Goal: Task Accomplishment & Management: Manage account settings

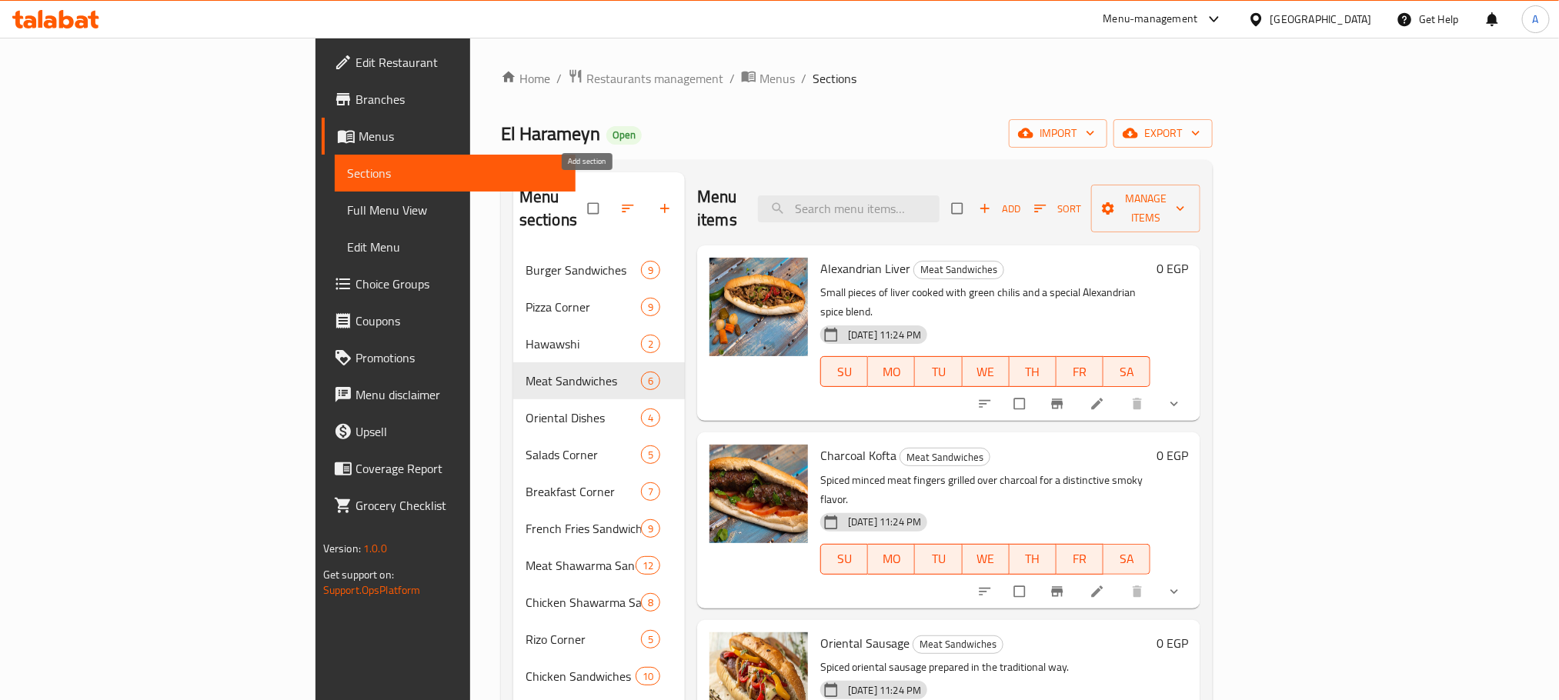
click at [657, 201] on icon "button" at bounding box center [664, 208] width 15 height 15
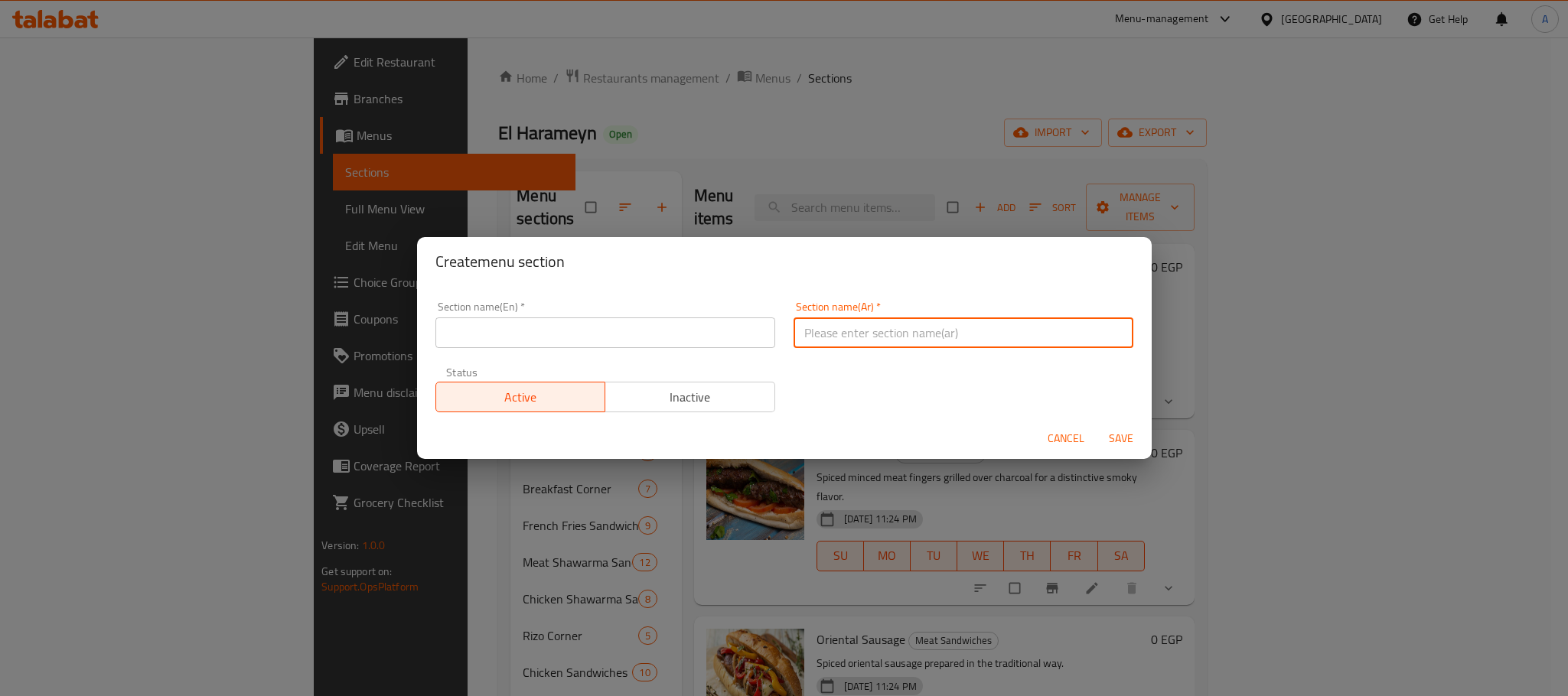
click at [909, 337] on input "text" at bounding box center [964, 332] width 340 height 31
click at [909, 337] on input "ركن الكريب" at bounding box center [964, 332] width 340 height 31
type input "ركن الكريب"
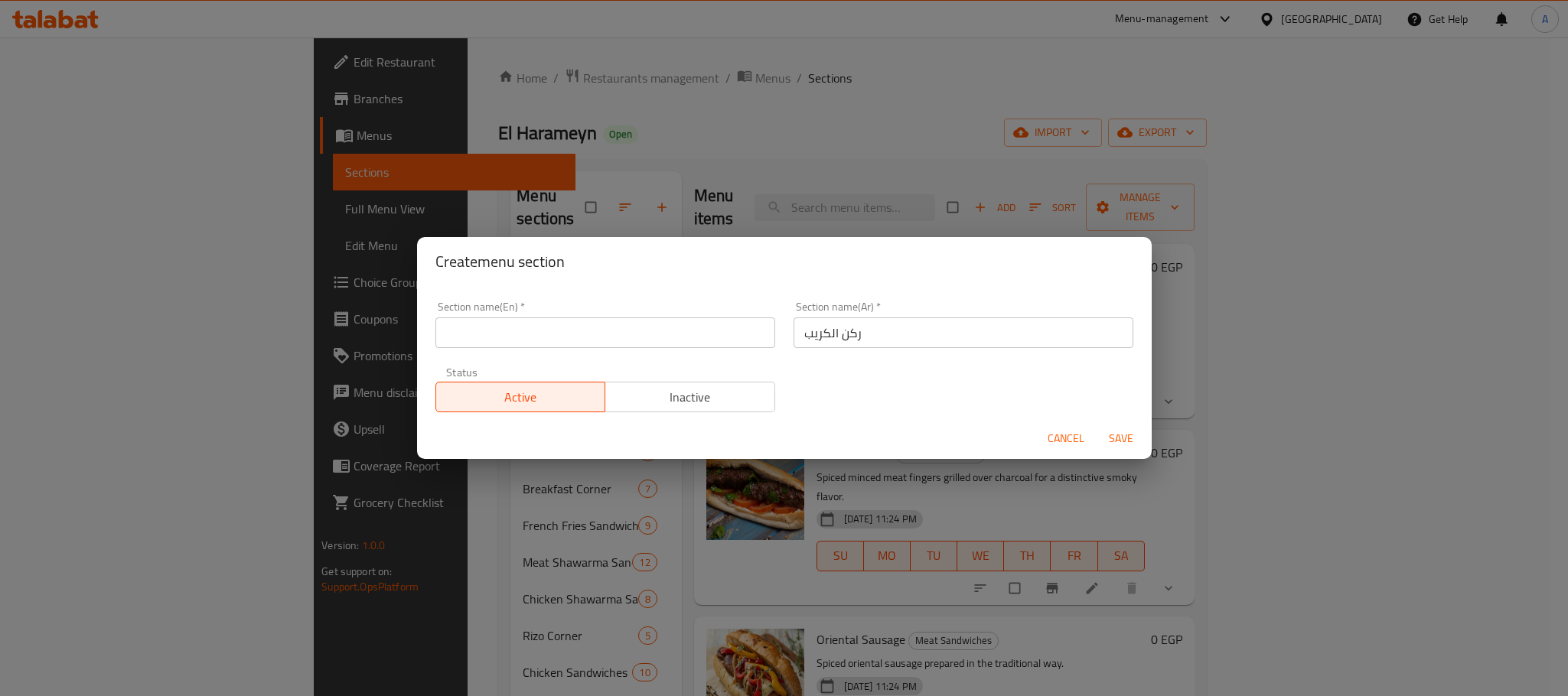
paste input "Crepe Corner"
click at [649, 335] on input "text" at bounding box center [606, 332] width 340 height 31
type input "Crepe Corner"
click at [1125, 436] on span "Save" at bounding box center [1121, 438] width 37 height 19
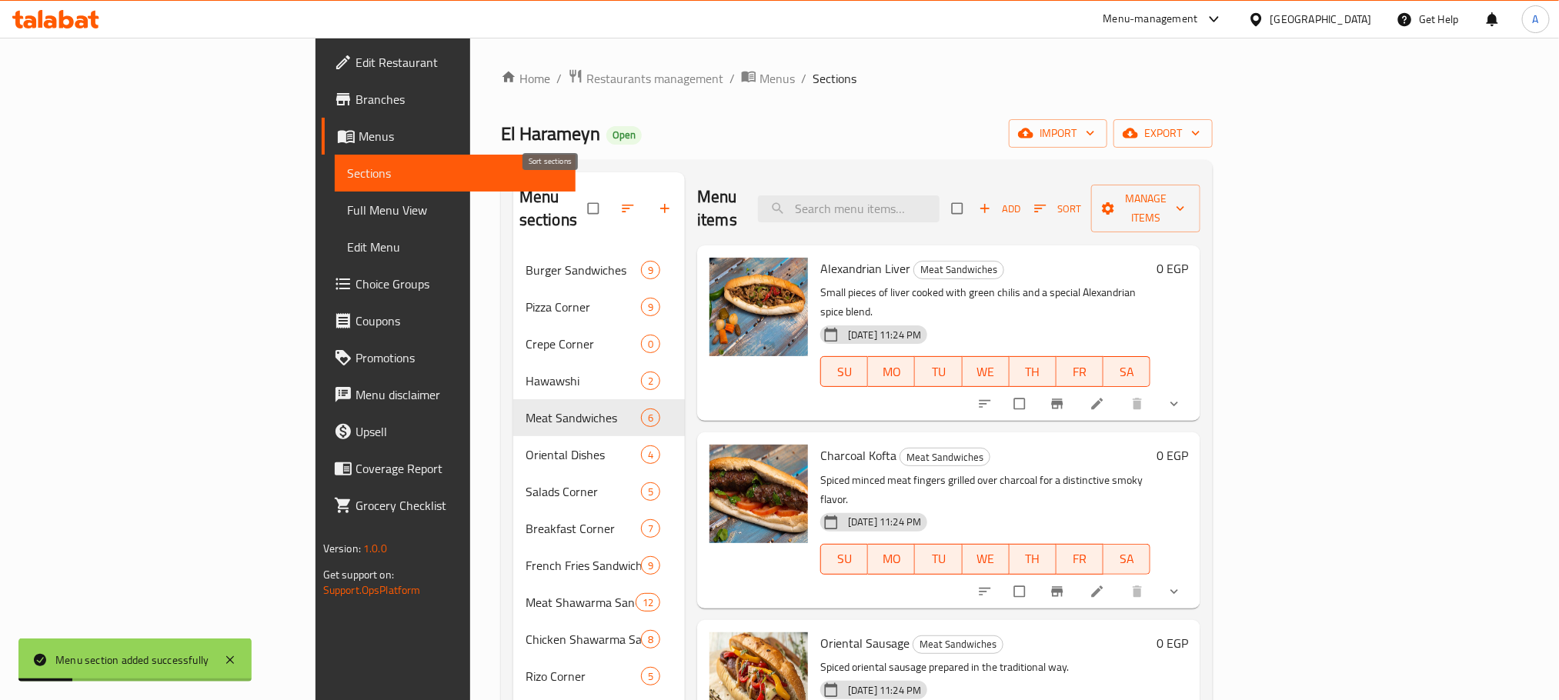
click at [611, 196] on button "button" at bounding box center [629, 209] width 37 height 34
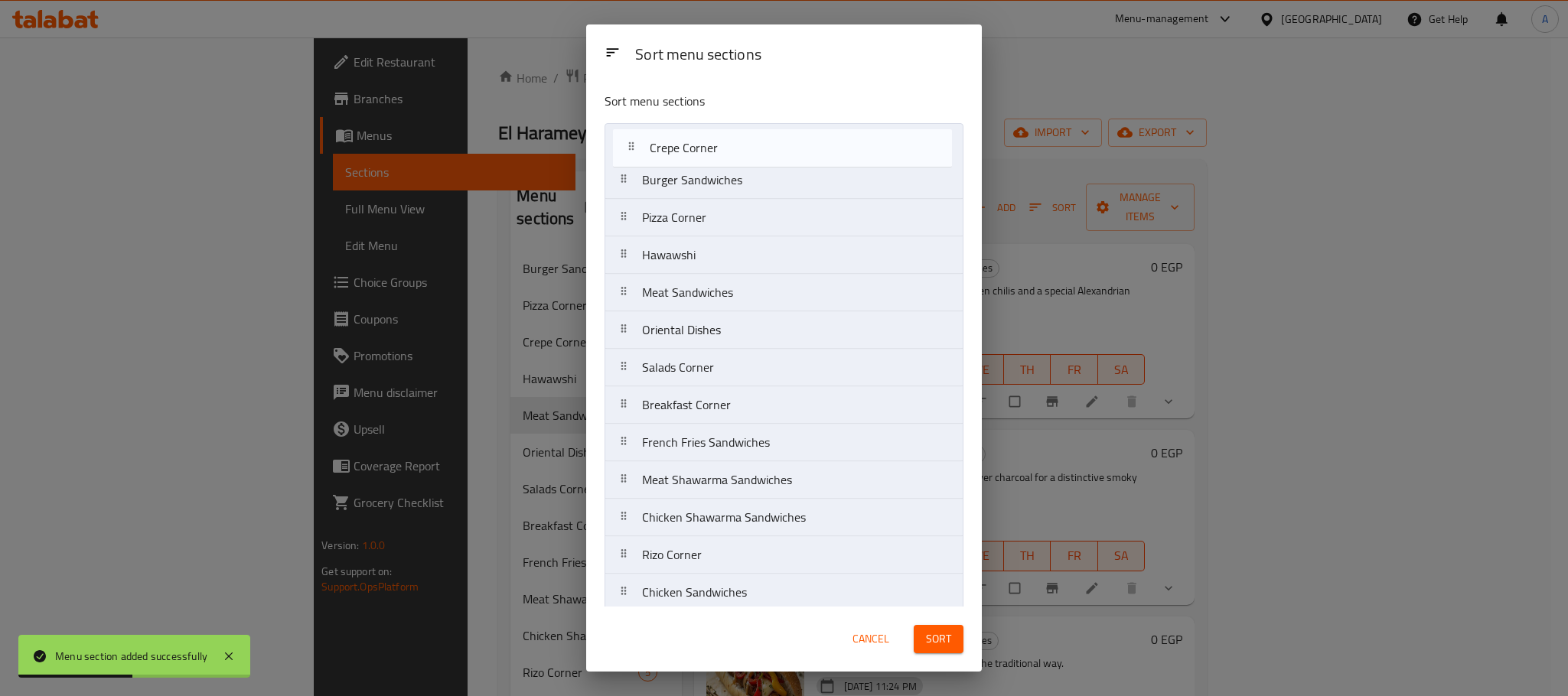
drag, startPoint x: 683, startPoint y: 233, endPoint x: 689, endPoint y: 141, distance: 92.2
click at [689, 141] on nav "Burger Sandwiches Pizza Corner Crepe Corner Hawawshi Meat Sandwiches Oriental D…" at bounding box center [784, 461] width 359 height 676
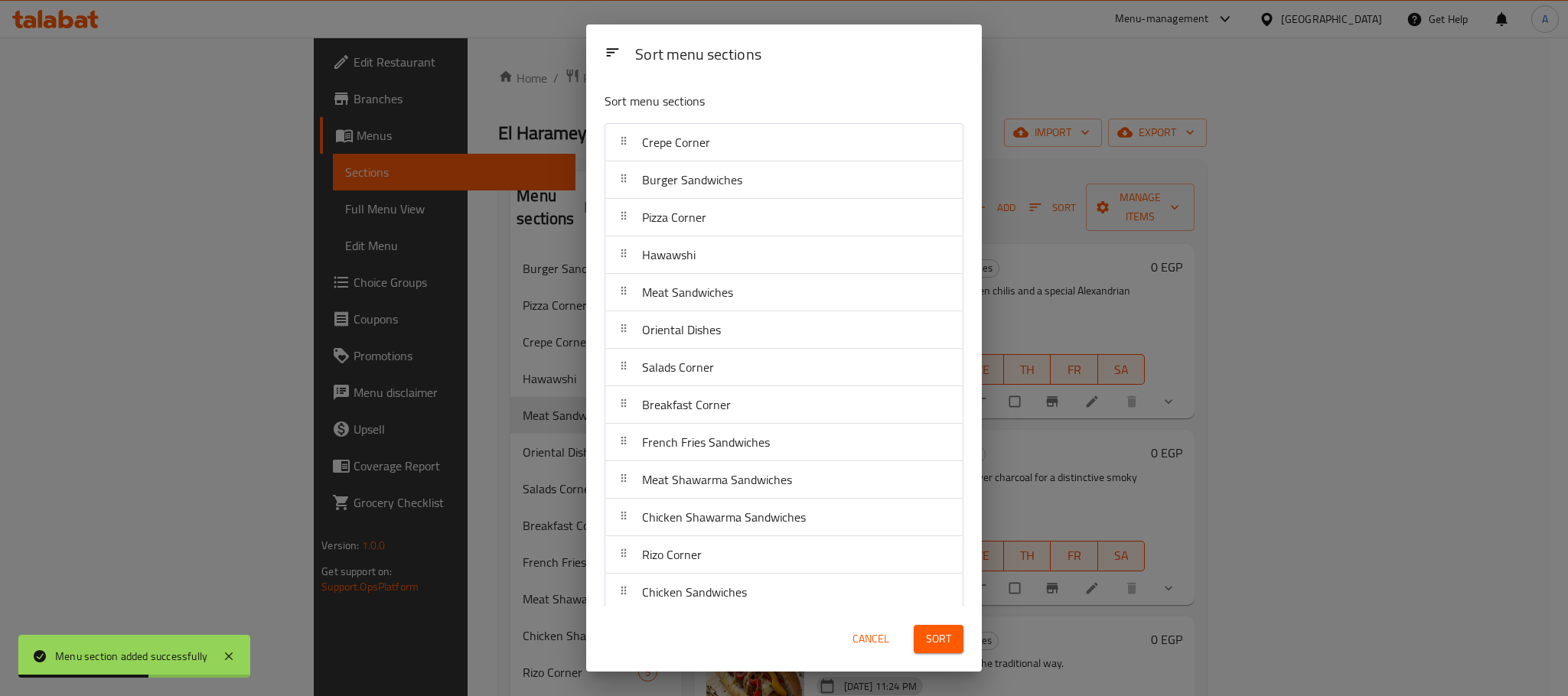
click at [937, 643] on span "Sort" at bounding box center [938, 638] width 25 height 19
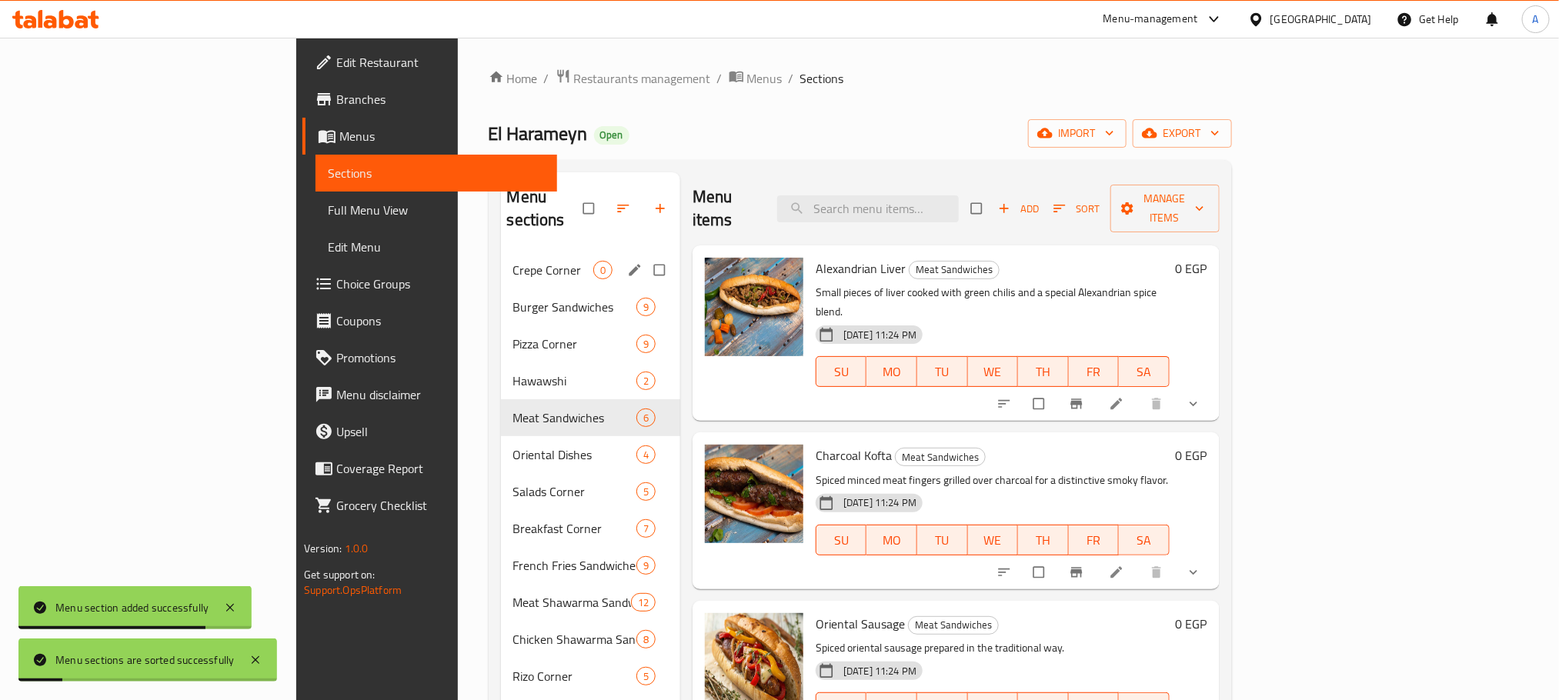
click at [501, 252] on div "Crepe Corner 0" at bounding box center [591, 270] width 180 height 37
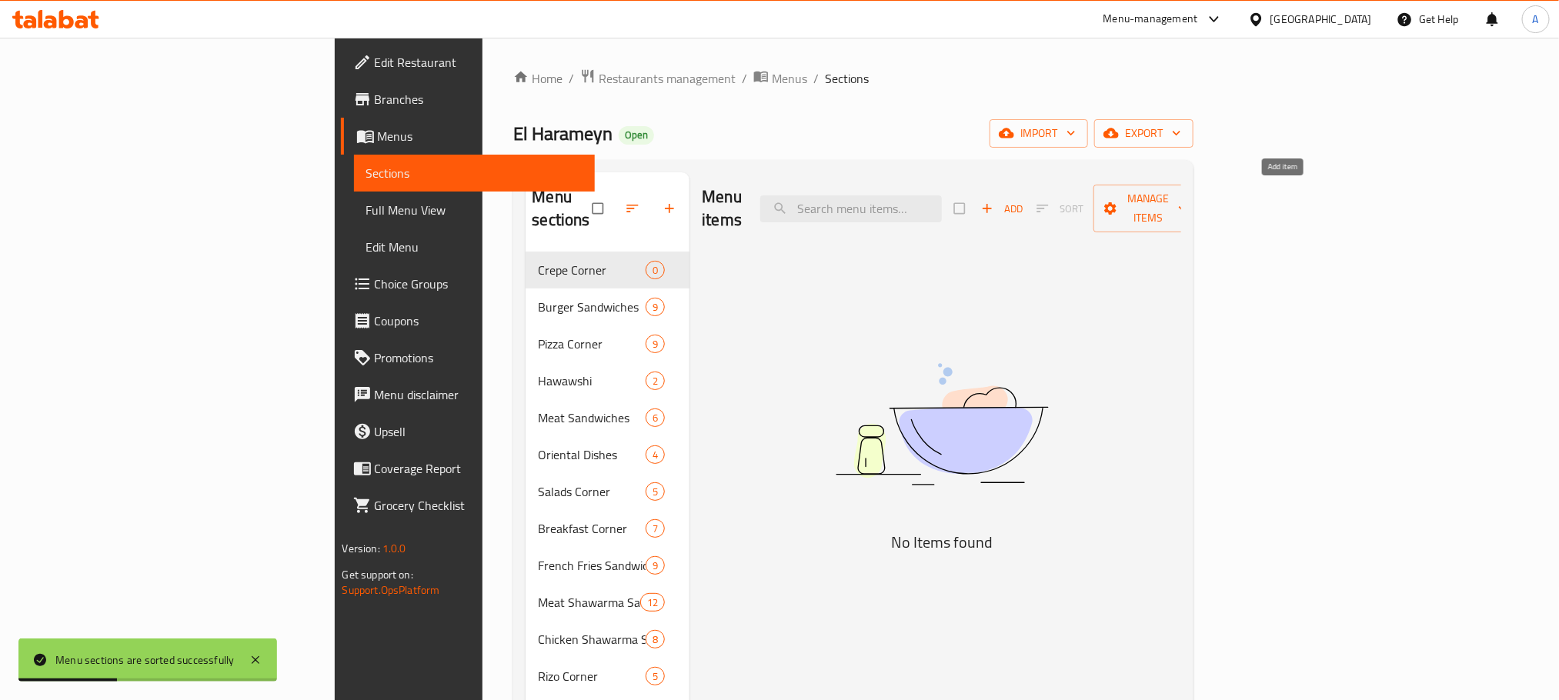
click at [1023, 200] on span "Add" at bounding box center [1002, 209] width 42 height 18
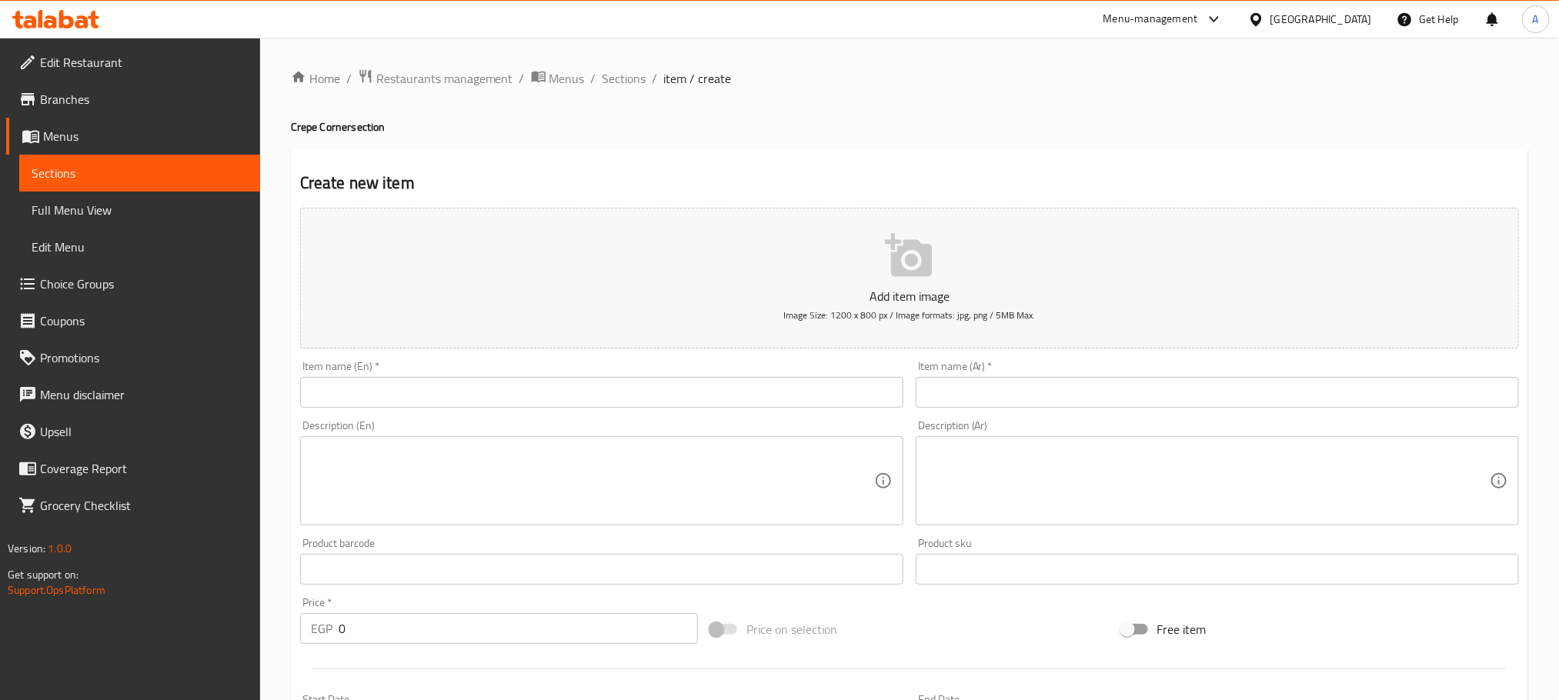
click at [1039, 383] on input "text" at bounding box center [1217, 392] width 603 height 31
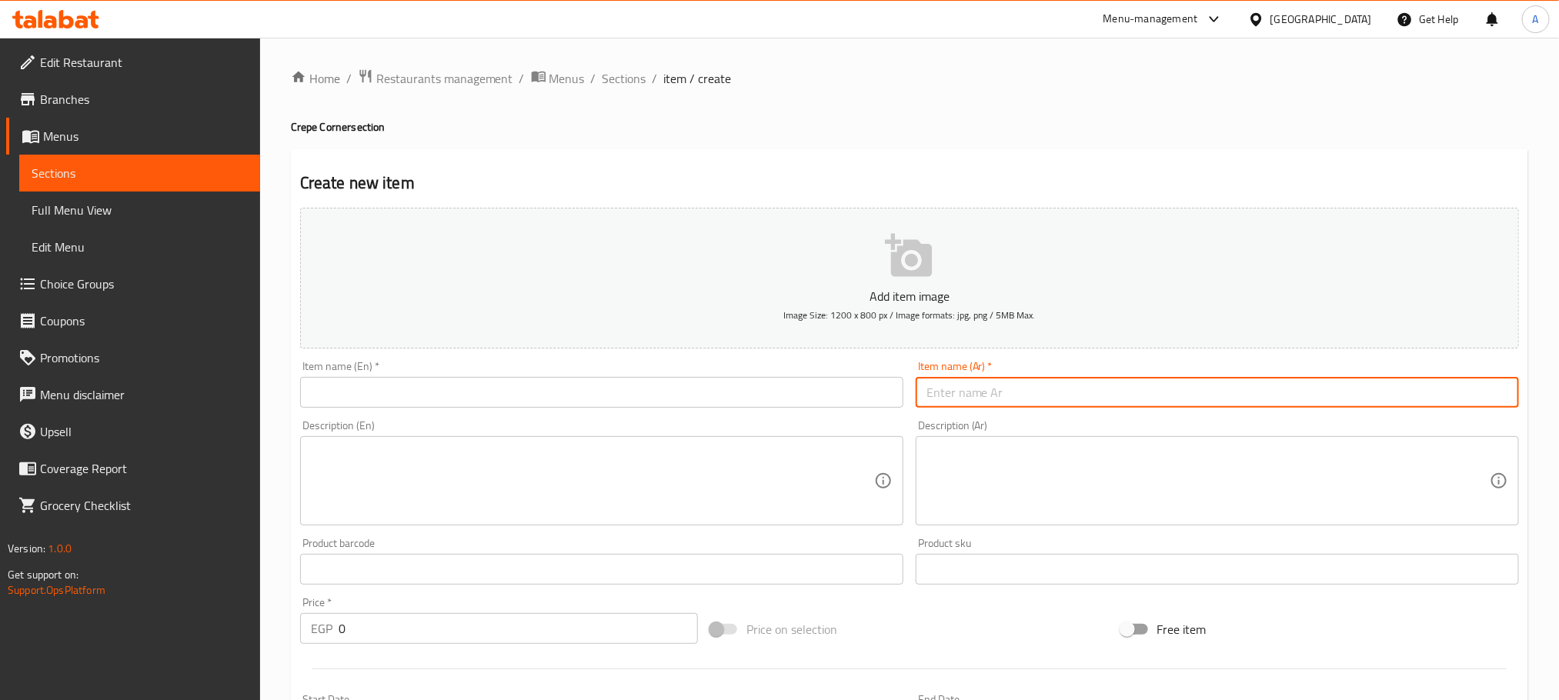
paste input "كريب بطاطس"
click at [1039, 383] on input "كريب بطاطس" at bounding box center [1217, 392] width 603 height 31
type input "كريب بطاطس"
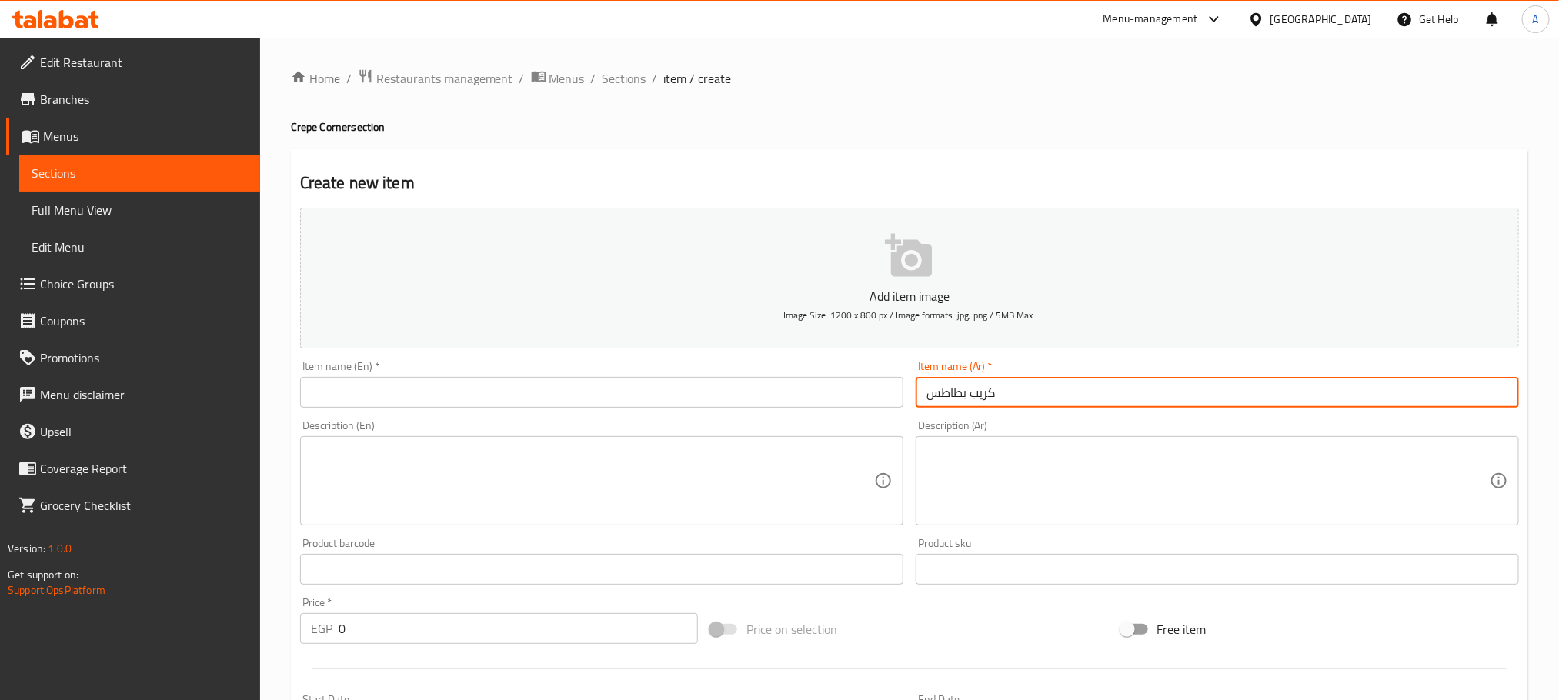
paste input "Potato crepe"
click at [467, 386] on input "text" at bounding box center [601, 392] width 603 height 31
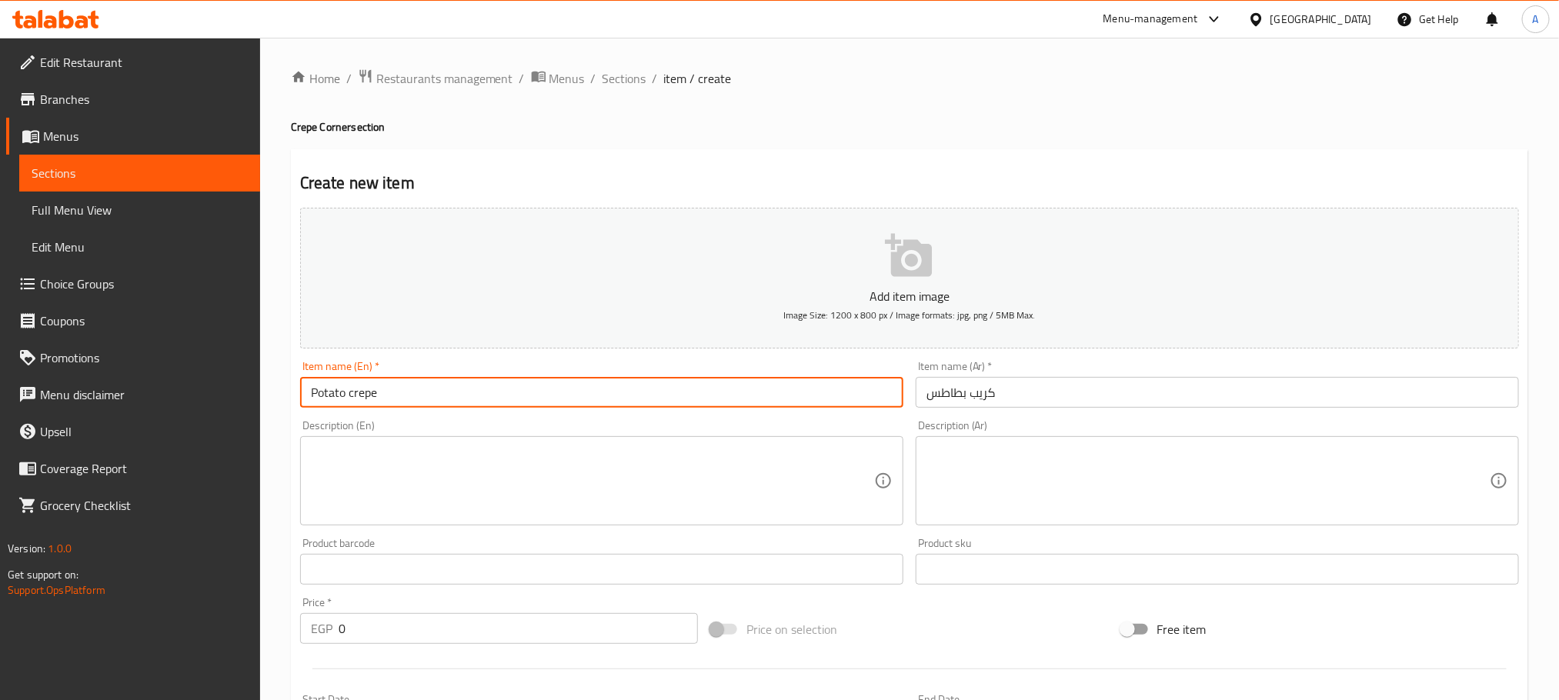
type input "Potato crepe"
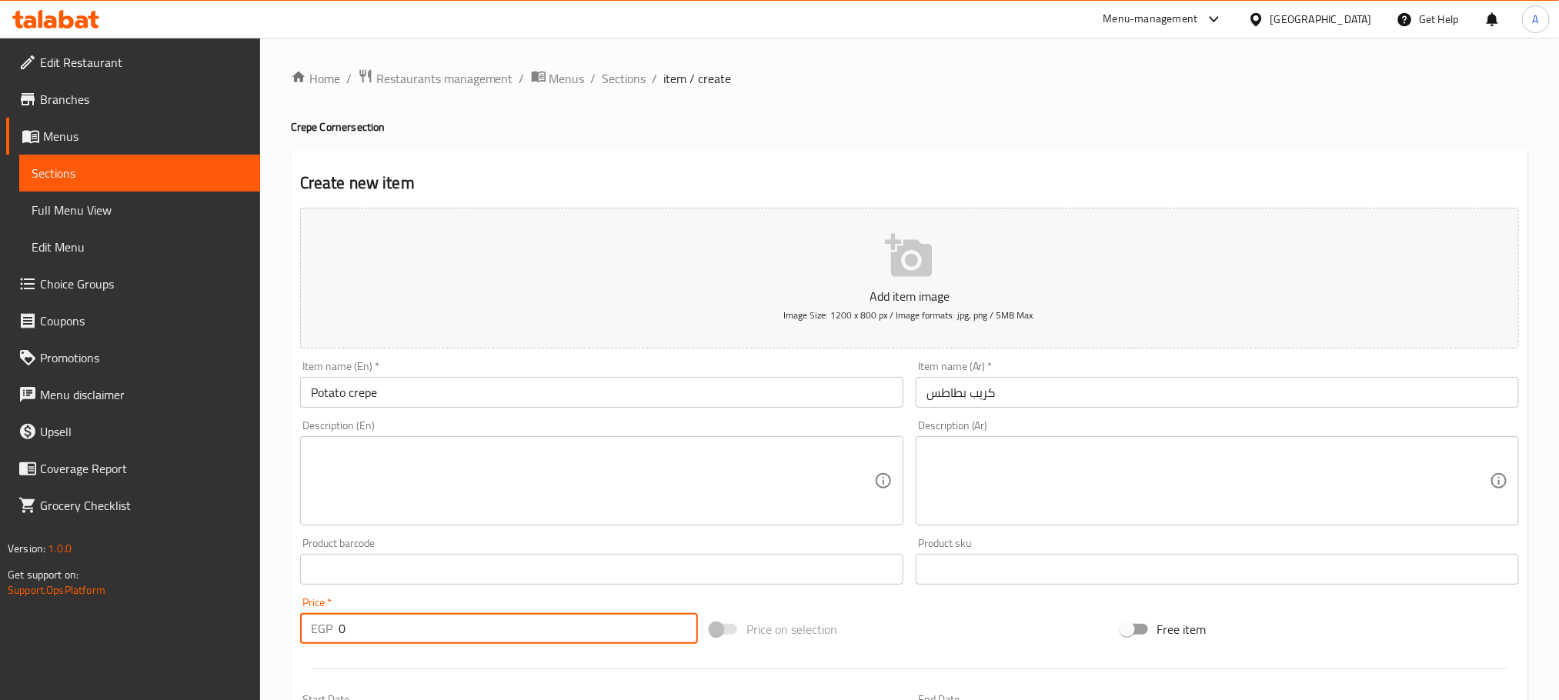
drag, startPoint x: 351, startPoint y: 624, endPoint x: 307, endPoint y: 624, distance: 43.9
click at [307, 624] on div "EGP 0 Price *" at bounding box center [499, 628] width 398 height 31
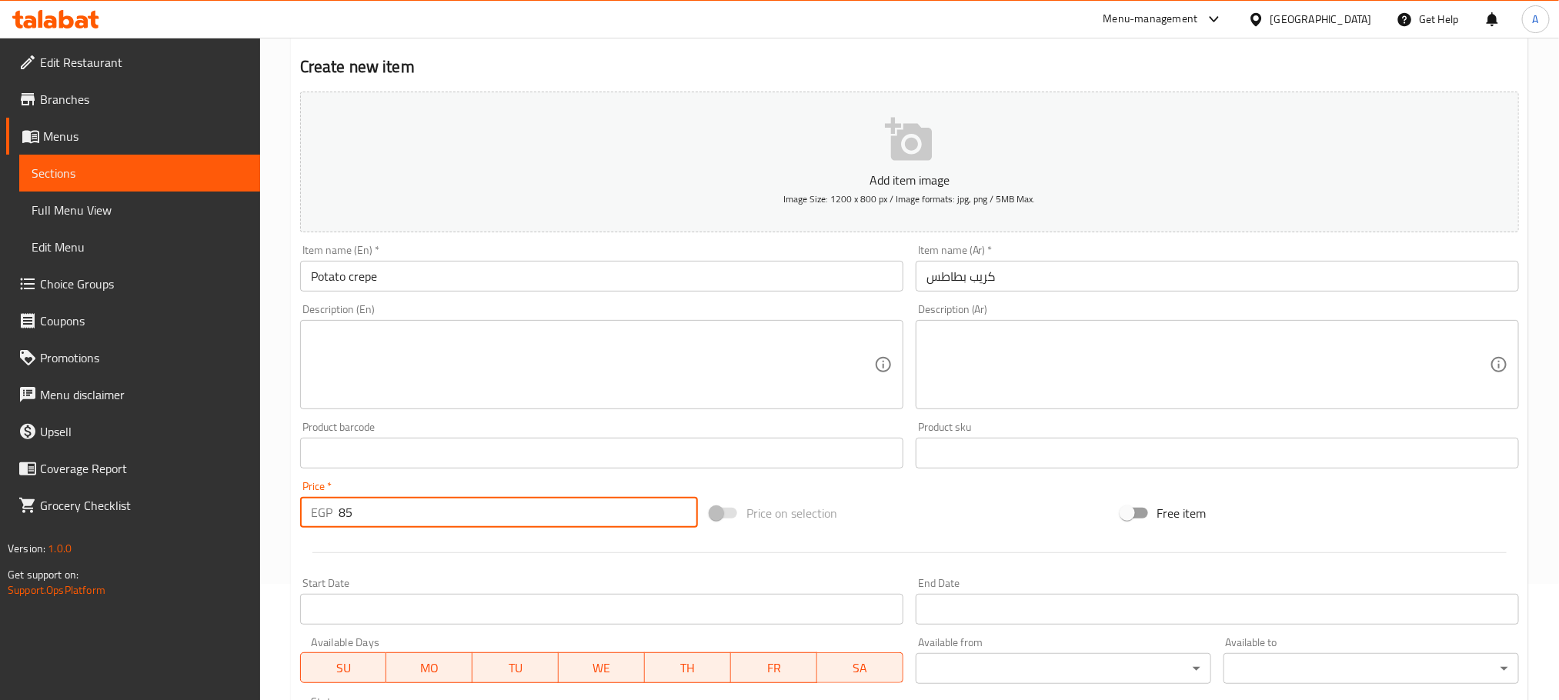
scroll to position [385, 0]
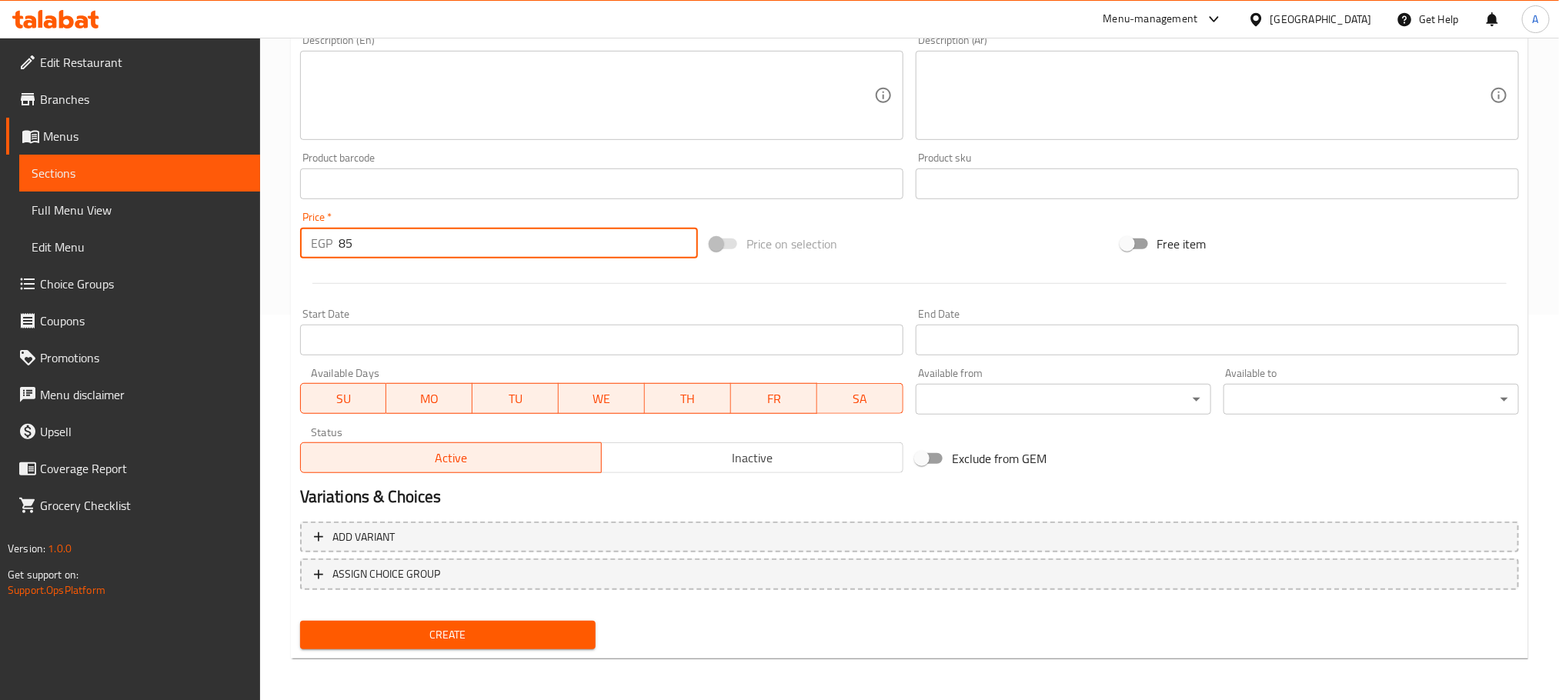
type input "85"
click at [531, 639] on span "Create" at bounding box center [447, 635] width 271 height 19
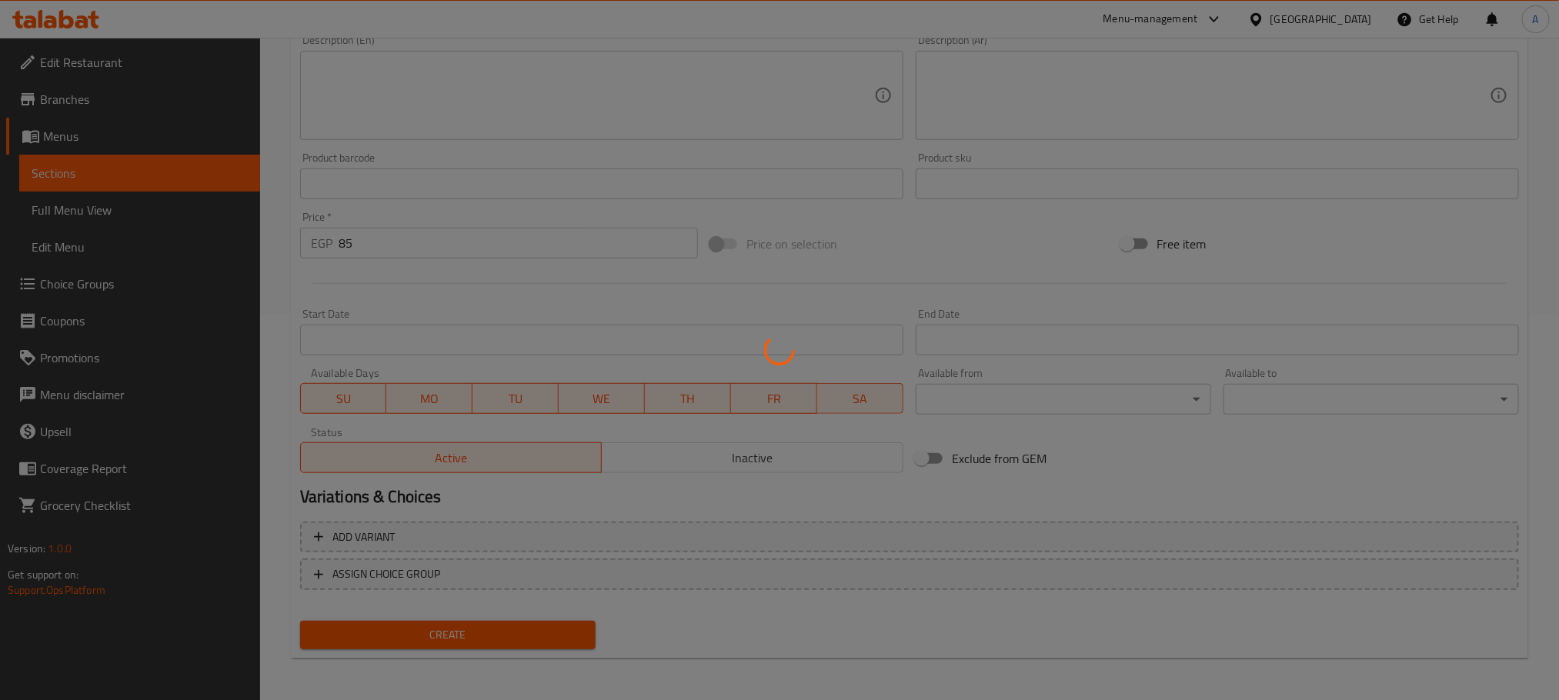
type input "0"
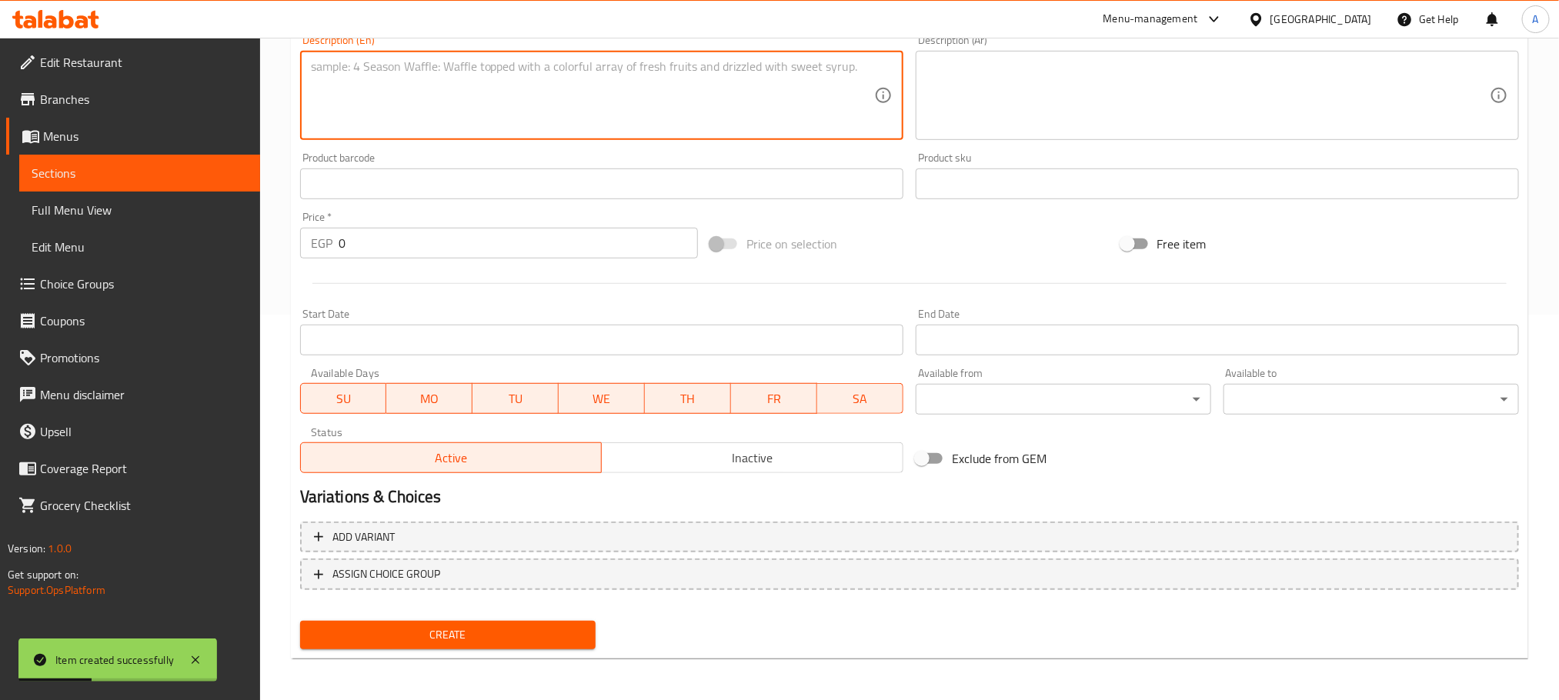
click at [432, 93] on textarea at bounding box center [592, 95] width 563 height 73
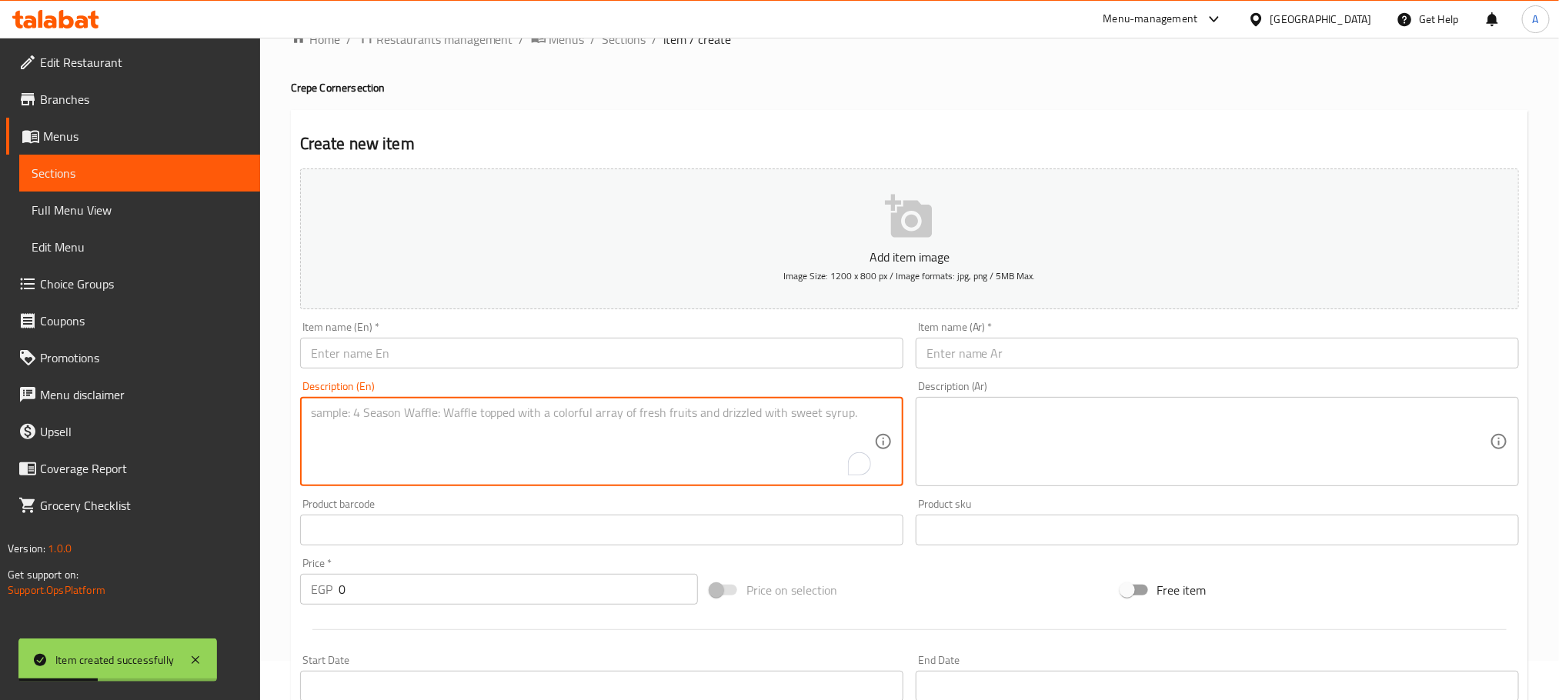
paste input "كريب برجر"
click at [1039, 349] on input "كريب برجر" at bounding box center [1217, 353] width 603 height 31
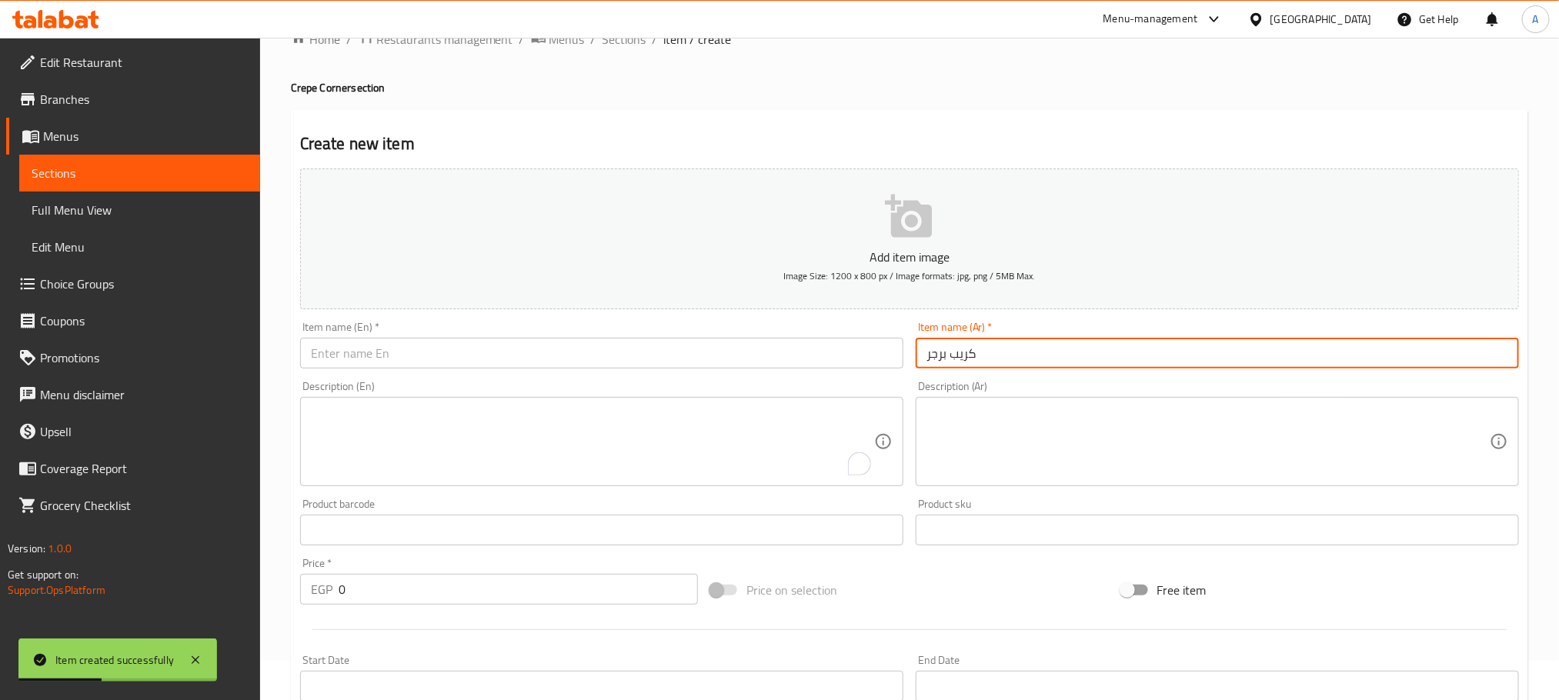
click at [1039, 349] on input "كريب برجر" at bounding box center [1217, 353] width 603 height 31
type input "كريب برجر"
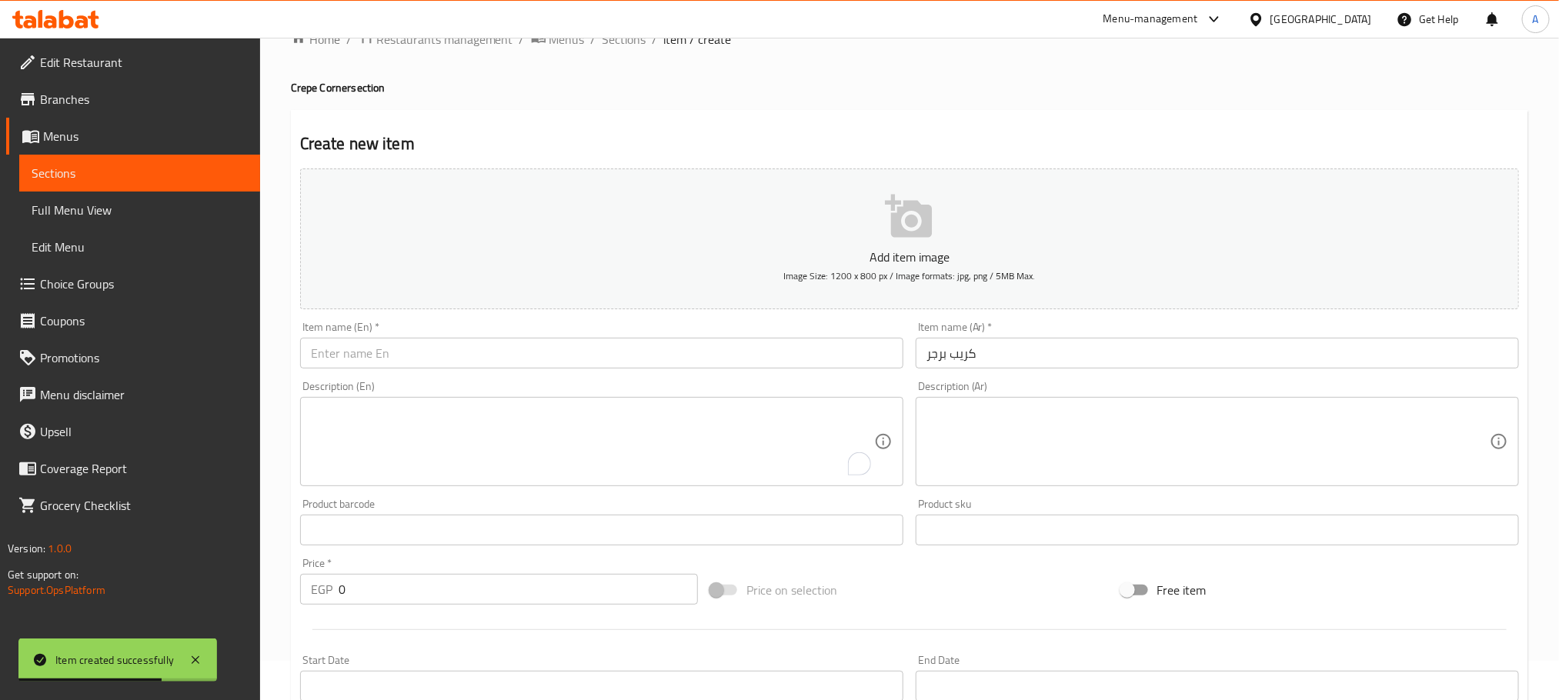
paste input "Crepe Burger"
click at [543, 346] on input "text" at bounding box center [601, 353] width 603 height 31
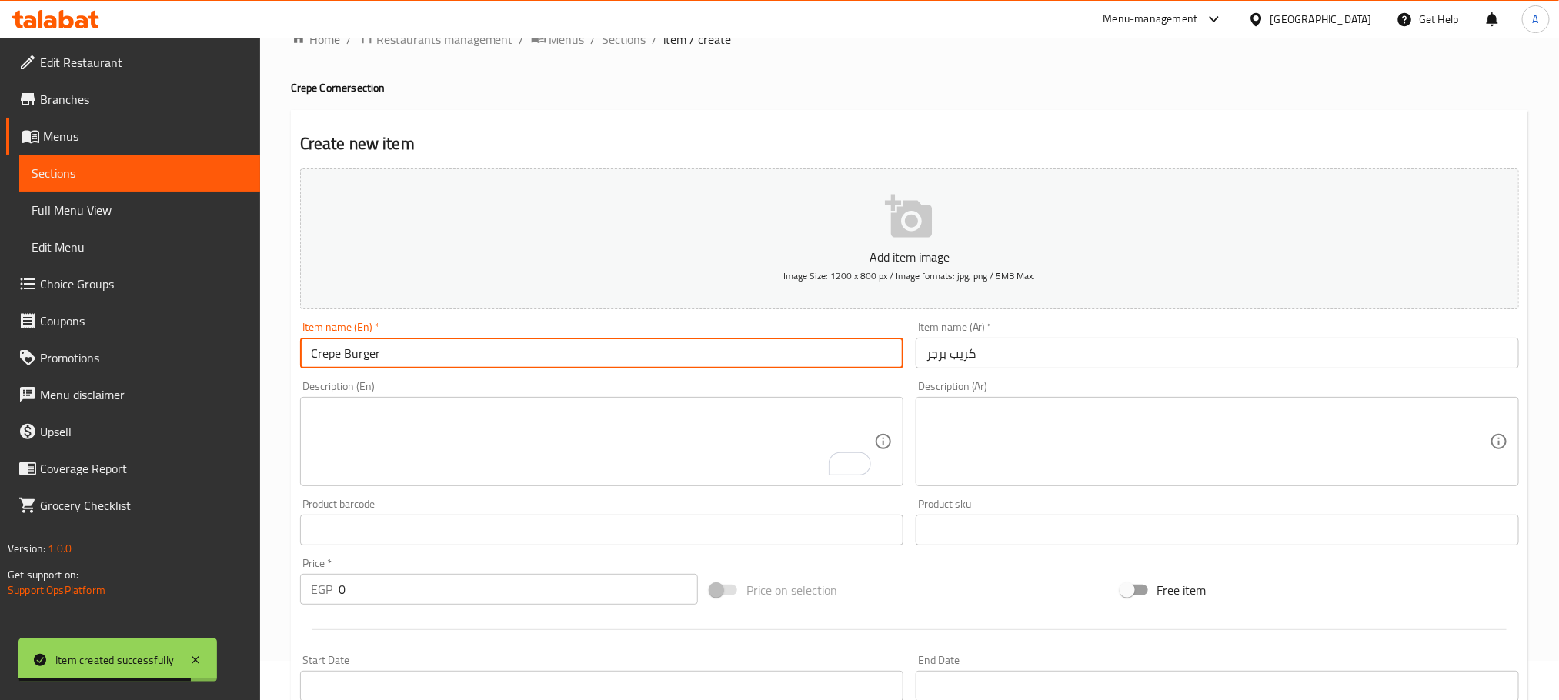
type input "Crepe Burger"
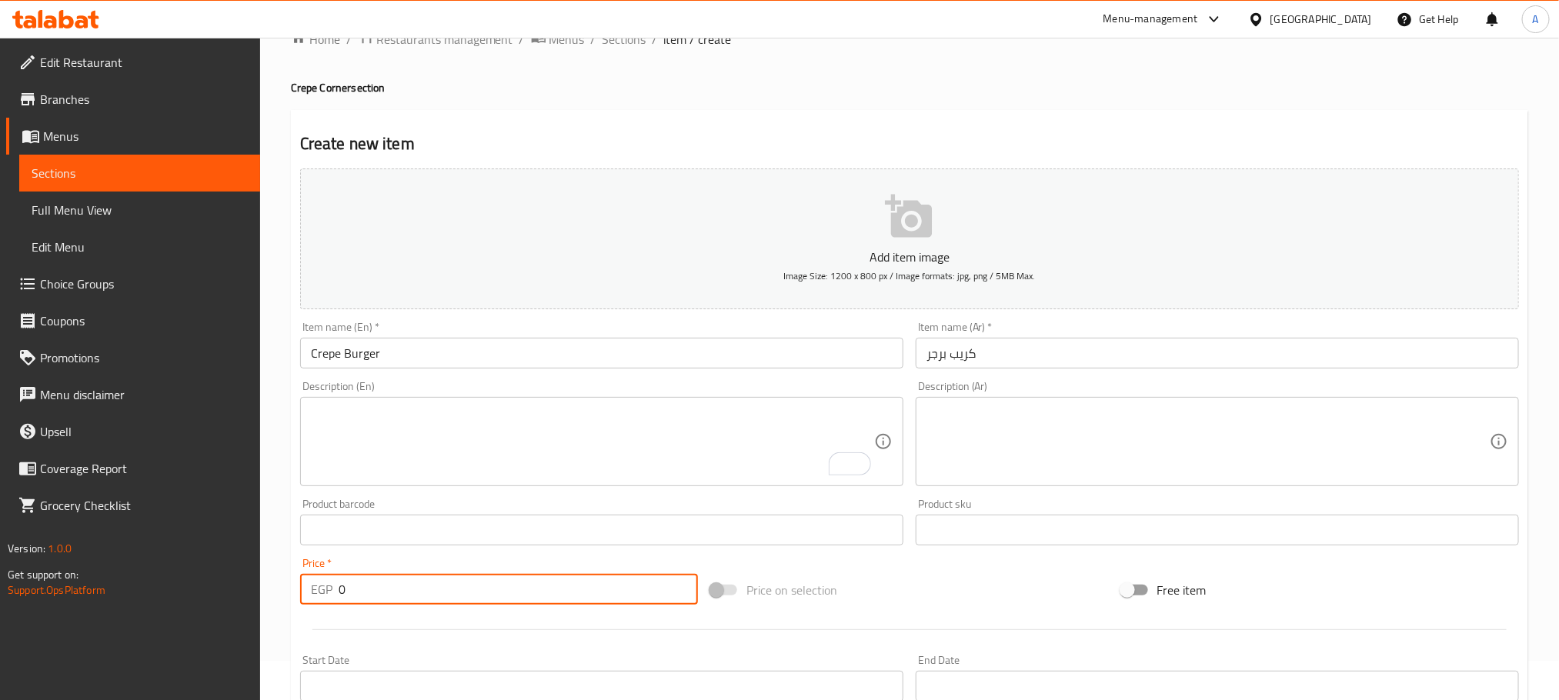
click at [339, 591] on input "0" at bounding box center [518, 589] width 359 height 31
drag, startPoint x: 365, startPoint y: 579, endPoint x: 326, endPoint y: 580, distance: 39.2
click at [326, 580] on div "EGP 110 Price *" at bounding box center [499, 589] width 398 height 31
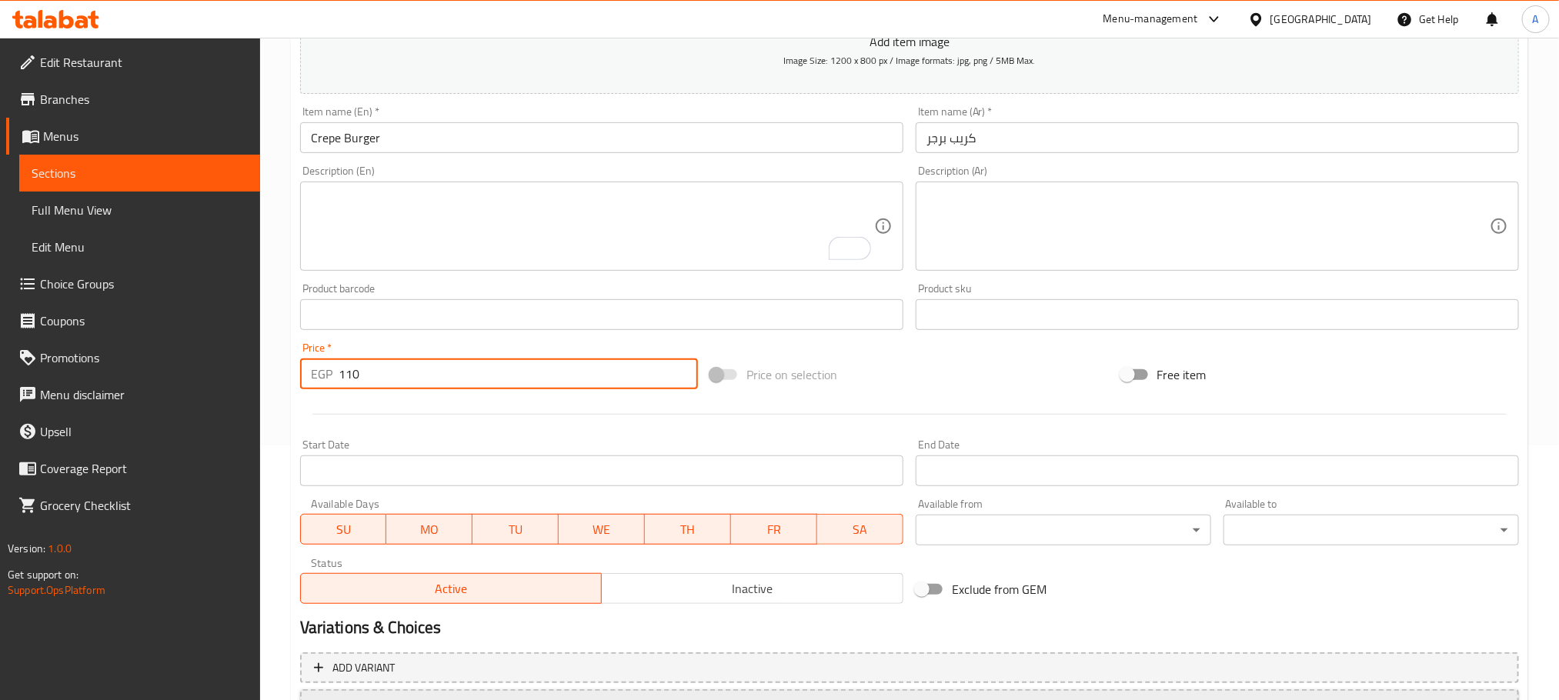
scroll to position [385, 0]
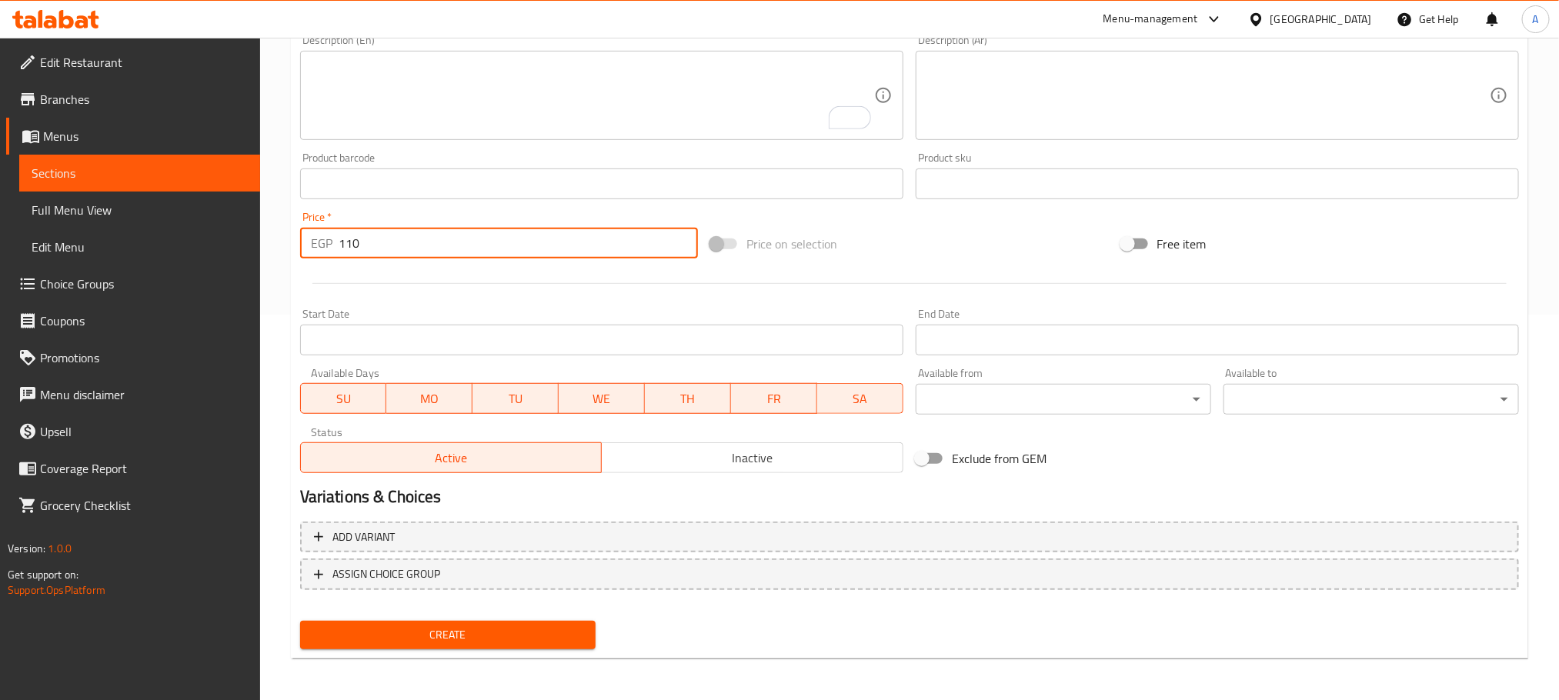
type input "110"
click at [469, 645] on button "Create" at bounding box center [447, 635] width 295 height 28
drag, startPoint x: 356, startPoint y: 235, endPoint x: 312, endPoint y: 238, distance: 43.9
click at [312, 238] on div "EGP 0 Price *" at bounding box center [499, 243] width 398 height 31
paste input "11"
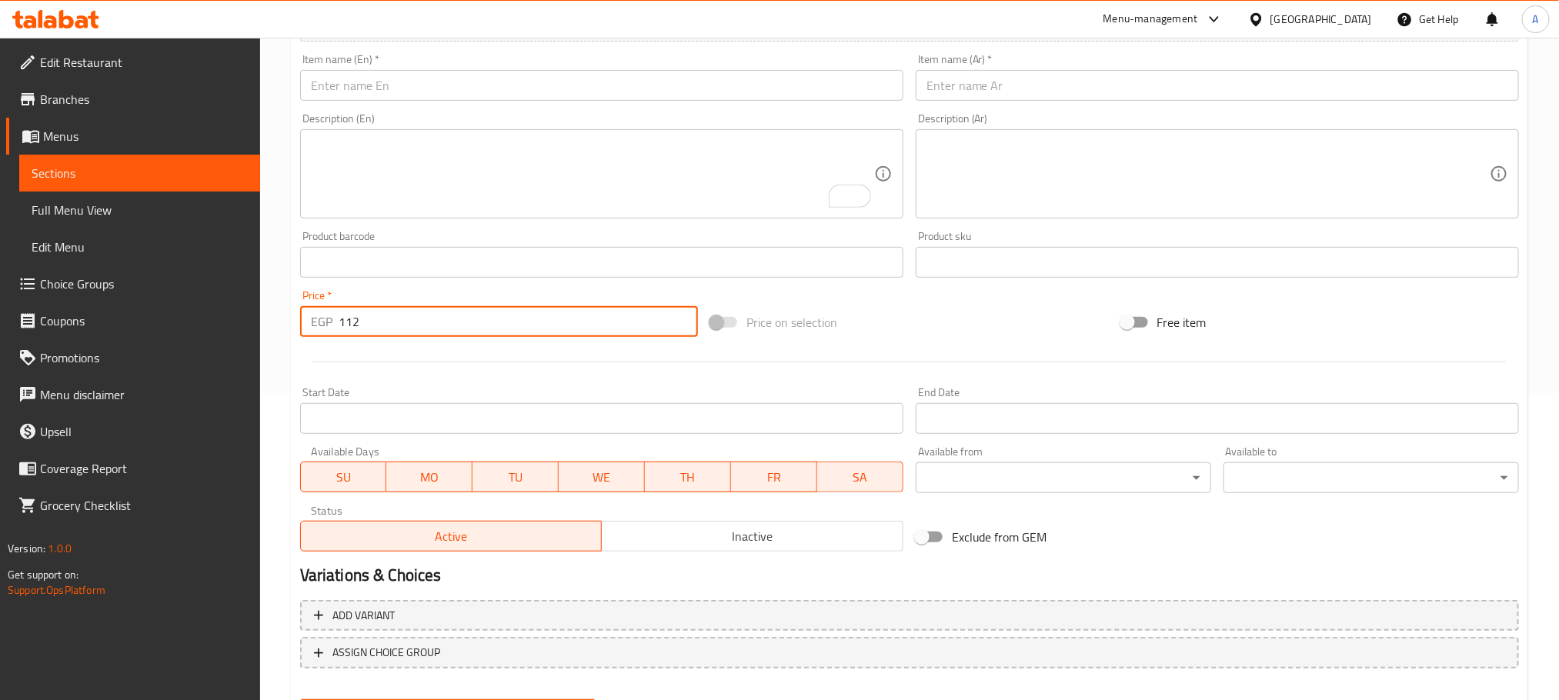
scroll to position [270, 0]
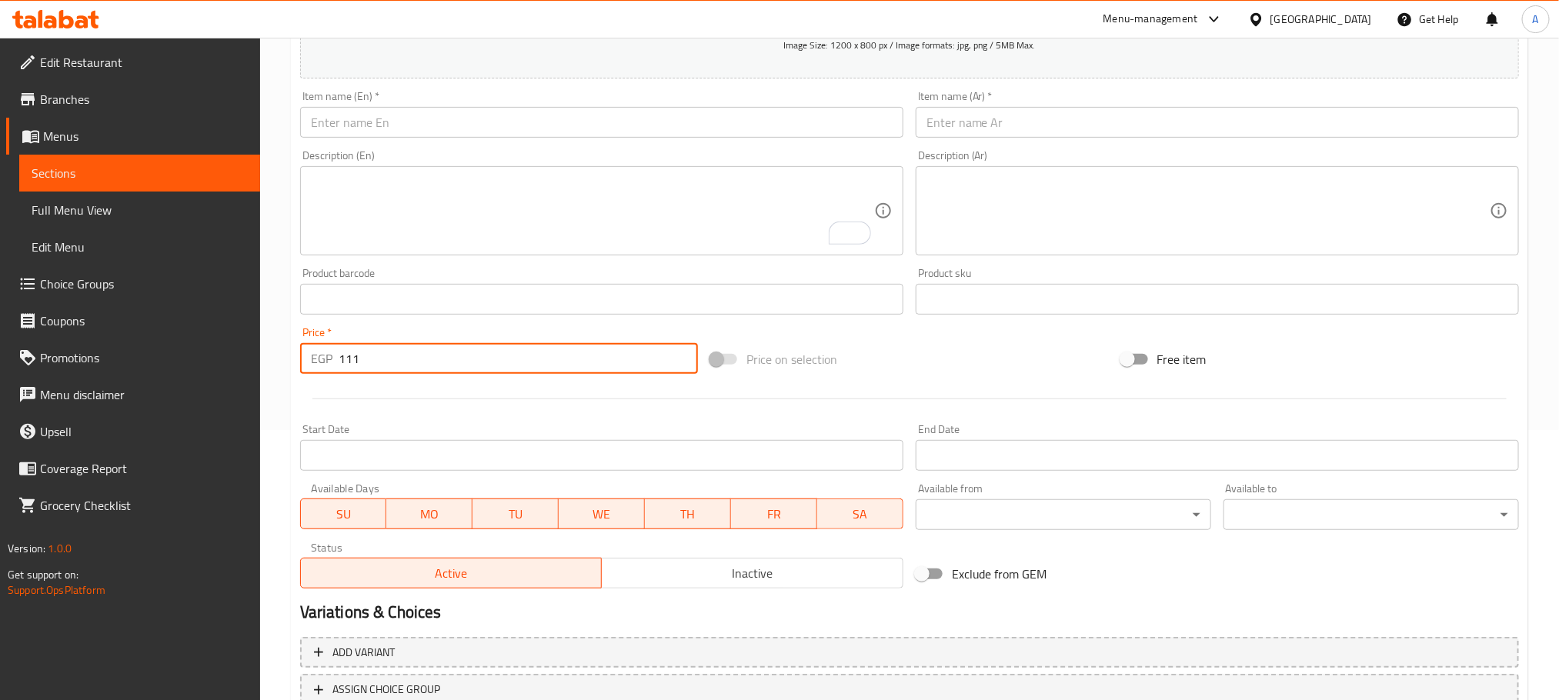
type input "110"
click at [990, 118] on input "text" at bounding box center [1217, 122] width 603 height 31
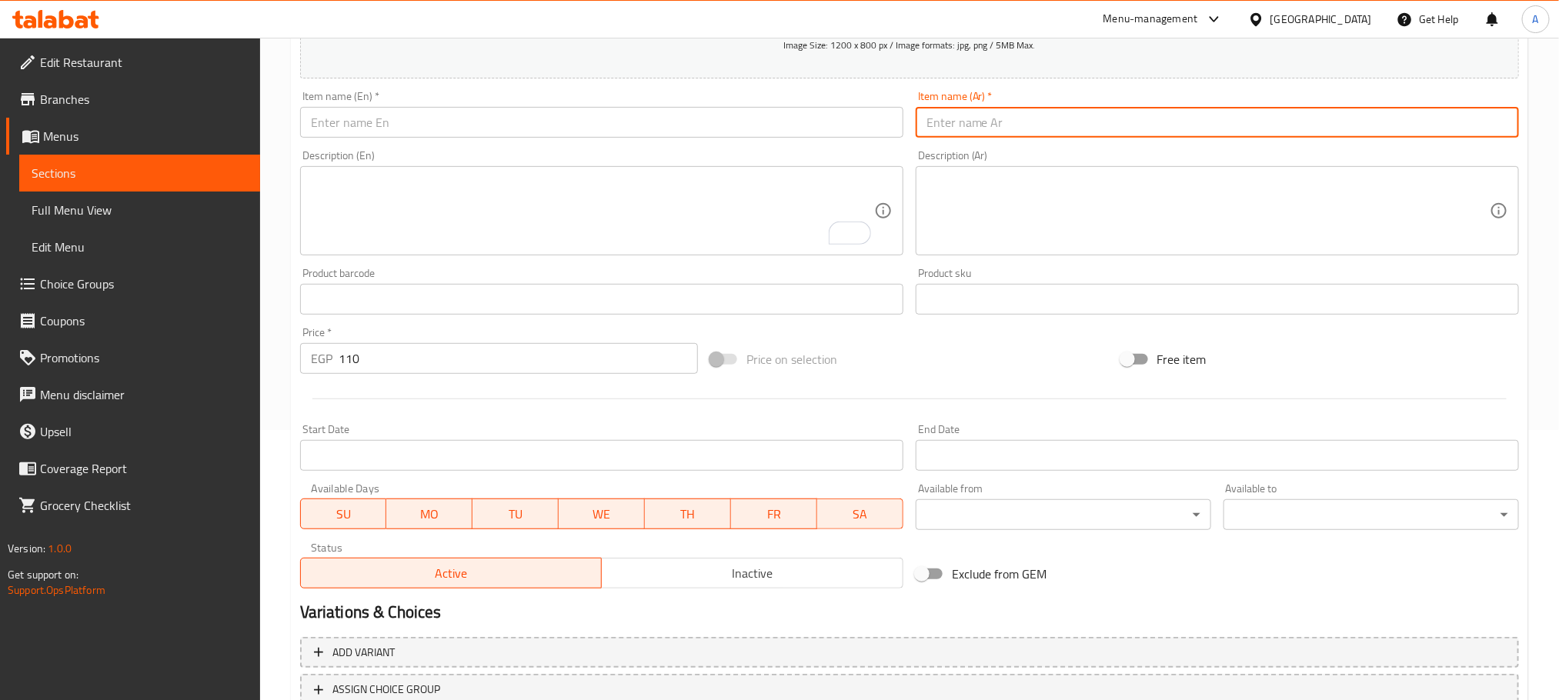
paste input "كريب سجق"
click at [990, 118] on input "كريب سجق" at bounding box center [1217, 122] width 603 height 31
drag, startPoint x: 990, startPoint y: 118, endPoint x: 963, endPoint y: 127, distance: 29.2
click at [990, 118] on input "كريب سجق" at bounding box center [1217, 122] width 603 height 31
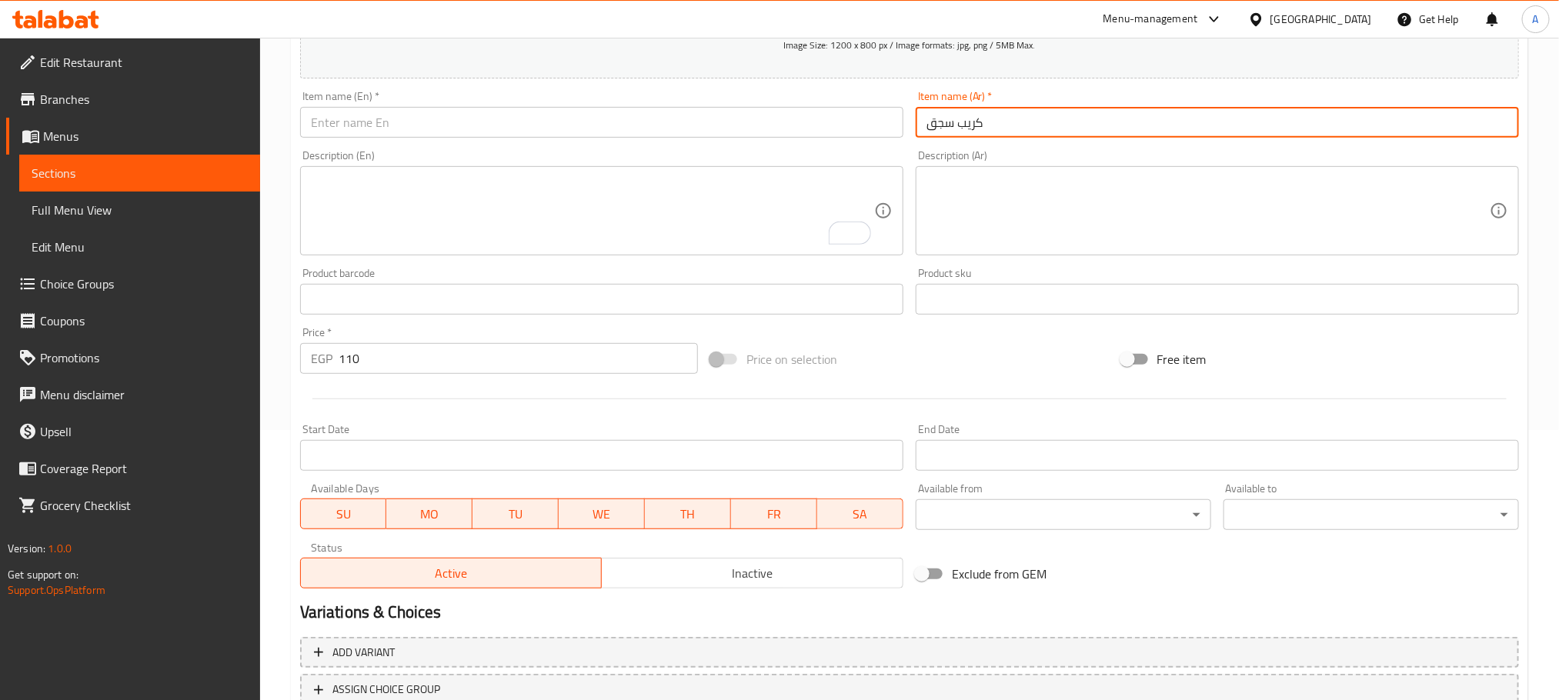
click at [975, 123] on input "كريب سجق" at bounding box center [1217, 122] width 603 height 31
click at [963, 127] on input "كريب سجق" at bounding box center [1217, 122] width 603 height 31
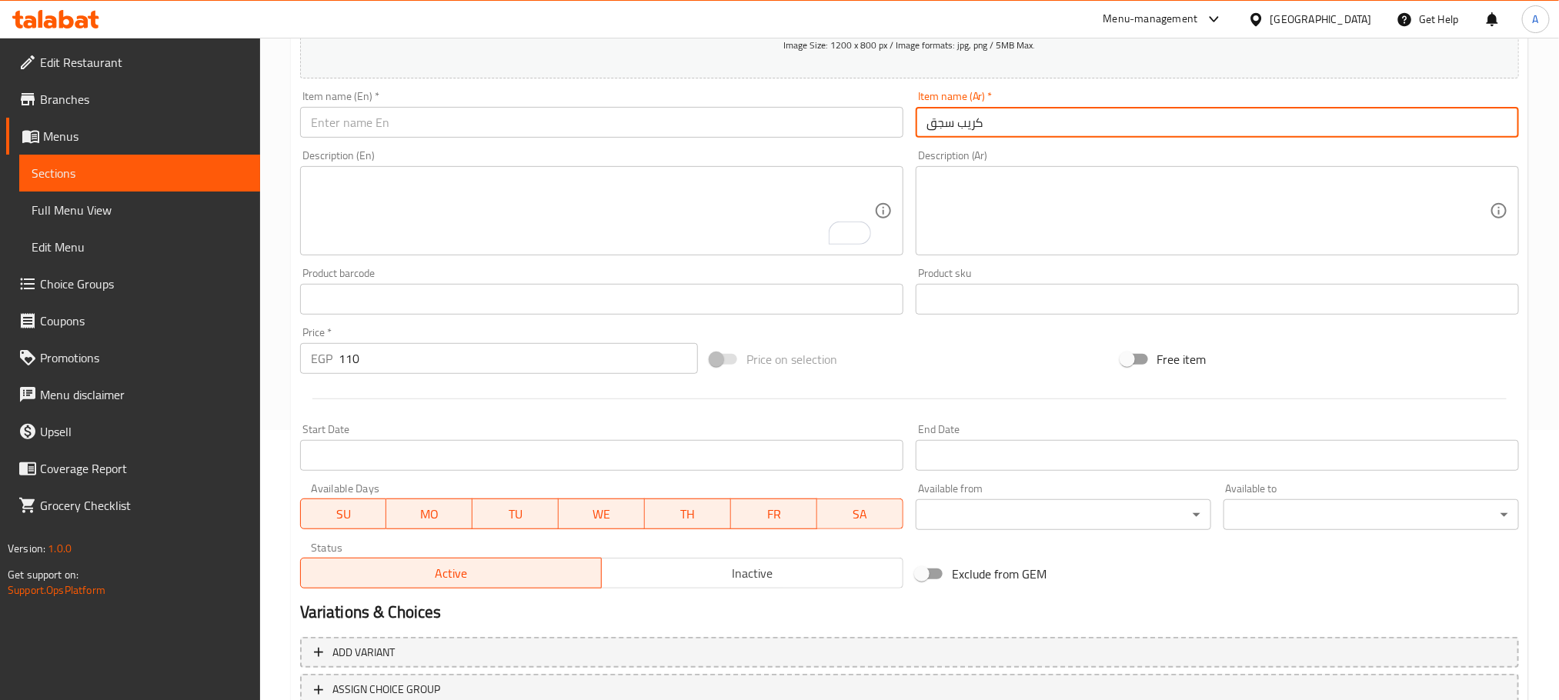
click at [963, 127] on input "كريب سجق" at bounding box center [1217, 122] width 603 height 31
click at [1036, 127] on input "كريب سجق" at bounding box center [1217, 122] width 603 height 31
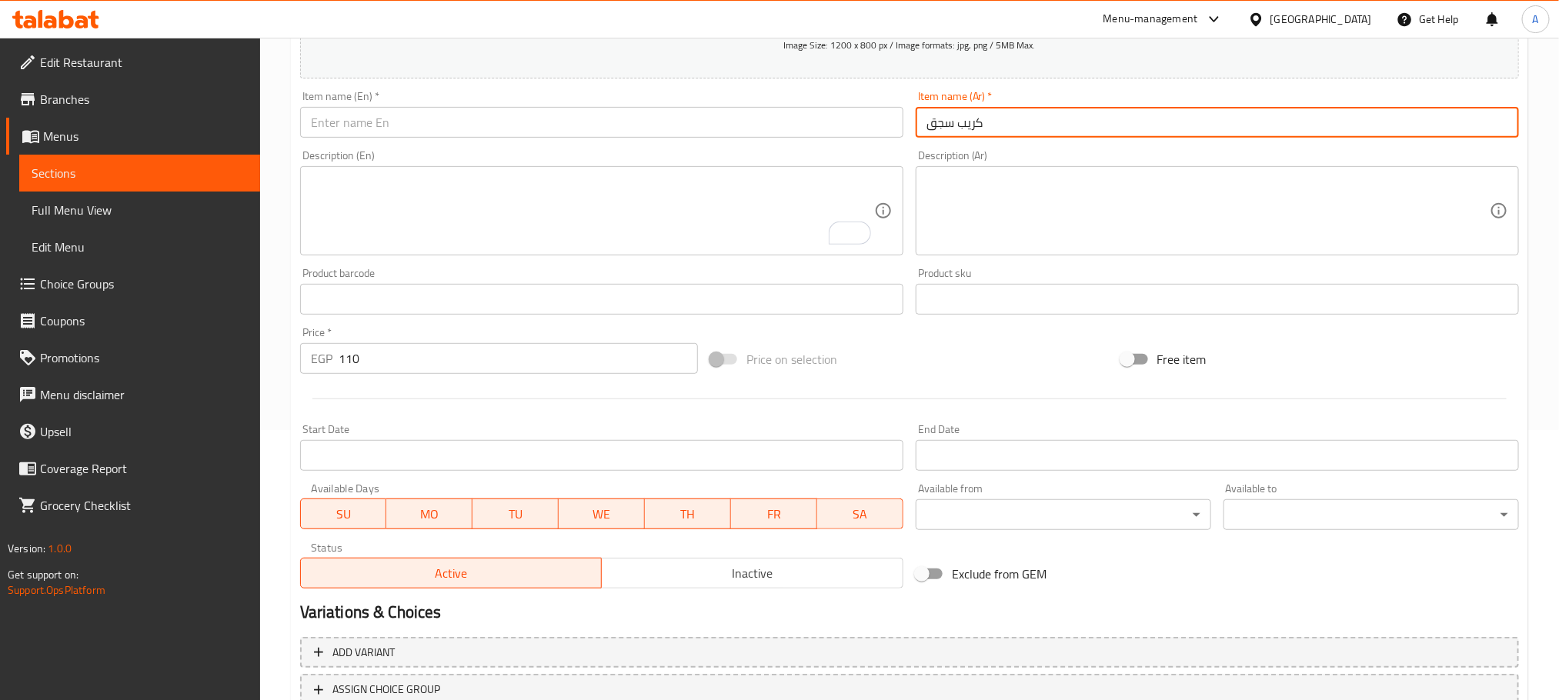
type input "كريب سجق"
click at [979, 148] on div "Description (Ar) Description (Ar)" at bounding box center [1217, 203] width 616 height 118
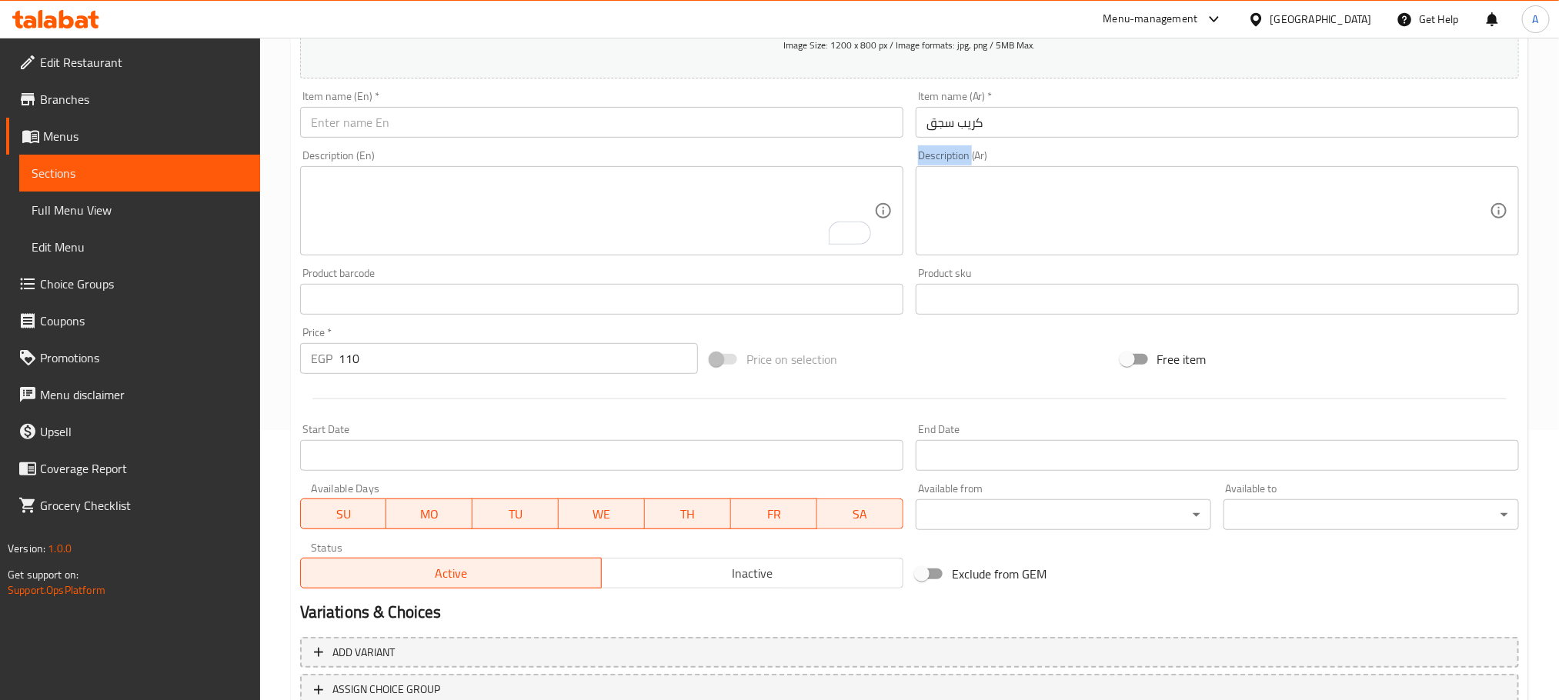
click at [979, 148] on div "Description (Ar) Description (Ar)" at bounding box center [1217, 203] width 616 height 118
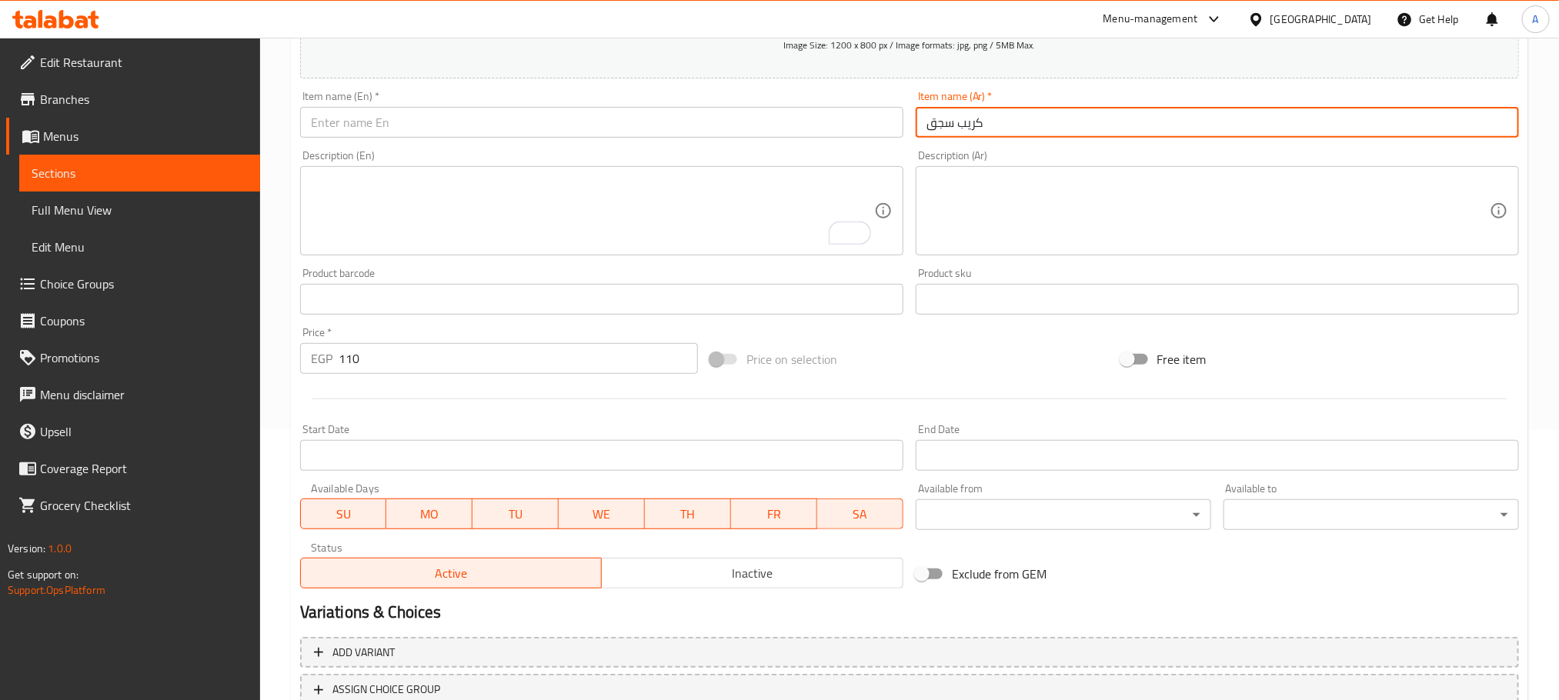
click at [993, 118] on input "كريب سجق" at bounding box center [1217, 122] width 603 height 31
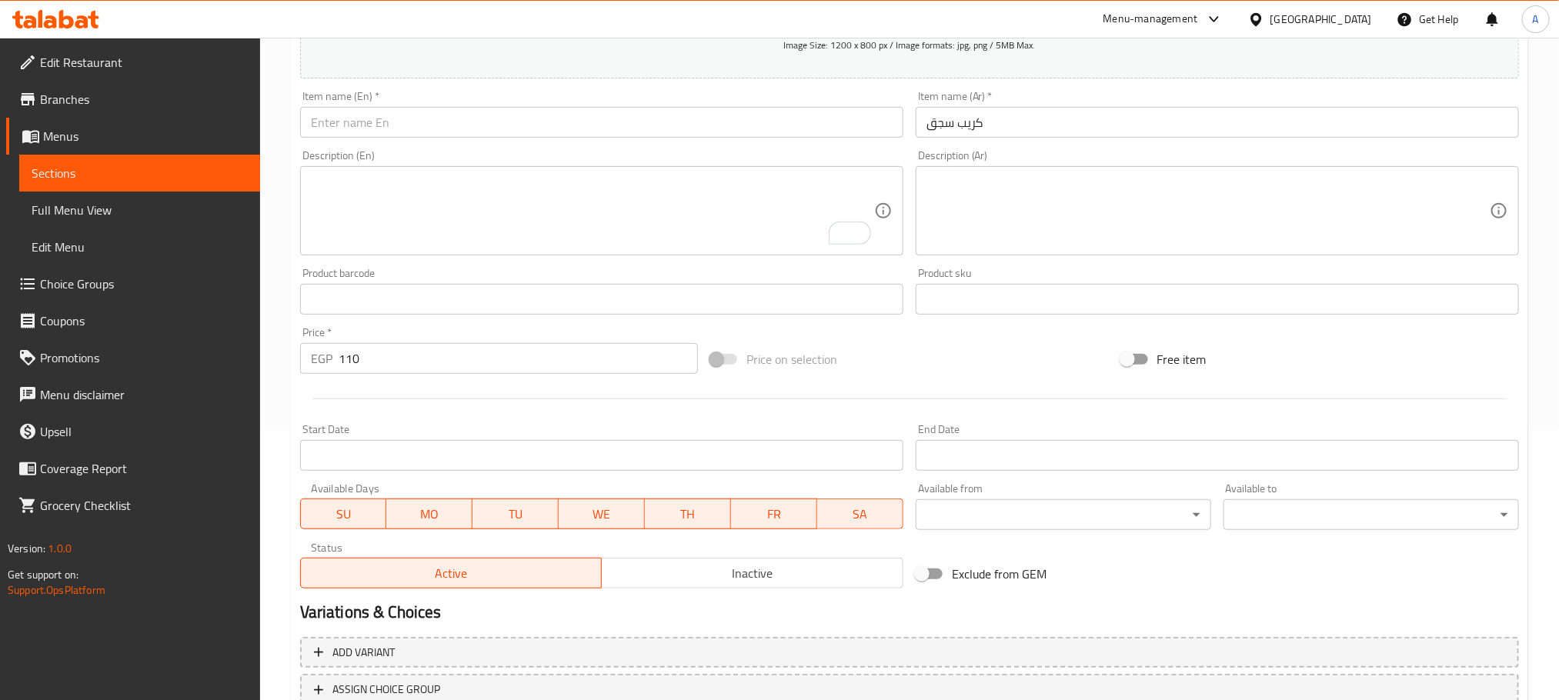
click at [575, 104] on div "Item name (En)   * Item name (En) *" at bounding box center [601, 114] width 603 height 47
click at [561, 114] on input "text" at bounding box center [601, 122] width 603 height 31
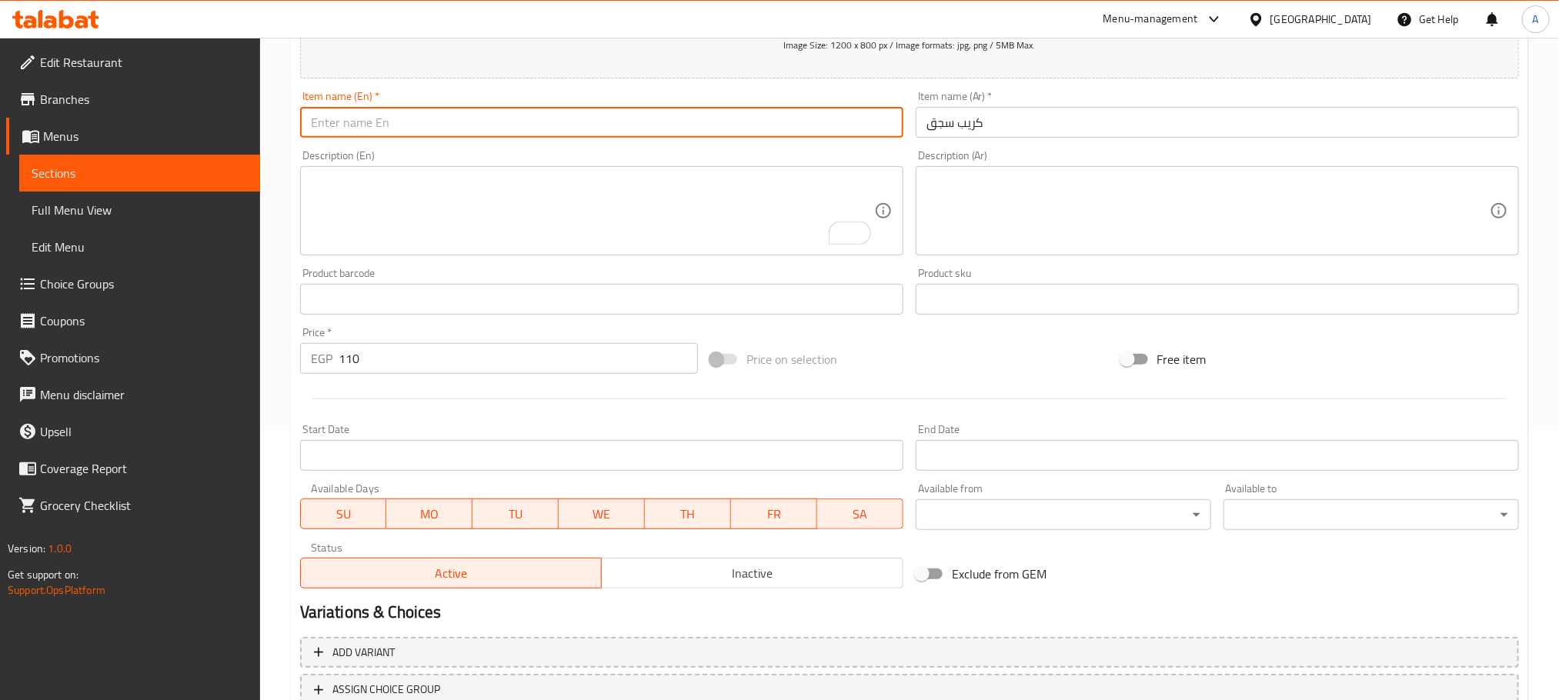
paste input "Sausage crepe"
click at [561, 114] on input "Sausage crepe" at bounding box center [601, 122] width 603 height 31
type input "Sausage Crepe"
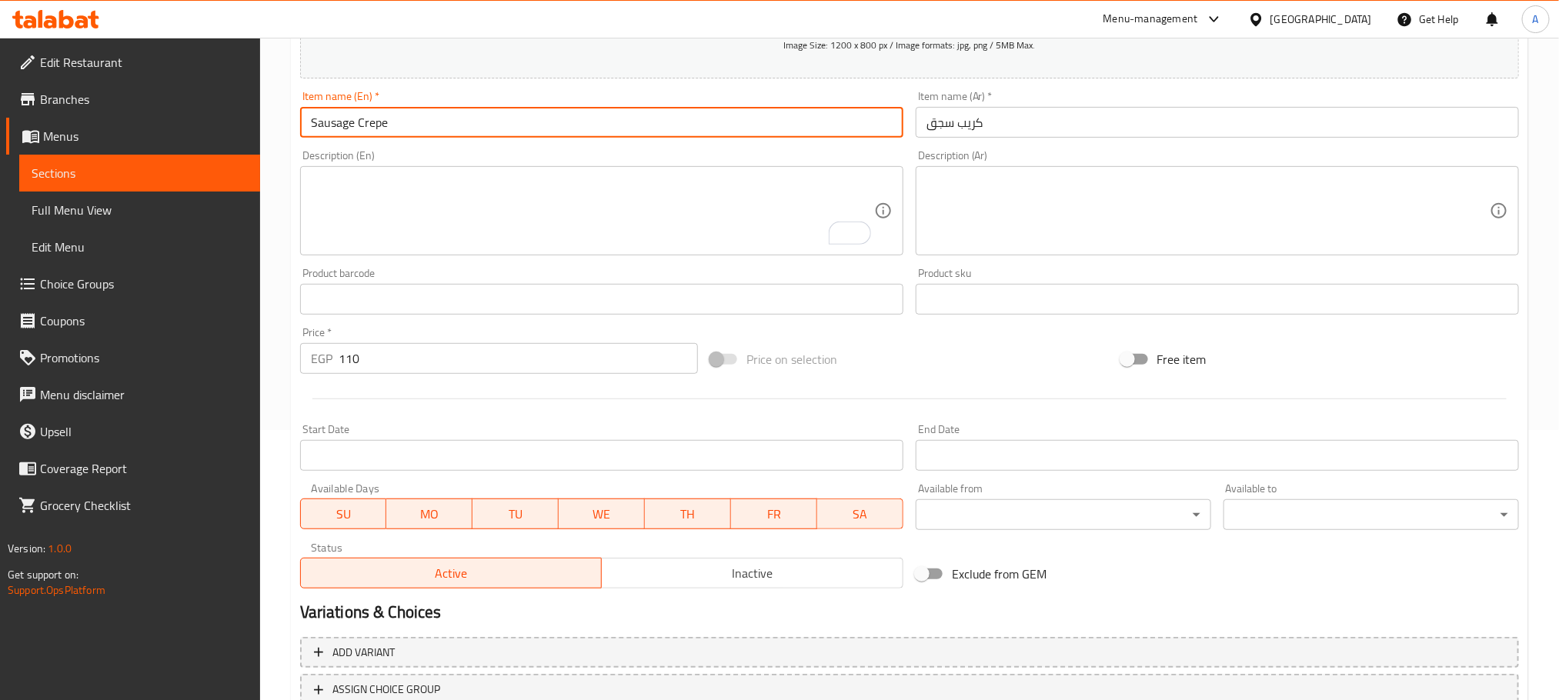
click at [354, 361] on input "110" at bounding box center [518, 358] width 359 height 31
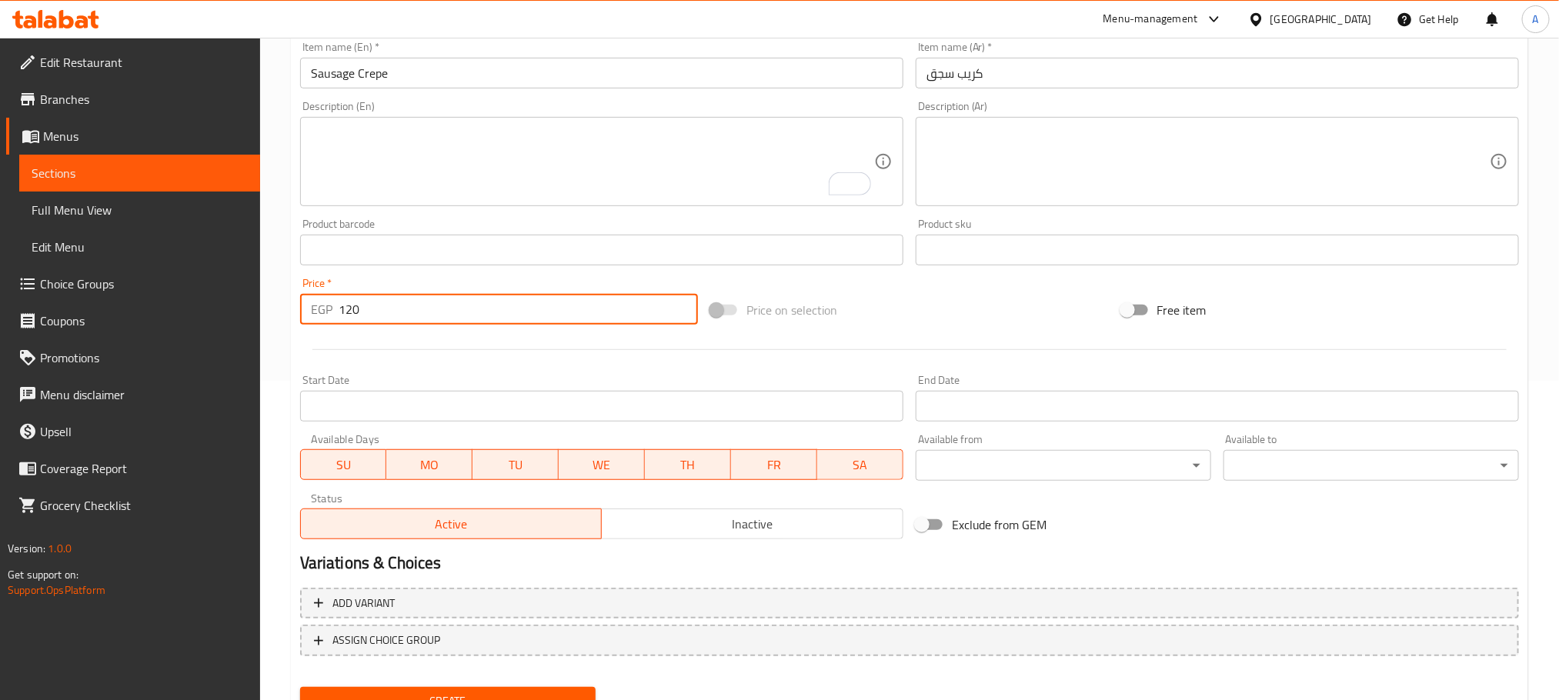
scroll to position [385, 0]
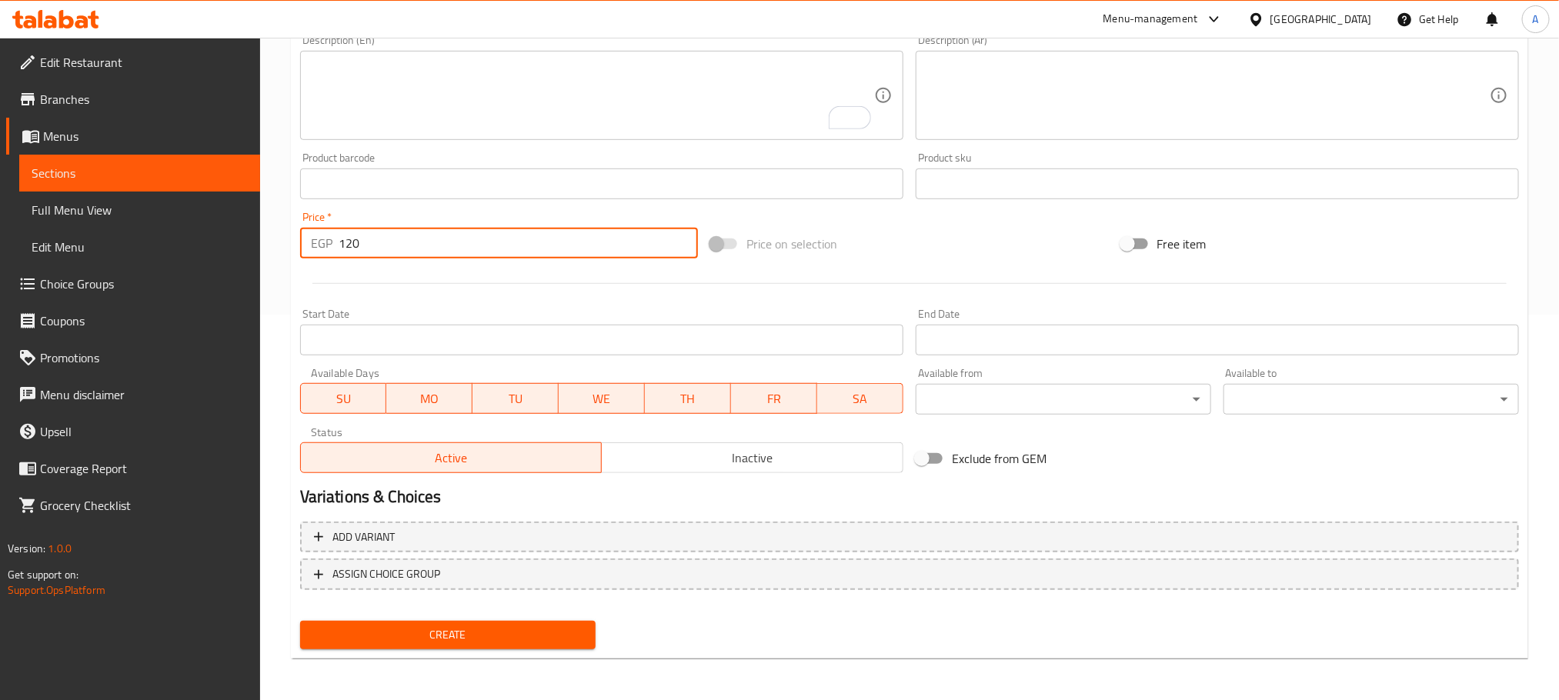
type input "120"
click at [462, 638] on span "Create" at bounding box center [447, 635] width 271 height 19
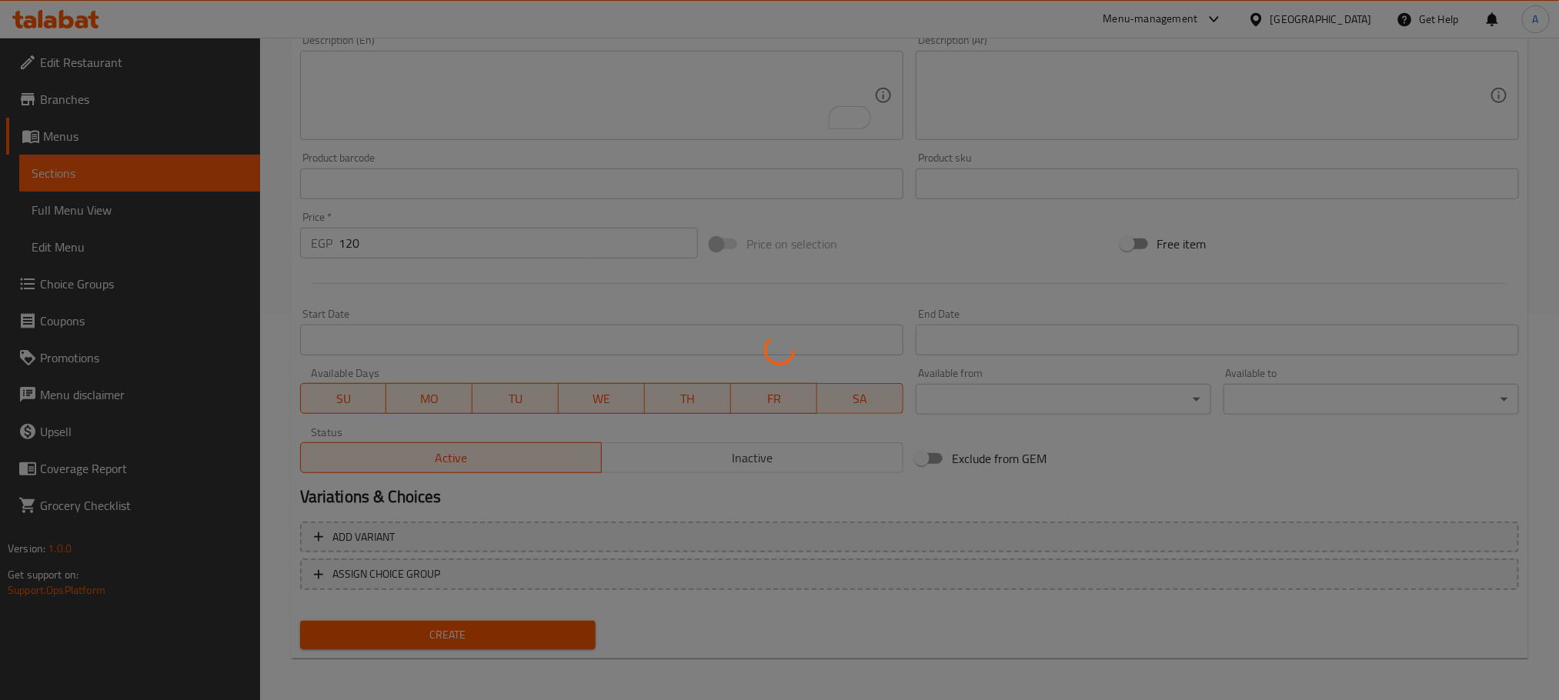
type input "0"
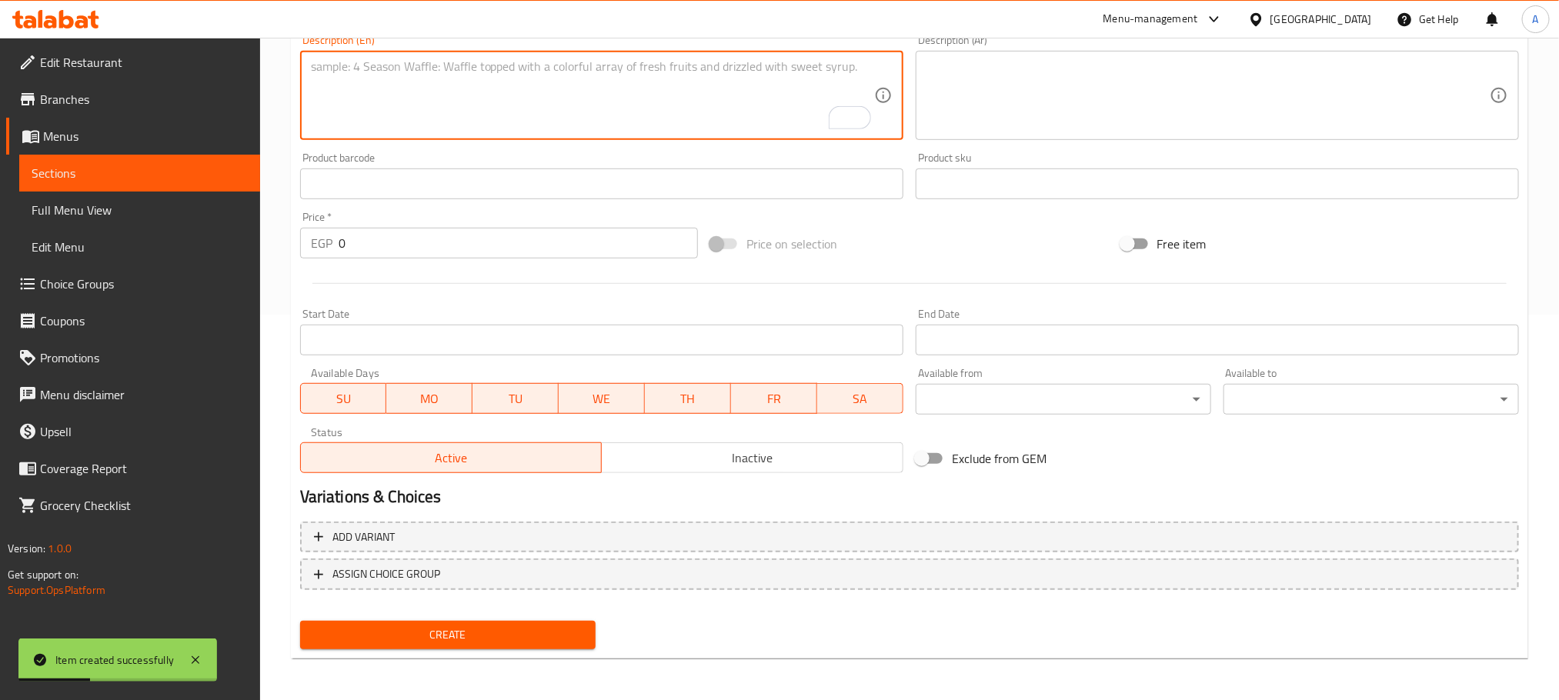
click at [402, 104] on textarea "To enrich screen reader interactions, please activate Accessibility in Grammarl…" at bounding box center [592, 95] width 563 height 73
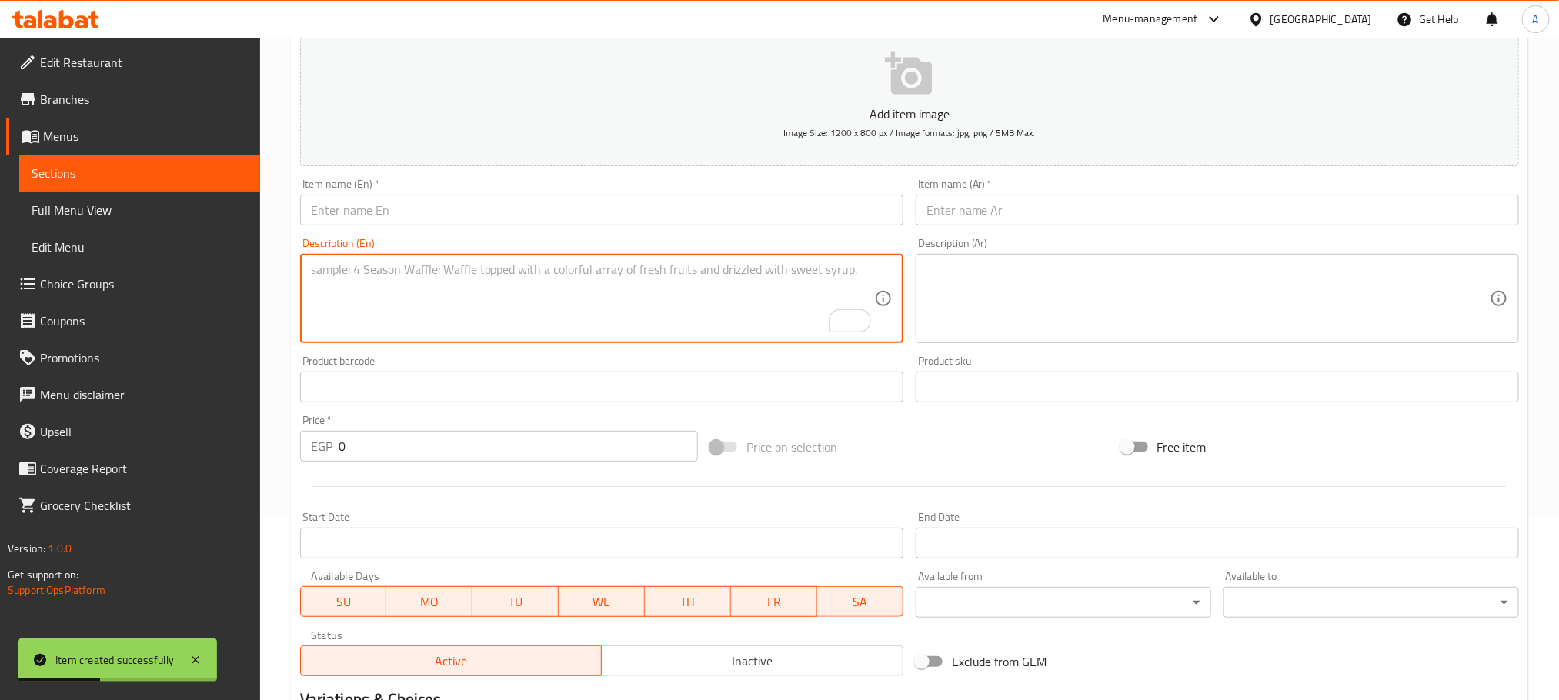
scroll to position [39, 0]
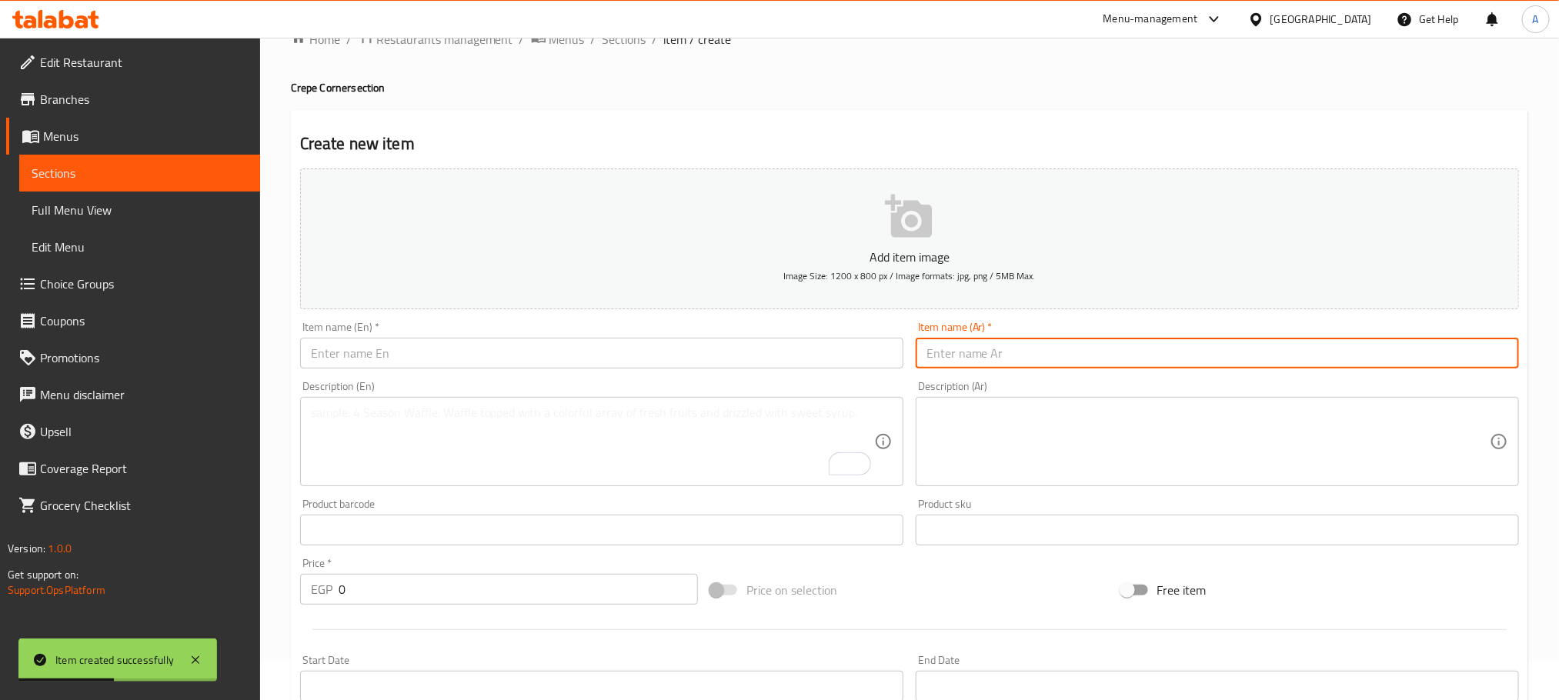
click at [1026, 352] on input "text" at bounding box center [1217, 353] width 603 height 31
paste input "كريب مشكل جبن"
click at [1026, 352] on input "كريب مشكل جبن" at bounding box center [1217, 353] width 603 height 31
click at [1025, 352] on input "كريب مشكل جبن" at bounding box center [1217, 353] width 603 height 31
type input "كريب مشكل جبن"
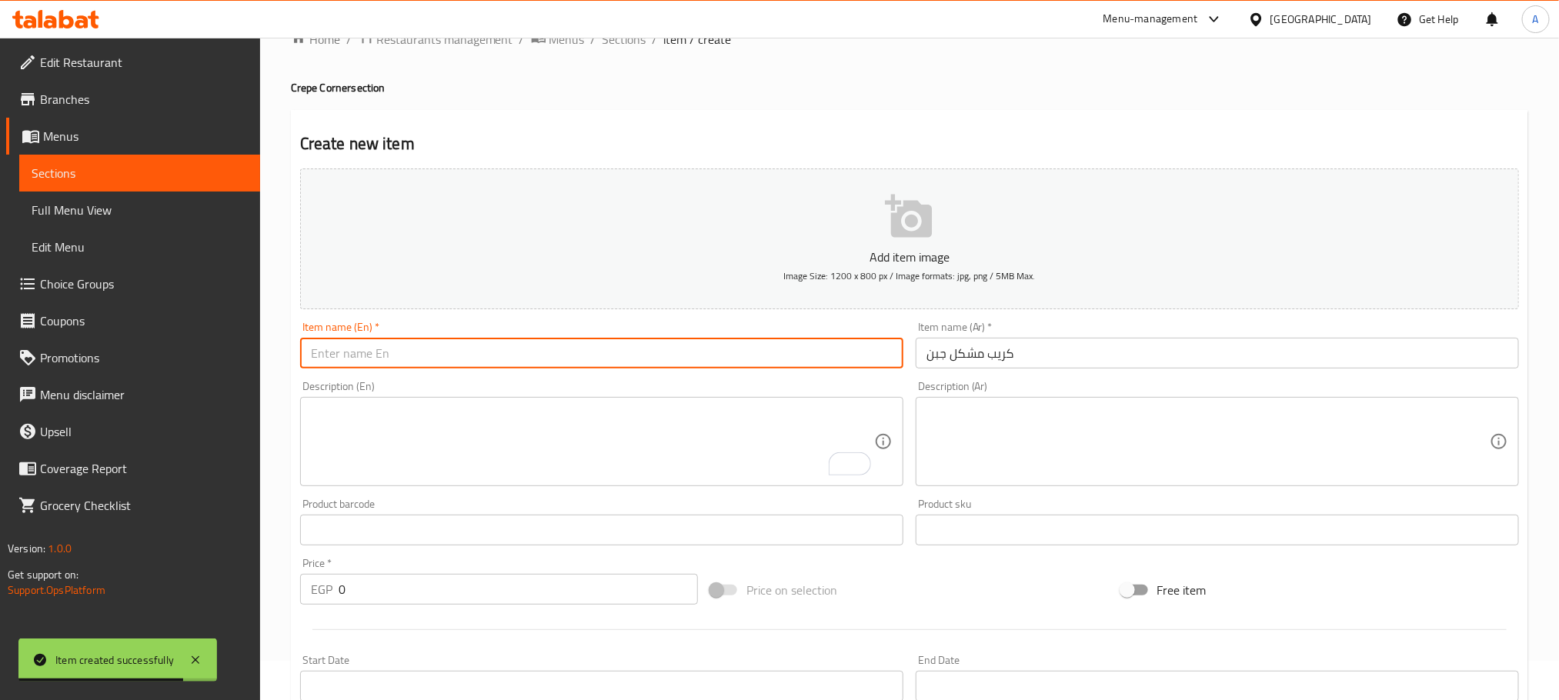
paste input "Mixed cheese crepe"
click at [483, 347] on input "text" at bounding box center [601, 353] width 603 height 31
click at [483, 347] on input "Mixed cheese crepe" at bounding box center [601, 353] width 603 height 31
type input "Mixed Cheese Crepe"
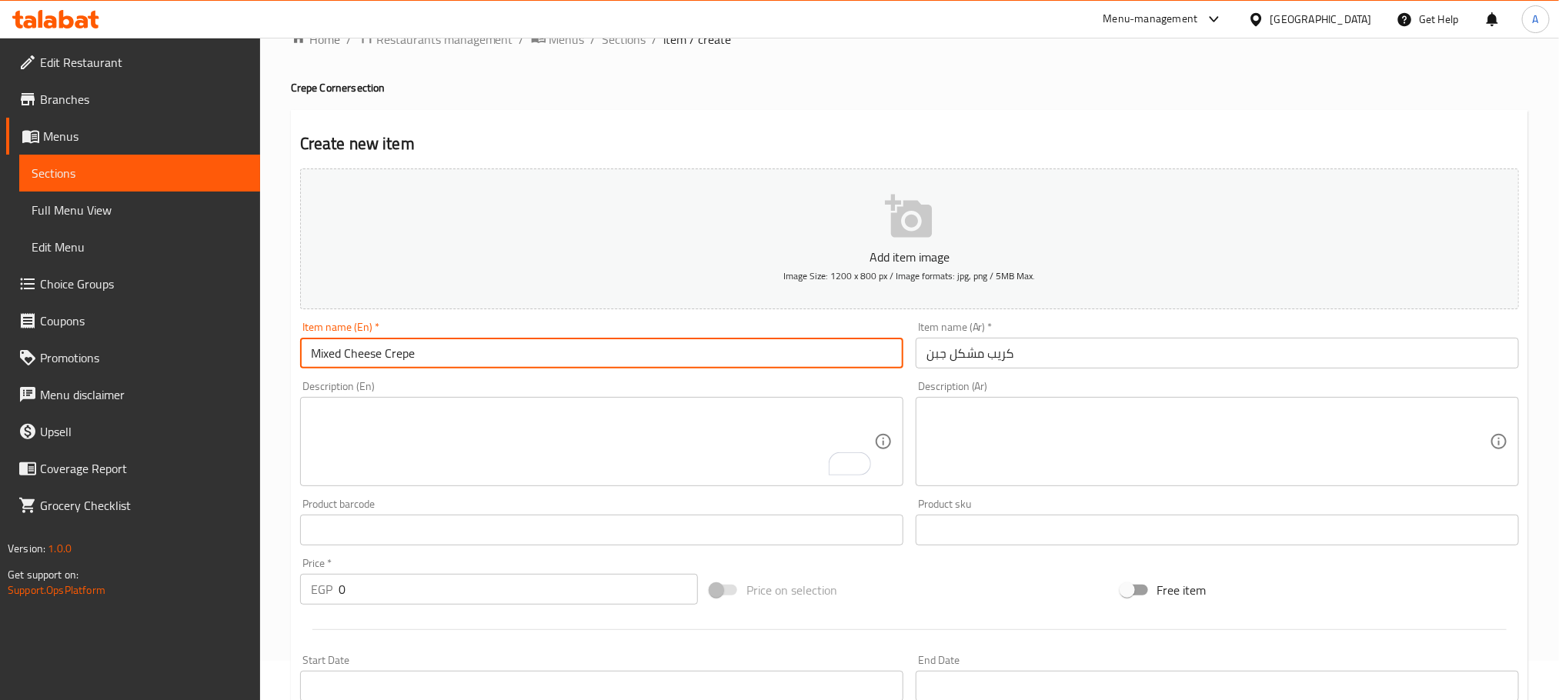
click at [339, 587] on input "0" at bounding box center [518, 589] width 359 height 31
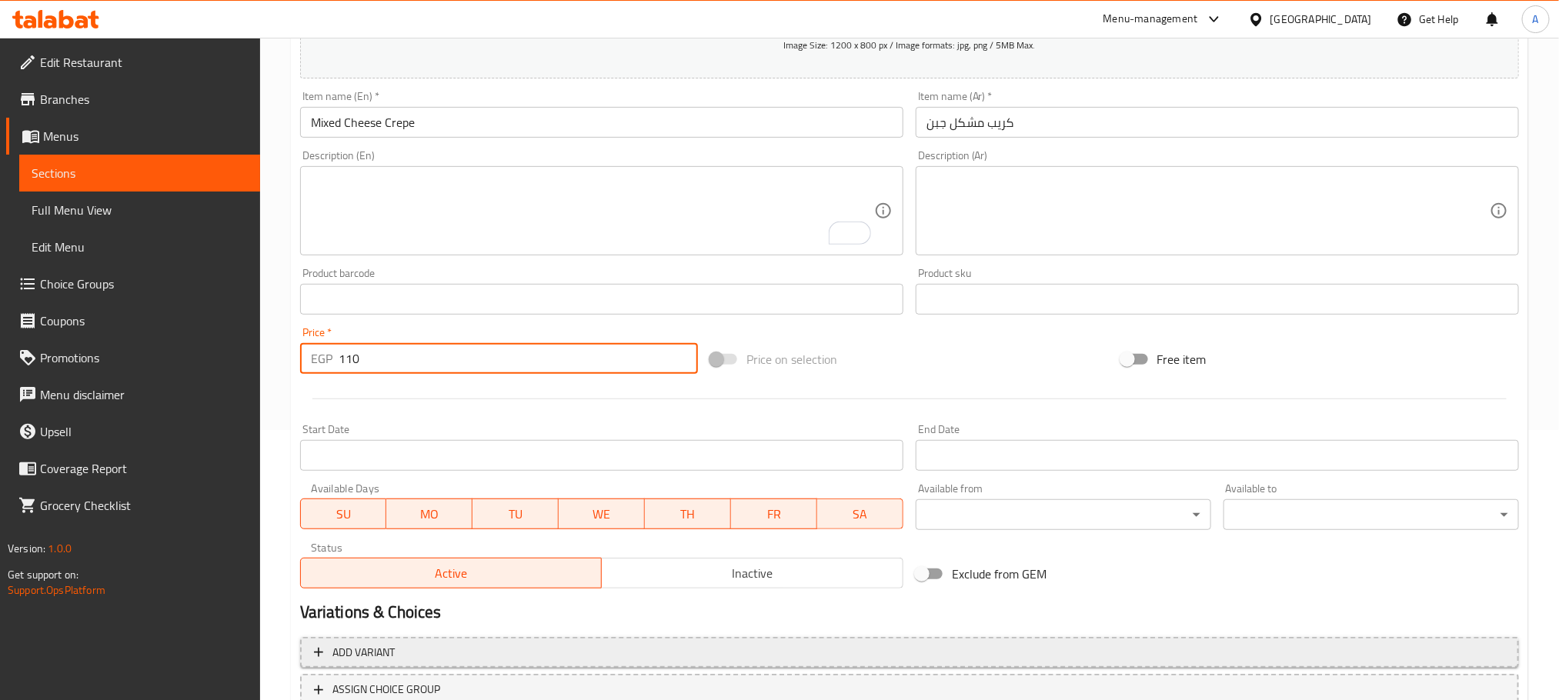
scroll to position [385, 0]
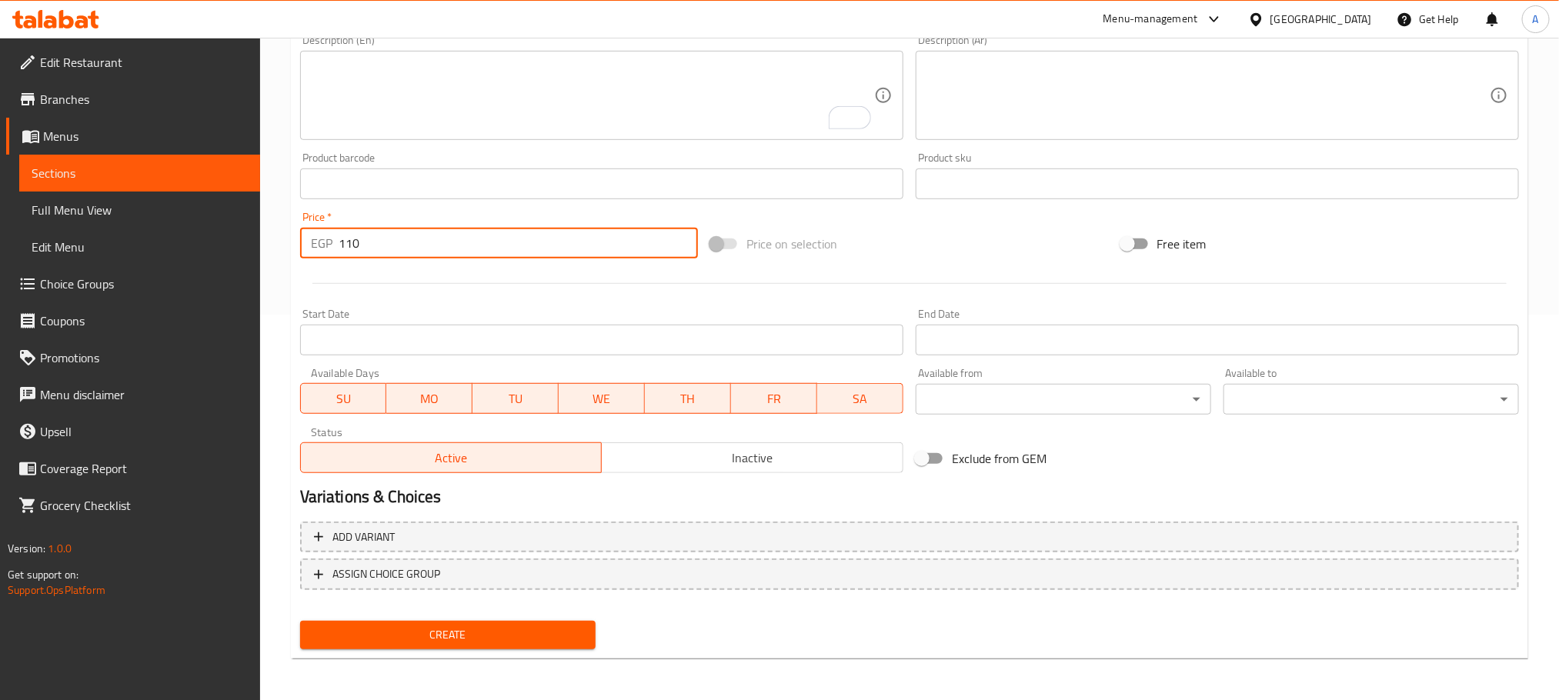
type input "110"
click at [504, 636] on span "Create" at bounding box center [447, 635] width 271 height 19
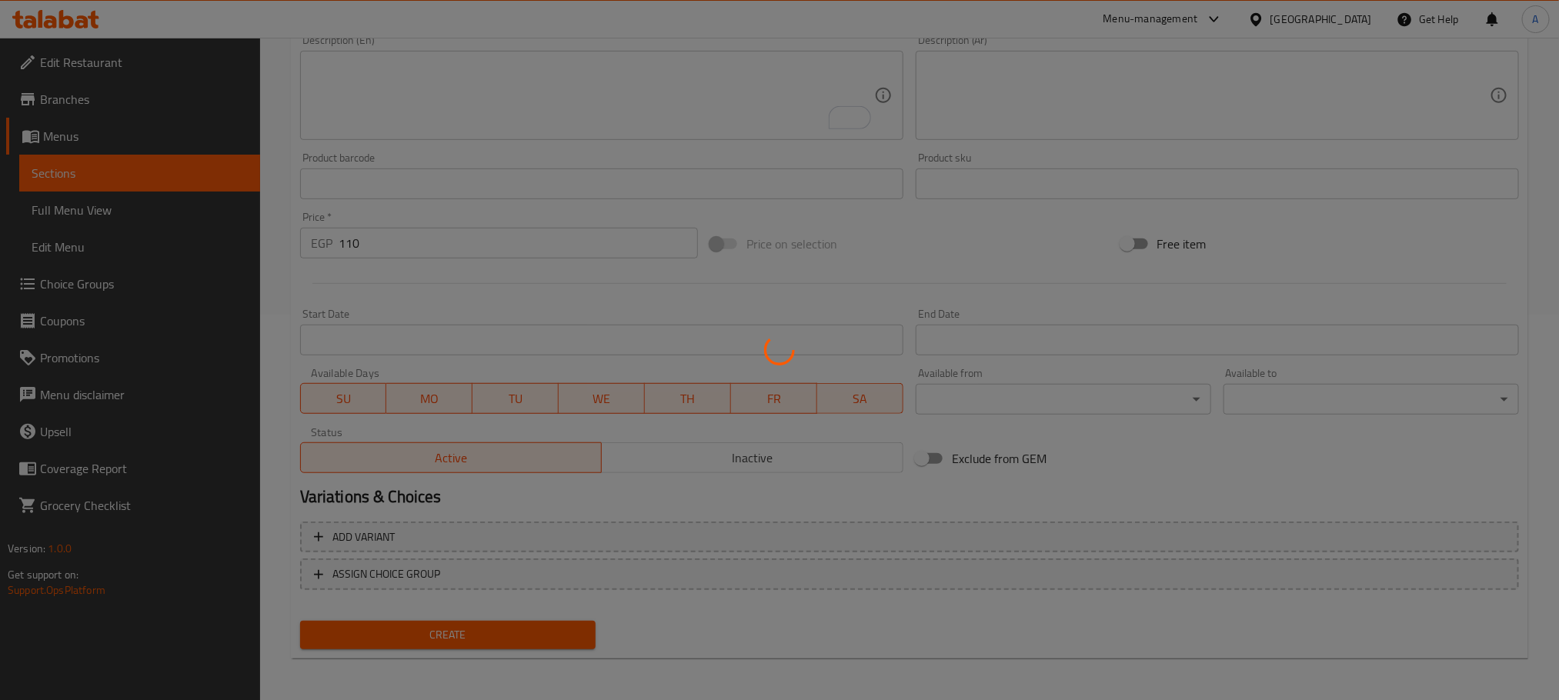
type input "0"
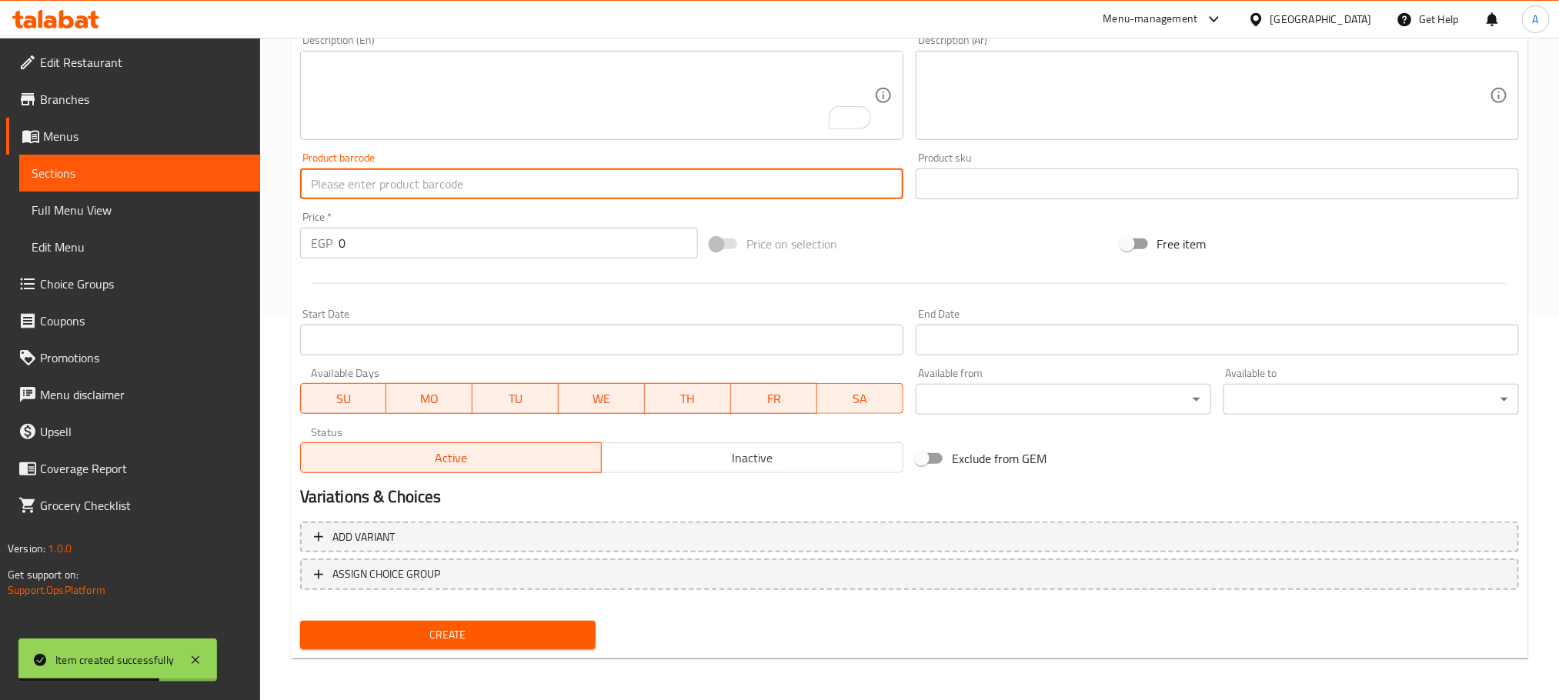
click at [415, 171] on input "text" at bounding box center [601, 183] width 603 height 31
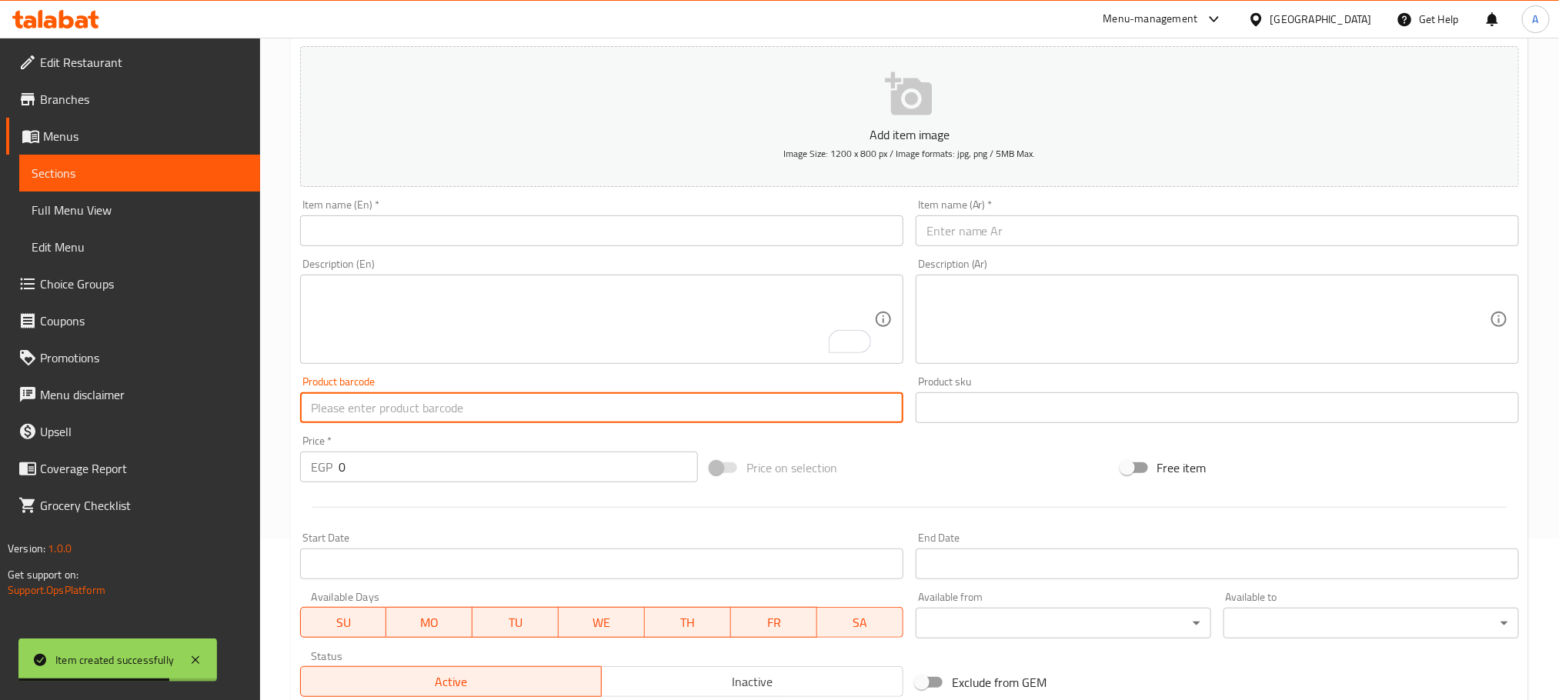
scroll to position [39, 0]
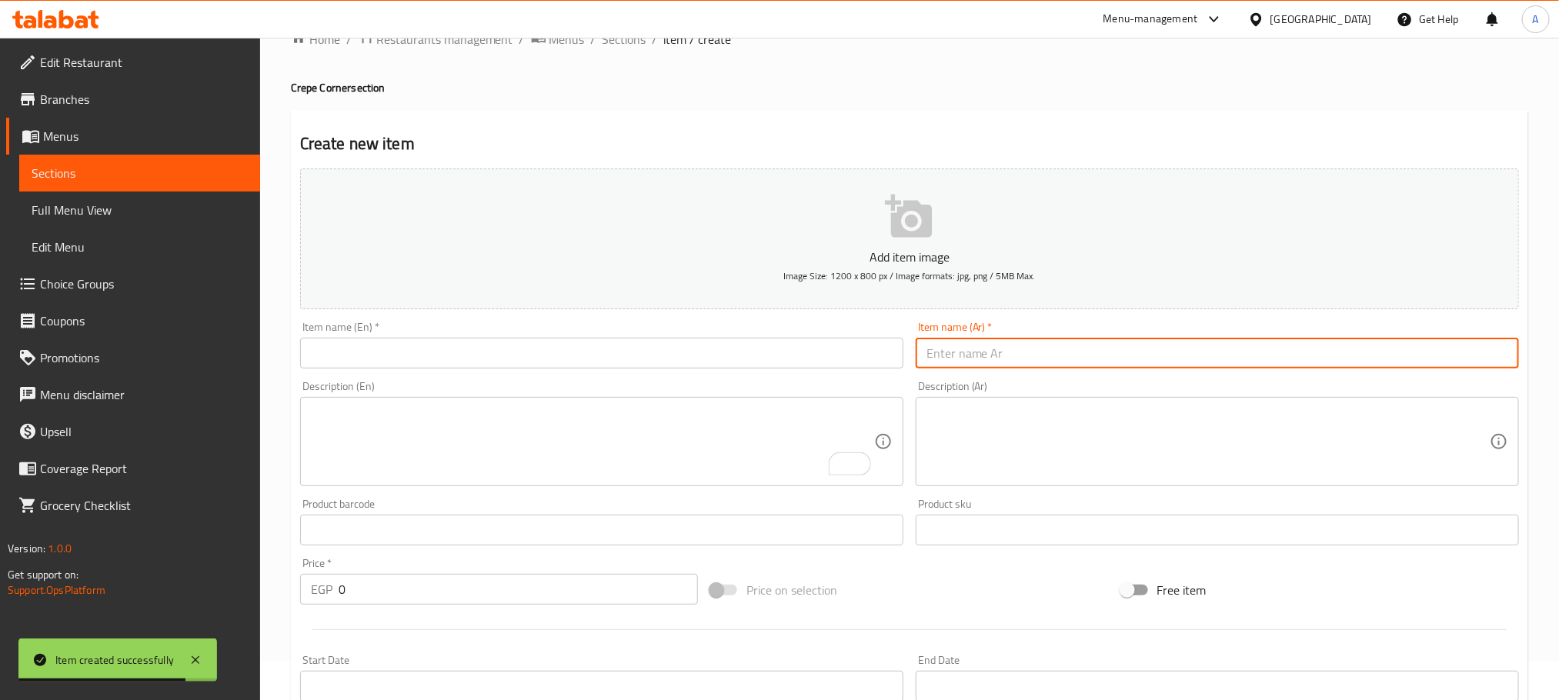
click at [967, 358] on input "text" at bounding box center [1217, 353] width 603 height 31
paste input "كريب كفتة"
click at [967, 358] on input "كريب كفتة" at bounding box center [1217, 353] width 603 height 31
type input "كريب كفتة"
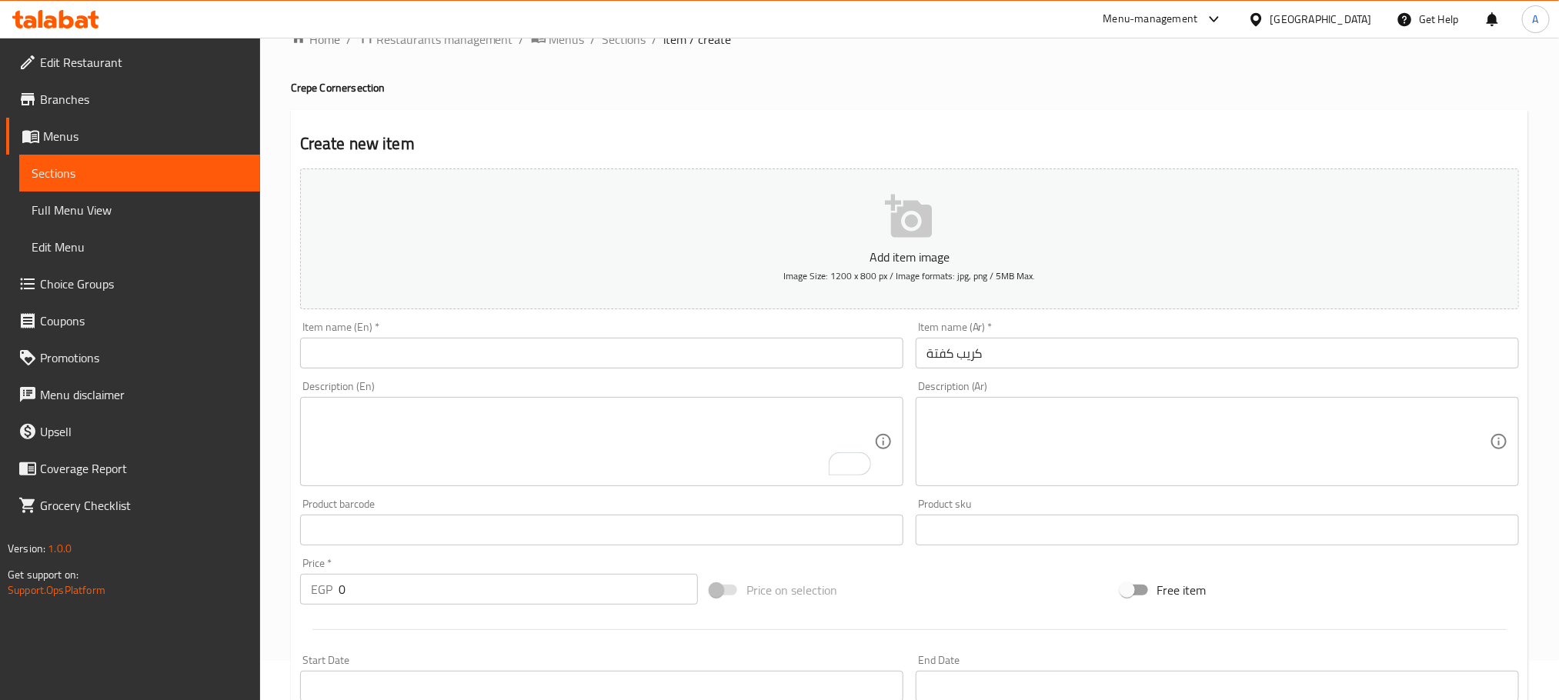
paste input "Kofta crepe"
click at [395, 347] on input "text" at bounding box center [601, 353] width 603 height 31
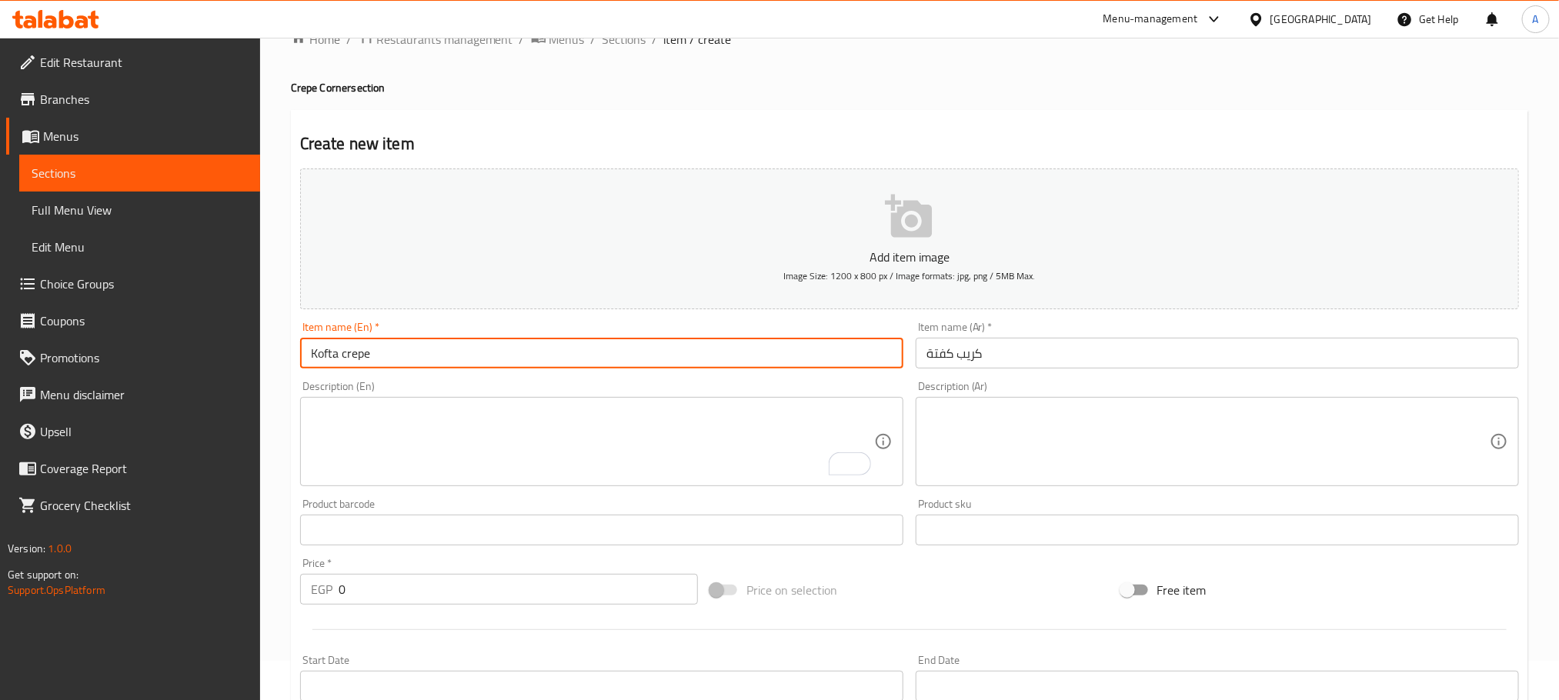
click at [395, 347] on input "Kofta crepe" at bounding box center [601, 353] width 603 height 31
type input "Kofta Crepe"
click at [339, 586] on input "0" at bounding box center [518, 589] width 359 height 31
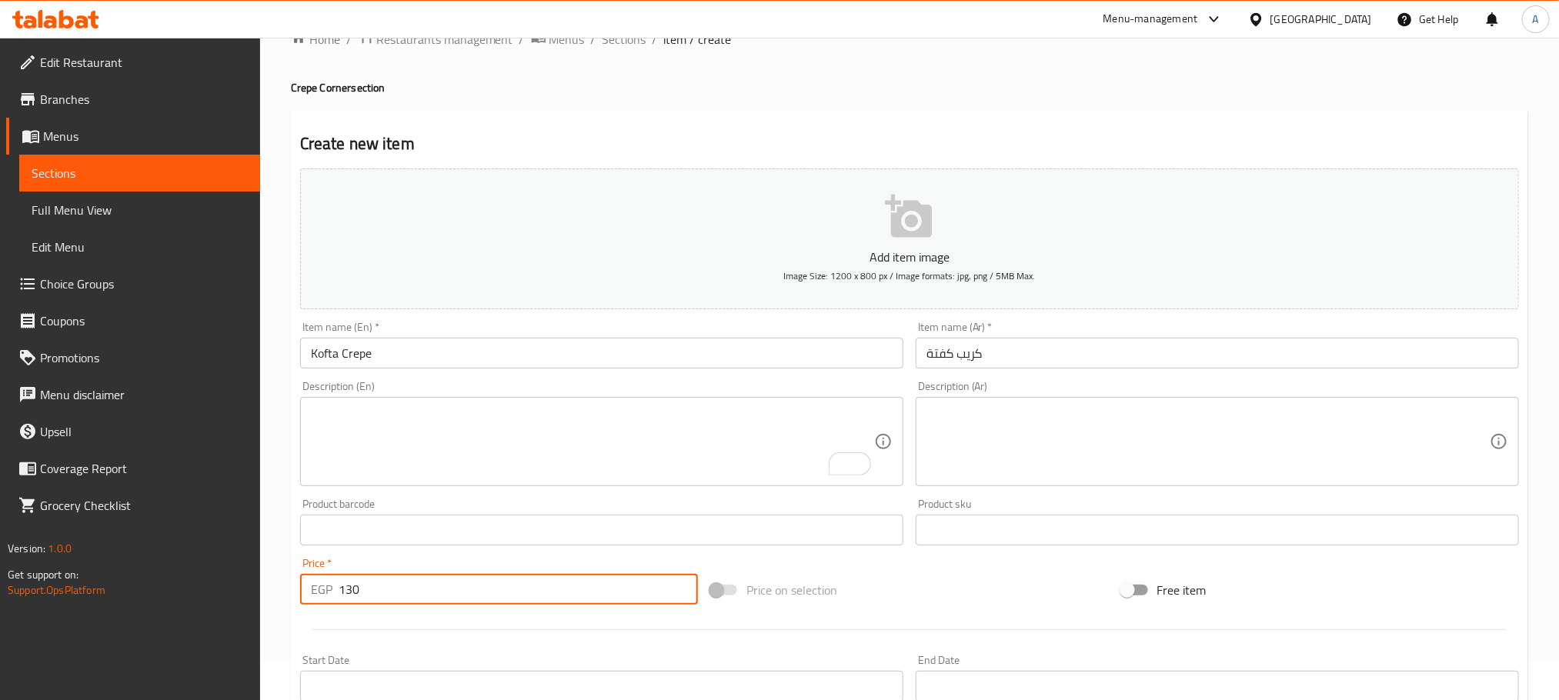
click at [361, 591] on input "130" at bounding box center [518, 589] width 359 height 31
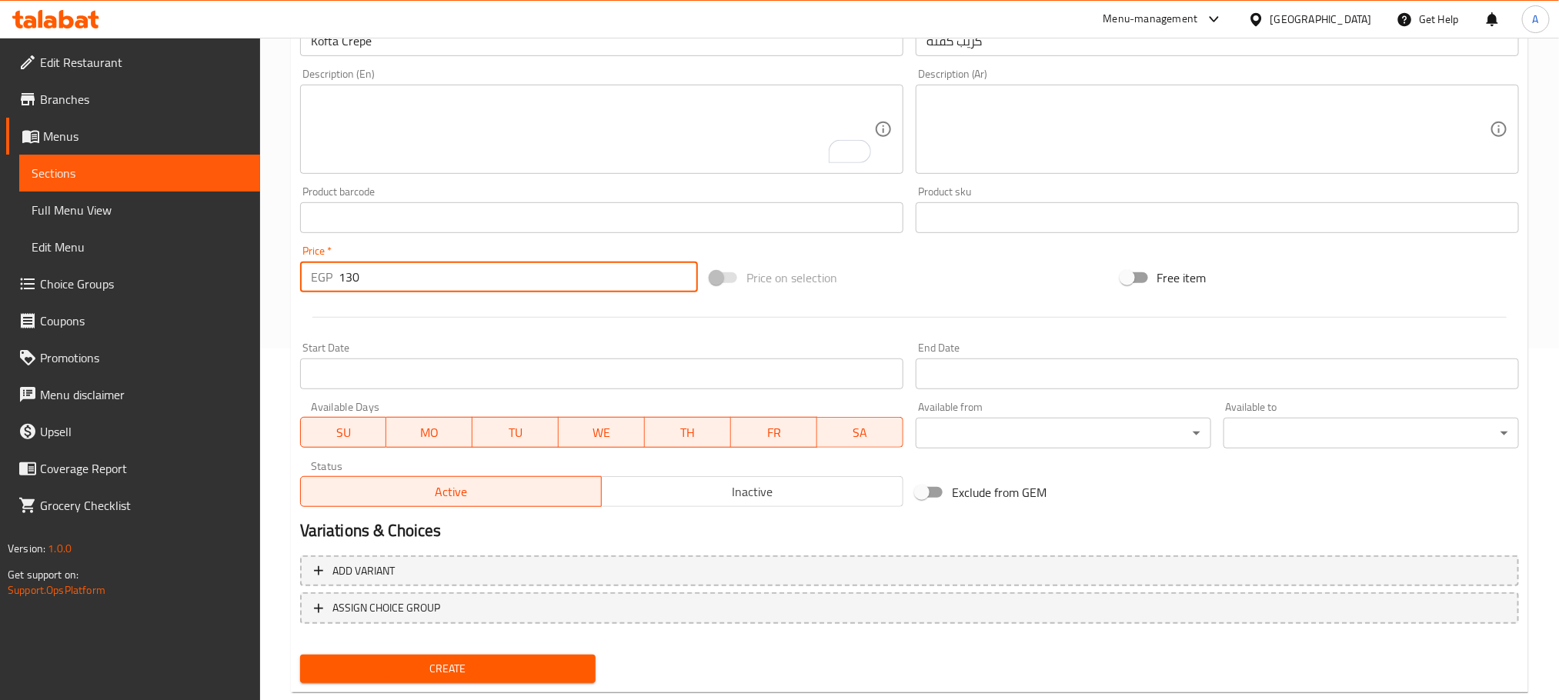
scroll to position [385, 0]
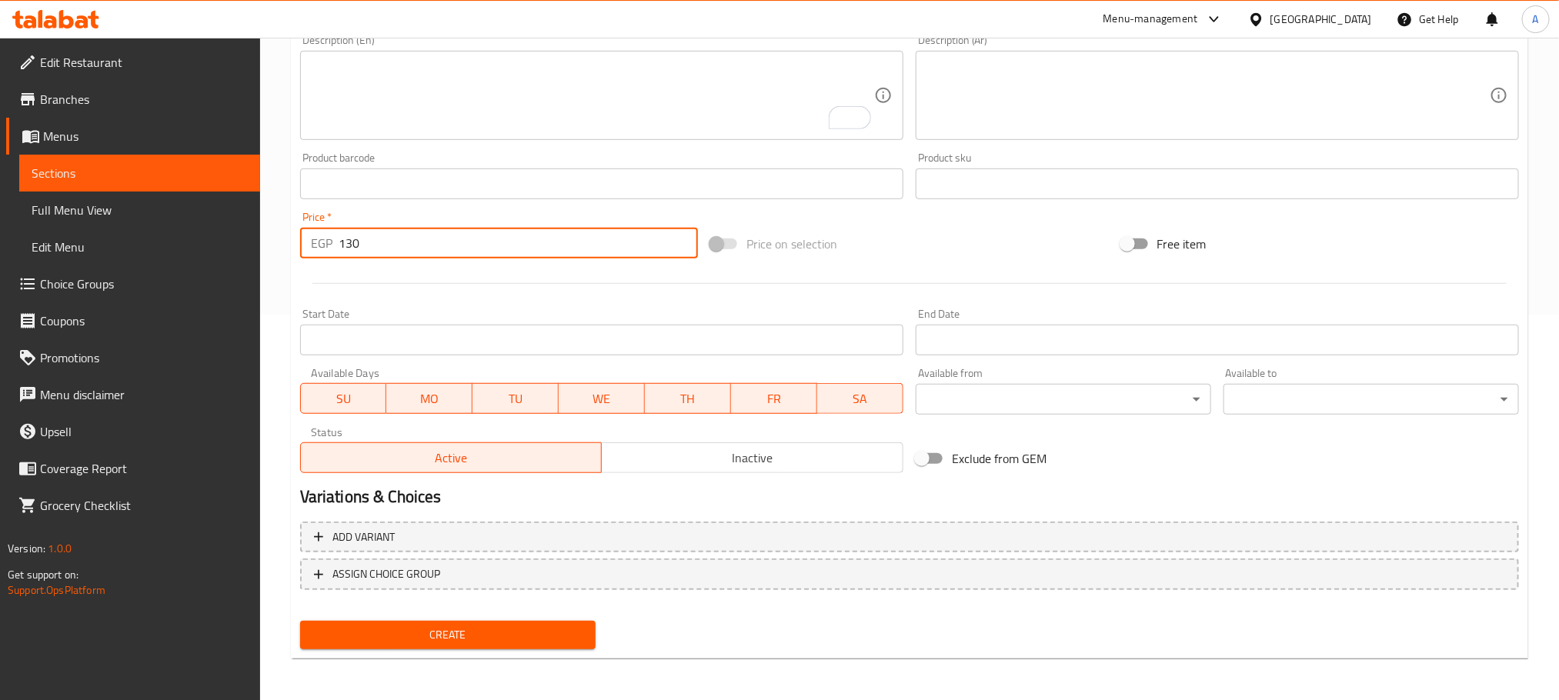
type input "130"
click at [566, 642] on span "Create" at bounding box center [447, 635] width 271 height 19
drag, startPoint x: 379, startPoint y: 241, endPoint x: 268, endPoint y: 247, distance: 111.0
click at [268, 247] on div "Home / Restaurants management / Menus / Sections / item / create Crepe Corner s…" at bounding box center [909, 176] width 1299 height 1049
paste input "13"
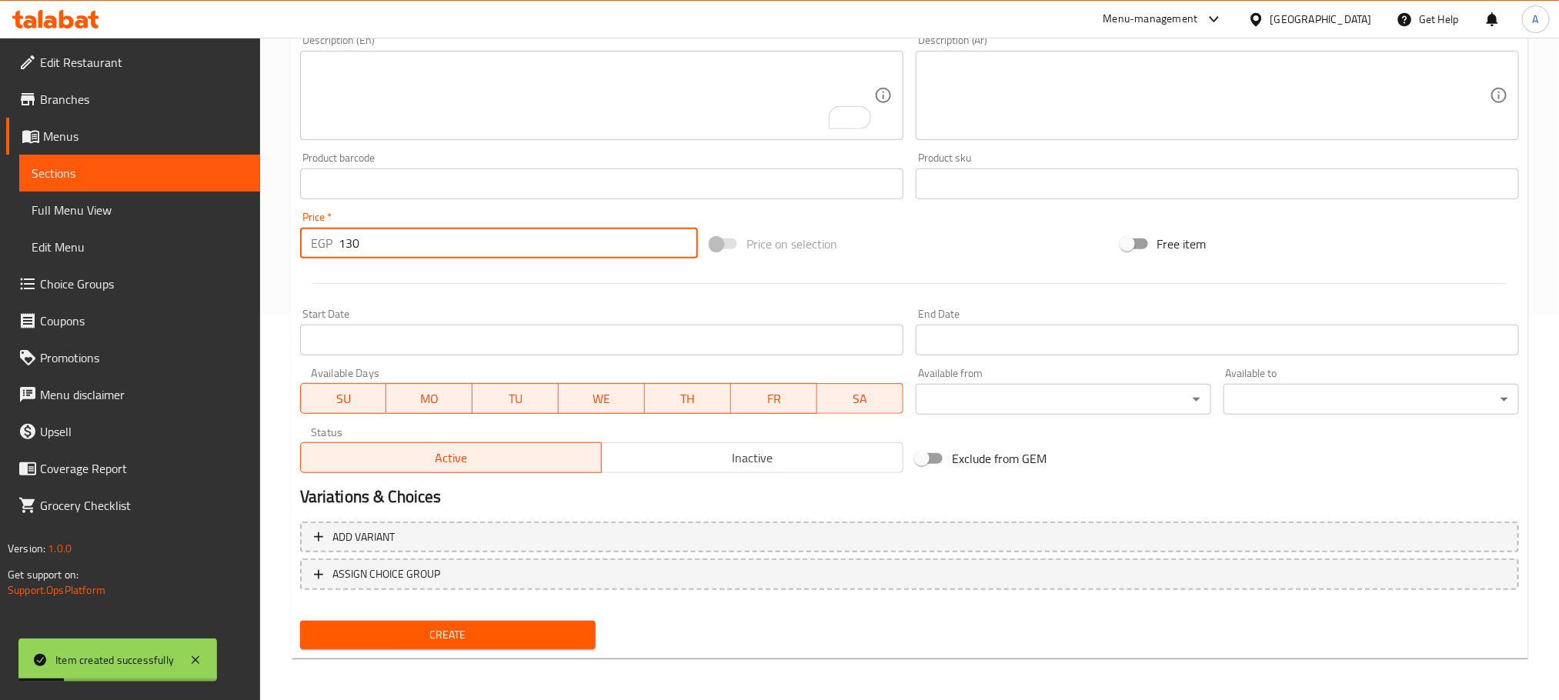
type input "130"
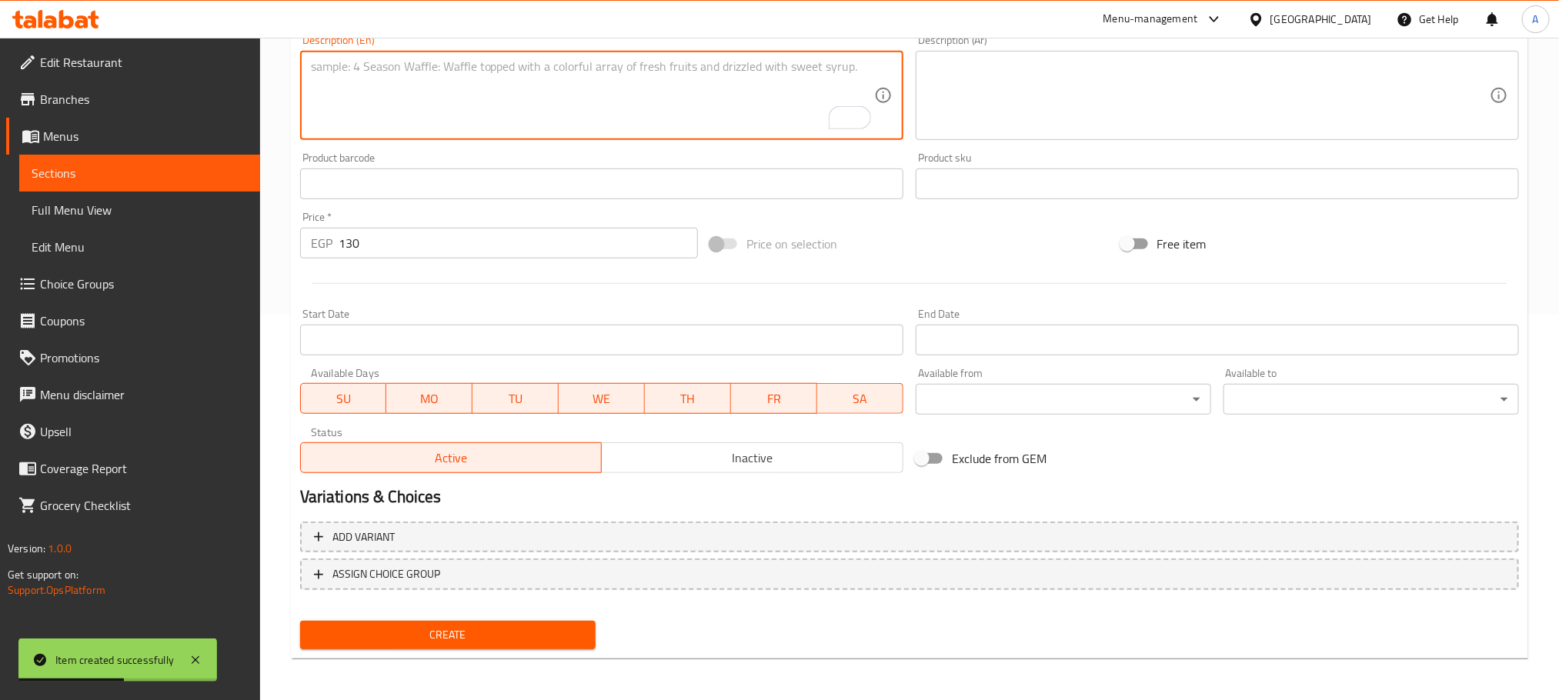
click at [449, 113] on textarea "To enrich screen reader interactions, please activate Accessibility in Grammarl…" at bounding box center [592, 95] width 563 height 73
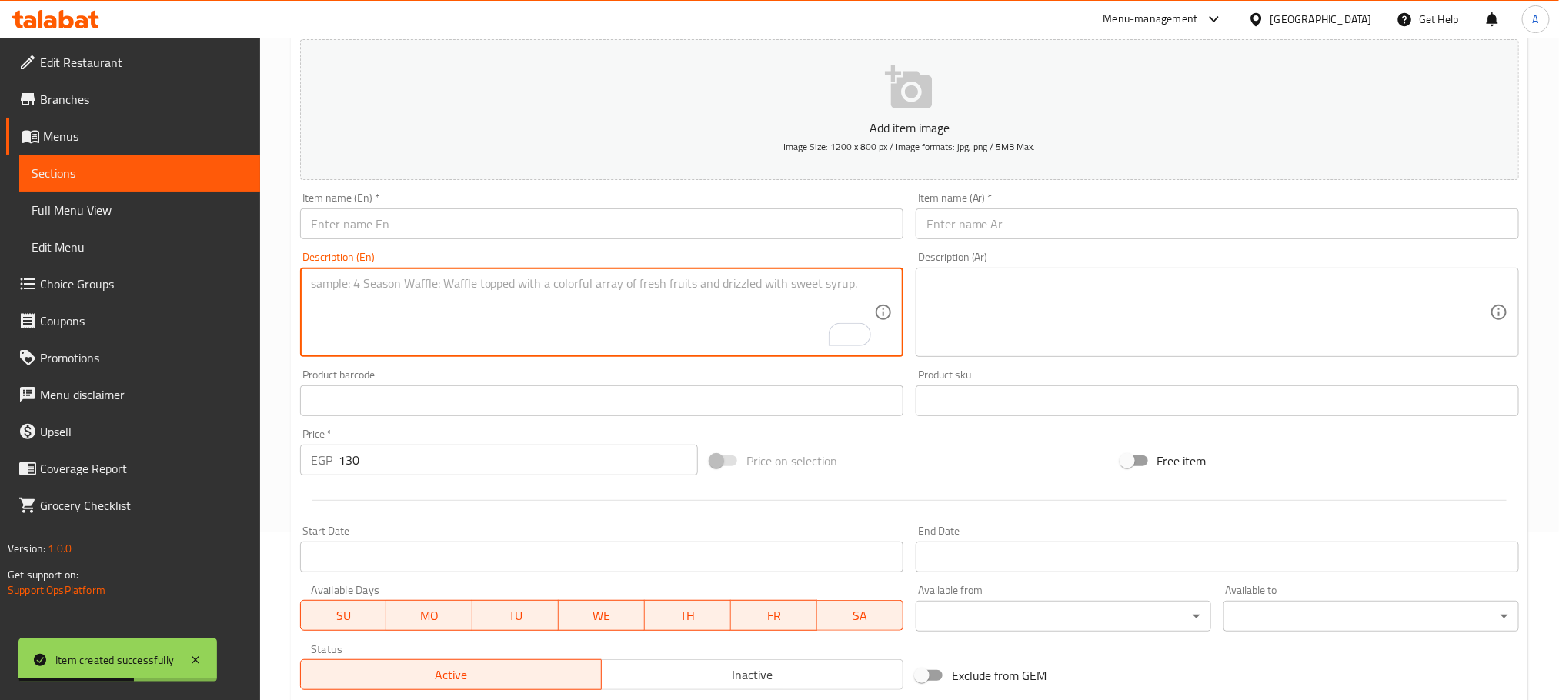
scroll to position [155, 0]
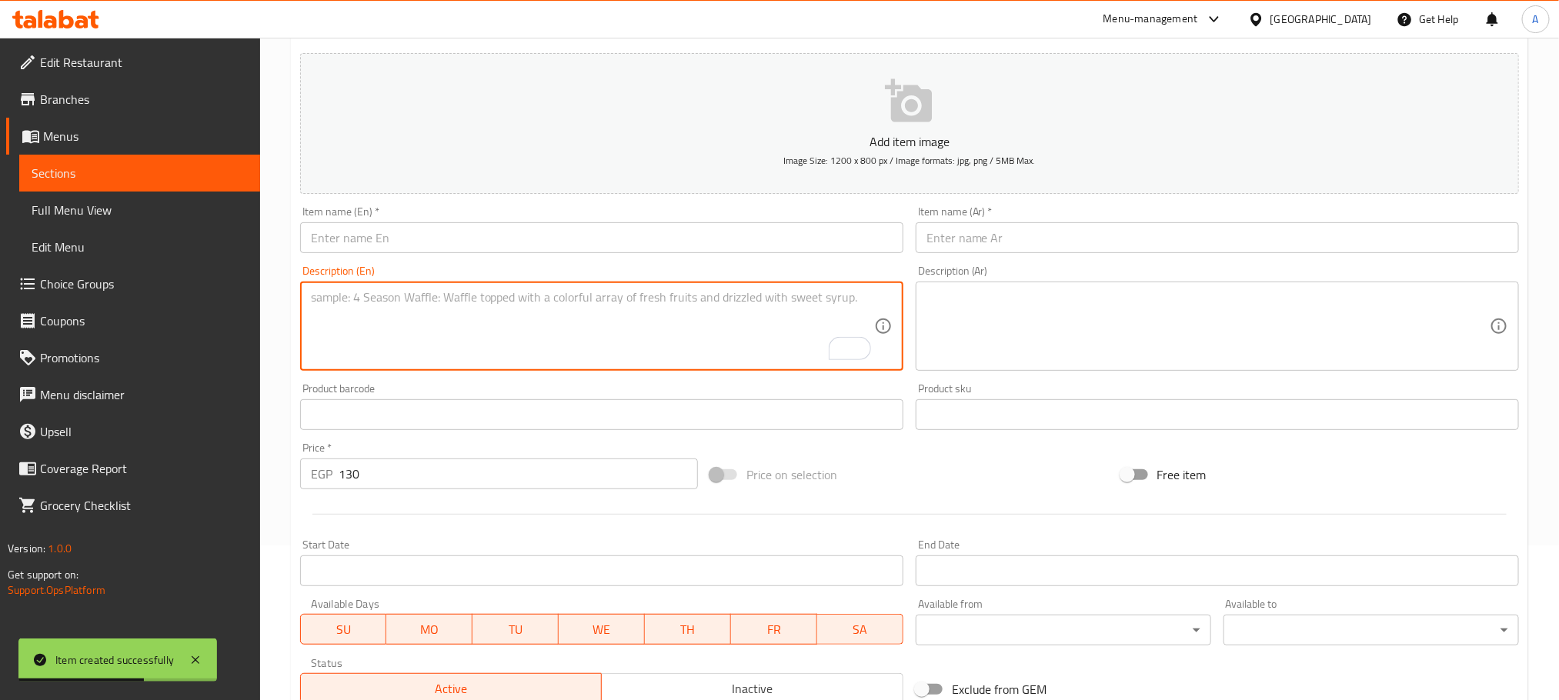
click at [1021, 232] on input "text" at bounding box center [1217, 237] width 603 height 31
paste input "كريب فراخ باتيه"
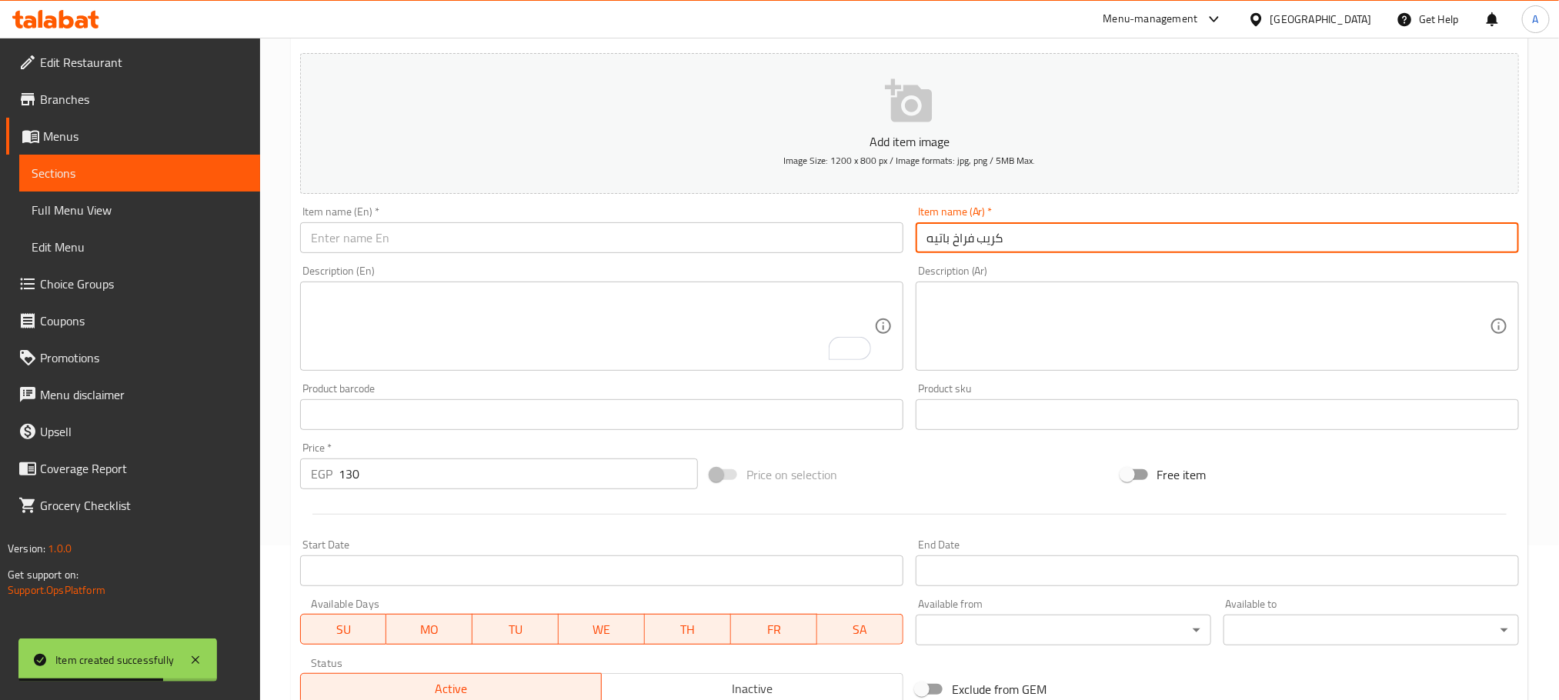
click at [940, 238] on input "كريب فراخ باتيه" at bounding box center [1217, 237] width 603 height 31
click at [993, 238] on input "كريب فراخ بانيه" at bounding box center [1217, 237] width 603 height 31
type input "كريب فراخ بانيه"
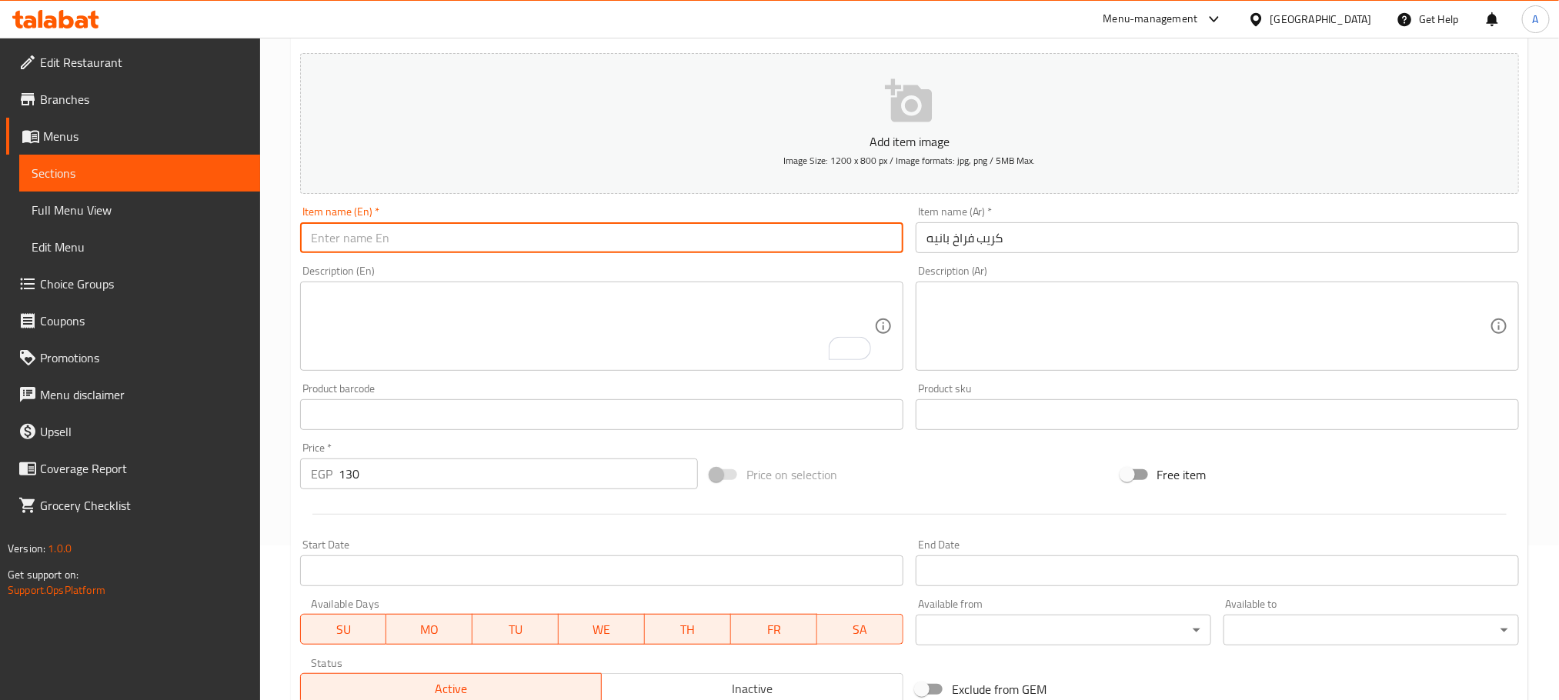
paste input "chicken crepe"
click at [372, 234] on input "text" at bounding box center [601, 237] width 603 height 31
click at [347, 238] on input "chicken crepe" at bounding box center [601, 237] width 603 height 31
click at [407, 250] on input "chicken Pane crepe" at bounding box center [601, 237] width 603 height 31
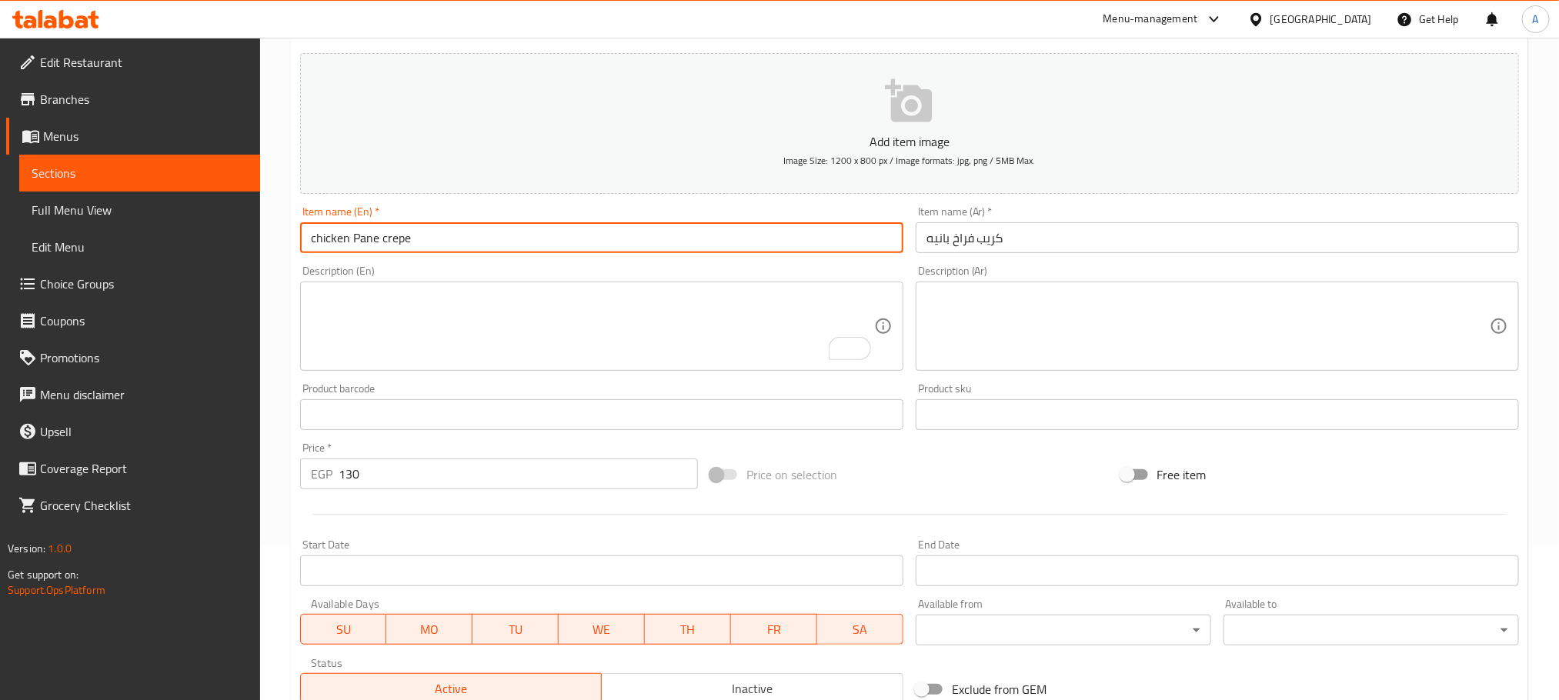
click at [407, 250] on input "chicken Pane crepe" at bounding box center [601, 237] width 603 height 31
click at [434, 245] on input "Chicken Pane Crepe" at bounding box center [601, 237] width 603 height 31
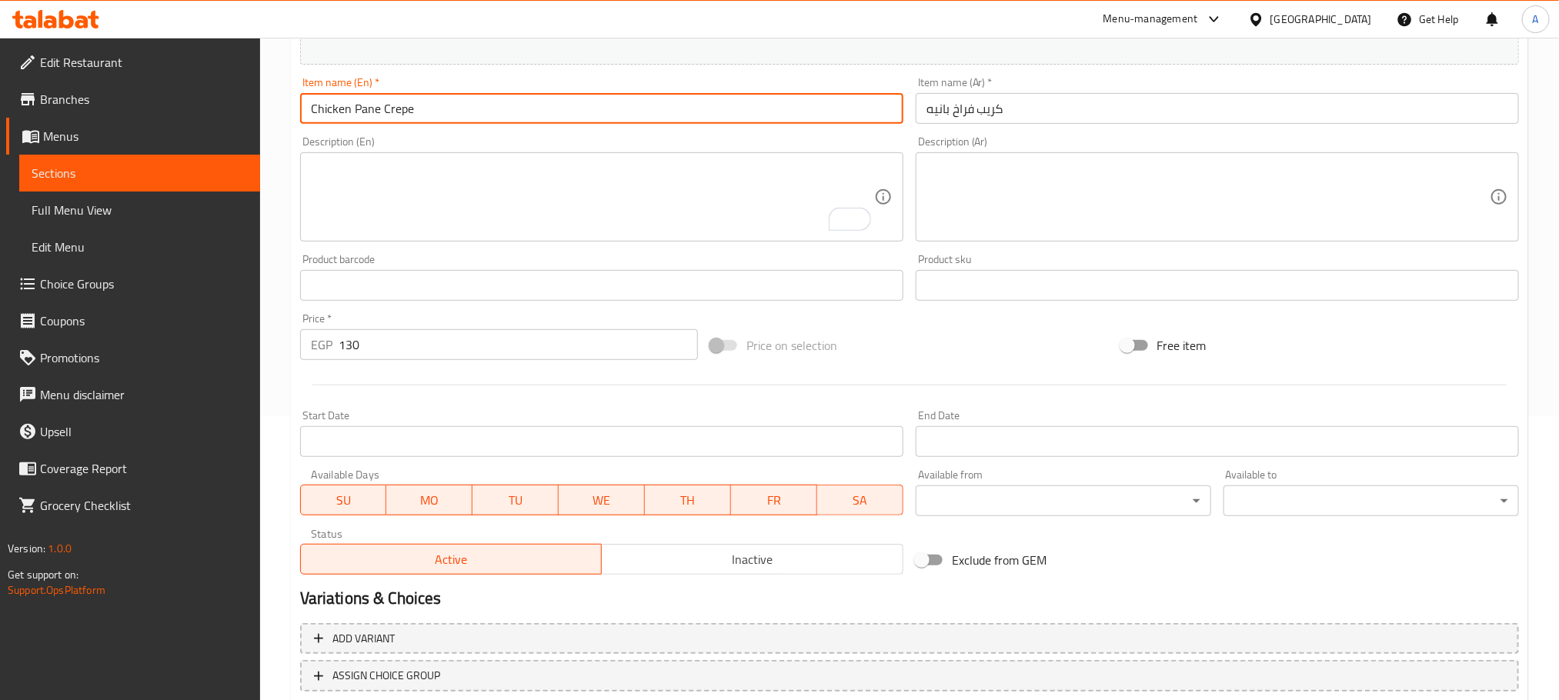
scroll to position [385, 0]
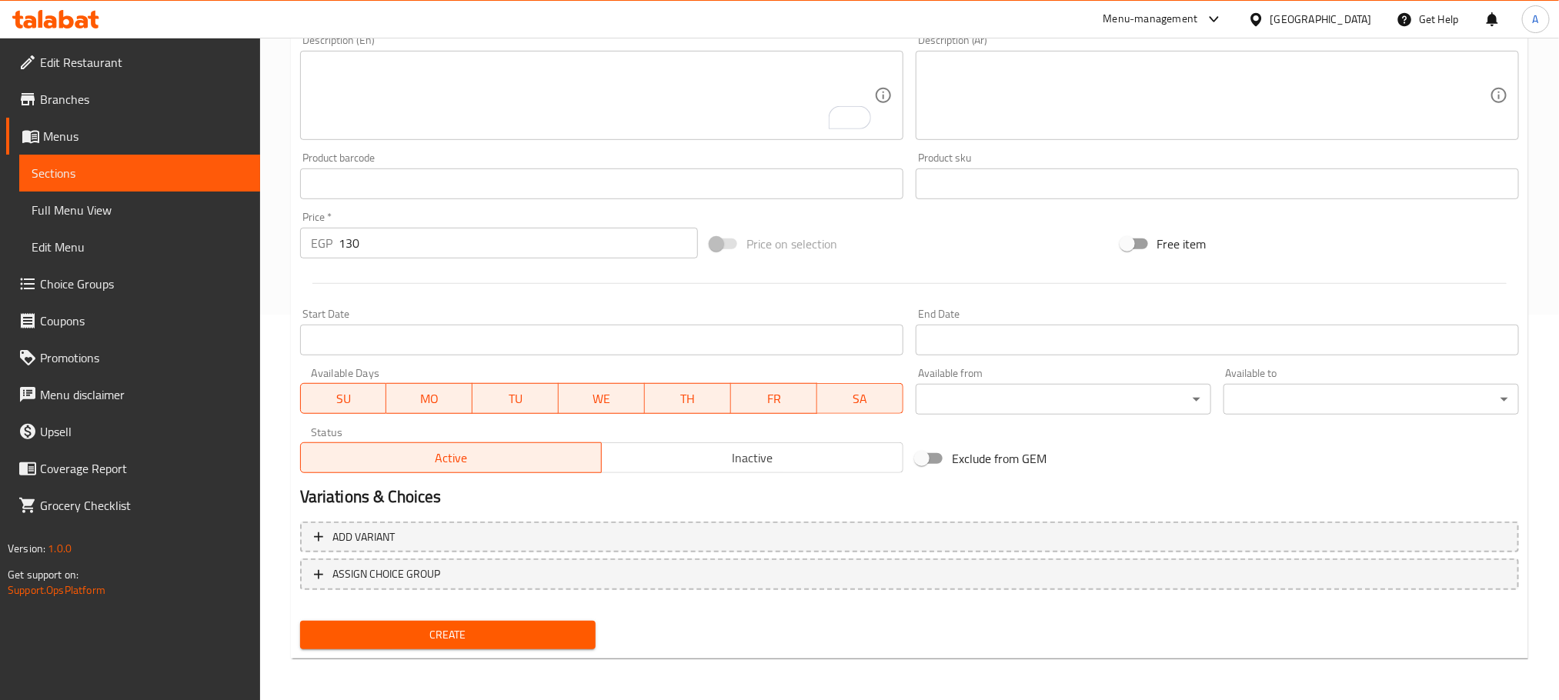
type input "Chicken Pane Crepe"
click at [561, 629] on span "Create" at bounding box center [447, 635] width 271 height 19
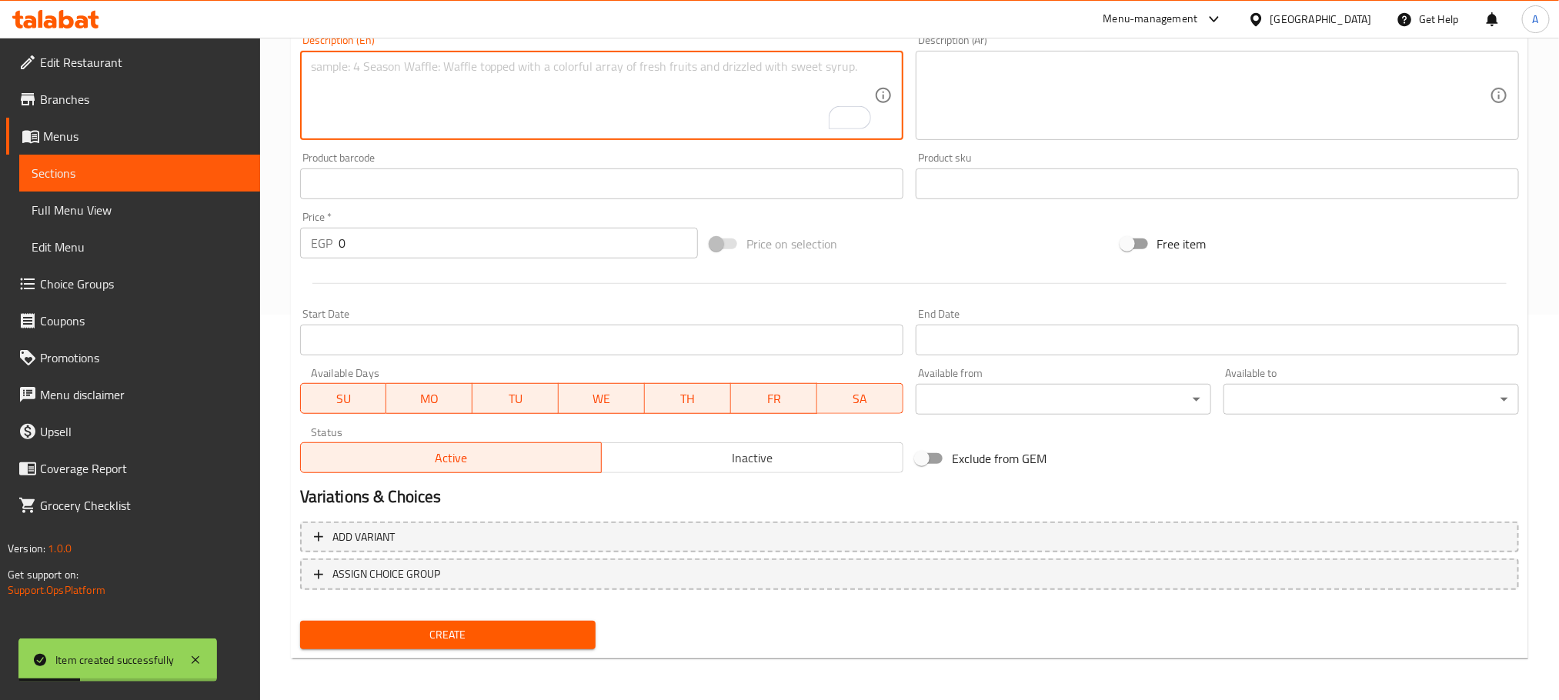
click at [425, 93] on textarea "To enrich screen reader interactions, please activate Accessibility in Grammarl…" at bounding box center [592, 95] width 563 height 73
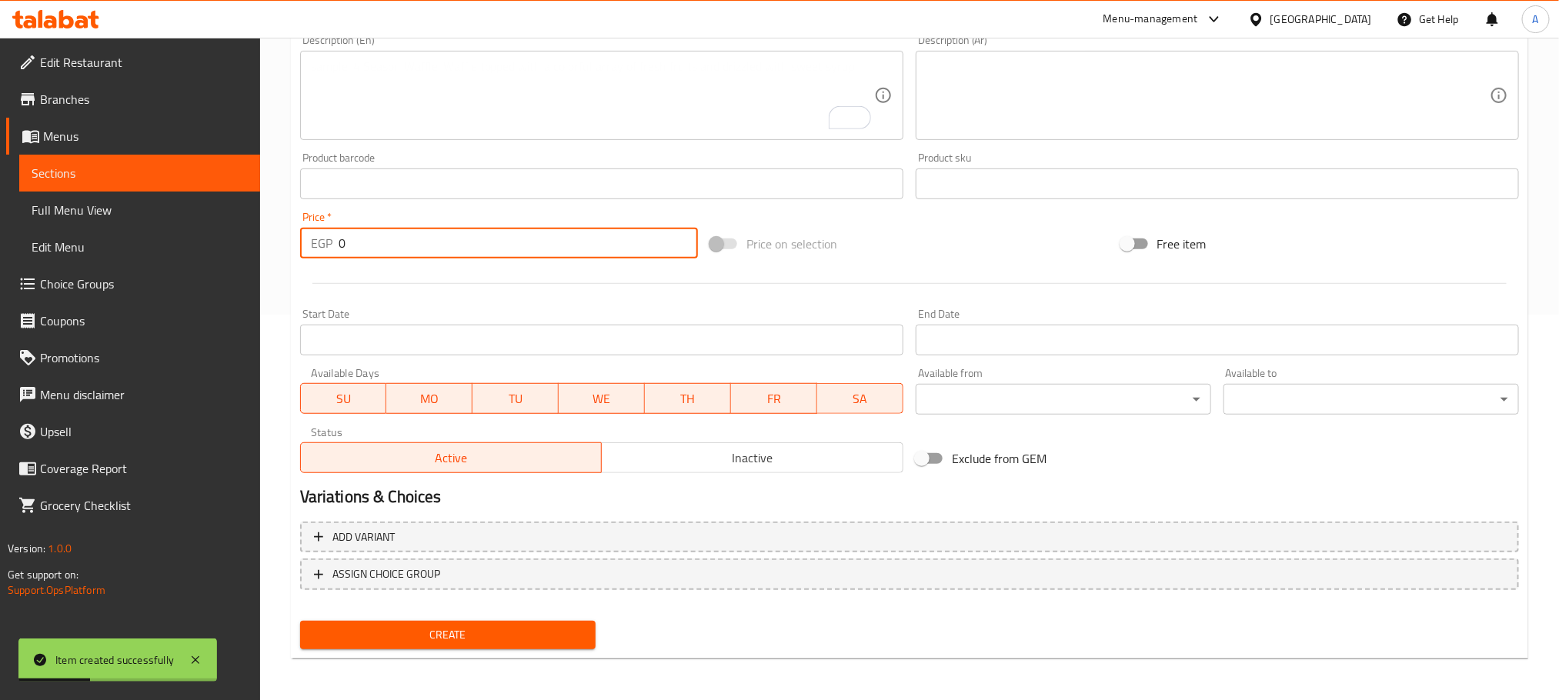
drag, startPoint x: 372, startPoint y: 243, endPoint x: 282, endPoint y: 245, distance: 90.0
click at [282, 245] on div "Home / Restaurants management / Menus / Sections / item / create Crepe Corner s…" at bounding box center [909, 176] width 1299 height 1049
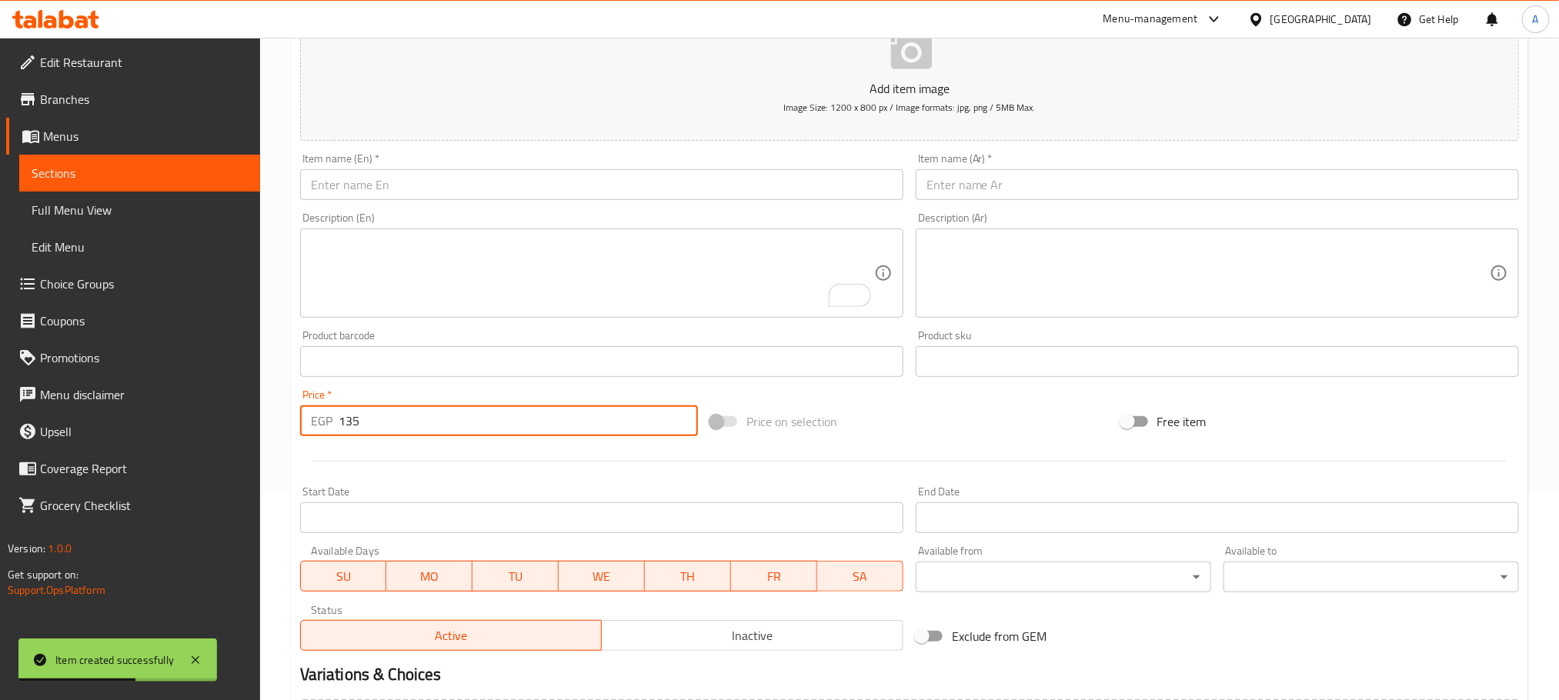
scroll to position [39, 0]
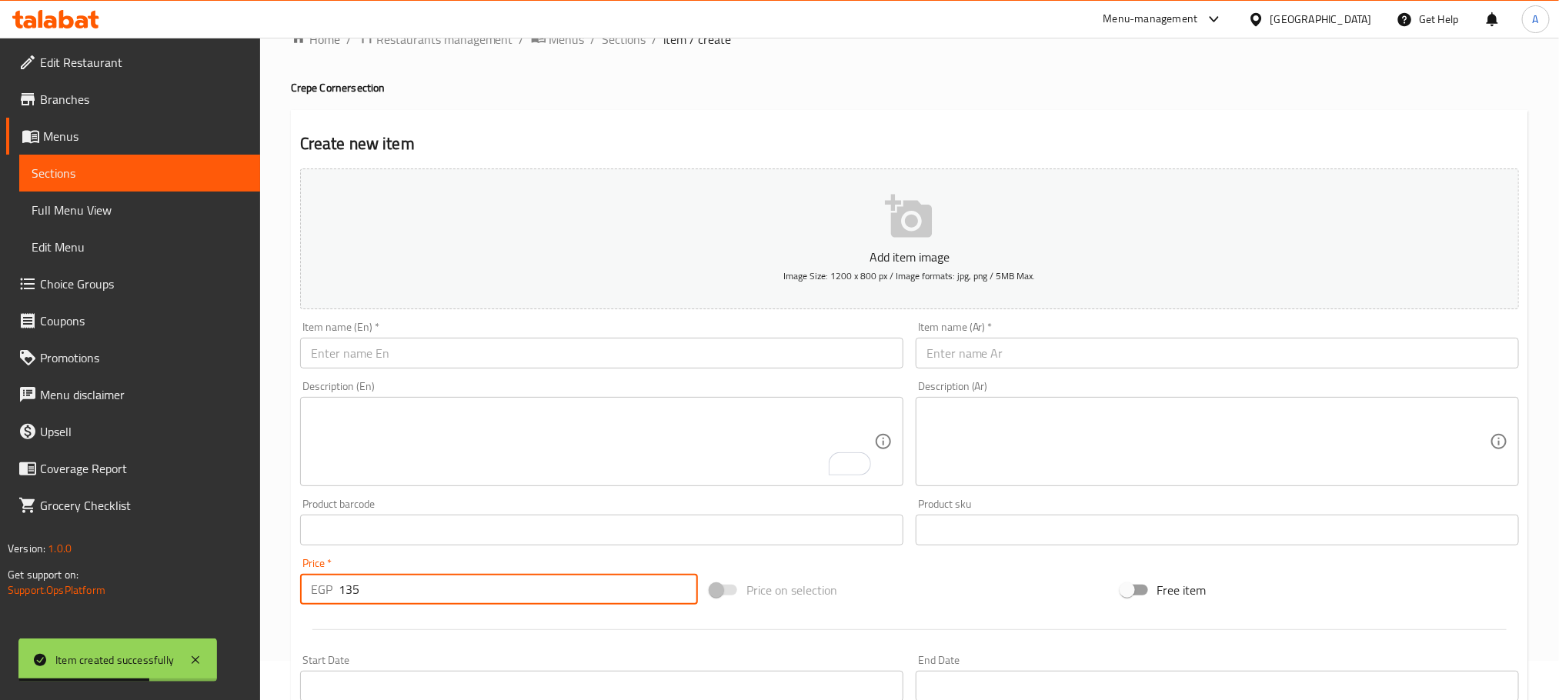
type input "135"
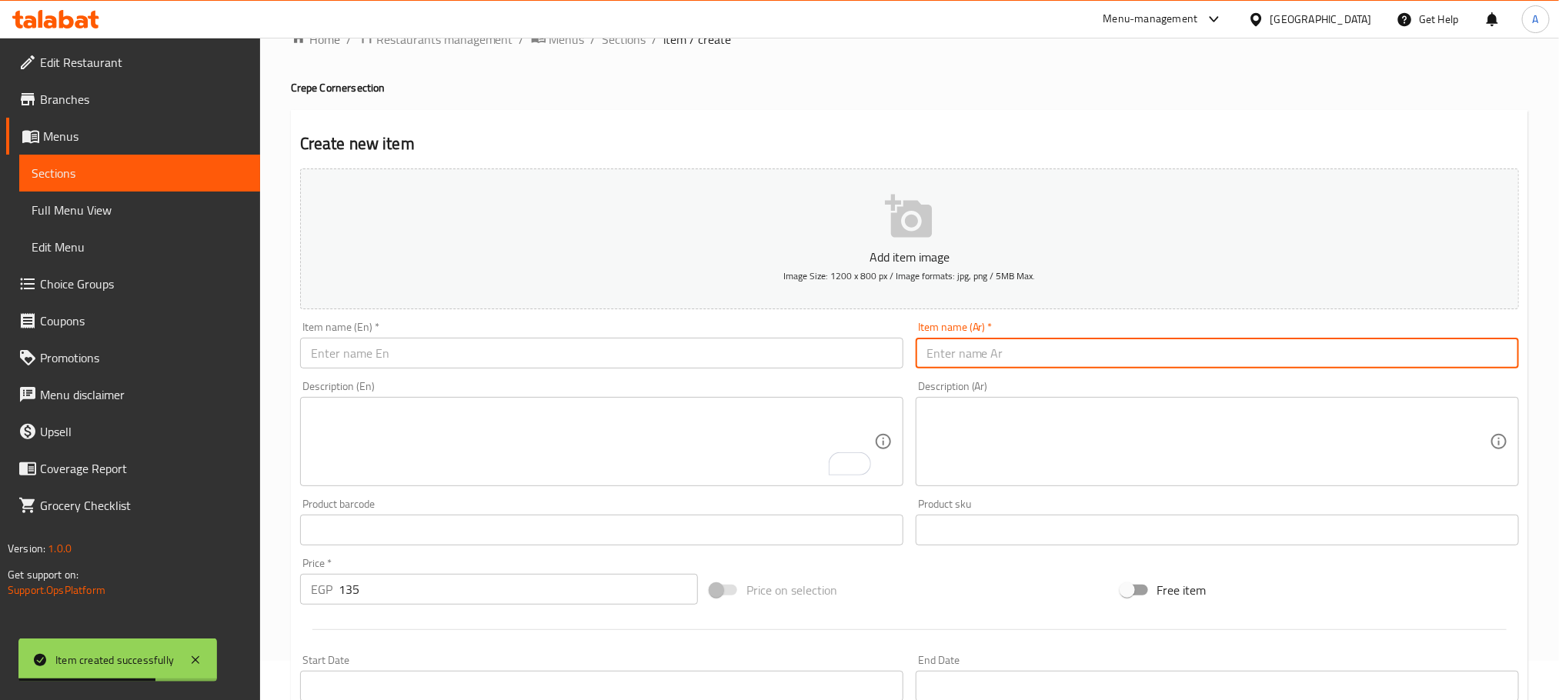
paste input "كريب شيش طاووق"
click at [1023, 358] on input "كريب شيش طاووق" at bounding box center [1217, 353] width 603 height 31
type input "كريب شيش طاووق"
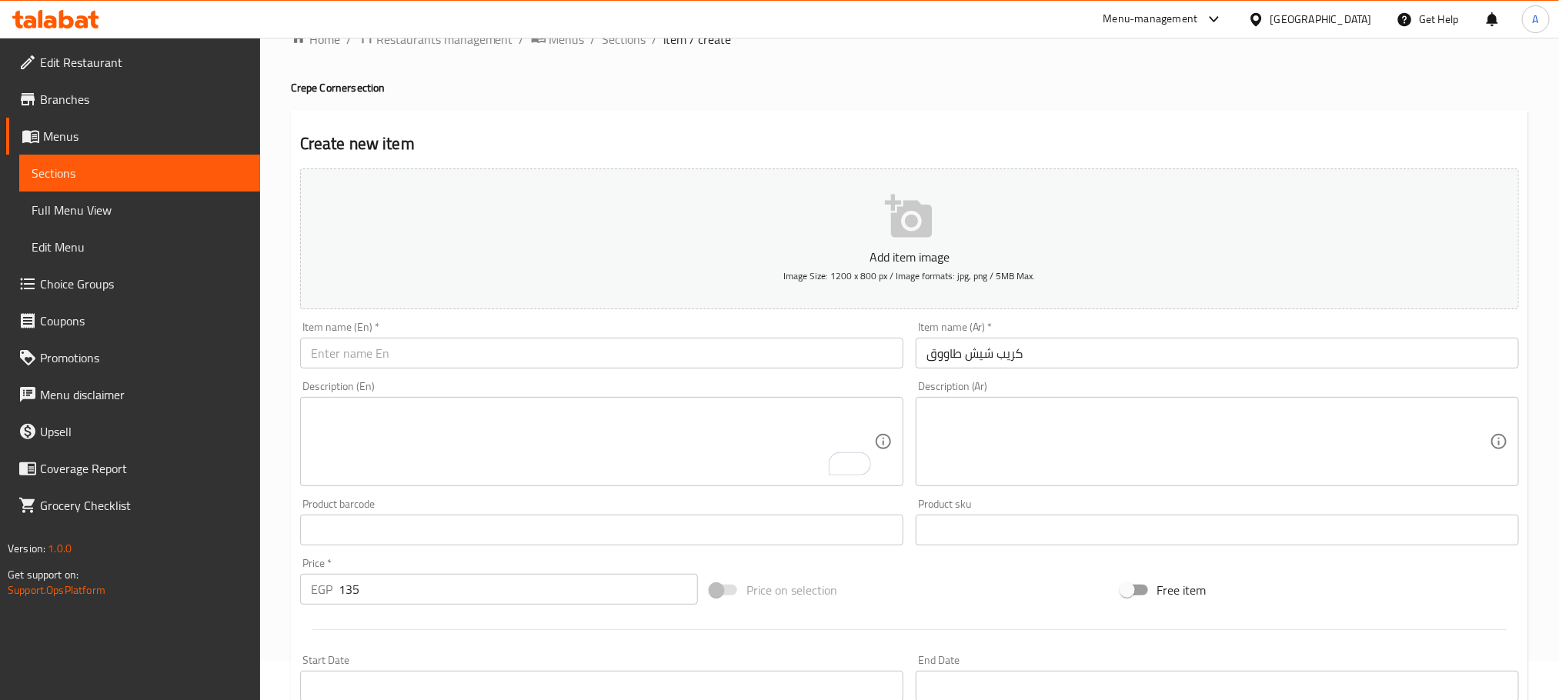
click at [415, 360] on input "text" at bounding box center [601, 353] width 603 height 31
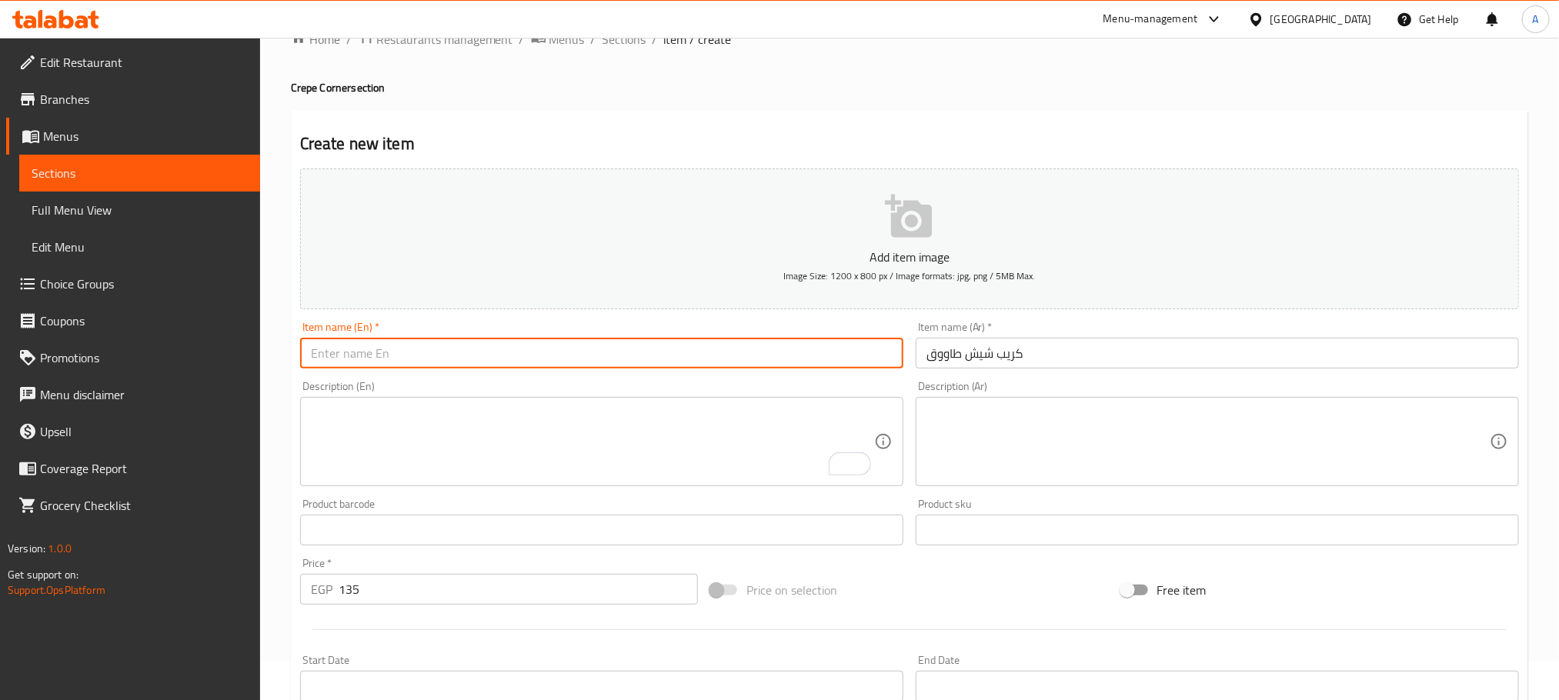
paste input "Chicken shish crepe"
click at [415, 360] on input "Chicken shish crepe" at bounding box center [601, 353] width 603 height 31
click at [319, 347] on input "Chicken Shish Crepe" at bounding box center [601, 353] width 603 height 31
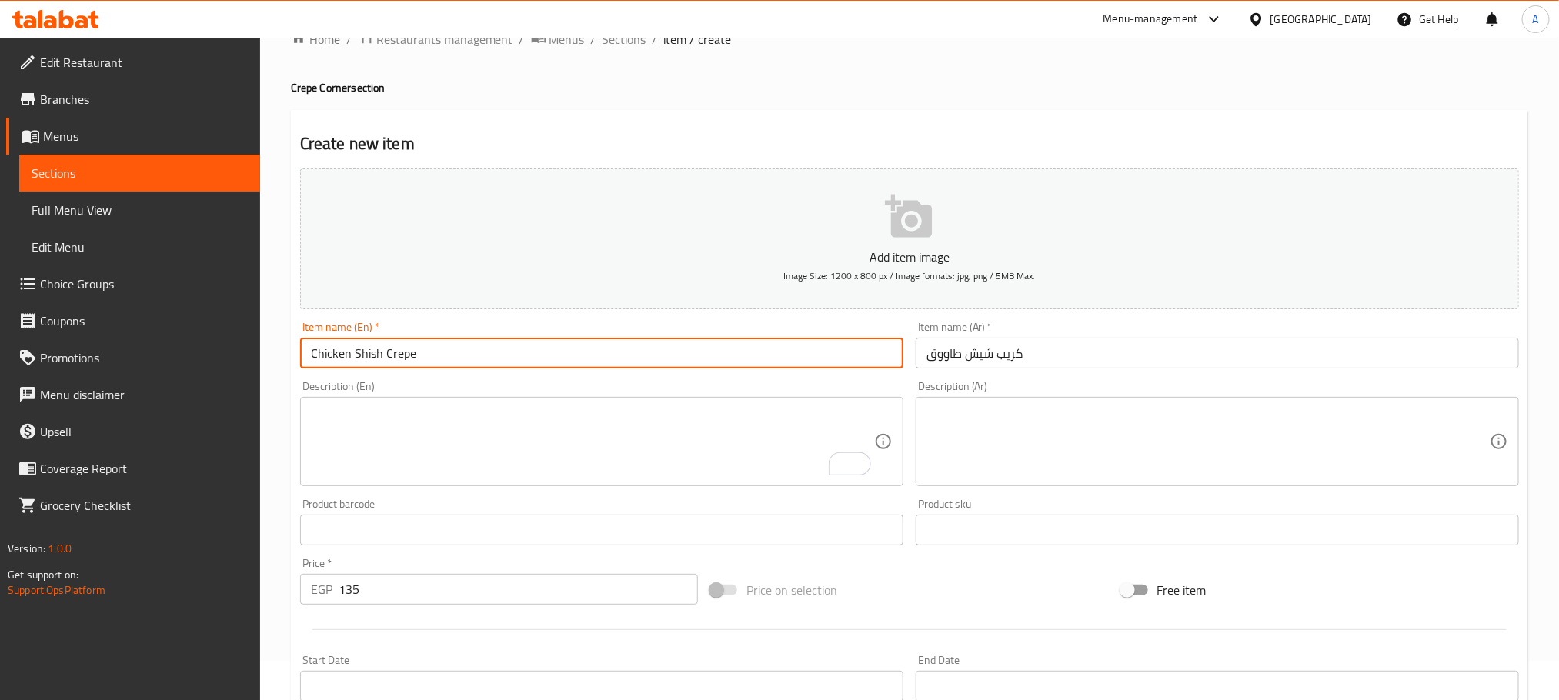
click at [319, 347] on input "Chicken Shish Crepe" at bounding box center [601, 353] width 603 height 31
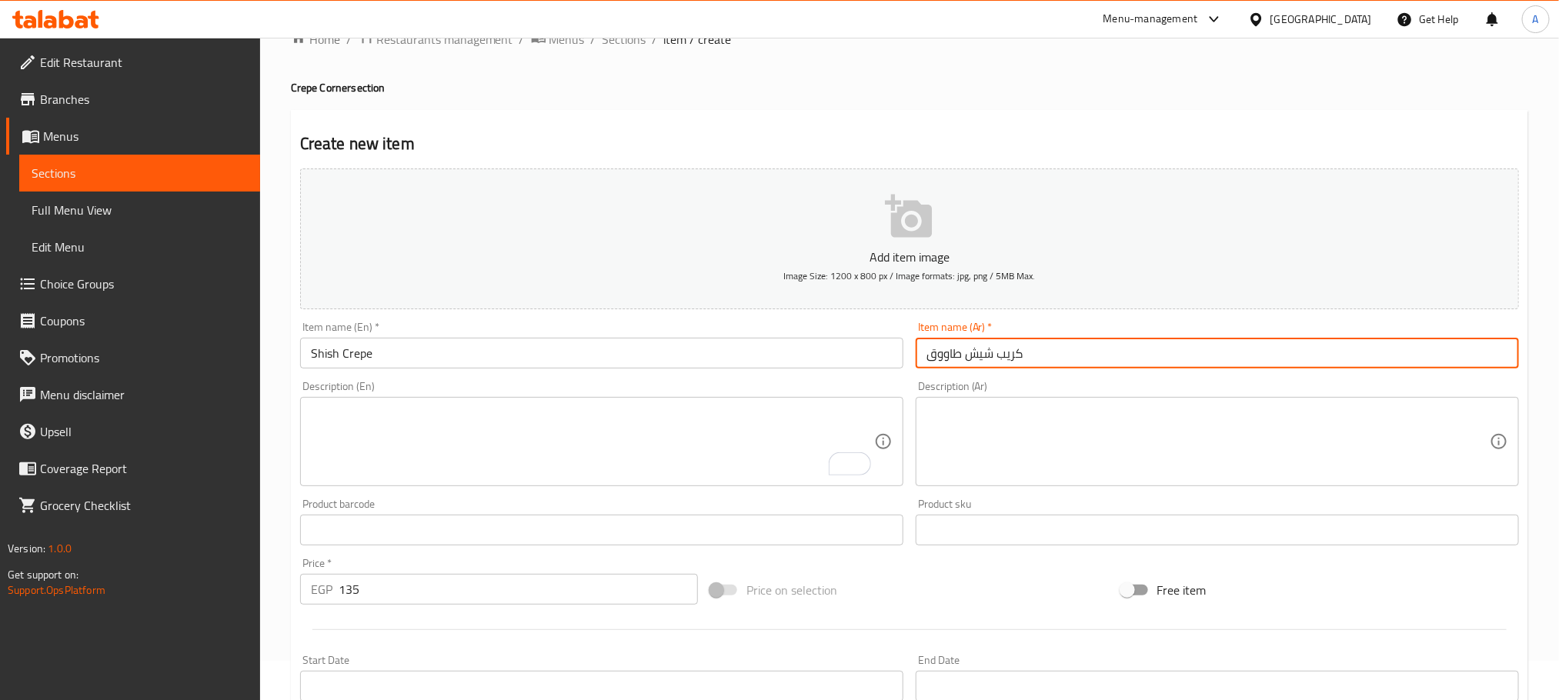
click at [942, 354] on input "كريب شيش طاووق" at bounding box center [1217, 353] width 603 height 31
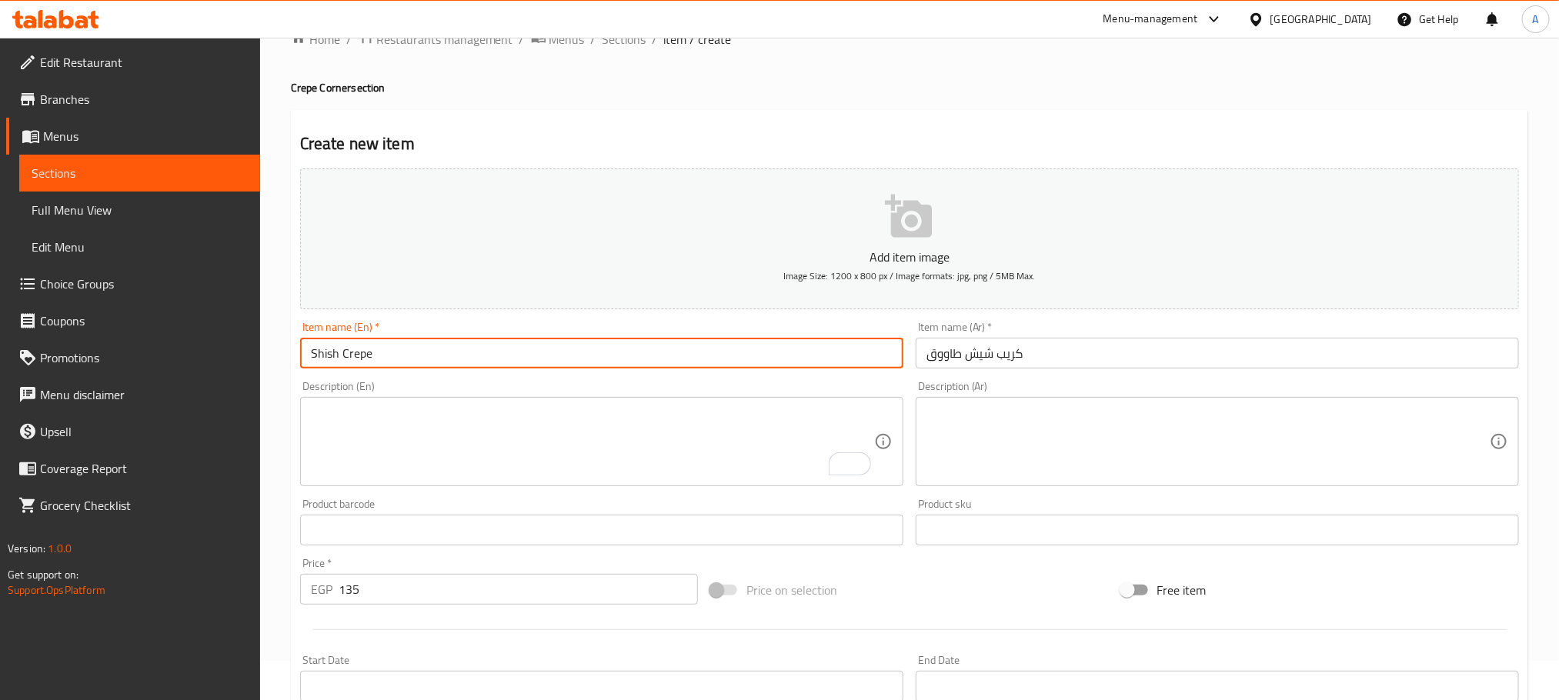
click at [328, 355] on input "Shish Crepe" at bounding box center [601, 353] width 603 height 31
paste input "Tawook"
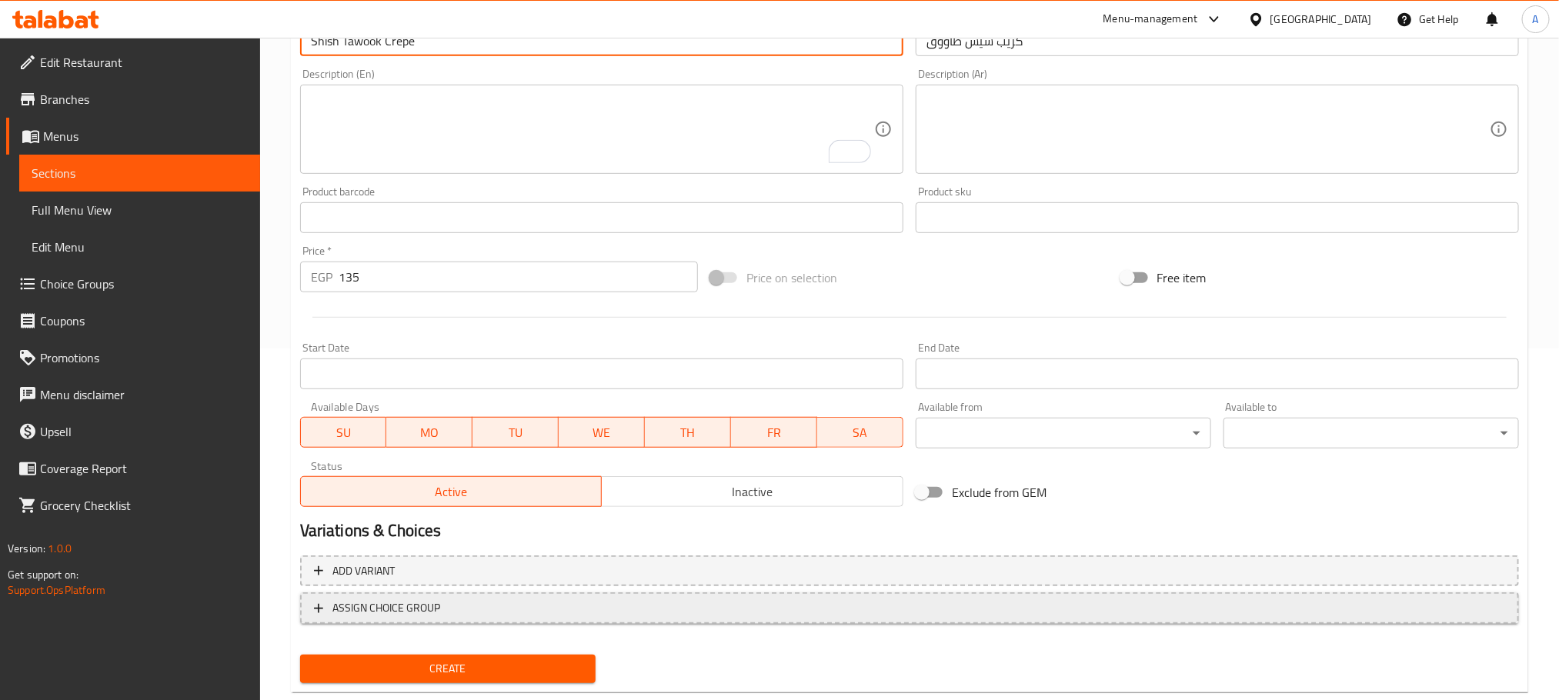
scroll to position [385, 0]
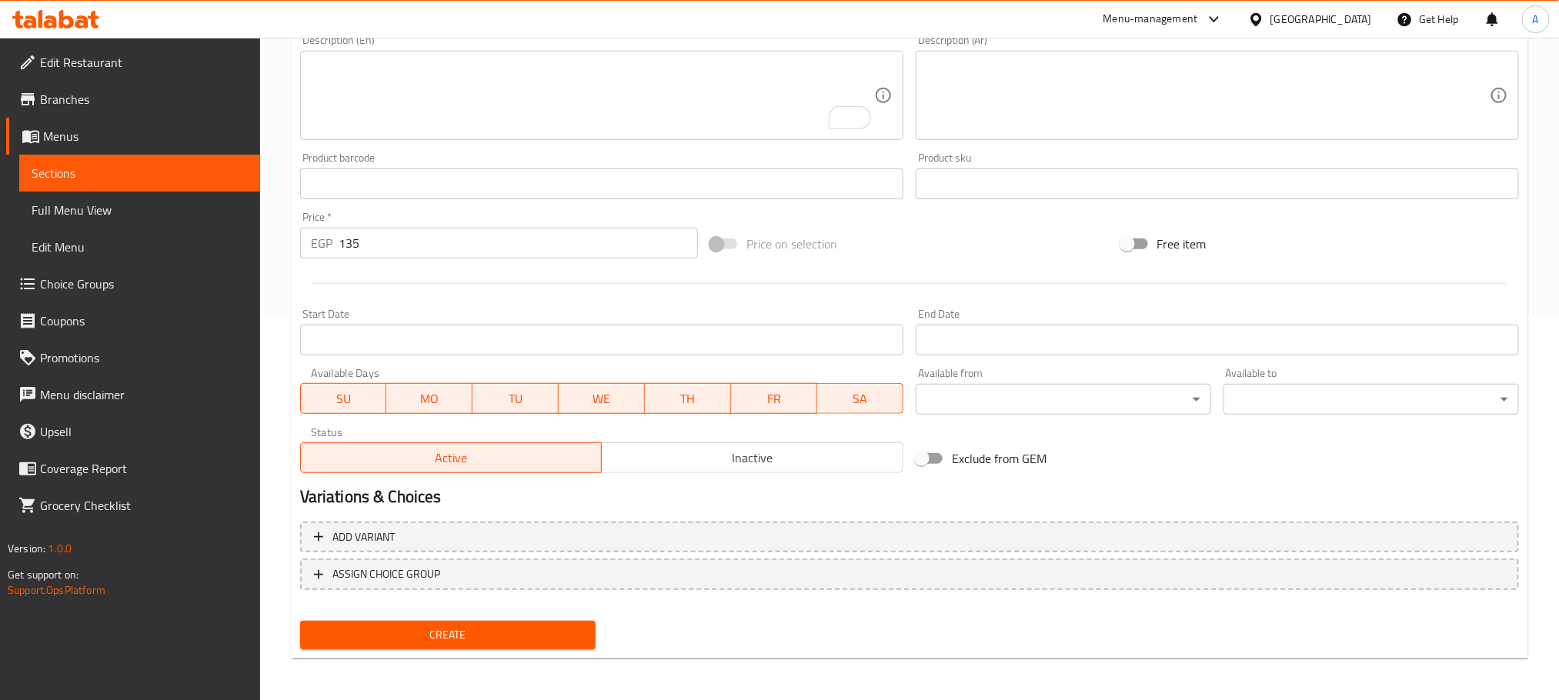
type input "Shish Tawook Crepe"
click at [504, 629] on span "Create" at bounding box center [447, 635] width 271 height 19
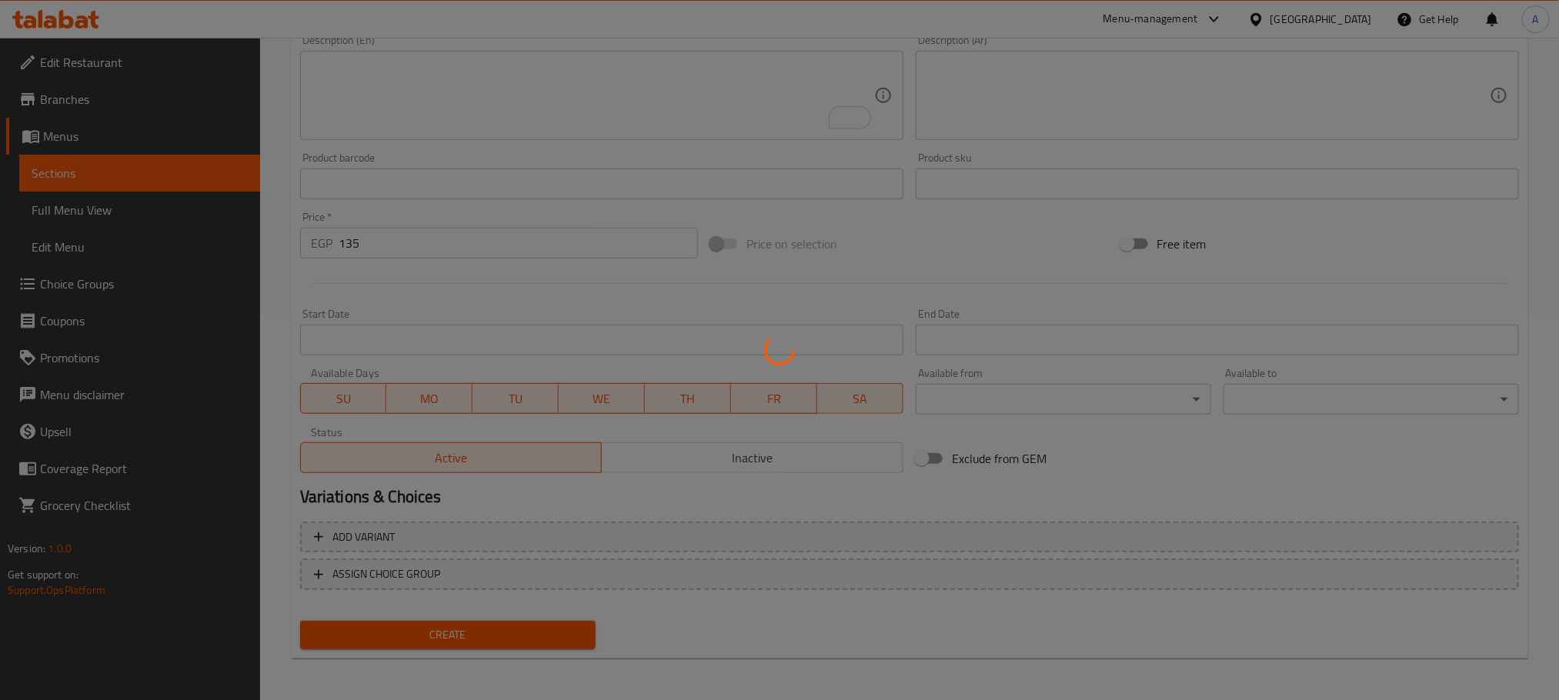
type input "0"
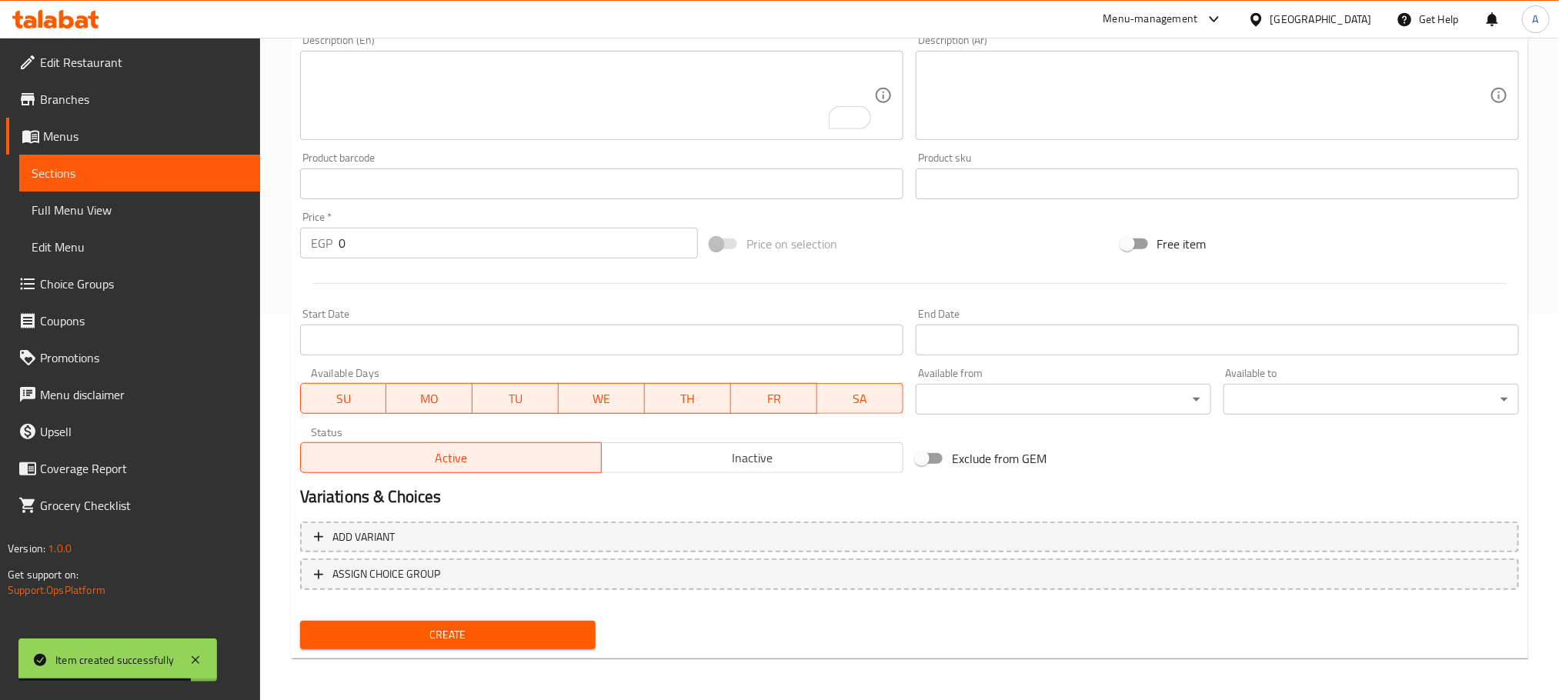
click at [421, 95] on textarea "To enrich screen reader interactions, please activate Accessibility in Grammarl…" at bounding box center [592, 95] width 563 height 73
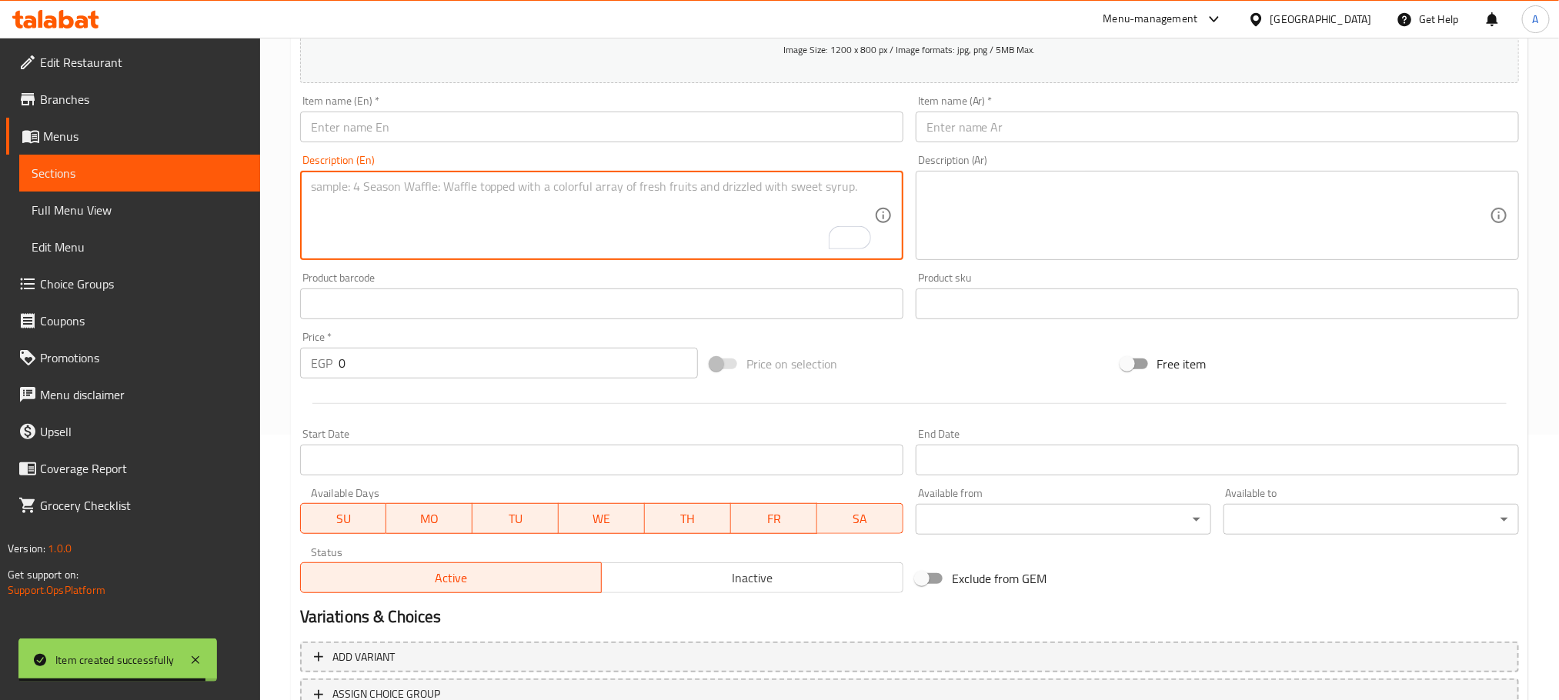
scroll to position [155, 0]
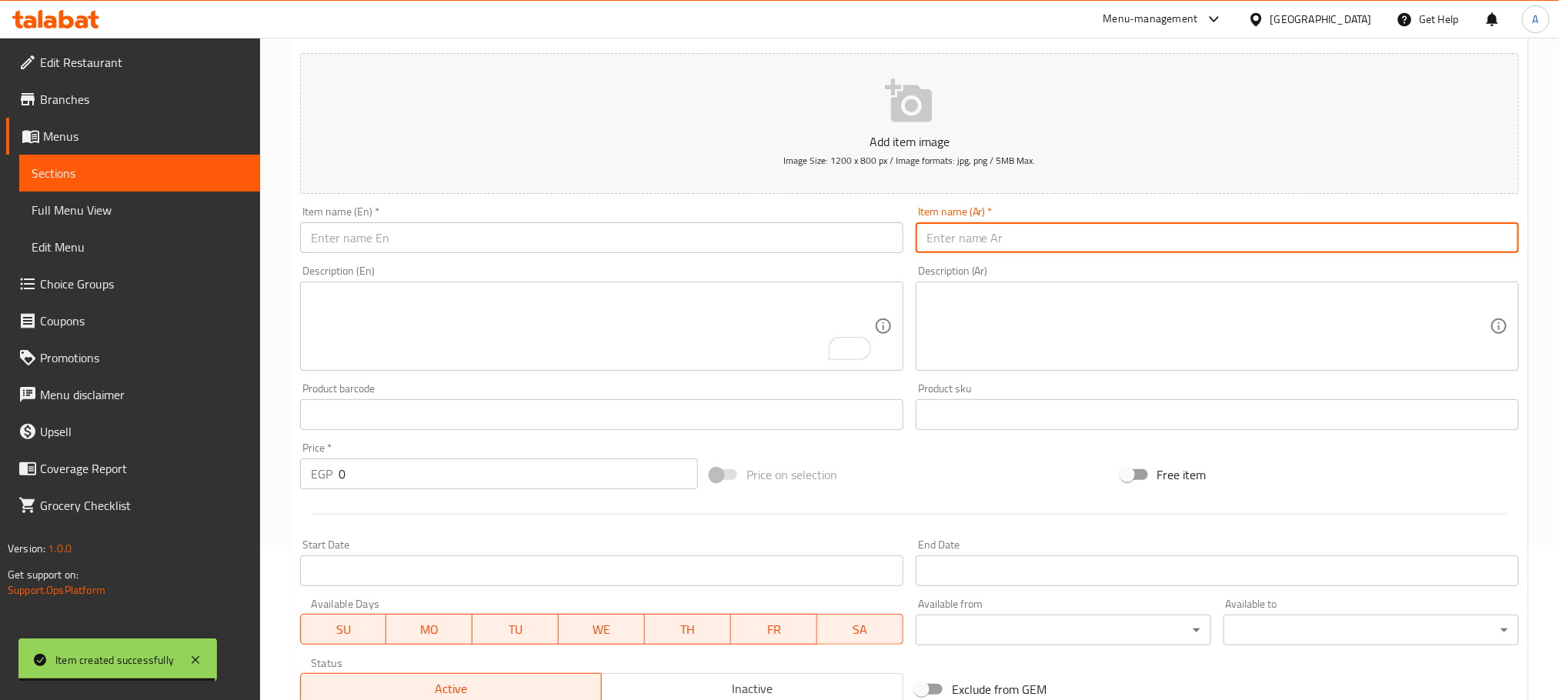
click at [1083, 249] on input "text" at bounding box center [1217, 237] width 603 height 31
paste input "كريب شاورما فراح"
click at [1083, 249] on input "كريب شاورما فراح" at bounding box center [1217, 237] width 603 height 31
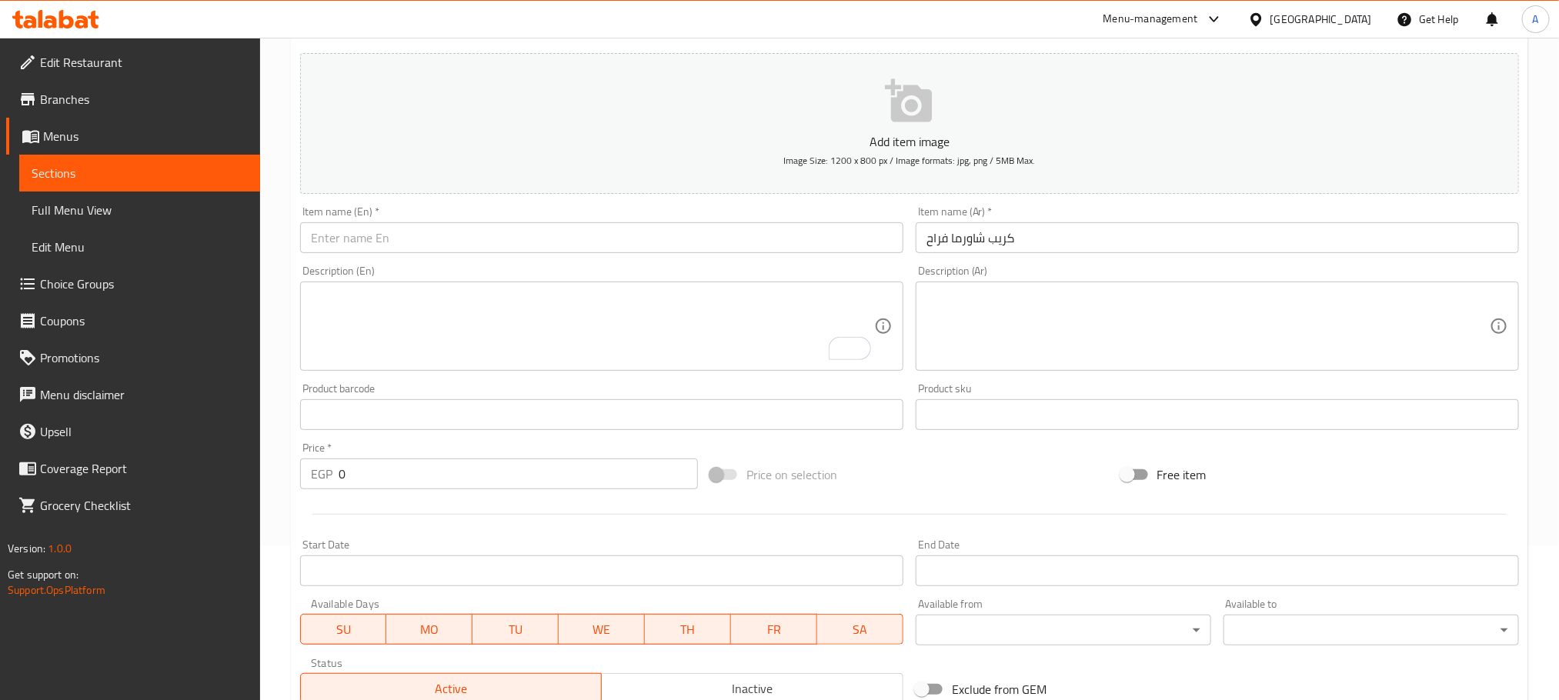
click at [1059, 262] on div "Description (Ar) Description (Ar)" at bounding box center [1217, 318] width 616 height 118
click at [1032, 224] on input "كريب شاورما فراح" at bounding box center [1217, 237] width 603 height 31
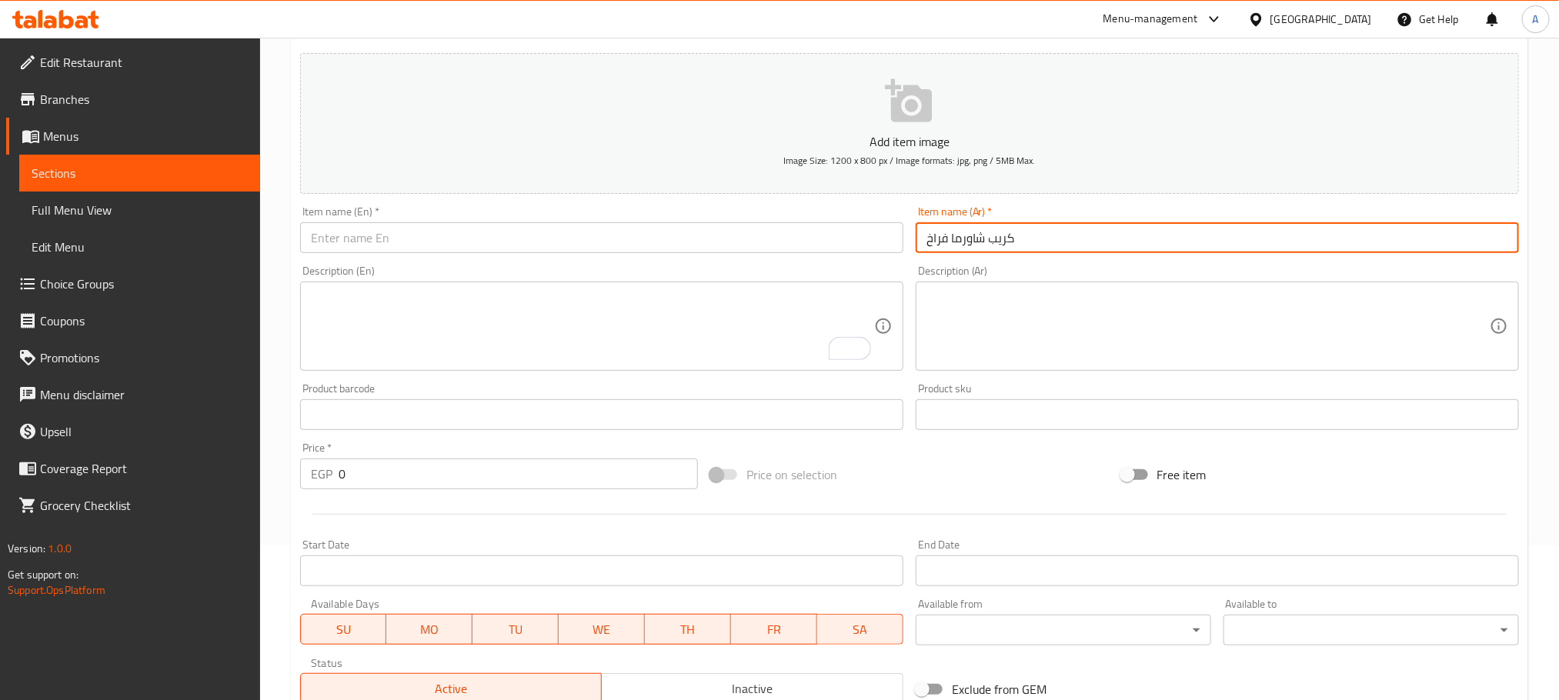
click at [1029, 234] on input "كريب شاورما فراخ" at bounding box center [1217, 237] width 603 height 31
click at [1060, 242] on input "كريب شاورما فراح" at bounding box center [1217, 237] width 603 height 31
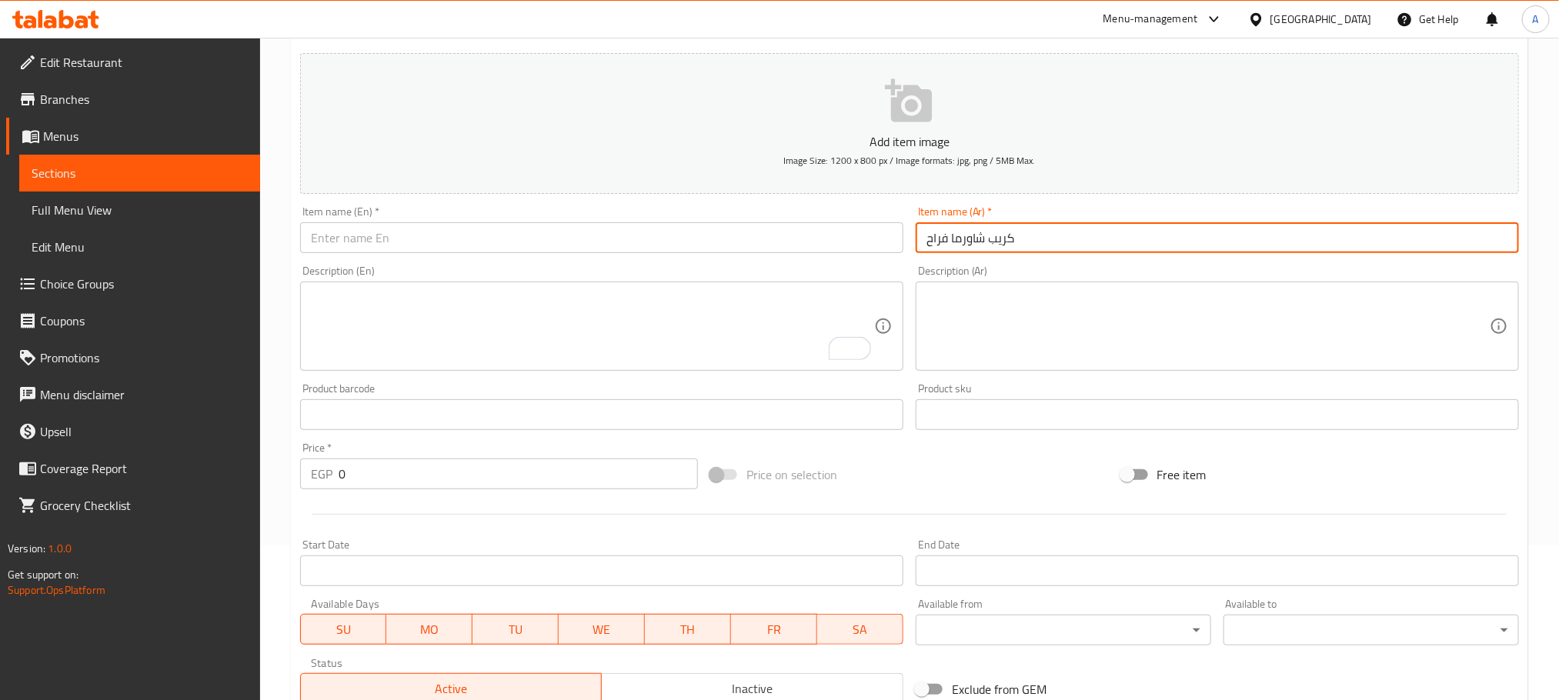
click at [1060, 242] on input "كريب شاورما فراح" at bounding box center [1217, 237] width 603 height 31
click at [1043, 238] on input "كريب شاورما فراح" at bounding box center [1217, 237] width 603 height 31
click at [1043, 238] on input "كريب شاورما فراخ" at bounding box center [1217, 237] width 603 height 31
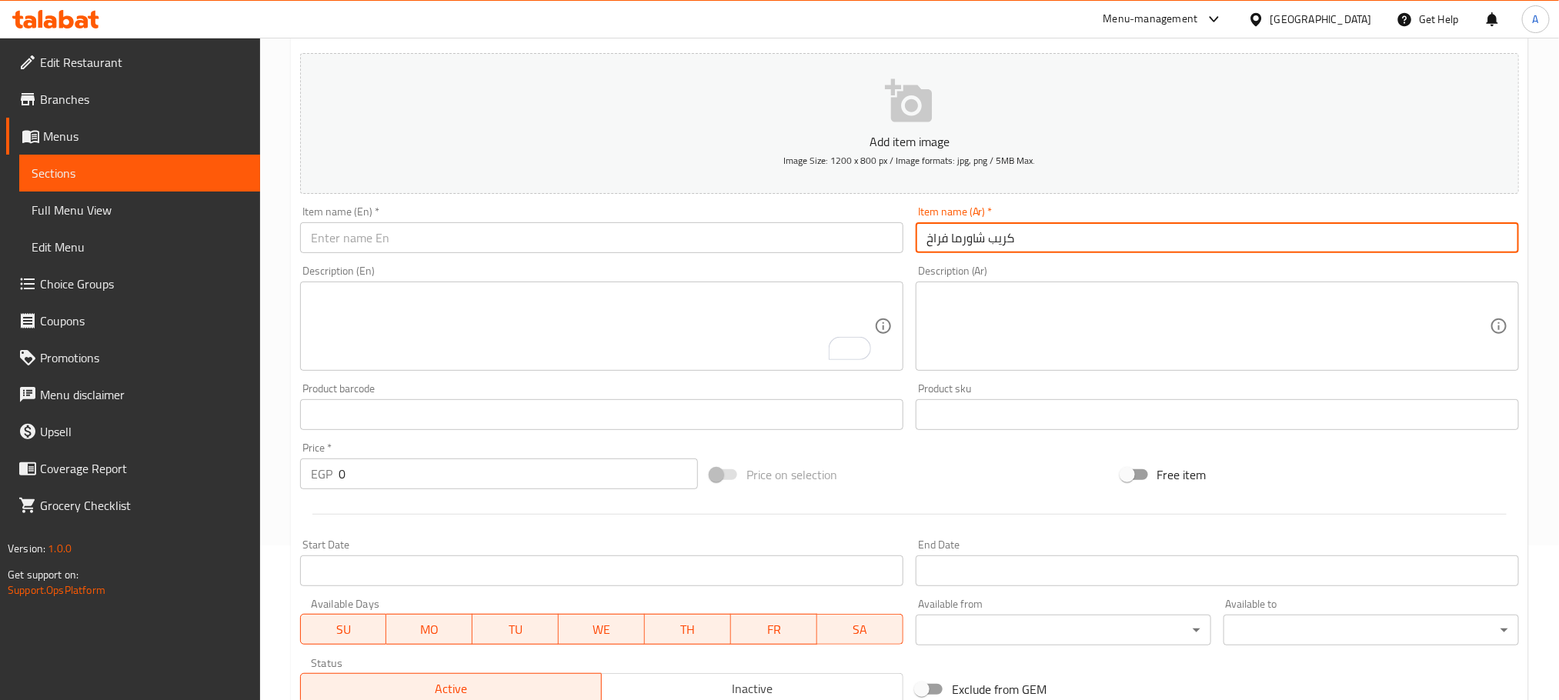
click at [1043, 238] on input "كريب شاورما فراخ" at bounding box center [1217, 237] width 603 height 31
type input "كريب شاورما فراخ"
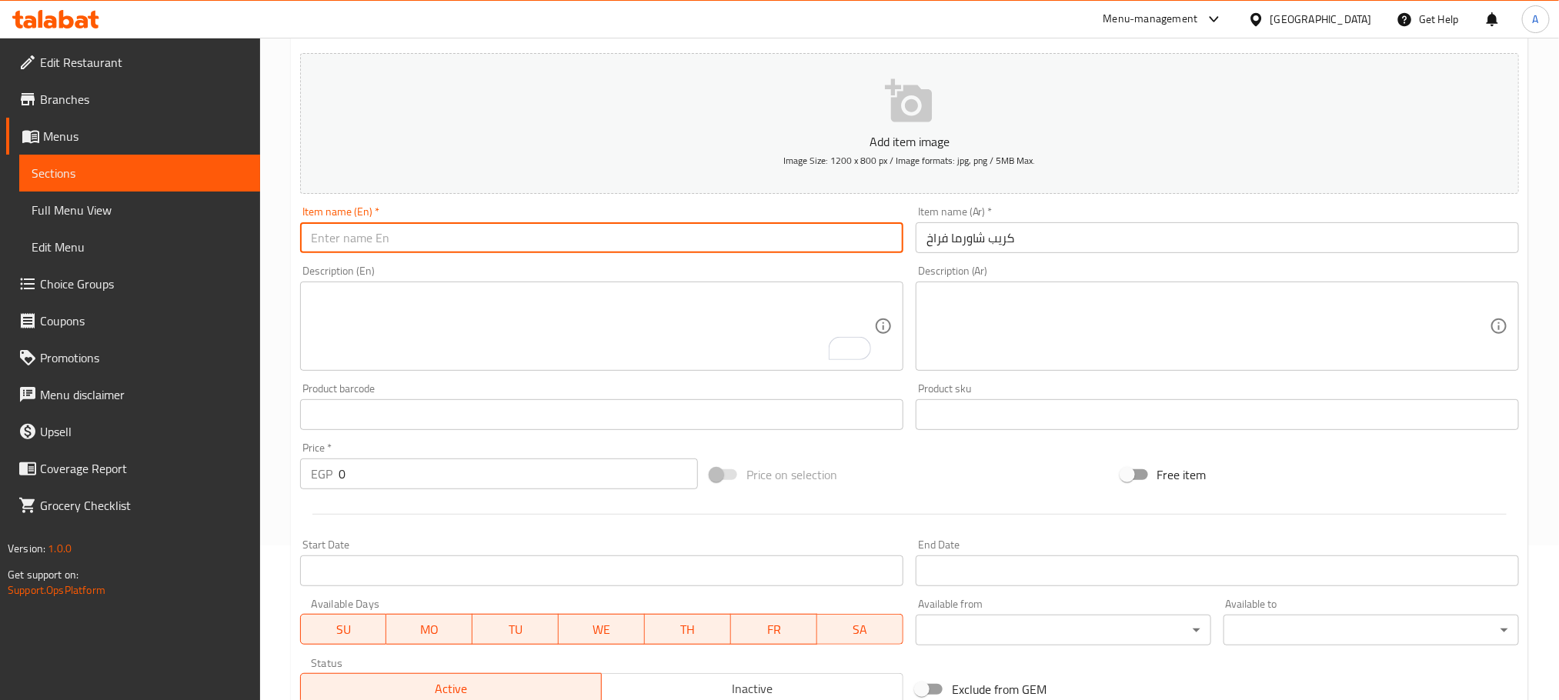
paste input "Chicken shawarma crepe"
click at [579, 233] on input "text" at bounding box center [601, 237] width 603 height 31
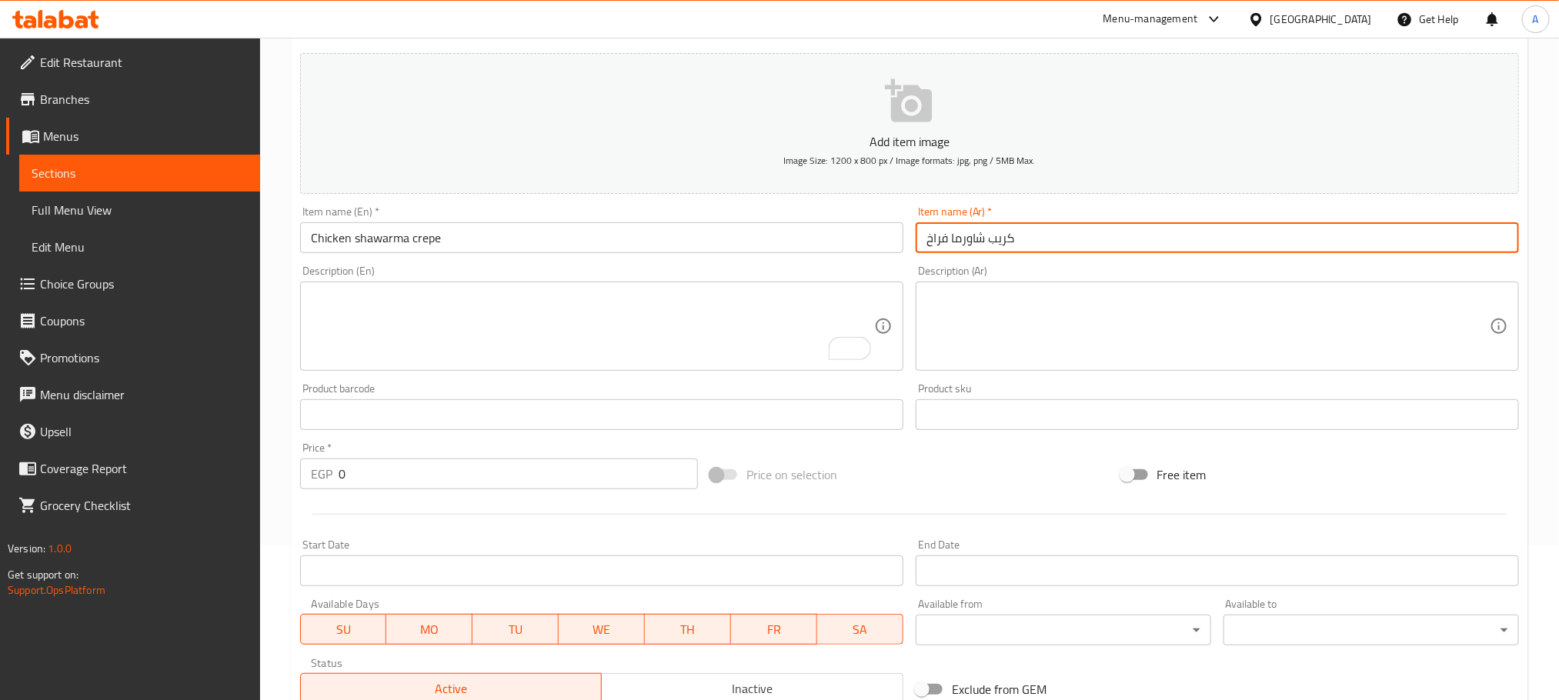
click at [965, 245] on input "كريب شاورما فراخ" at bounding box center [1217, 237] width 603 height 31
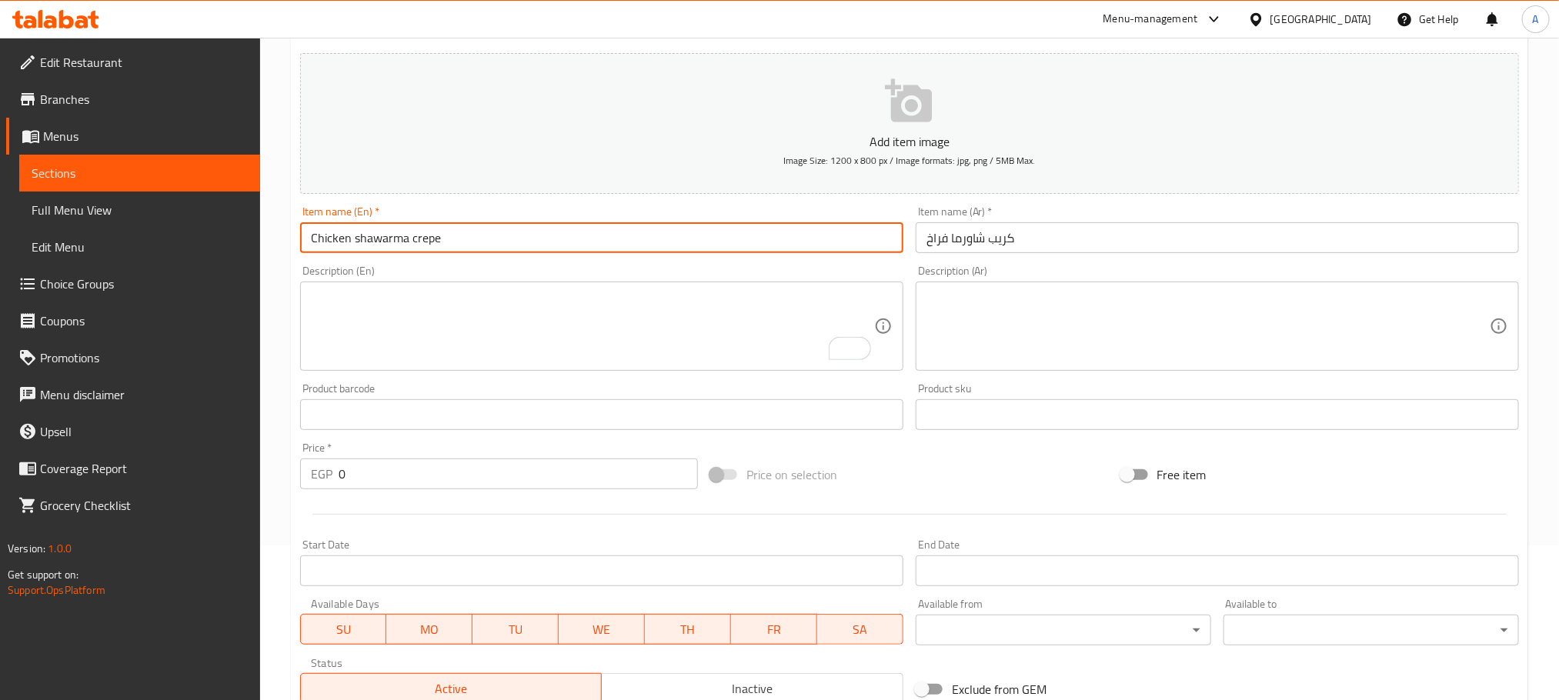
drag, startPoint x: 409, startPoint y: 242, endPoint x: 197, endPoint y: 242, distance: 211.6
click at [199, 242] on div "Edit Restaurant Branches Menus Sections Full Menu View Edit Menu Choice Groups …" at bounding box center [779, 407] width 1559 height 1049
paste input "chicken shawe"
click at [413, 240] on input "chicken shawerma crepe" at bounding box center [601, 237] width 603 height 31
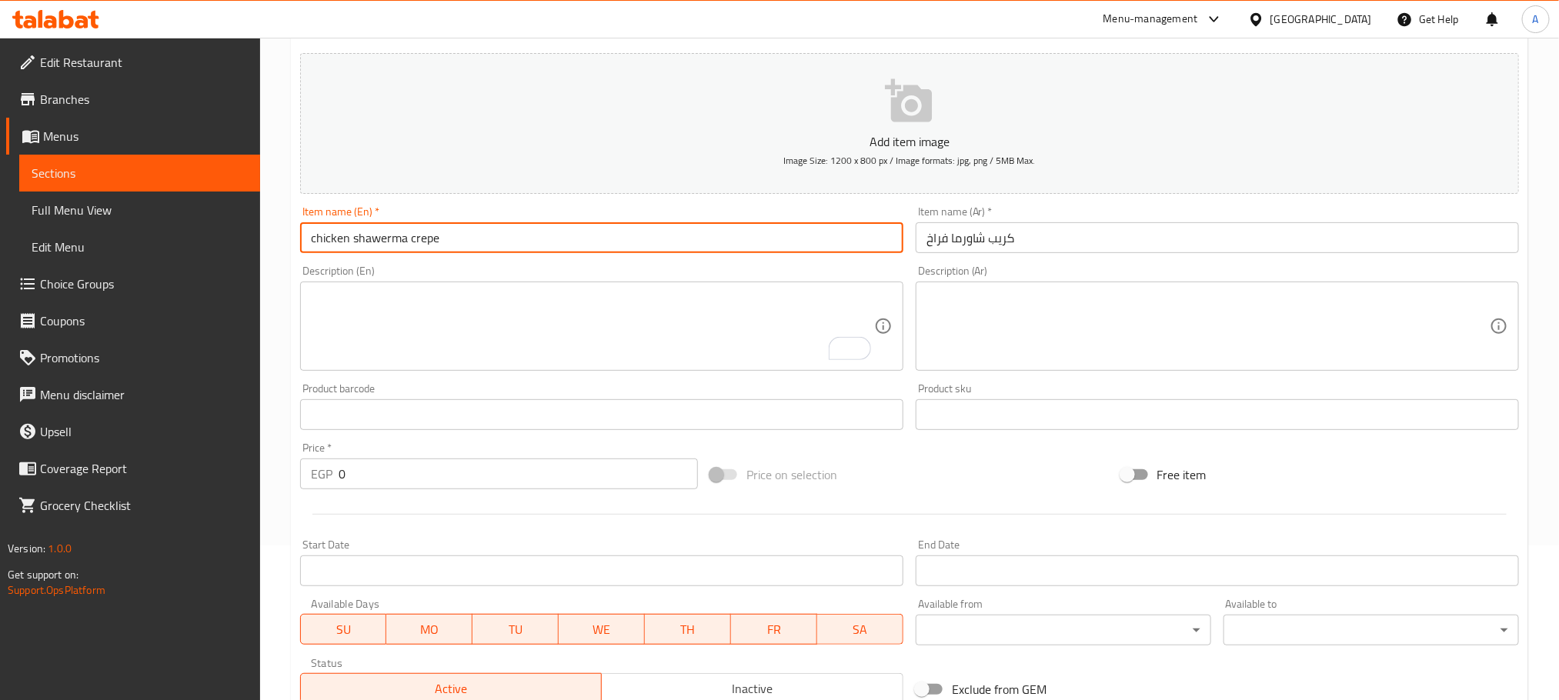
click at [413, 240] on input "chicken shawerma crepe" at bounding box center [601, 237] width 603 height 31
type input "Chicken Shawerma Crepe"
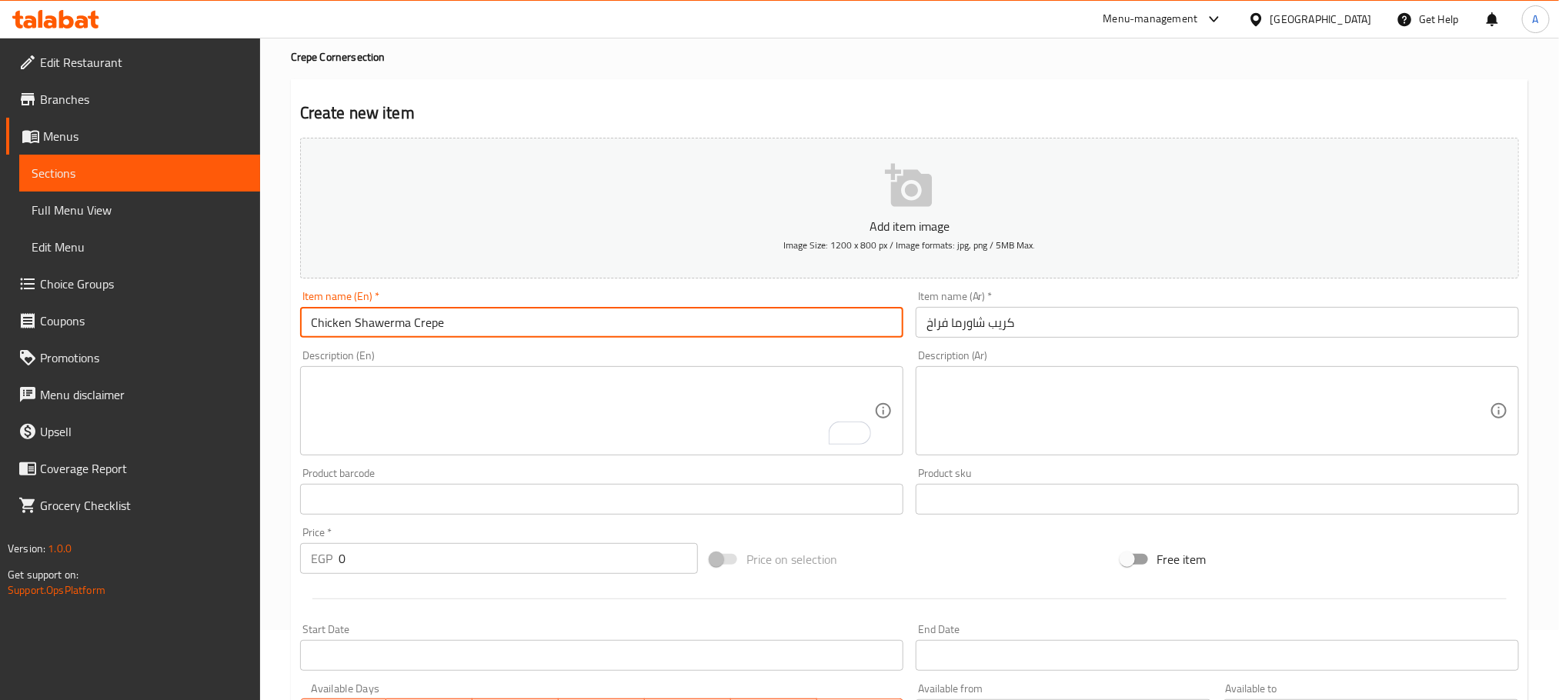
scroll to position [0, 0]
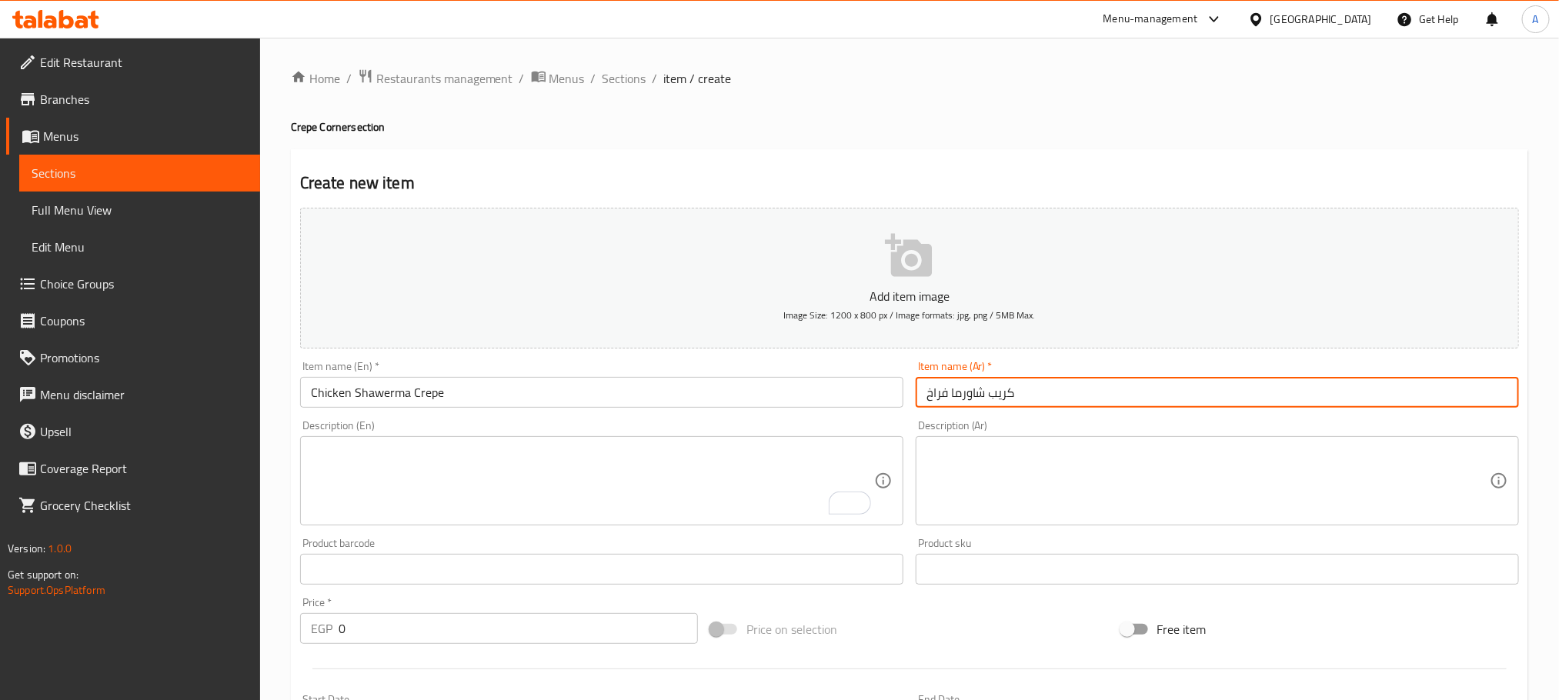
click at [958, 383] on input "كريب شاورما فراخ" at bounding box center [1217, 392] width 603 height 31
click at [958, 384] on input "كريب شاورما فراخ" at bounding box center [1217, 392] width 603 height 31
click at [344, 631] on input "0" at bounding box center [518, 628] width 359 height 31
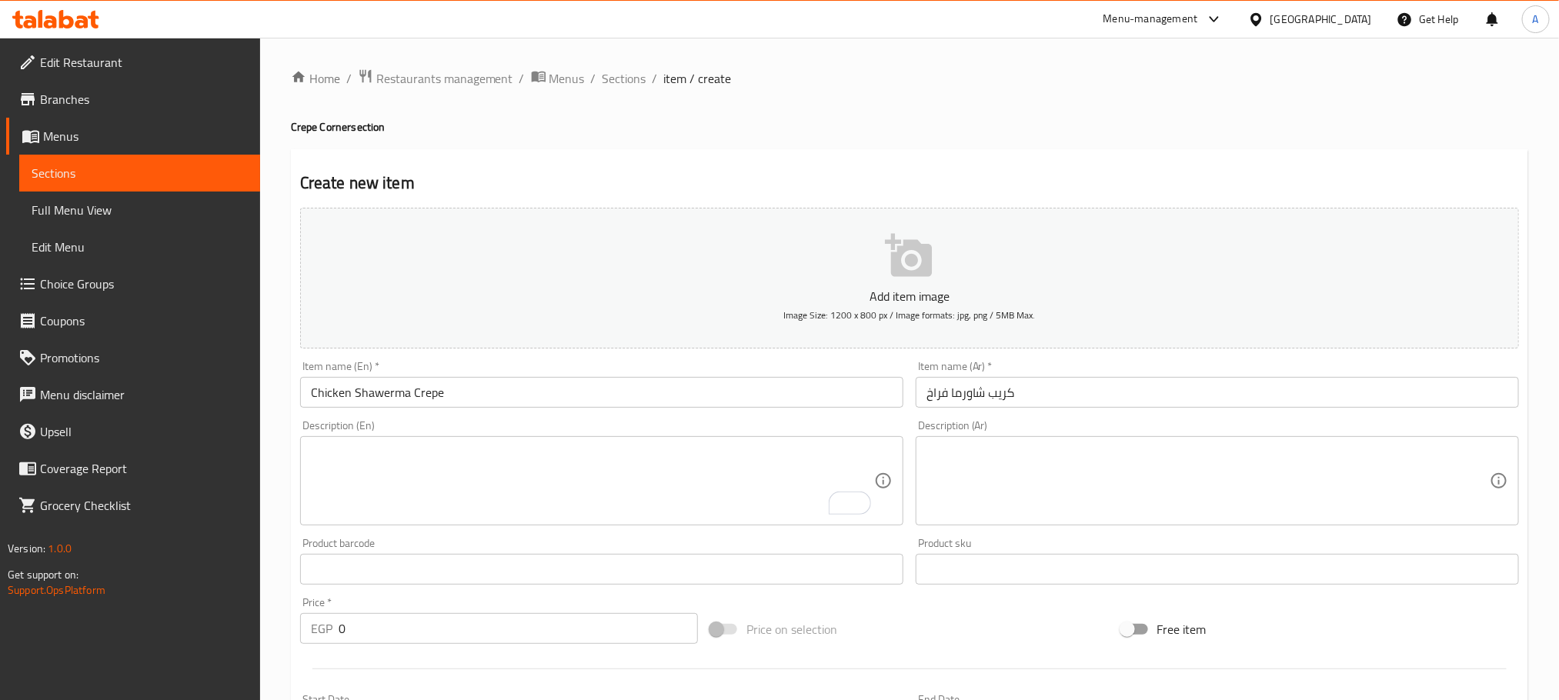
click at [420, 422] on div "Description (En) Description (En)" at bounding box center [601, 472] width 603 height 105
click at [339, 629] on input "0" at bounding box center [518, 628] width 359 height 31
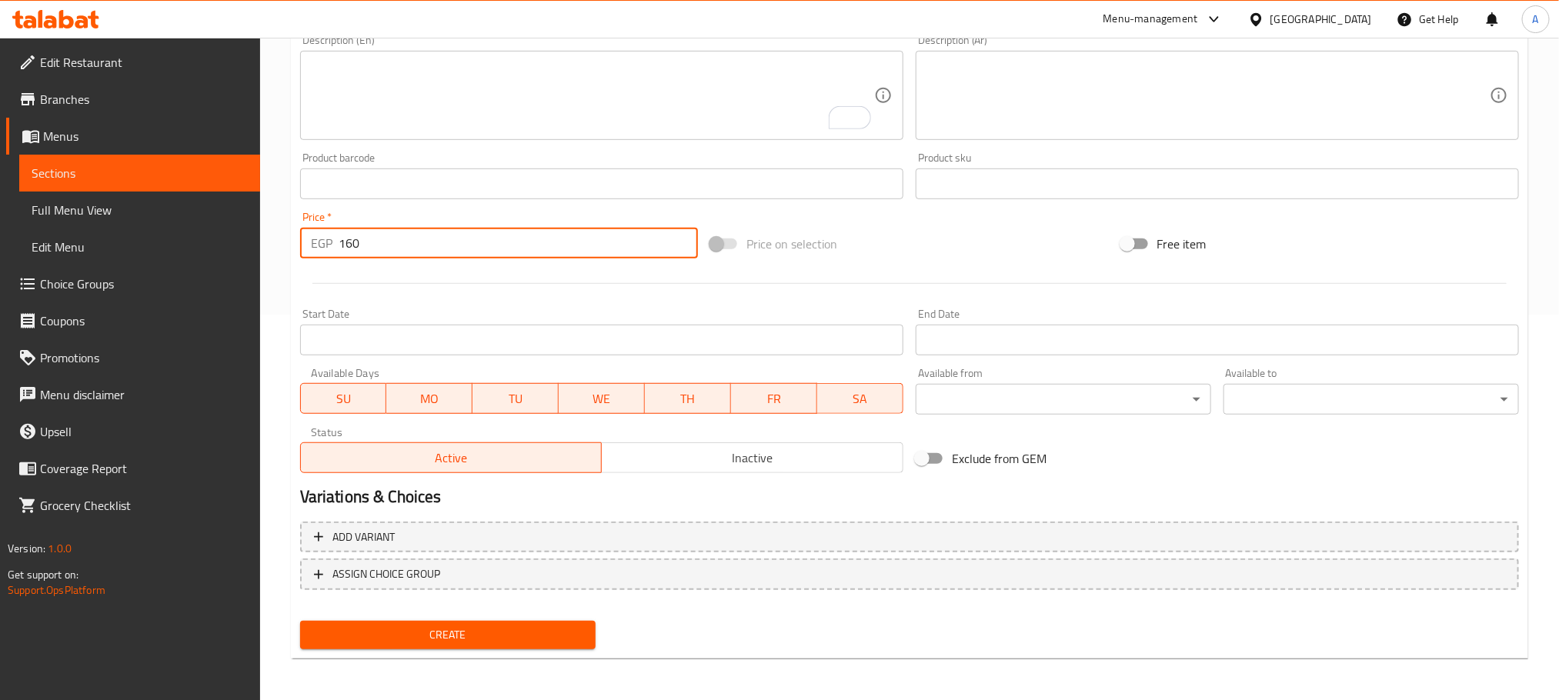
scroll to position [39, 0]
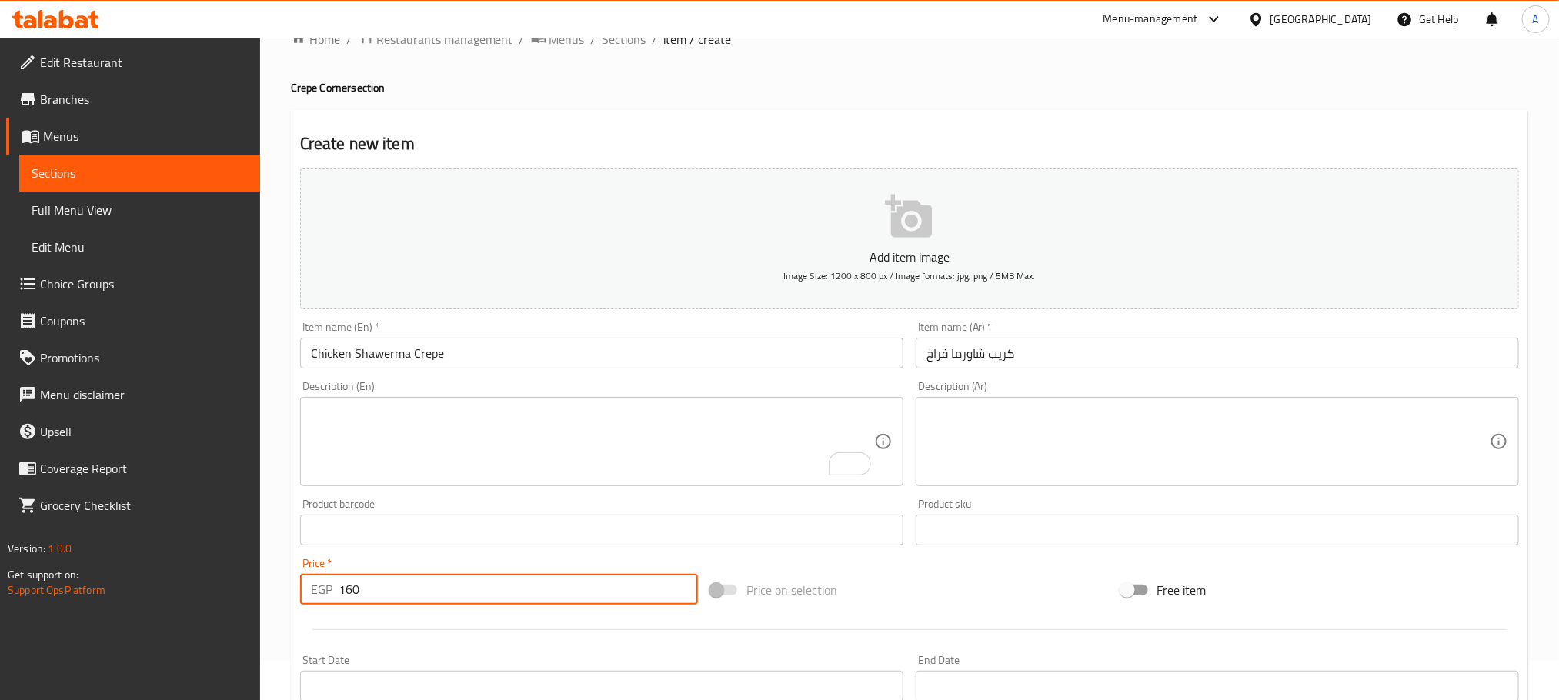
type input "160"
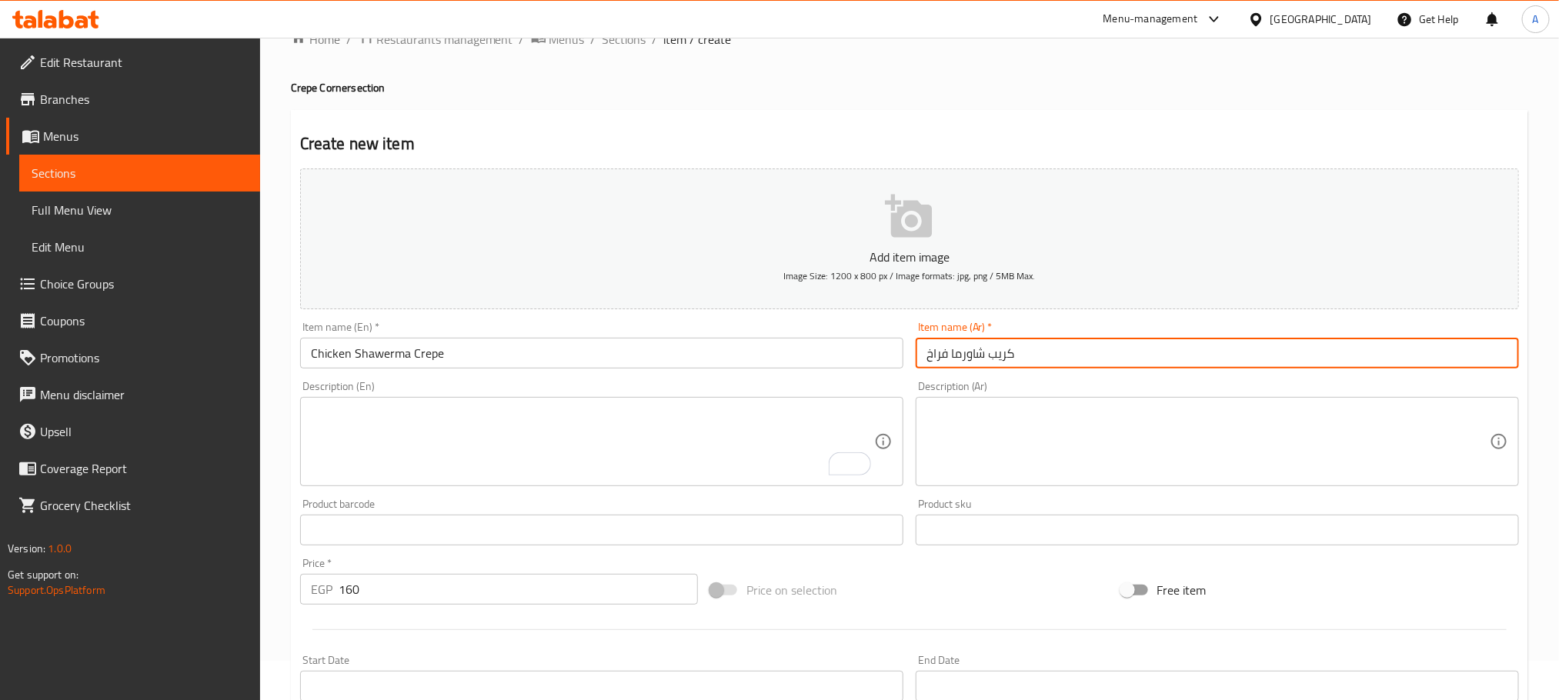
drag, startPoint x: 1019, startPoint y: 353, endPoint x: 949, endPoint y: 362, distance: 69.9
click at [949, 362] on input "كريب شاورما فراخ" at bounding box center [1217, 353] width 603 height 31
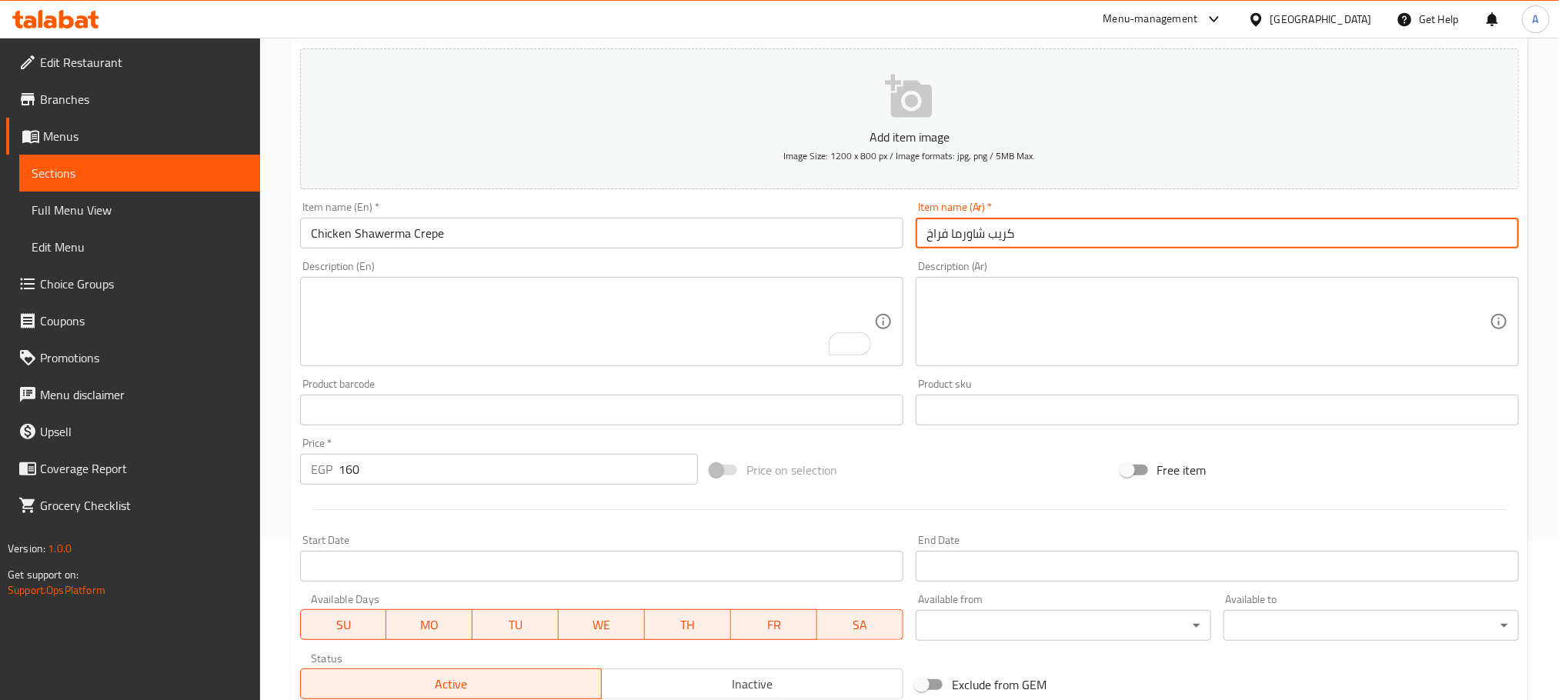
scroll to position [385, 0]
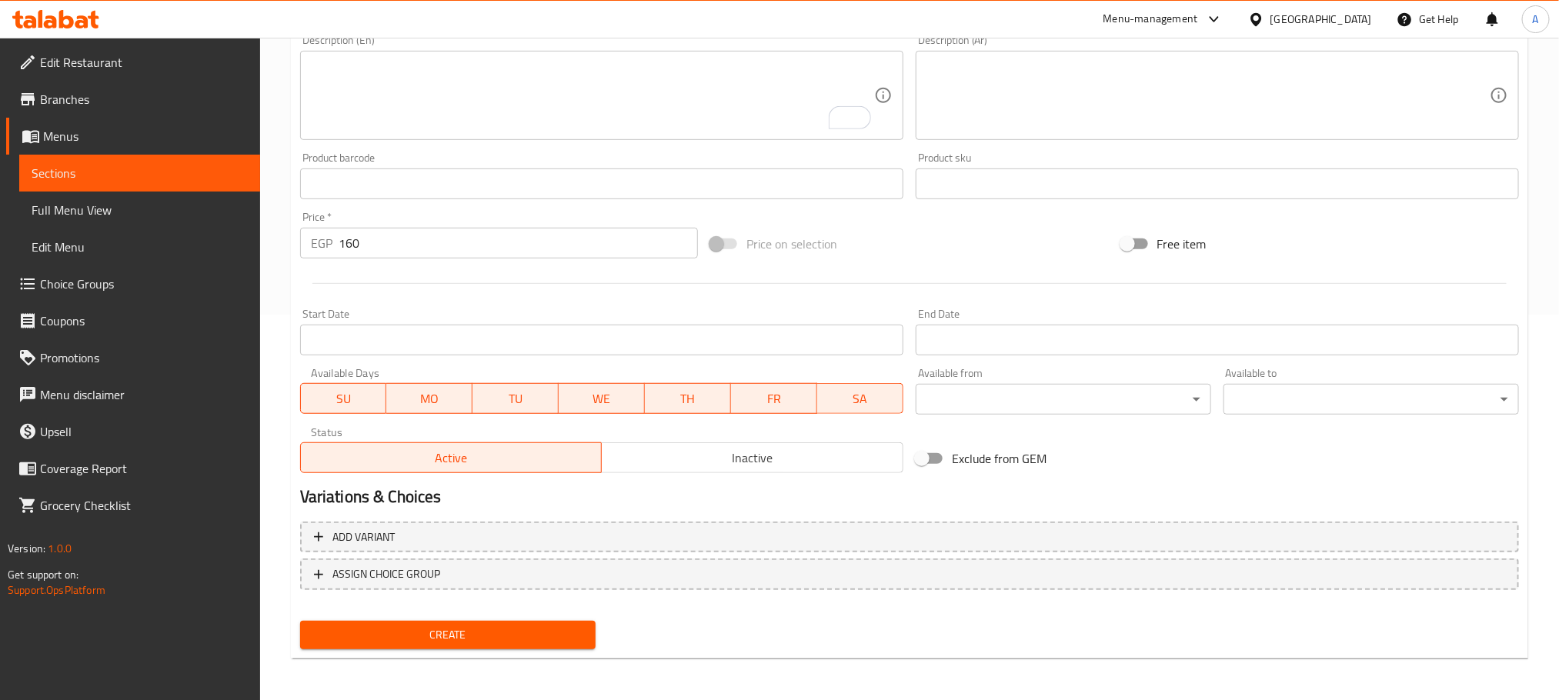
click at [482, 637] on span "Create" at bounding box center [447, 635] width 271 height 19
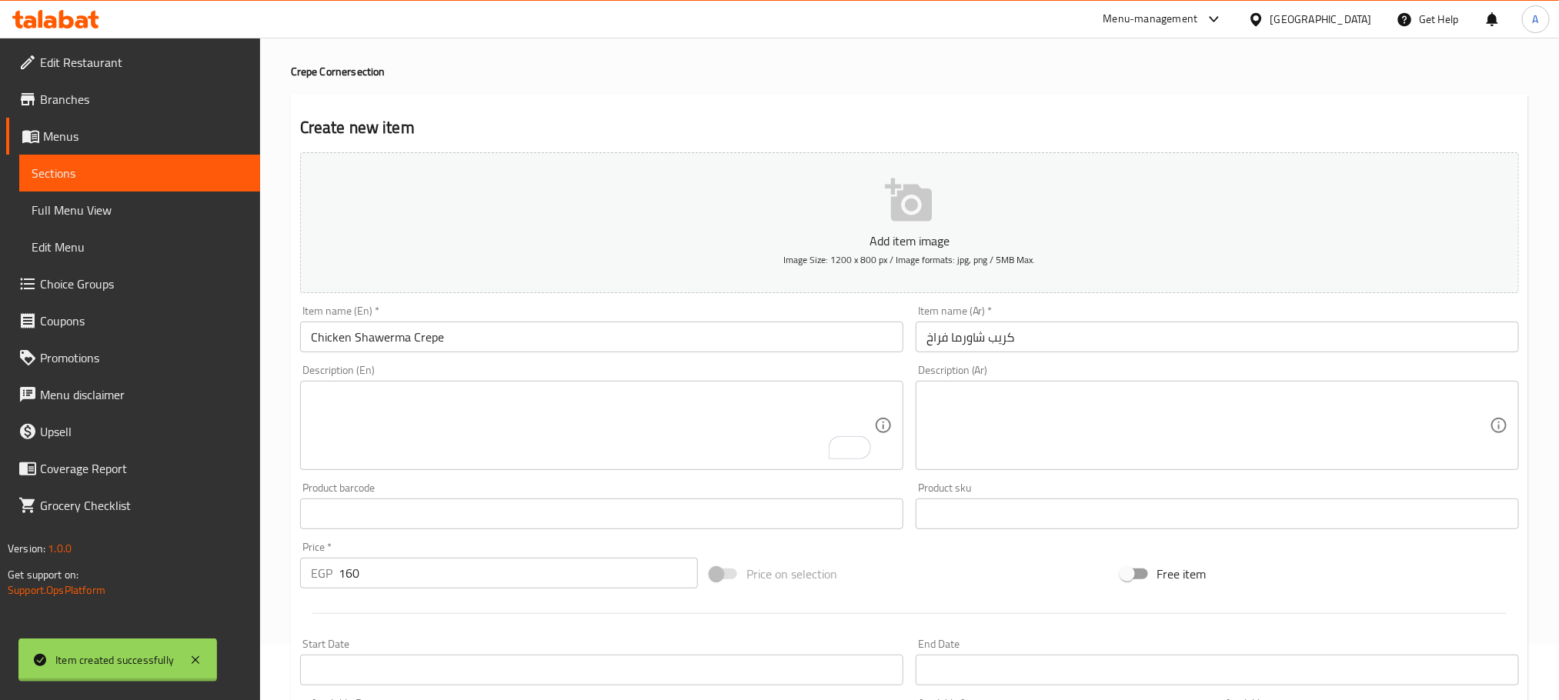
type input "0"
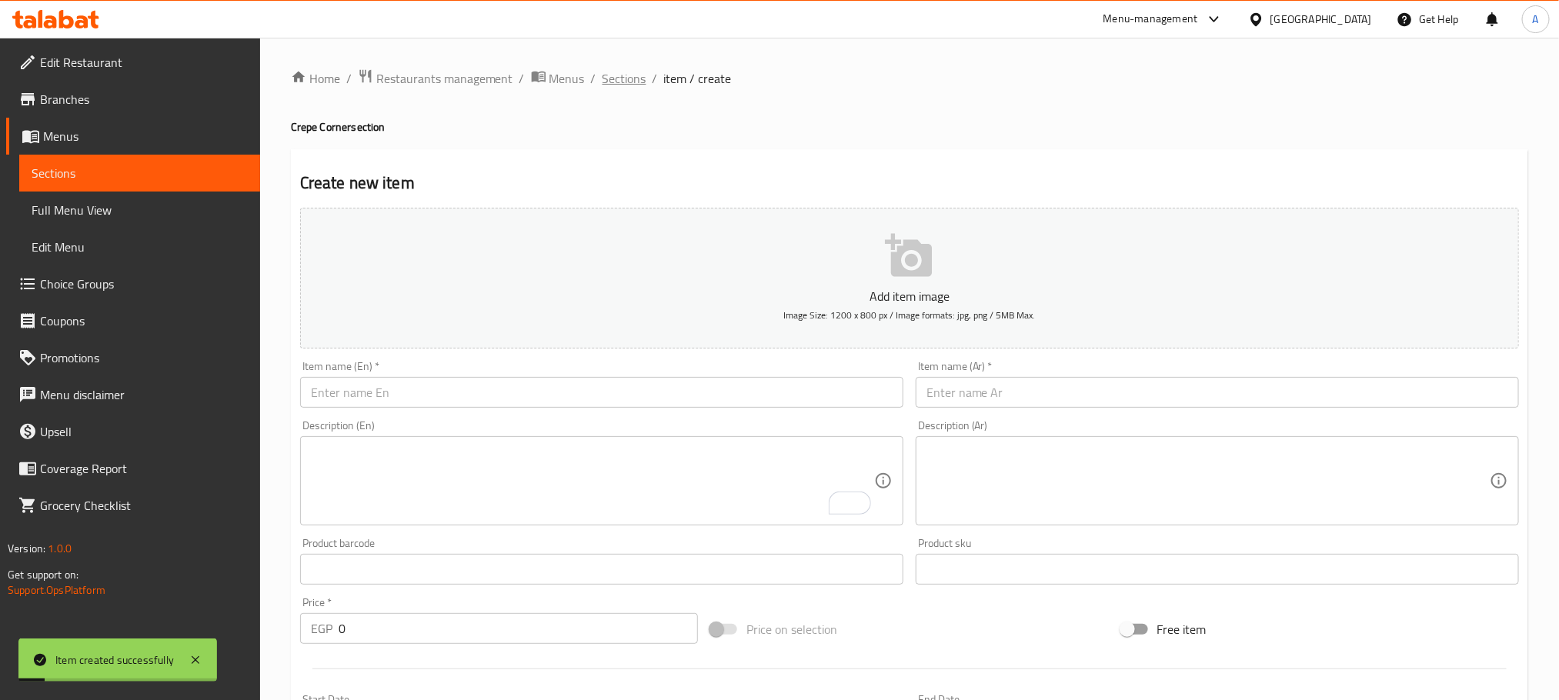
click at [616, 74] on span "Sections" at bounding box center [624, 78] width 44 height 18
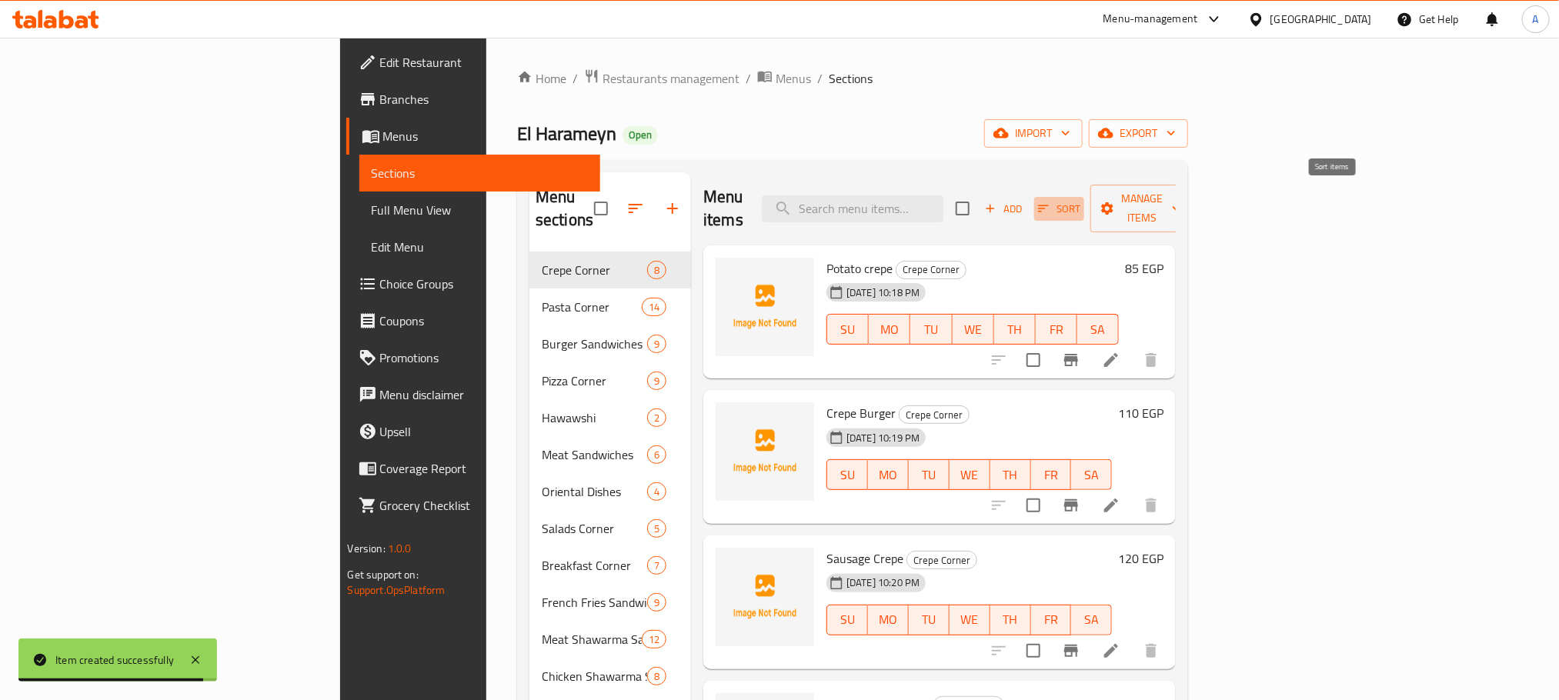
click at [1080, 200] on span "Sort" at bounding box center [1059, 209] width 42 height 18
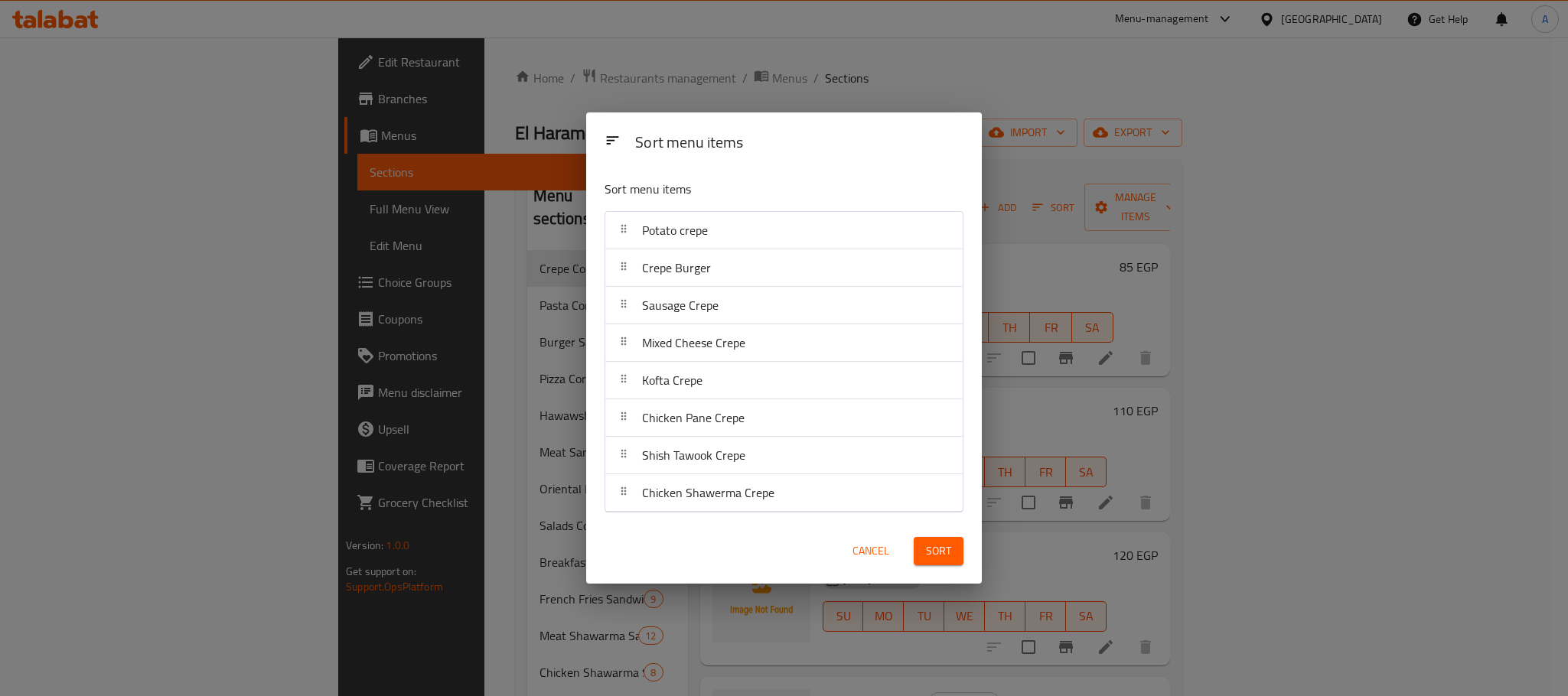
click at [886, 549] on span "Cancel" at bounding box center [871, 551] width 37 height 19
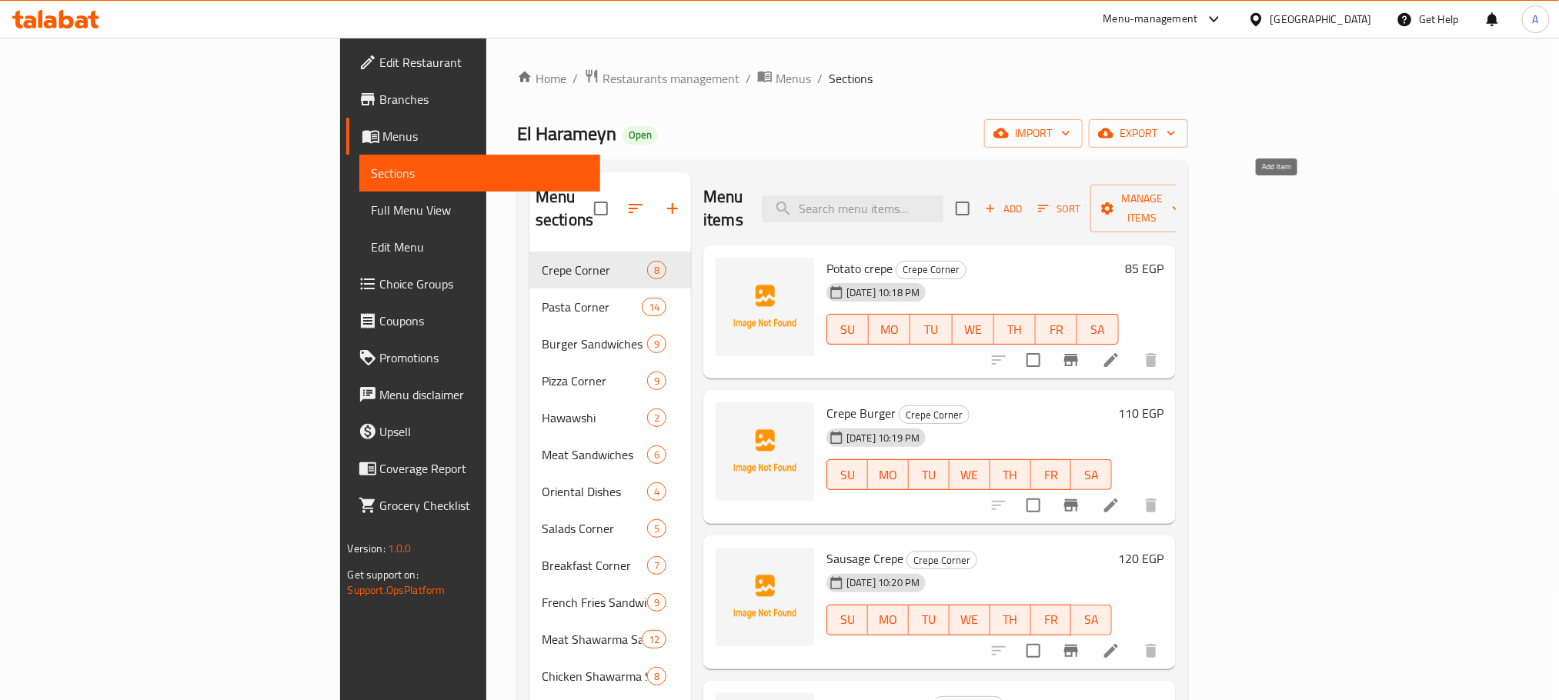
click at [1024, 202] on span "Add" at bounding box center [1004, 209] width 42 height 18
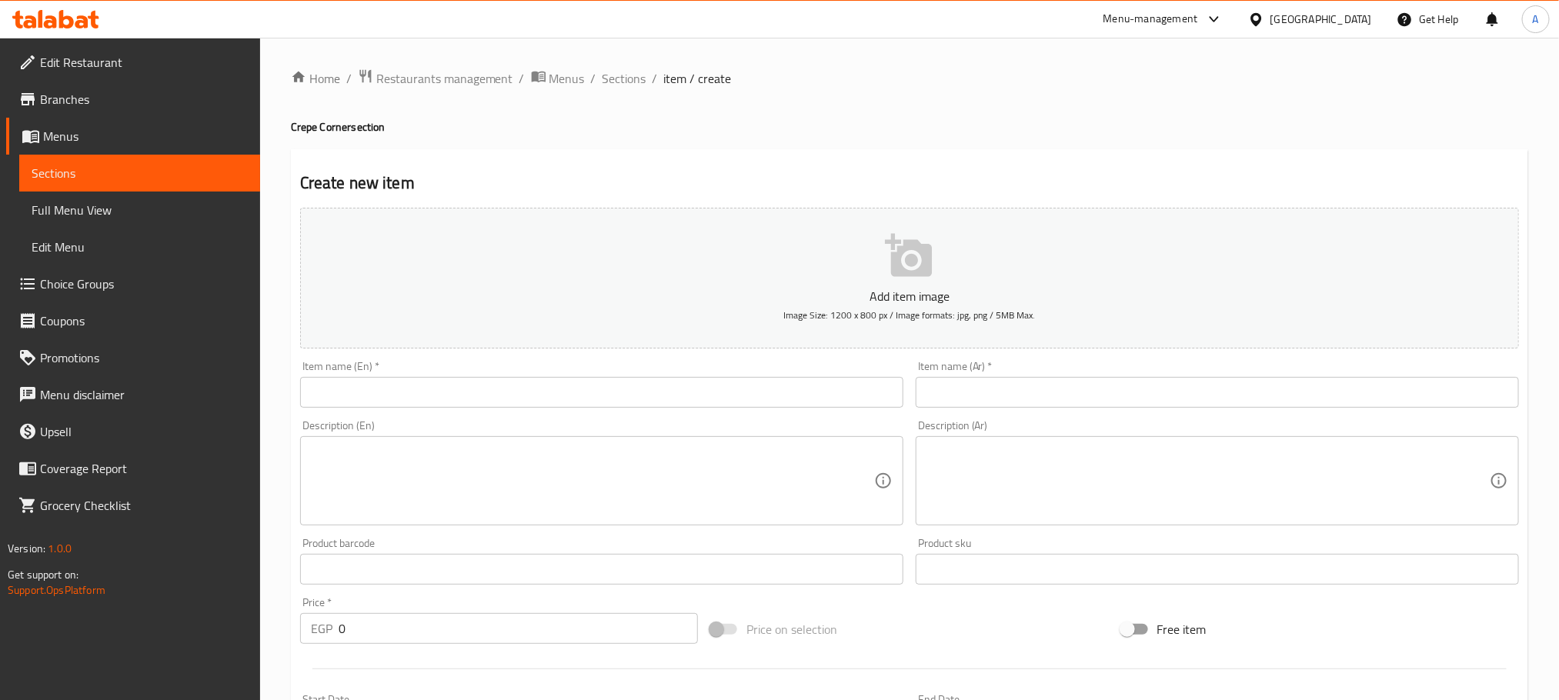
click at [1069, 406] on input "text" at bounding box center [1217, 392] width 603 height 31
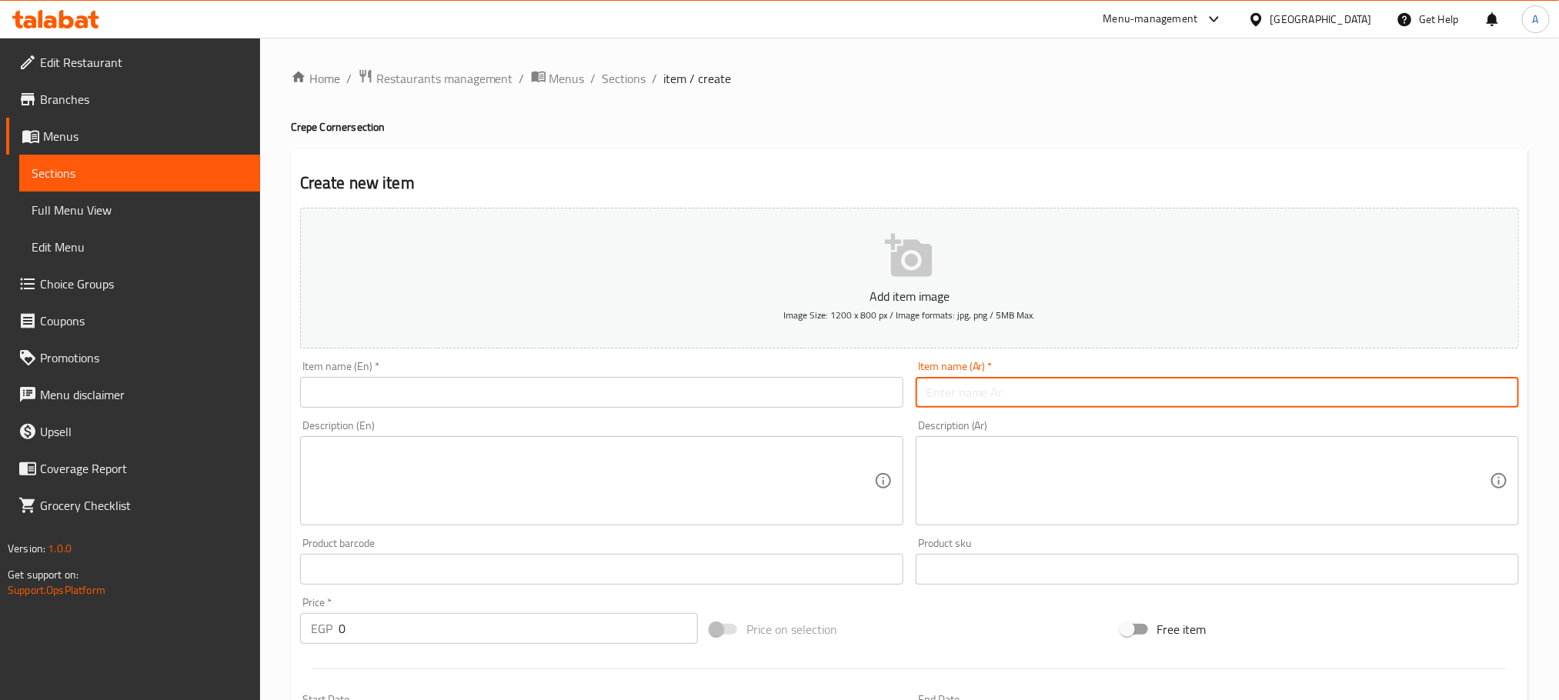
paste input "كريب شاورما"
click at [1069, 406] on input "كريب شاورما لحم" at bounding box center [1217, 392] width 603 height 31
type input "كريب شاورما لحم"
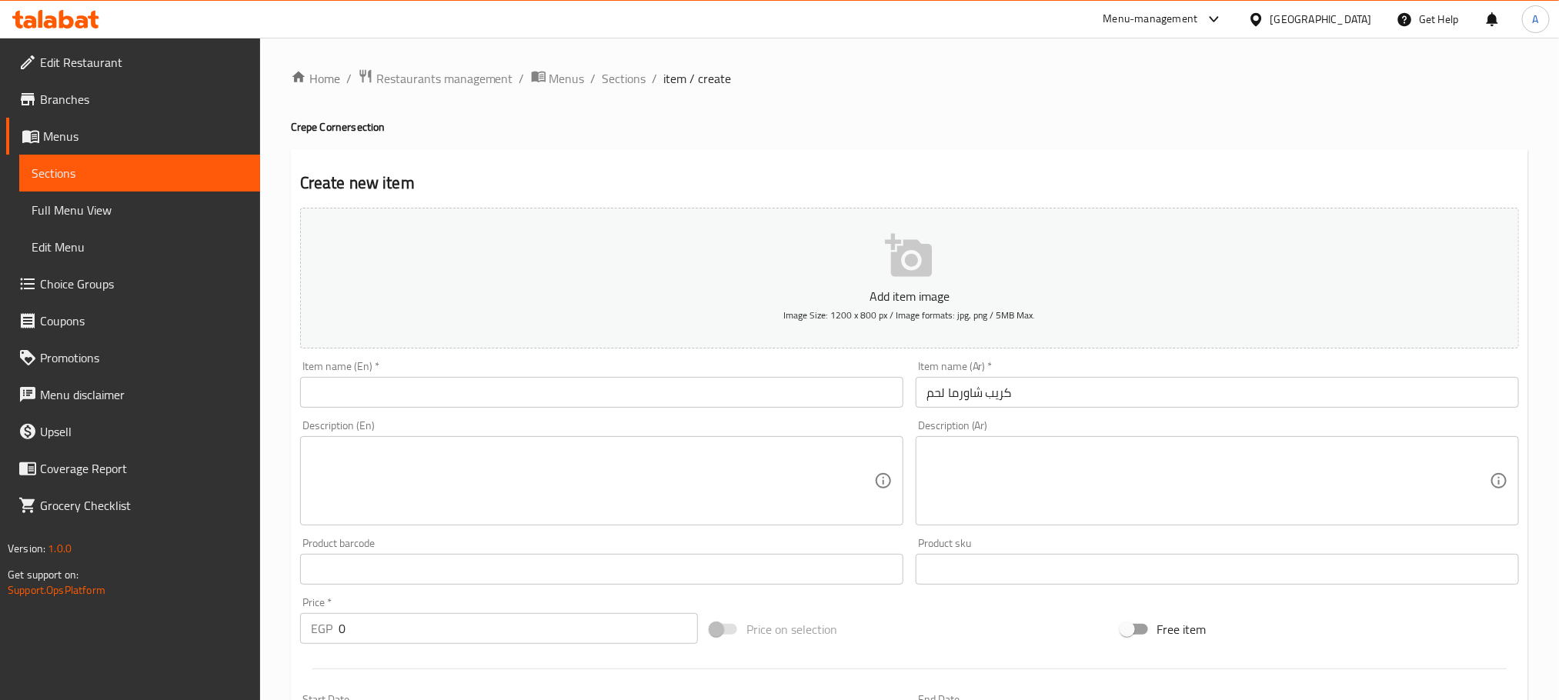
click at [381, 379] on input "text" at bounding box center [601, 392] width 603 height 31
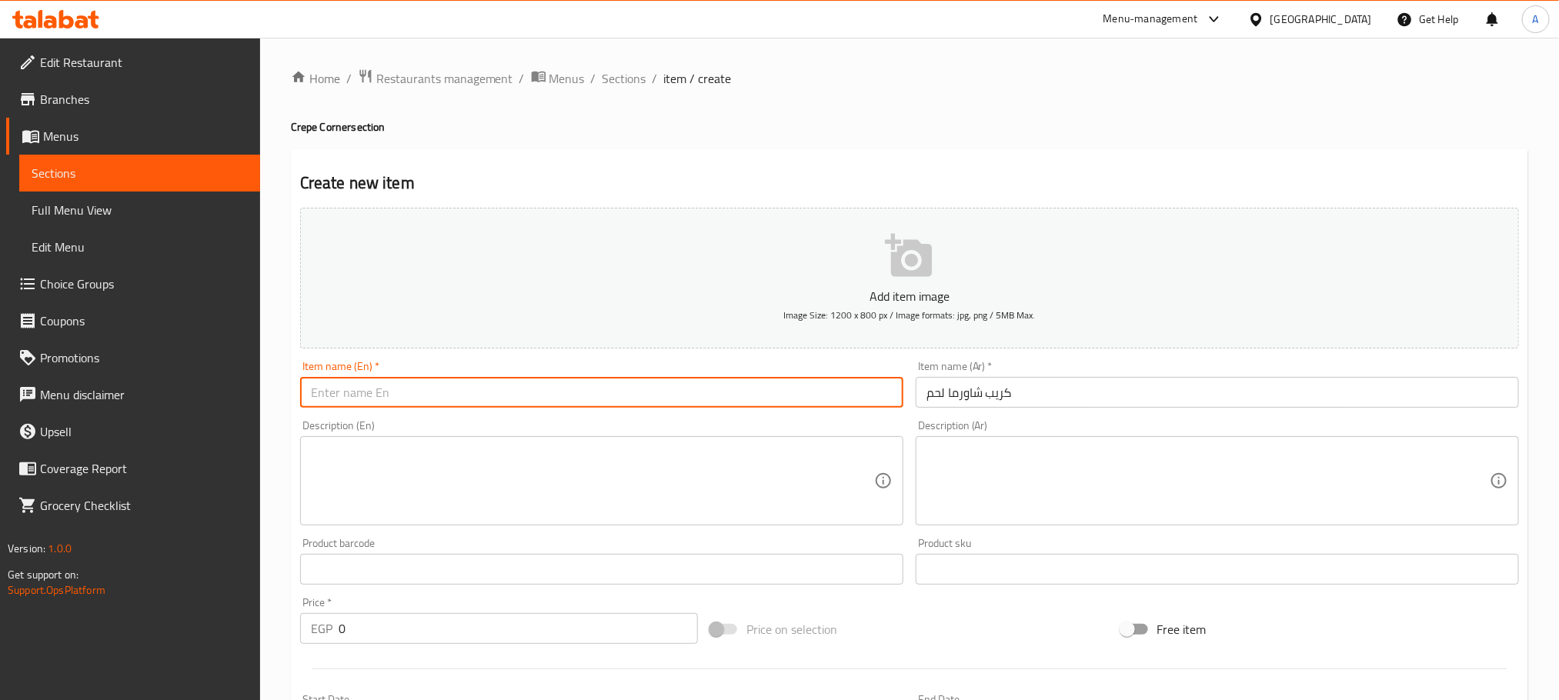
paste input "Meat shawarma crepe"
click at [382, 391] on input "Meat shawarma crepe" at bounding box center [601, 392] width 603 height 31
type input "Meat shawerma crepe"
click at [340, 631] on input "0" at bounding box center [518, 628] width 359 height 31
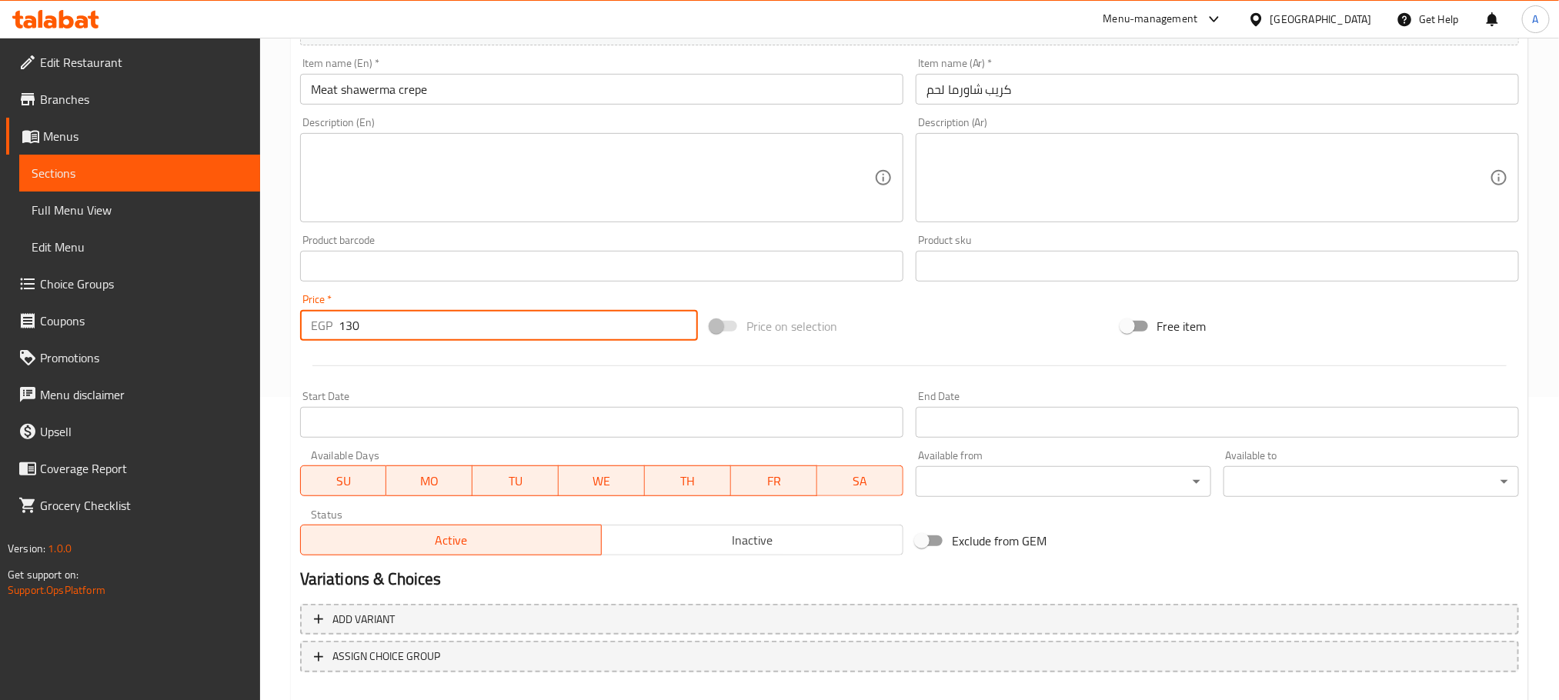
scroll to position [385, 0]
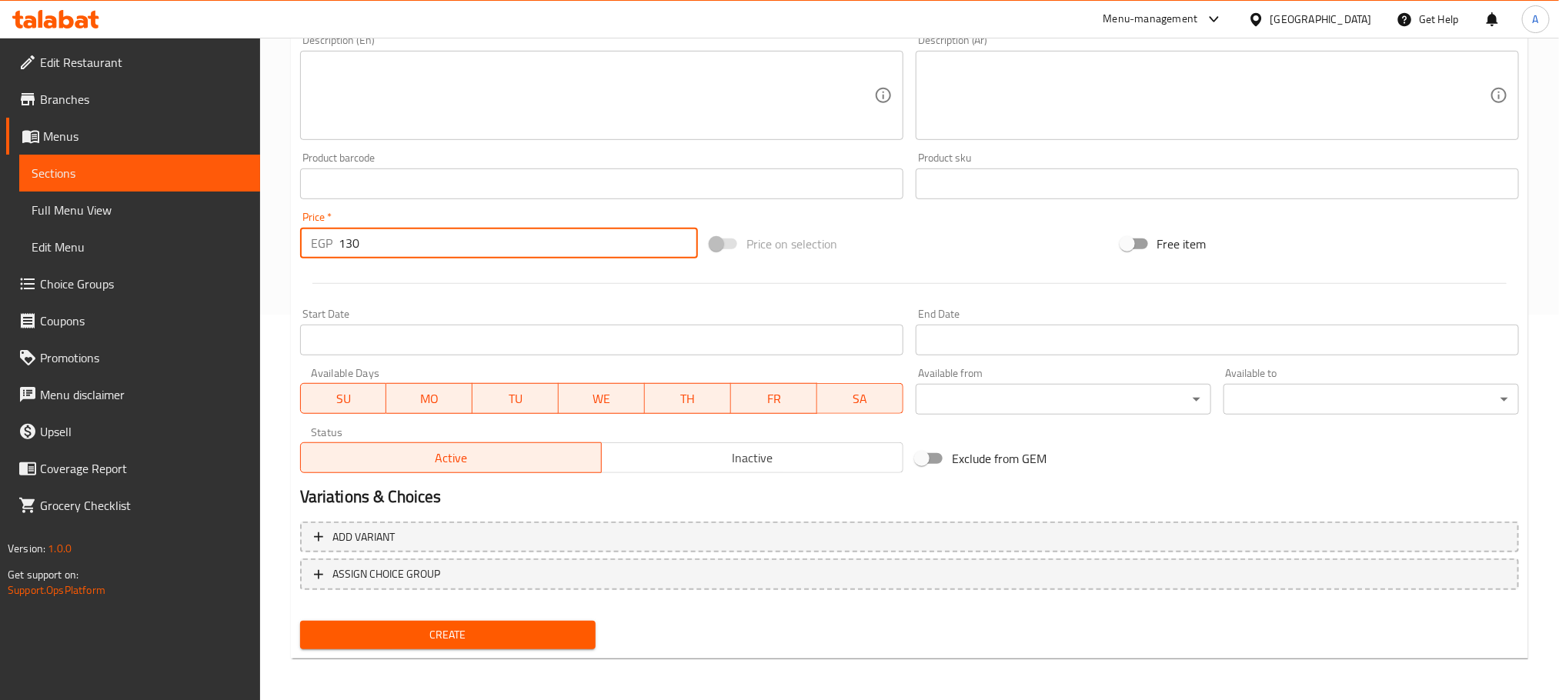
type input "130"
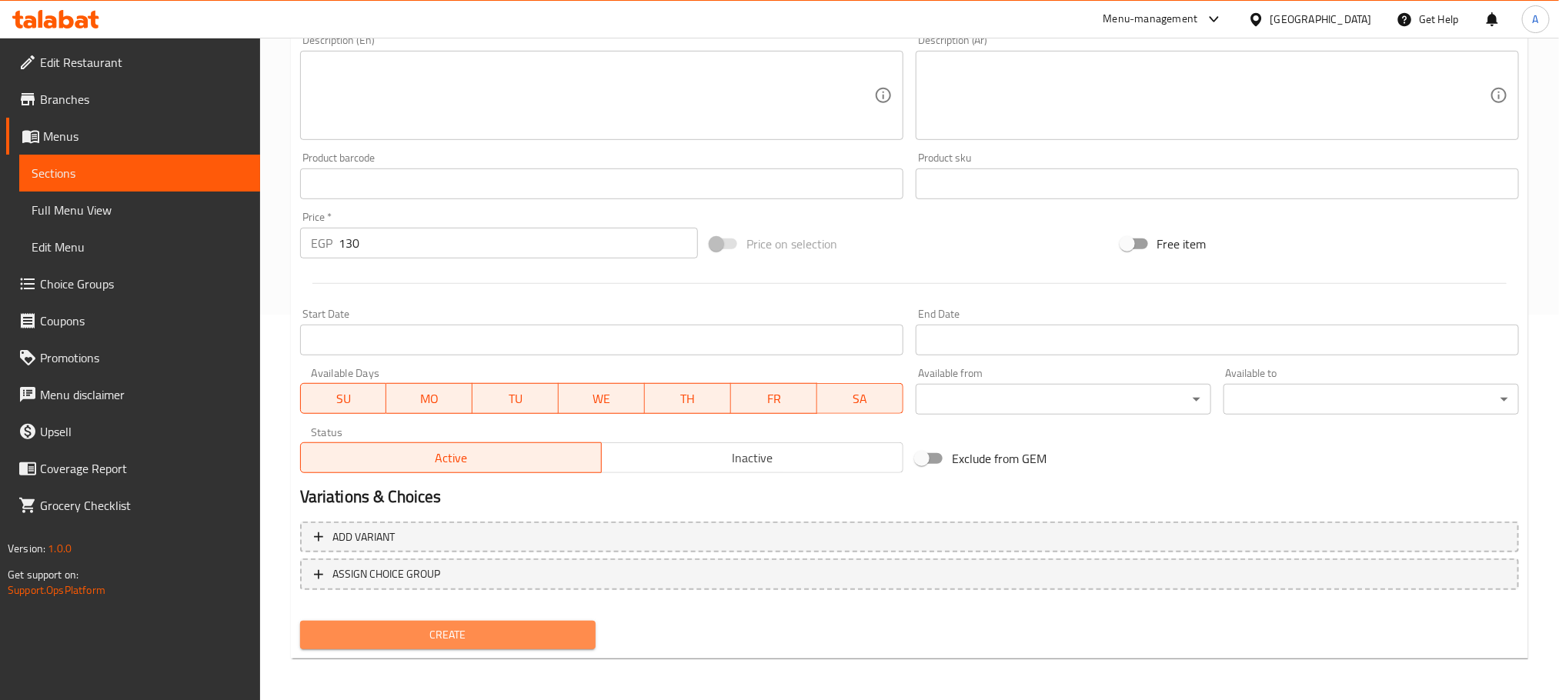
click at [474, 629] on span "Create" at bounding box center [447, 635] width 271 height 19
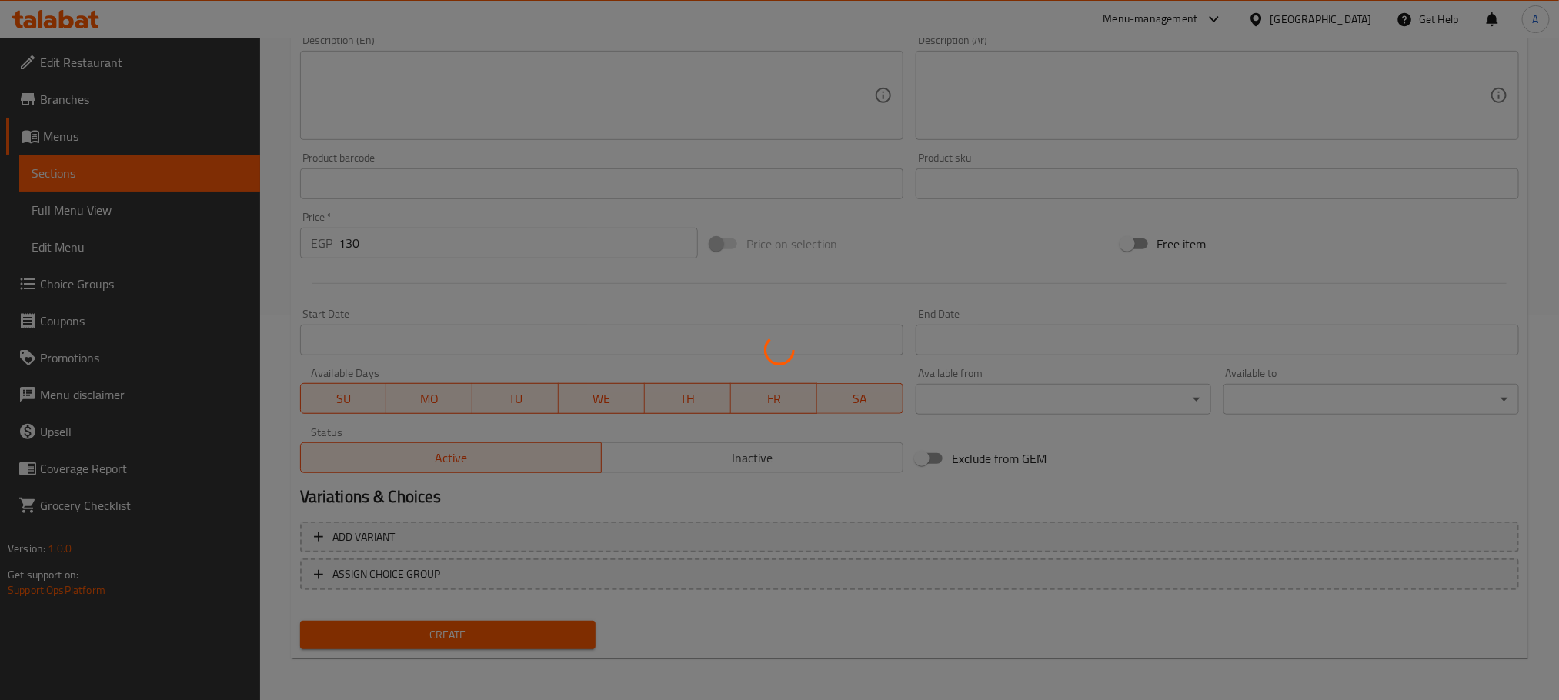
type input "0"
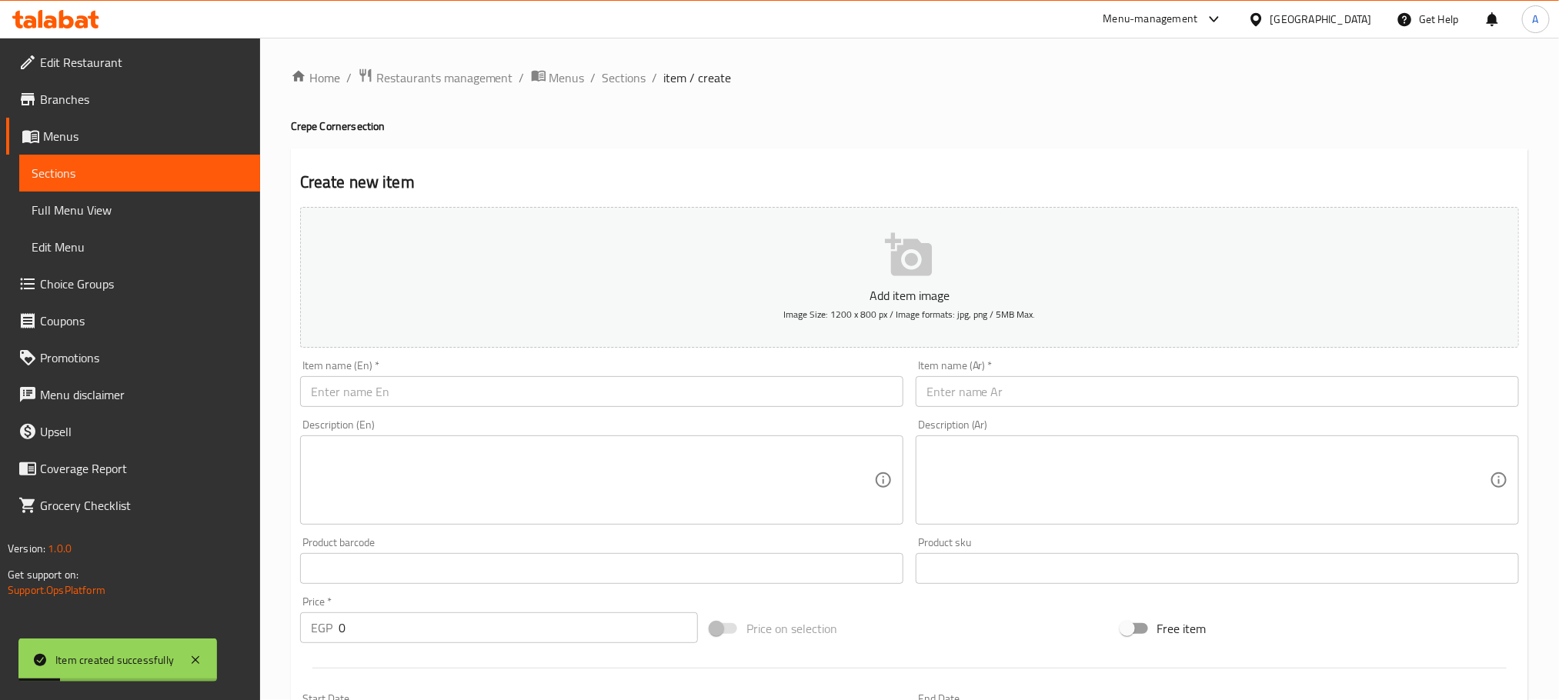
scroll to position [0, 0]
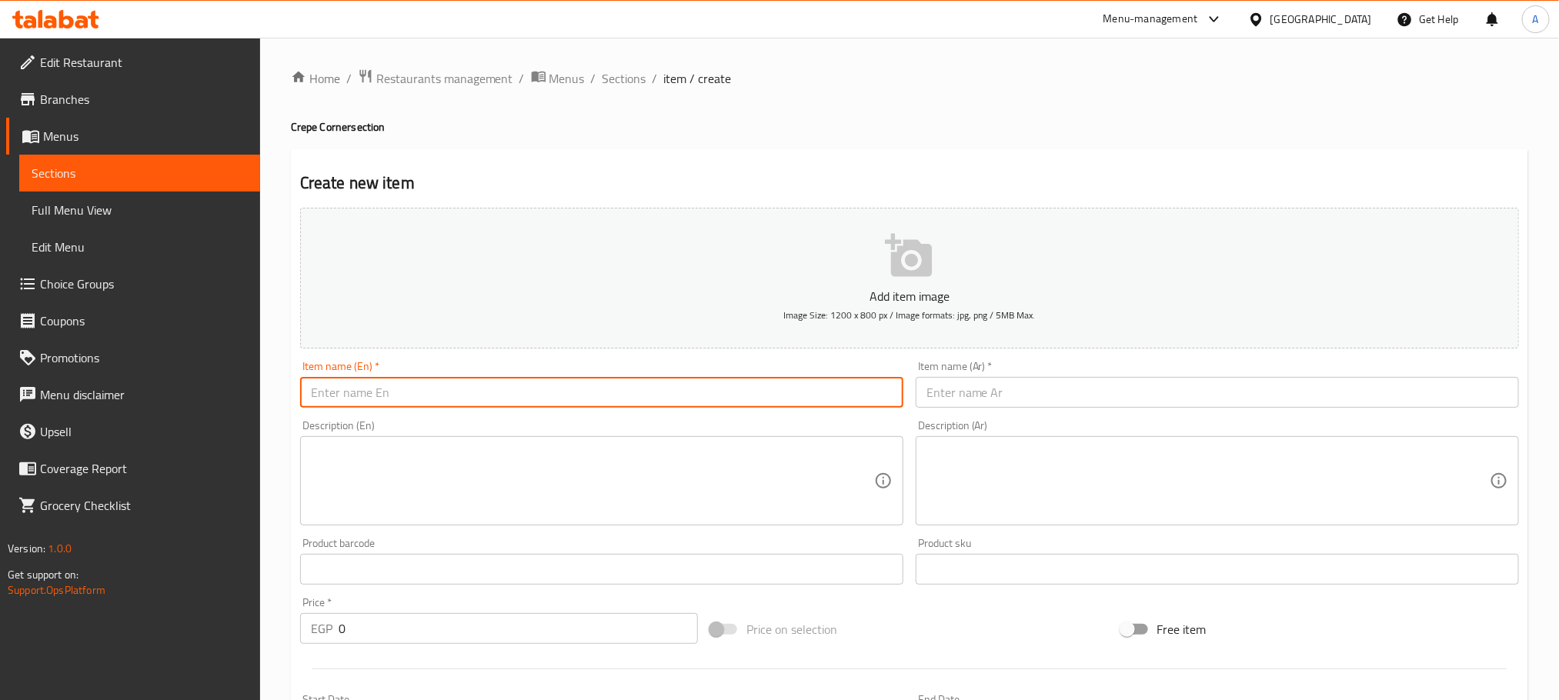
click at [391, 384] on input "text" at bounding box center [601, 392] width 603 height 31
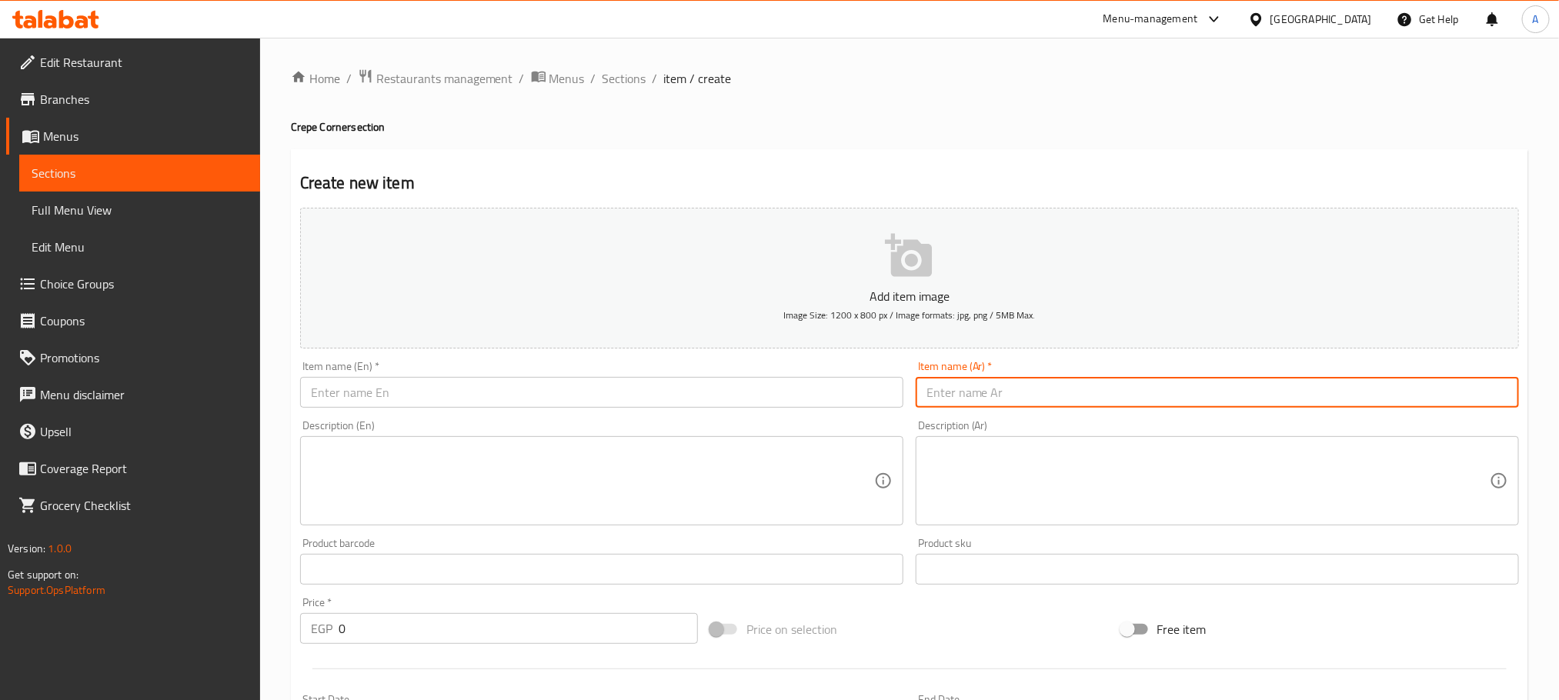
click at [1143, 385] on input "text" at bounding box center [1217, 392] width 603 height 31
paste input "كريب كولكشن دوبل الحرمين"
type input "كريب كولكشن دوبل الحرمين"
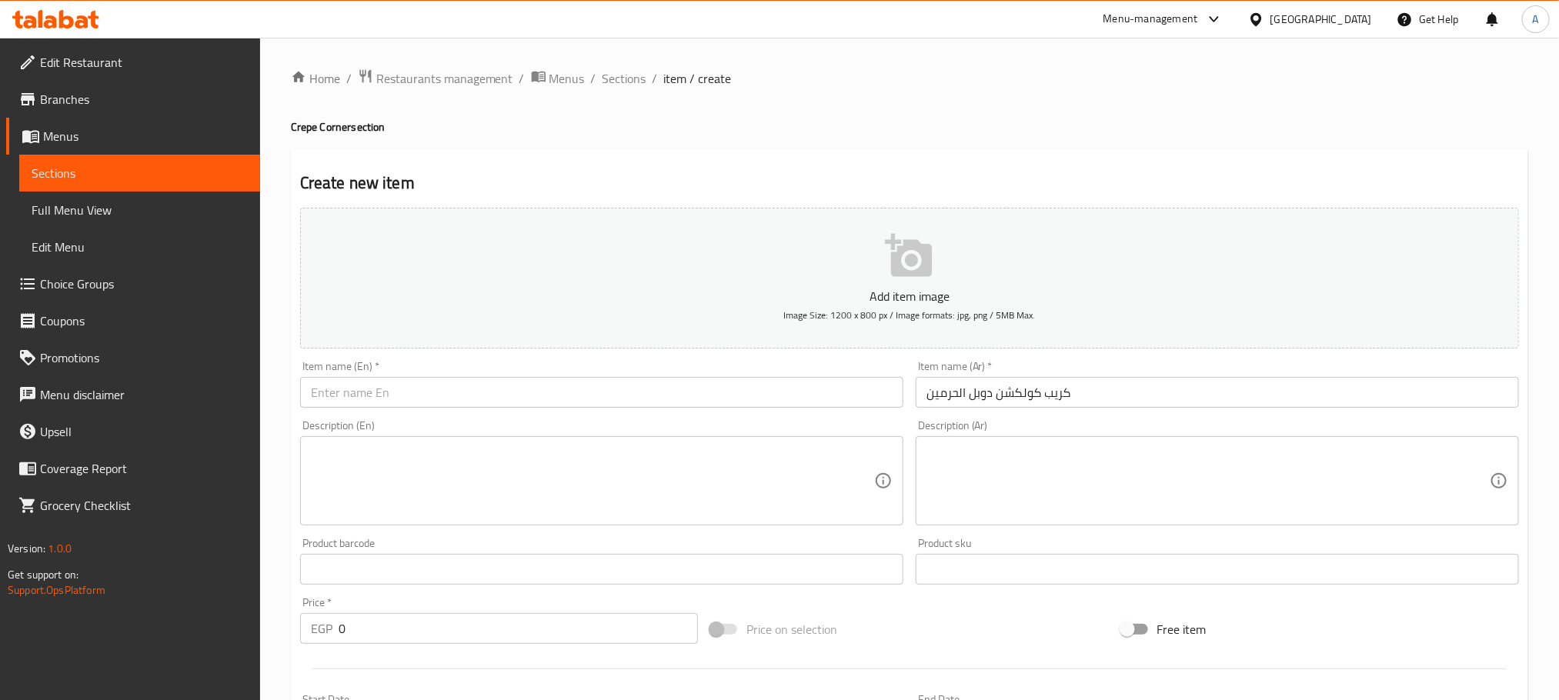
click at [430, 166] on div "Create new item Add item image Image Size: 1200 x 800 px / Image formats: jpg, …" at bounding box center [909, 597] width 1237 height 896
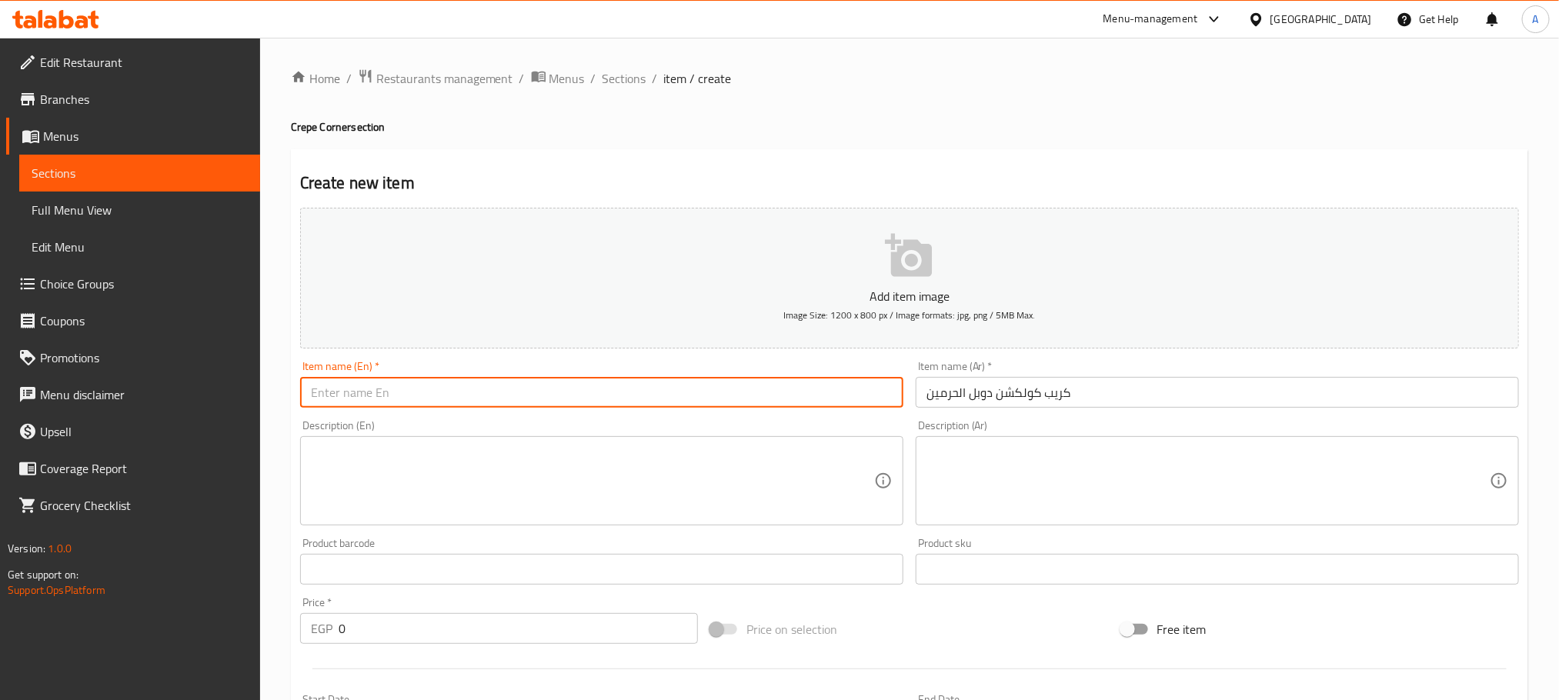
drag, startPoint x: 365, startPoint y: 381, endPoint x: 547, endPoint y: 381, distance: 181.6
click at [367, 382] on input "text" at bounding box center [601, 392] width 603 height 31
click at [1056, 445] on textarea at bounding box center [1207, 481] width 563 height 73
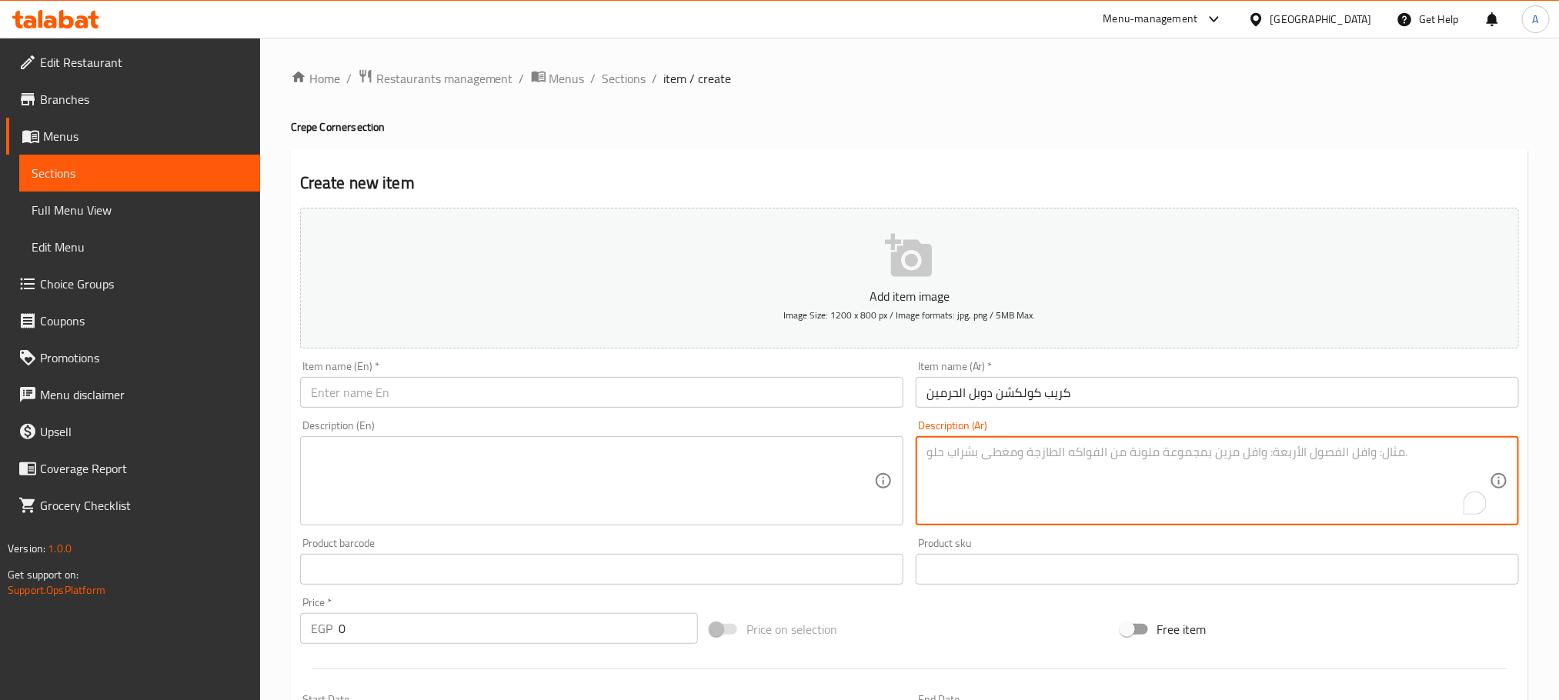
paste textarea "بانيه + كرسبي + هوت دوج + بطاطس"
click at [1036, 452] on textarea "بانيه + كرسبي + هوت دوج + بطاطس" at bounding box center [1207, 481] width 563 height 73
type textarea "بانيه + كرسبي + هوت دوج + بطاطس"
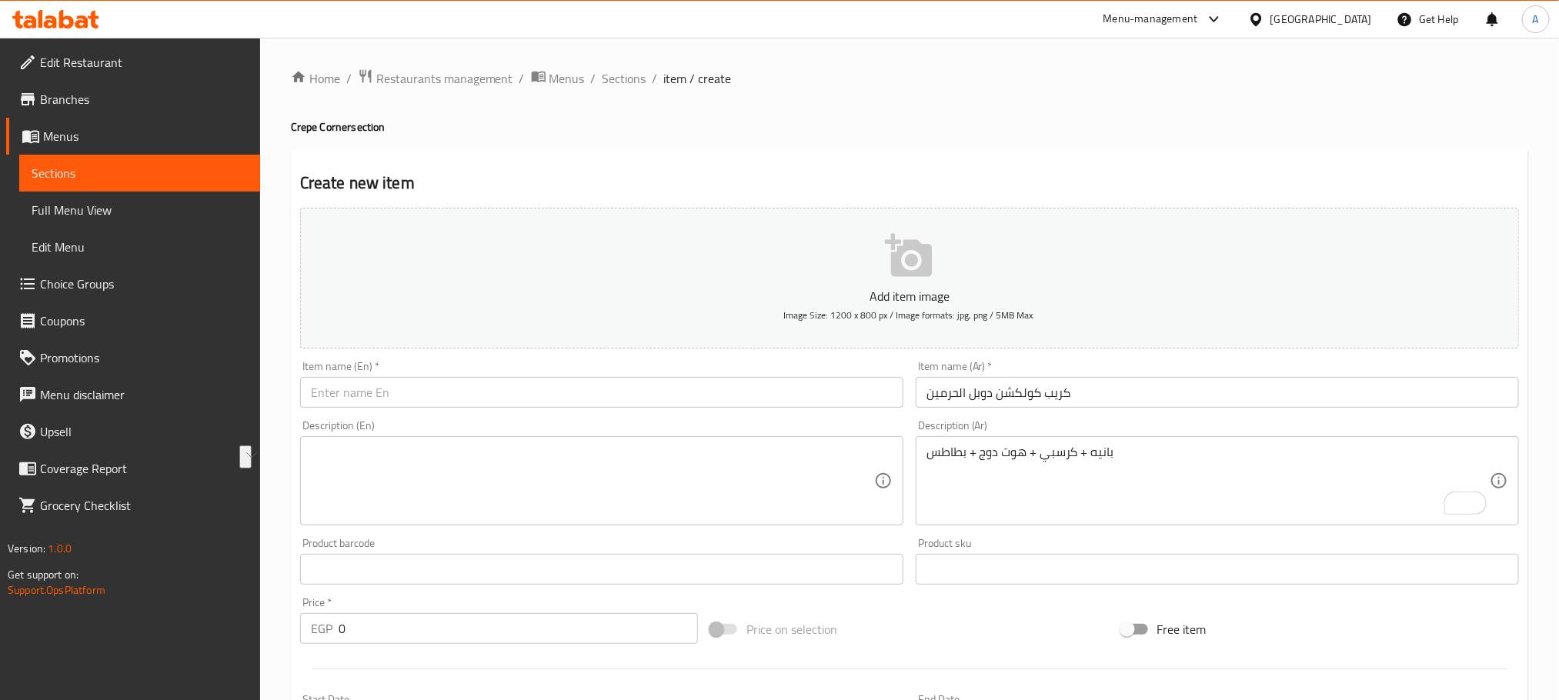
paste textarea "Breaded + Crispy + Hot Dog + Fries"
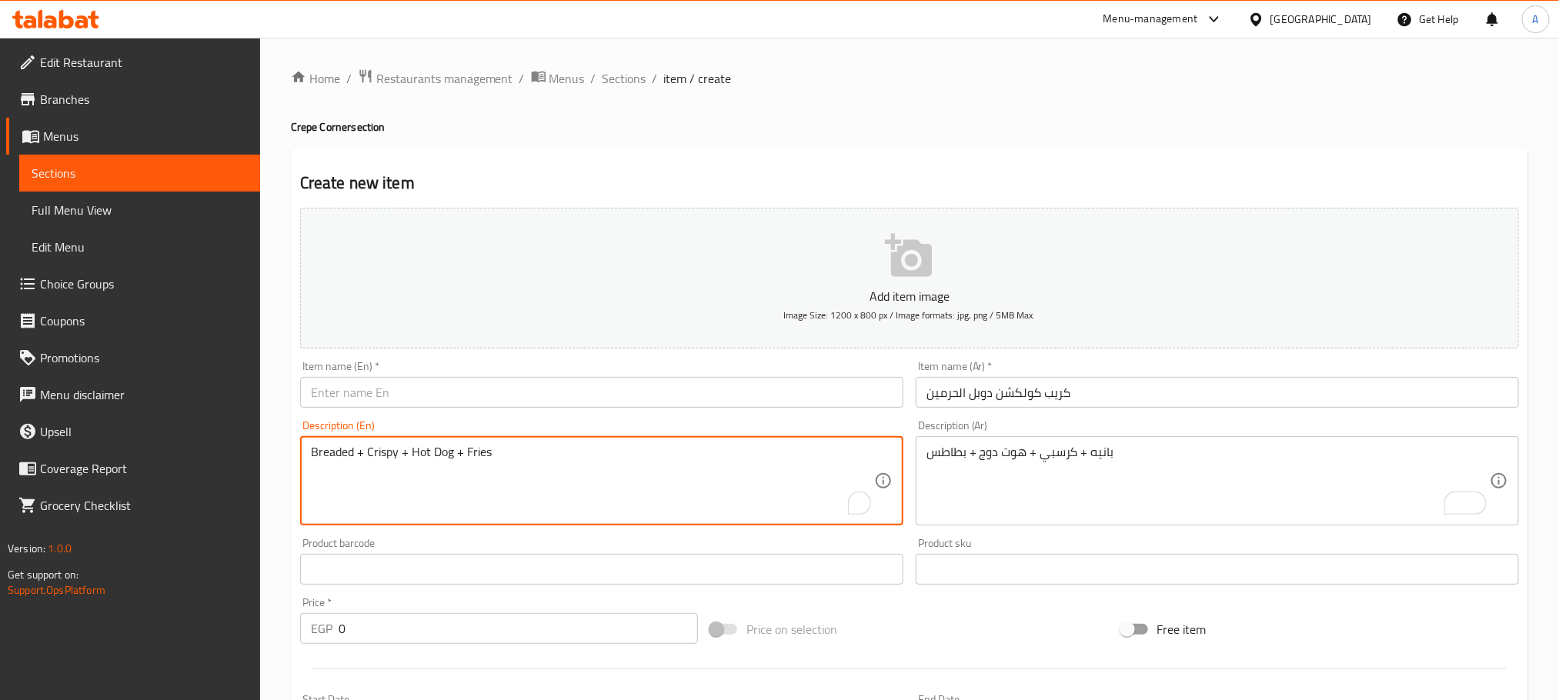
click at [337, 455] on textarea "Breaded + Crispy + Hot Dog + Fries" at bounding box center [592, 481] width 563 height 73
type textarea "Pane+ Crispy + Hot Dog + Fries"
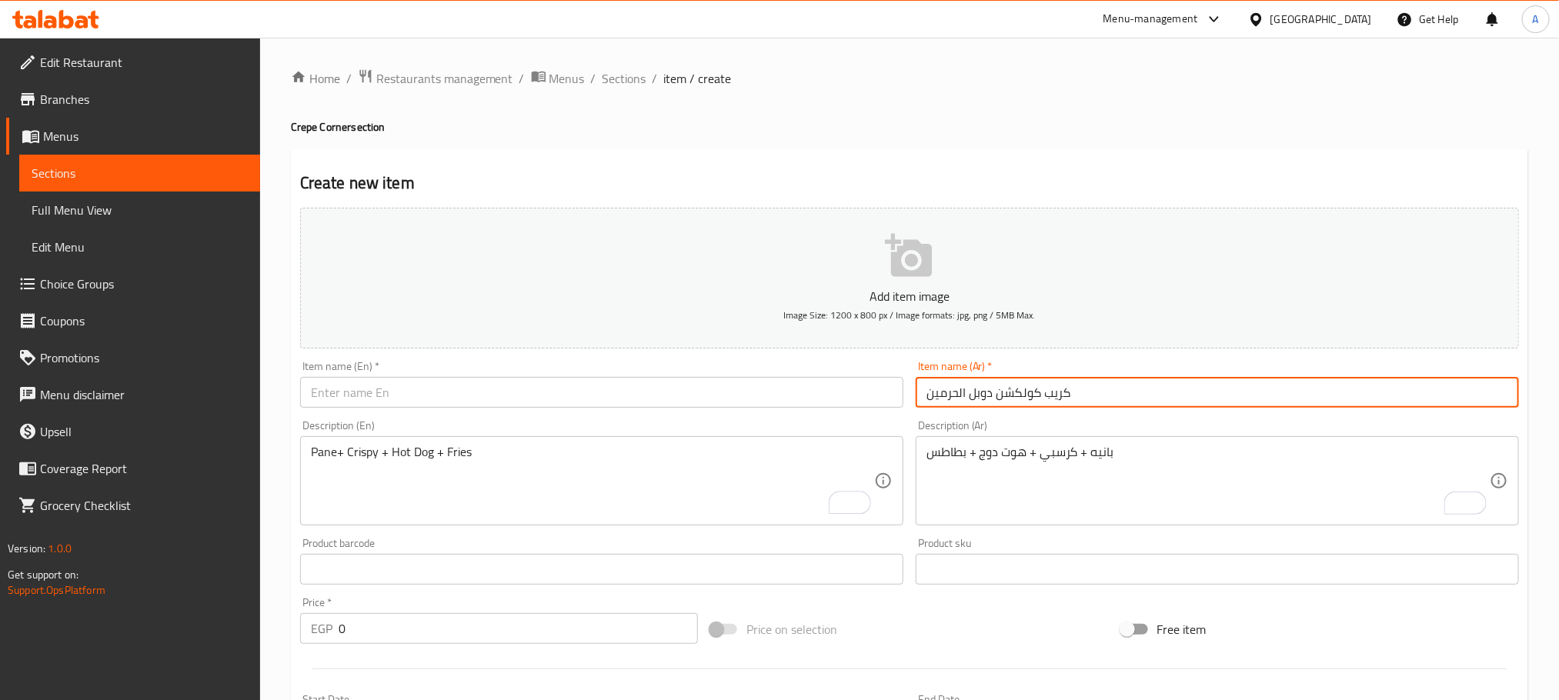
click at [1030, 399] on input "كريب كولكشن دوبل الحرمين" at bounding box center [1217, 392] width 603 height 31
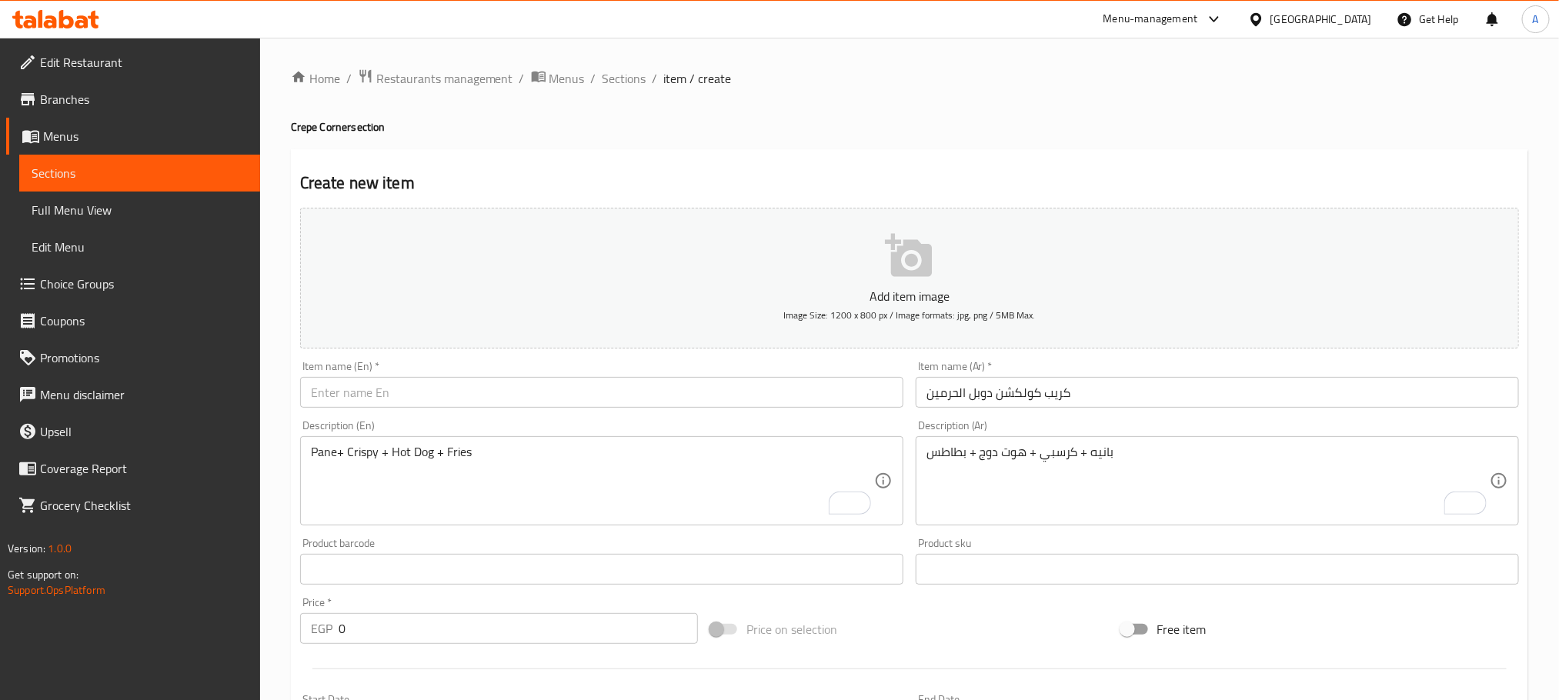
click at [455, 374] on div "Item name (En)   * Item name (En) *" at bounding box center [601, 384] width 603 height 47
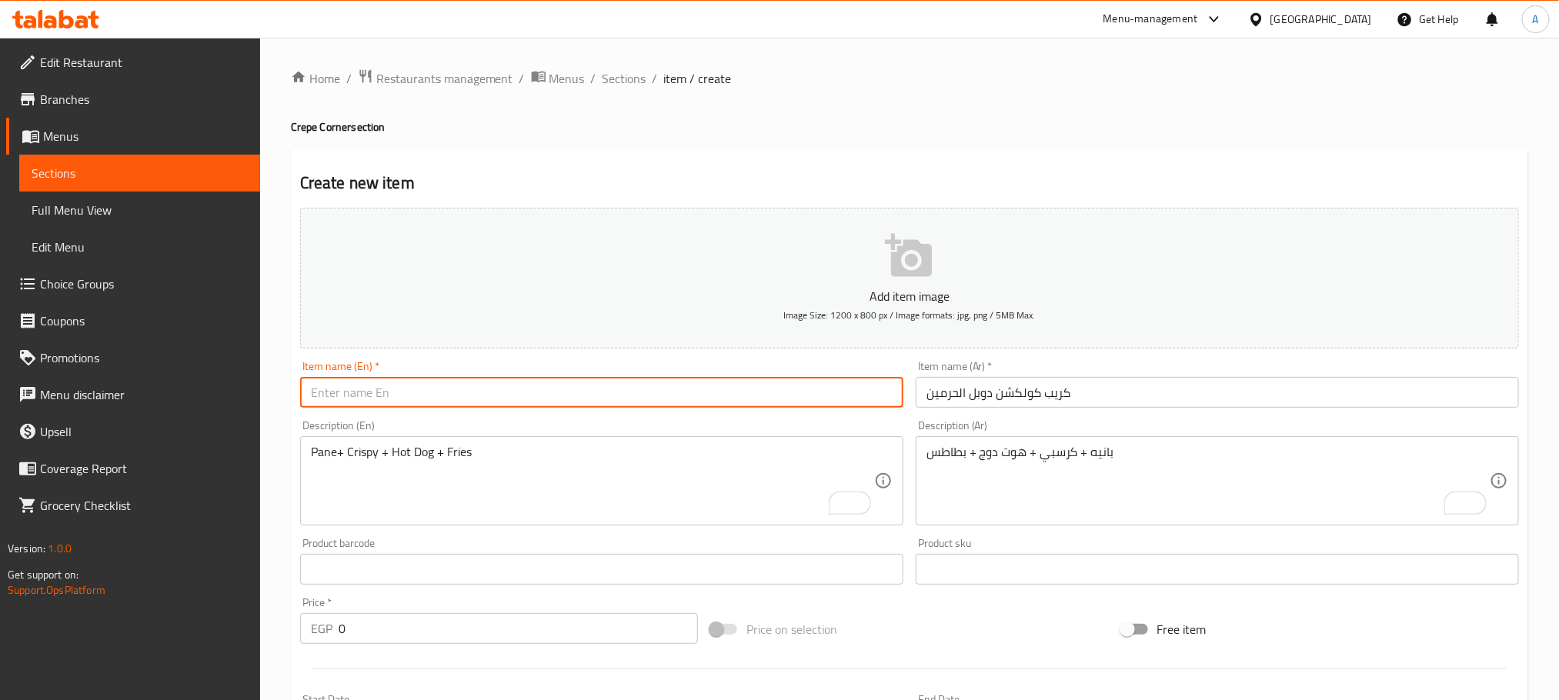
paste input "Crepe Collection Double Al-Haramain"
click at [451, 392] on input "text" at bounding box center [601, 392] width 603 height 31
click at [451, 392] on input "Crepe Collection Double Al-Haramain" at bounding box center [601, 392] width 603 height 31
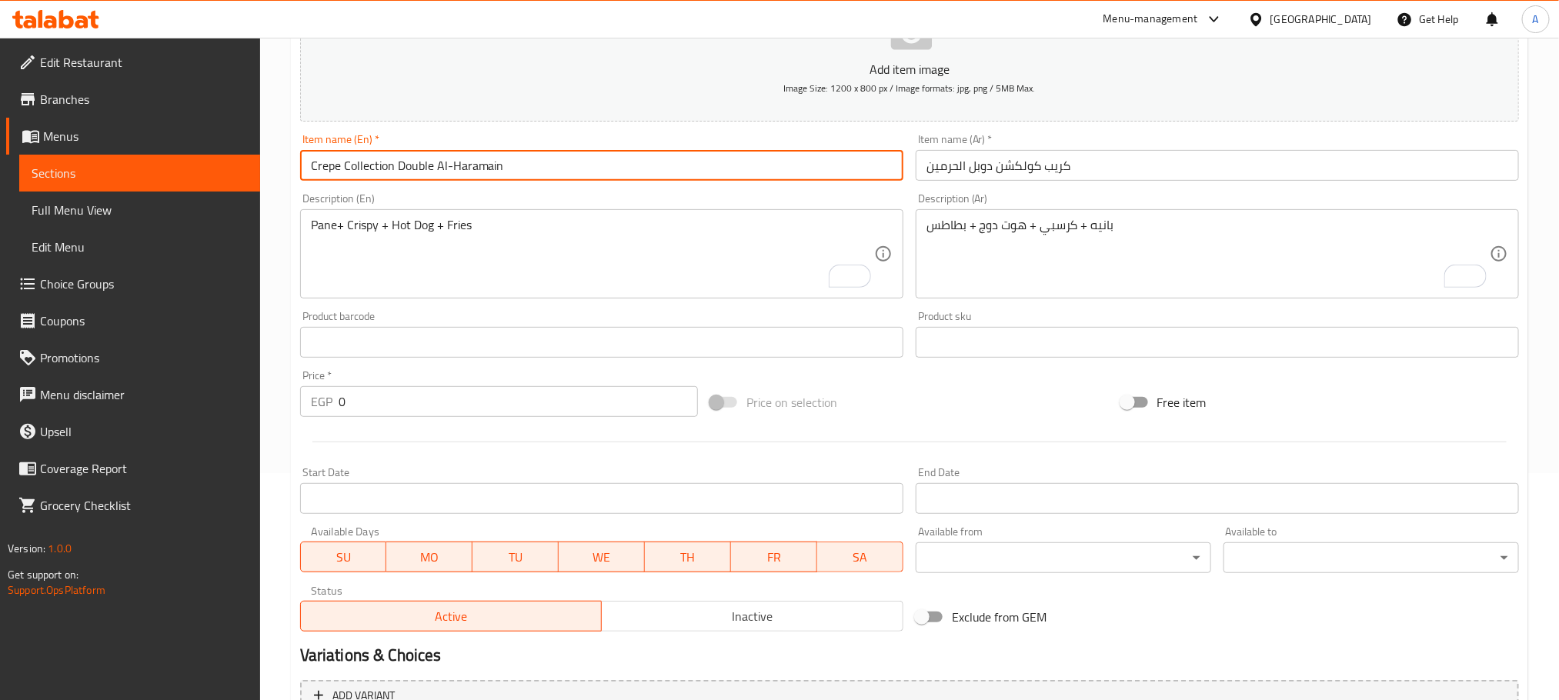
scroll to position [231, 0]
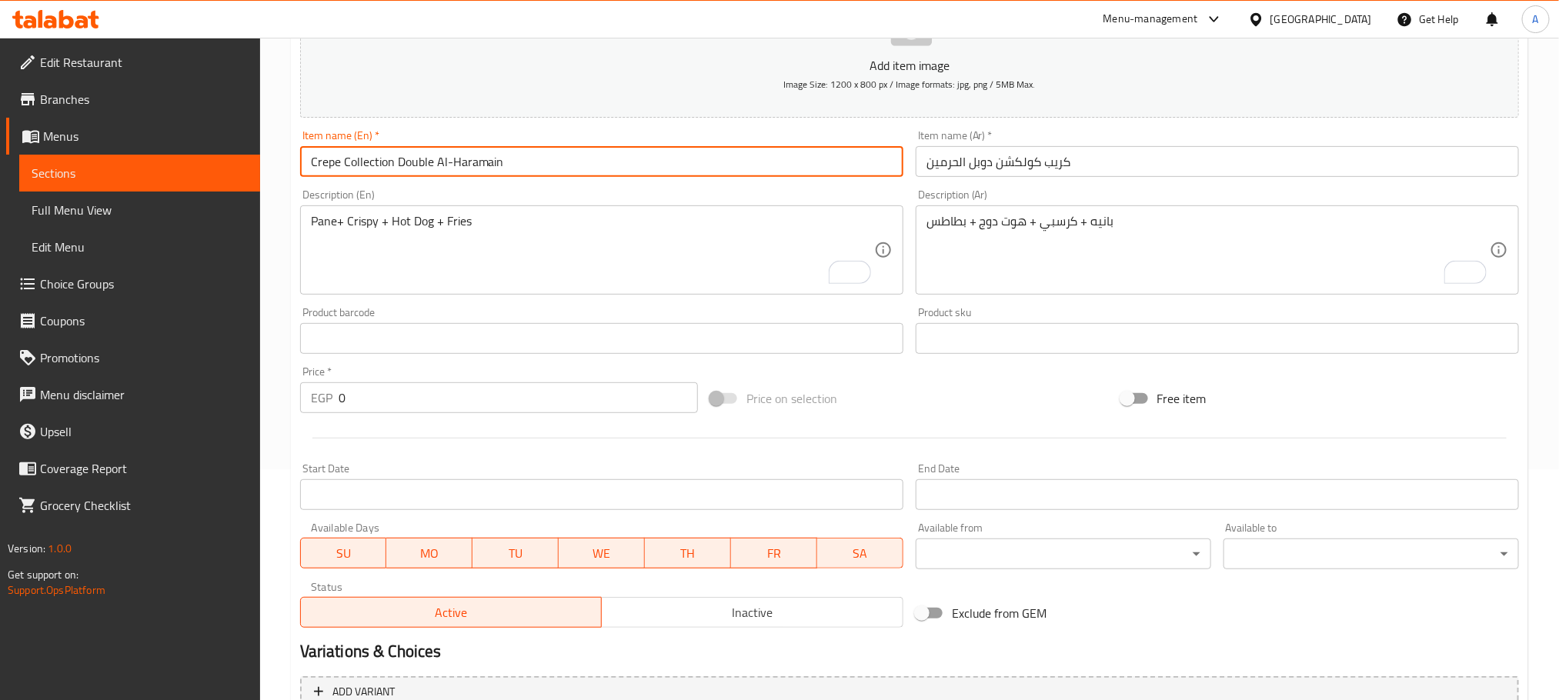
type input "Crepe Collection Double Al-Haramain"
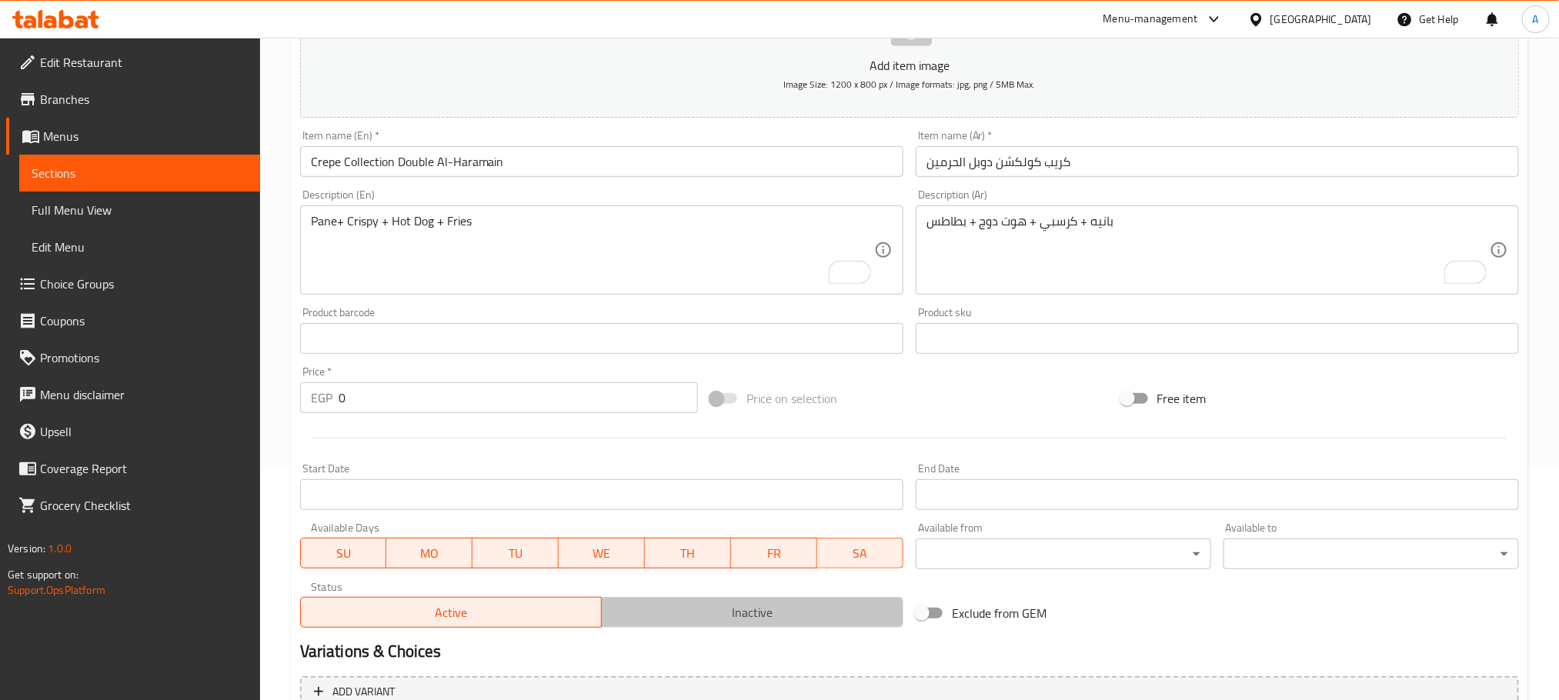
click at [656, 597] on button "Inactive" at bounding box center [752, 612] width 302 height 31
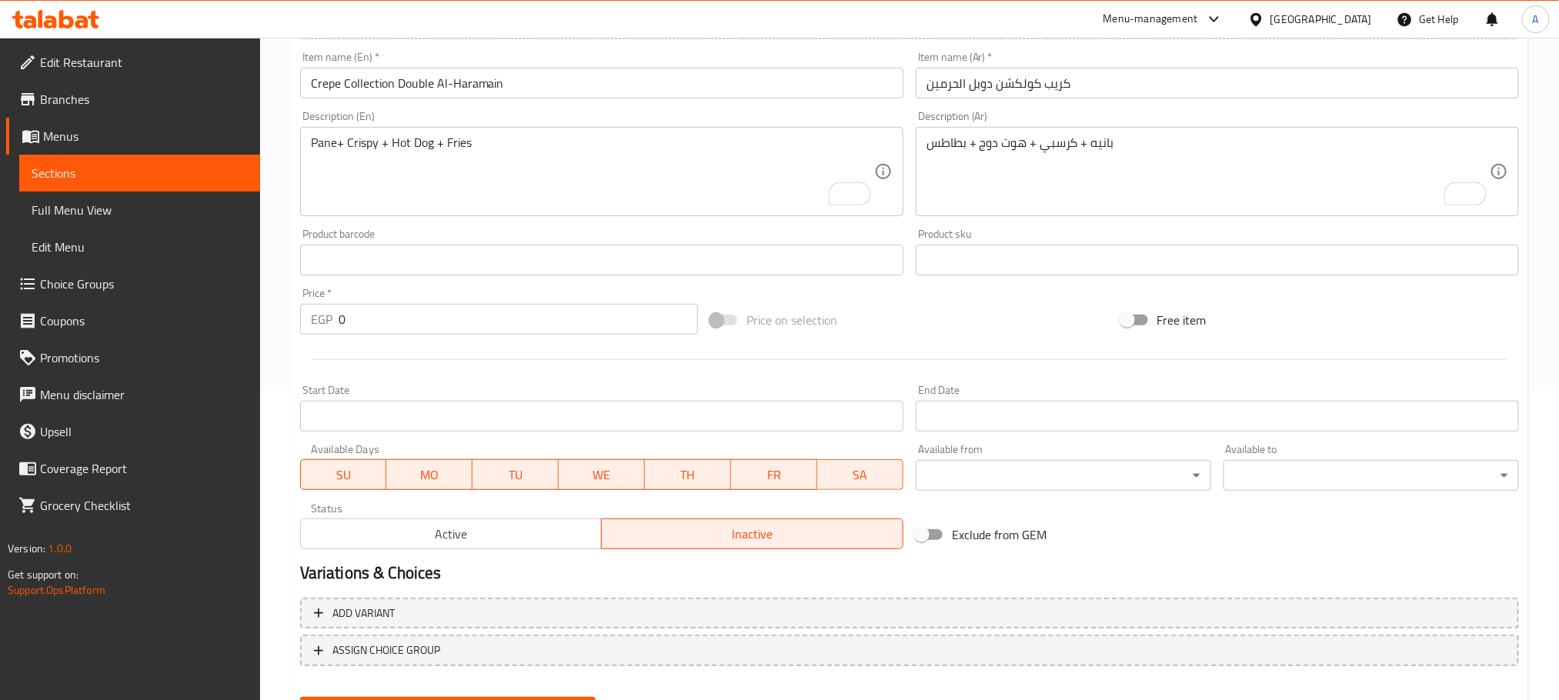
scroll to position [385, 0]
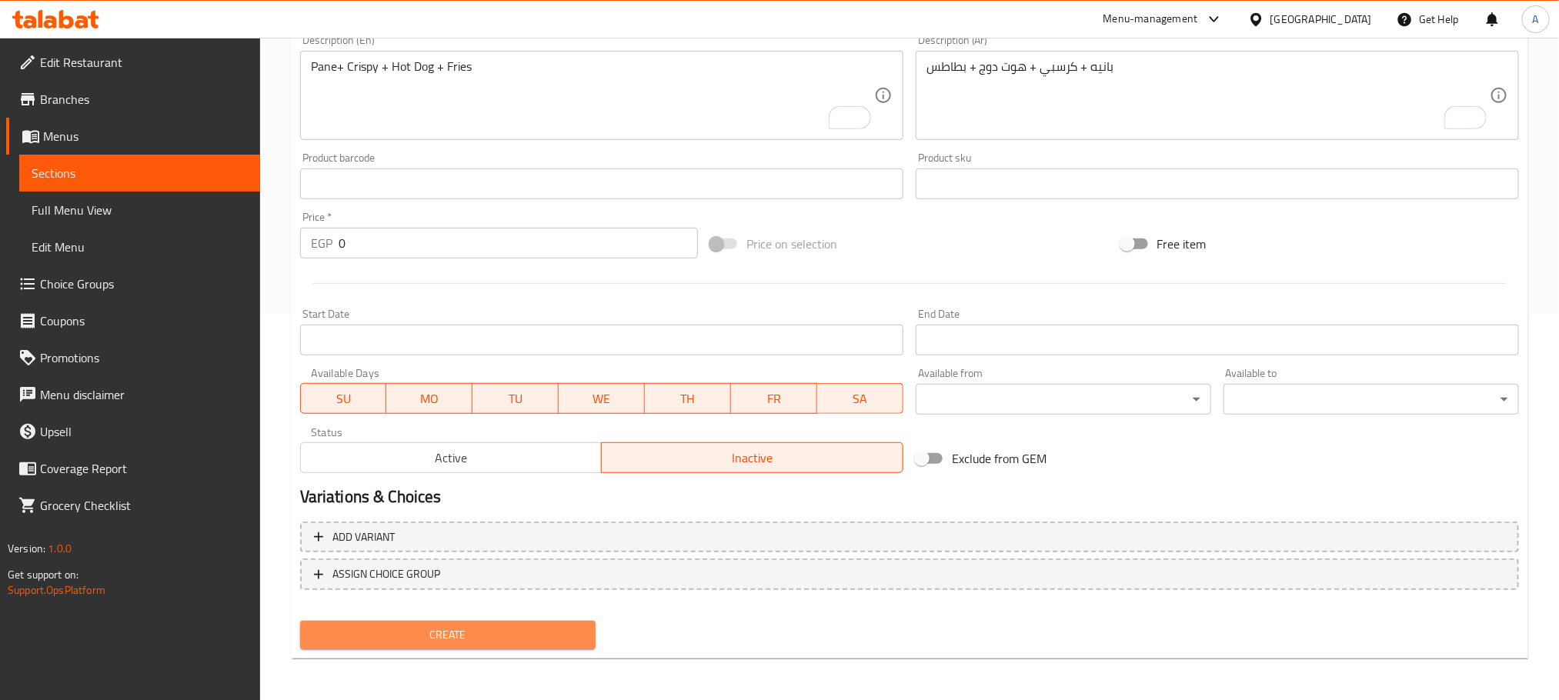
click at [529, 642] on span "Create" at bounding box center [447, 635] width 271 height 19
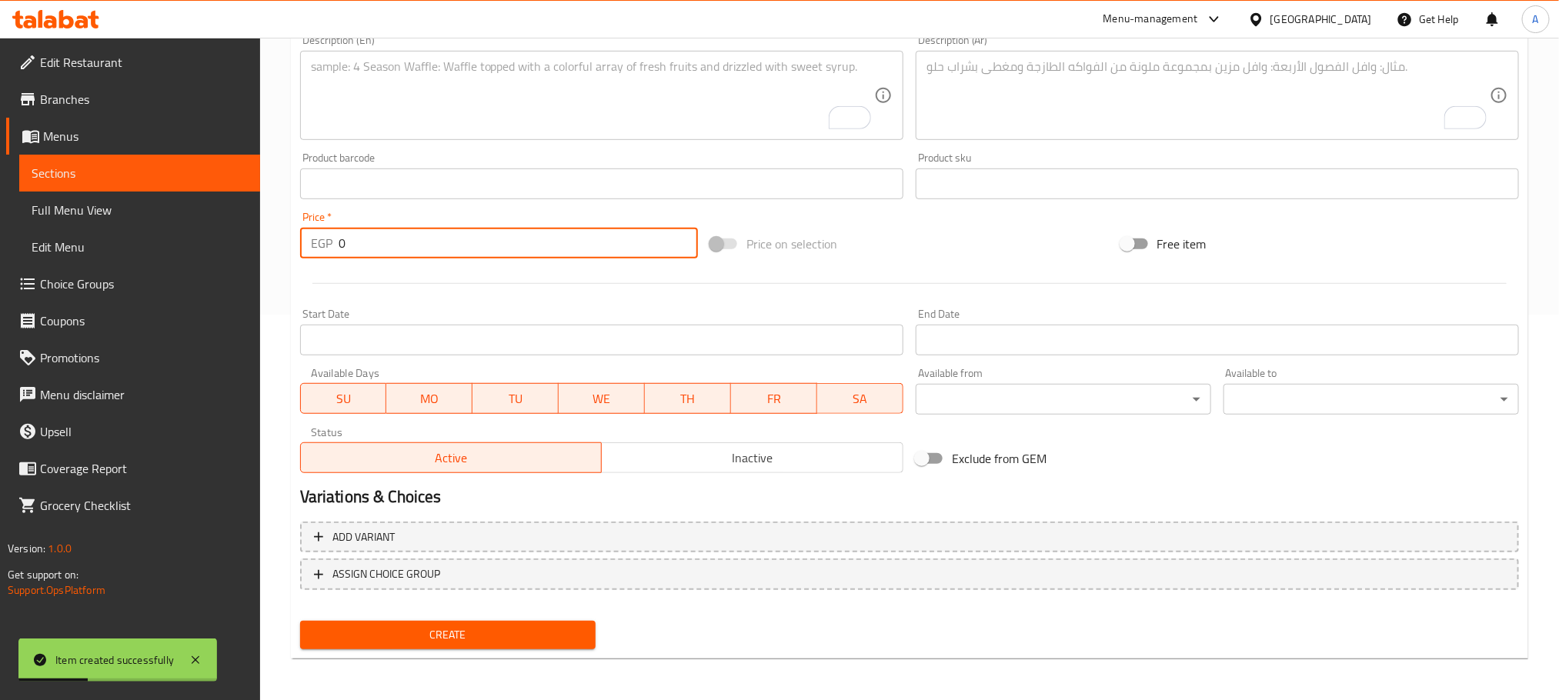
click at [436, 239] on input "0" at bounding box center [518, 243] width 359 height 31
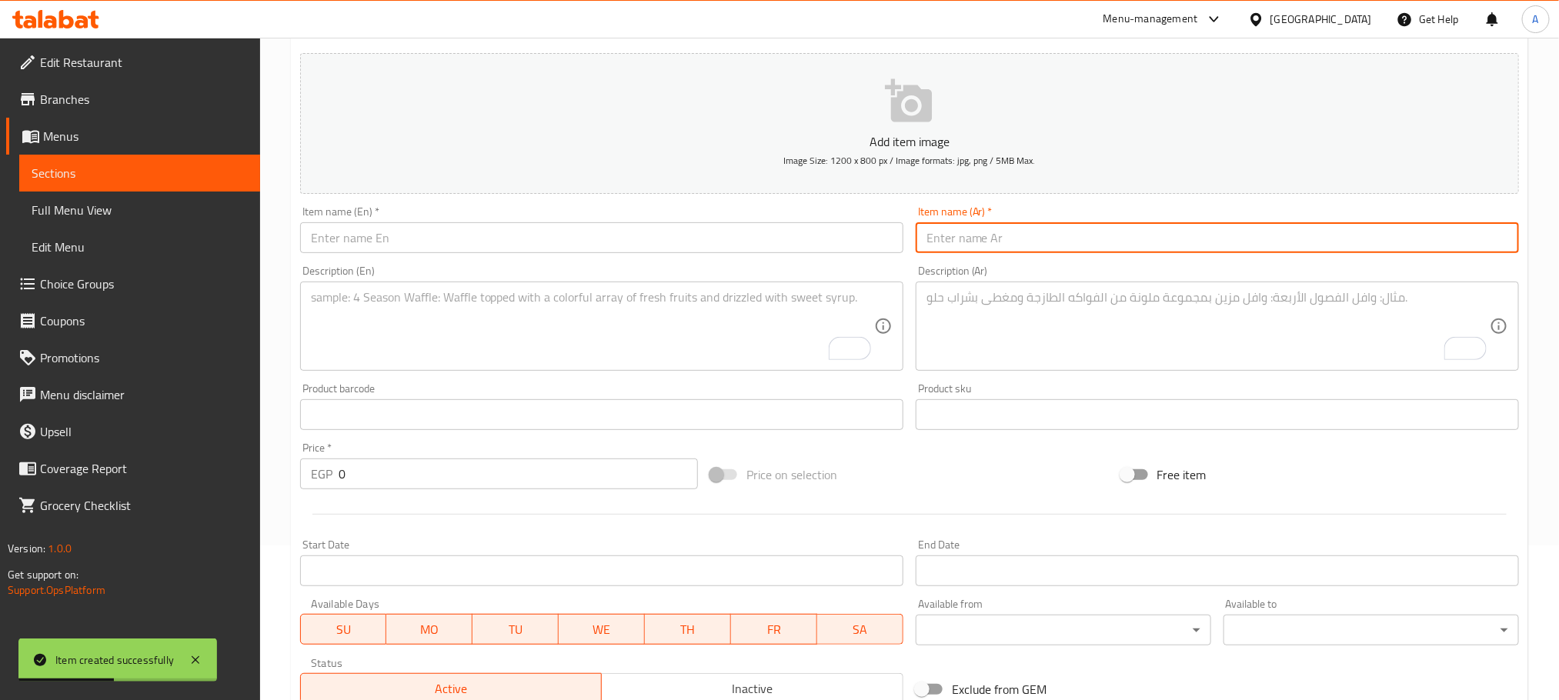
click at [1056, 229] on input "text" at bounding box center [1217, 237] width 603 height 31
paste input "كريب سوبر الحرمين"
type input "كريب سوبر الحرمين"
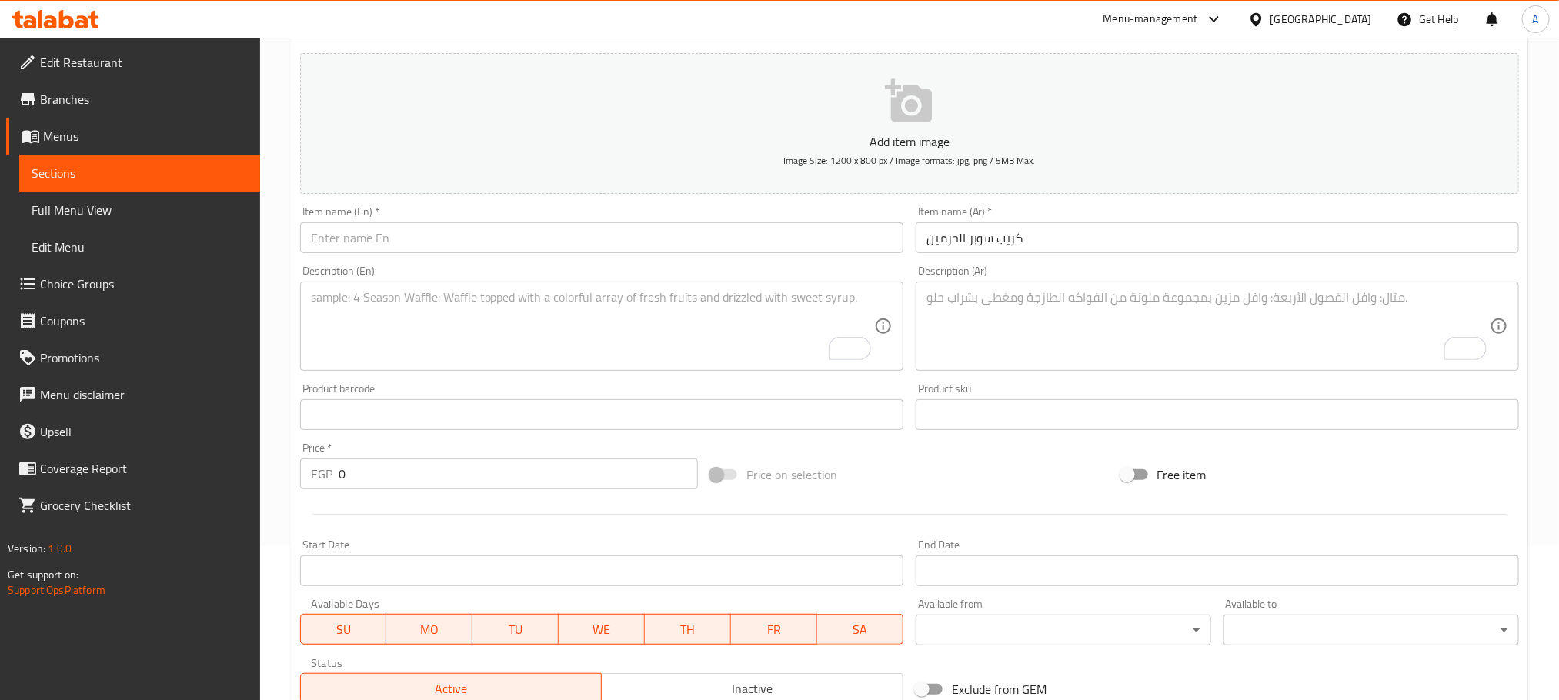
click at [393, 353] on textarea "To enrich screen reader interactions, please activate Accessibility in Grammarl…" at bounding box center [592, 326] width 563 height 73
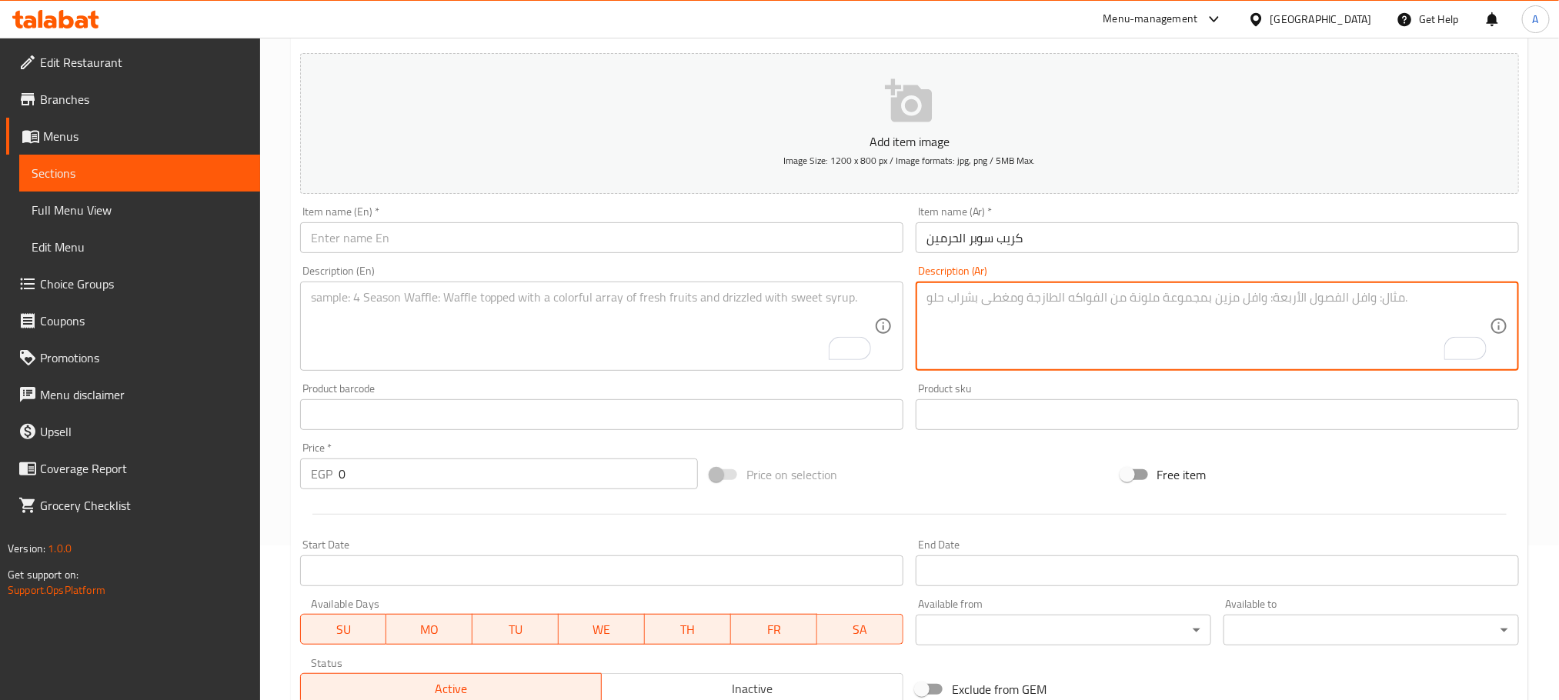
click at [981, 299] on textarea "To enrich screen reader interactions, please activate Accessibility in Grammarl…" at bounding box center [1207, 326] width 563 height 73
paste textarea "بانيه +إستربس + شيش + شاورما"
click at [981, 299] on textarea "بانيه +إستربس + شيش + شاورما" at bounding box center [1207, 326] width 563 height 73
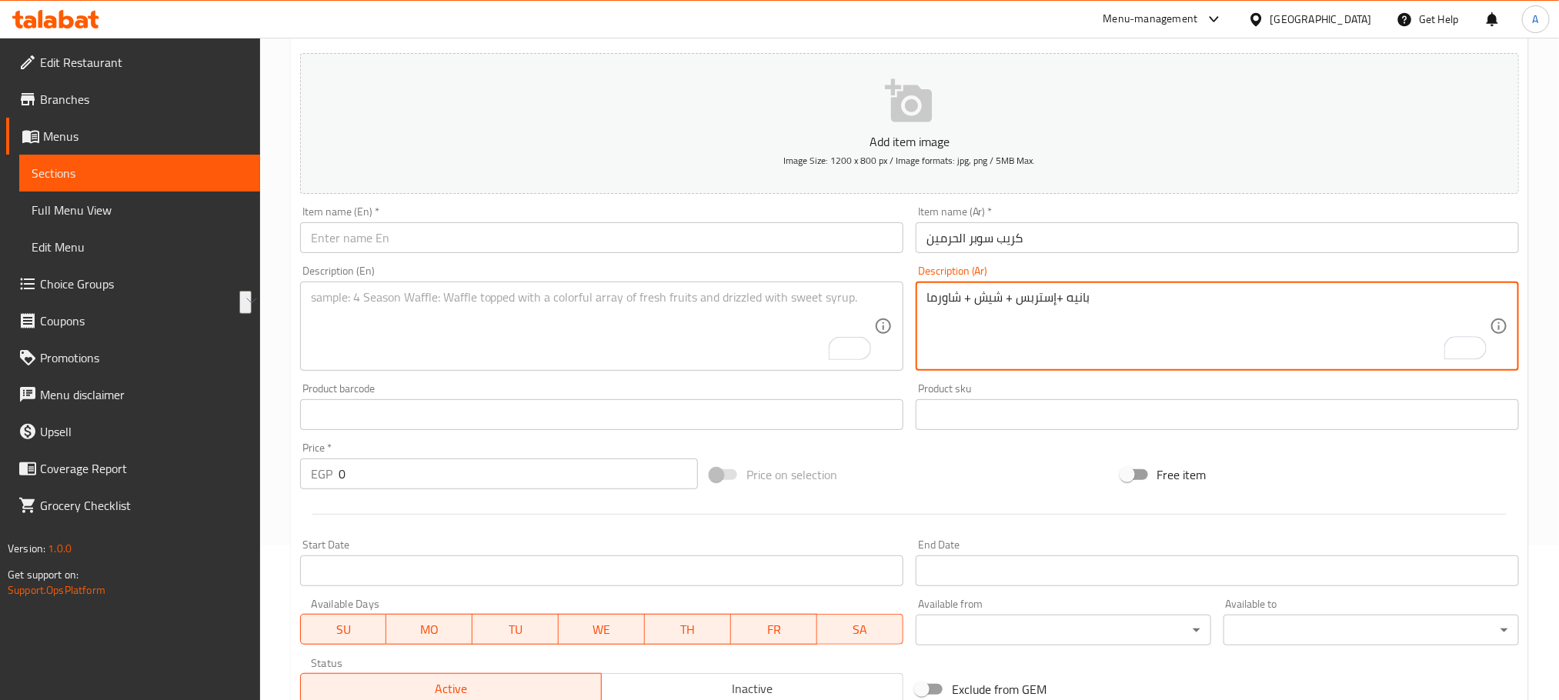
type textarea "بانيه +إستربس + شيش + شاورما"
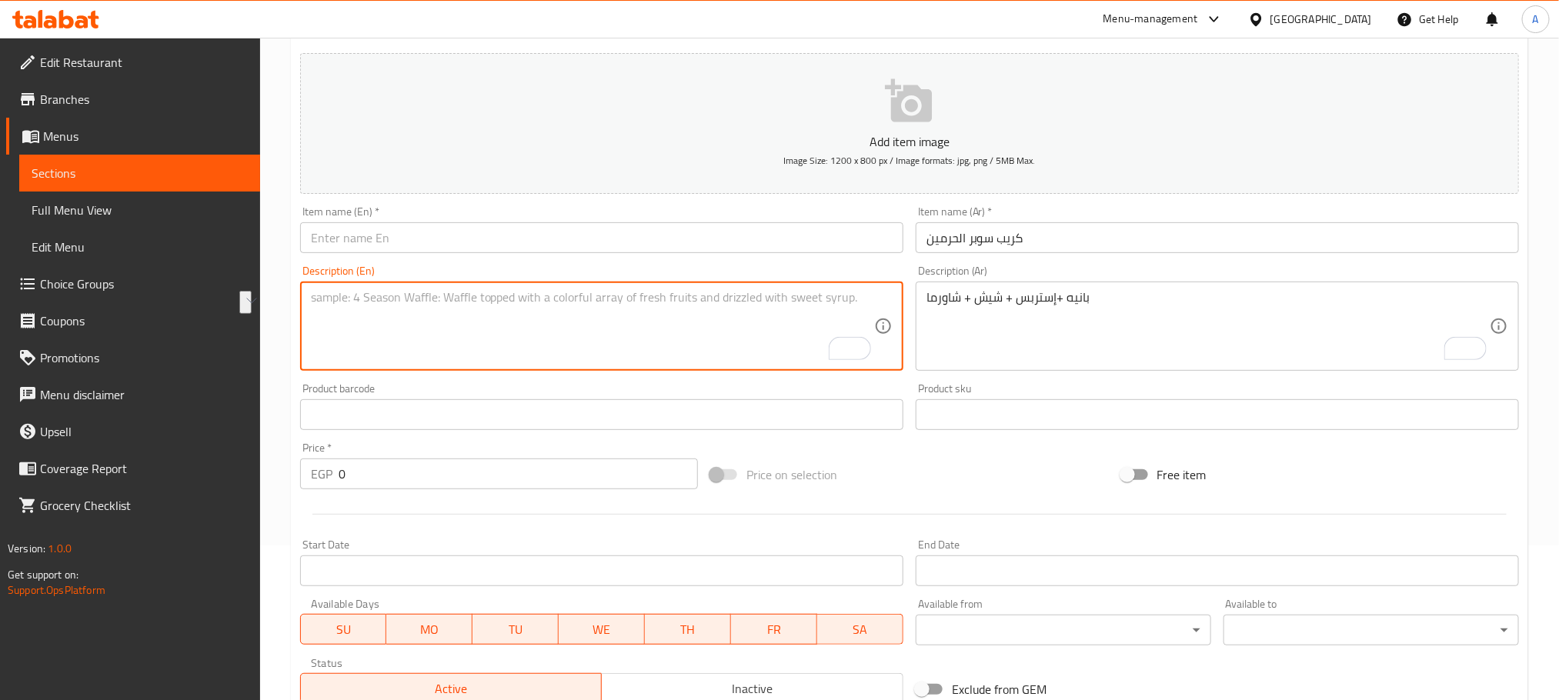
paste textarea "Breaded + Strips + Shish + Shawarma"
click at [487, 300] on textarea "Breaded + Strips + Shish + Shawarma" at bounding box center [592, 326] width 563 height 73
click at [335, 302] on textarea "Breaded + Strips + Shish + Shawerma" at bounding box center [592, 326] width 563 height 73
type textarea "Pane + Strips + Shish + Shawerma"
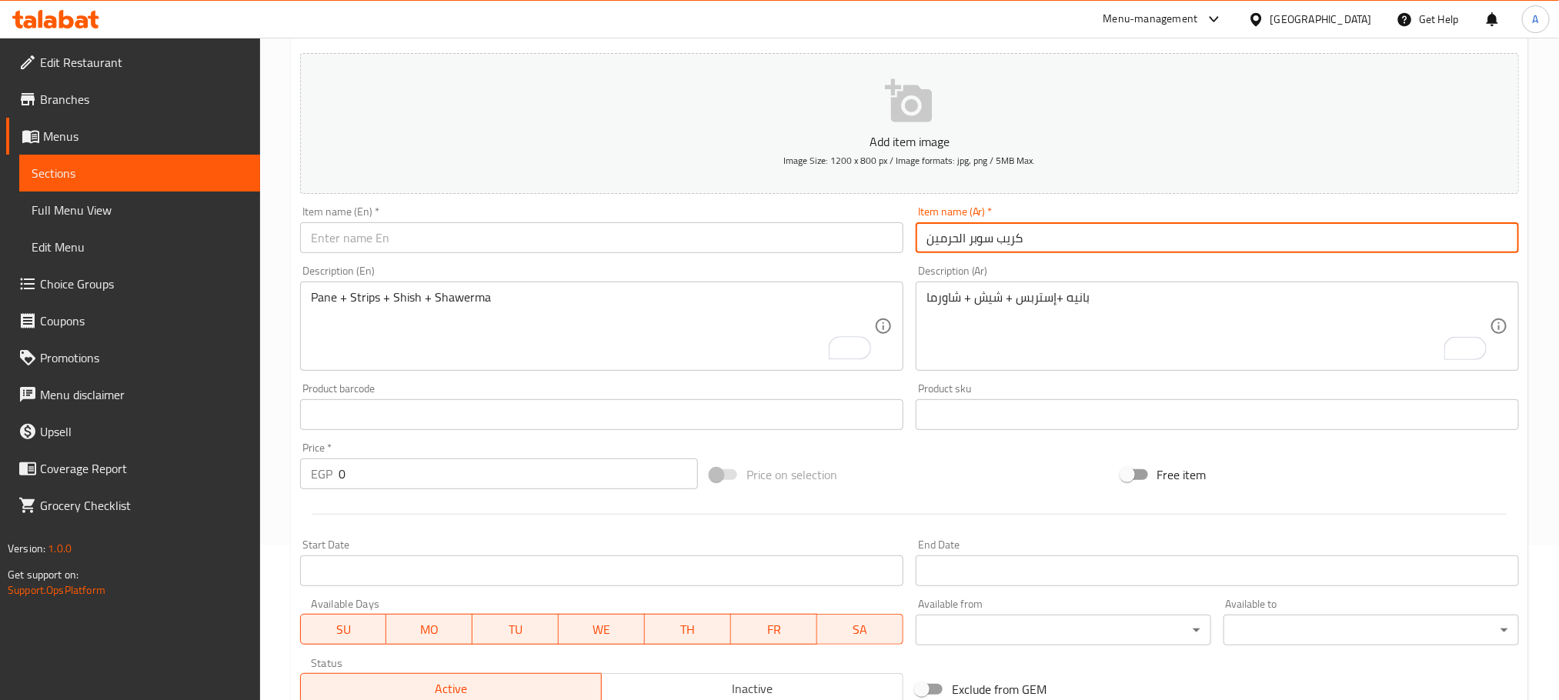
click at [989, 236] on input "كريب سوبر الحرمين" at bounding box center [1217, 237] width 603 height 31
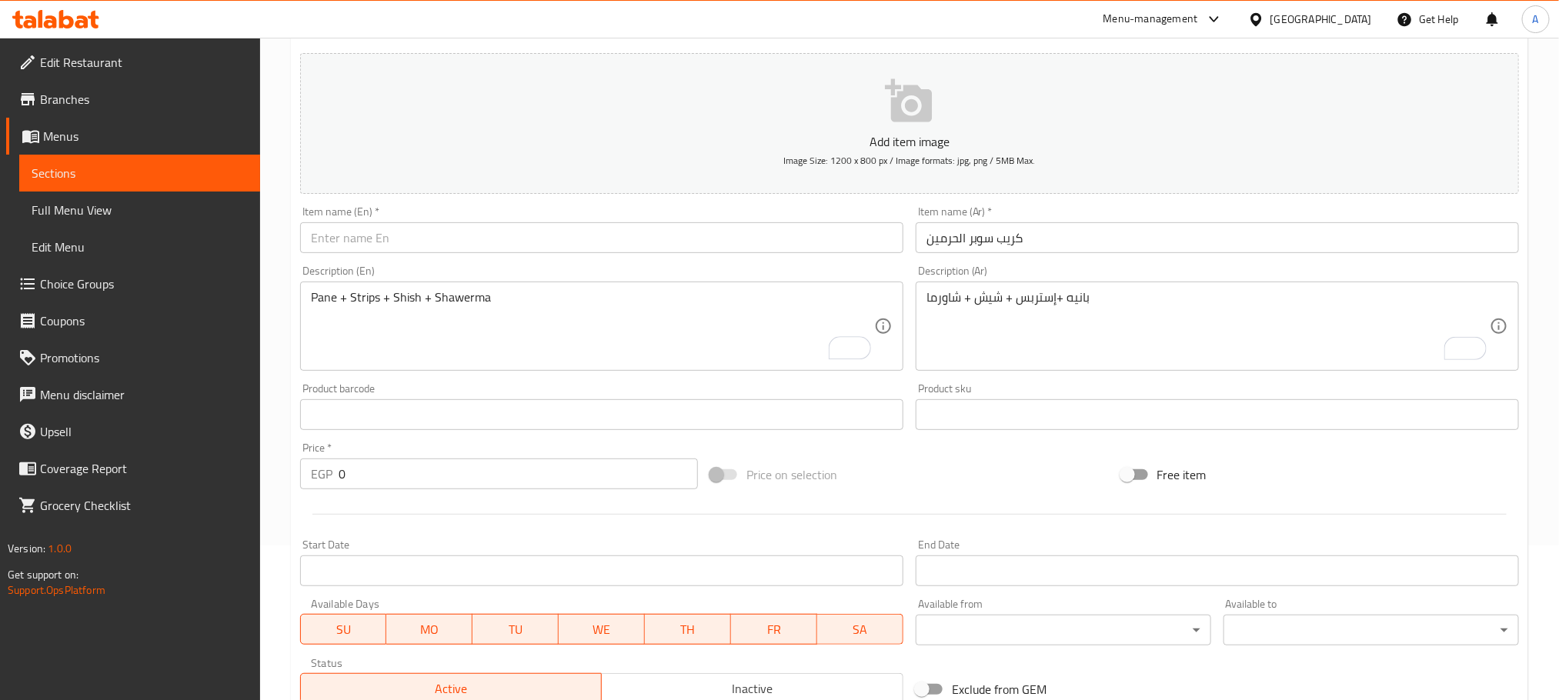
paste input "Super Al-Haramain Crepe"
click at [541, 235] on input "text" at bounding box center [601, 237] width 603 height 31
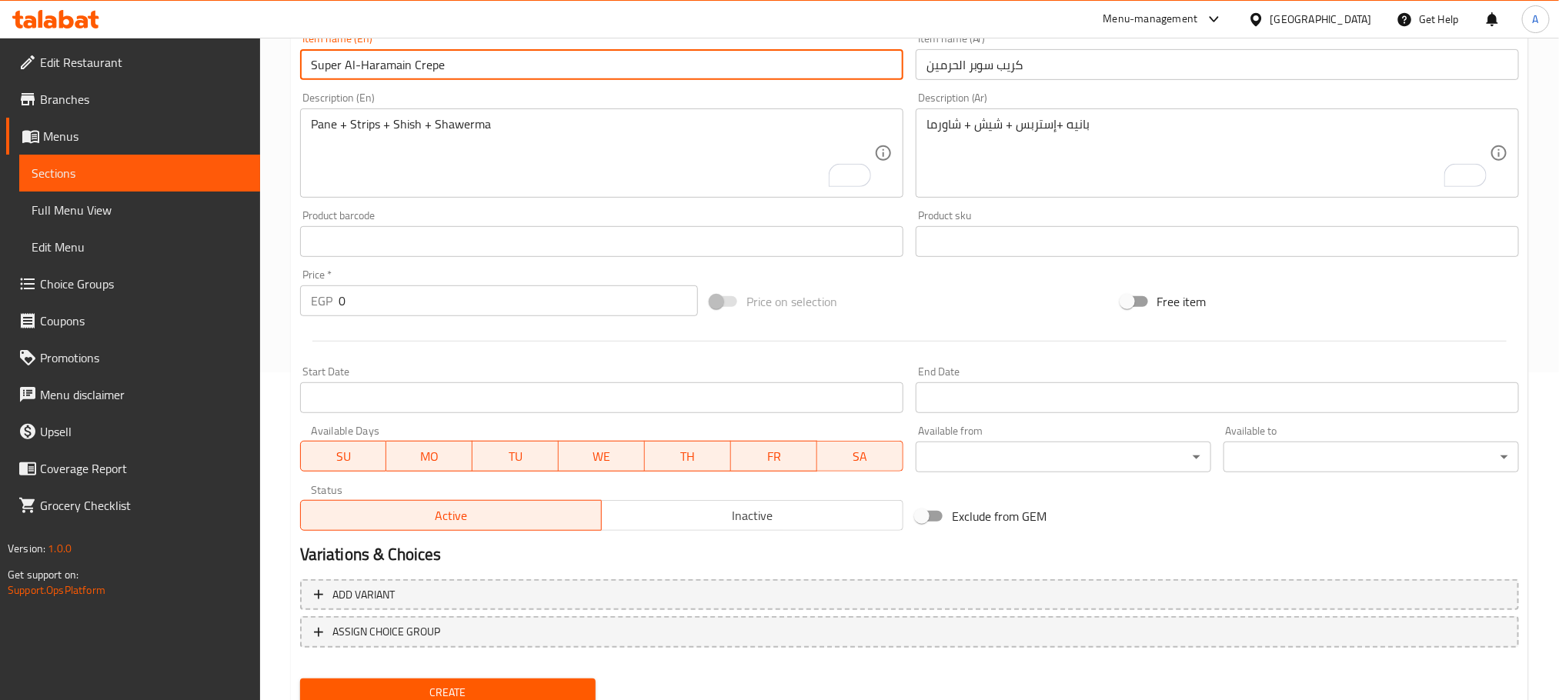
scroll to position [385, 0]
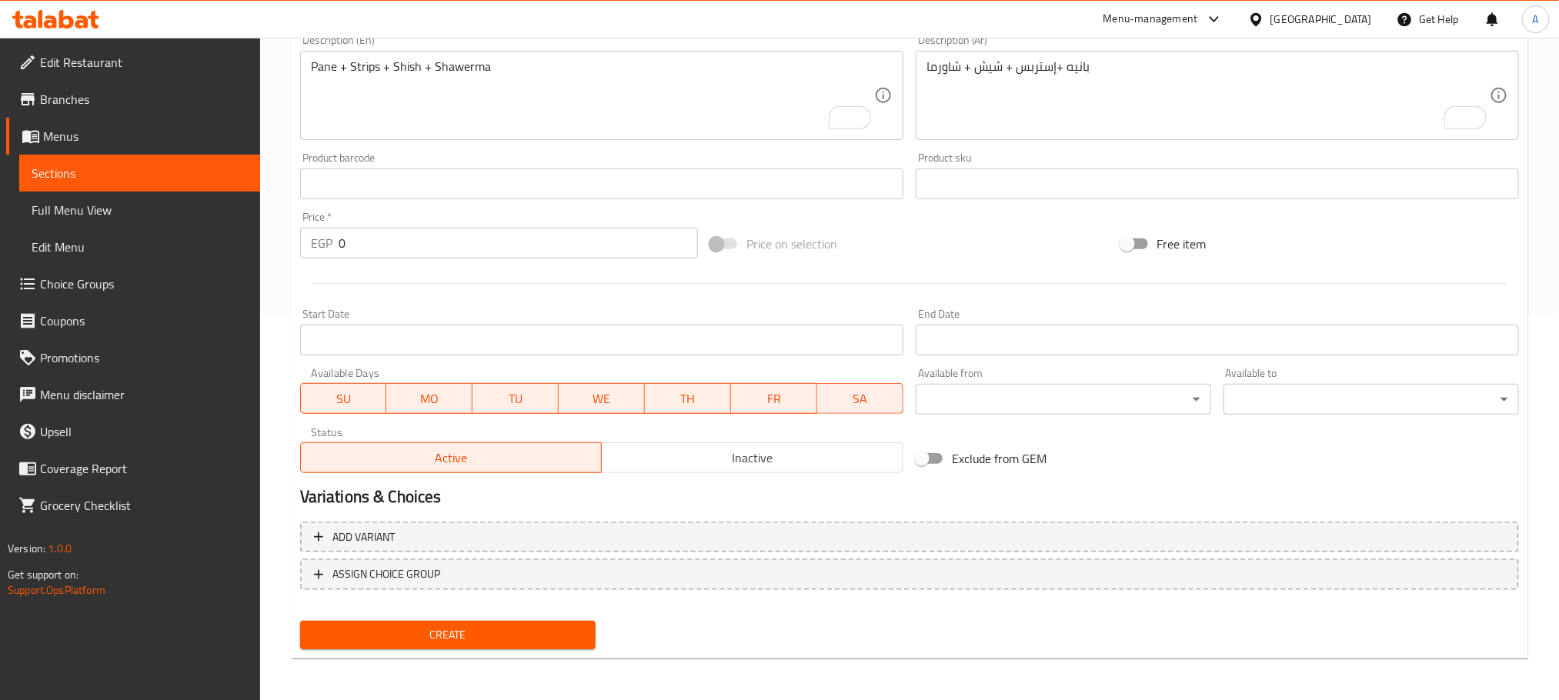
type input "Super Al-Haramain Crepe"
click at [752, 453] on span "Inactive" at bounding box center [752, 458] width 289 height 22
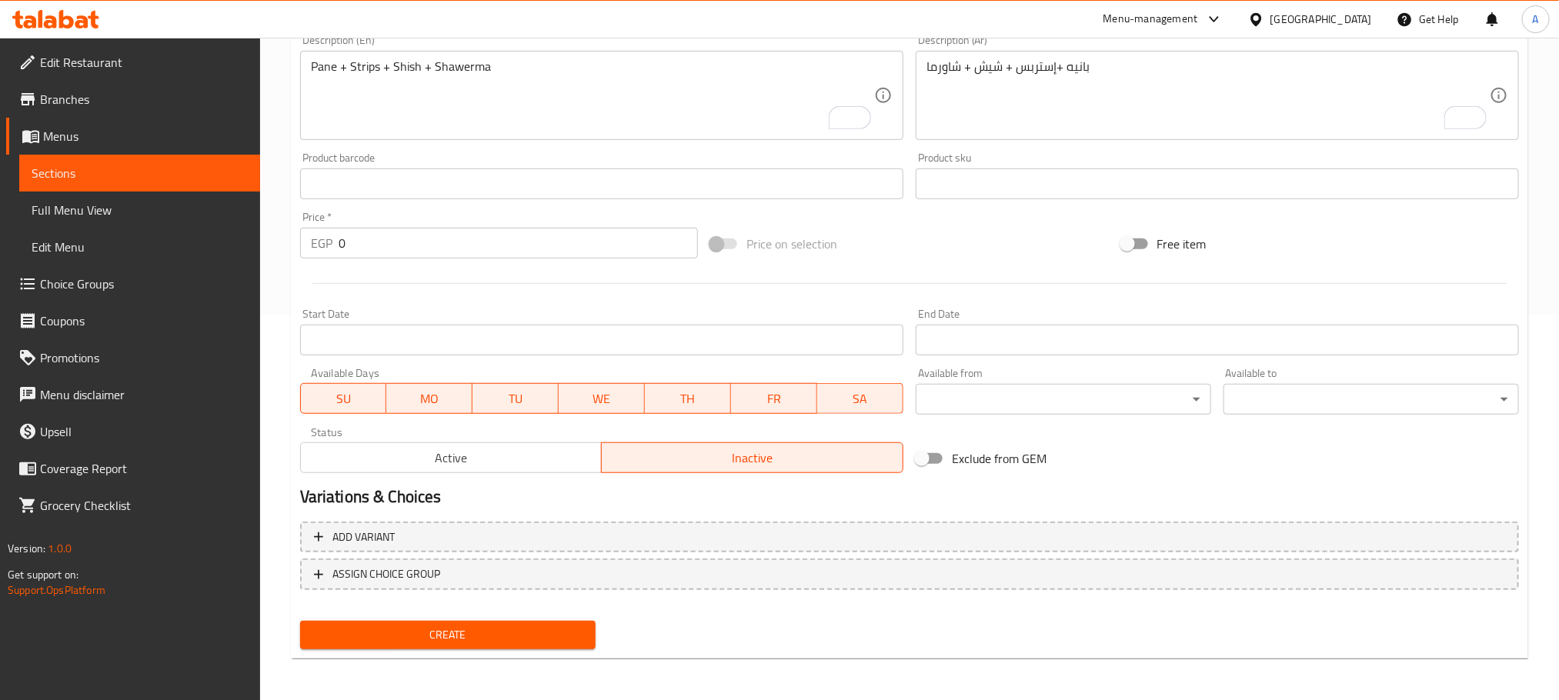
click at [420, 640] on span "Create" at bounding box center [447, 635] width 271 height 19
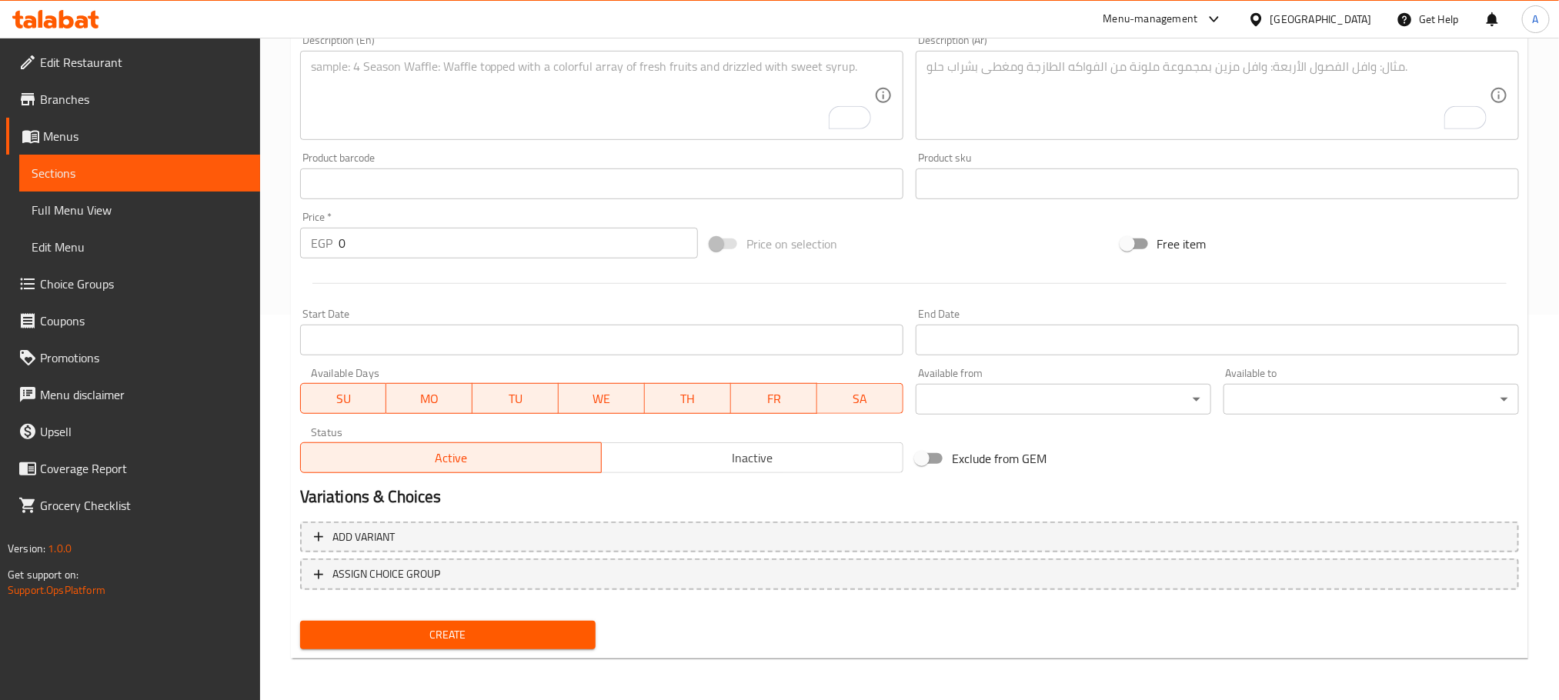
click at [443, 78] on textarea "To enrich screen reader interactions, please activate Accessibility in Grammarl…" at bounding box center [592, 95] width 563 height 73
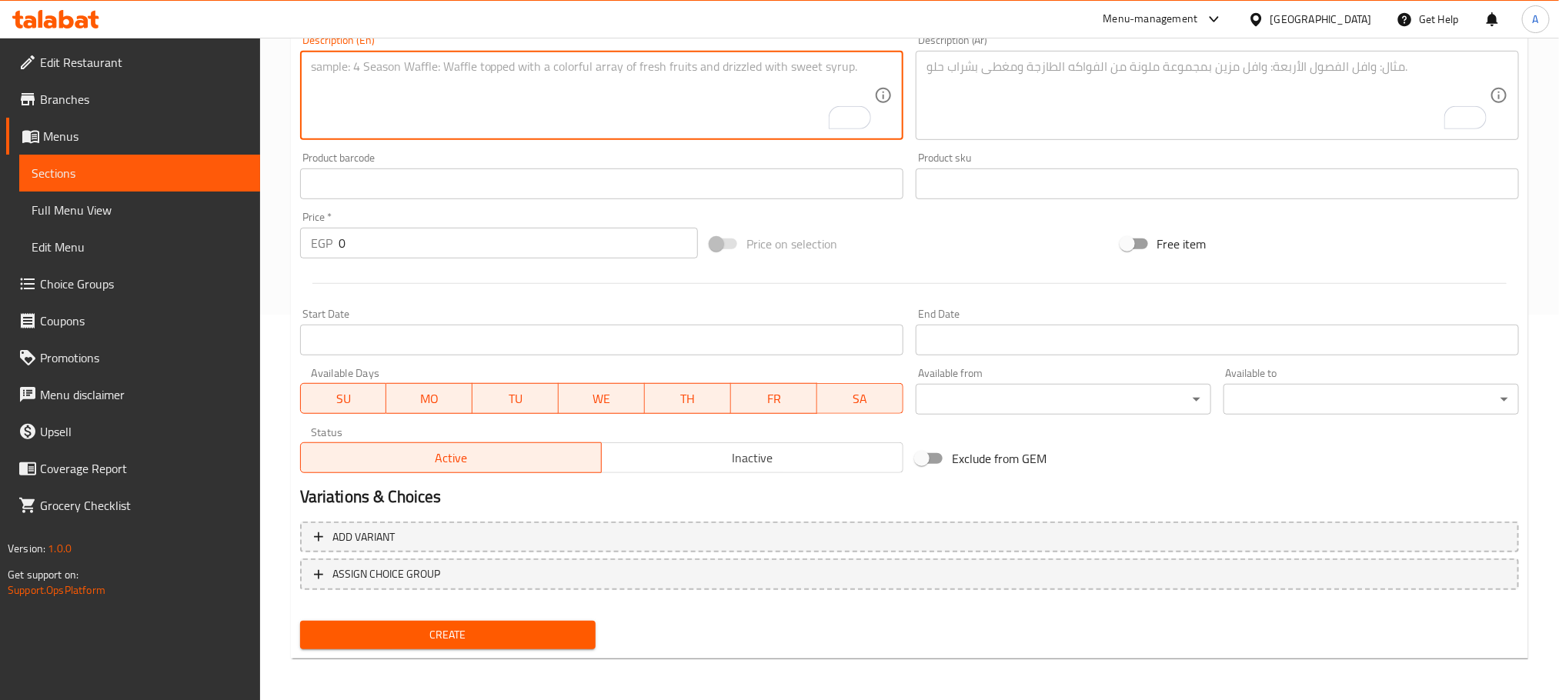
scroll to position [39, 0]
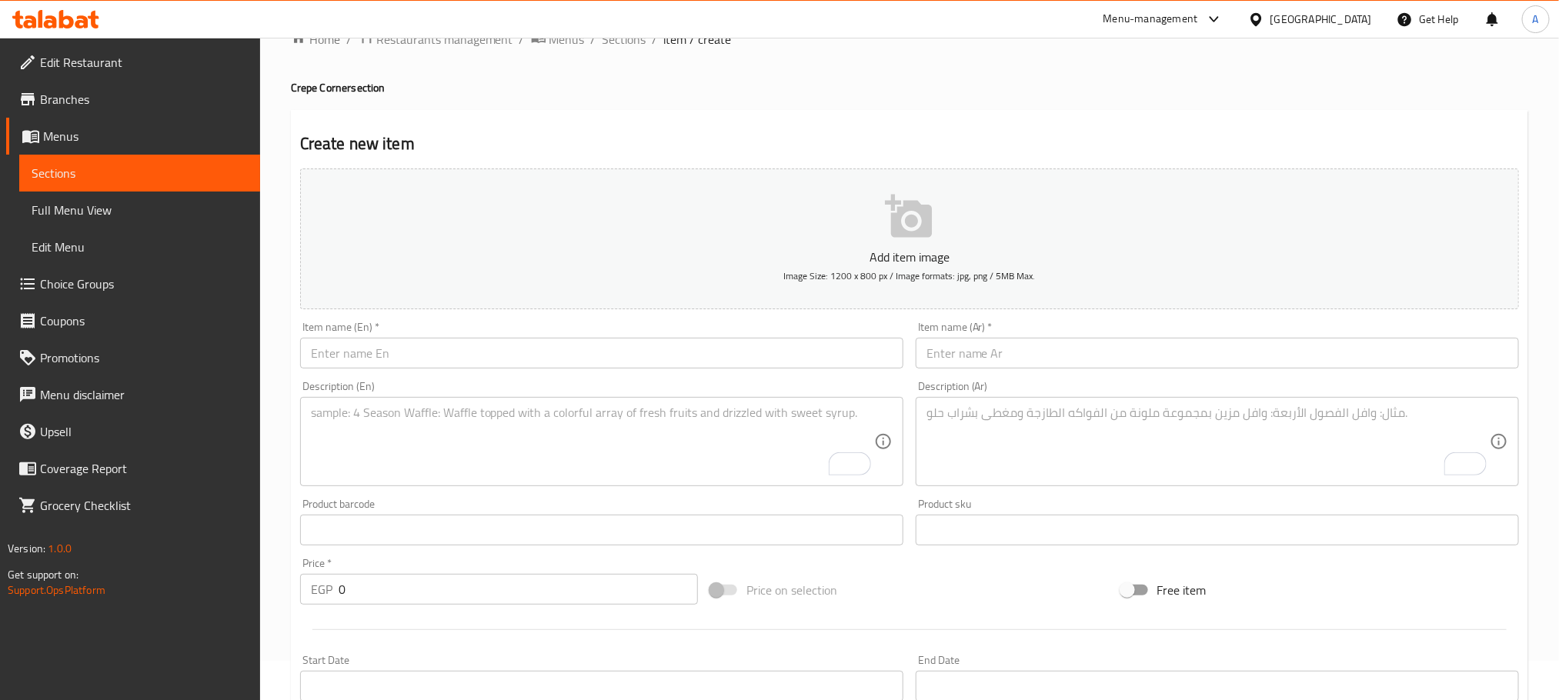
click at [1023, 337] on div "Item name (Ar)   * Item name (Ar) *" at bounding box center [1217, 345] width 603 height 47
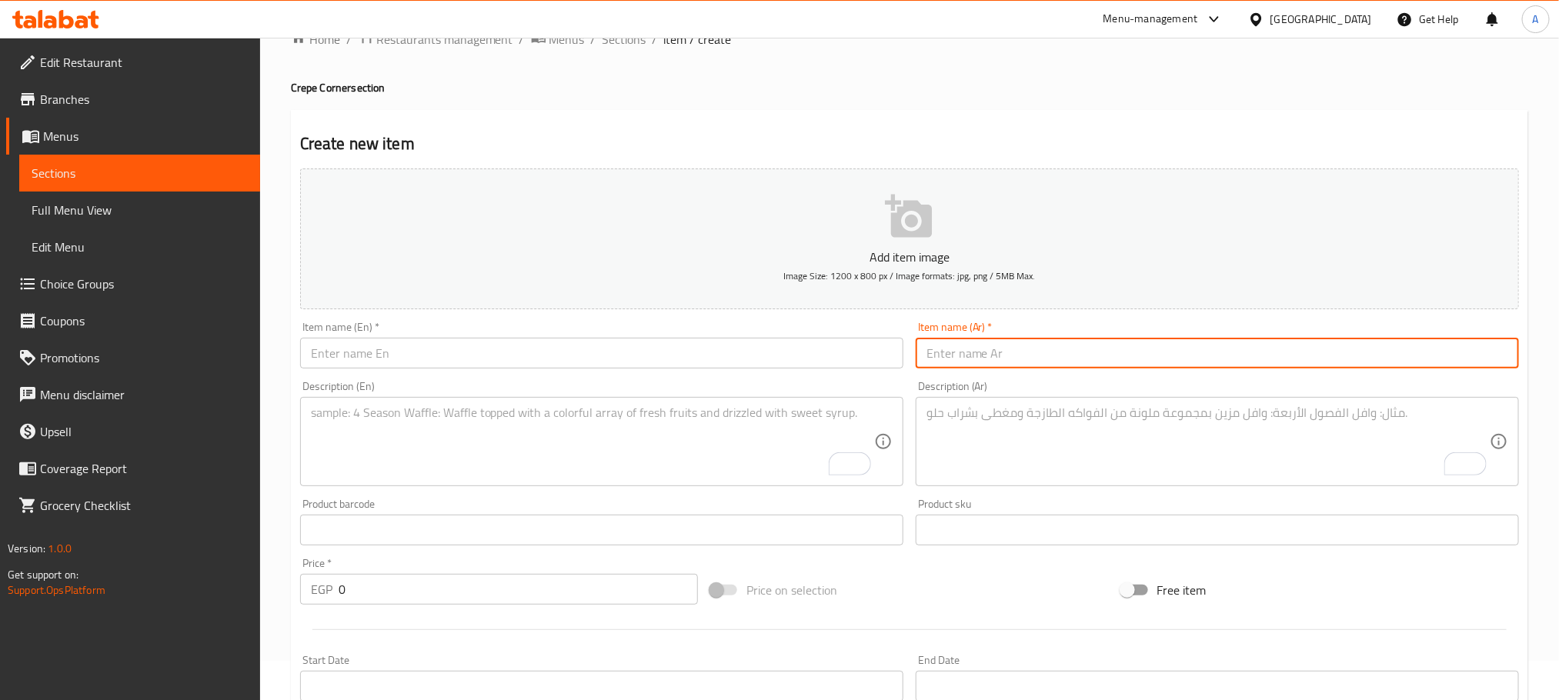
click at [1033, 356] on input "text" at bounding box center [1217, 353] width 603 height 31
paste input "كريب صدور فراح وبطاطس بتتبيلة الحرمين"
click at [1033, 356] on input "كريب صدور فراح وبطاطس بتتبيلة الحرمين" at bounding box center [1217, 353] width 603 height 31
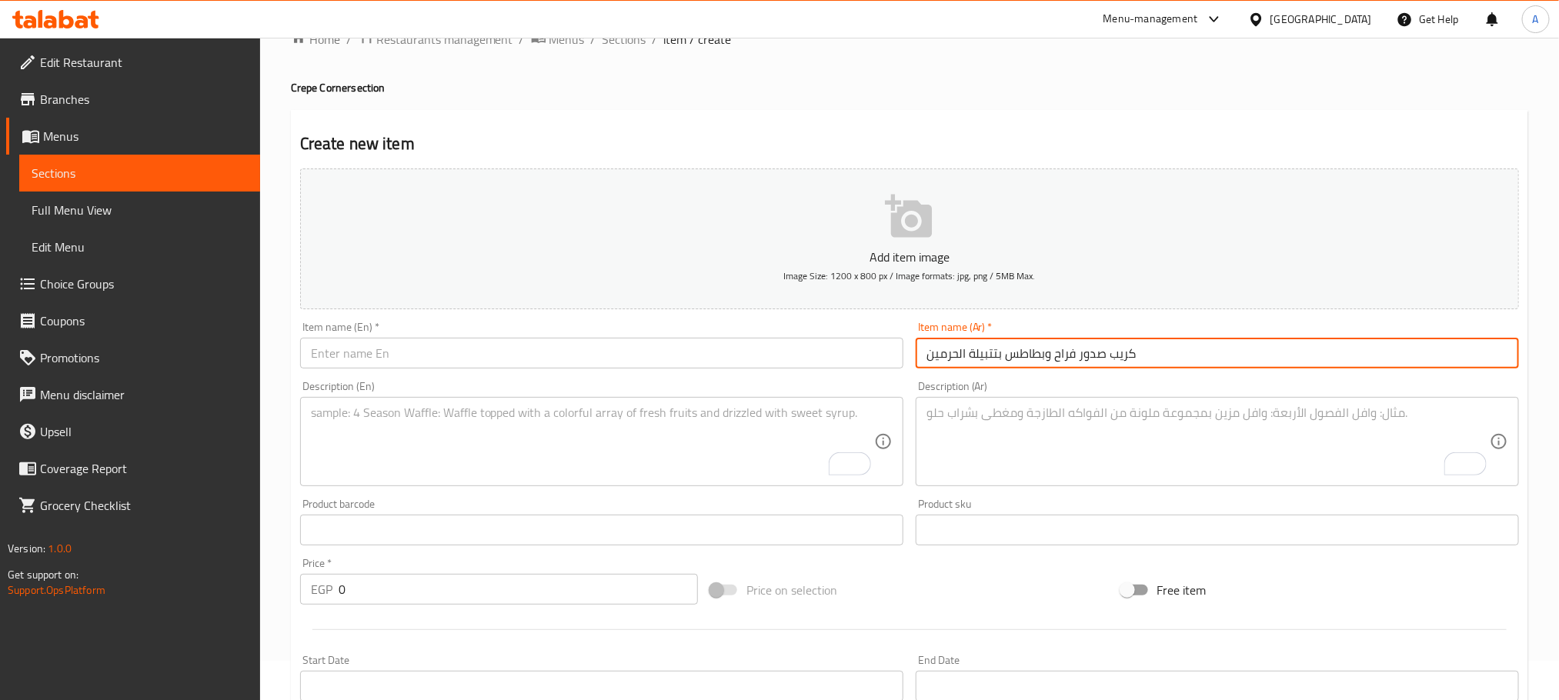
type input "كريب صدور فراح وبطاطس بتتبيلة الحرمين"
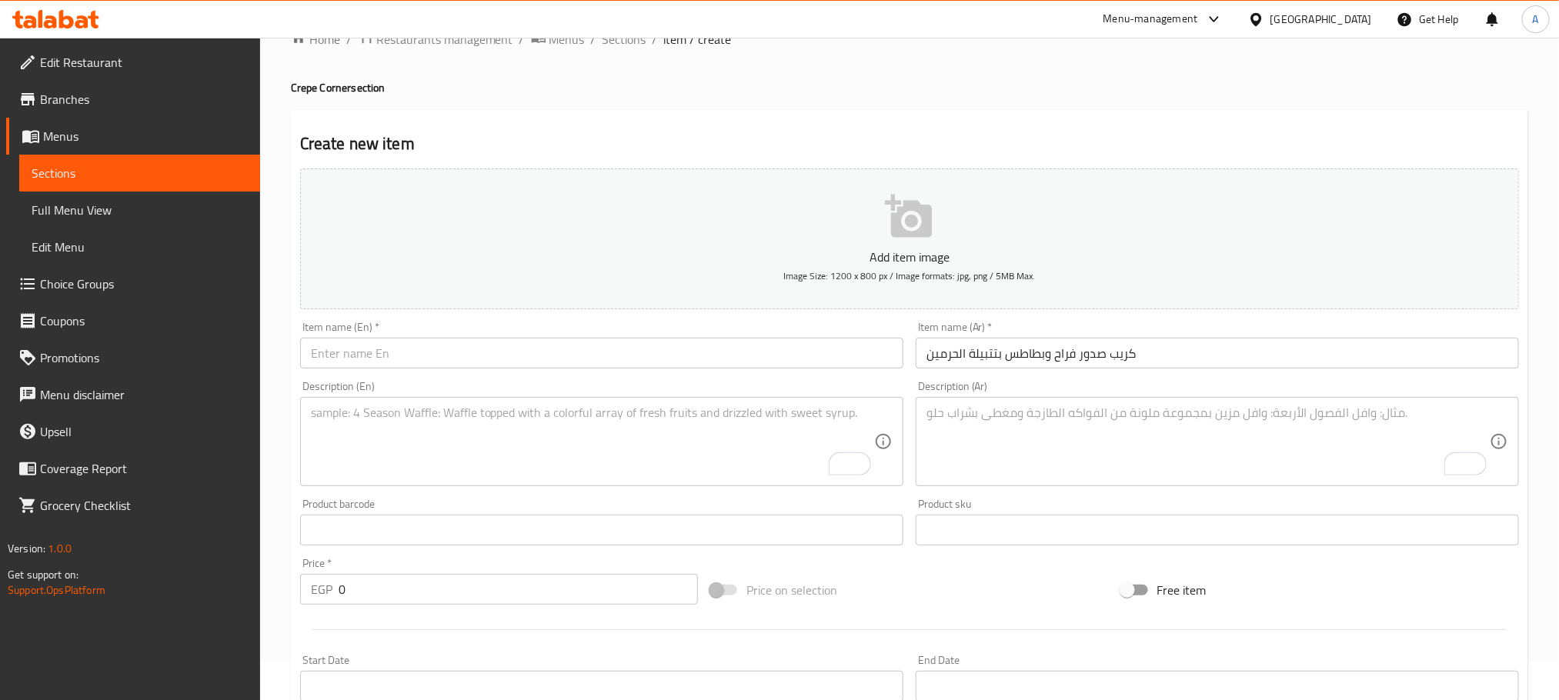
click at [471, 352] on input "text" at bounding box center [601, 353] width 603 height 31
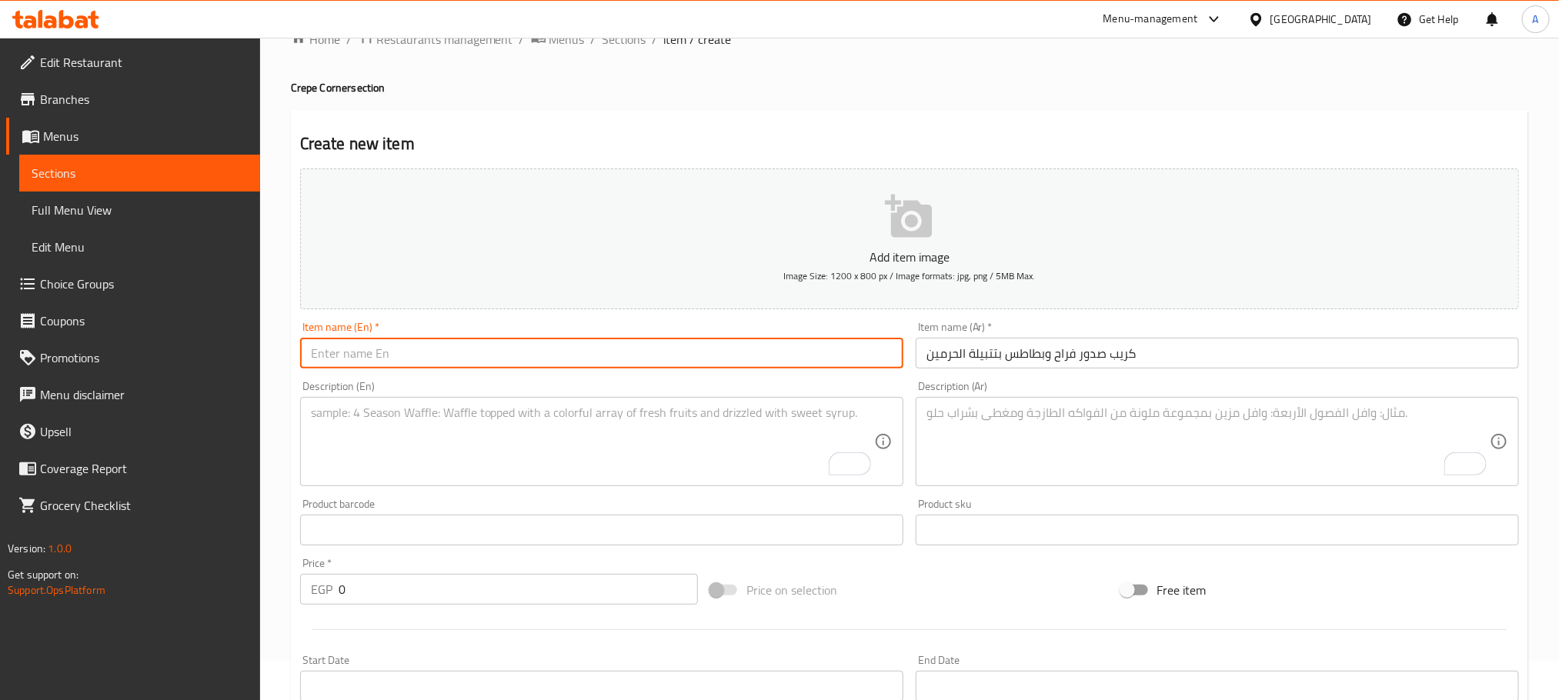
paste input "Chicken breast and potato crepe with Al-Haramain seasoning"
click at [471, 352] on input "Chicken breast and potato crepe with Al-Haramain seasoning" at bounding box center [601, 353] width 603 height 31
click at [556, 352] on input "Chicken Breast and Potato Crepe with Al-Haramain Seasoning" at bounding box center [601, 353] width 603 height 31
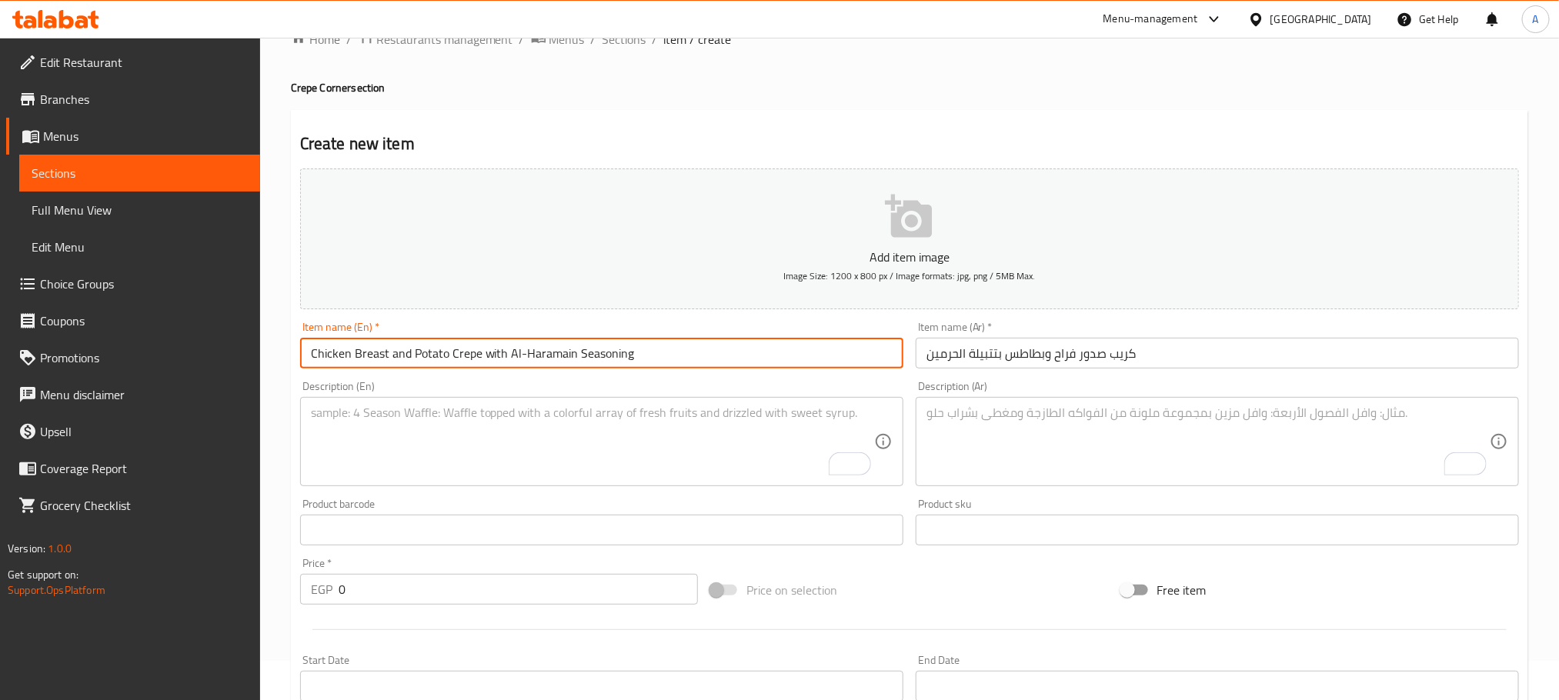
click at [539, 352] on input "Chicken Breast and Potato Crepe with Al-Haramain Seasoning" at bounding box center [601, 353] width 603 height 31
click at [385, 353] on input "Chicken Breast and Potato Crepe with Al-Haramain Seasoning" at bounding box center [601, 353] width 603 height 31
type input "Chicken Breasts and Potato Crepe with Al-Haramain Seasoning"
click at [340, 589] on input "0" at bounding box center [518, 589] width 359 height 31
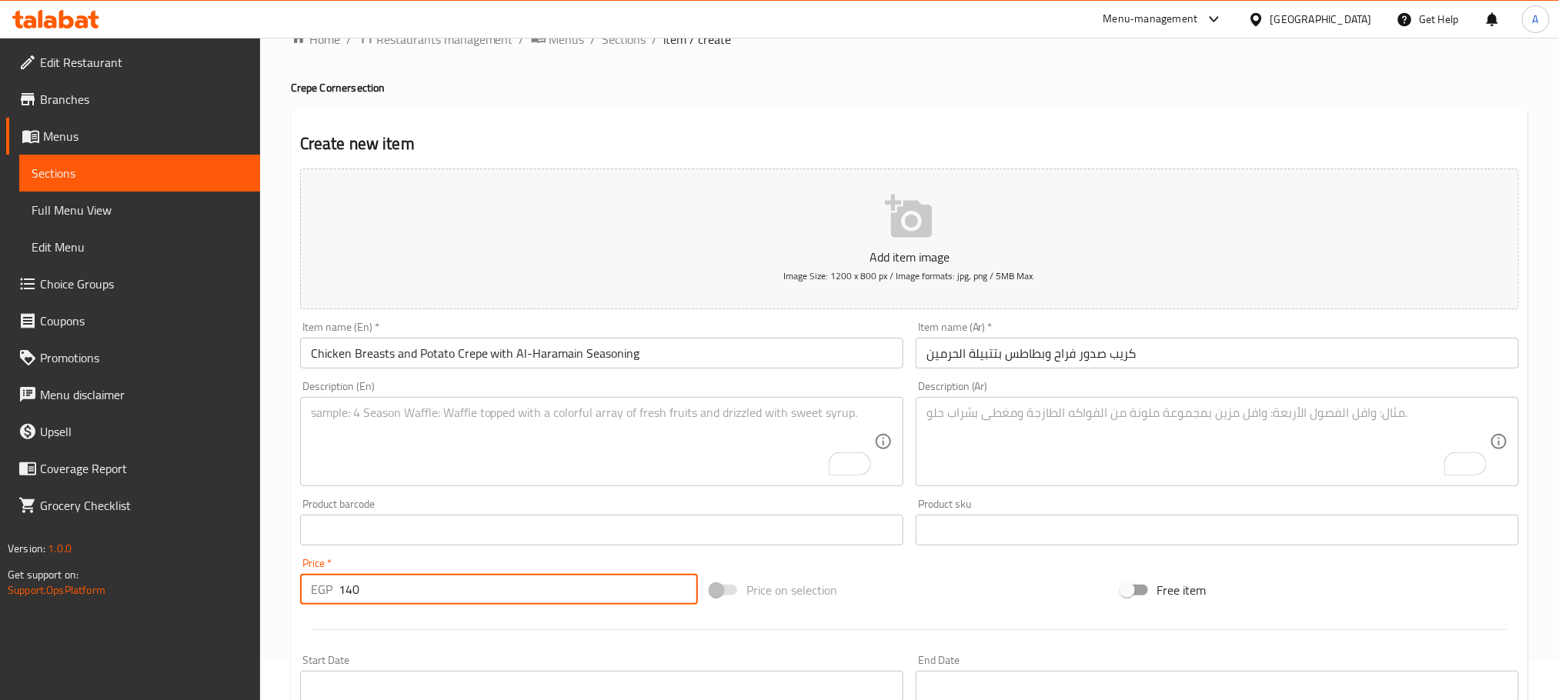
click at [347, 593] on input "140" at bounding box center [518, 589] width 359 height 31
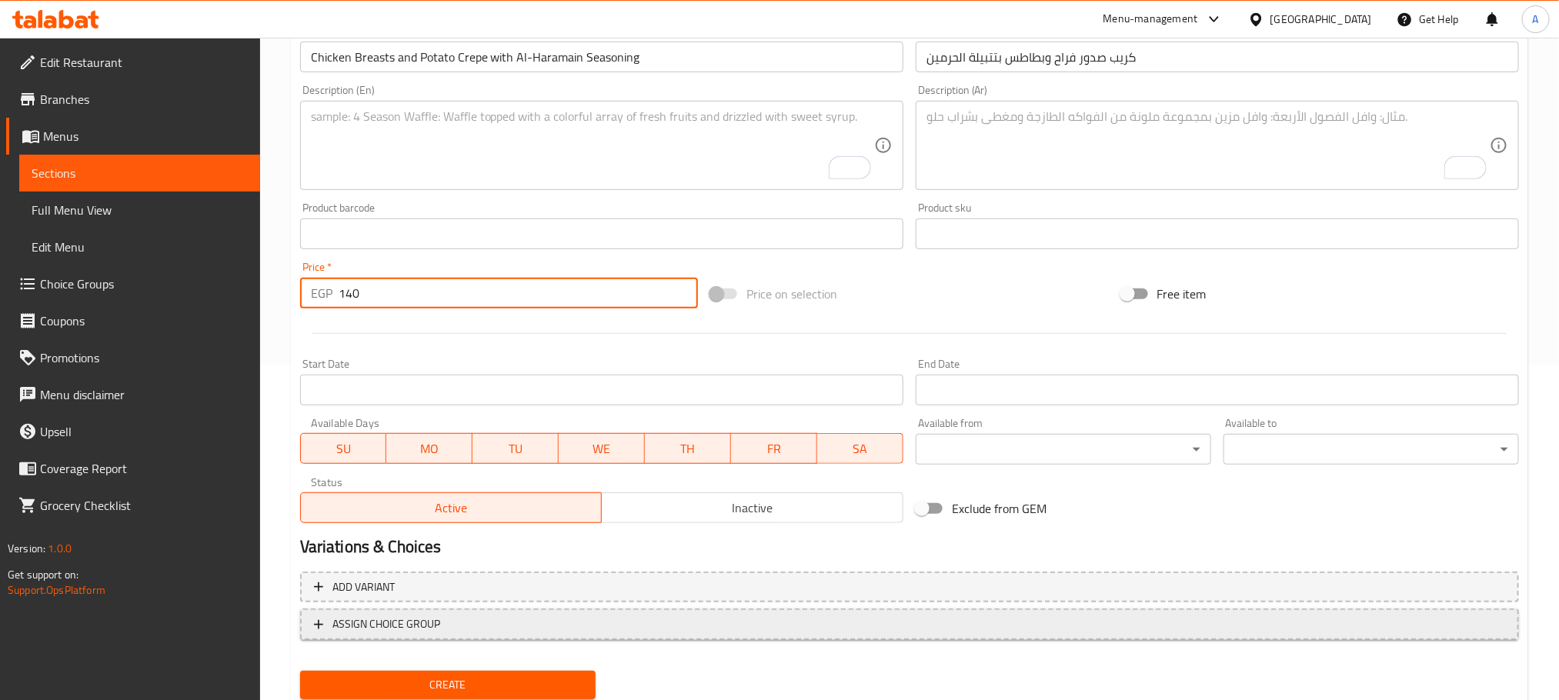
scroll to position [385, 0]
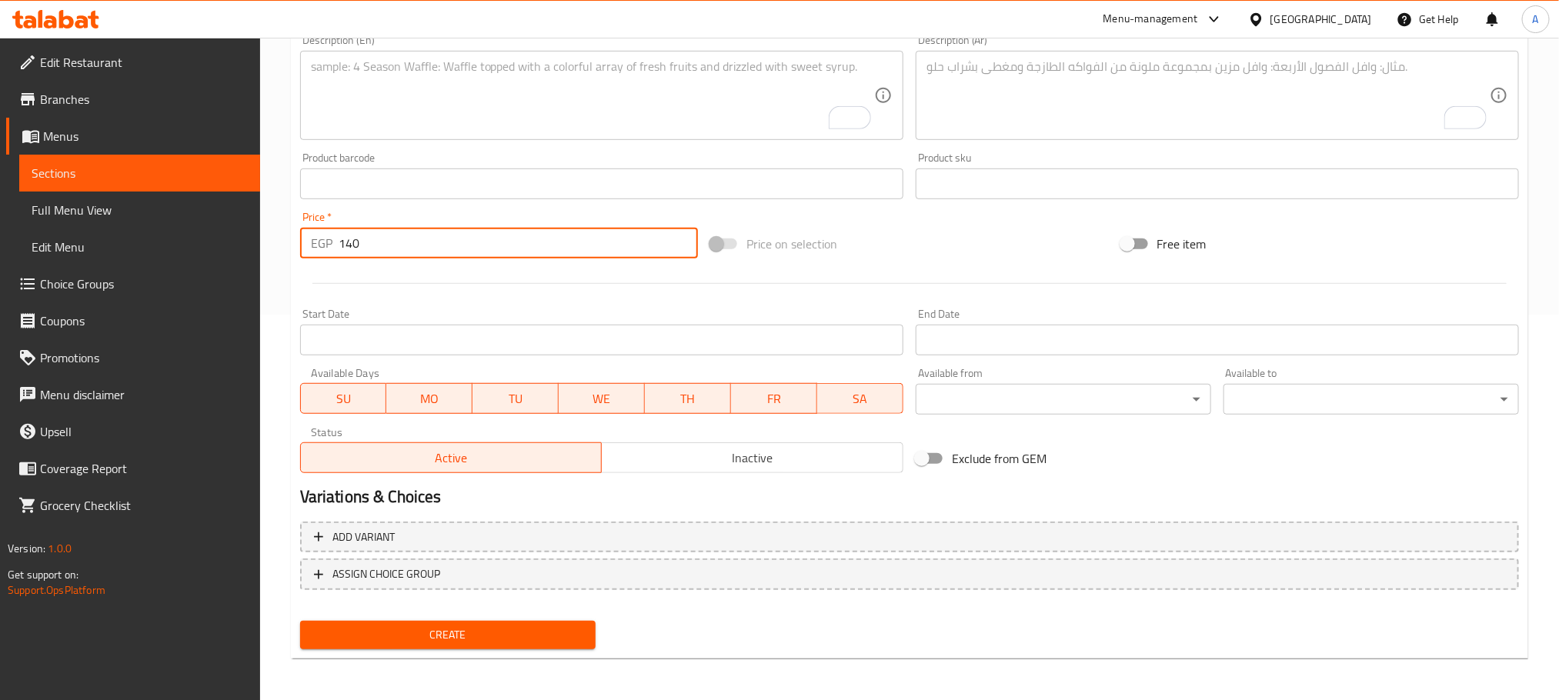
type input "140"
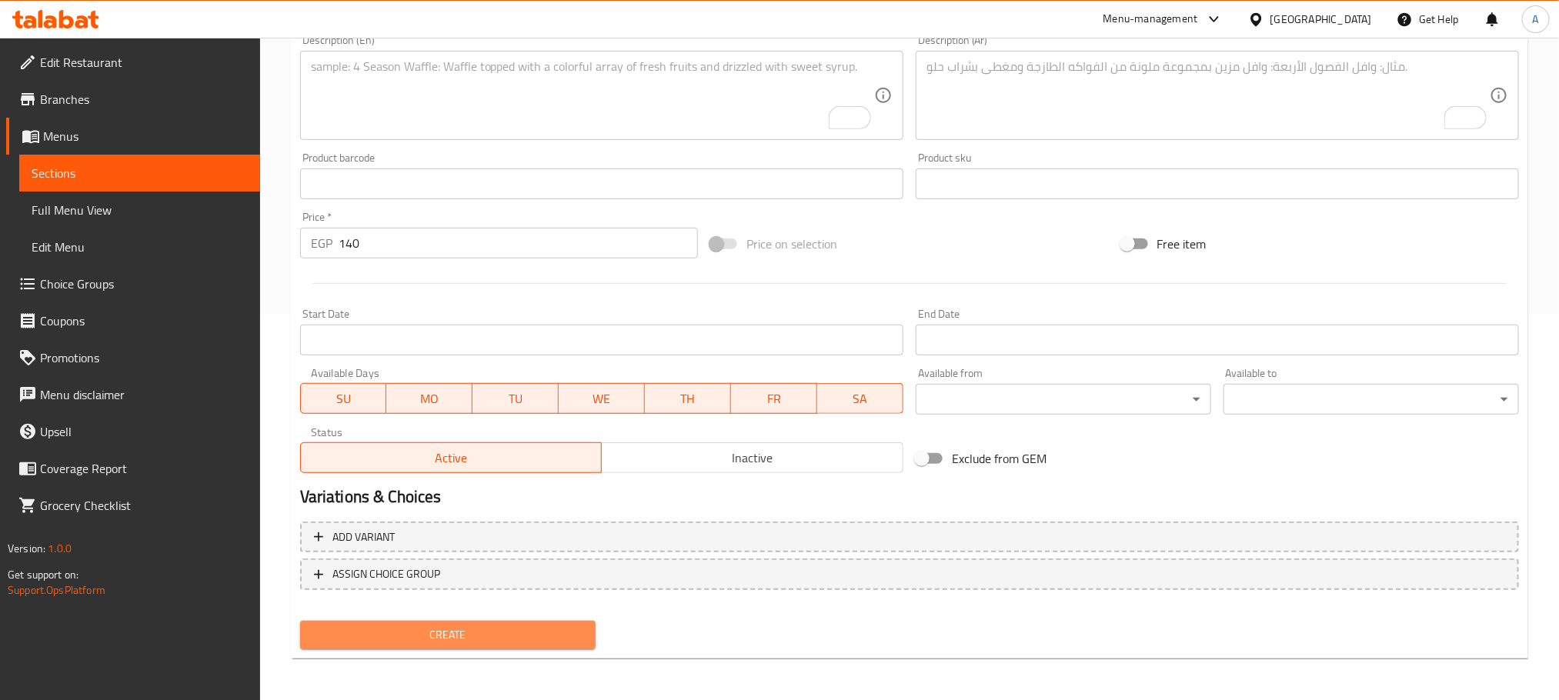
click at [508, 635] on span "Create" at bounding box center [447, 635] width 271 height 19
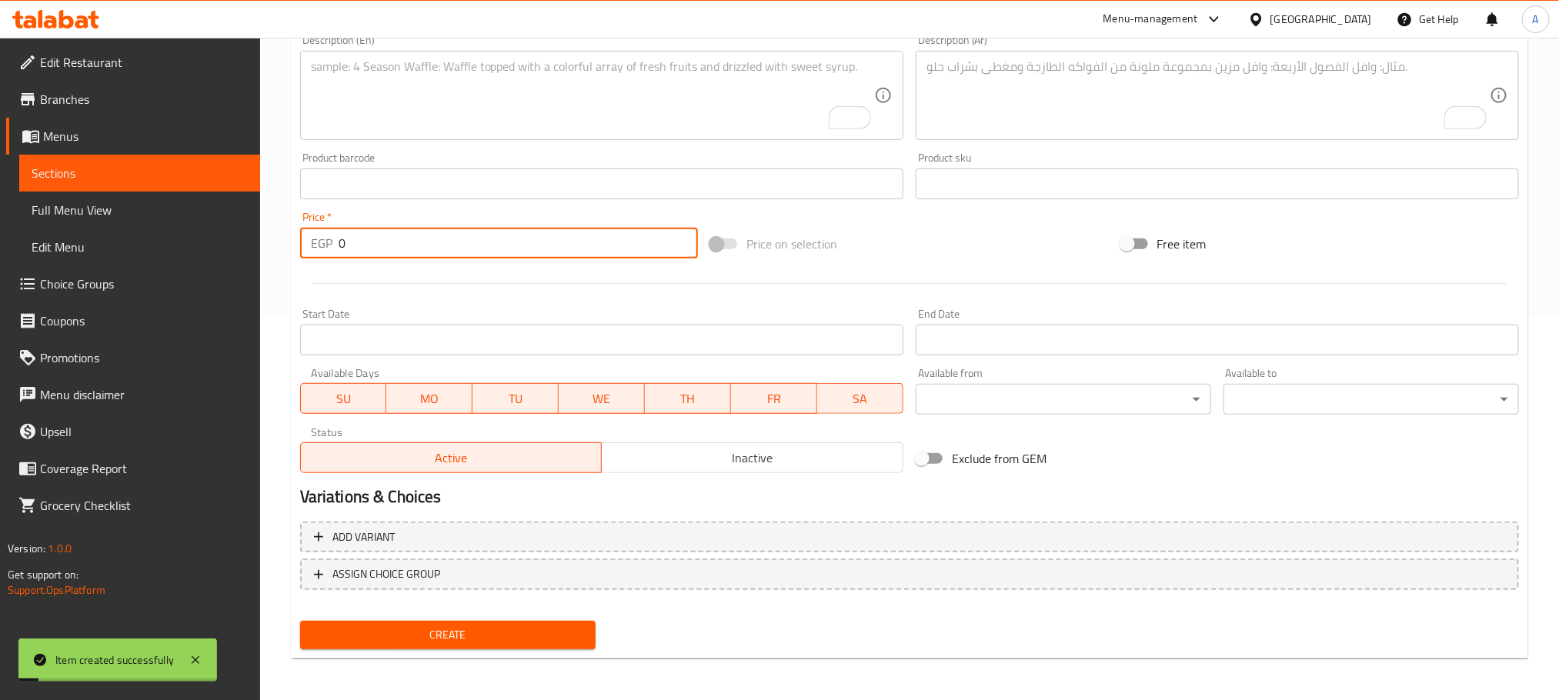
drag, startPoint x: 358, startPoint y: 252, endPoint x: 280, endPoint y: 252, distance: 77.7
click at [280, 252] on div "Home / Restaurants management / Menus / Sections / item / create Crepe Corner s…" at bounding box center [909, 176] width 1299 height 1049
paste input "14"
type input "140"
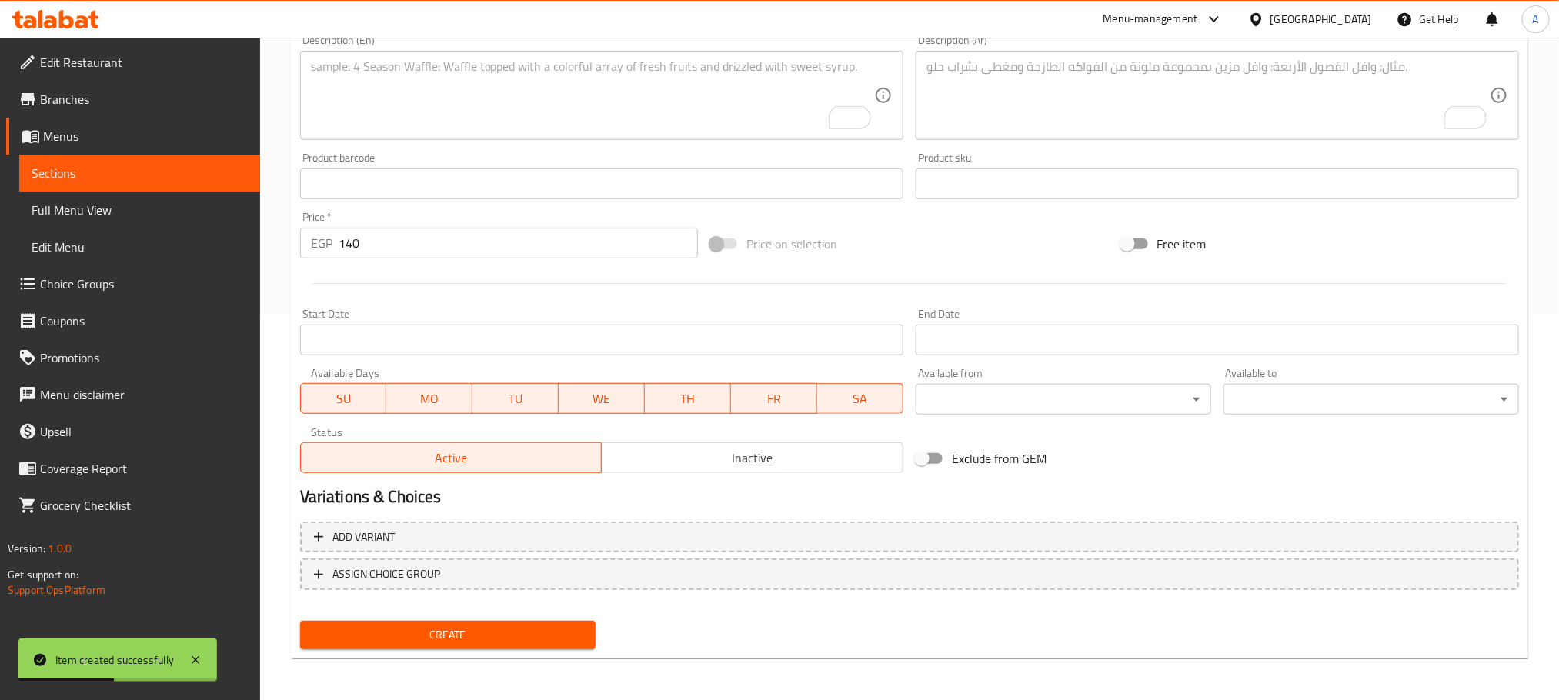
click at [392, 173] on input "text" at bounding box center [601, 183] width 603 height 31
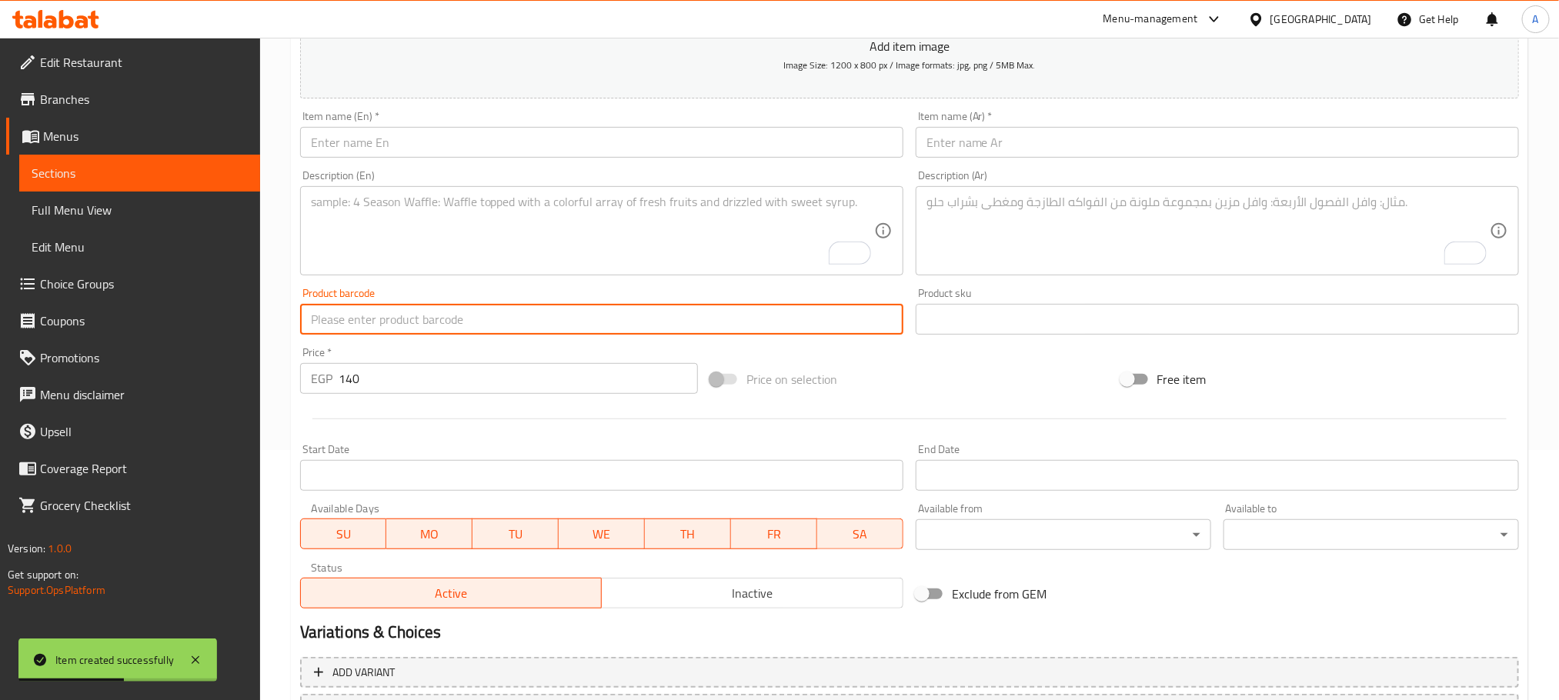
scroll to position [155, 0]
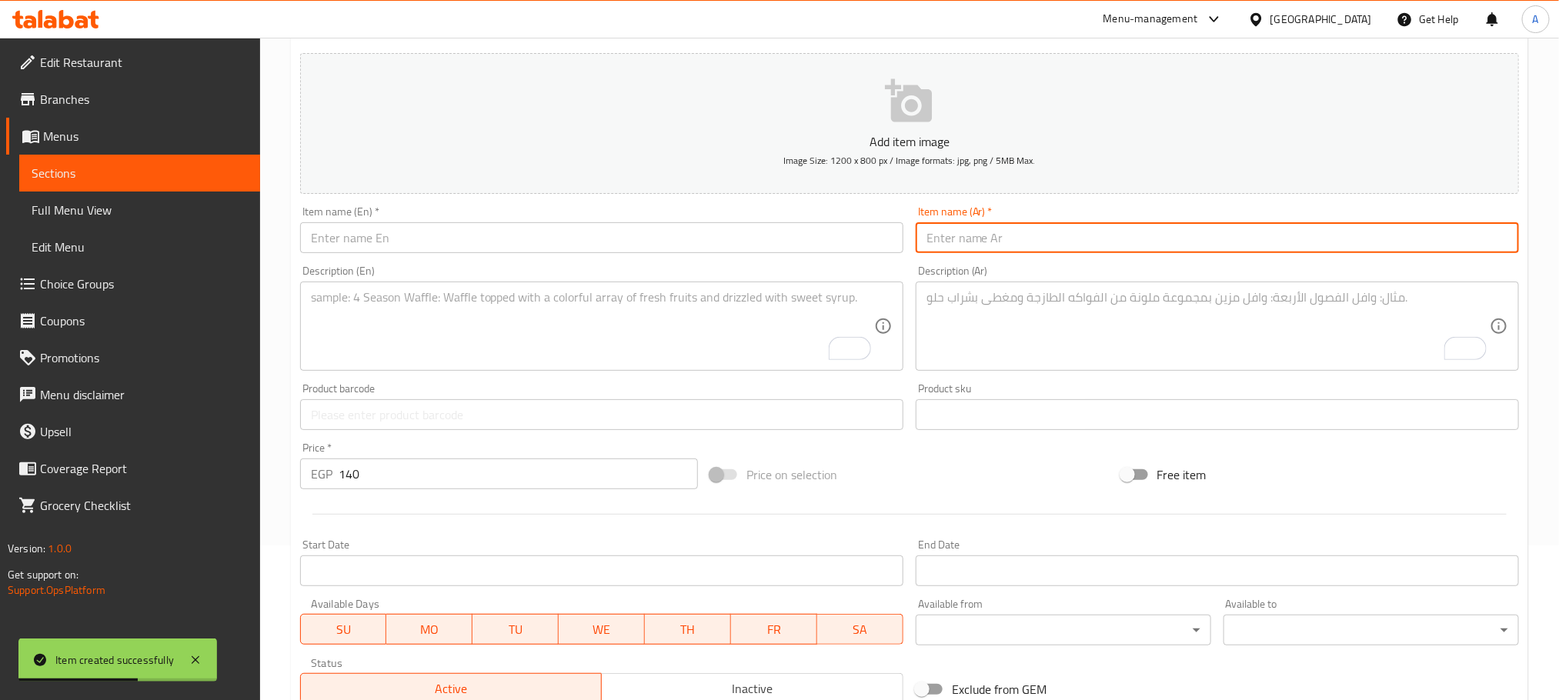
click at [1004, 245] on input "text" at bounding box center [1217, 237] width 603 height 31
paste input "كريب اتشكن ايطاليائو"
type input "كريب اتشكن ايطاليائو"
click at [996, 238] on input "كريب اتشكن ايطاليائو" at bounding box center [1217, 237] width 603 height 31
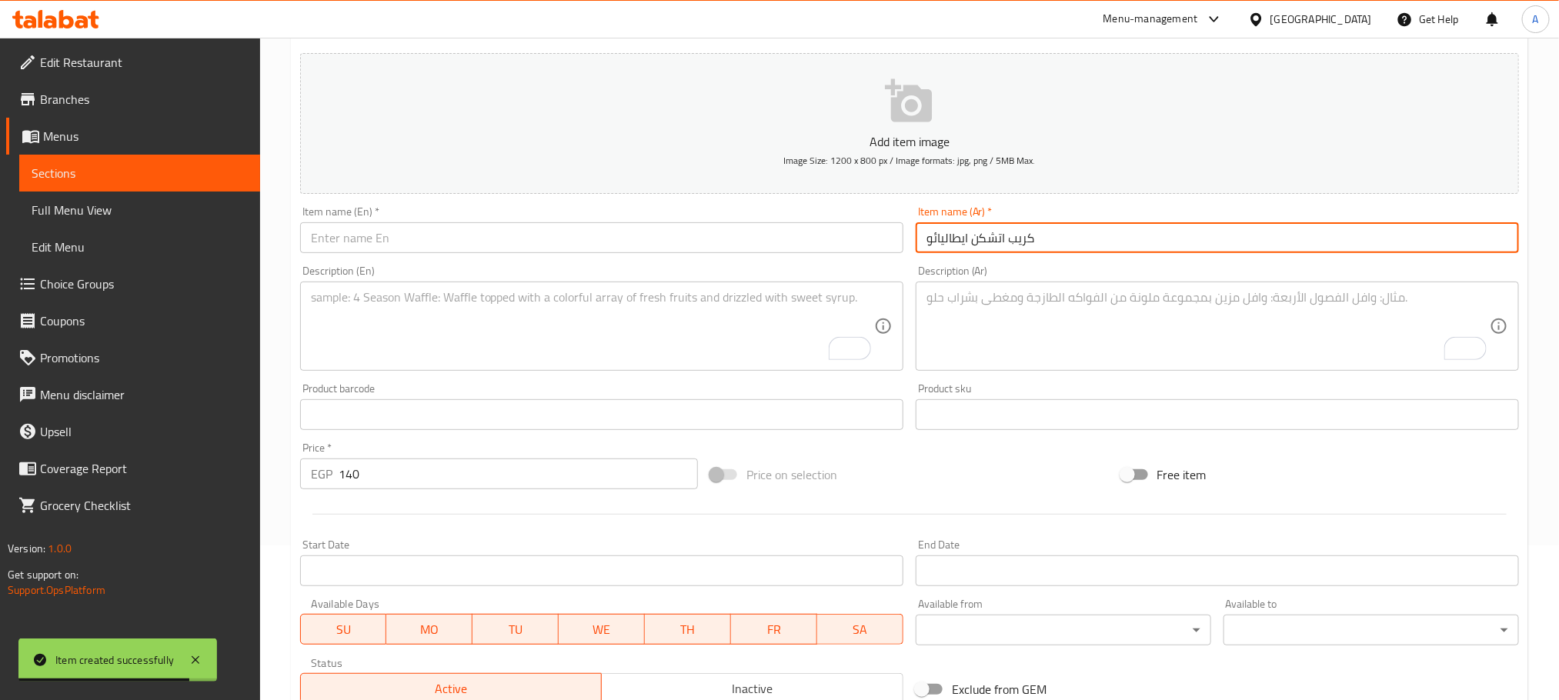
click at [996, 238] on input "كريب اتشكن ايطاليائو" at bounding box center [1217, 237] width 603 height 31
paste input "Italian Chicken Crepe"
click at [372, 234] on input "text" at bounding box center [601, 237] width 603 height 31
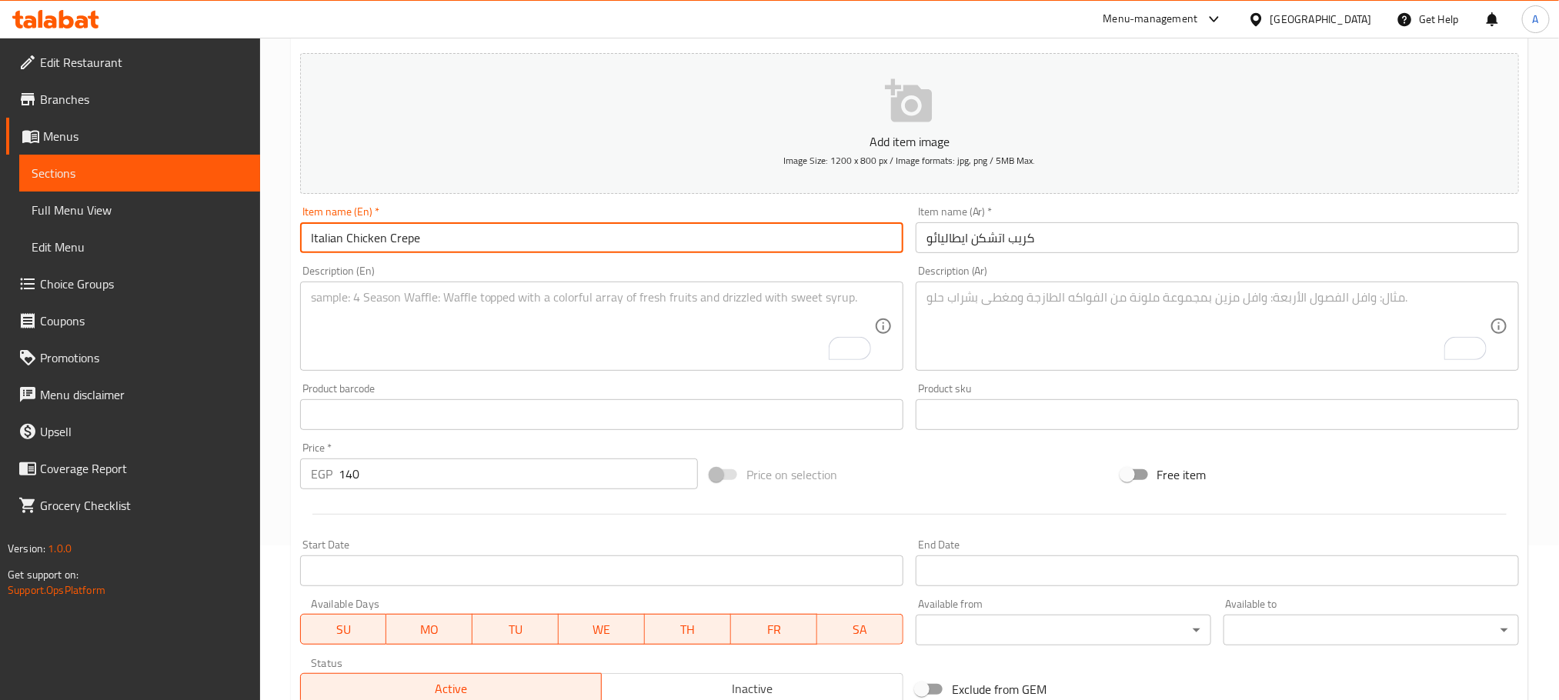
click at [338, 241] on input "Italian Chicken Crepe" at bounding box center [601, 237] width 603 height 31
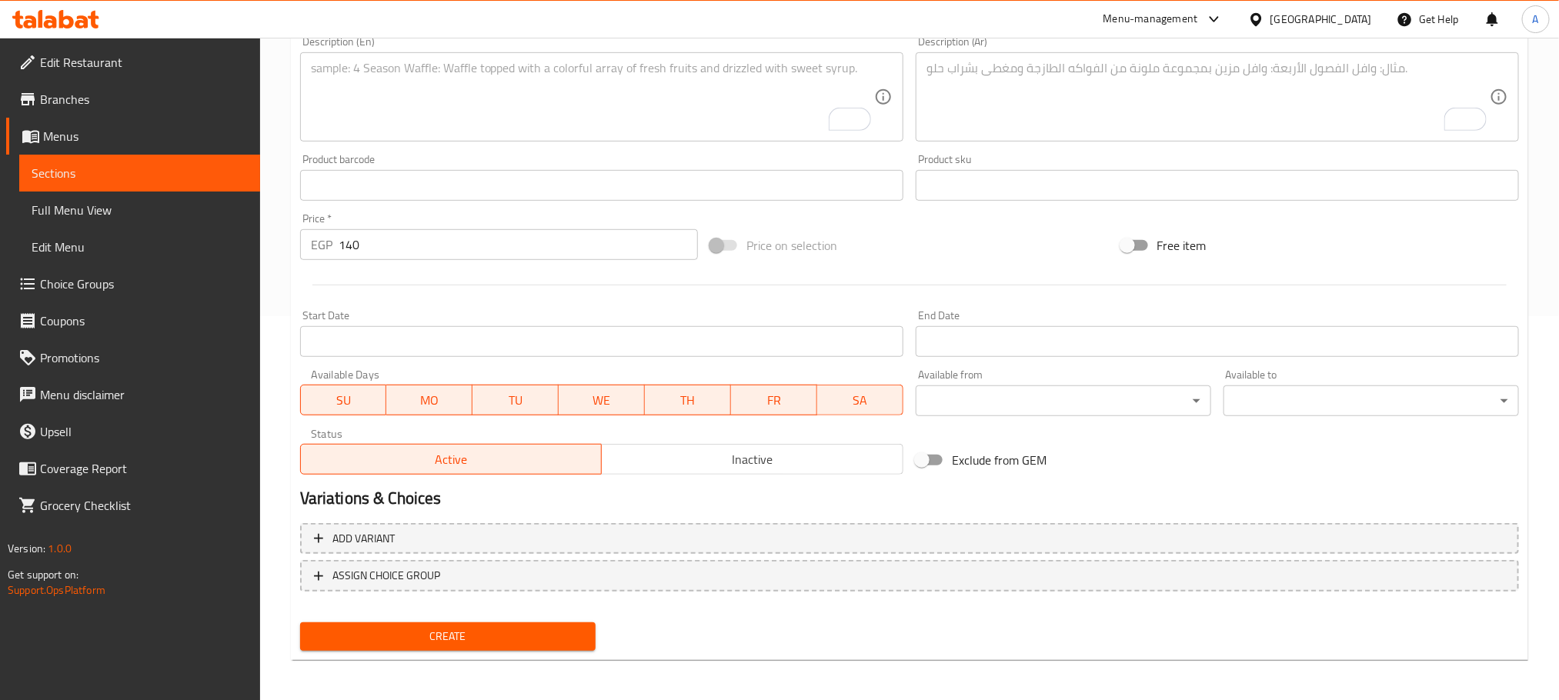
scroll to position [385, 0]
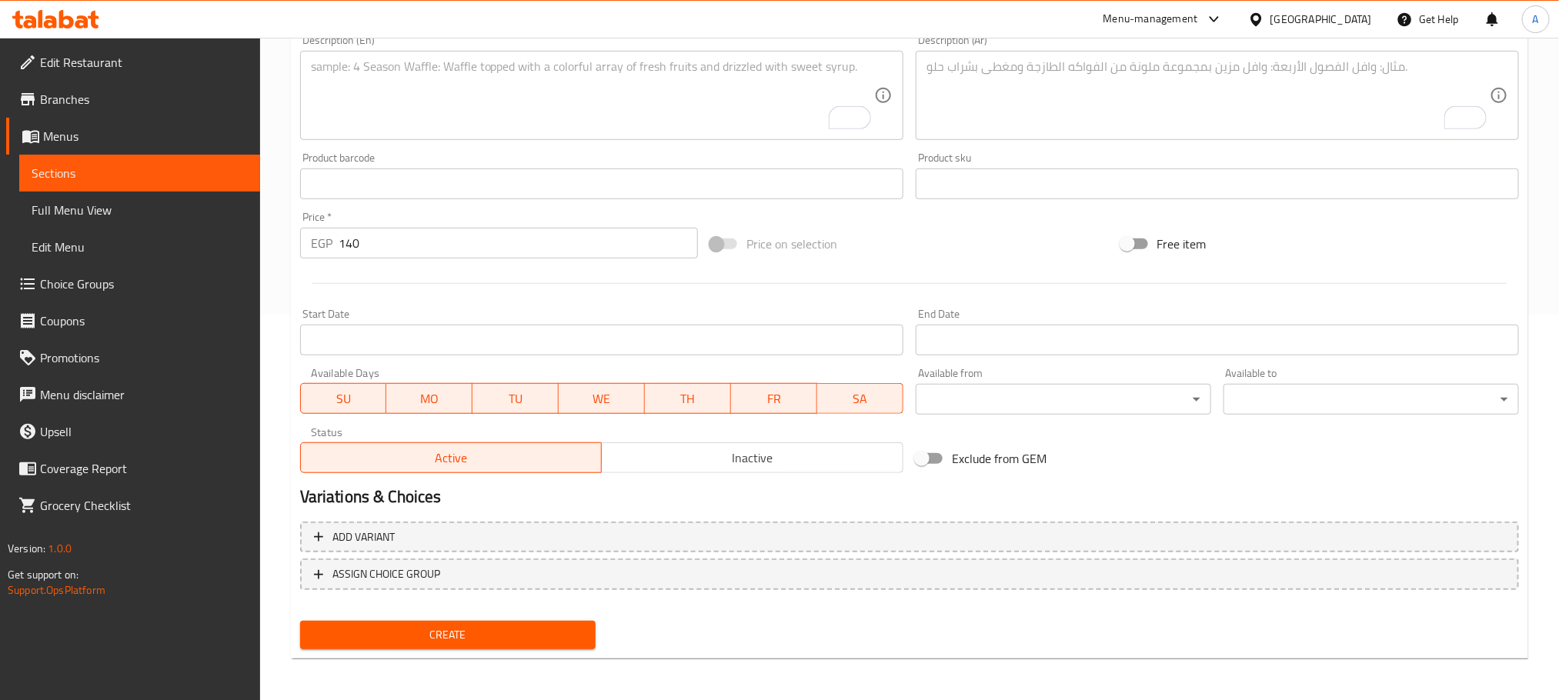
type input "Italiano Chicken Crepe"
click at [534, 622] on button "Create" at bounding box center [447, 635] width 295 height 28
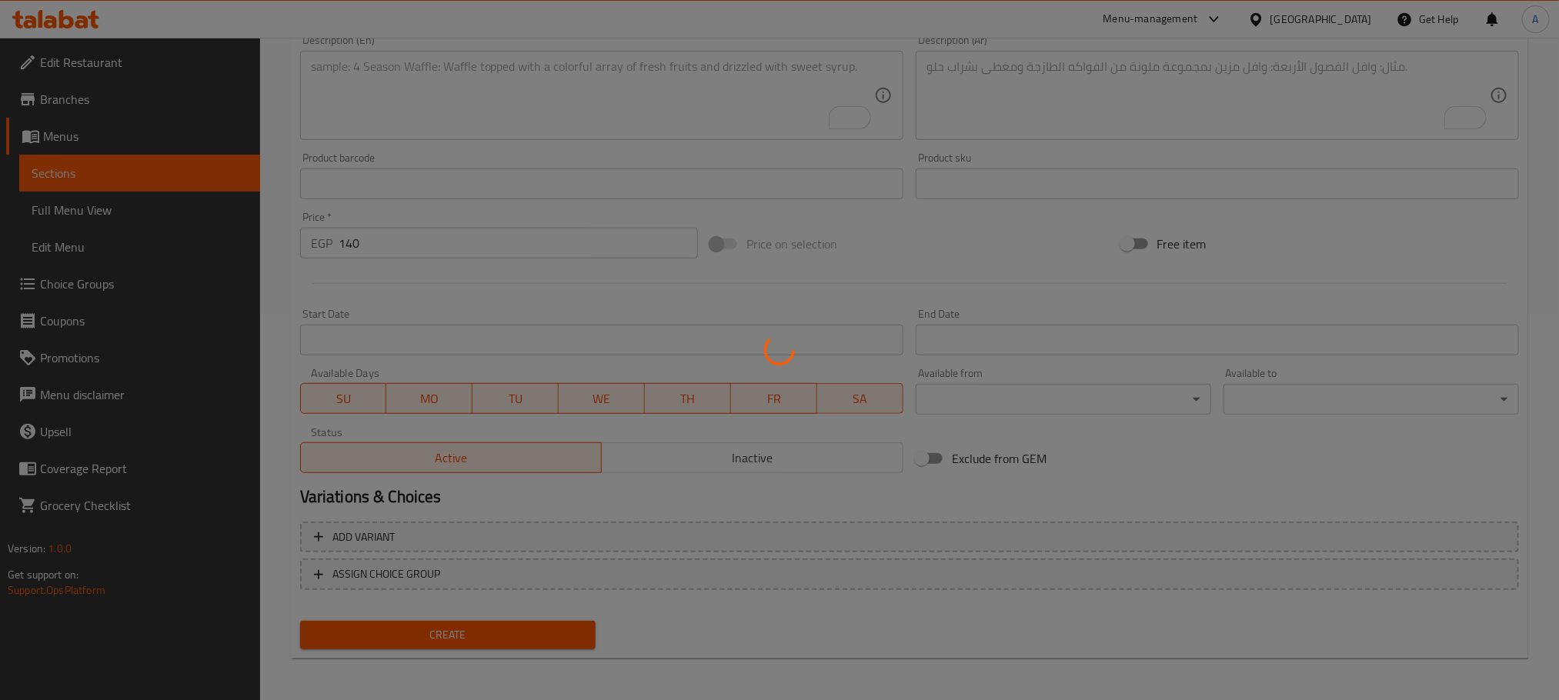
type input "0"
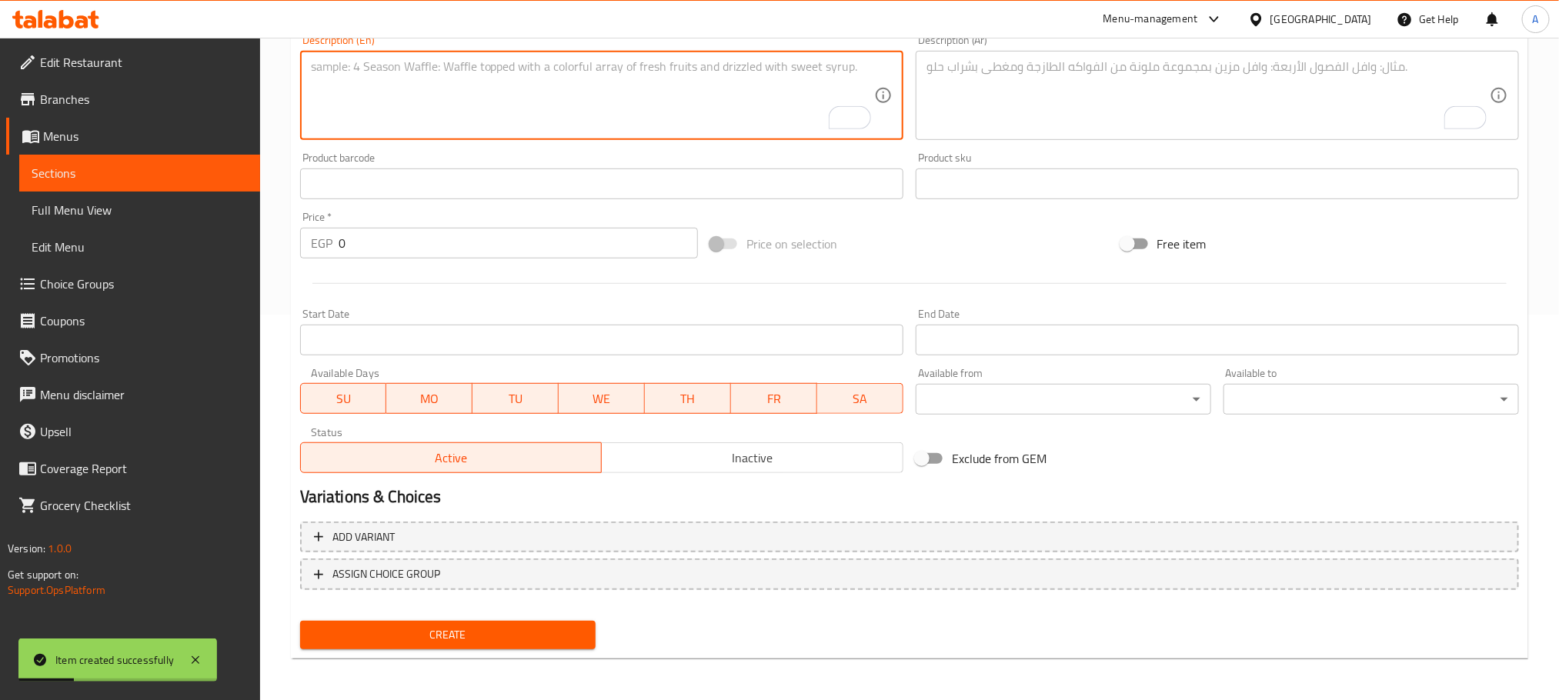
click at [391, 128] on textarea "To enrich screen reader interactions, please activate Accessibility in Grammarl…" at bounding box center [592, 95] width 563 height 73
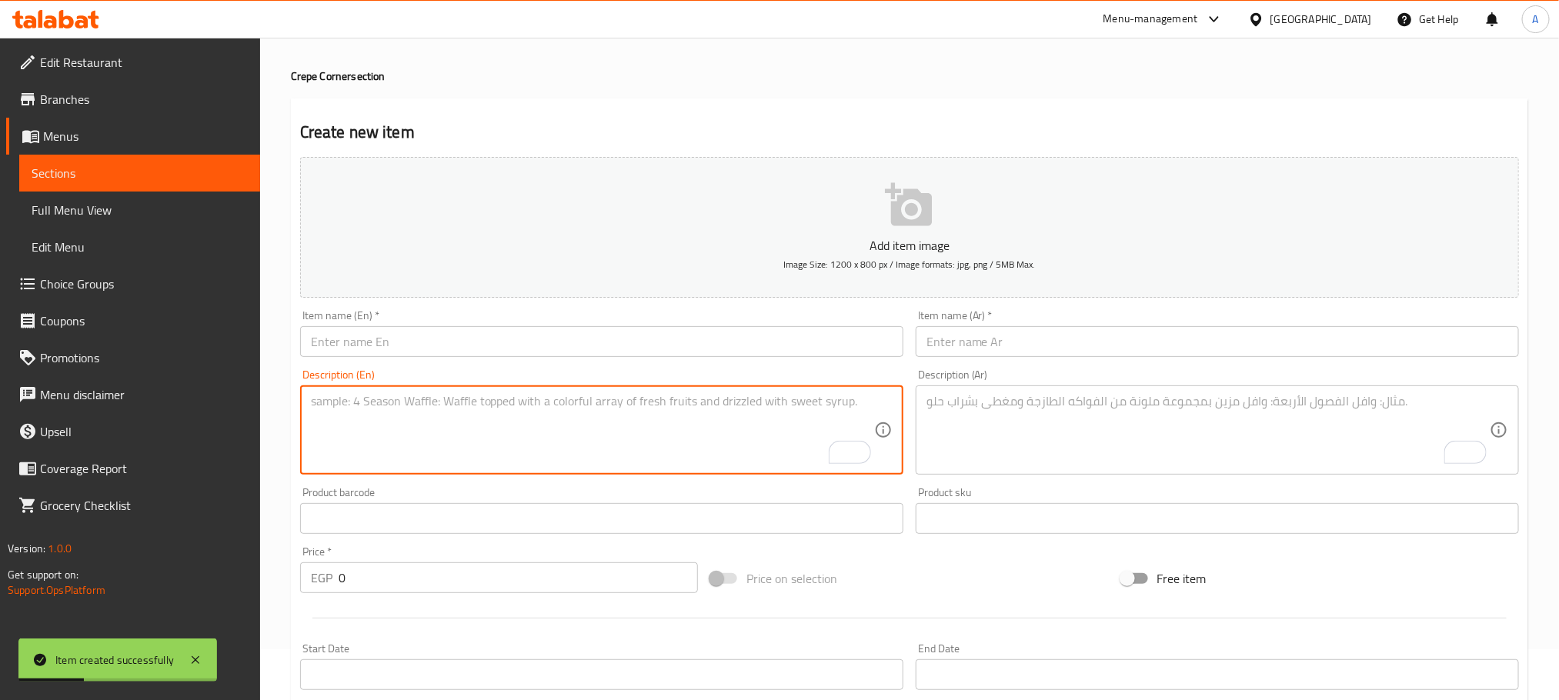
scroll to position [39, 0]
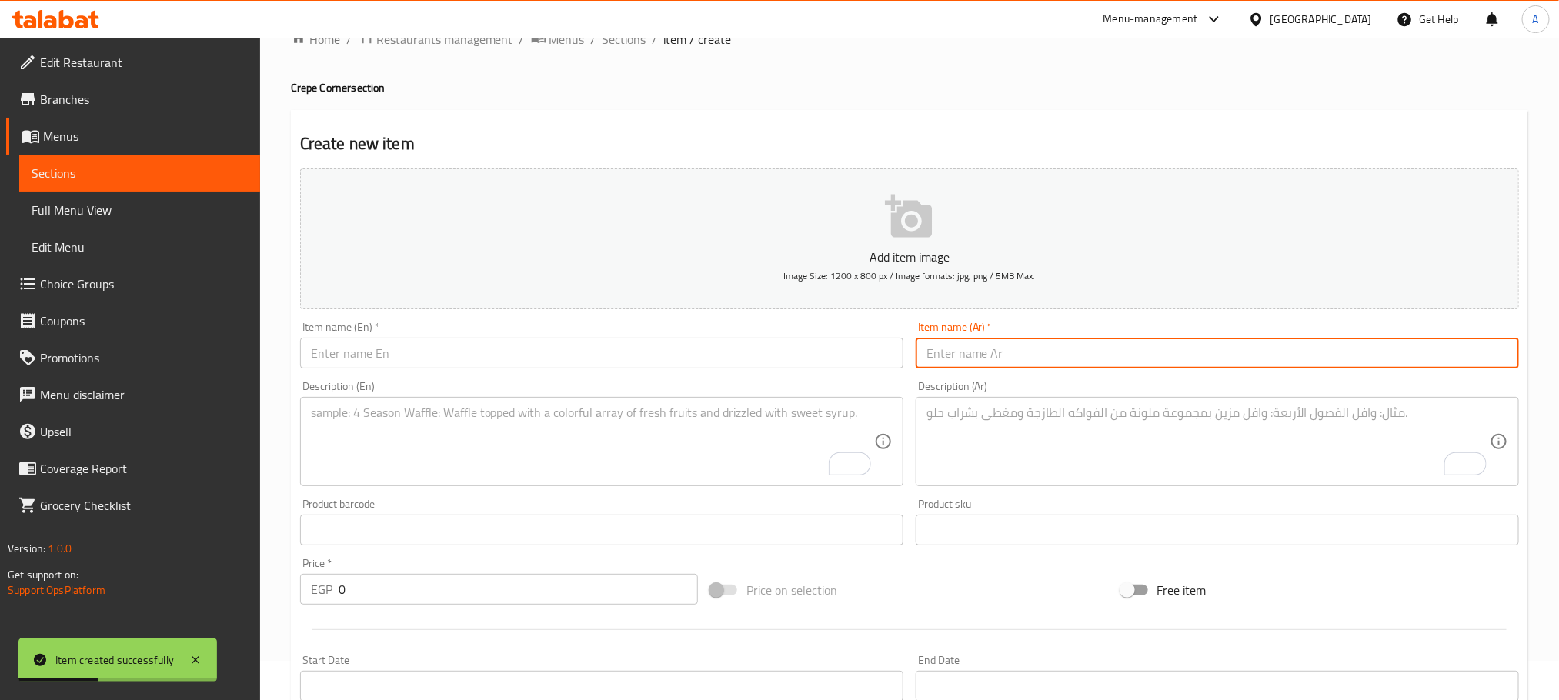
click at [993, 346] on input "text" at bounding box center [1217, 353] width 603 height 31
paste input "كريب كبدة"
type input "كريب كبدة"
click at [990, 353] on input "كريب كبدة" at bounding box center [1217, 353] width 603 height 31
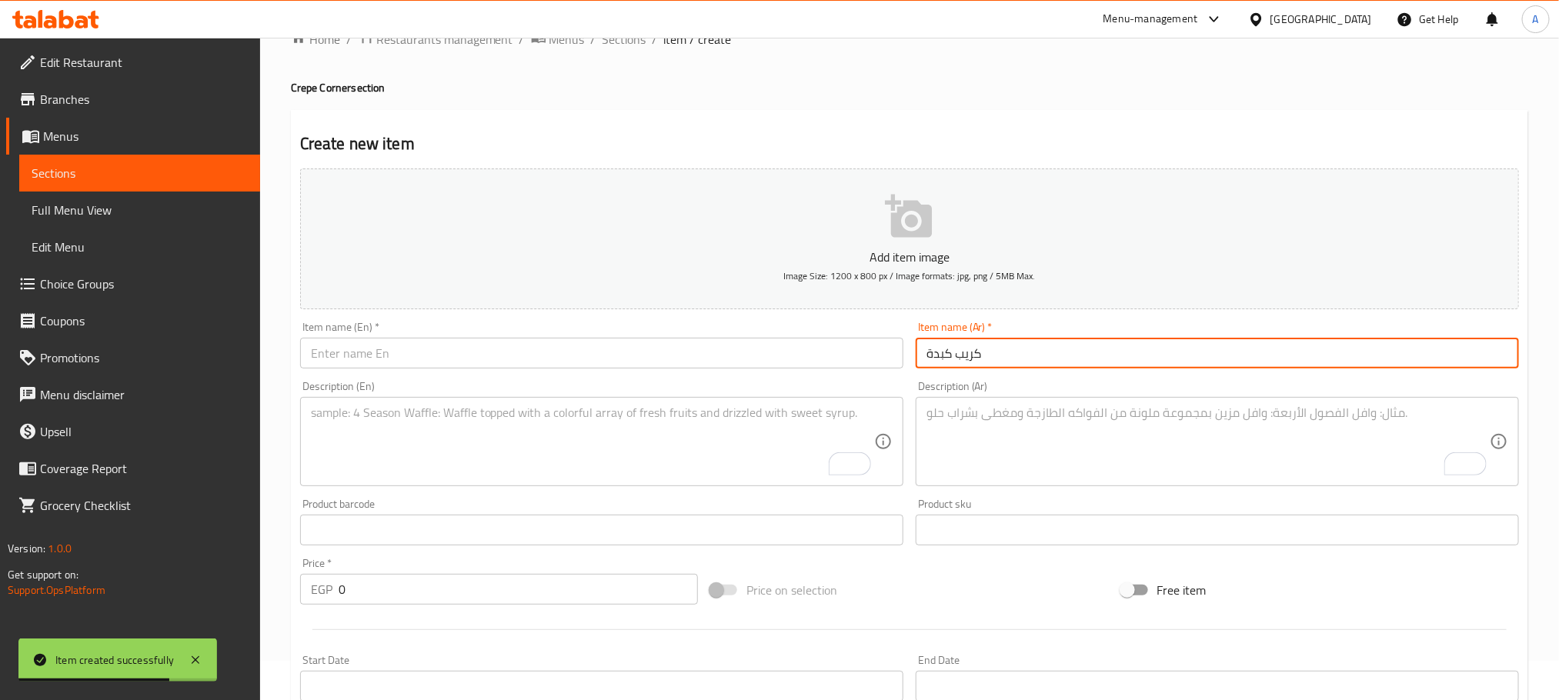
click at [990, 353] on input "كريب كبدة" at bounding box center [1217, 353] width 603 height 31
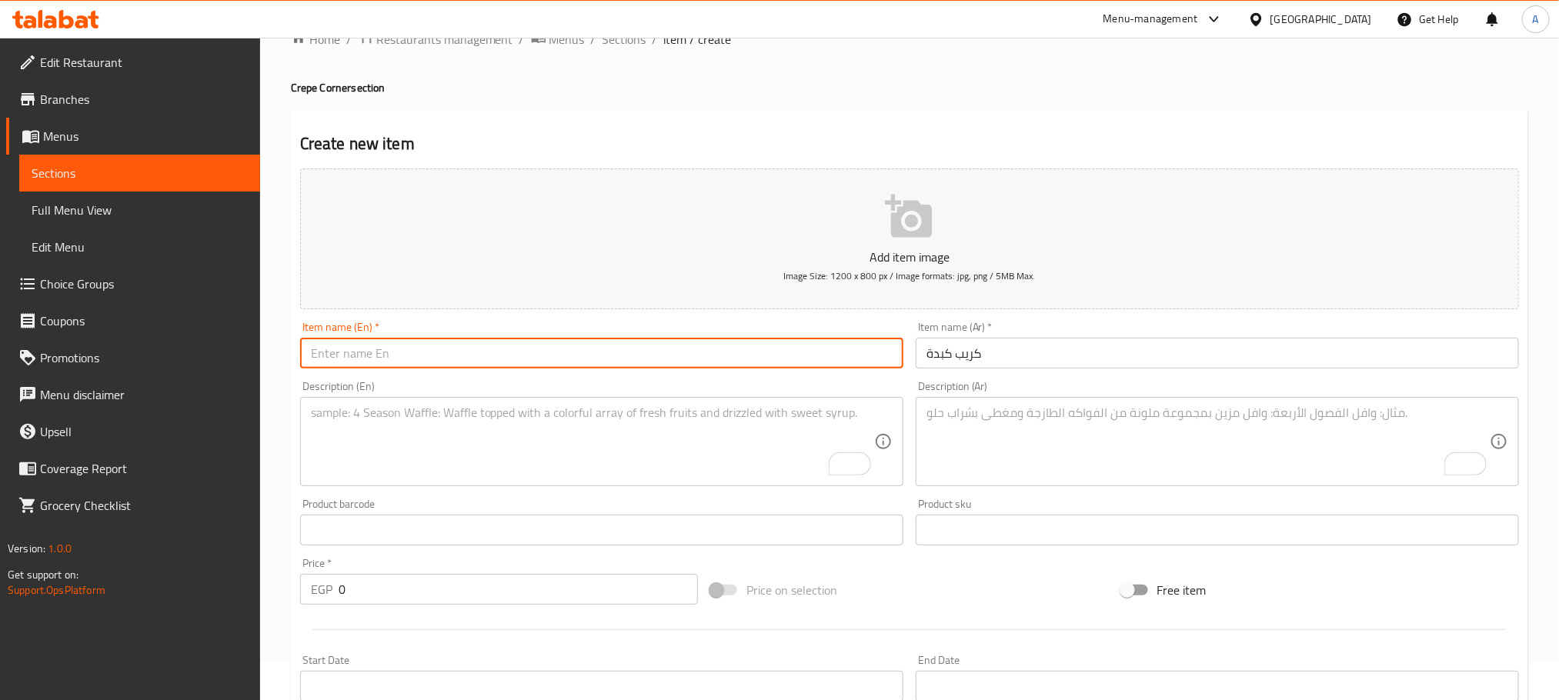
paste input "Liver crepe"
click at [385, 365] on input "text" at bounding box center [601, 353] width 603 height 31
click at [385, 365] on input "Liver crepe" at bounding box center [601, 353] width 603 height 31
click at [412, 351] on input "Liver crepe" at bounding box center [601, 353] width 603 height 31
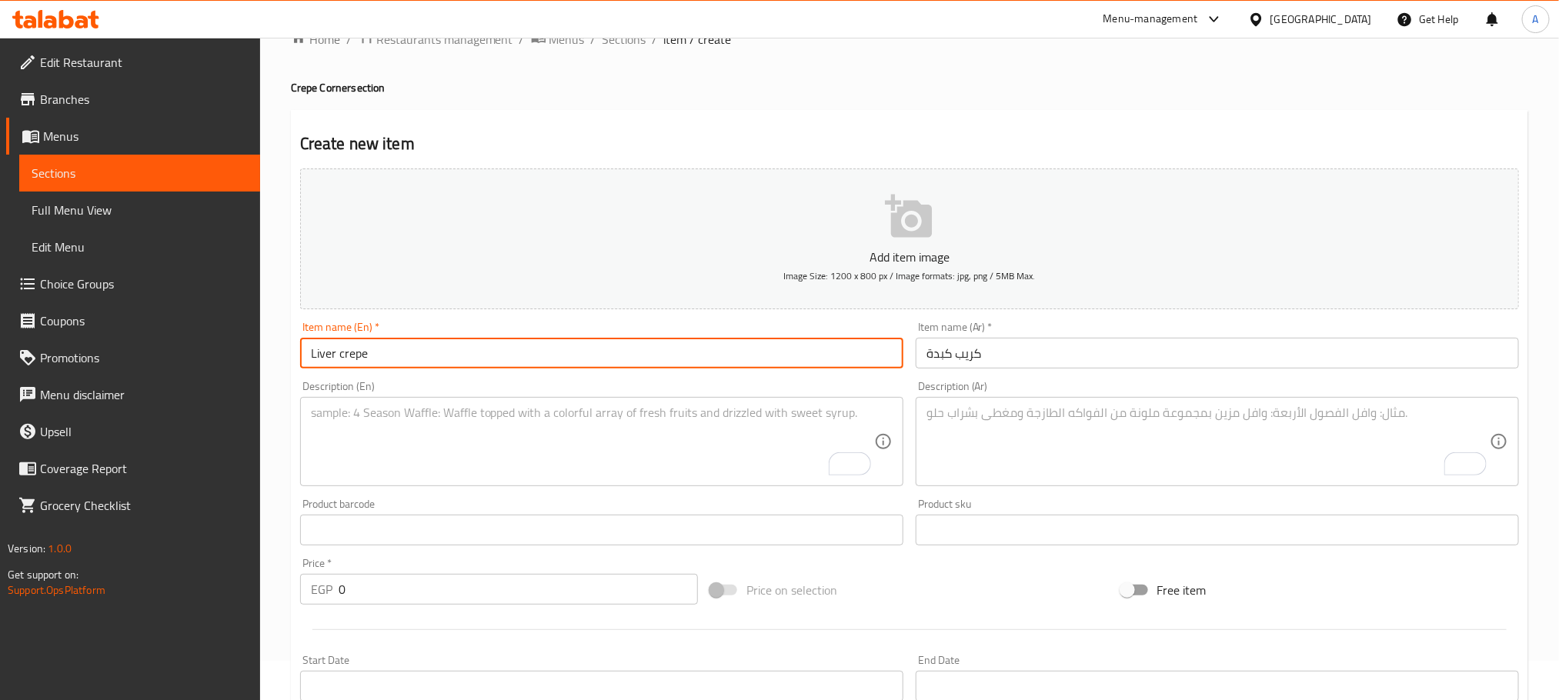
click at [409, 353] on input "Liver crepe" at bounding box center [601, 353] width 603 height 31
click at [331, 353] on input "Liver crepe" at bounding box center [601, 353] width 603 height 31
click at [349, 352] on input "Liver crepe" at bounding box center [601, 353] width 603 height 31
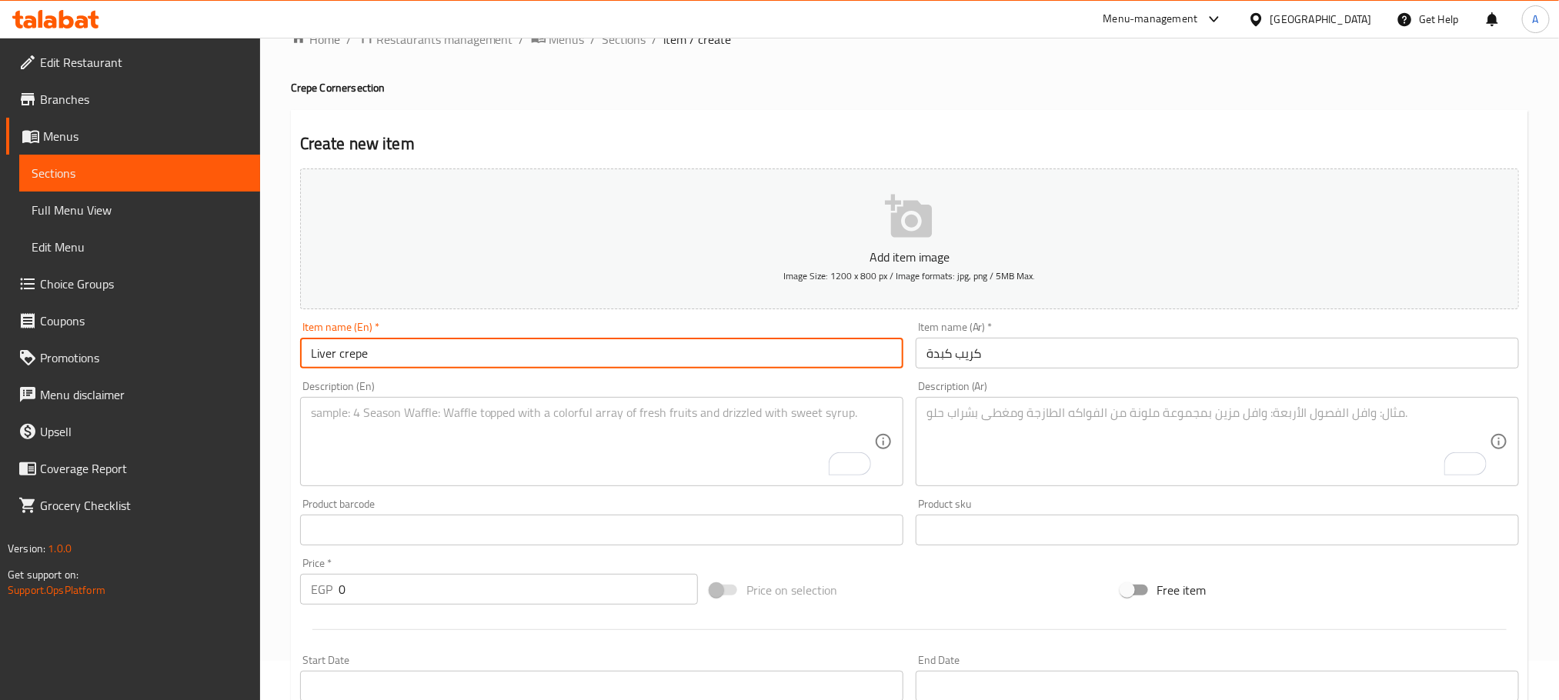
click at [349, 352] on input "Liver crepe" at bounding box center [601, 353] width 603 height 31
click at [358, 352] on input "Liver Crepe" at bounding box center [601, 353] width 603 height 31
type input "Liver Crepe"
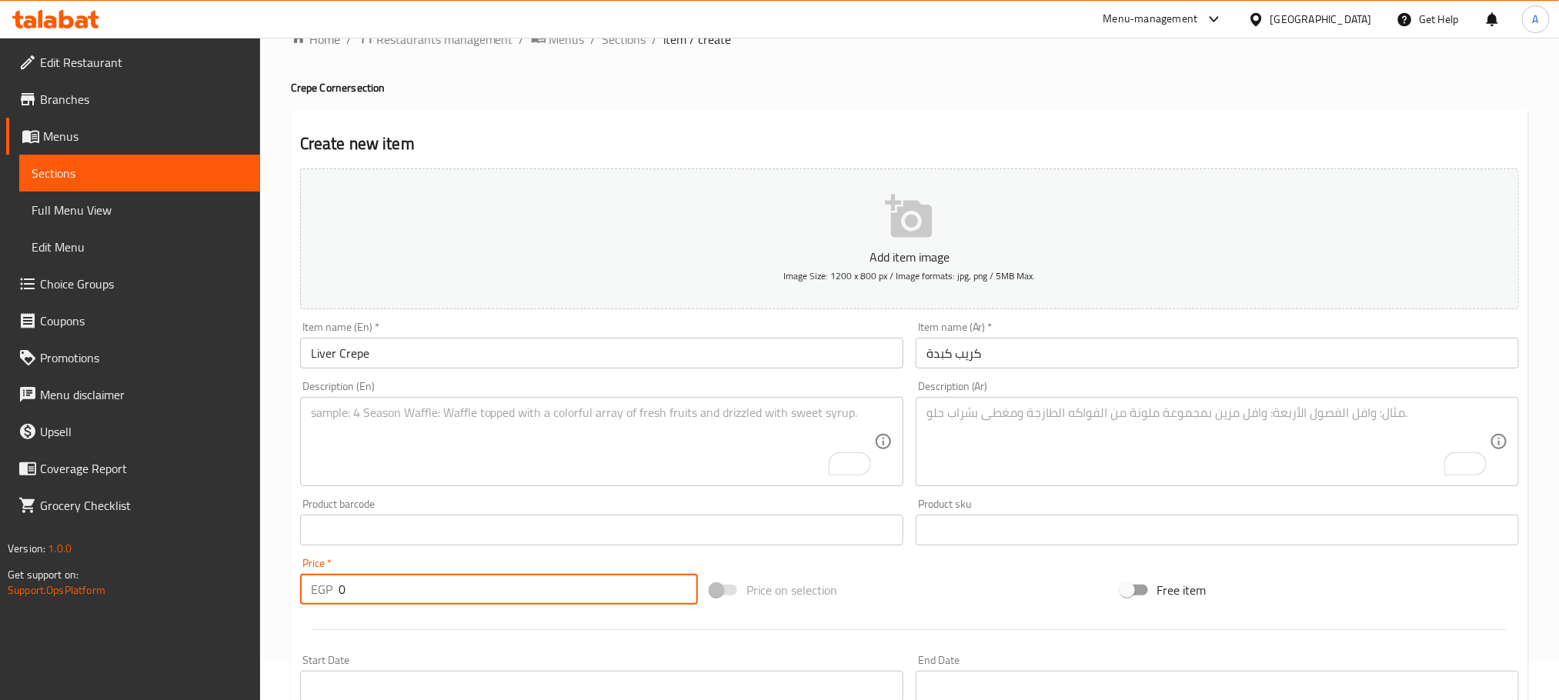
click at [342, 584] on input "0" at bounding box center [518, 589] width 359 height 31
type input "110"
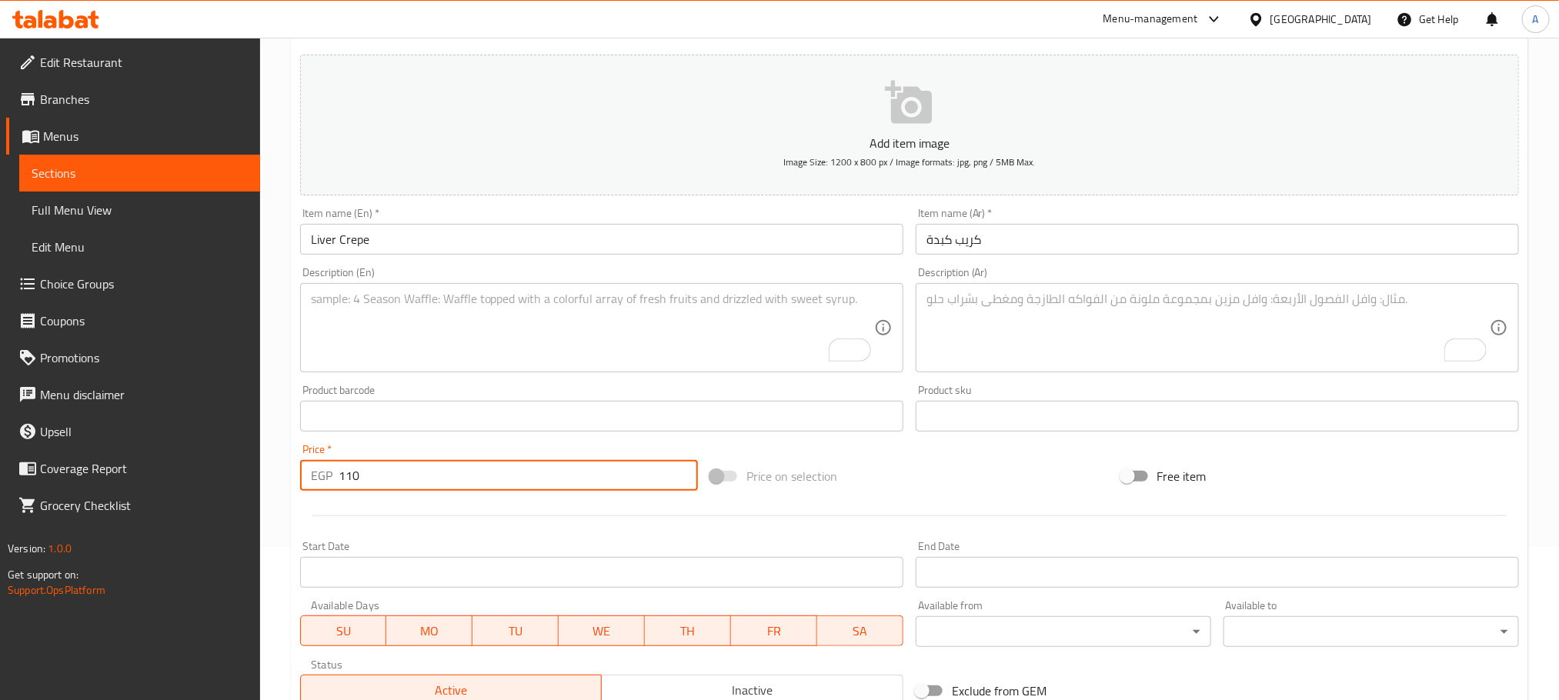
scroll to position [385, 0]
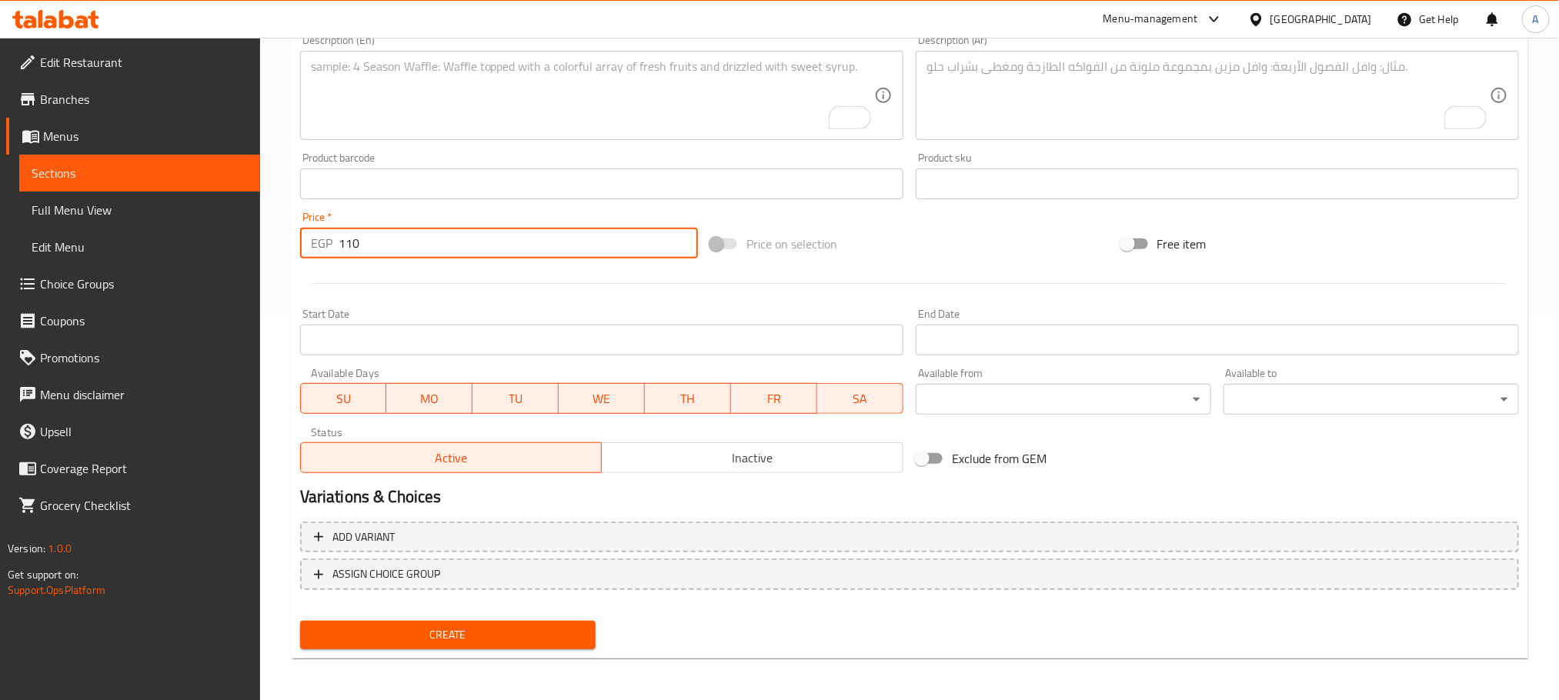
click at [490, 630] on span "Create" at bounding box center [447, 635] width 271 height 19
drag, startPoint x: 365, startPoint y: 247, endPoint x: 254, endPoint y: 240, distance: 111.8
click at [254, 240] on div "Edit Restaurant Branches Menus Sections Full Menu View Edit Menu Choice Groups …" at bounding box center [779, 176] width 1559 height 1049
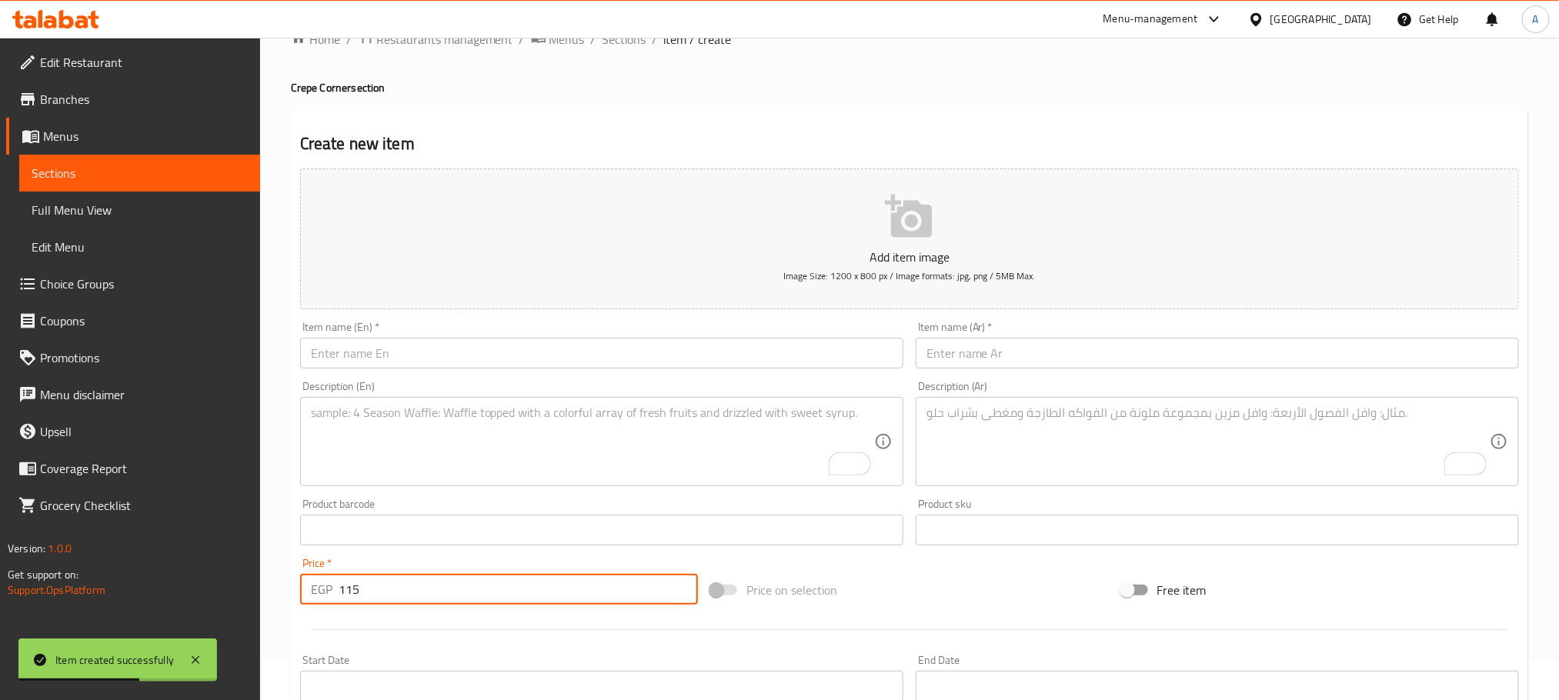
type input "115"
click at [1141, 355] on input "text" at bounding box center [1217, 353] width 603 height 31
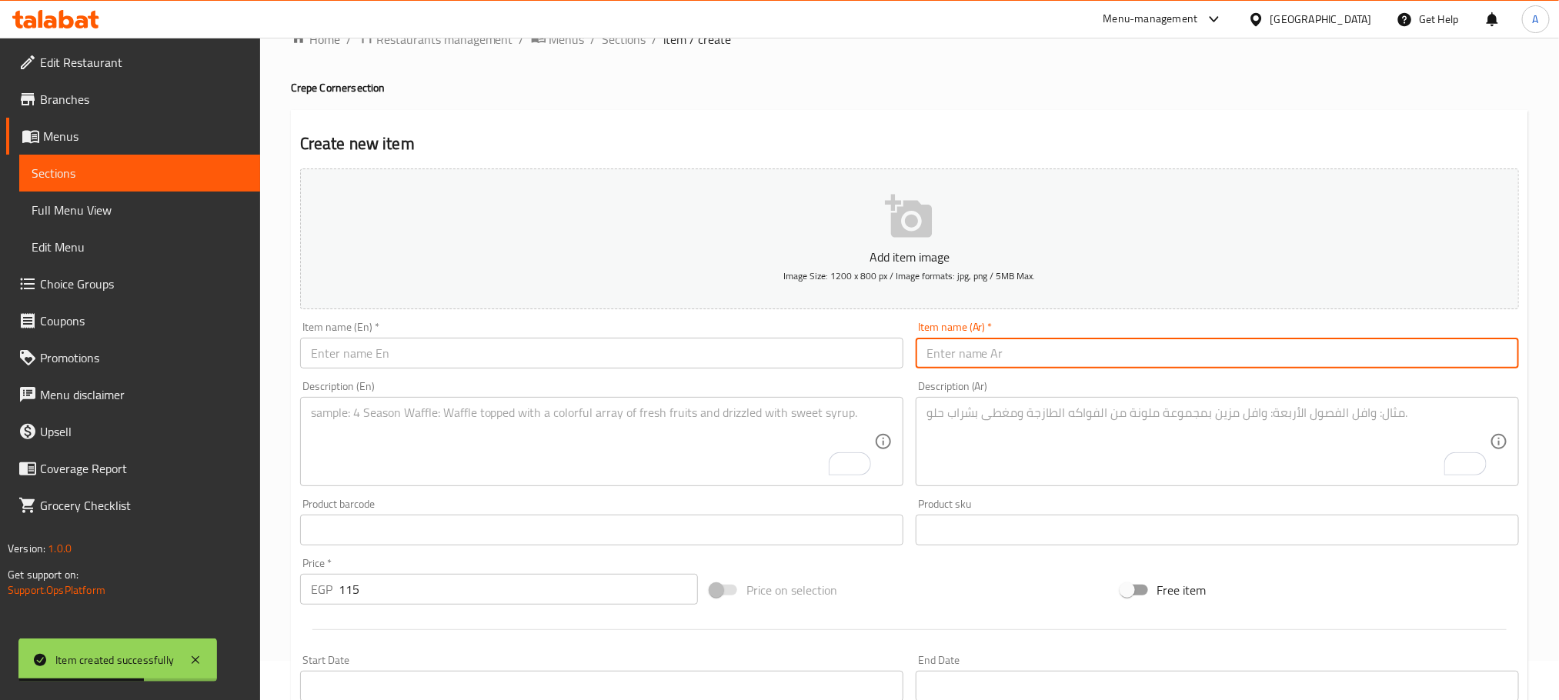
paste input "كريب هوت دوج"
click at [1141, 355] on input "كريب هوت دوج" at bounding box center [1217, 353] width 603 height 31
type input "كريب هوت دوج"
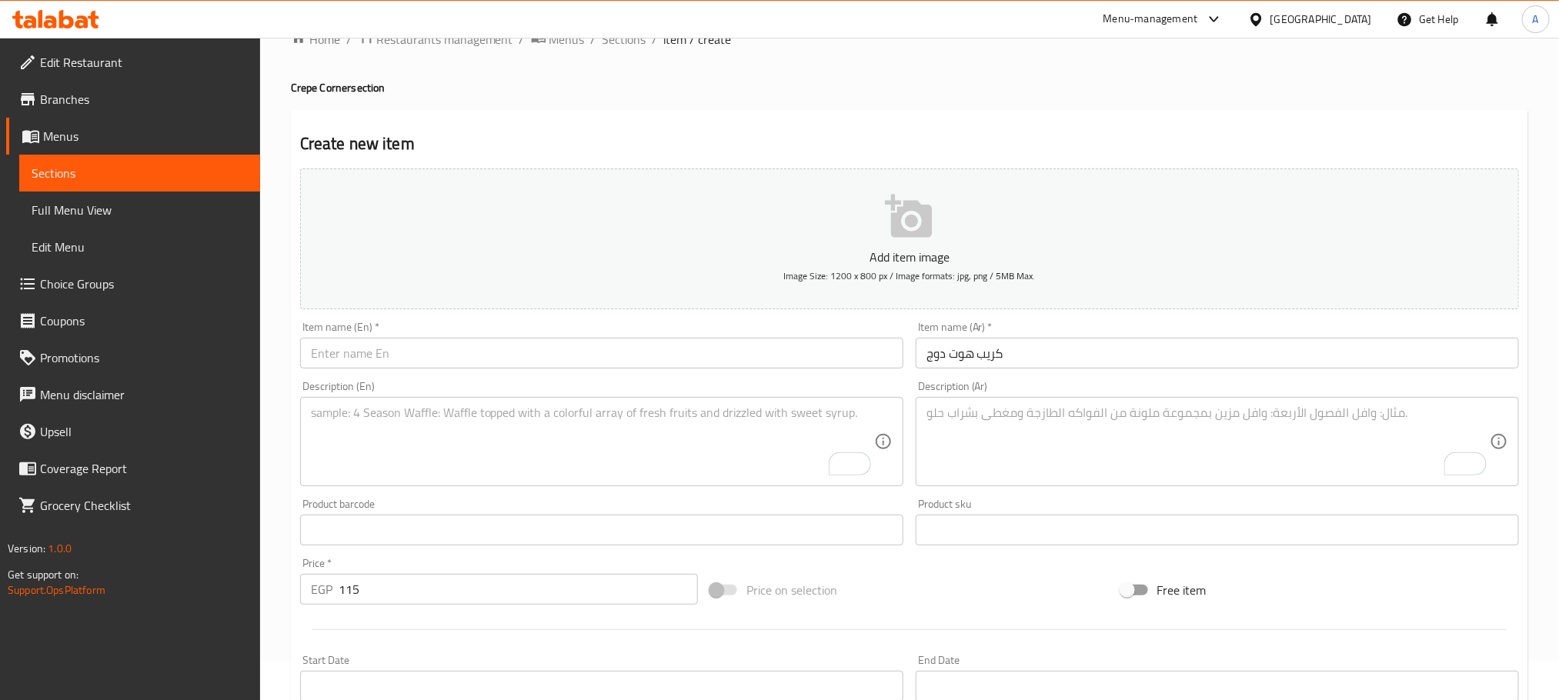
paste input "Hot dog crepe"
click at [469, 349] on input "text" at bounding box center [601, 353] width 603 height 31
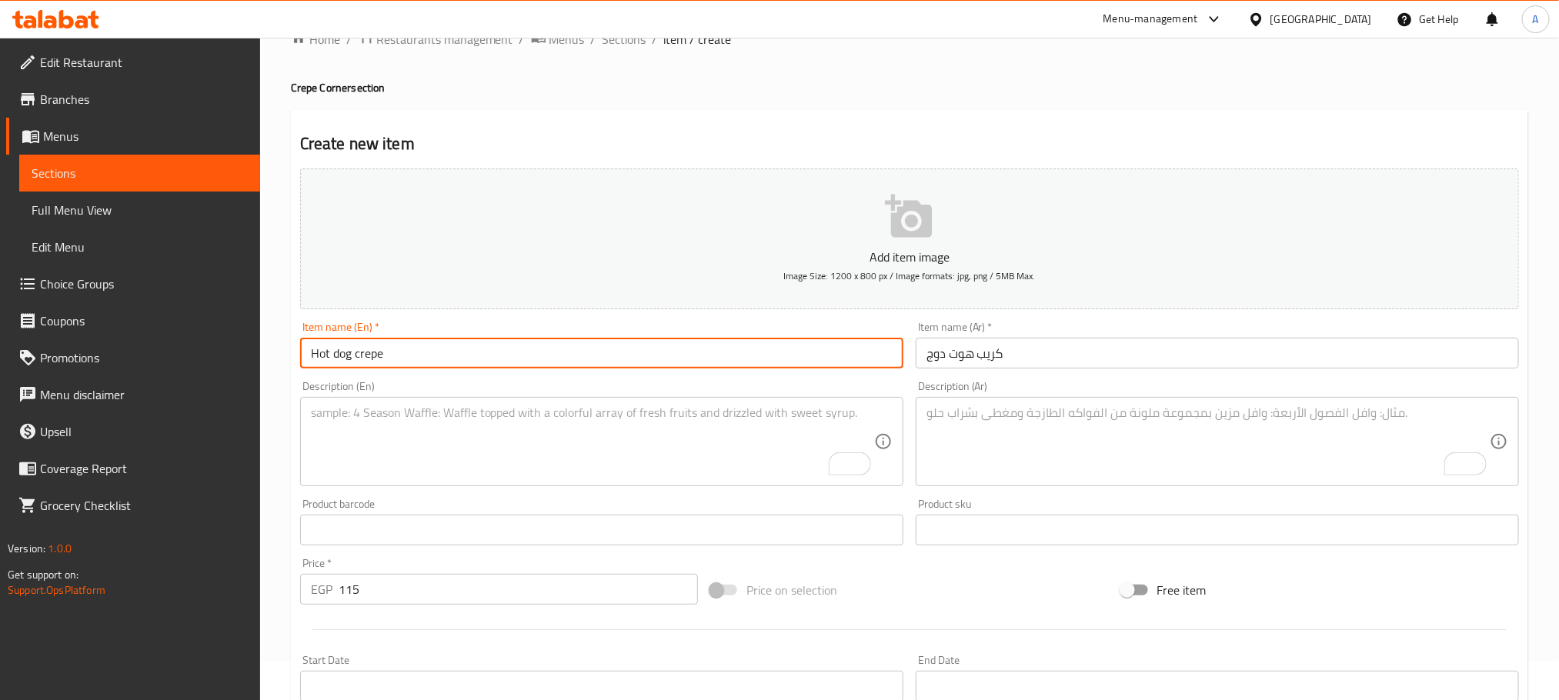
click at [469, 349] on input "Hot dog crepe" at bounding box center [601, 353] width 603 height 31
type input "Hot Dog Crepe"
click at [1310, 598] on div "Free item" at bounding box center [1320, 590] width 410 height 42
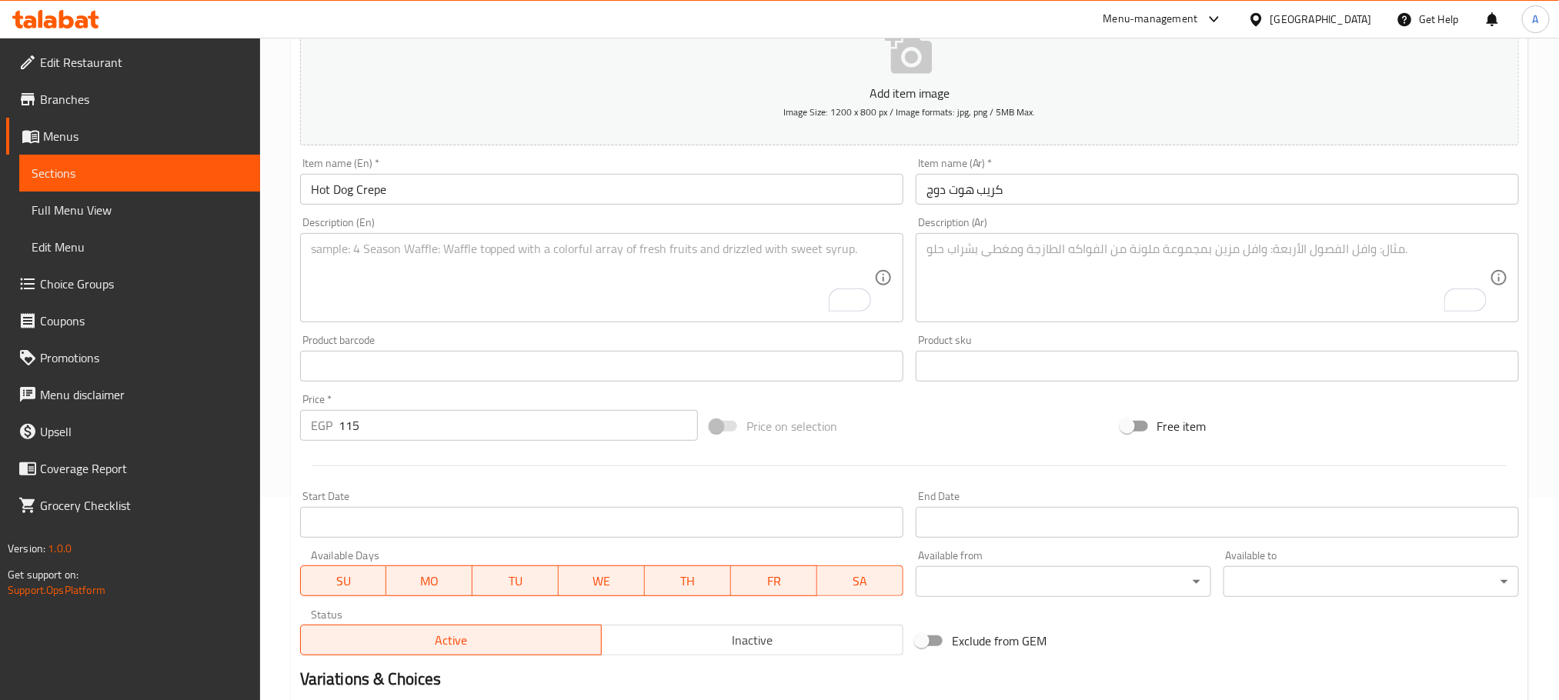
scroll to position [385, 0]
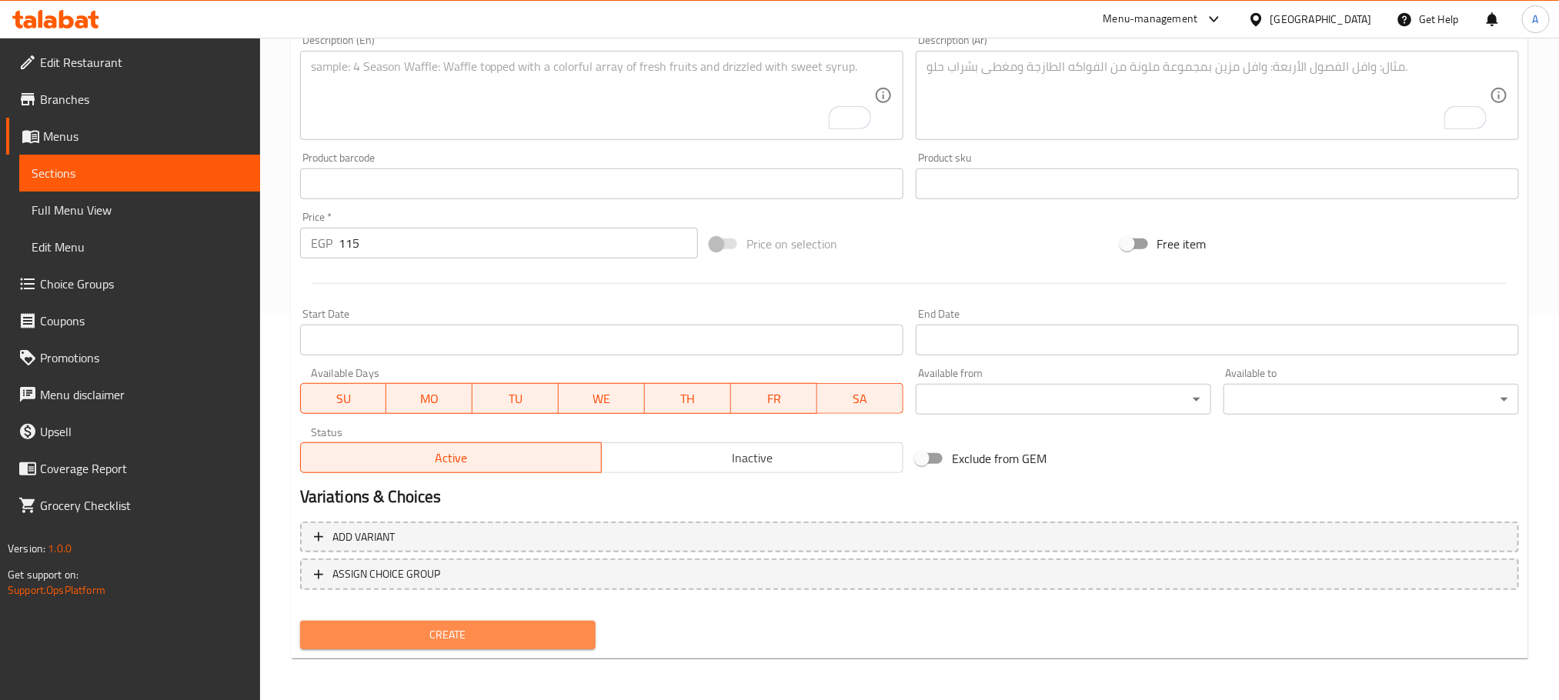
click at [562, 639] on span "Create" at bounding box center [447, 635] width 271 height 19
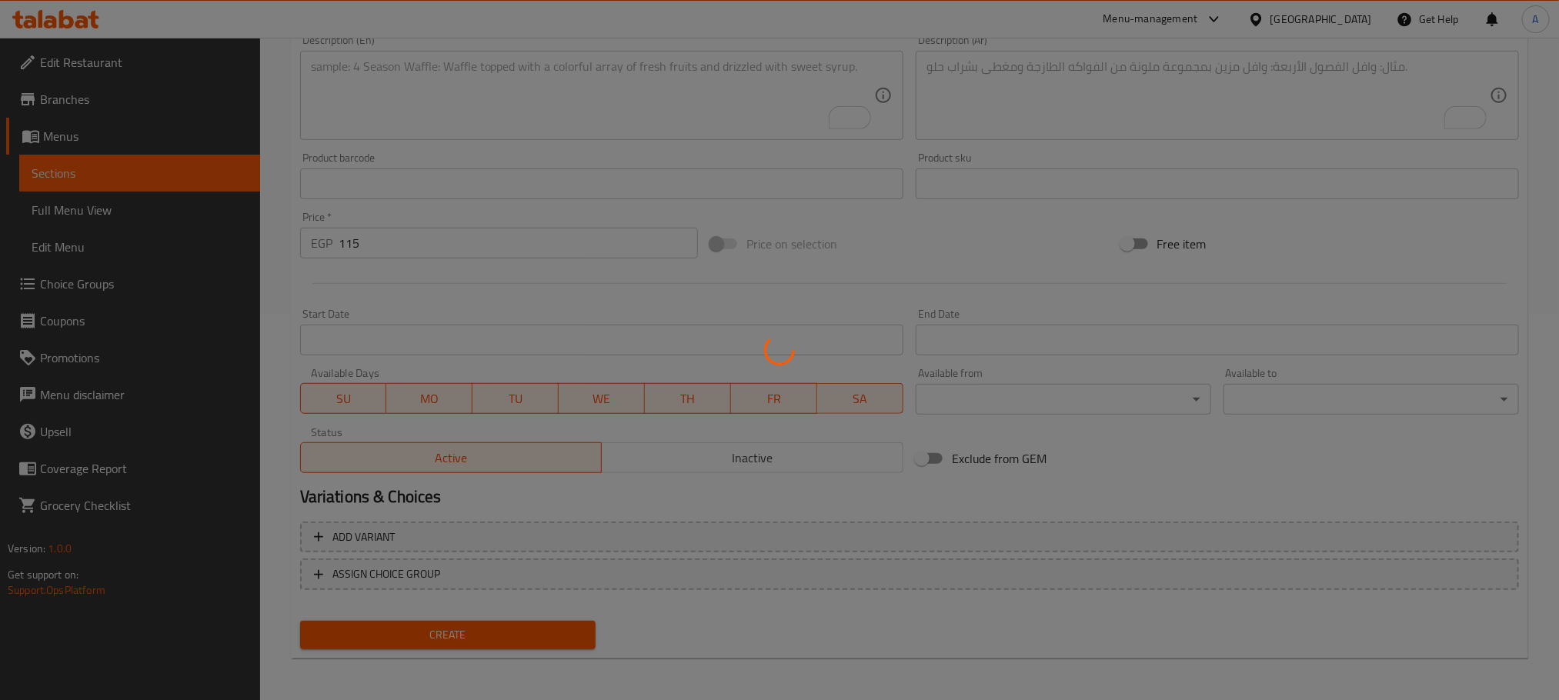
type input "0"
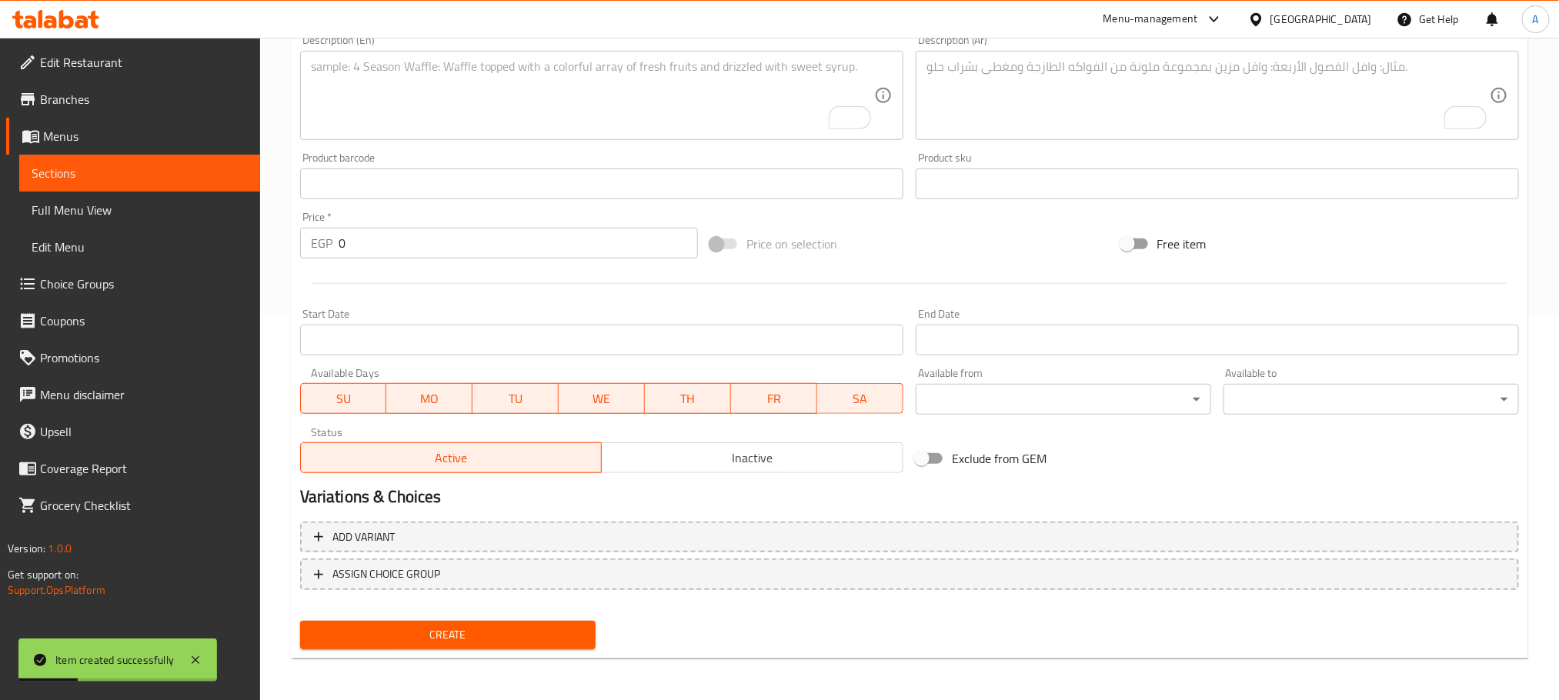
click at [432, 275] on div at bounding box center [909, 284] width 1231 height 38
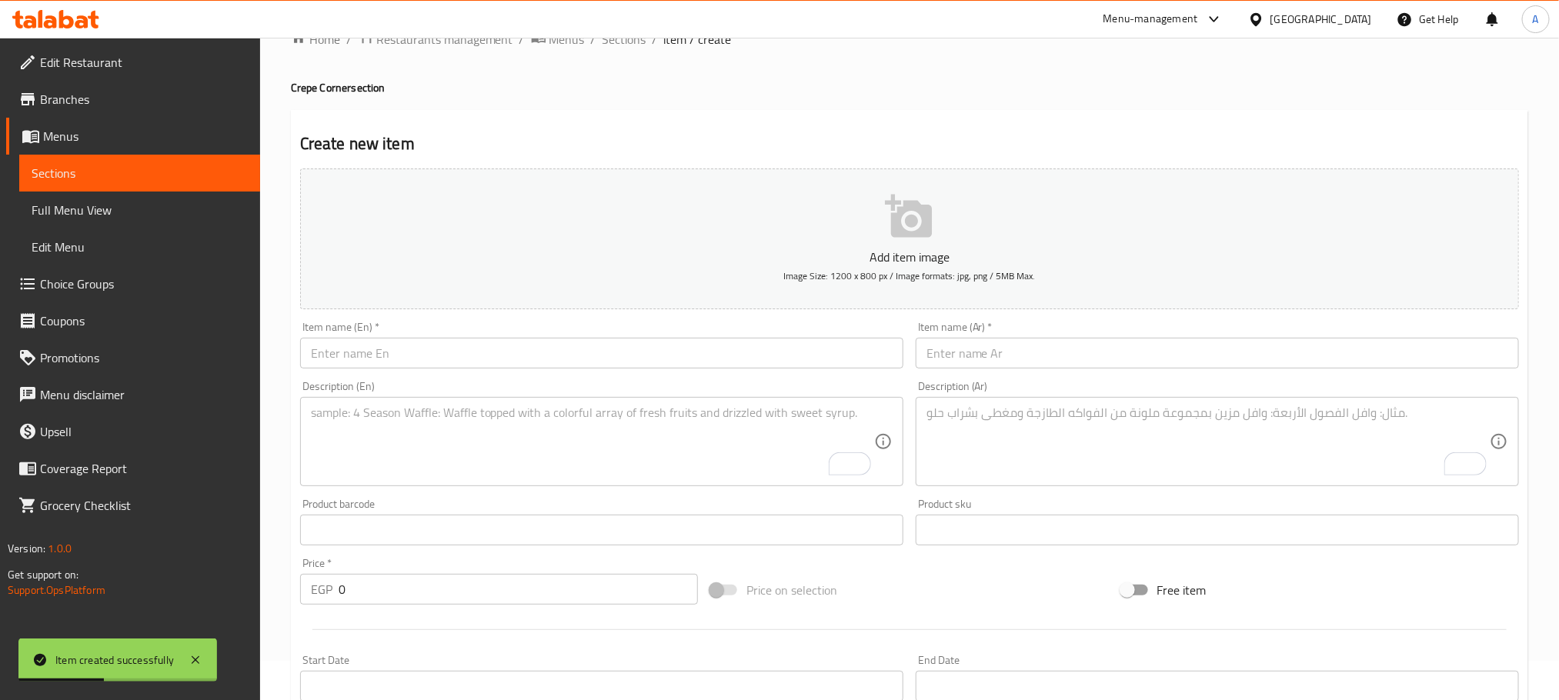
click at [1039, 359] on input "text" at bounding box center [1217, 353] width 603 height 31
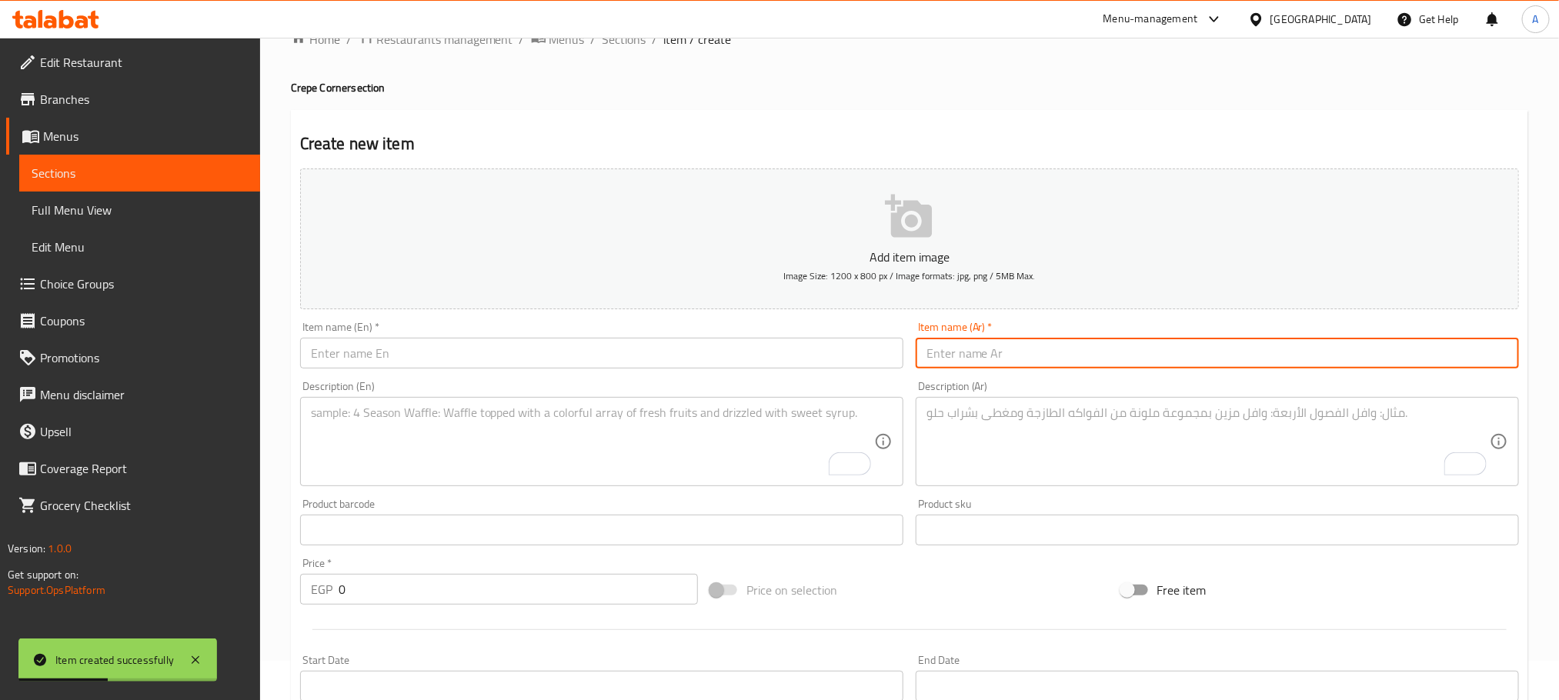
paste input "كريب مشكل لحوم"
click at [1039, 359] on input "كريب مشكل لحوم" at bounding box center [1217, 353] width 603 height 31
type input "كريب مشكل لحوم"
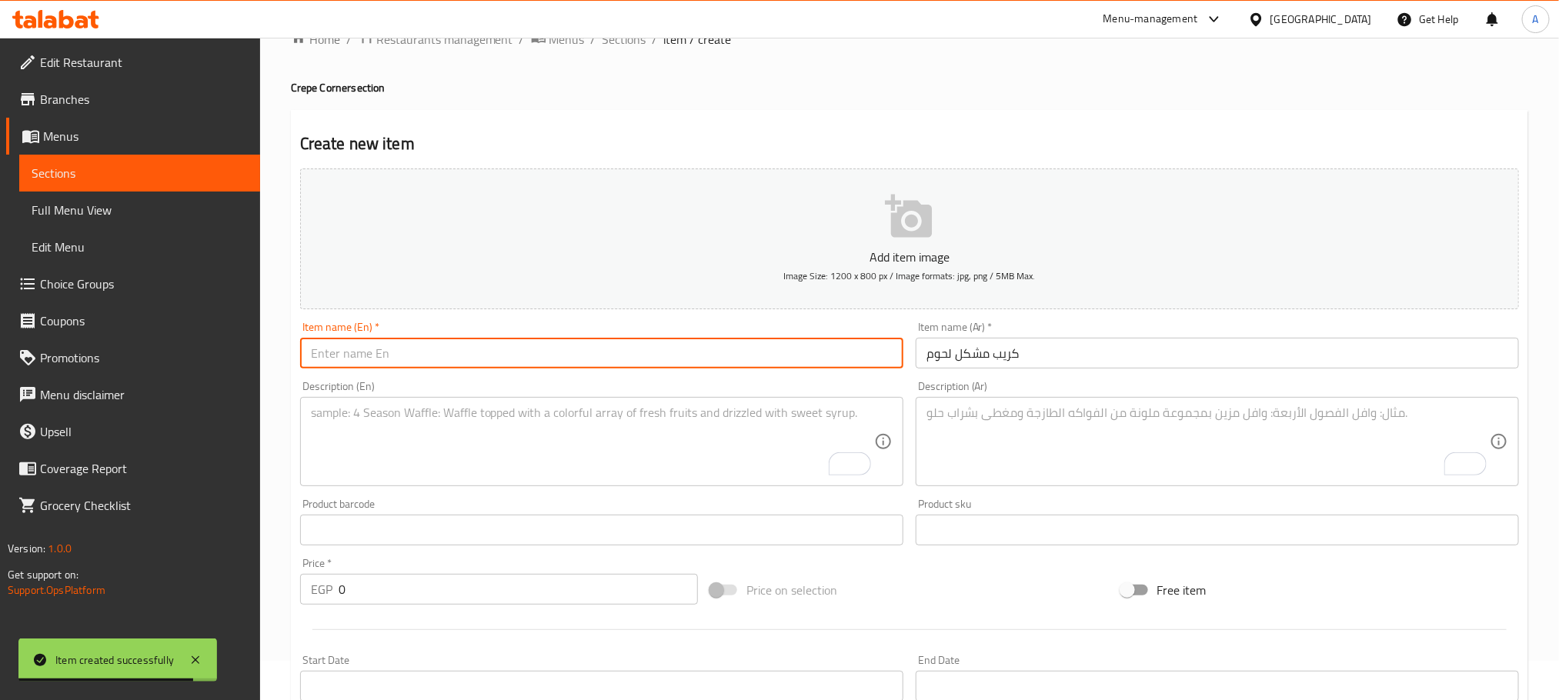
paste input "Mixed meat crepe"
click at [489, 345] on input "text" at bounding box center [601, 353] width 603 height 31
click at [489, 345] on input "Mixed meat crepe" at bounding box center [601, 353] width 603 height 31
type input "Mixed Meat Crepe"
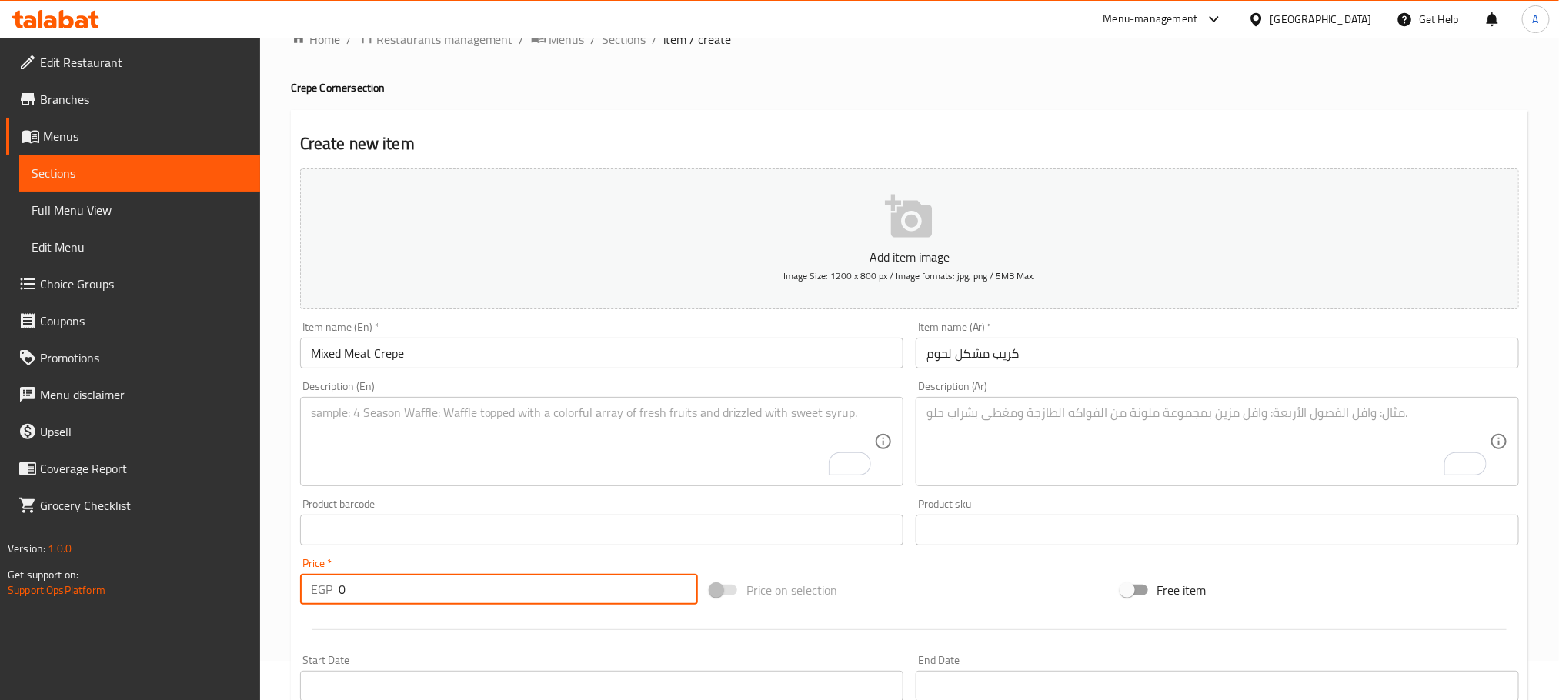
click at [339, 587] on input "0" at bounding box center [518, 589] width 359 height 31
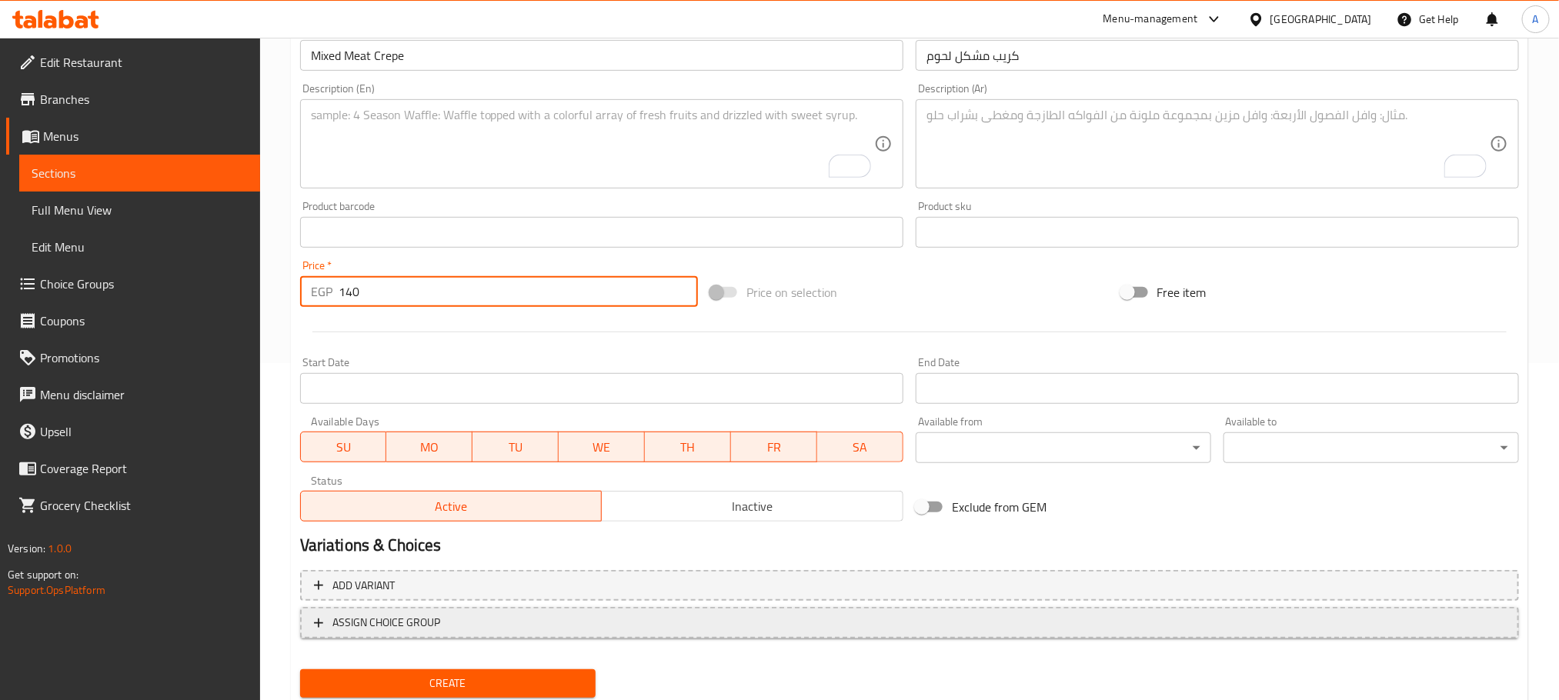
scroll to position [385, 0]
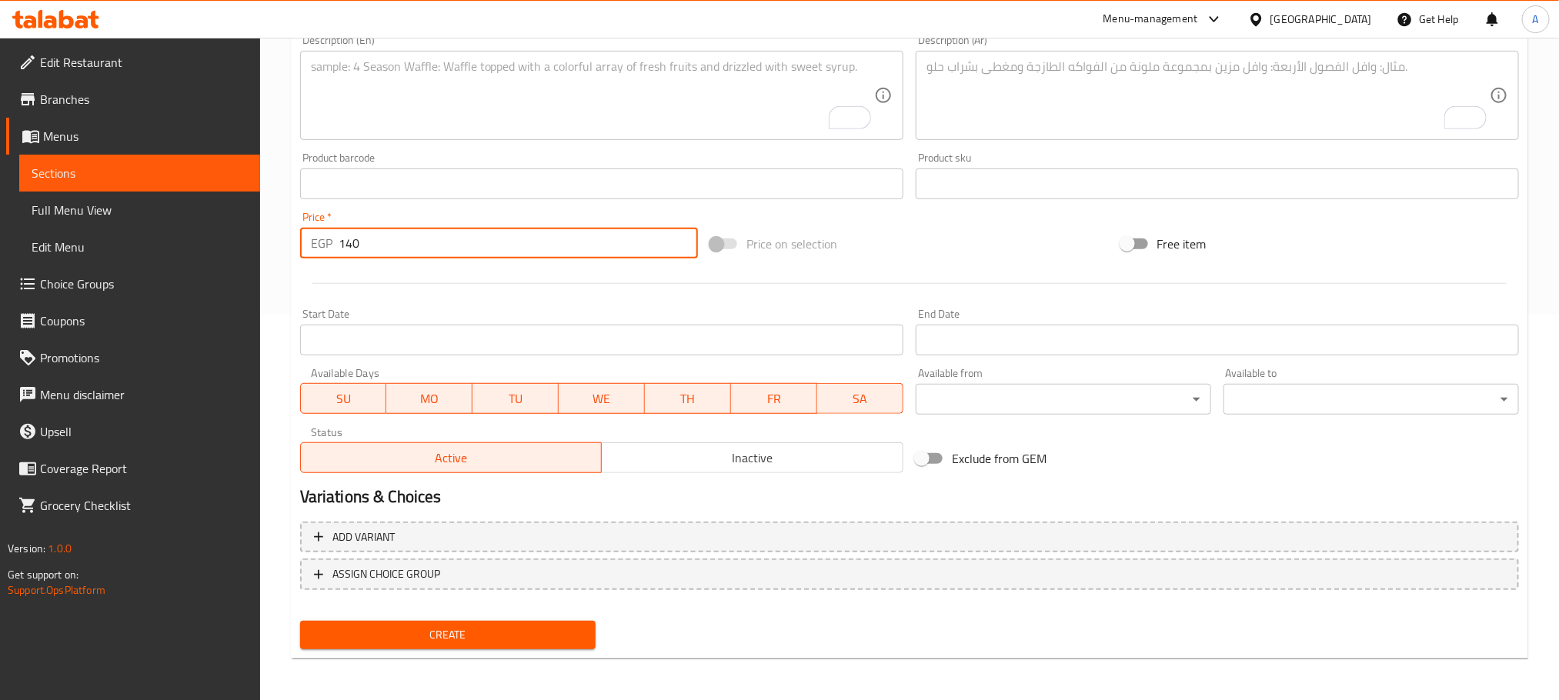
type input "140"
click at [508, 645] on button "Create" at bounding box center [447, 635] width 295 height 28
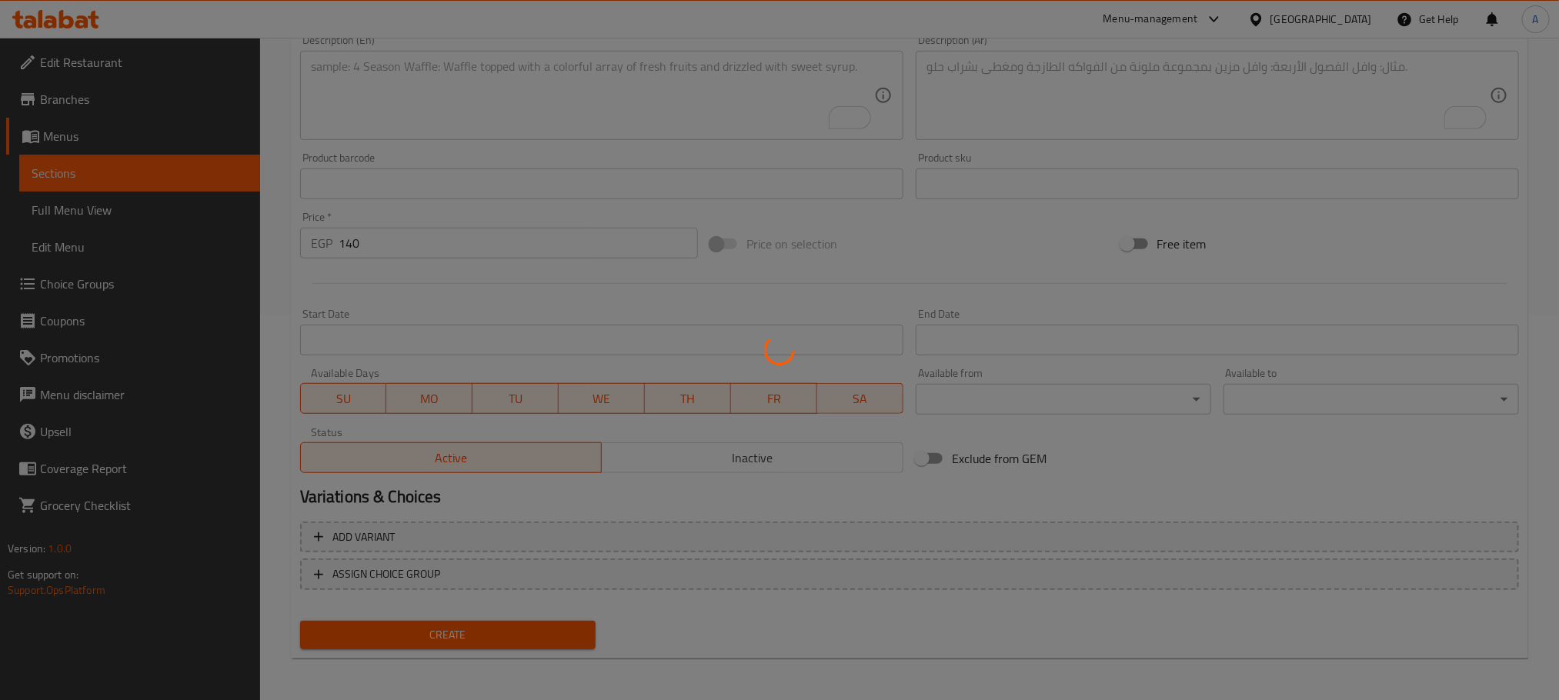
type input "0"
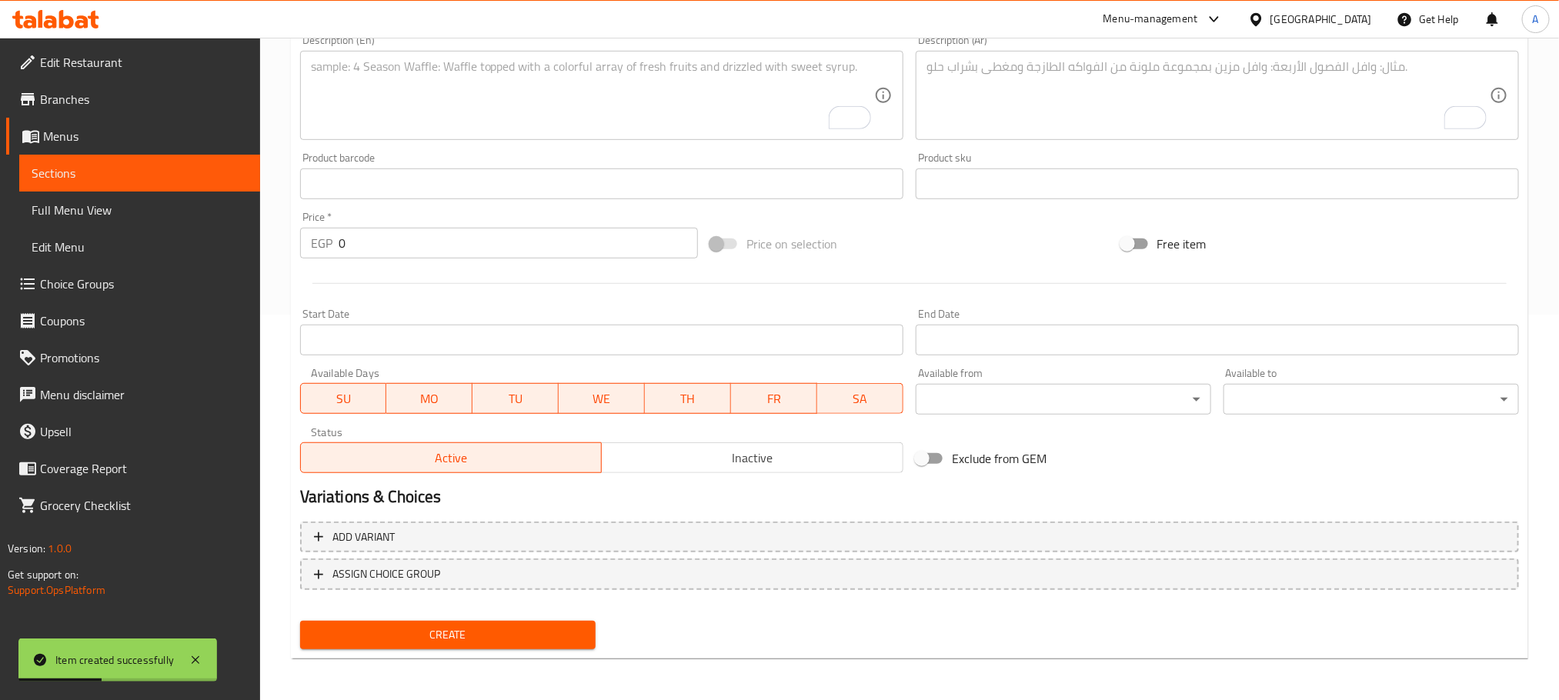
click at [432, 295] on div at bounding box center [909, 284] width 1231 height 38
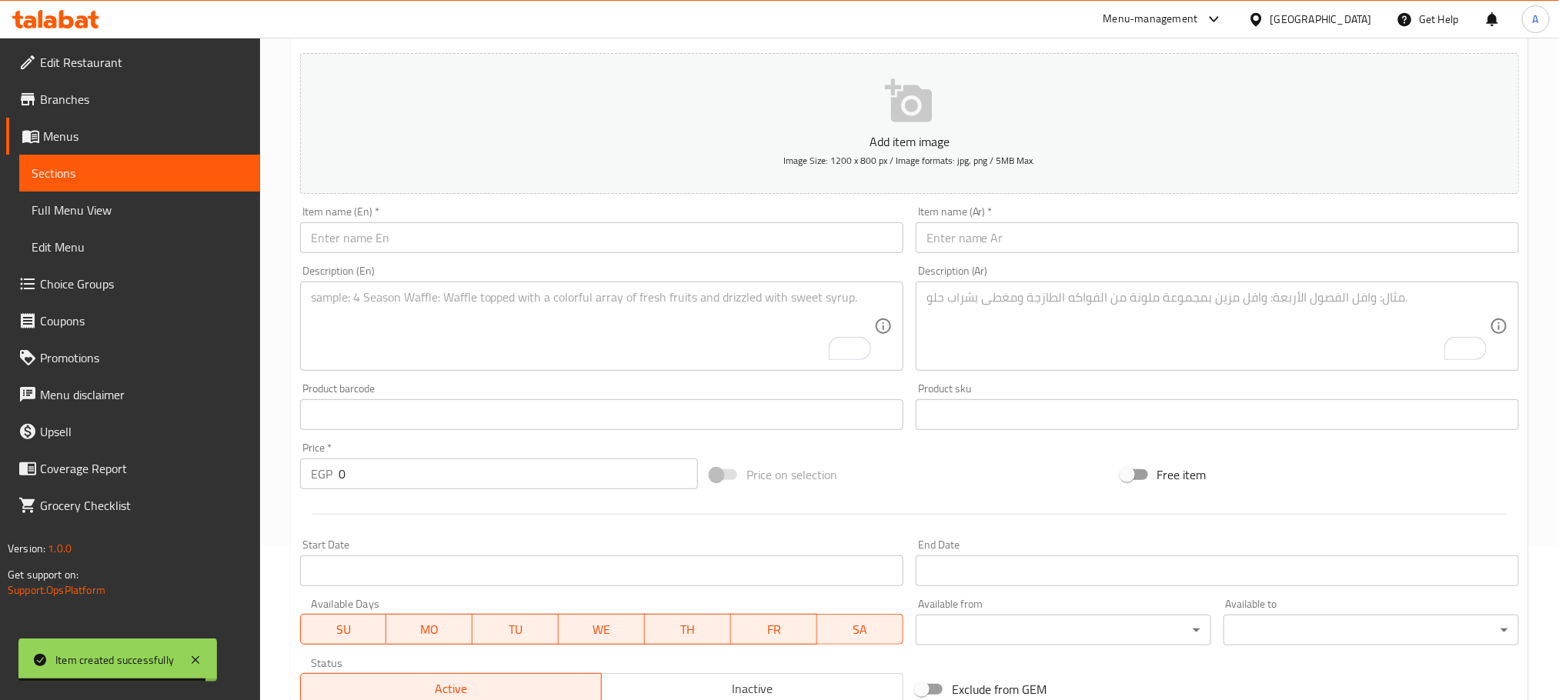
scroll to position [0, 0]
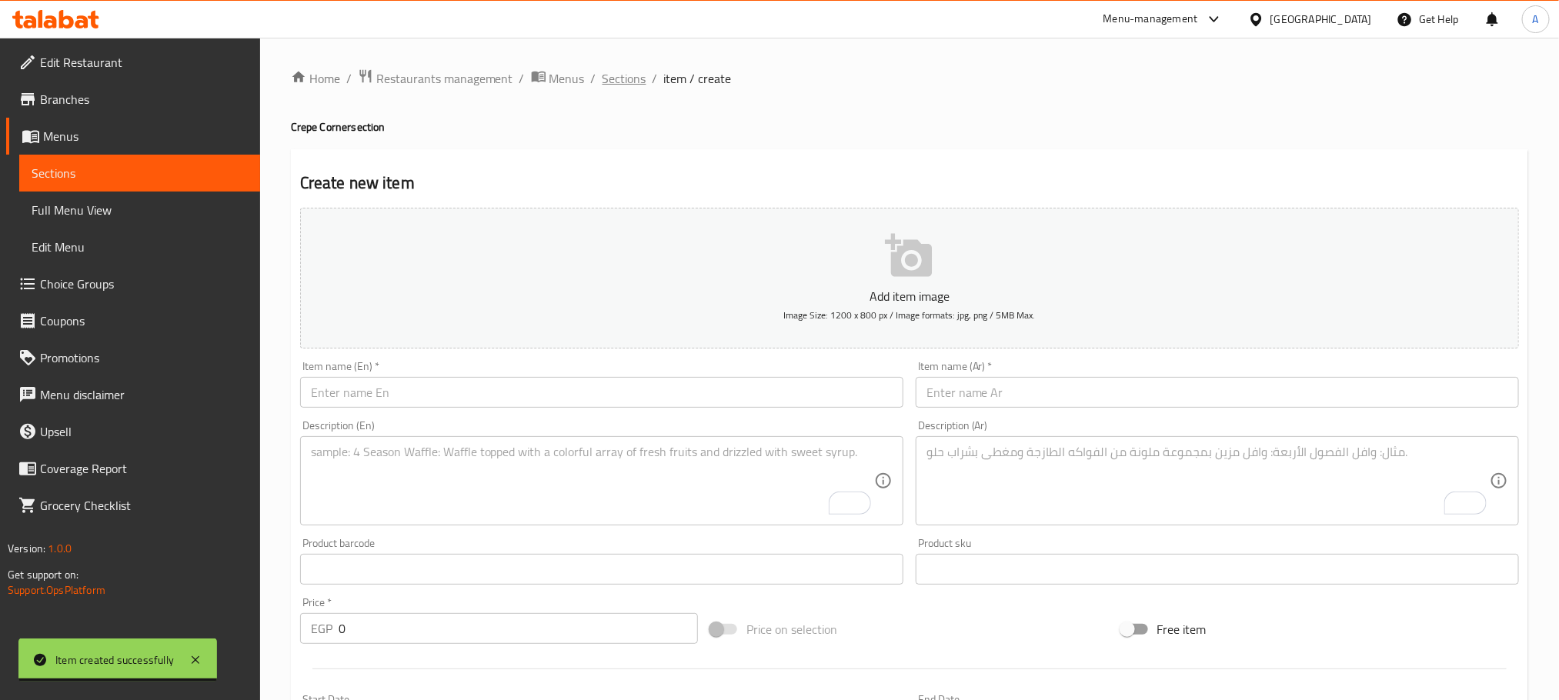
click at [619, 85] on span "Sections" at bounding box center [624, 78] width 44 height 18
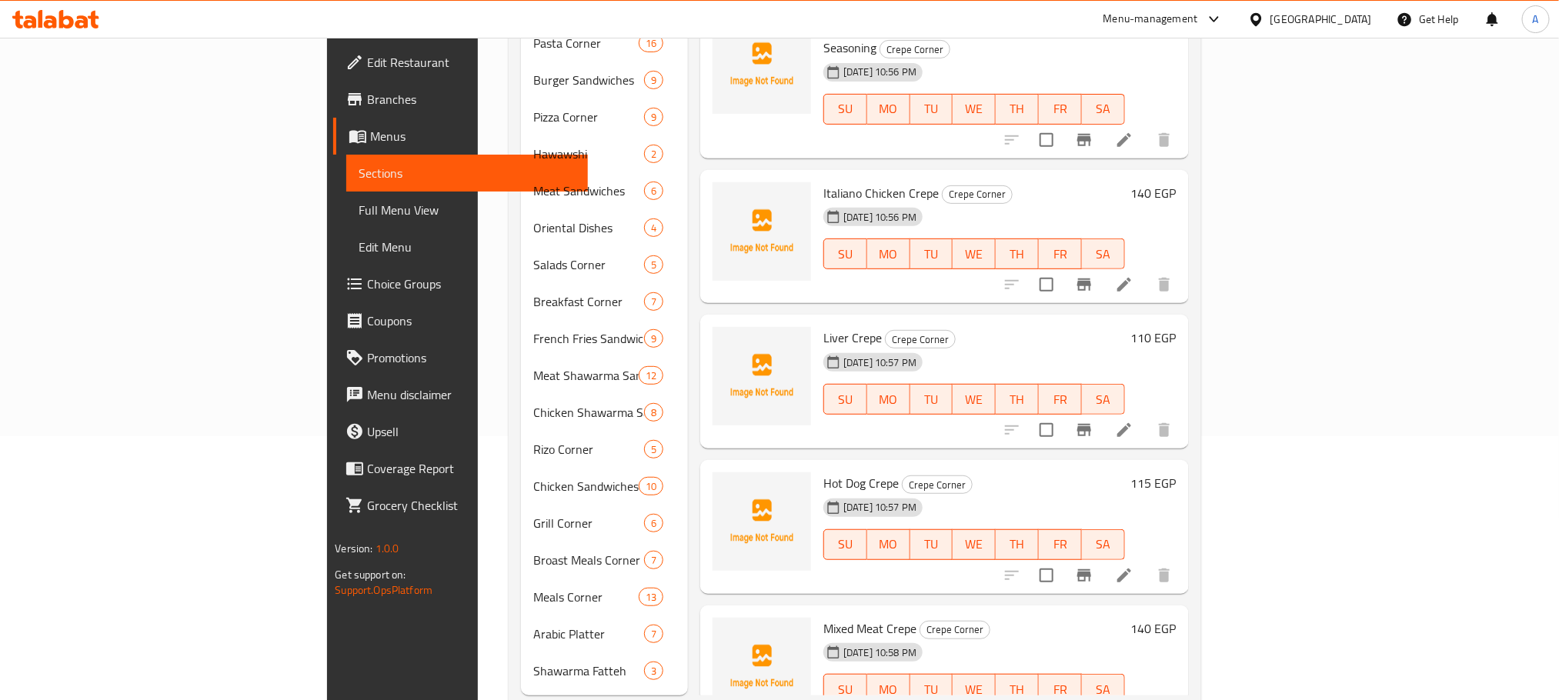
scroll to position [279, 0]
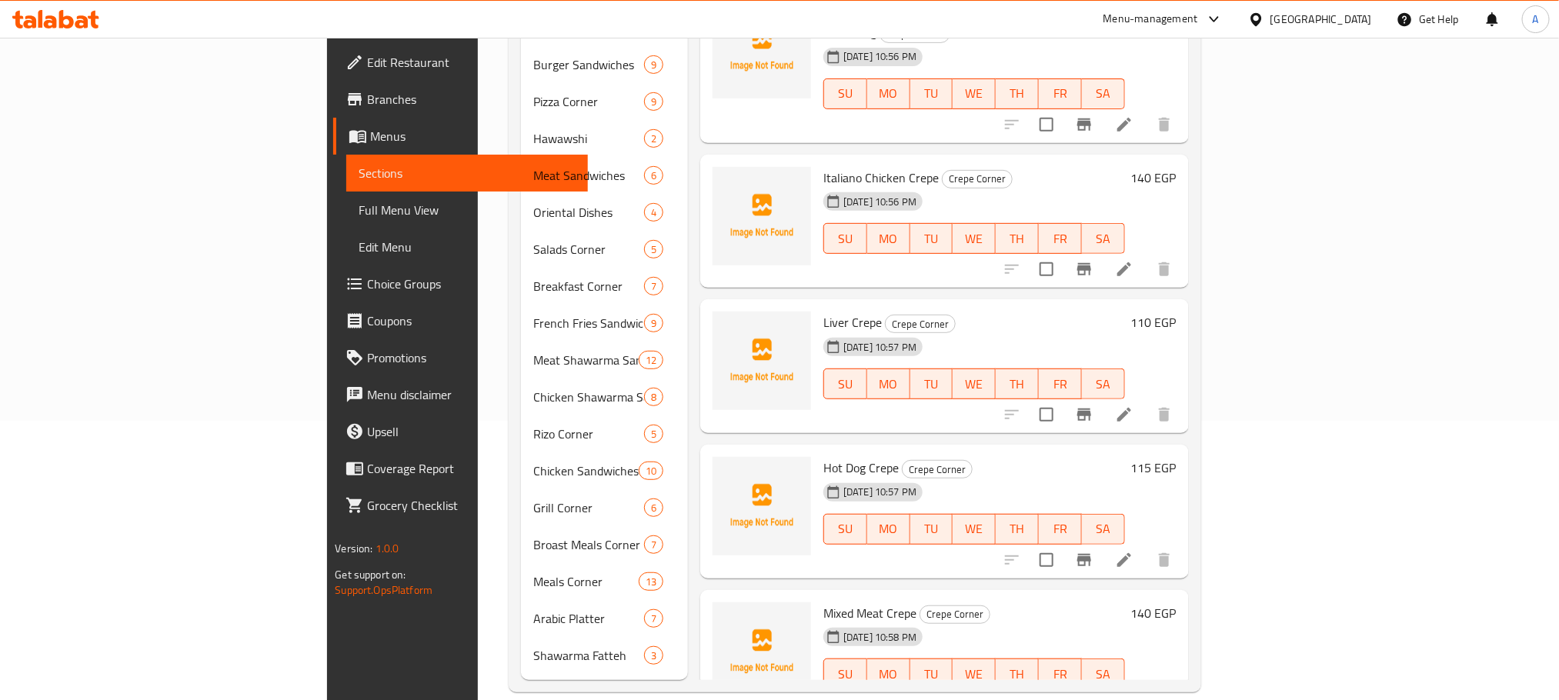
click at [1146, 691] on li at bounding box center [1124, 705] width 43 height 28
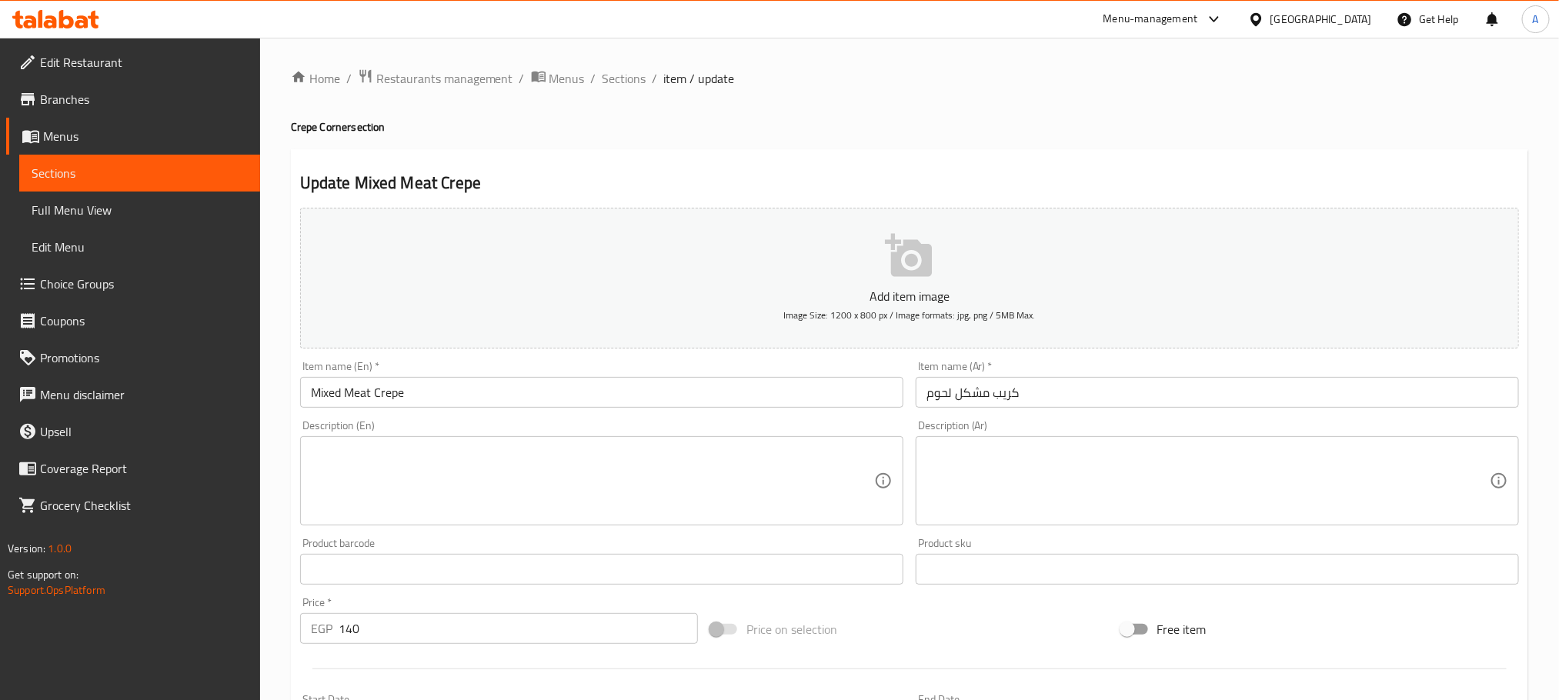
click at [1007, 450] on textarea at bounding box center [1207, 481] width 563 height 73
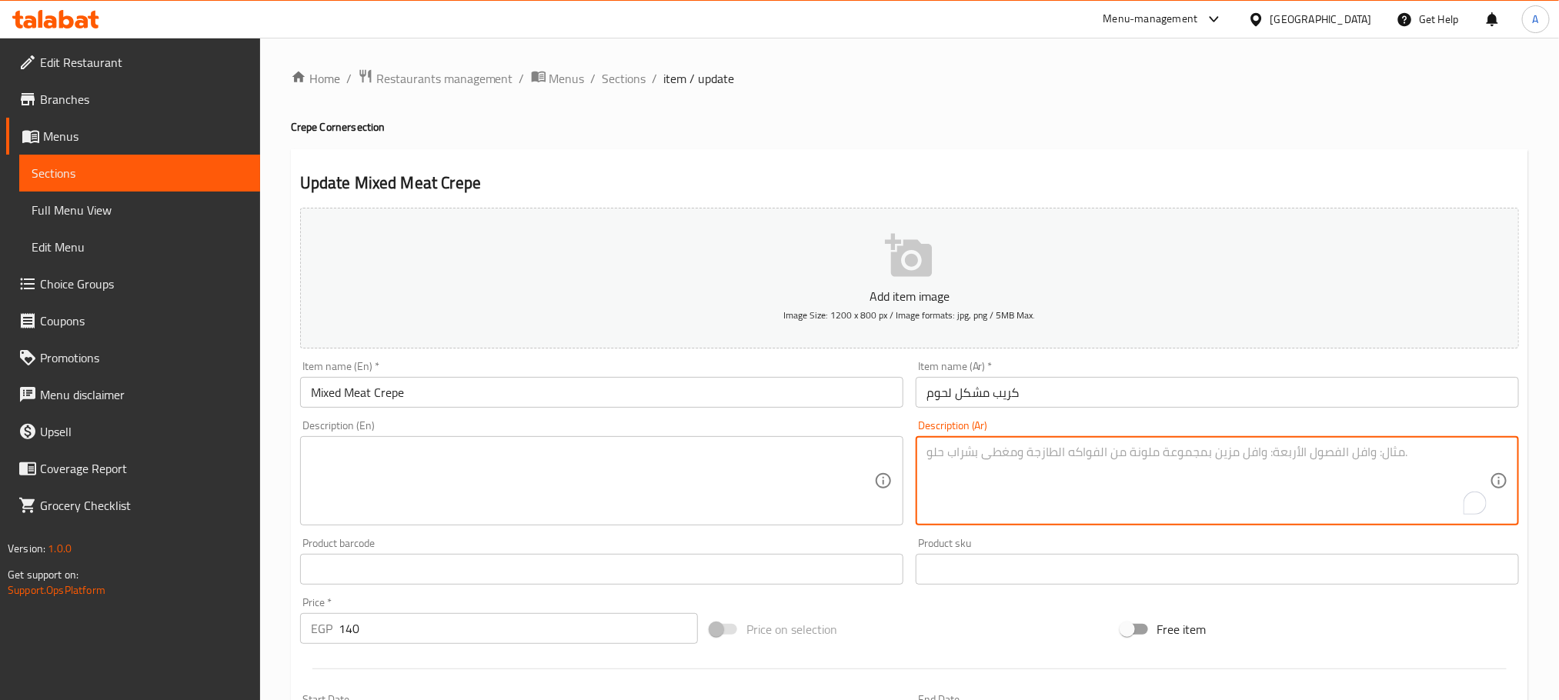
paste textarea "شاورما لحم + لحم + هوت دوج"
click at [1007, 450] on textarea "شاورما لحم + لحم + هوت دوج" at bounding box center [1207, 481] width 563 height 73
click at [993, 465] on textarea "شاورما لحم + لحم + هوت دوج" at bounding box center [1207, 481] width 563 height 73
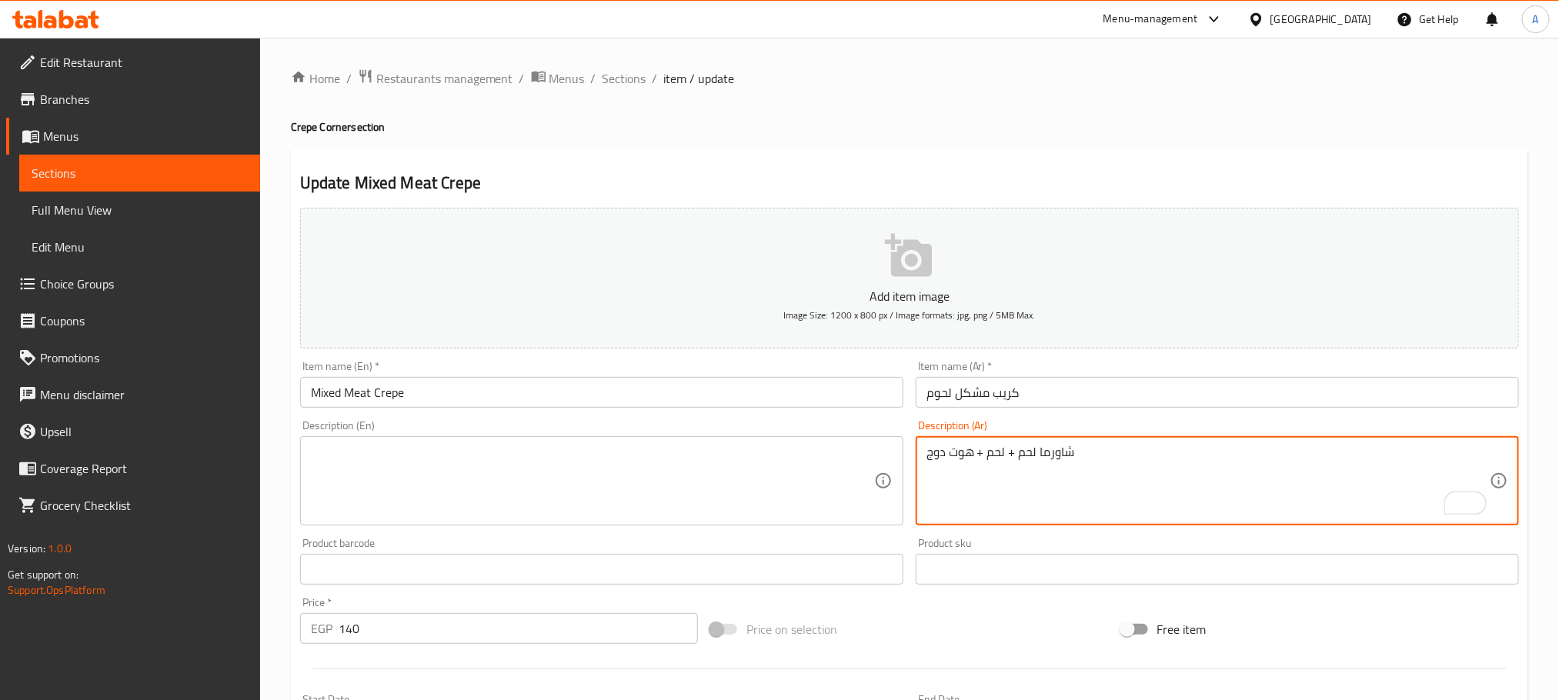
click at [993, 453] on textarea "شاورما لحم + لحم + هوت دوج" at bounding box center [1207, 481] width 563 height 73
click at [1073, 445] on textarea "شاورما لحم + fبرجر+ هوت دوج" at bounding box center [1207, 481] width 563 height 73
click at [1053, 453] on textarea "شاورما لحم + برجر + هوت دوج" at bounding box center [1207, 481] width 563 height 73
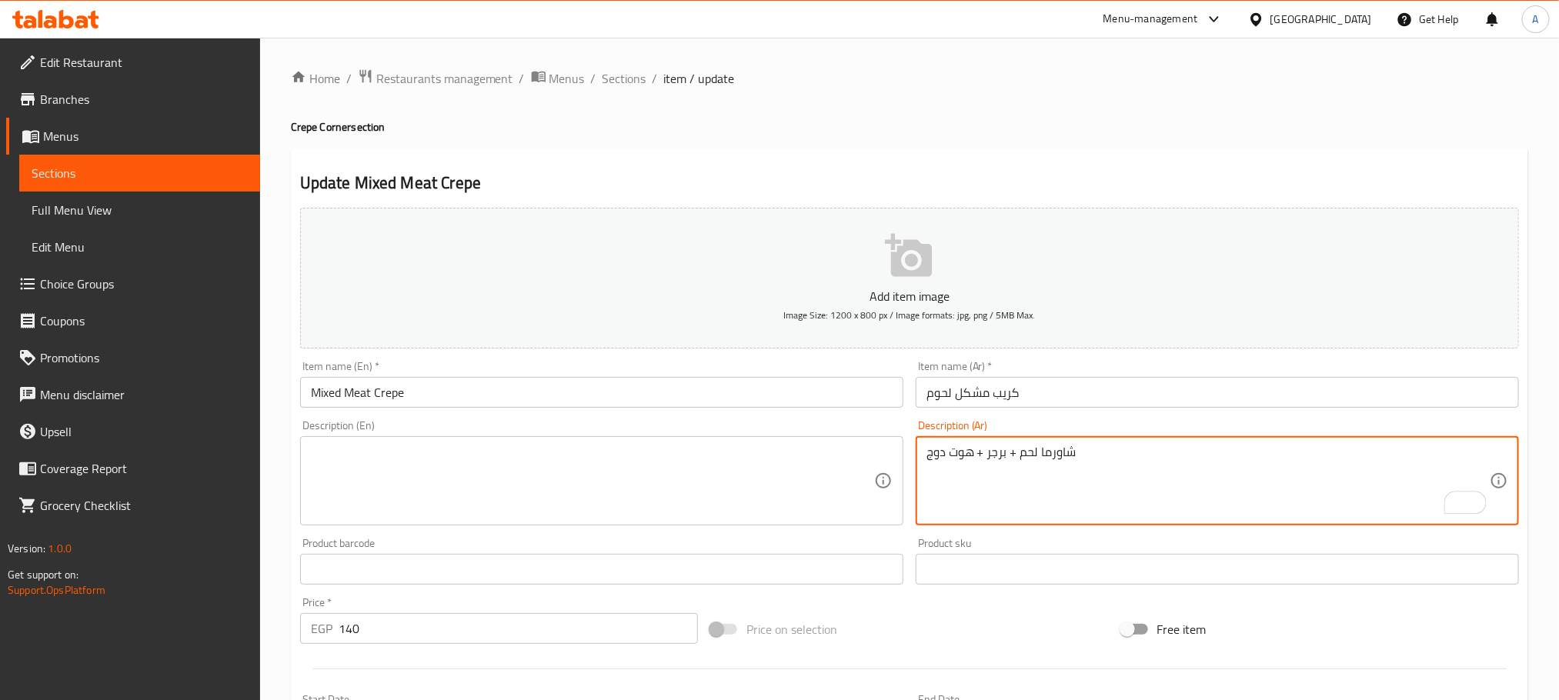
click at [1053, 453] on textarea "شاورما لحم + برجر + هوت دوج" at bounding box center [1207, 481] width 563 height 73
type textarea "شاورما لحم + برجر + هوت دوج"
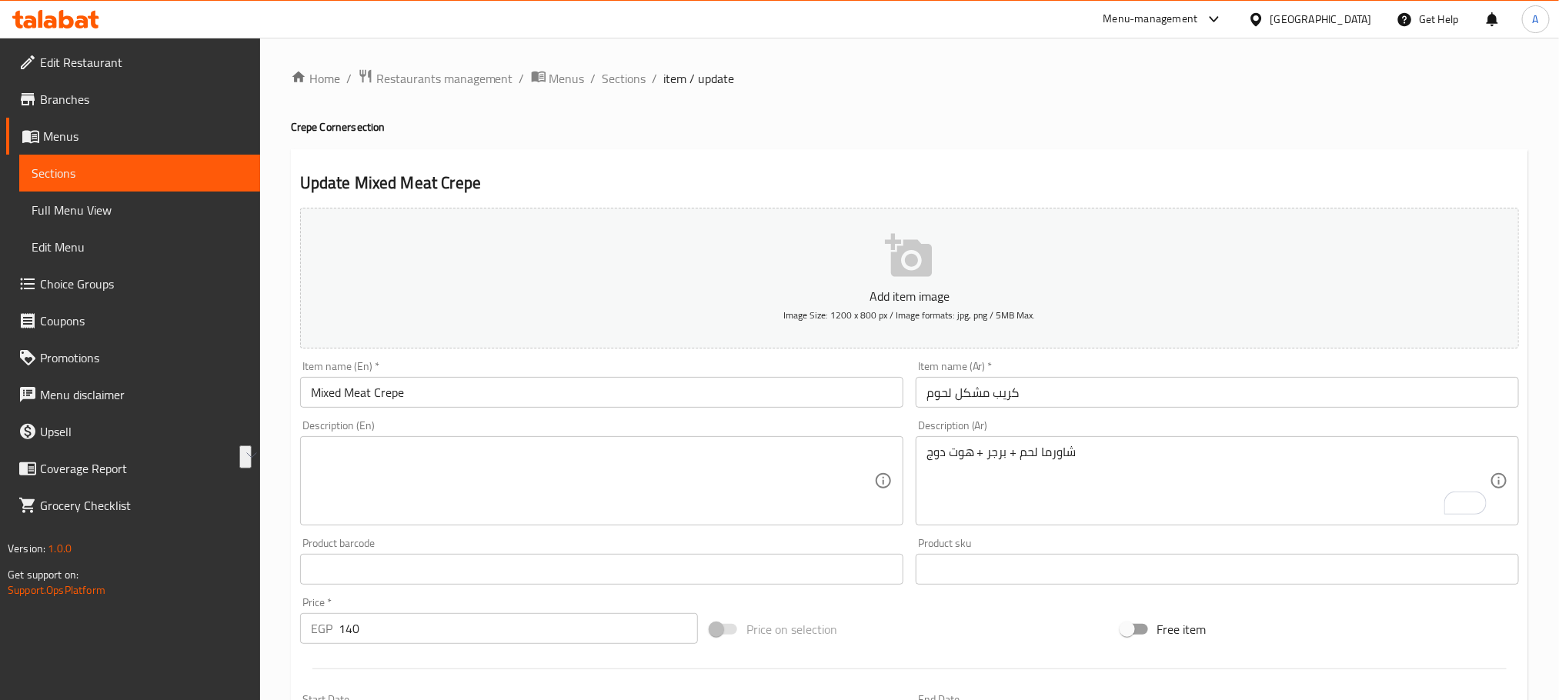
click at [467, 443] on div "Description (En)" at bounding box center [601, 480] width 603 height 89
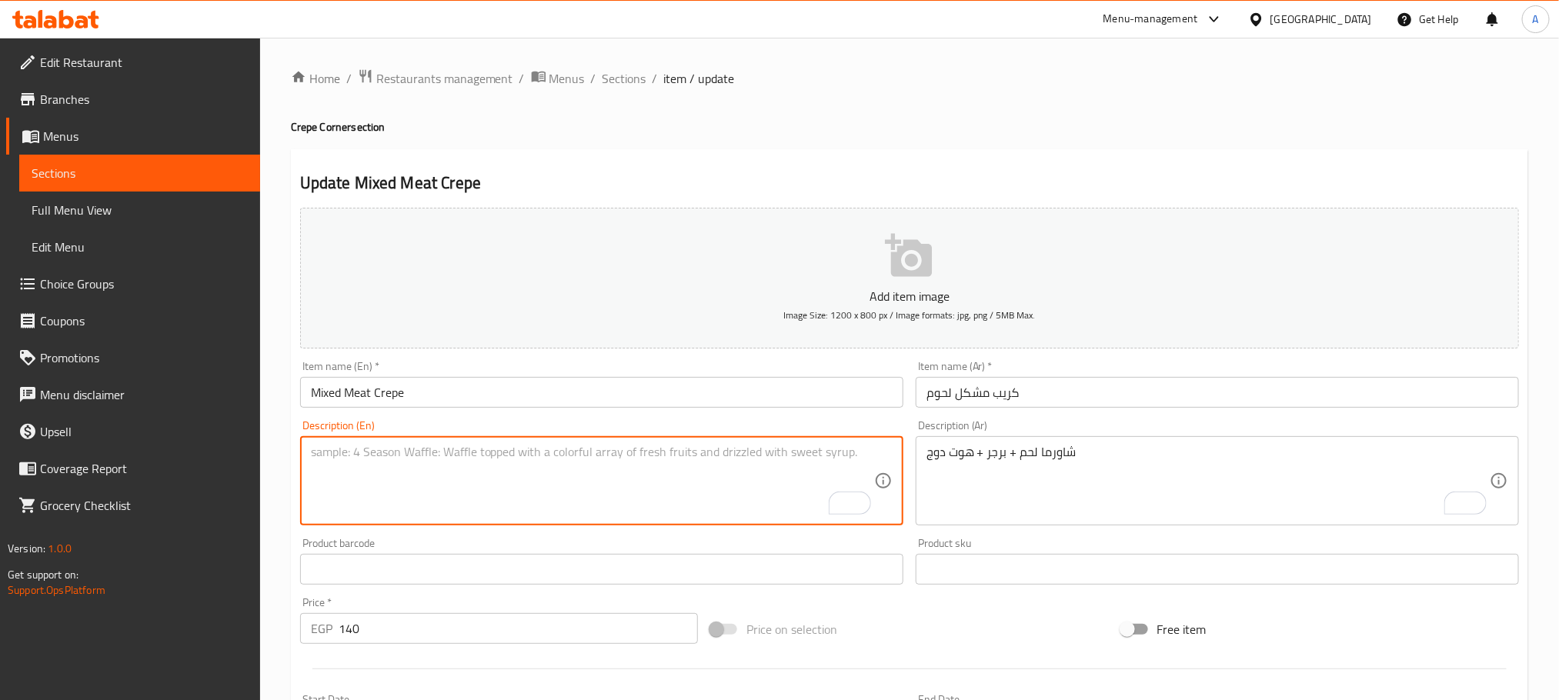
click at [353, 446] on textarea "To enrich screen reader interactions, please activate Accessibility in Grammarl…" at bounding box center [592, 481] width 563 height 73
paste textarea "Meat shawarma + burger + hot dog"
click at [379, 455] on textarea "Meat shawarma + burger + hot dog" at bounding box center [592, 481] width 563 height 73
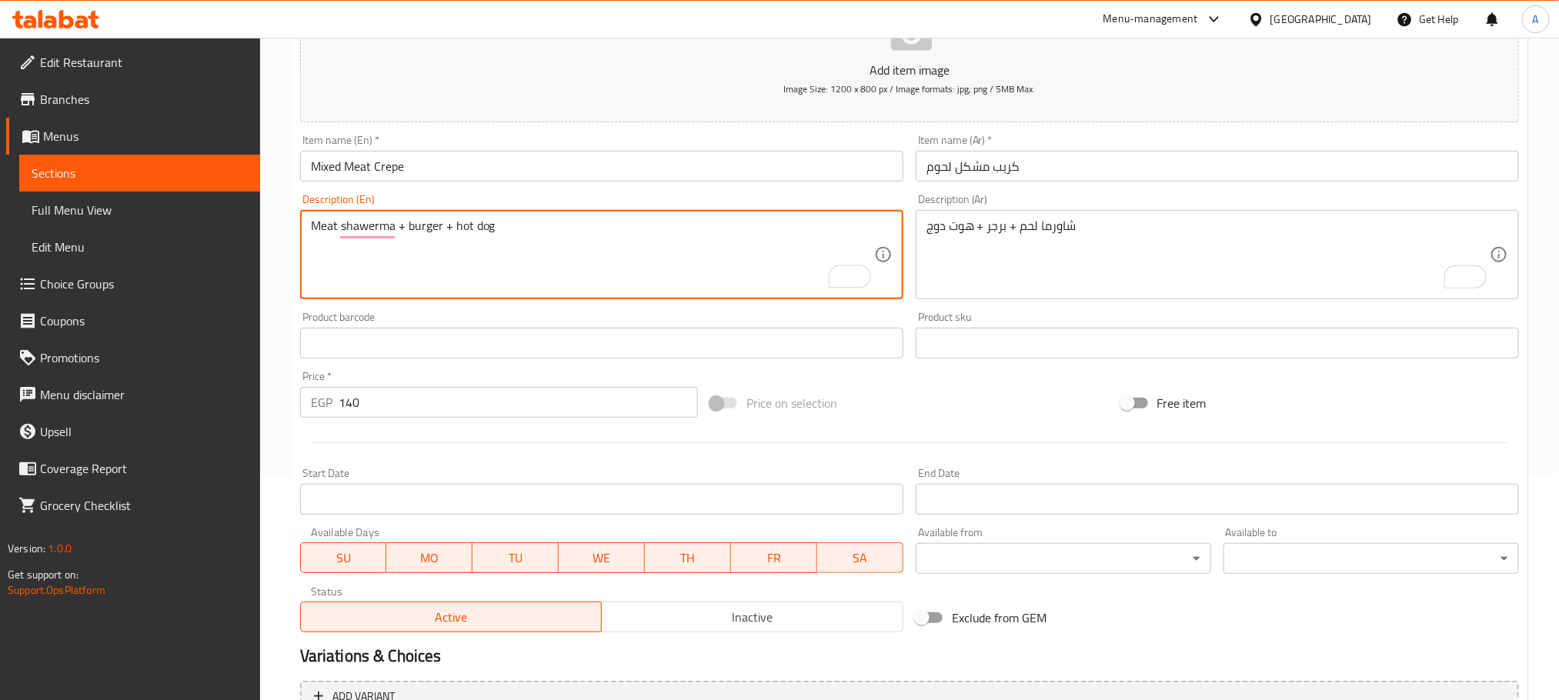
scroll to position [346, 0]
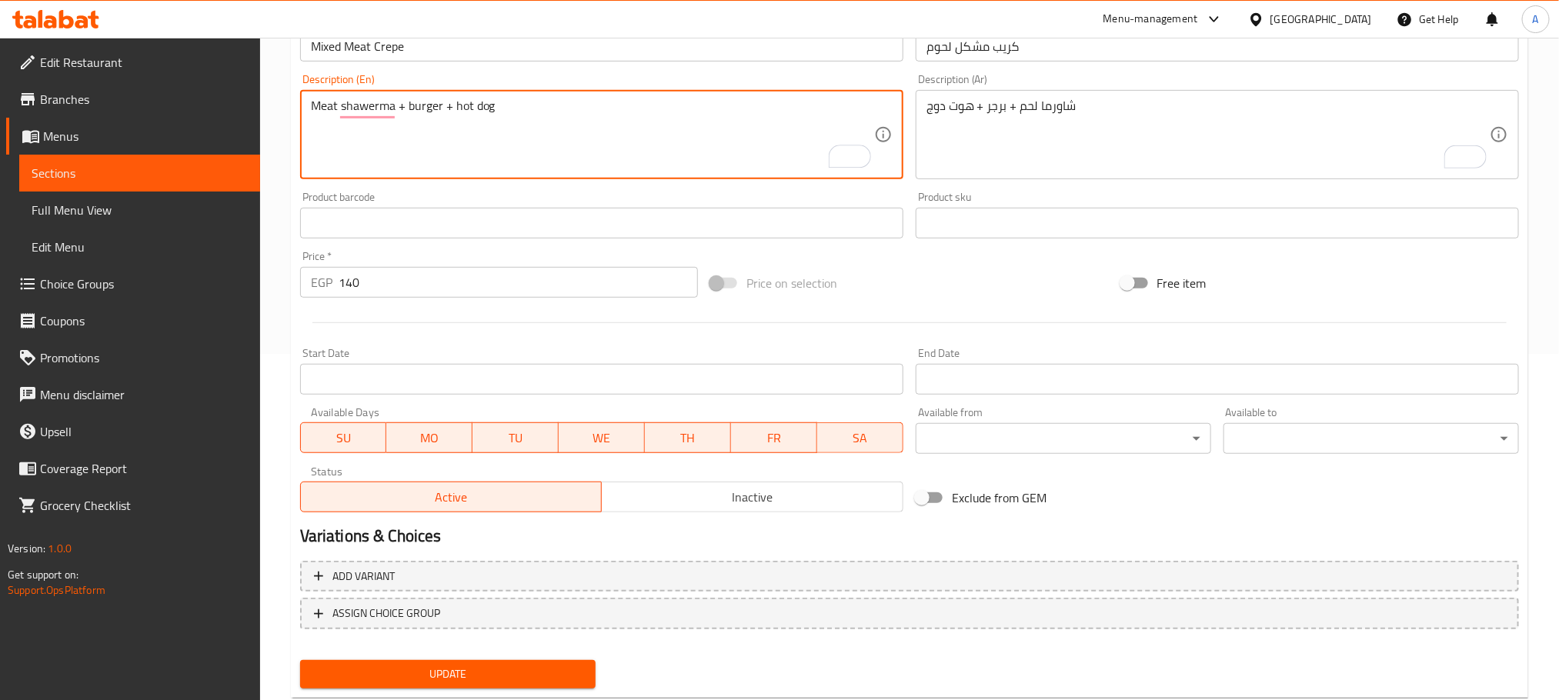
type textarea "Meat shawerma + burger + hot dog"
click at [564, 672] on span "Update" at bounding box center [447, 674] width 271 height 19
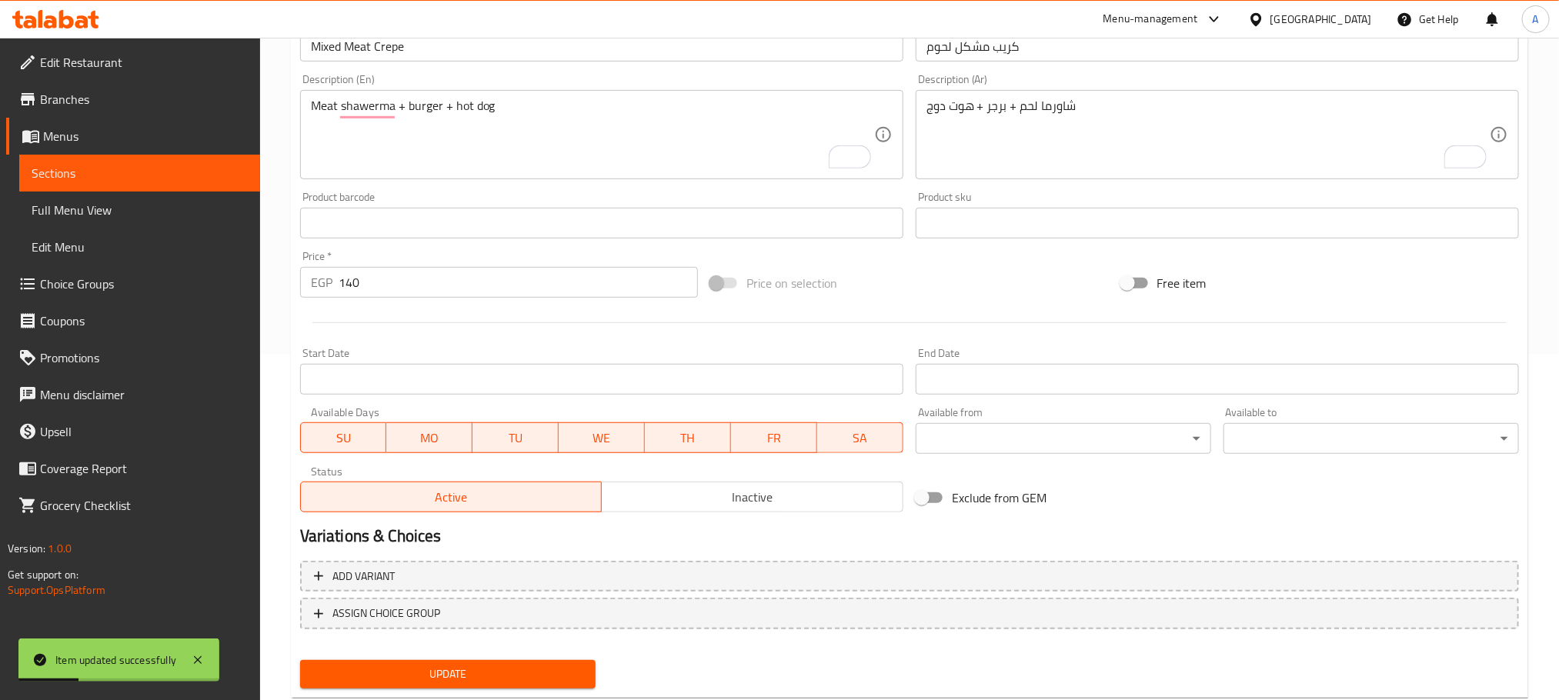
click at [402, 226] on input "text" at bounding box center [601, 223] width 603 height 31
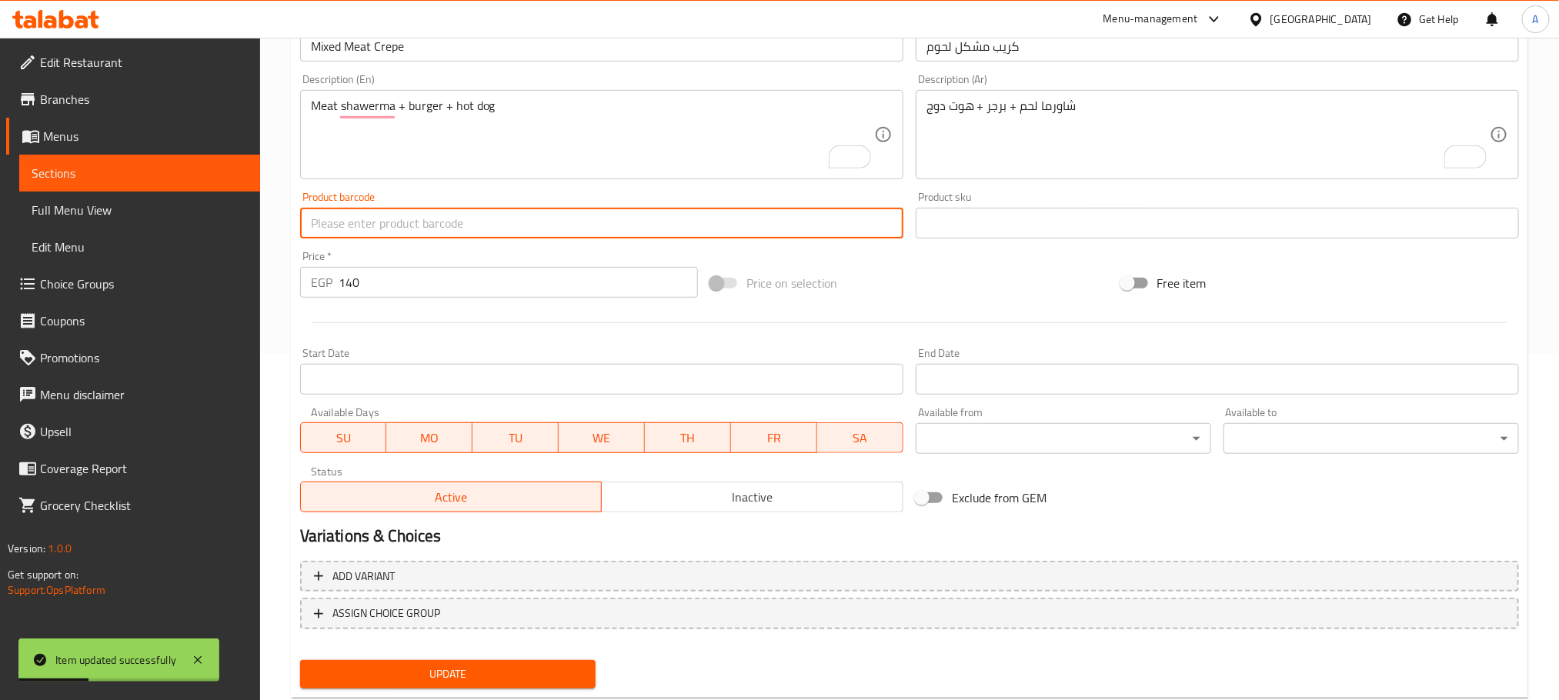
scroll to position [0, 0]
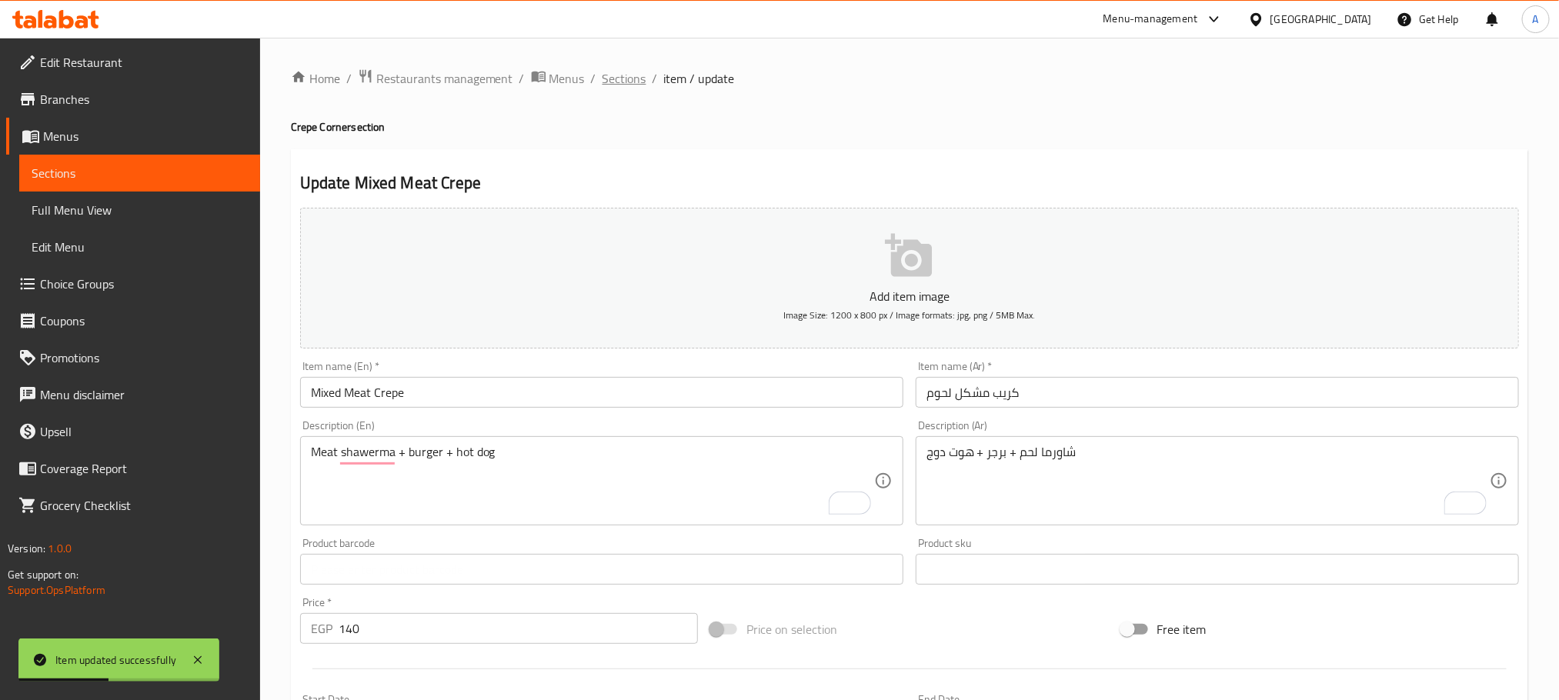
click at [631, 85] on span "Sections" at bounding box center [624, 78] width 44 height 18
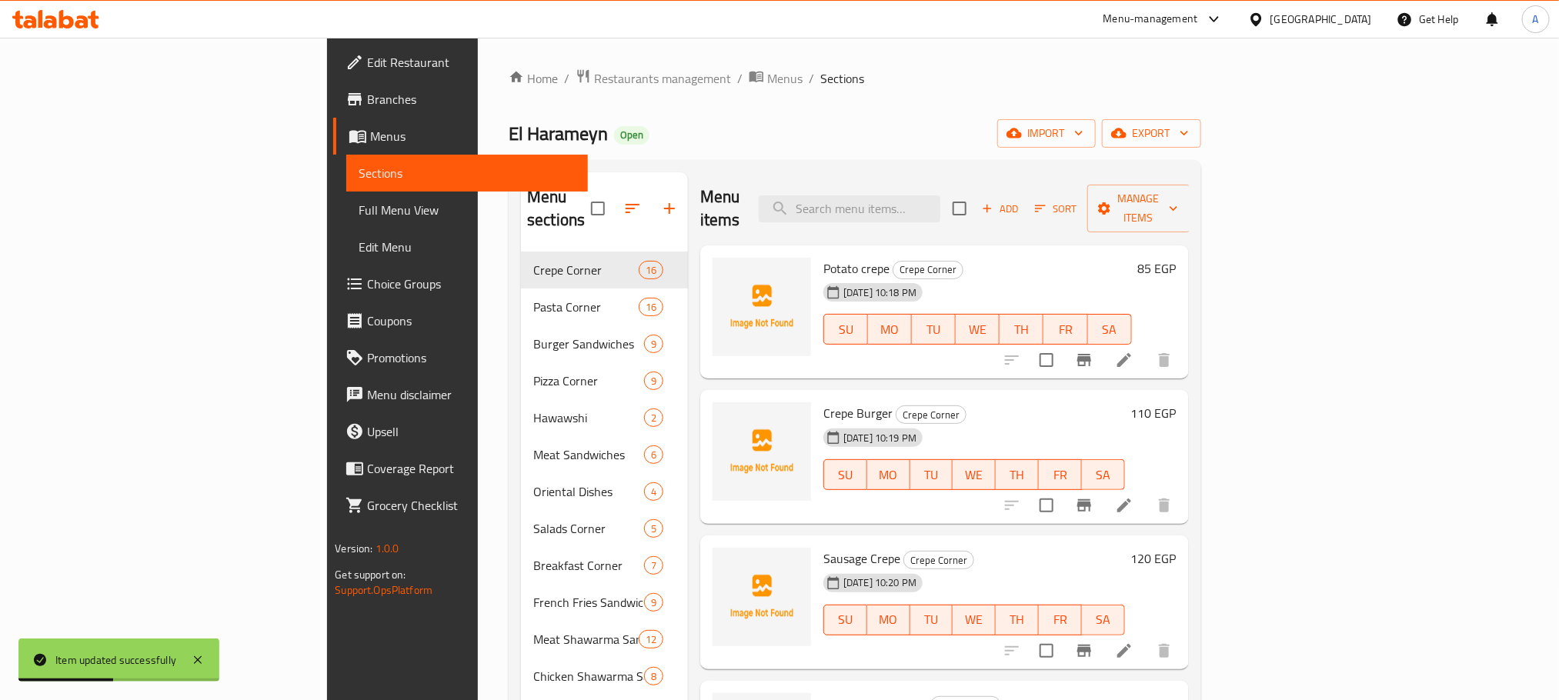
click at [1021, 200] on span "Add" at bounding box center [1000, 209] width 42 height 18
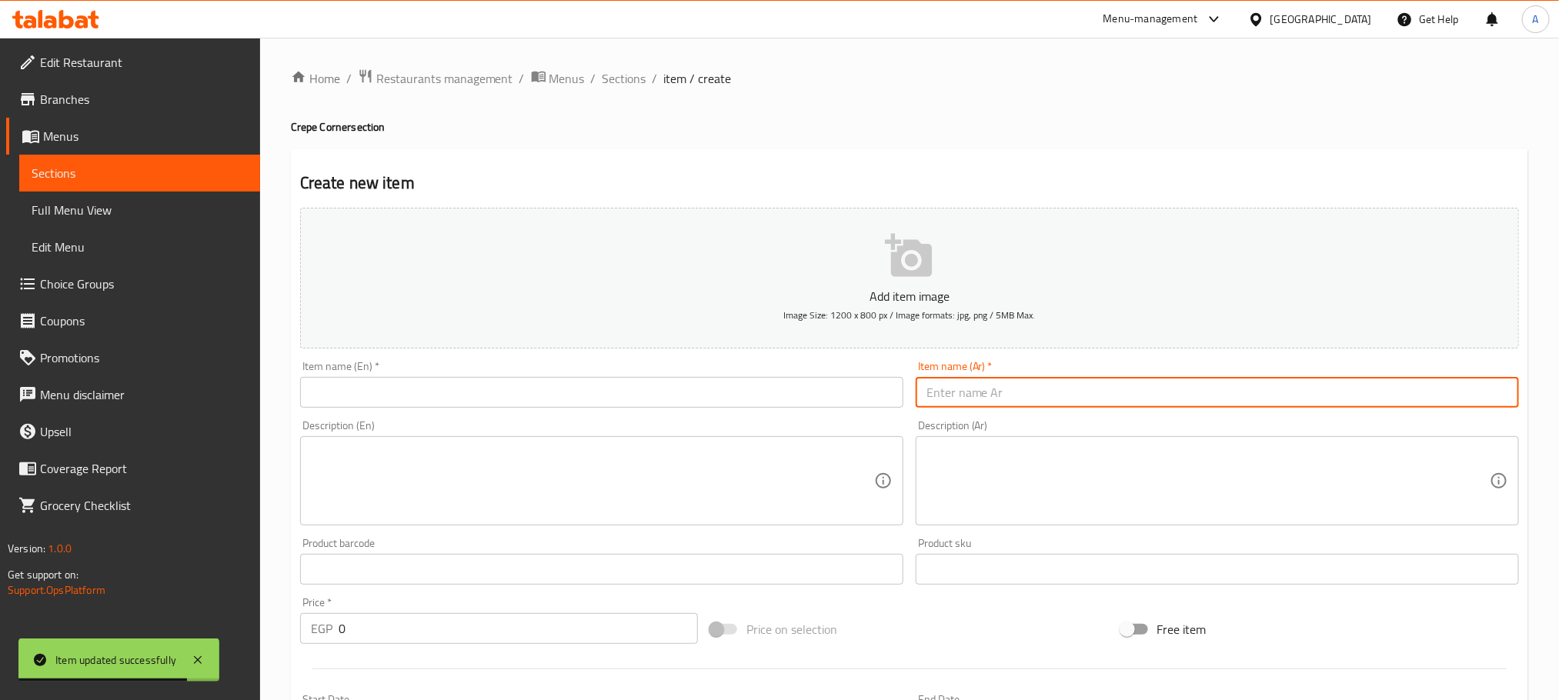
click at [1115, 385] on input "text" at bounding box center [1217, 392] width 603 height 31
paste input "كريب مشكل فراخ"
click at [1115, 385] on input "كريب مشكل فراخ" at bounding box center [1217, 392] width 603 height 31
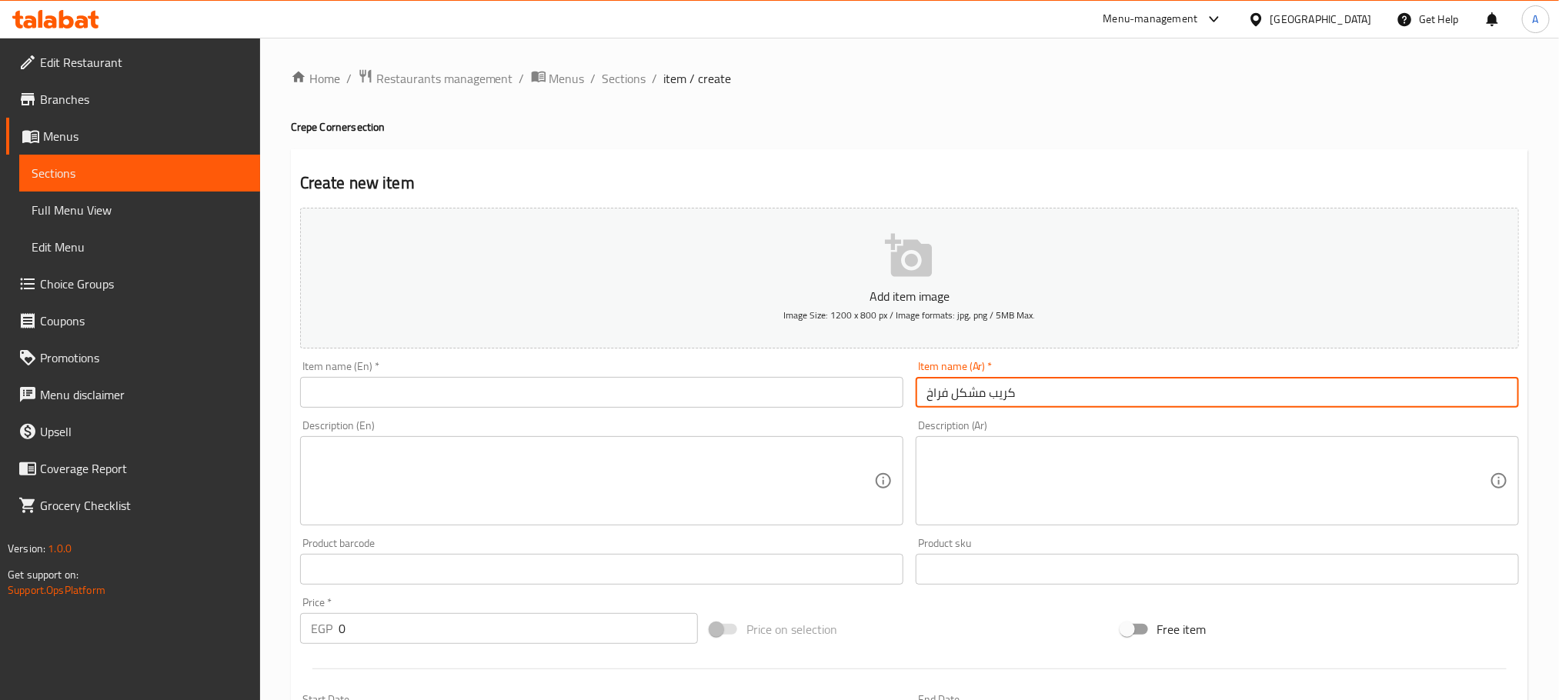
type input "كريب مشكل فراخ"
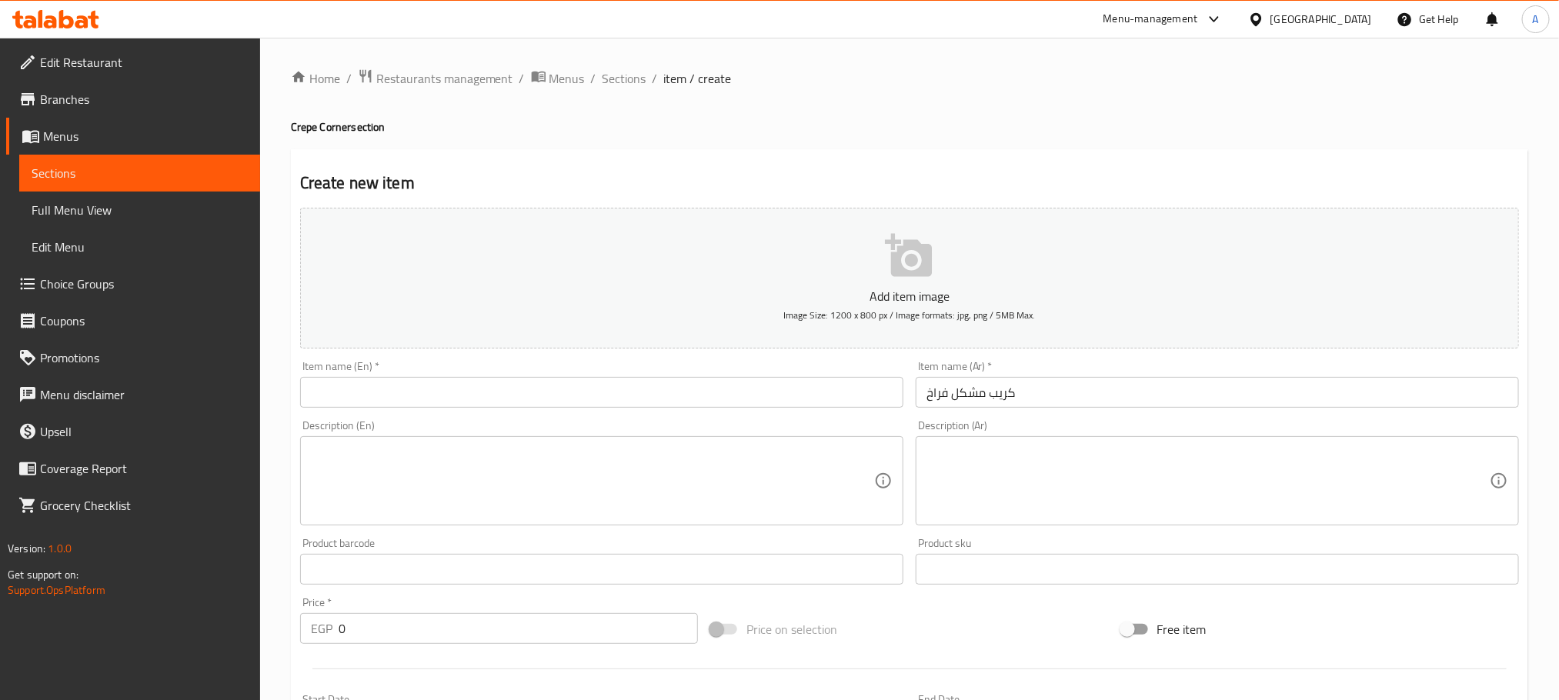
paste input "Mixed chicken crepe"
click at [402, 382] on input "text" at bounding box center [601, 392] width 603 height 31
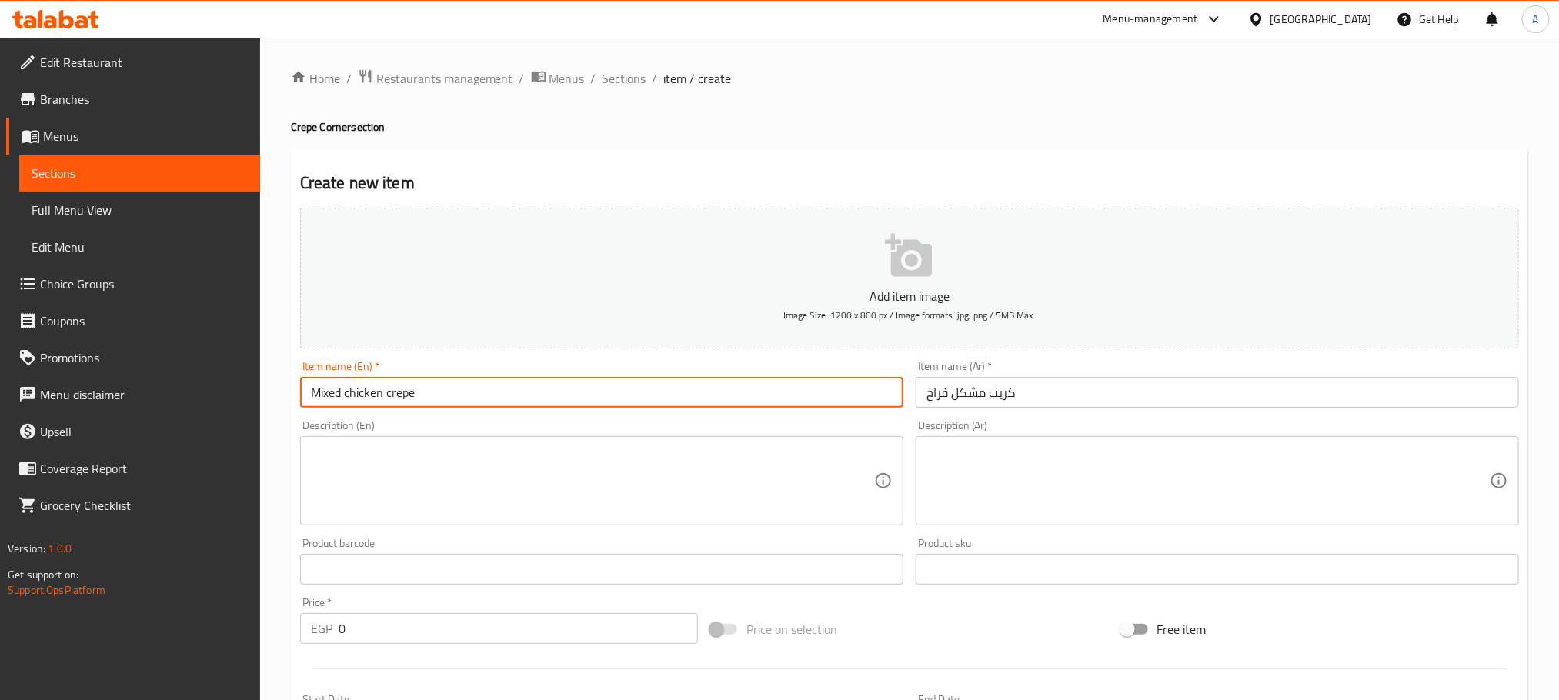
click at [402, 382] on input "Mixed chicken crepe" at bounding box center [601, 392] width 603 height 31
type input "Mixed Chicken Crepe"
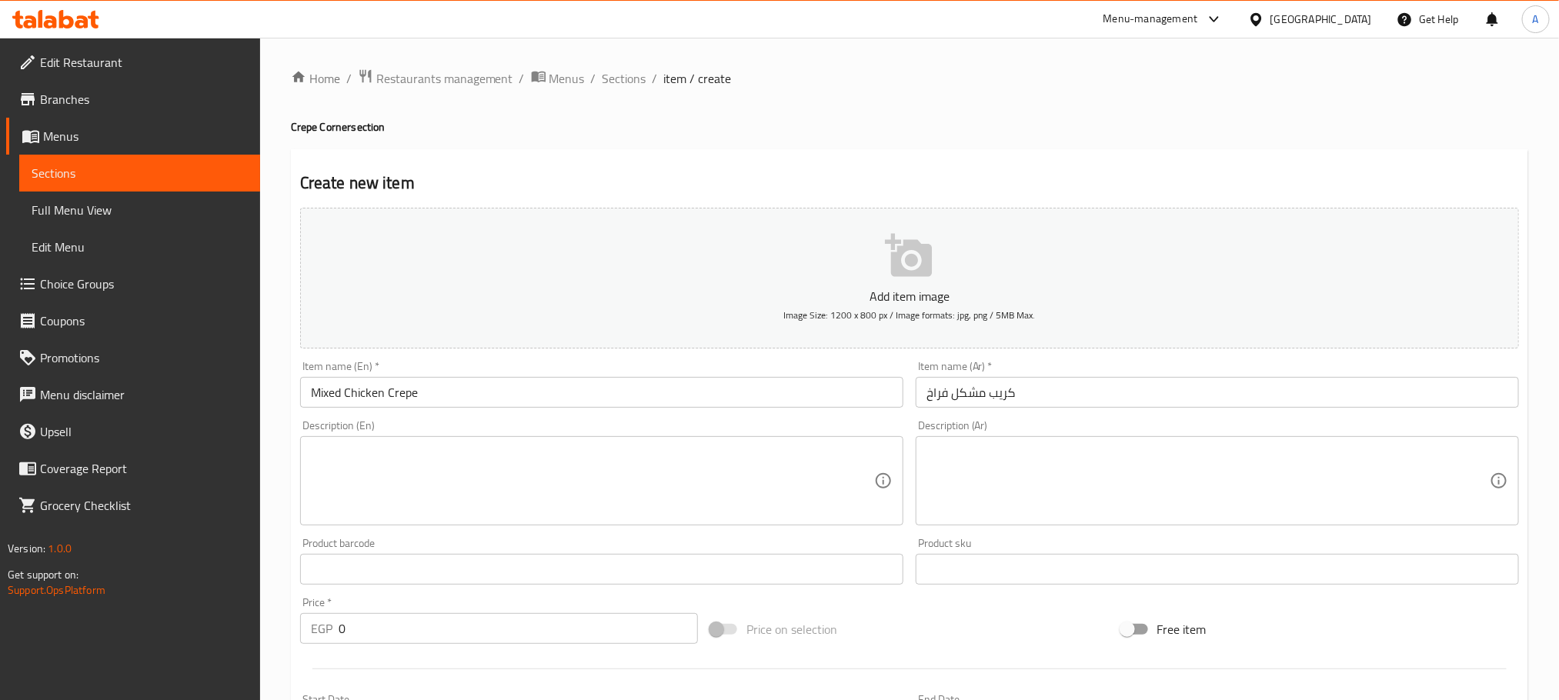
drag, startPoint x: 383, startPoint y: 453, endPoint x: 1053, endPoint y: 439, distance: 670.3
click at [383, 453] on textarea at bounding box center [592, 481] width 563 height 73
click at [1085, 436] on div "Description (Ar)" at bounding box center [1217, 480] width 603 height 89
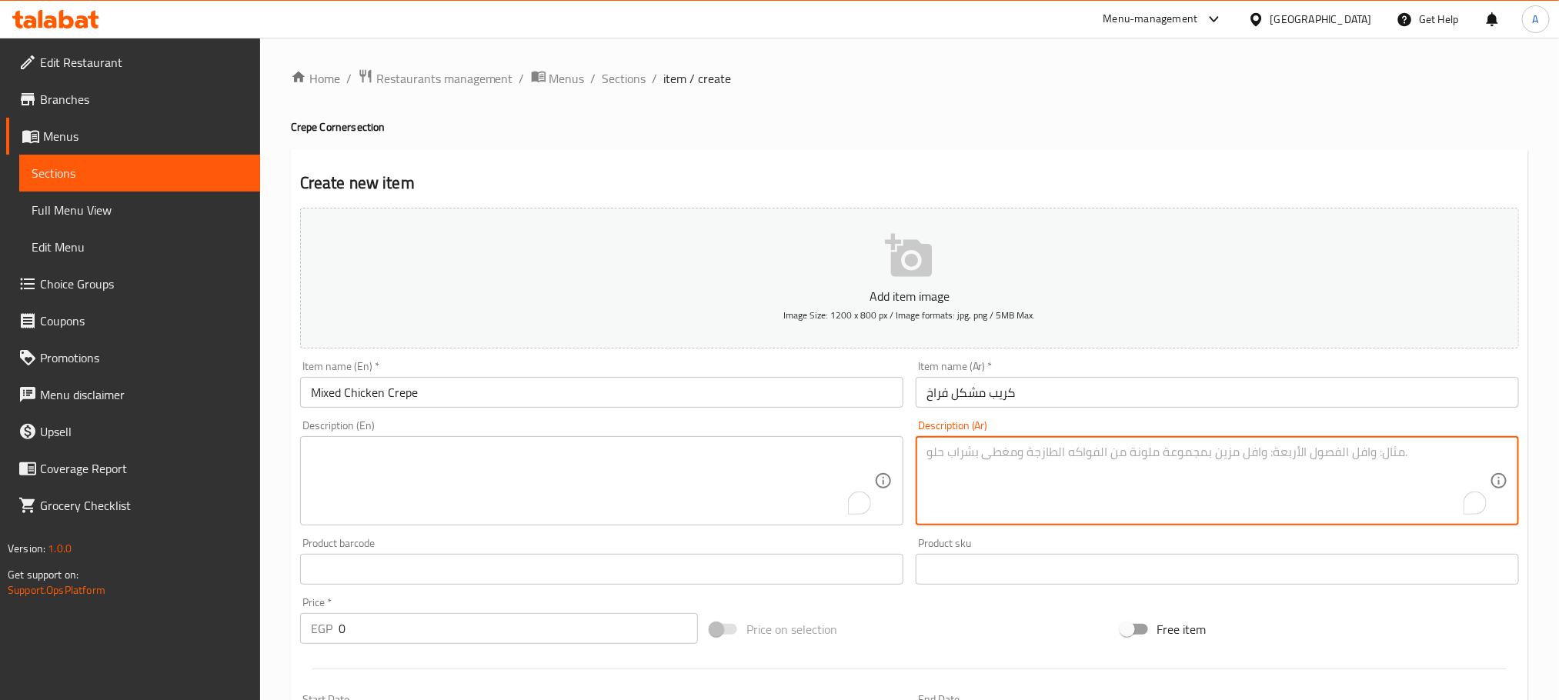
paste textarea "شيش + كرسبي + شاورما"
click at [1064, 452] on textarea "شيش + كرسبي + شاورما" at bounding box center [1207, 481] width 563 height 73
type textarea "شيش + كرسبي + شاورما"
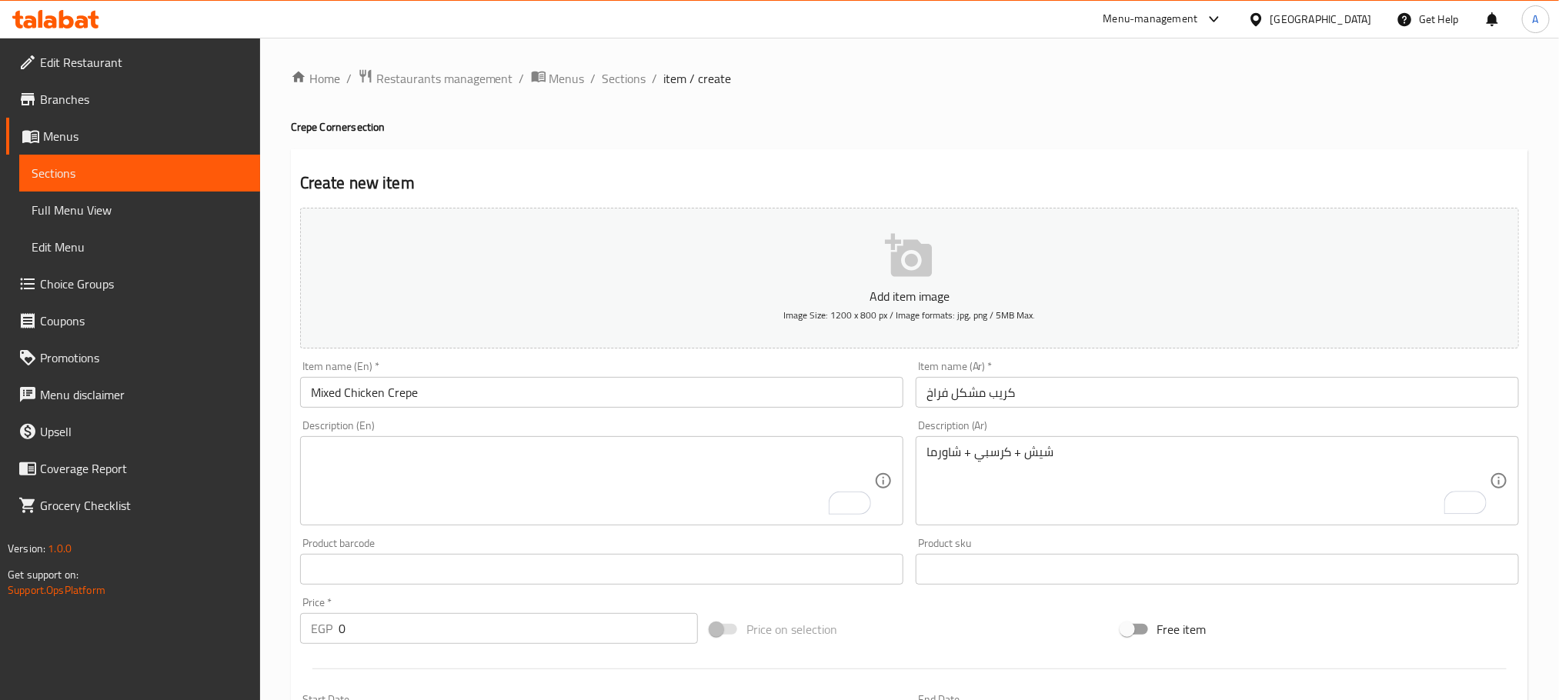
click at [482, 439] on div "Description (En)" at bounding box center [601, 480] width 603 height 89
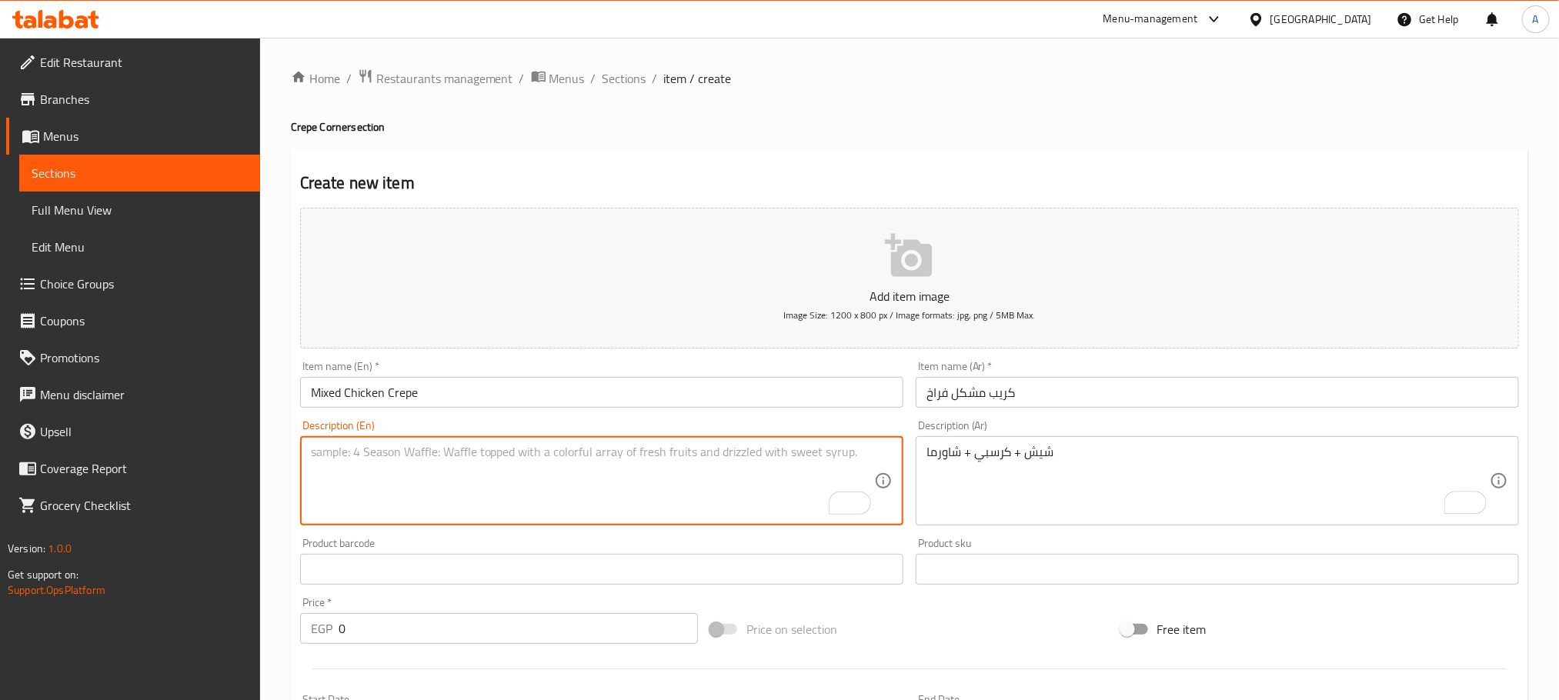
click at [464, 455] on textarea "To enrich screen reader interactions, please activate Accessibility in Grammarl…" at bounding box center [592, 481] width 563 height 73
paste textarea "Shish + Crispy + Shawarma"
click at [434, 453] on textarea "Shish + Crispy + Shawarma" at bounding box center [592, 481] width 563 height 73
type textarea "Shish + Crispy + [PERSON_NAME]"
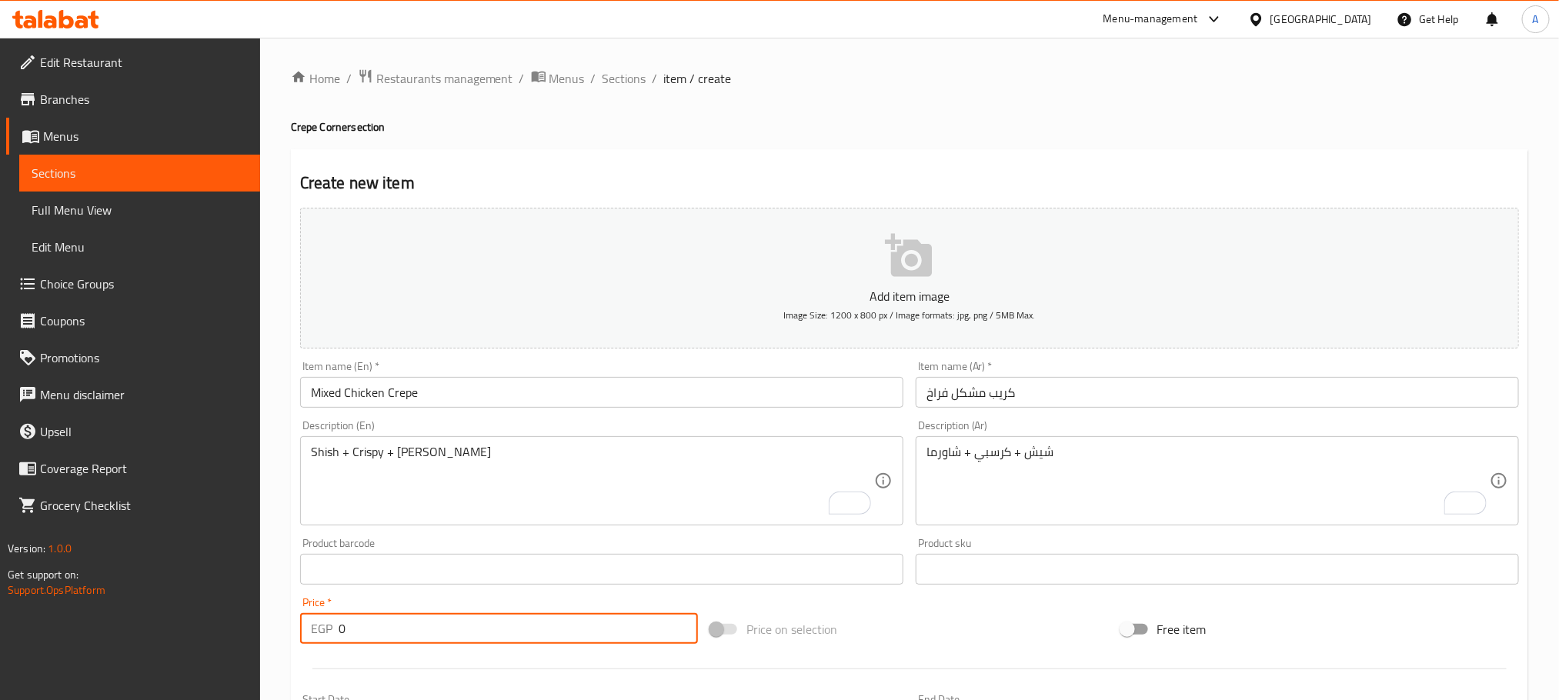
click at [339, 631] on input "0" at bounding box center [518, 628] width 359 height 31
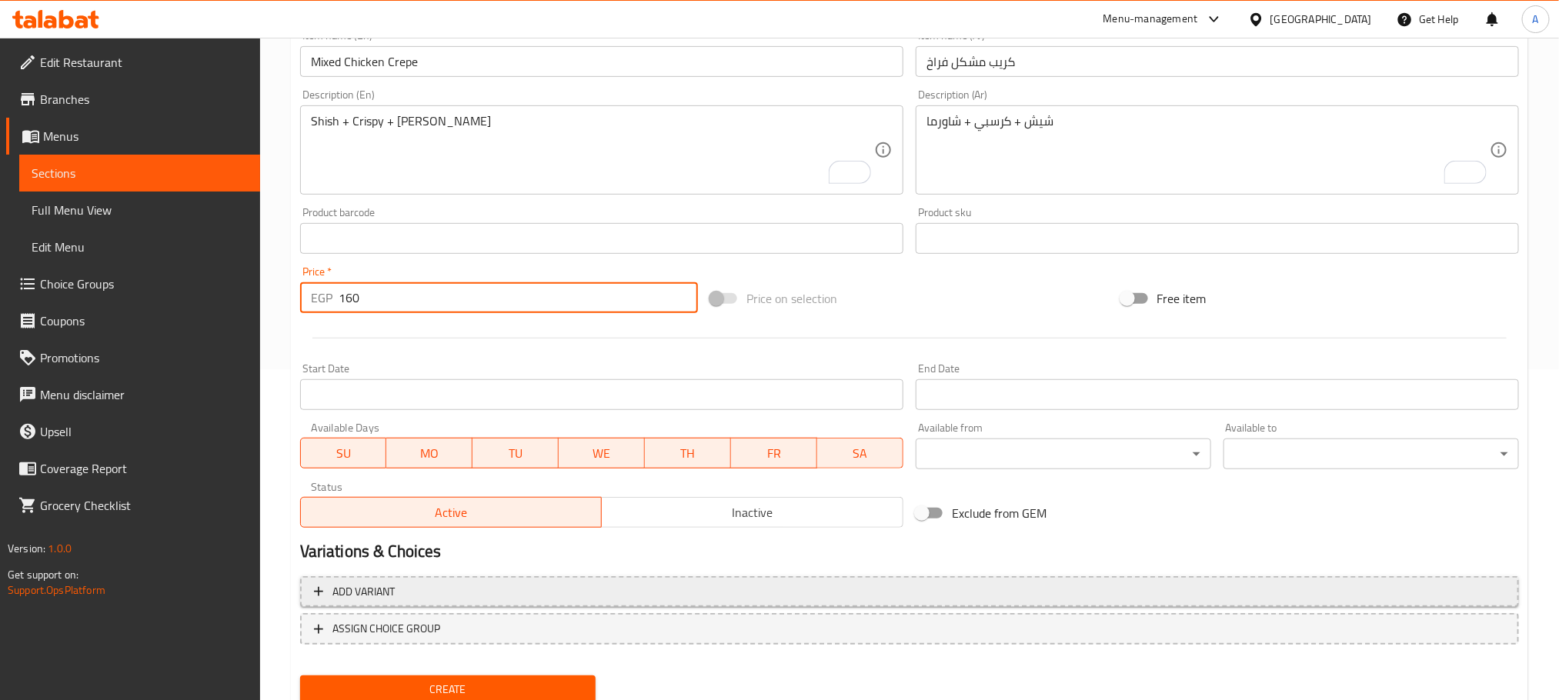
scroll to position [346, 0]
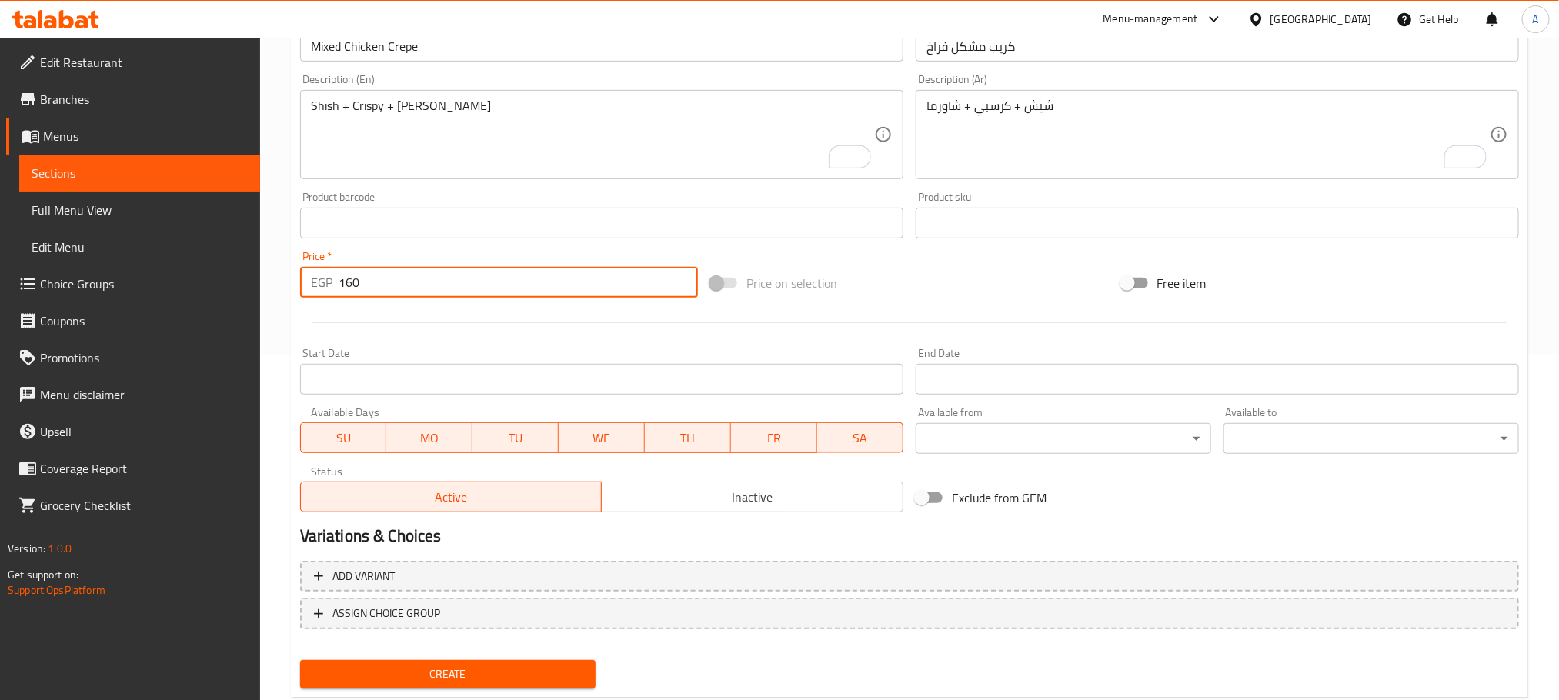
type input "160"
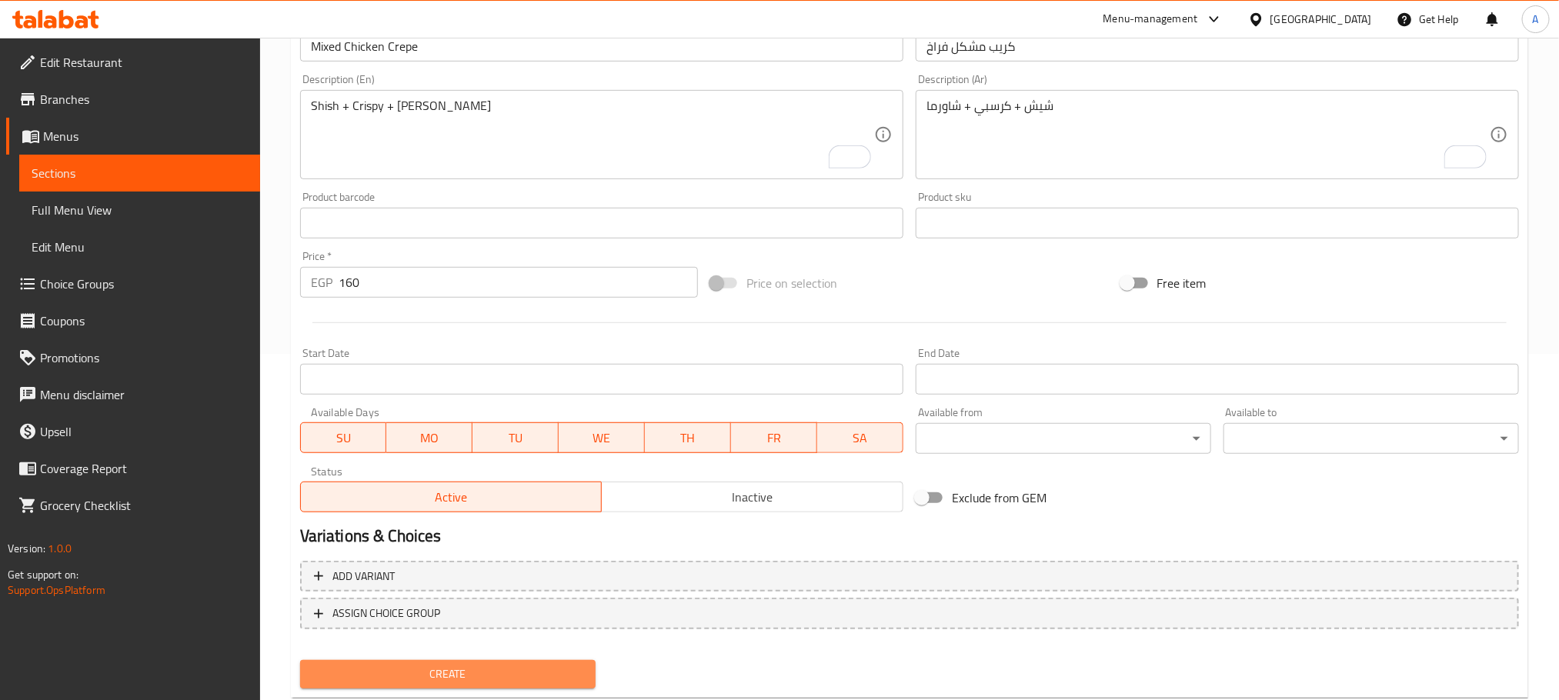
click at [527, 665] on span "Create" at bounding box center [447, 674] width 271 height 19
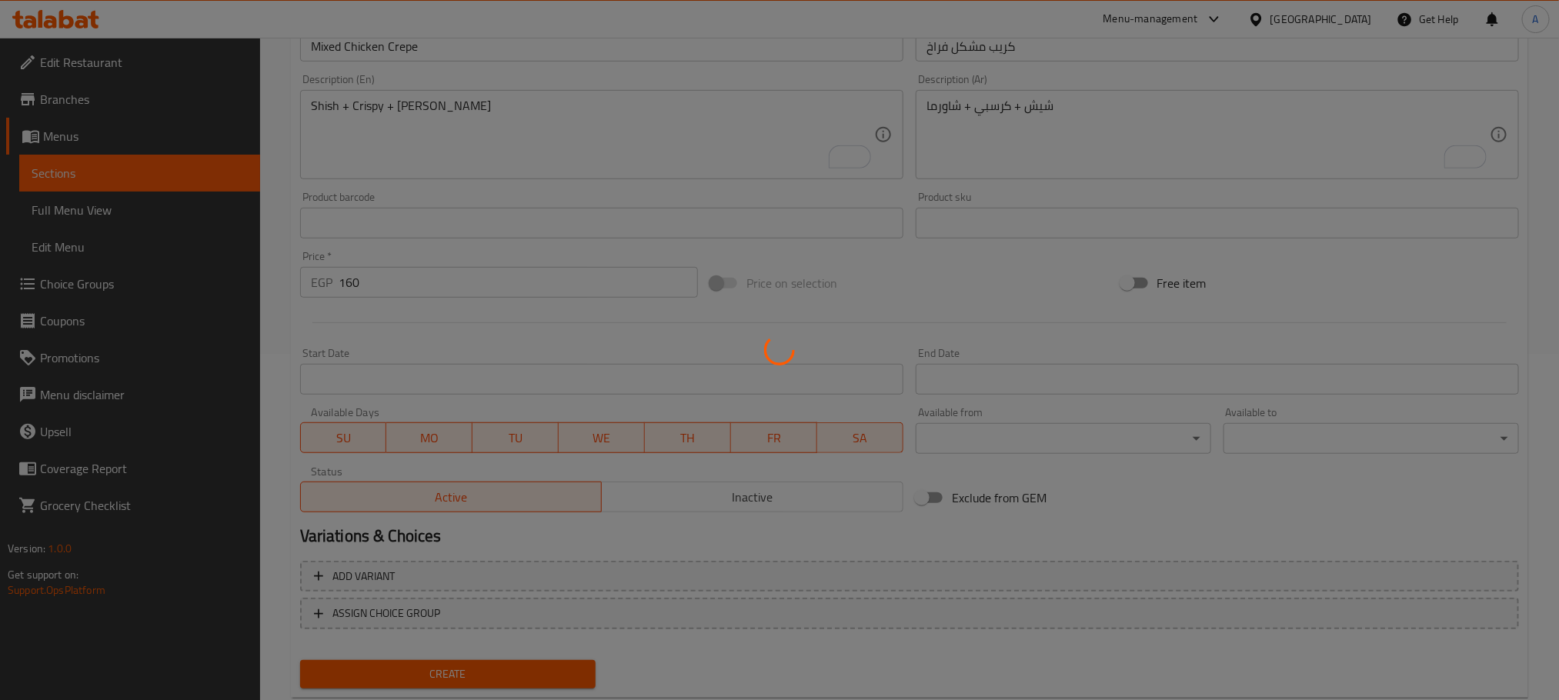
type input "0"
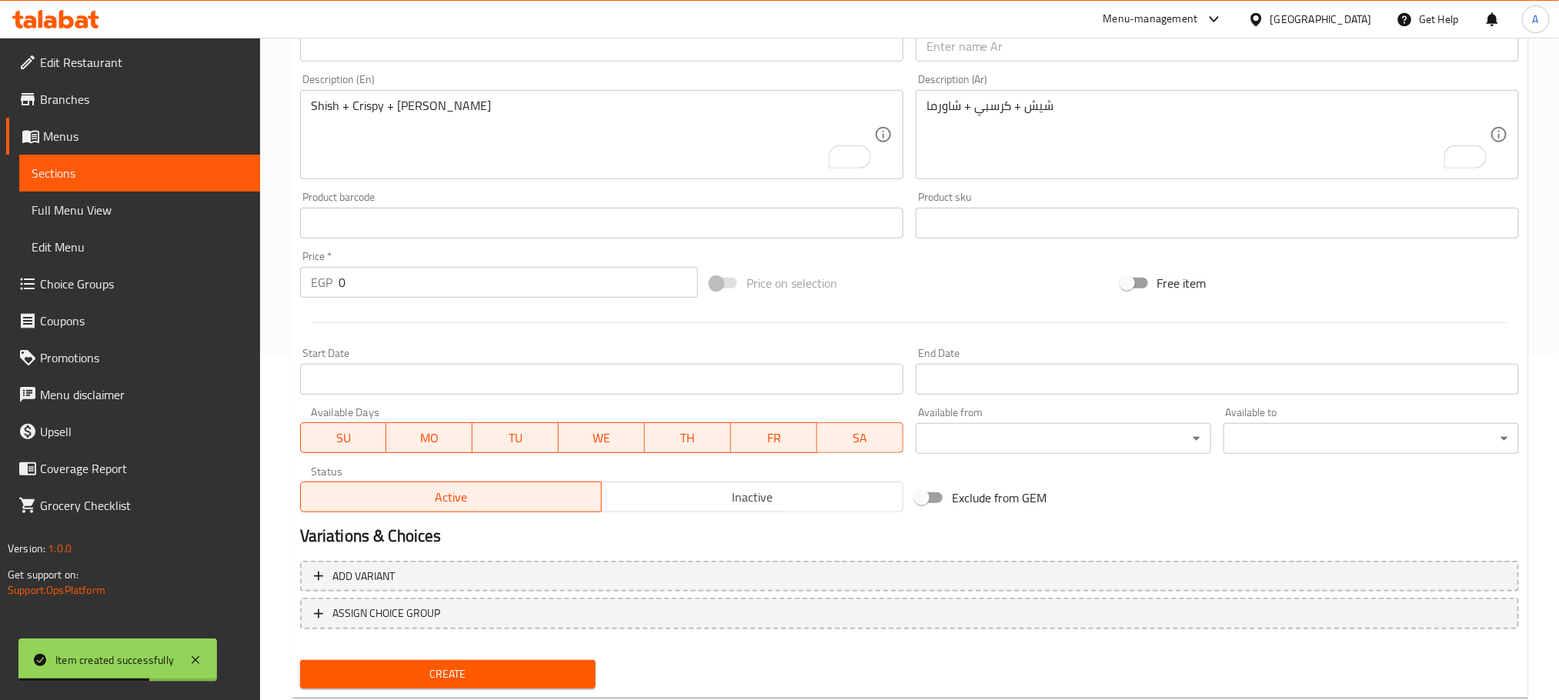
click at [420, 141] on textarea "Shish + Crispy + [PERSON_NAME]" at bounding box center [592, 134] width 563 height 73
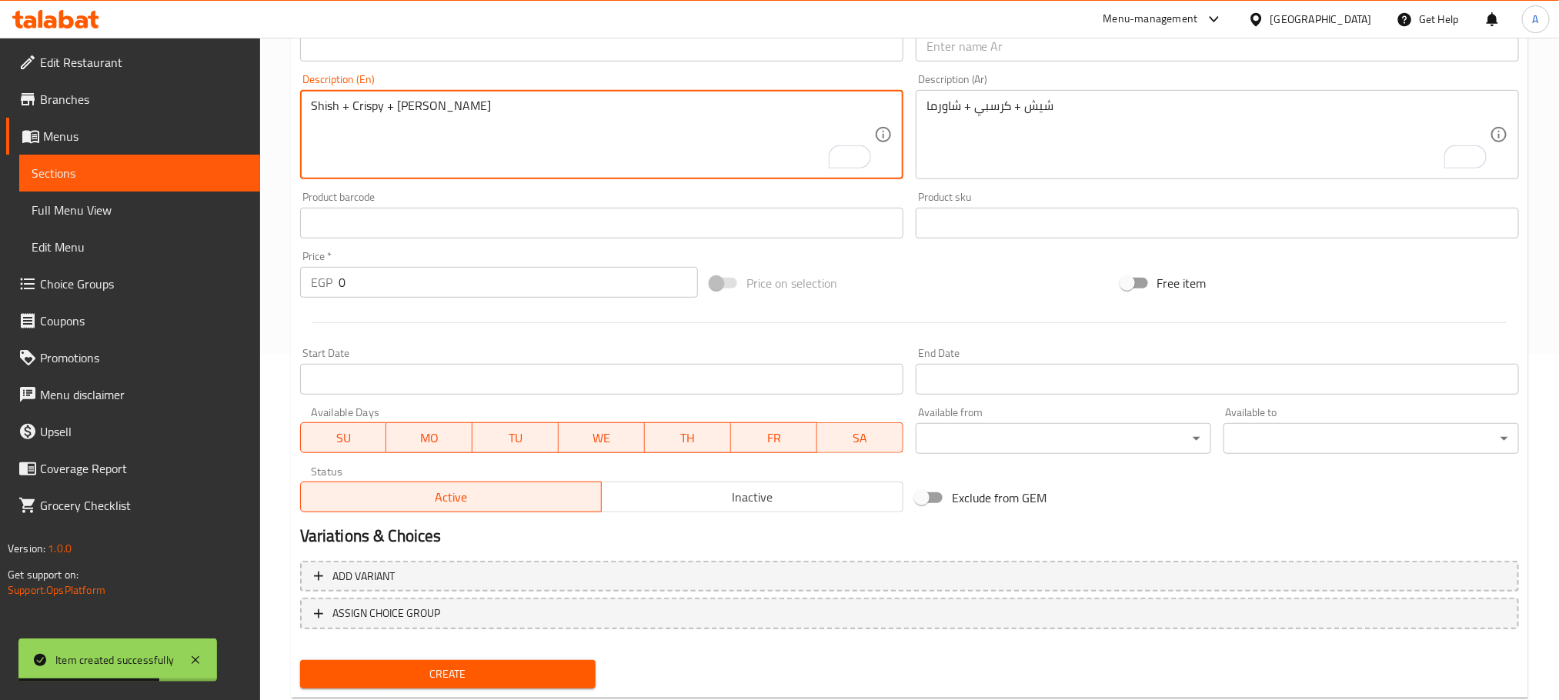
scroll to position [115, 0]
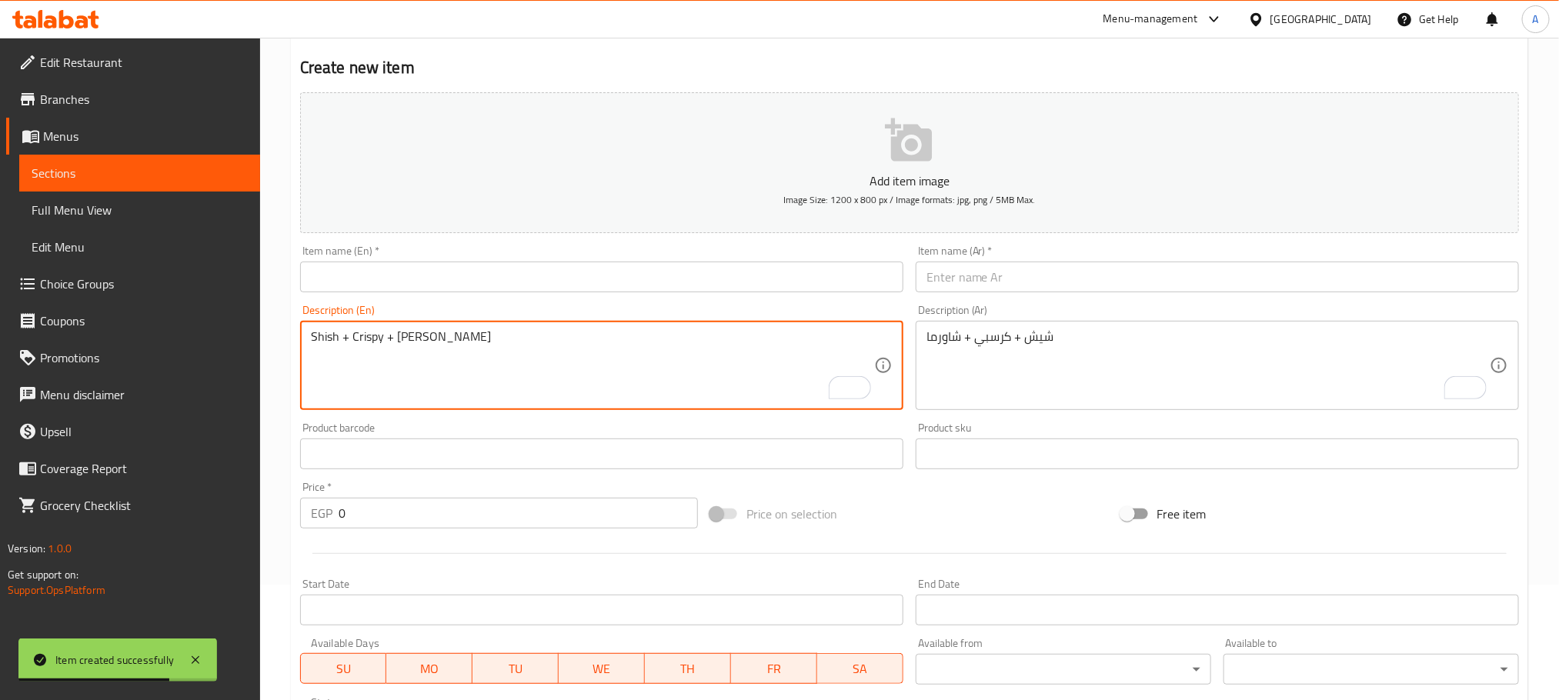
click at [990, 282] on input "text" at bounding box center [1217, 277] width 603 height 31
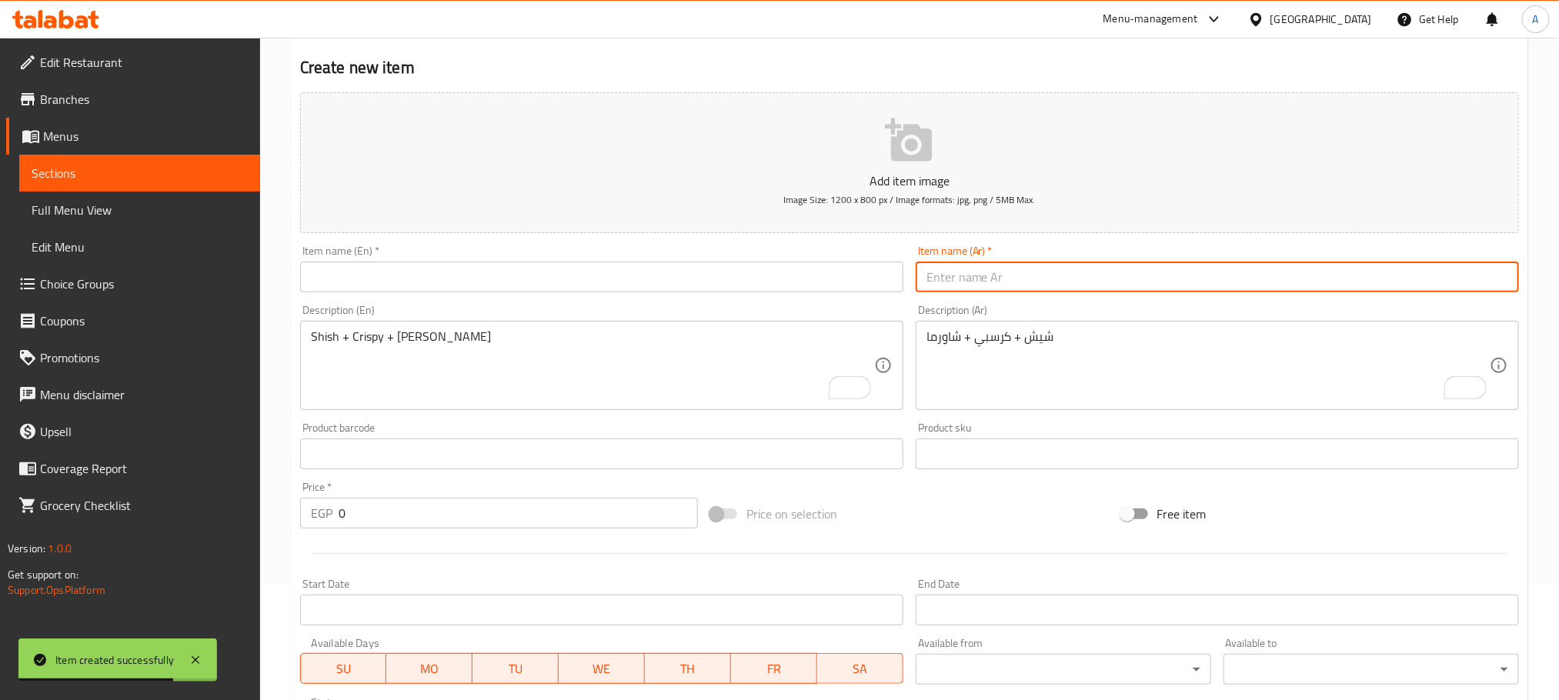
paste input "كريب زنجر"
click at [990, 282] on input "كريب زنجر" at bounding box center [1217, 277] width 603 height 31
type input "كريب زنجر"
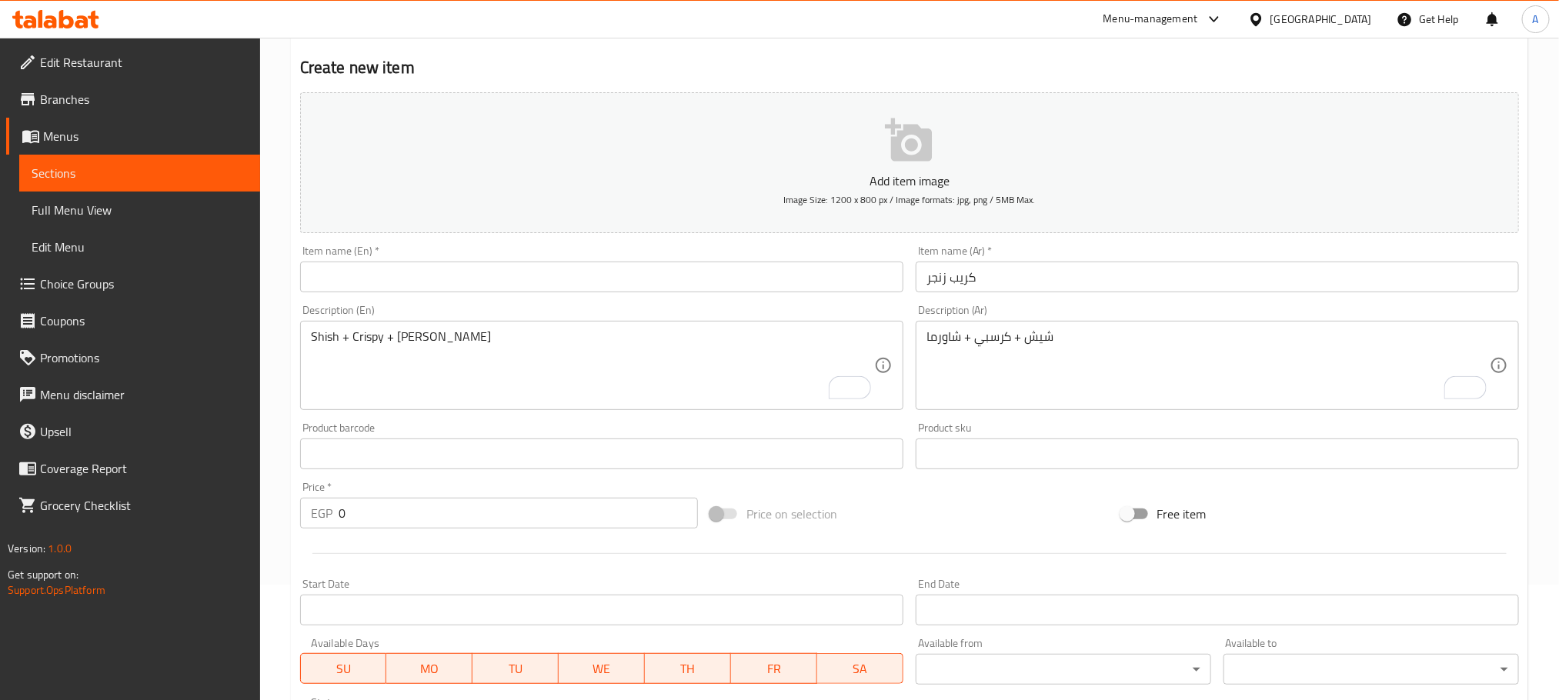
click at [943, 271] on input "كريب زنجر" at bounding box center [1217, 277] width 603 height 31
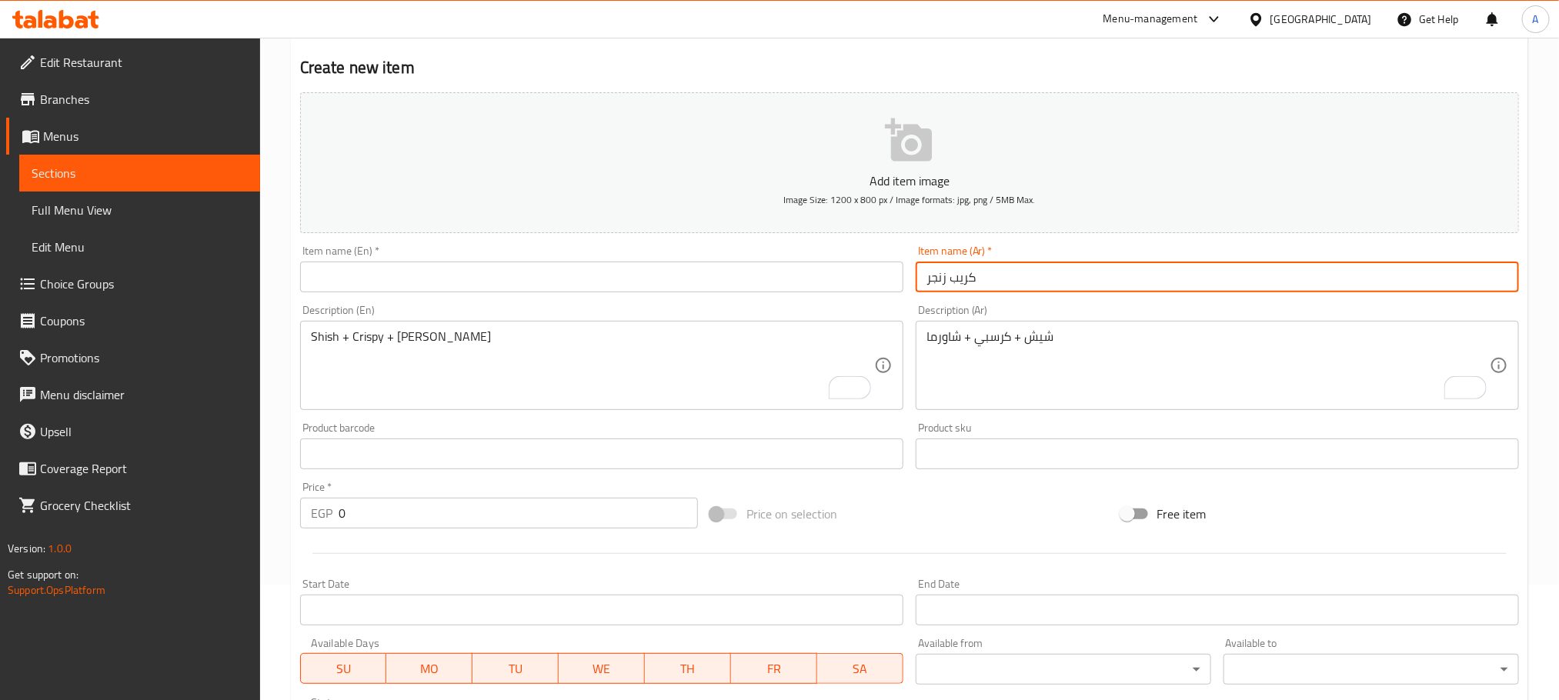
click at [943, 272] on input "كريب زنجر" at bounding box center [1217, 277] width 603 height 31
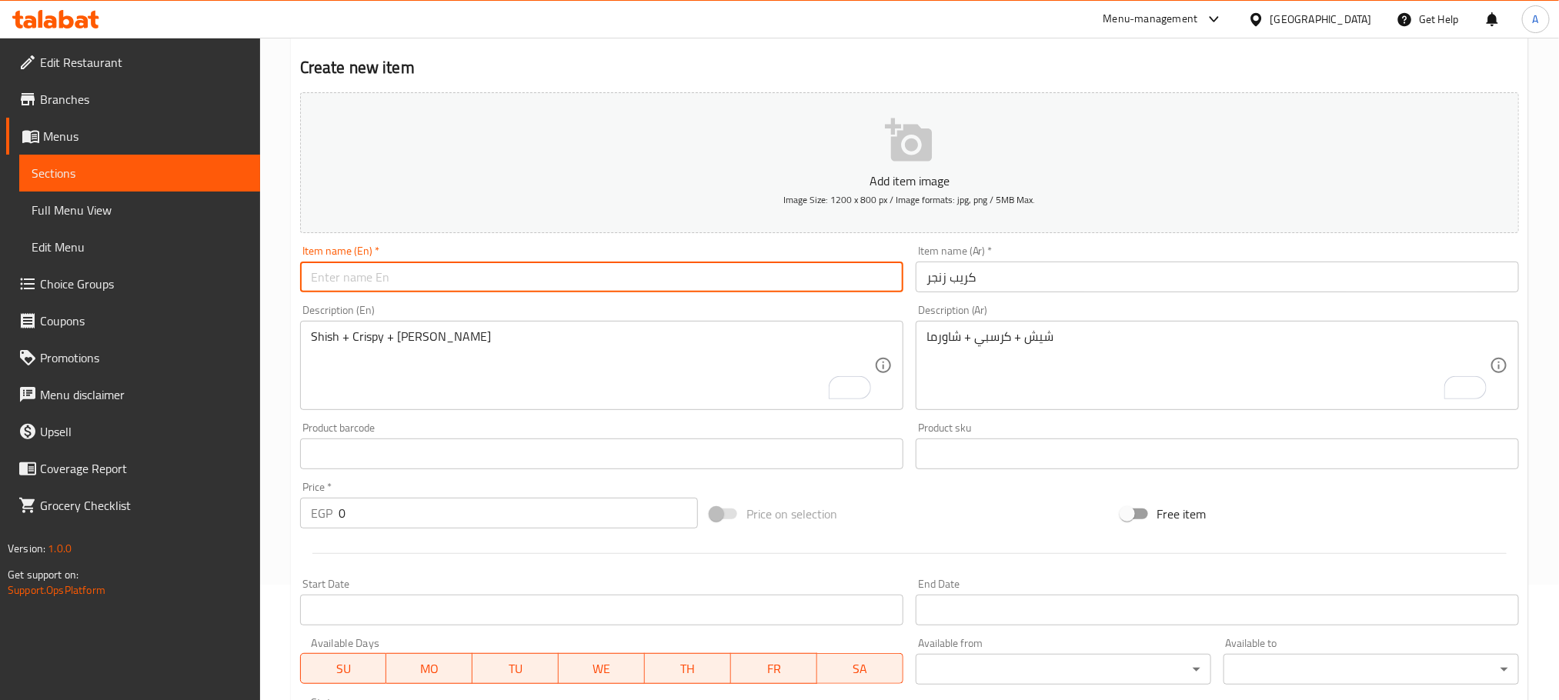
paste input "Crepe Zinger"
click at [534, 282] on input "text" at bounding box center [601, 277] width 603 height 31
click at [368, 275] on input "Crepe Zinger" at bounding box center [601, 277] width 603 height 31
click at [310, 273] on input "Crepe" at bounding box center [601, 277] width 603 height 31
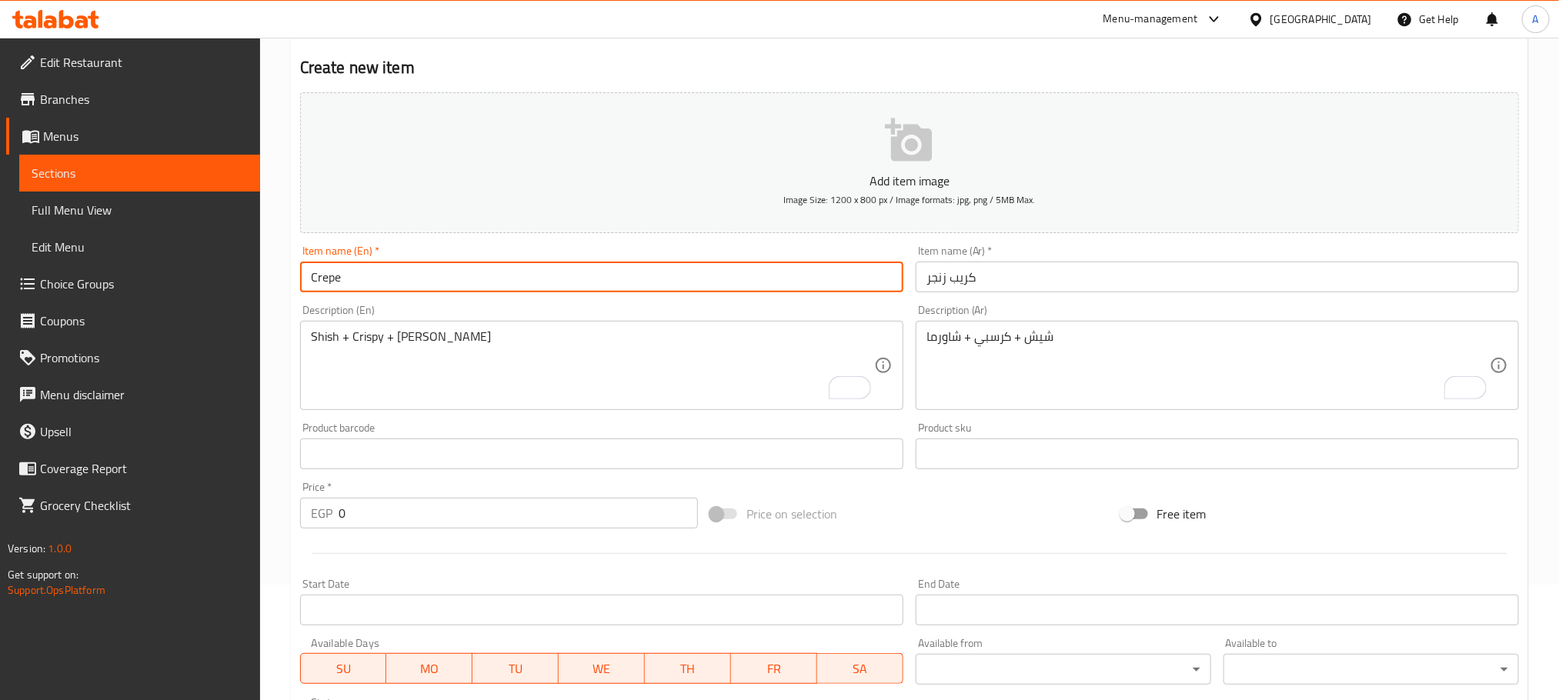
paste input "Zinger"
type input "Zinger Crepe"
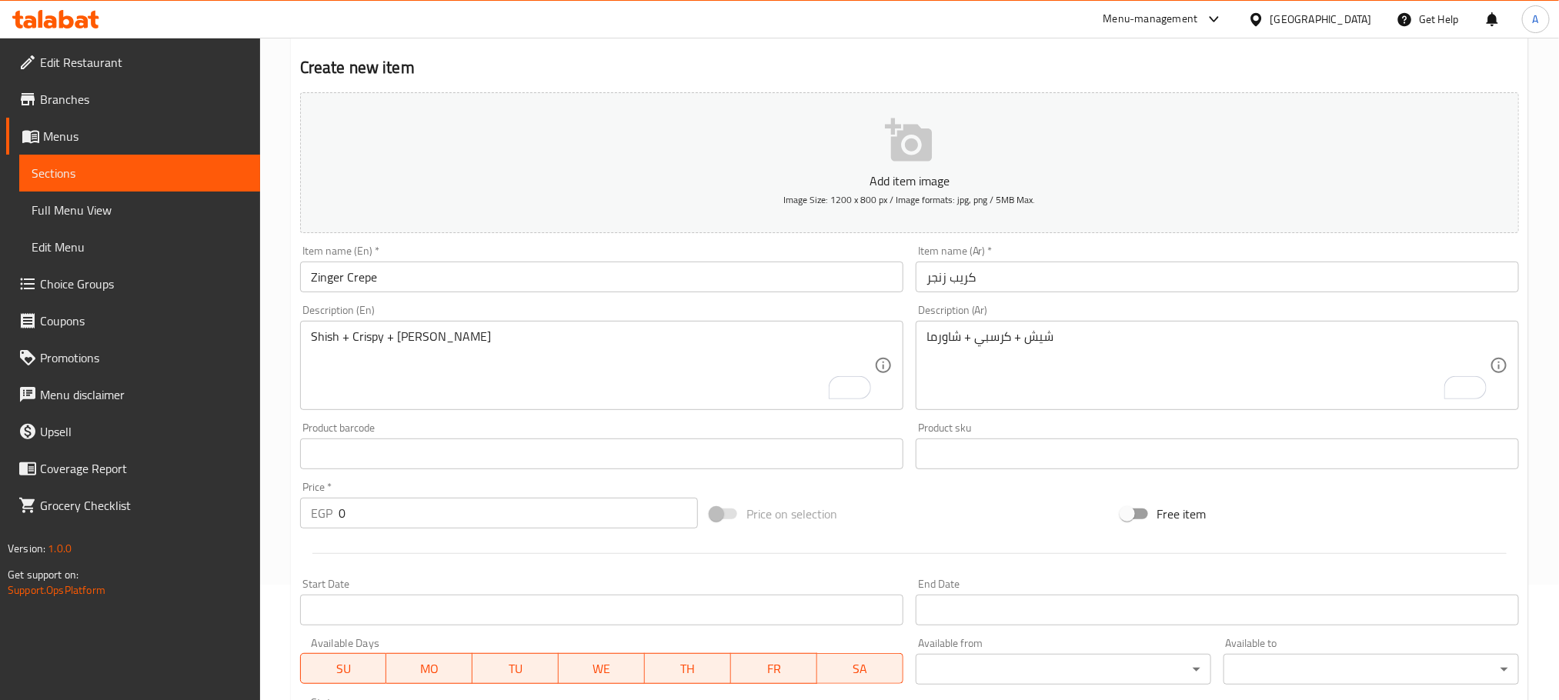
click at [337, 504] on div "EGP 0 Price *" at bounding box center [499, 513] width 398 height 31
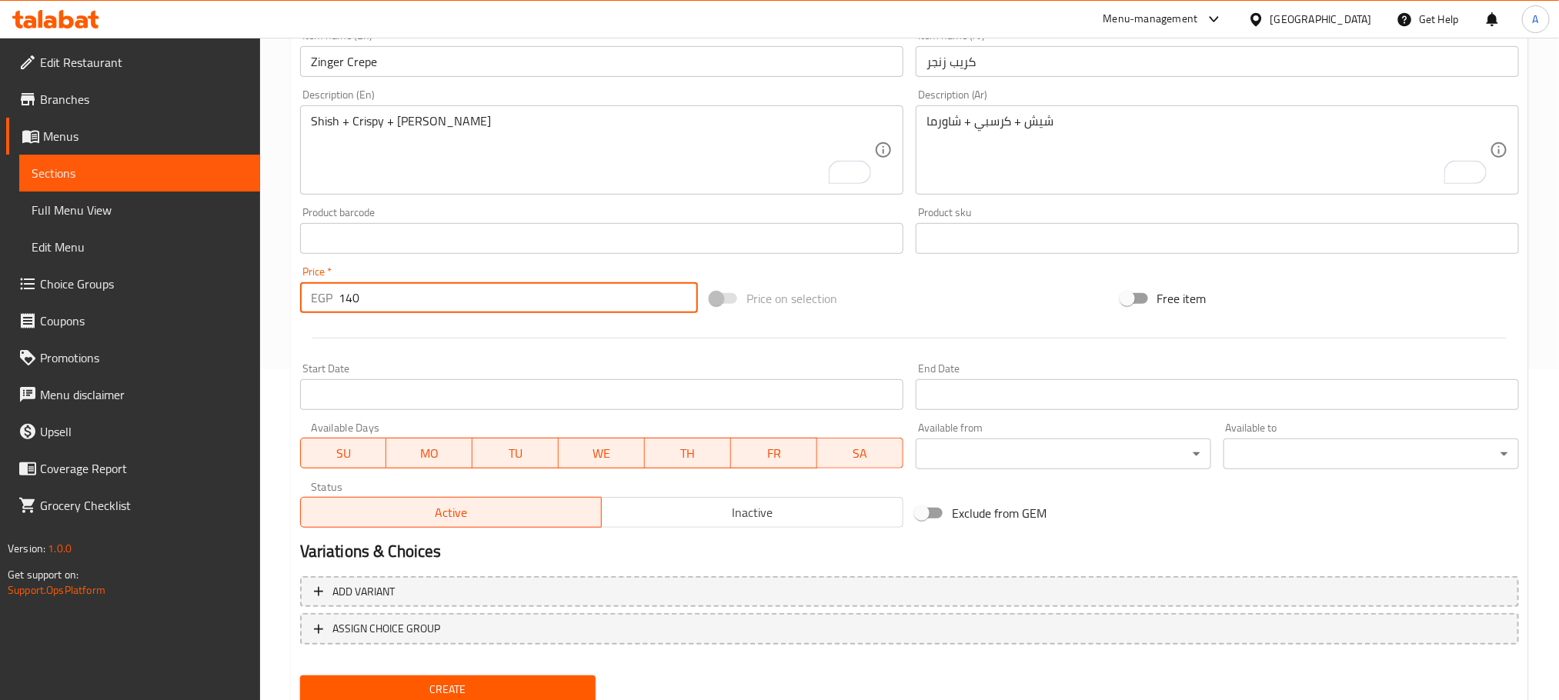
scroll to position [385, 0]
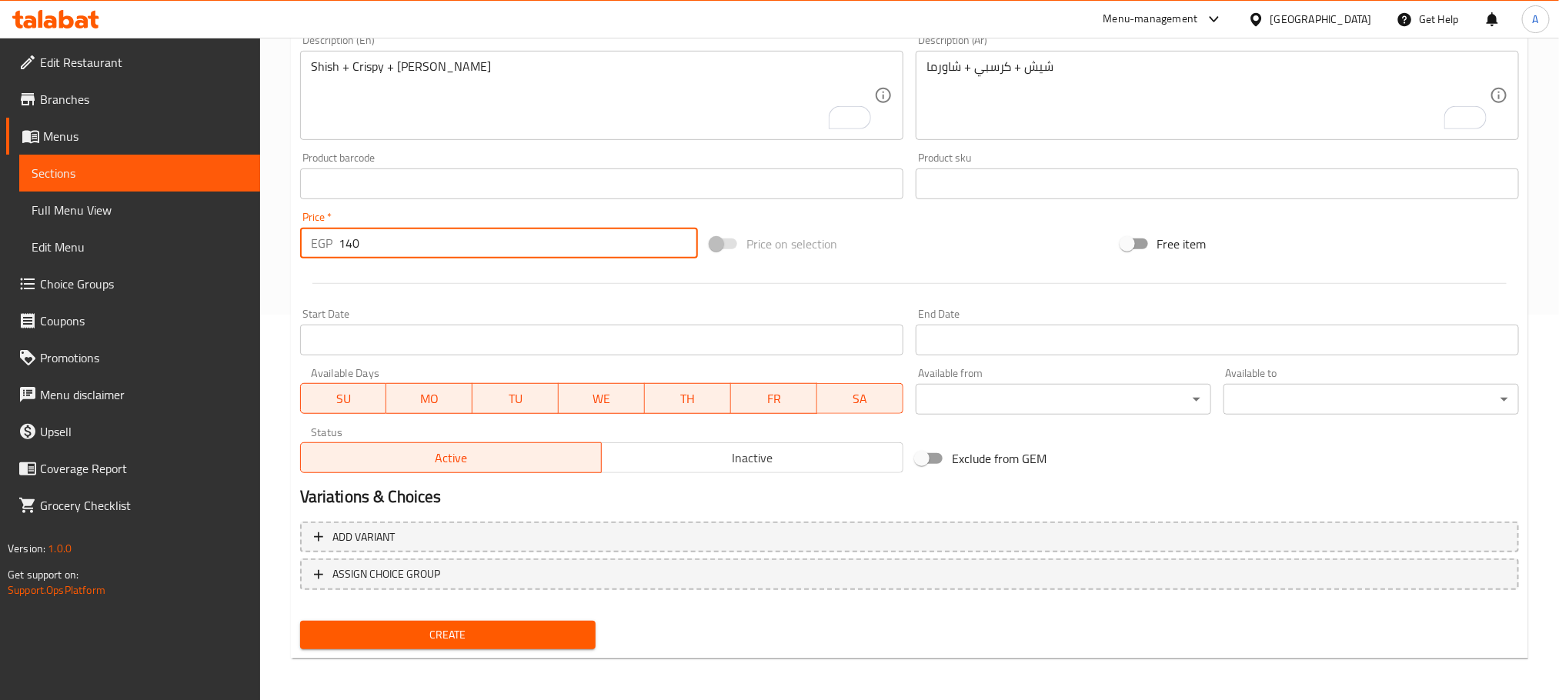
type input "140"
click at [485, 632] on span "Create" at bounding box center [447, 635] width 271 height 19
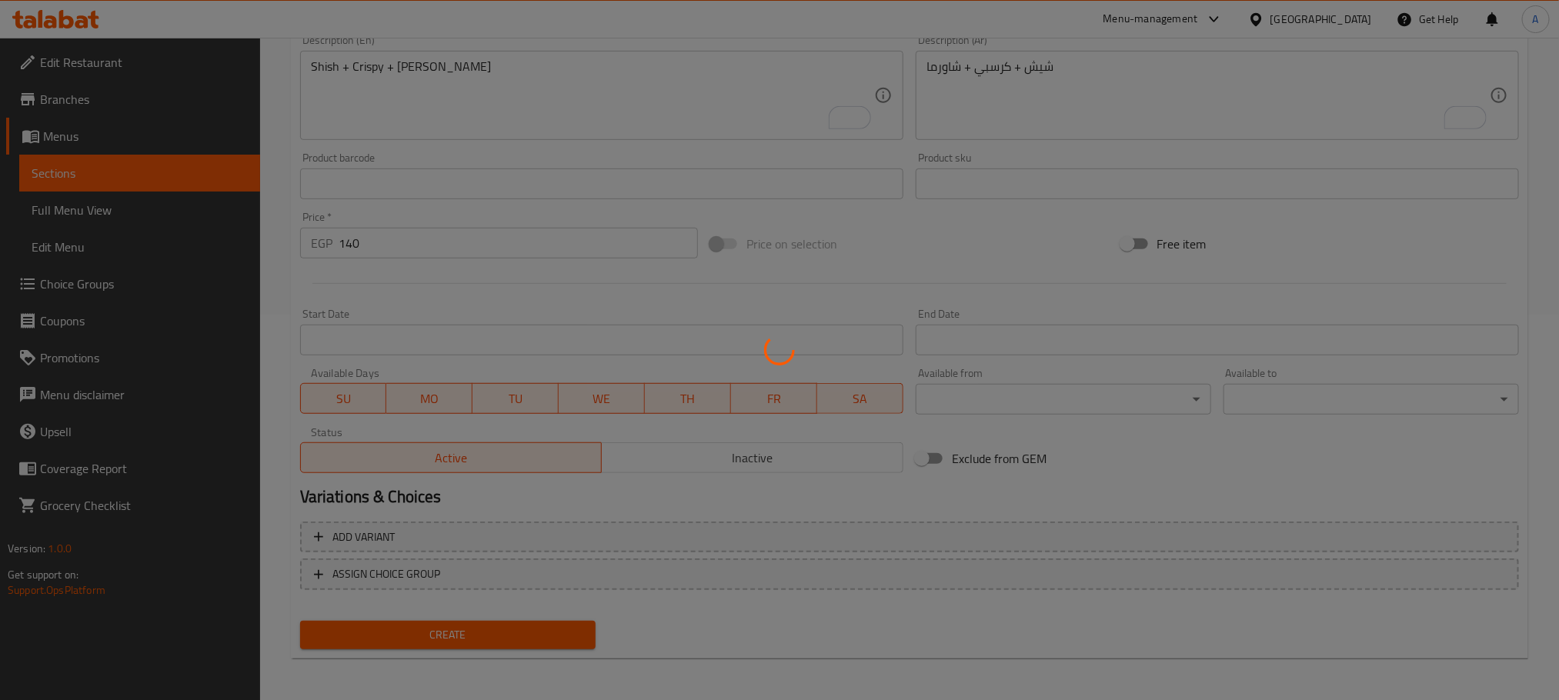
type input "0"
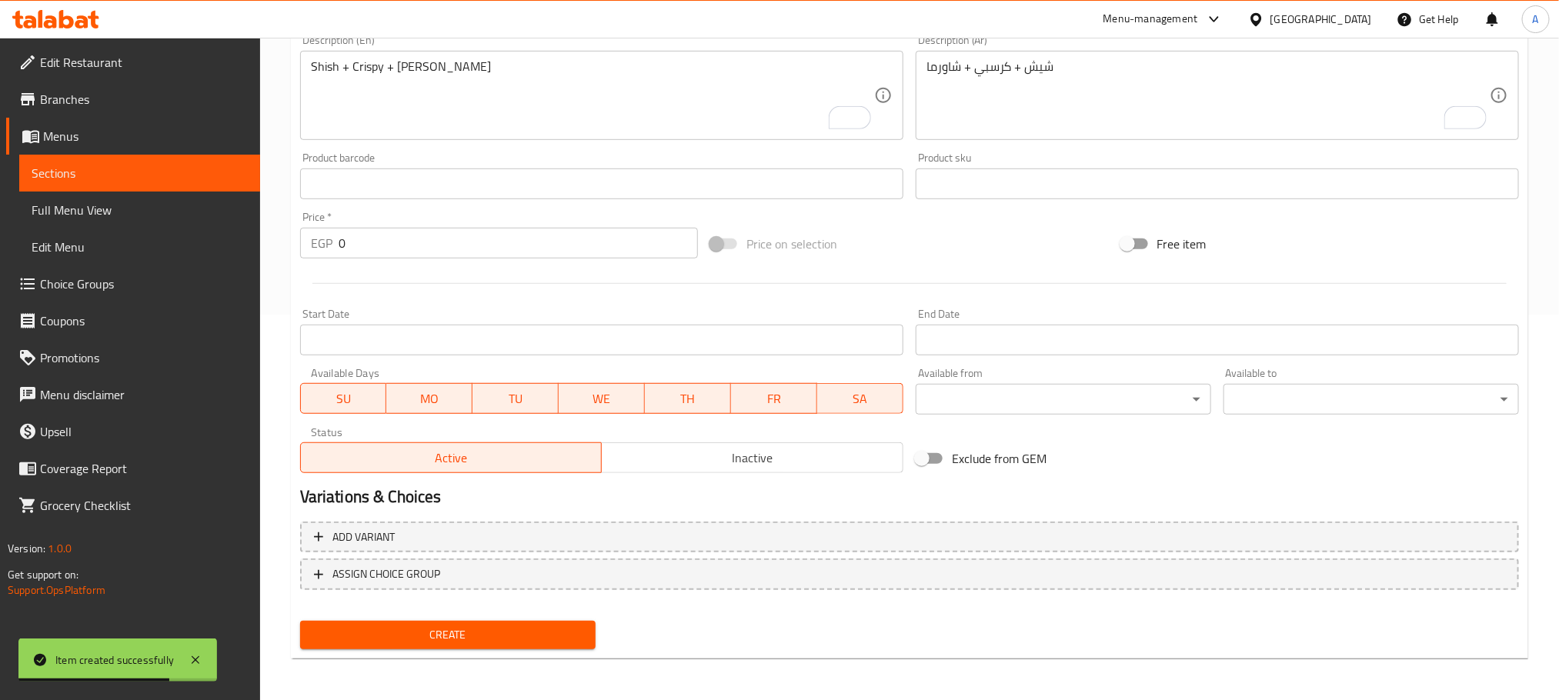
click at [392, 301] on div at bounding box center [909, 284] width 1231 height 38
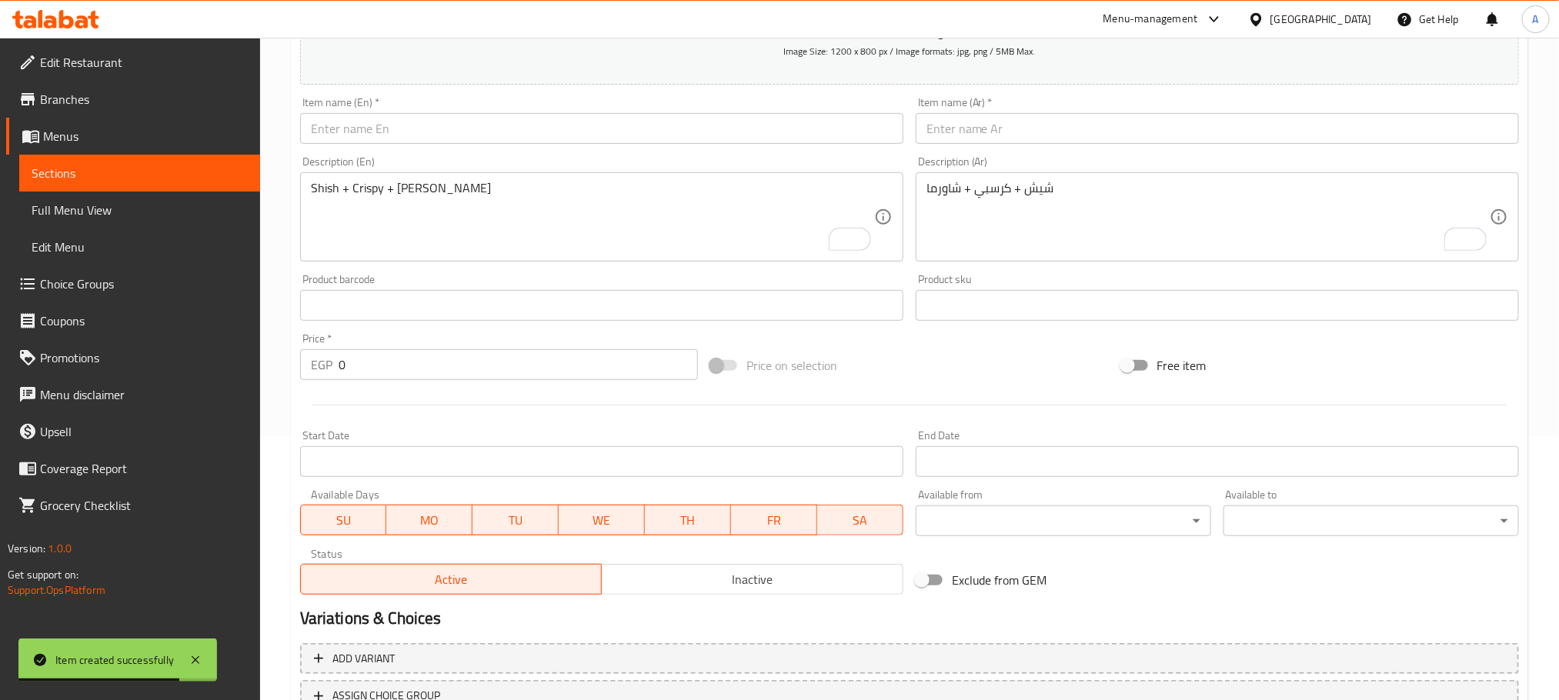
scroll to position [155, 0]
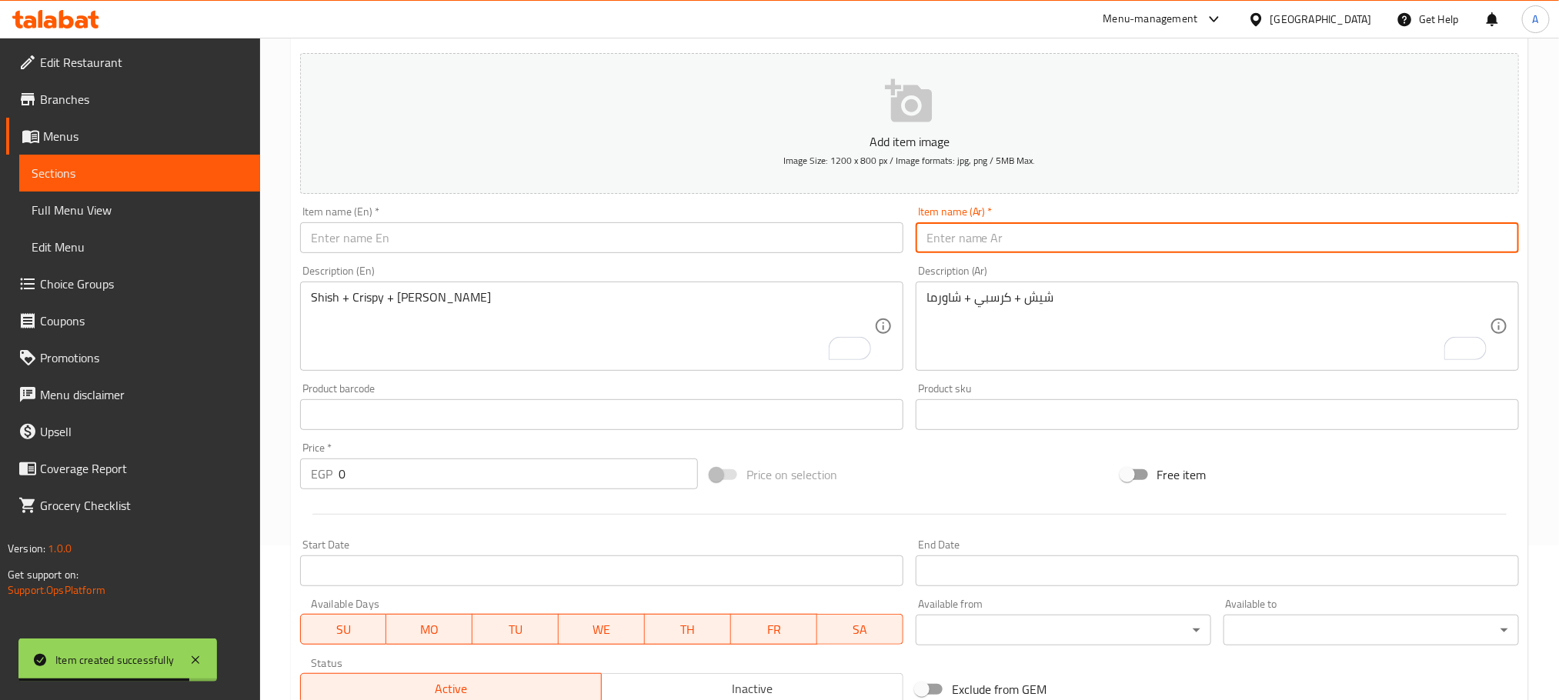
click at [1023, 229] on input "text" at bounding box center [1217, 237] width 603 height 31
paste input "كريب زنجر أو كرسبي"
drag, startPoint x: 1002, startPoint y: 236, endPoint x: 968, endPoint y: 241, distance: 34.2
click at [968, 241] on input "كريب زنجر أو كرسبي" at bounding box center [1217, 237] width 603 height 31
click at [945, 253] on input "كريب كرسبي" at bounding box center [1217, 237] width 603 height 31
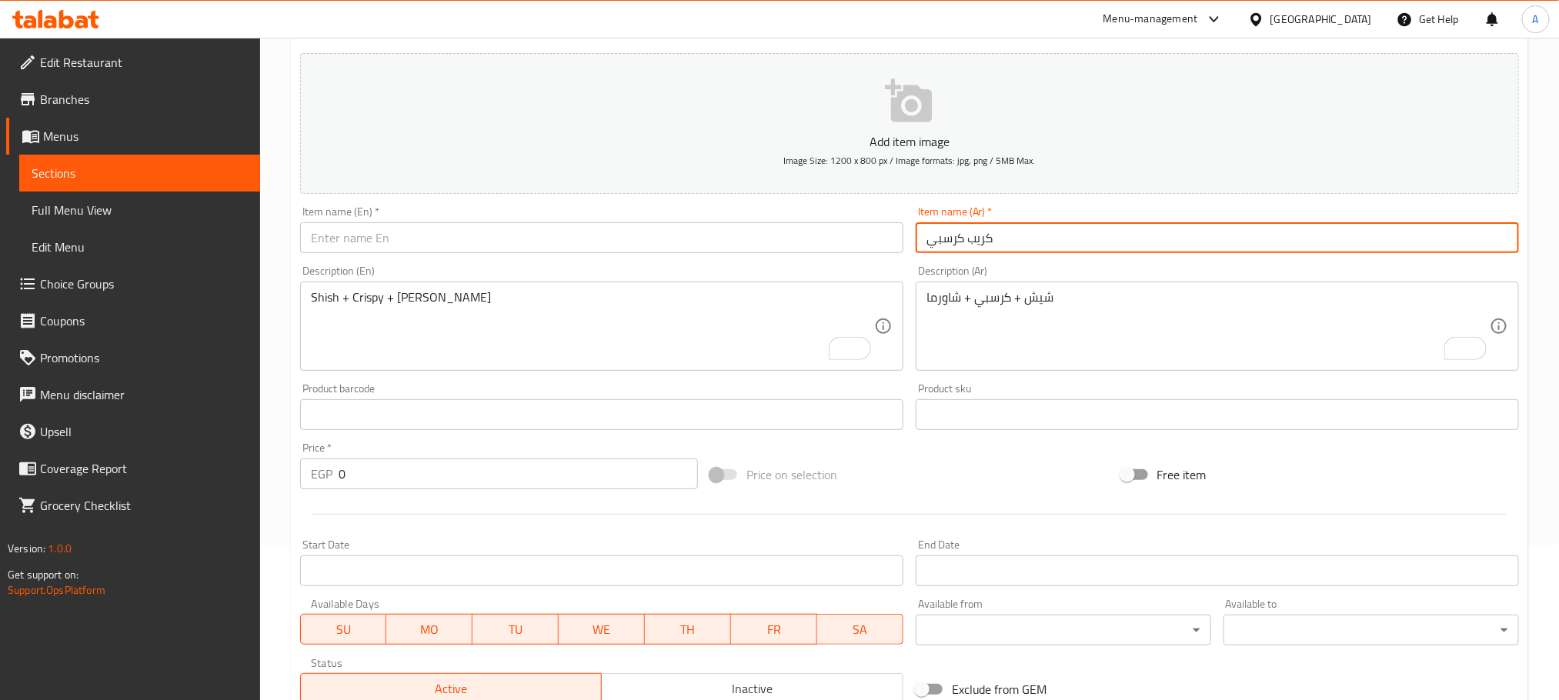
click at [945, 253] on input "كريب كرسبي" at bounding box center [1217, 237] width 603 height 31
type input "كريب كرسبي"
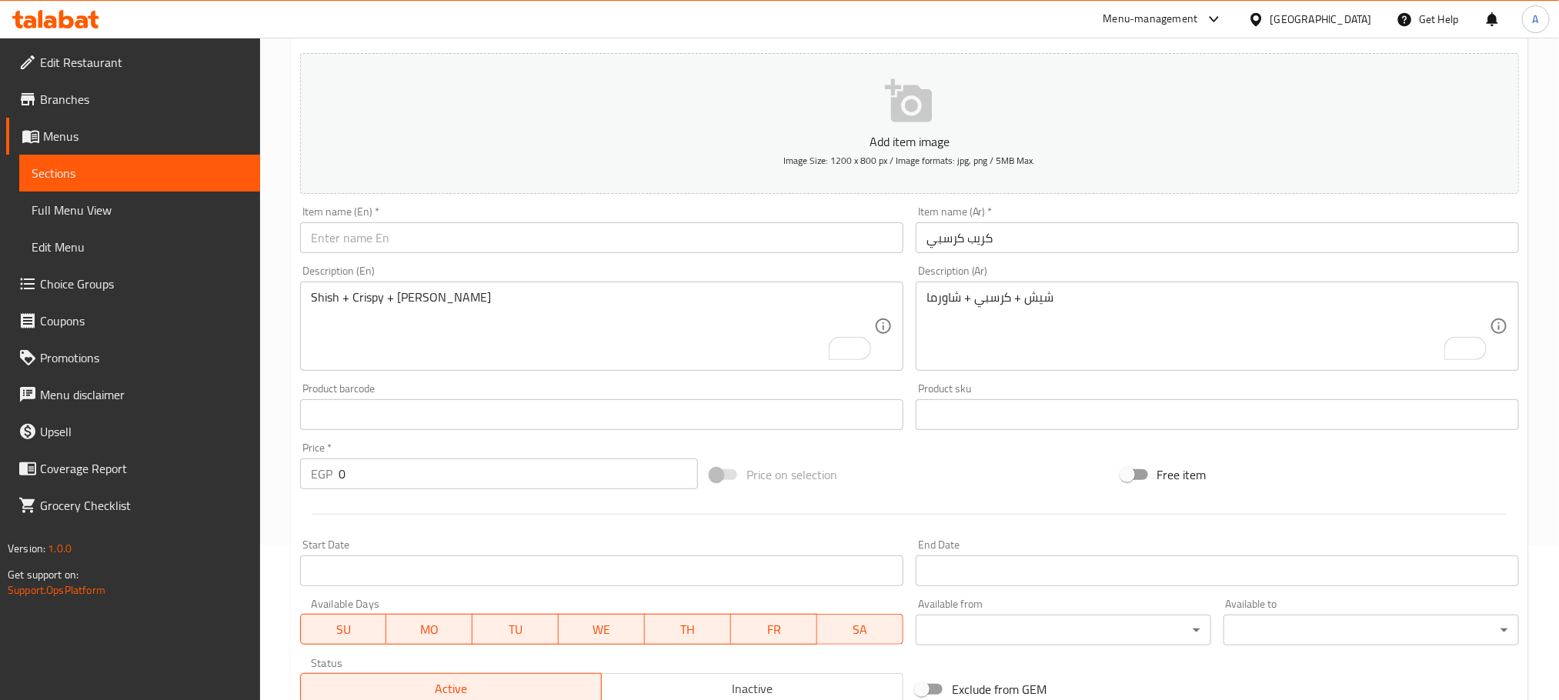
paste input "Crispy crepe"
click at [483, 248] on input "text" at bounding box center [601, 237] width 603 height 31
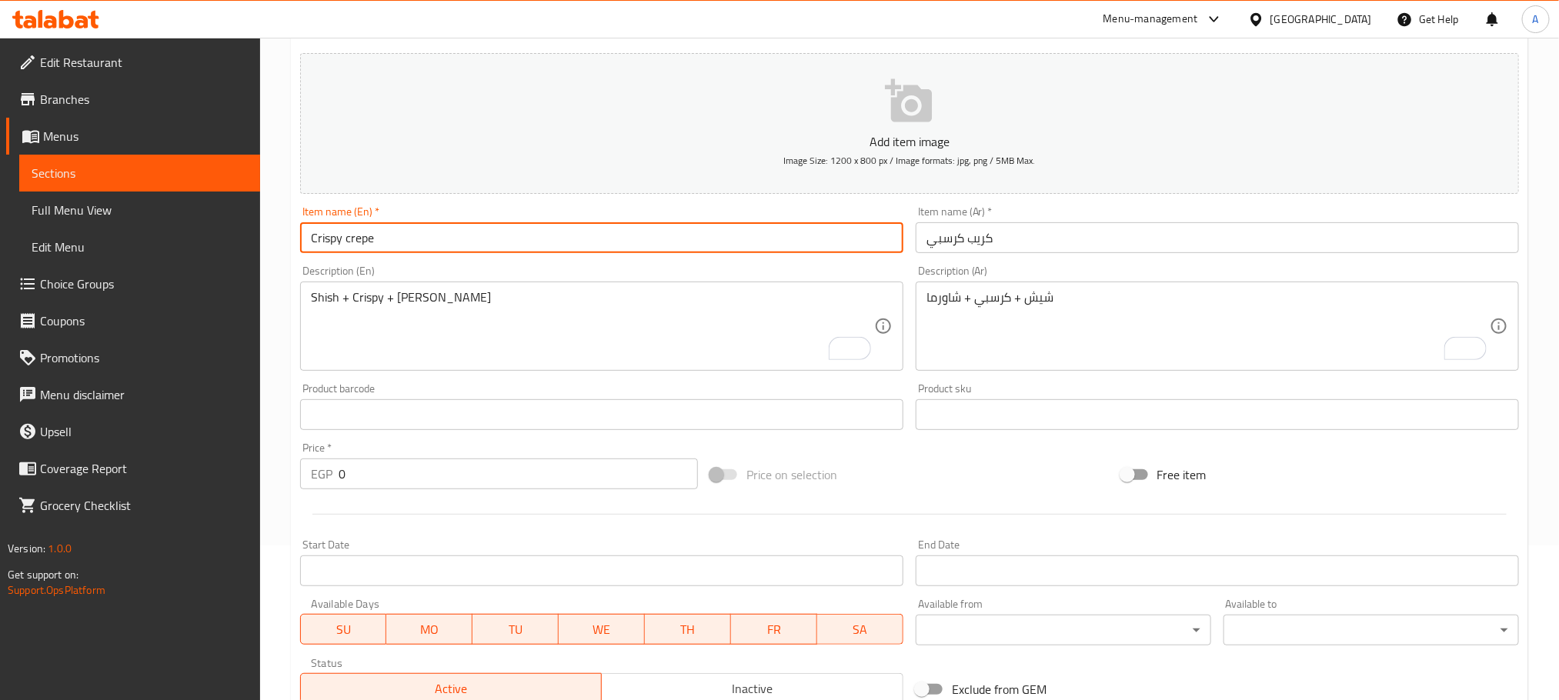
type input "Crispy Crepe"
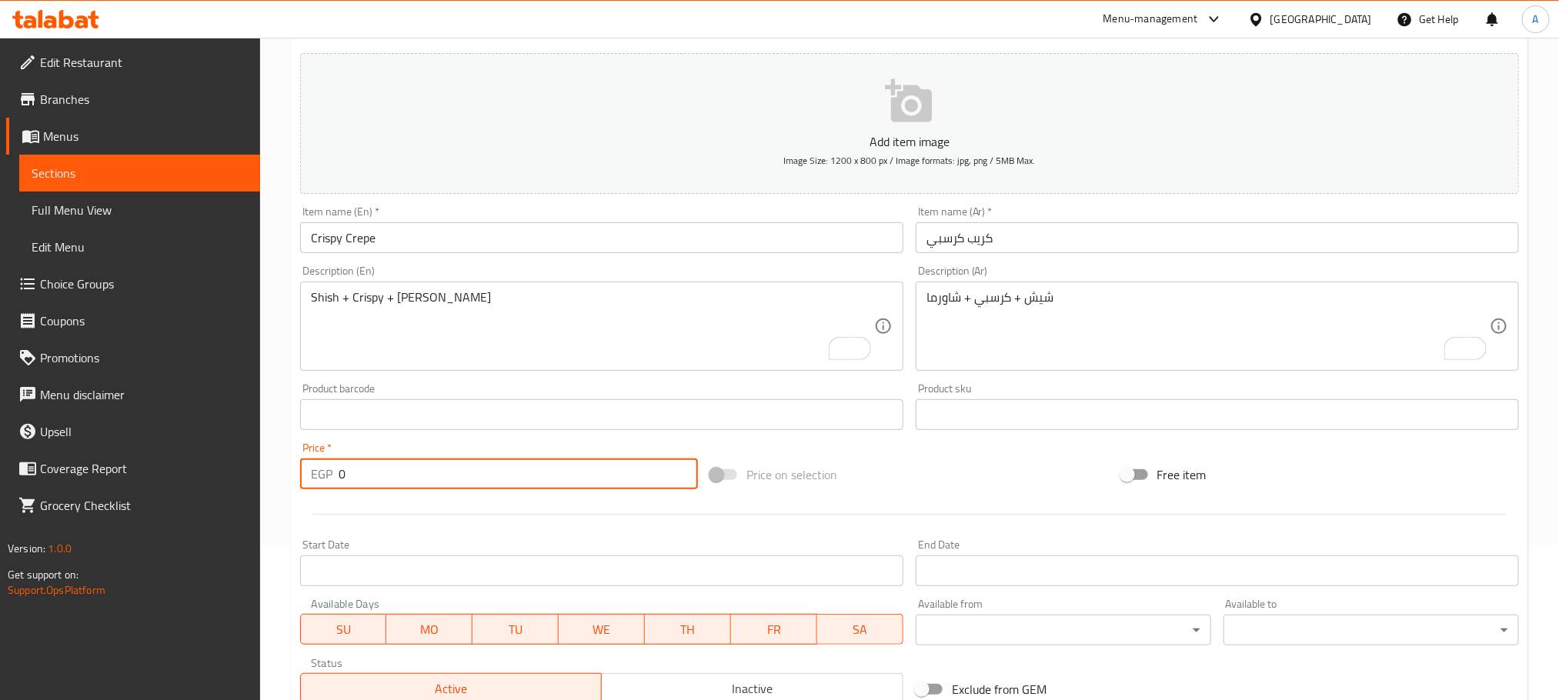
click at [339, 473] on input "0" at bounding box center [518, 474] width 359 height 31
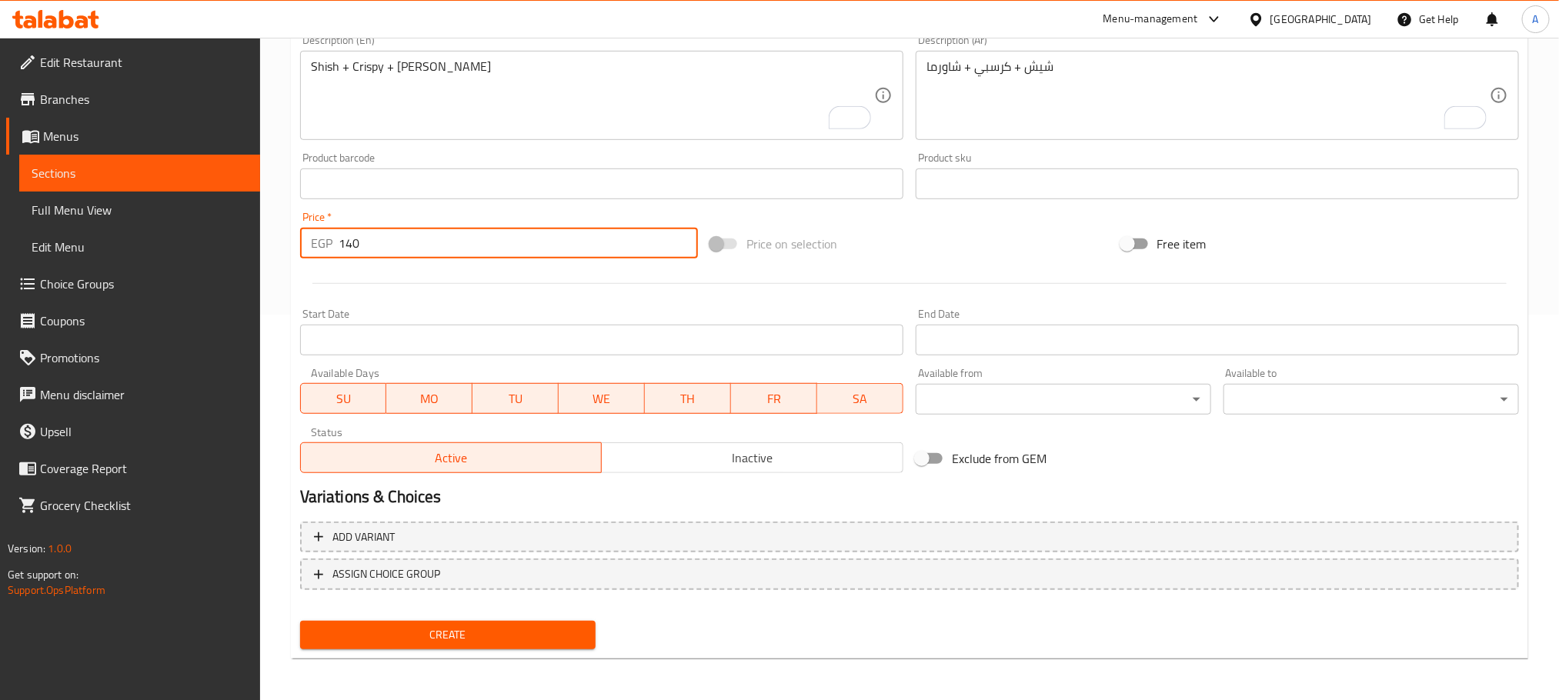
type input "140"
click at [464, 622] on button "Create" at bounding box center [447, 635] width 295 height 28
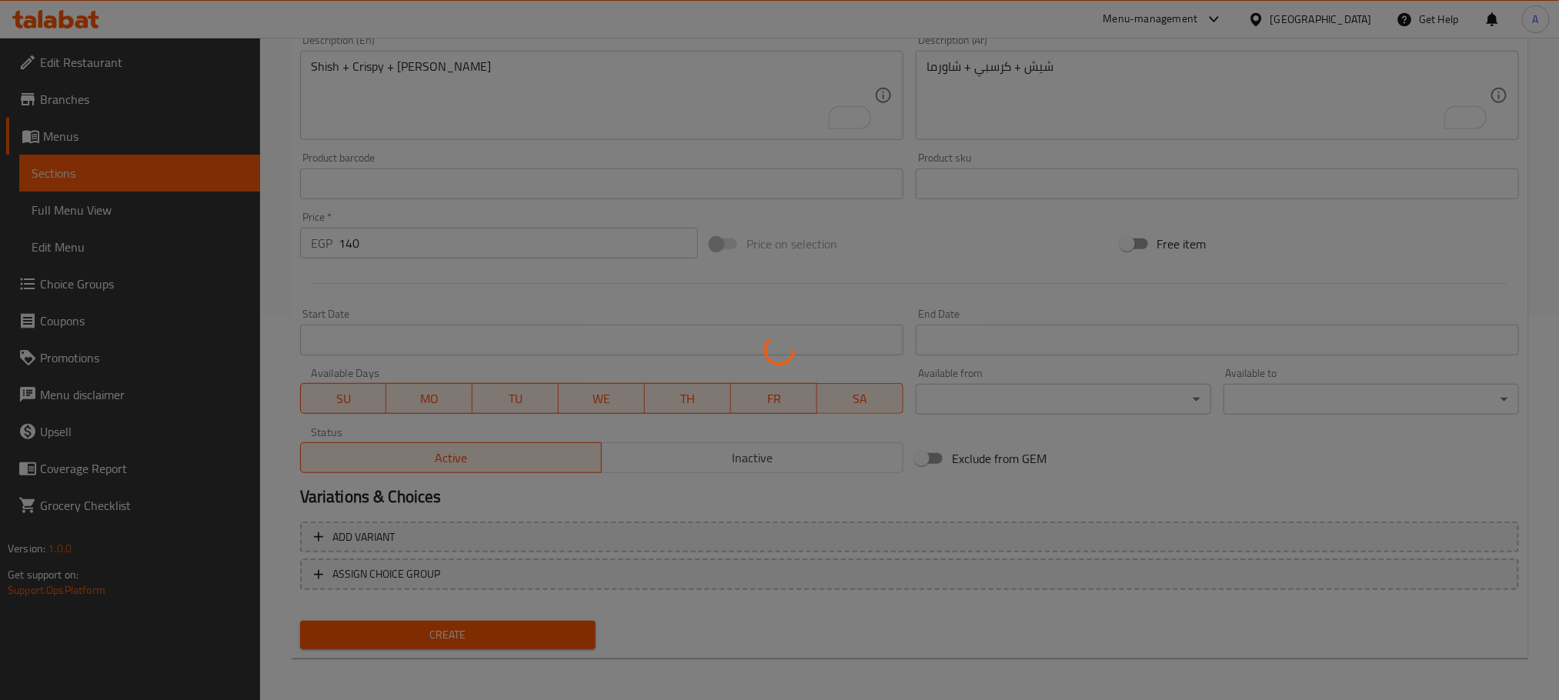
type input "0"
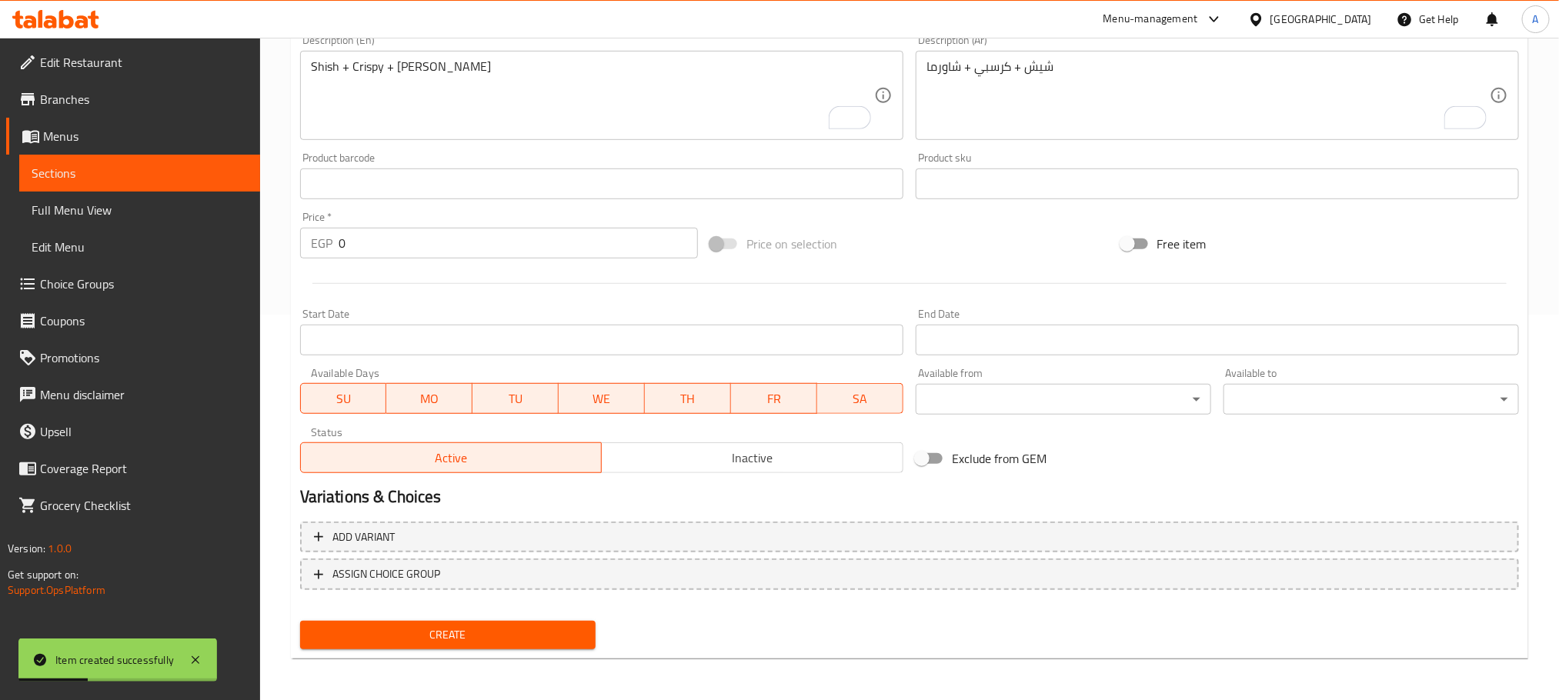
click at [409, 303] on div "Start Date Start Date" at bounding box center [602, 331] width 616 height 59
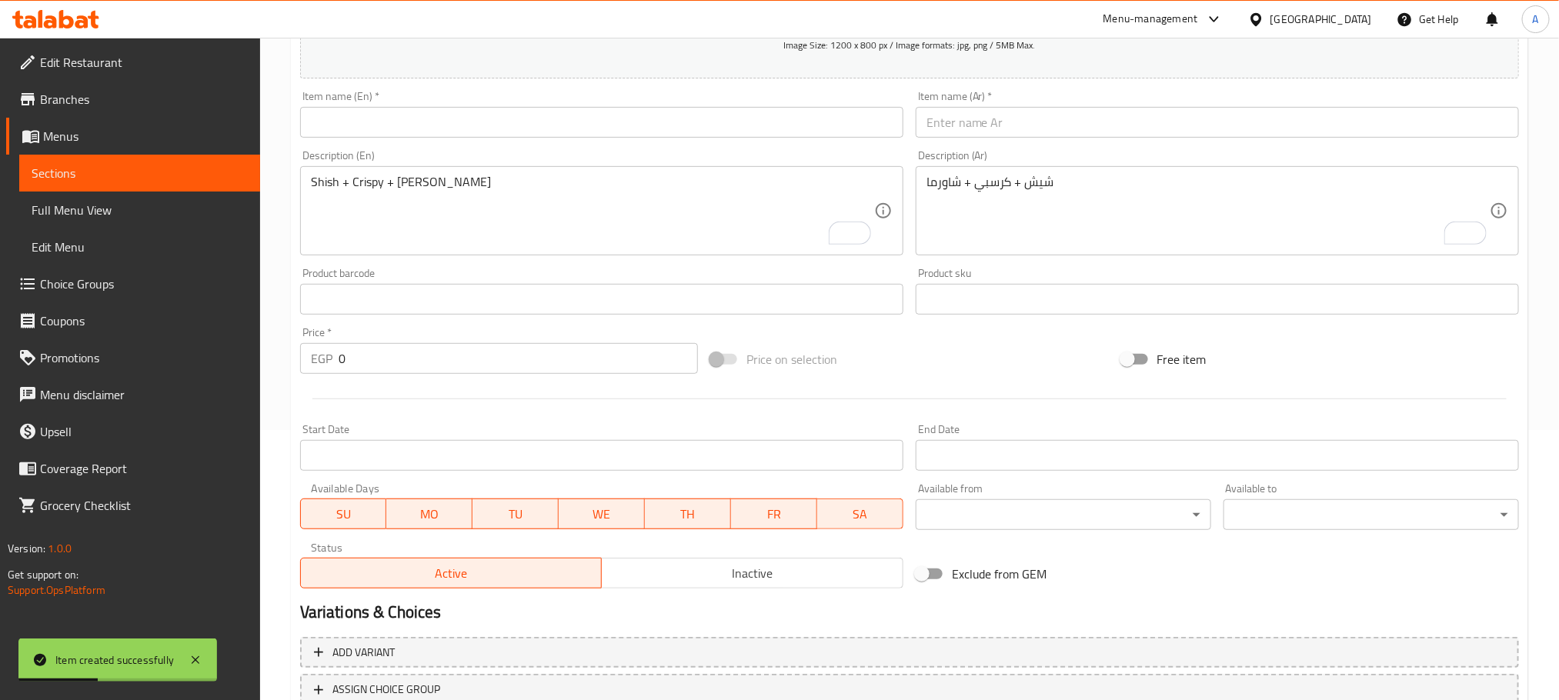
scroll to position [155, 0]
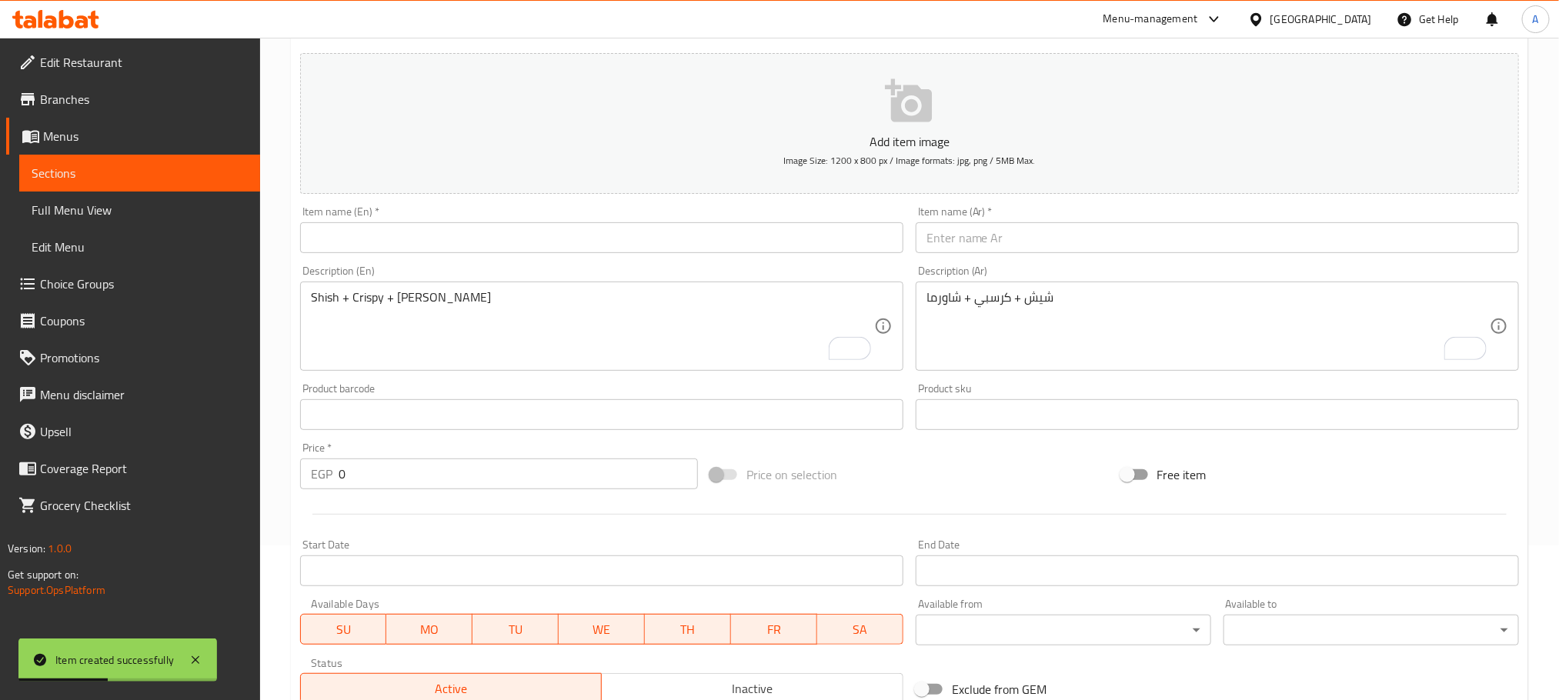
click at [1012, 245] on input "text" at bounding box center [1217, 237] width 603 height 31
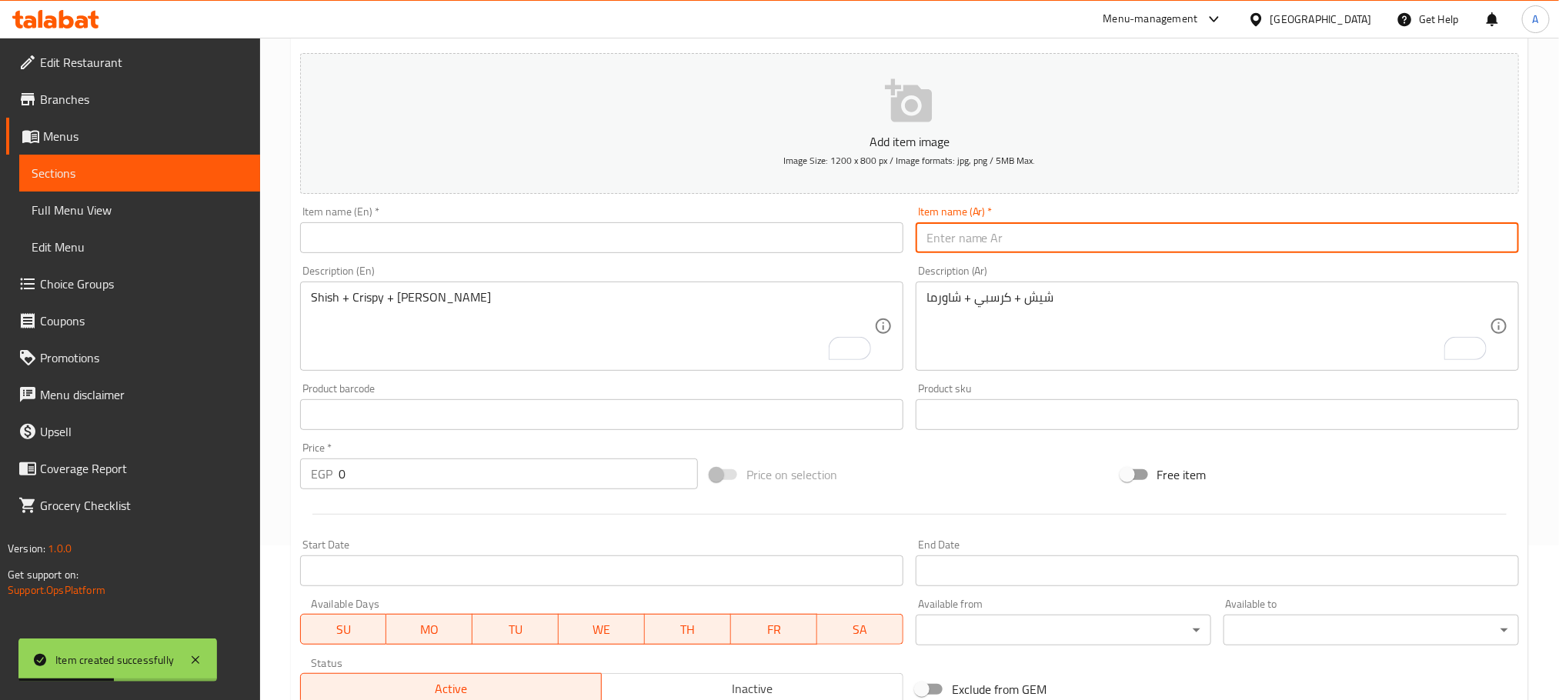
paste input "كريب ميكس شاورما"
type input "كريب ميكس شاورما"
click at [337, 475] on div "EGP 0 Price *" at bounding box center [499, 474] width 398 height 31
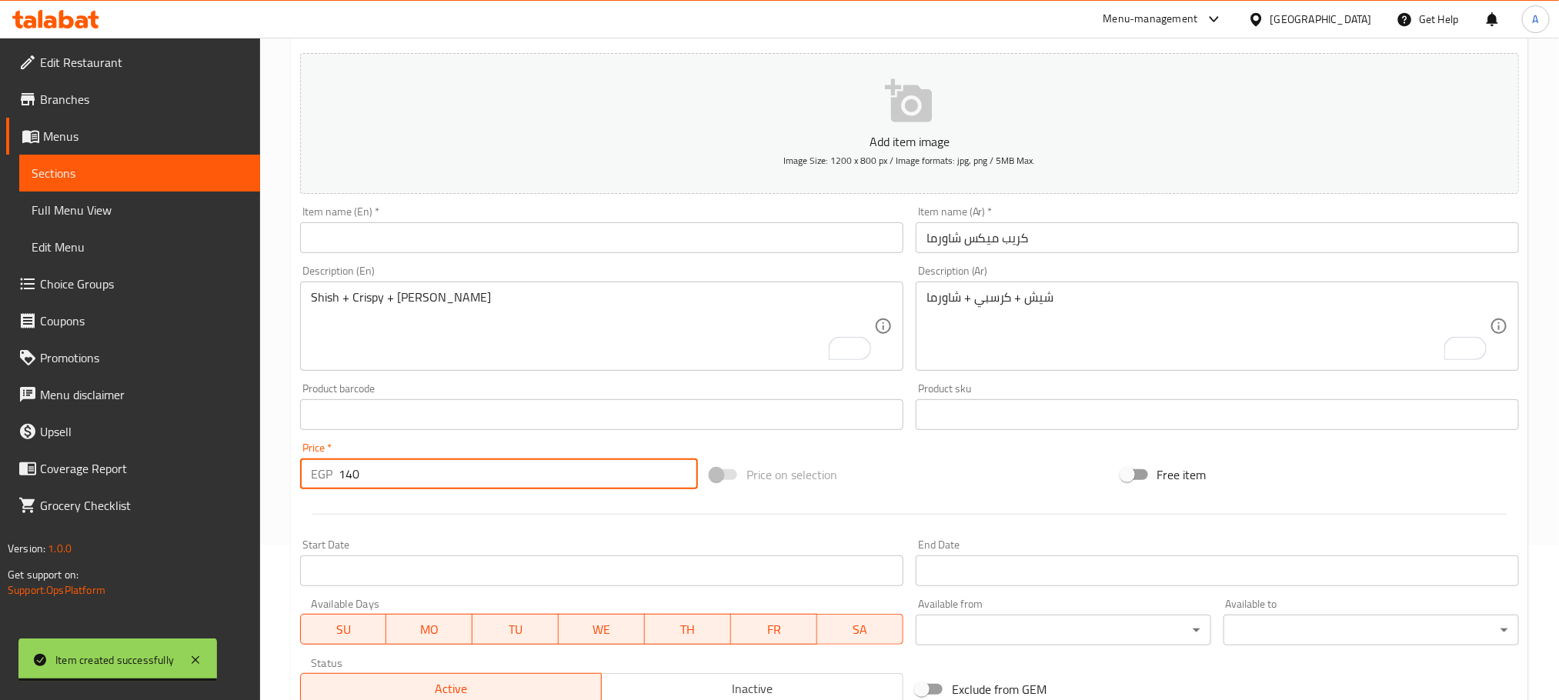
type input "140"
click at [935, 247] on input "كريب ميكس شاورما" at bounding box center [1217, 237] width 603 height 31
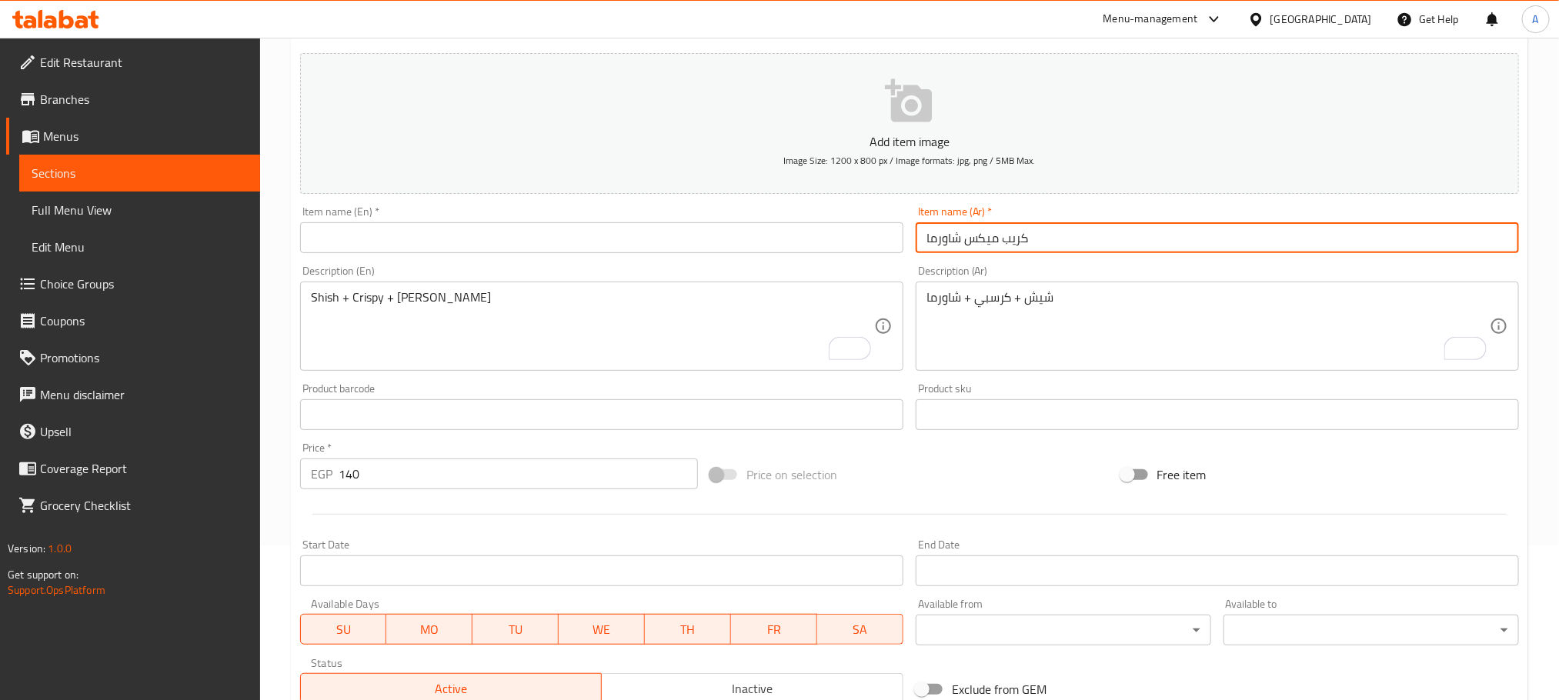
click at [972, 233] on input "كريب ميكس شاورما" at bounding box center [1217, 237] width 603 height 31
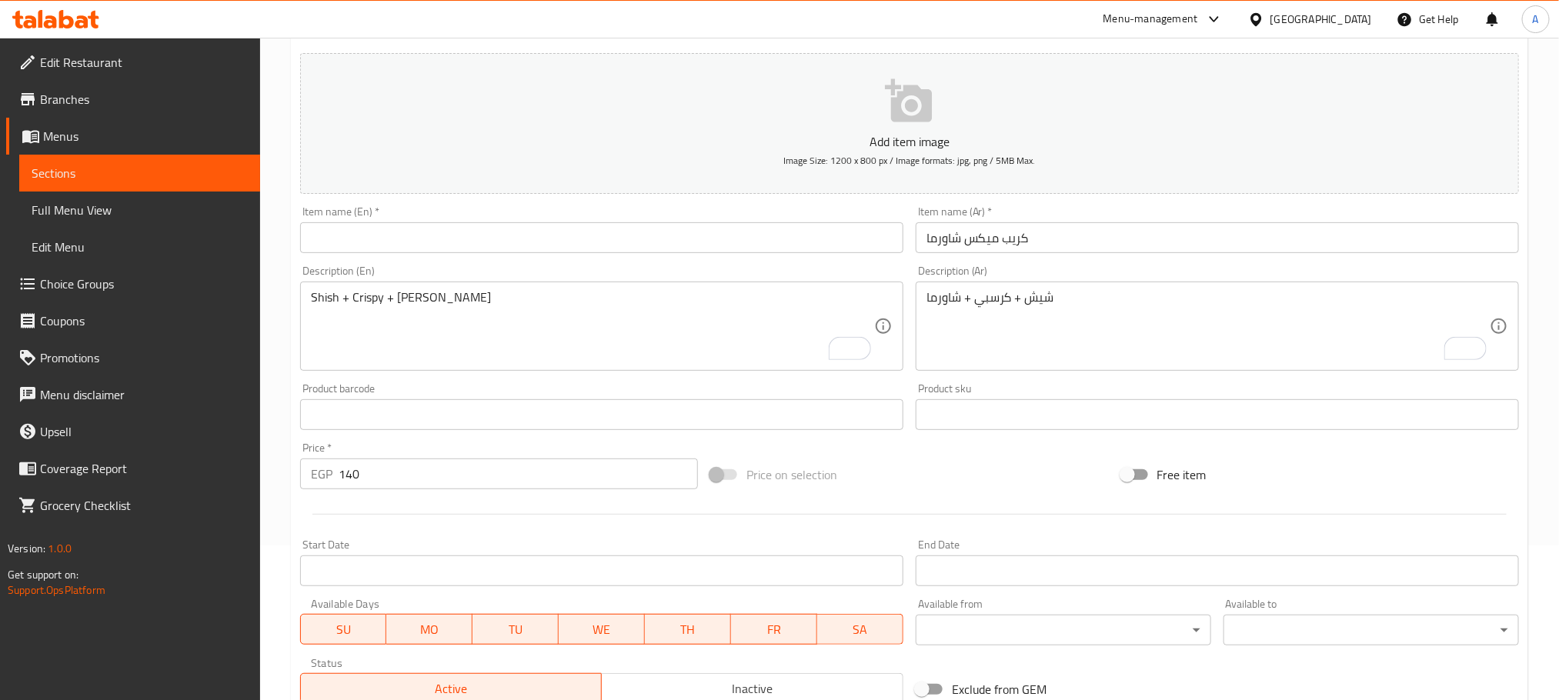
click at [543, 247] on input "text" at bounding box center [601, 237] width 603 height 31
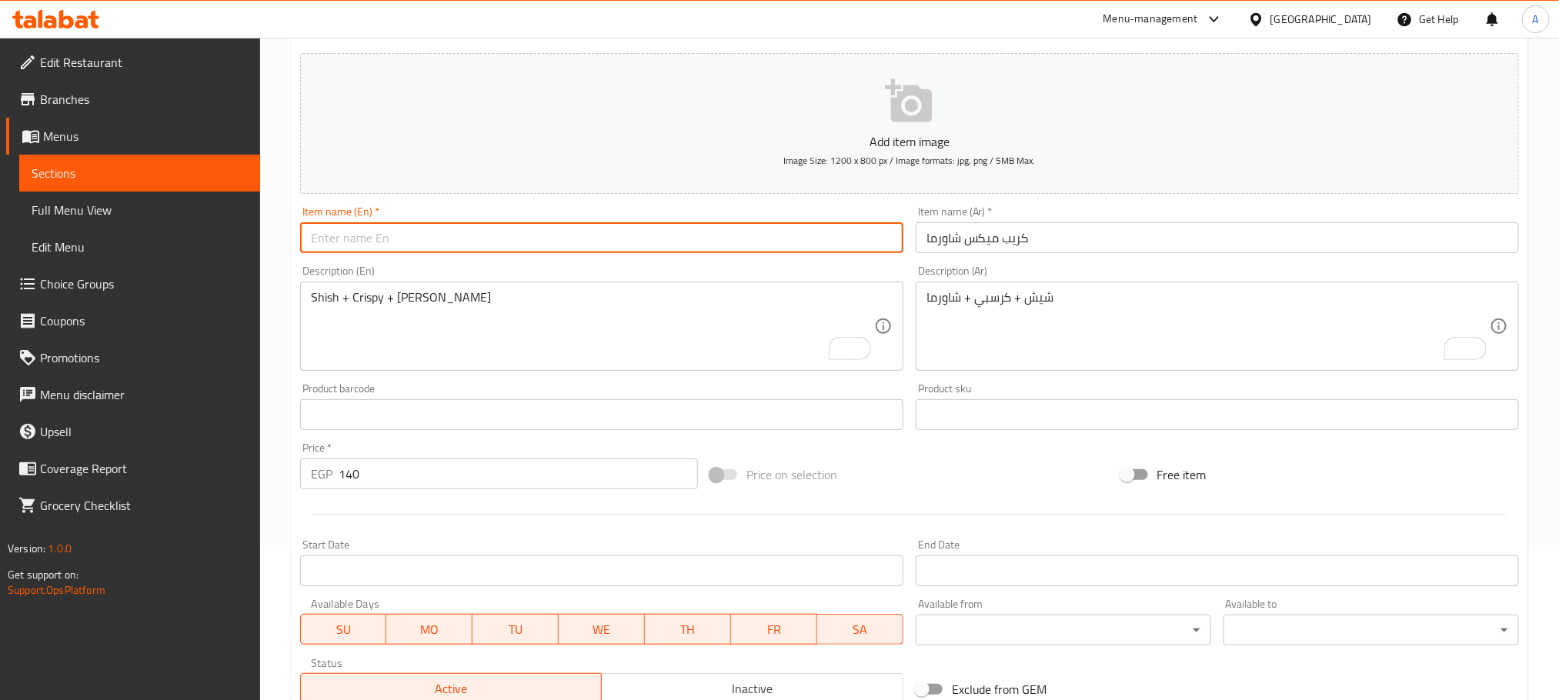
paste input "Crepe Mix Shawarma"
click at [398, 239] on input "Crepe Mix Shawarma" at bounding box center [601, 237] width 603 height 31
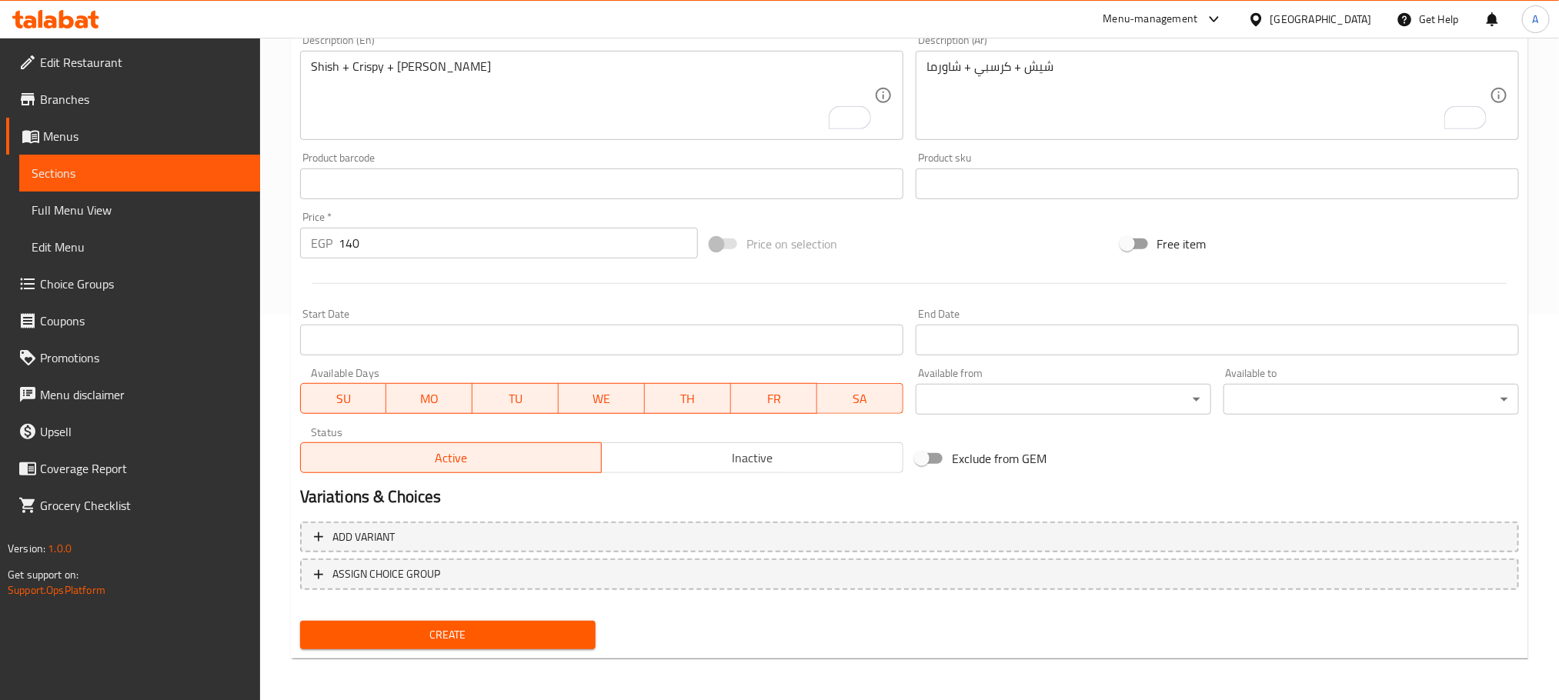
type input "Crepe Mix Shawerma"
click at [466, 636] on span "Create" at bounding box center [447, 635] width 271 height 19
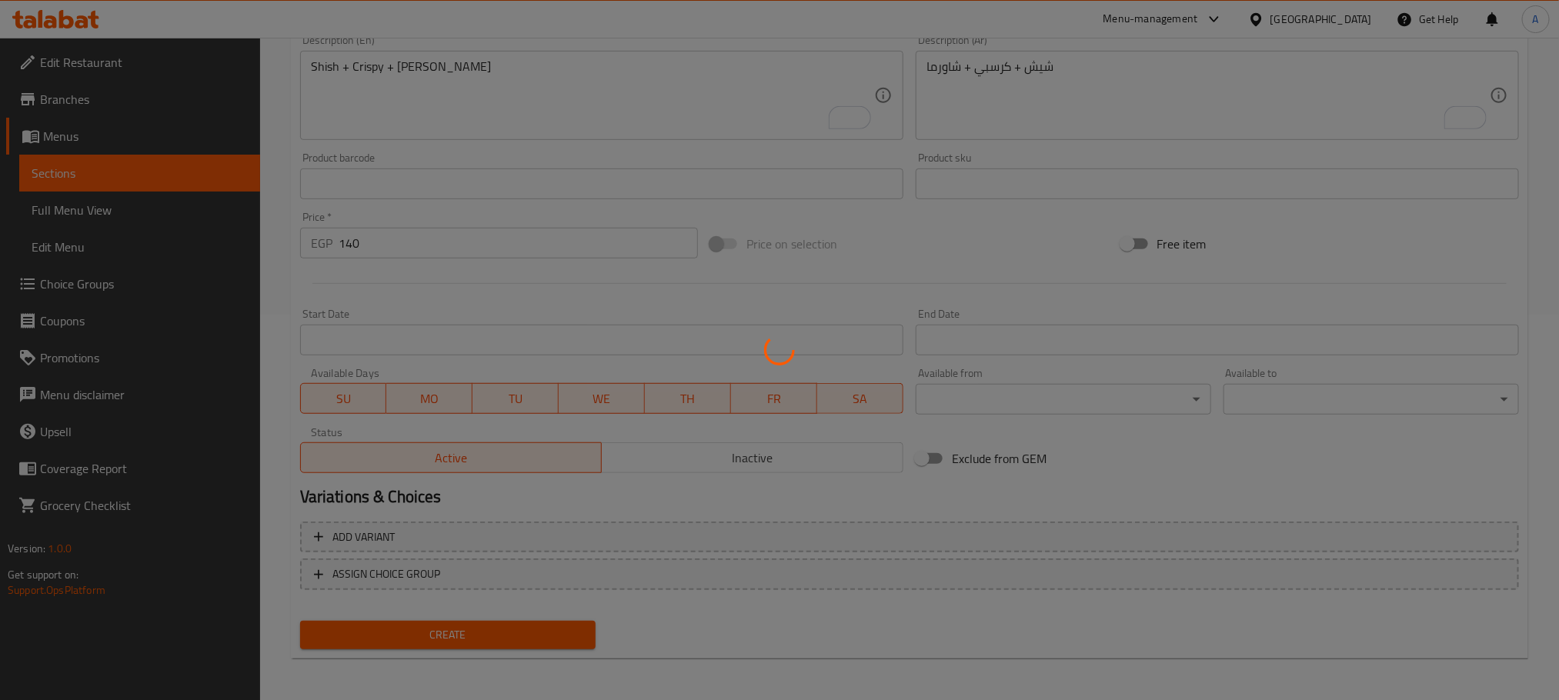
type input "0"
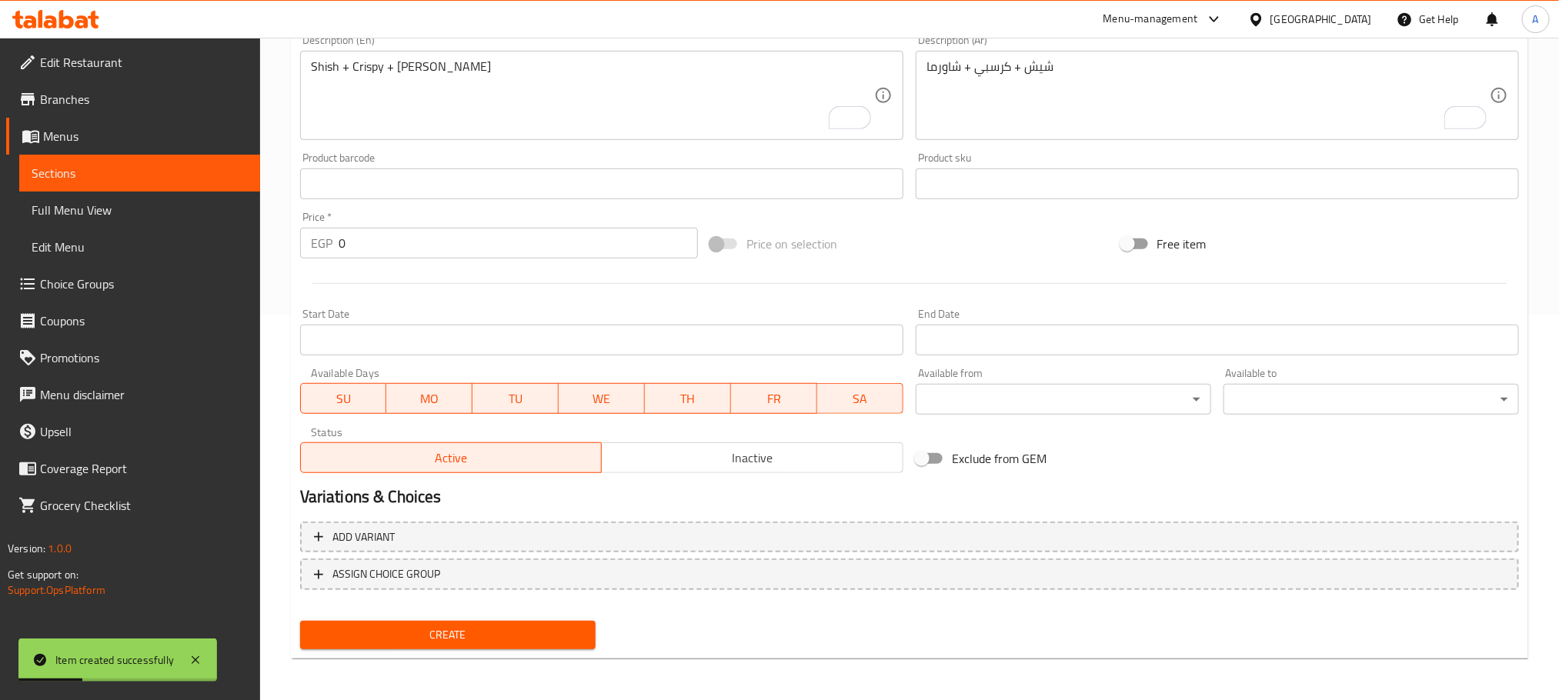
click at [399, 282] on div at bounding box center [909, 284] width 1231 height 38
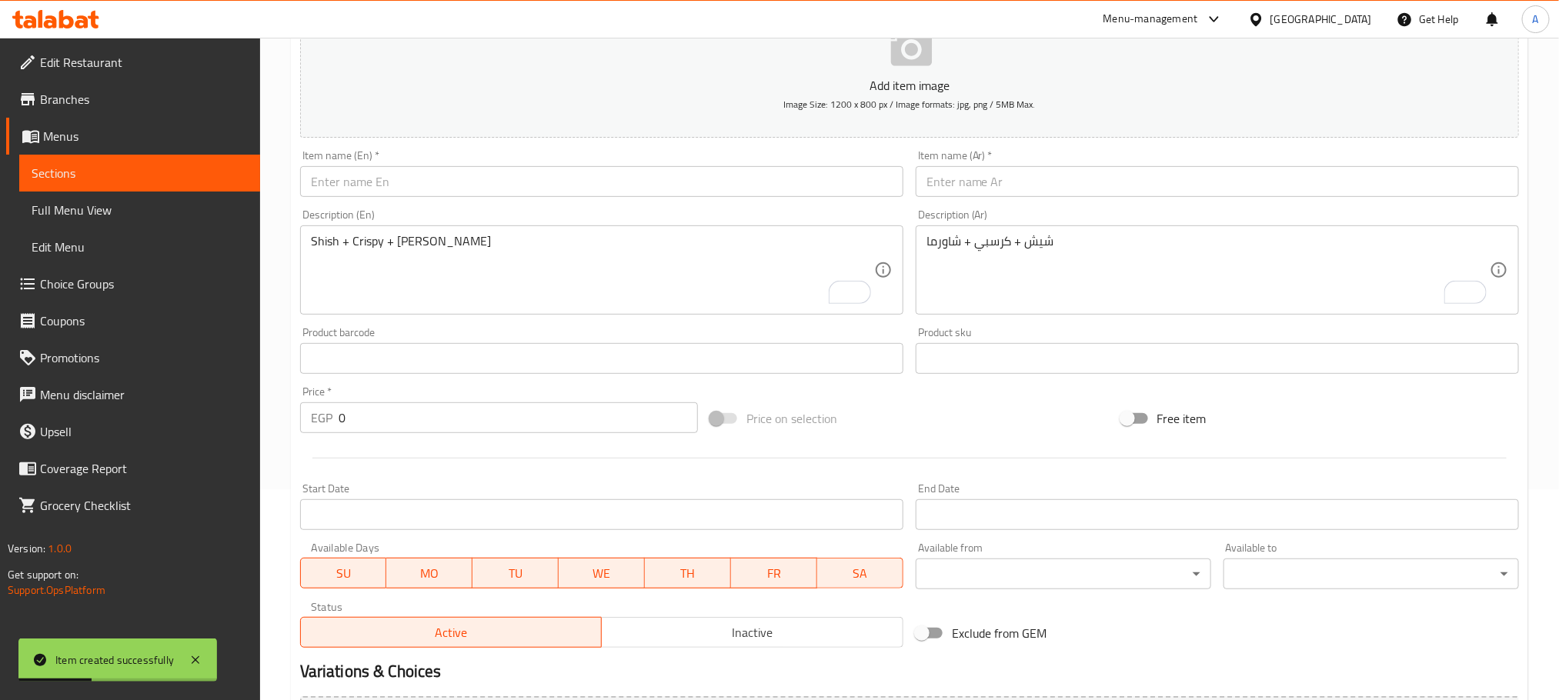
scroll to position [155, 0]
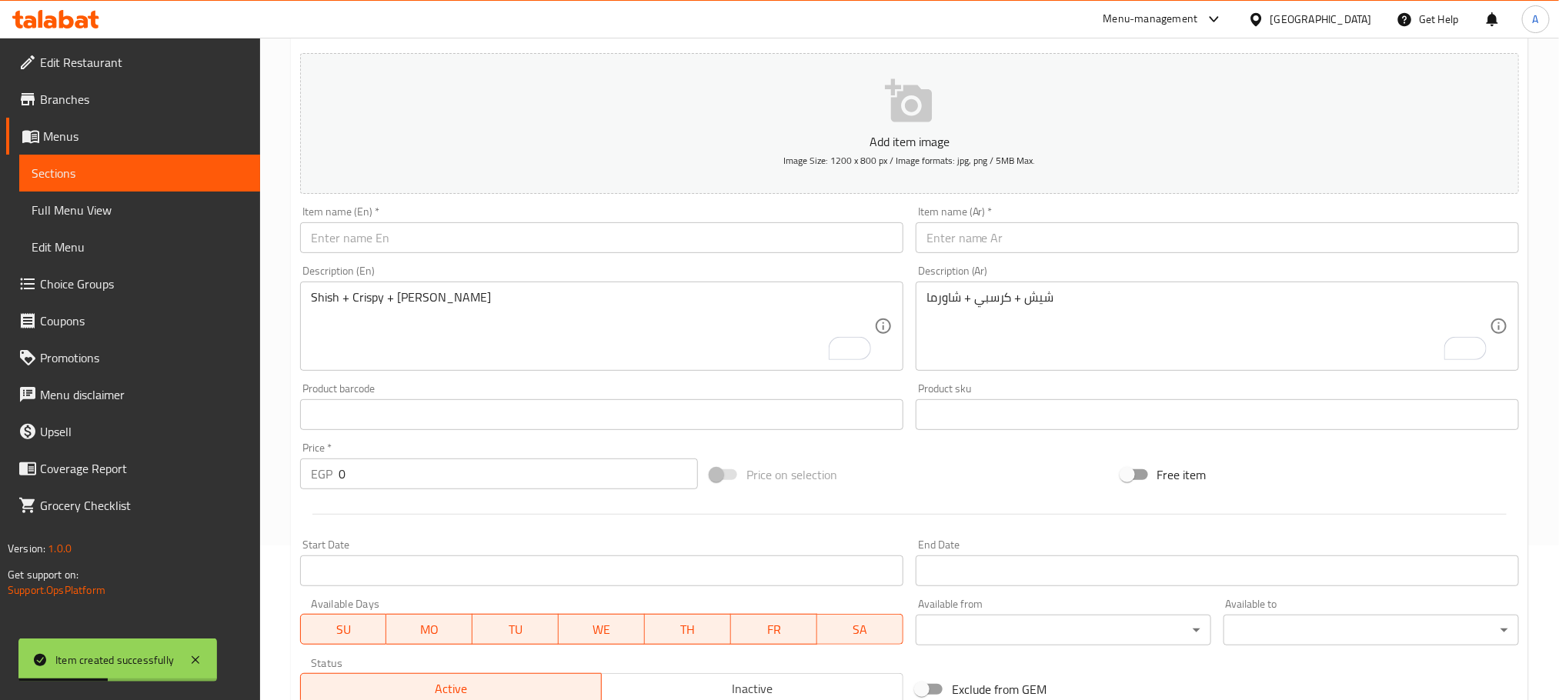
click at [1063, 243] on input "text" at bounding box center [1217, 237] width 603 height 31
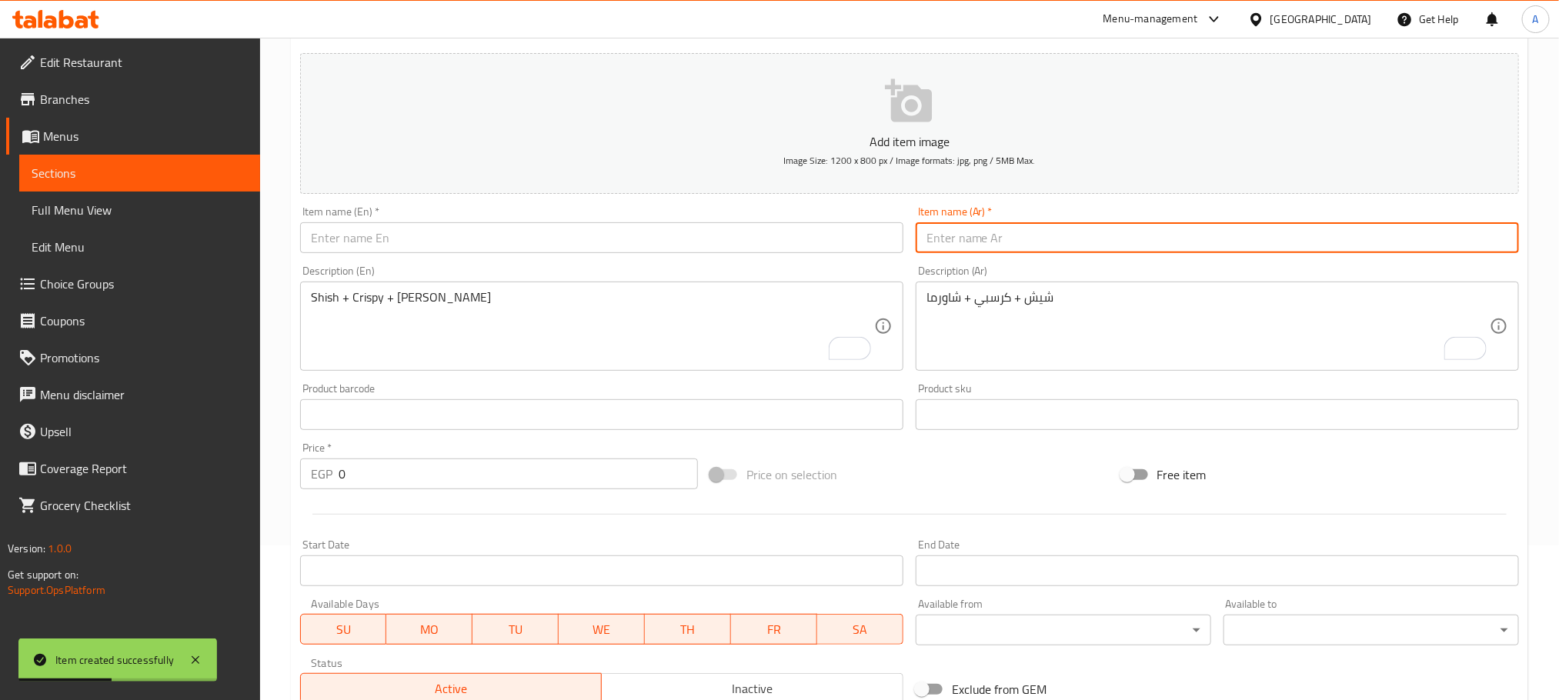
paste input "كريب كولكشن كينج"
click at [990, 222] on input "كريب كولكشن كينج" at bounding box center [1217, 237] width 603 height 31
click at [996, 224] on input "كريب كولكشن كينج" at bounding box center [1217, 237] width 603 height 31
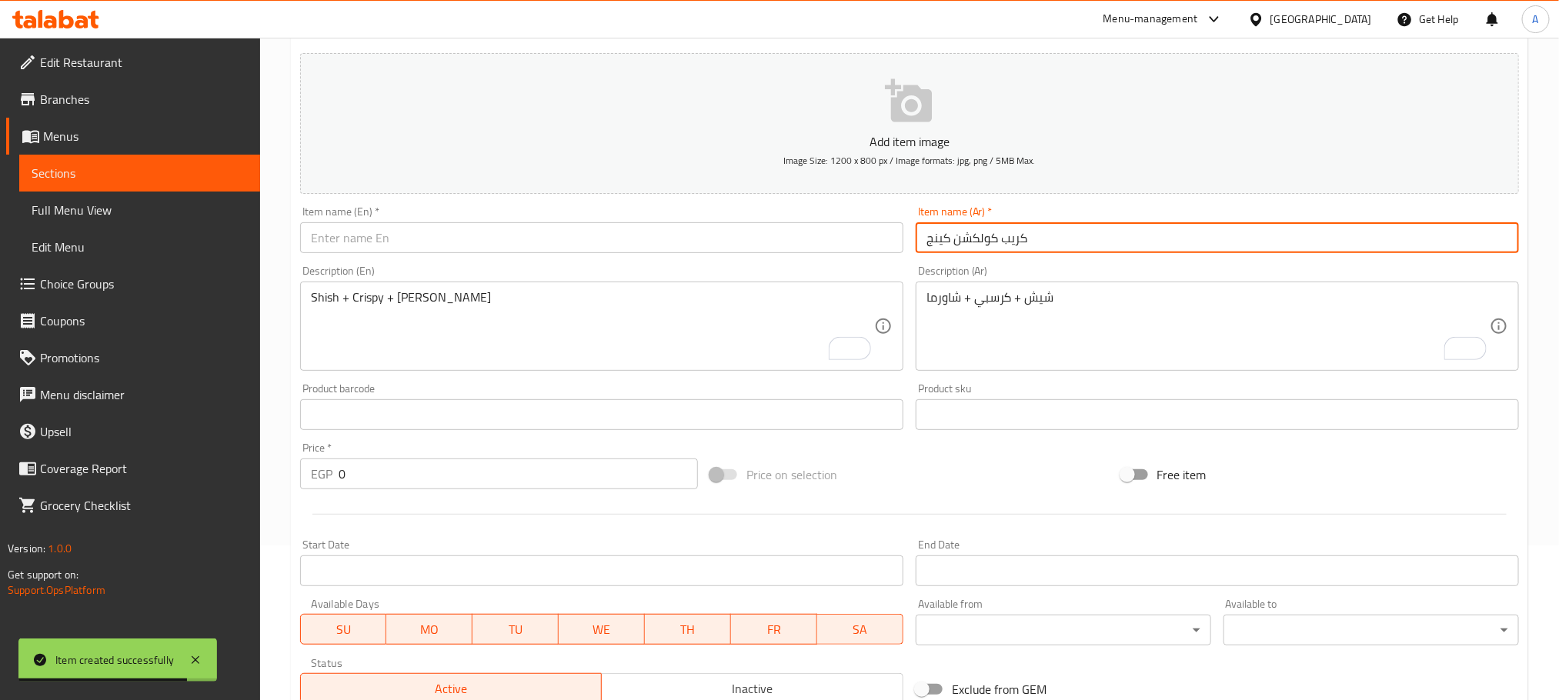
type input "كريب كولكشن كينج"
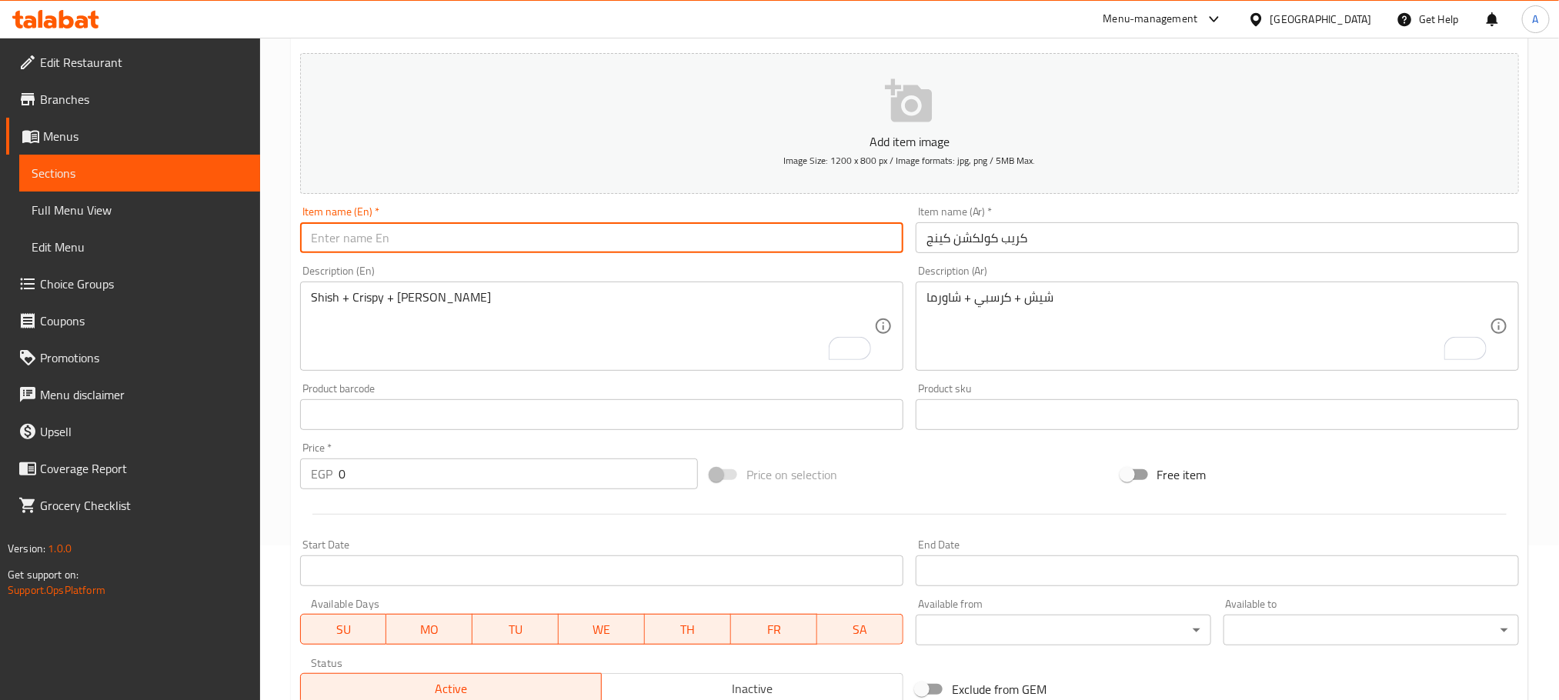
paste input "Crepe Collection King"
click at [483, 240] on input "text" at bounding box center [601, 237] width 603 height 31
type input "Crepe Collection King"
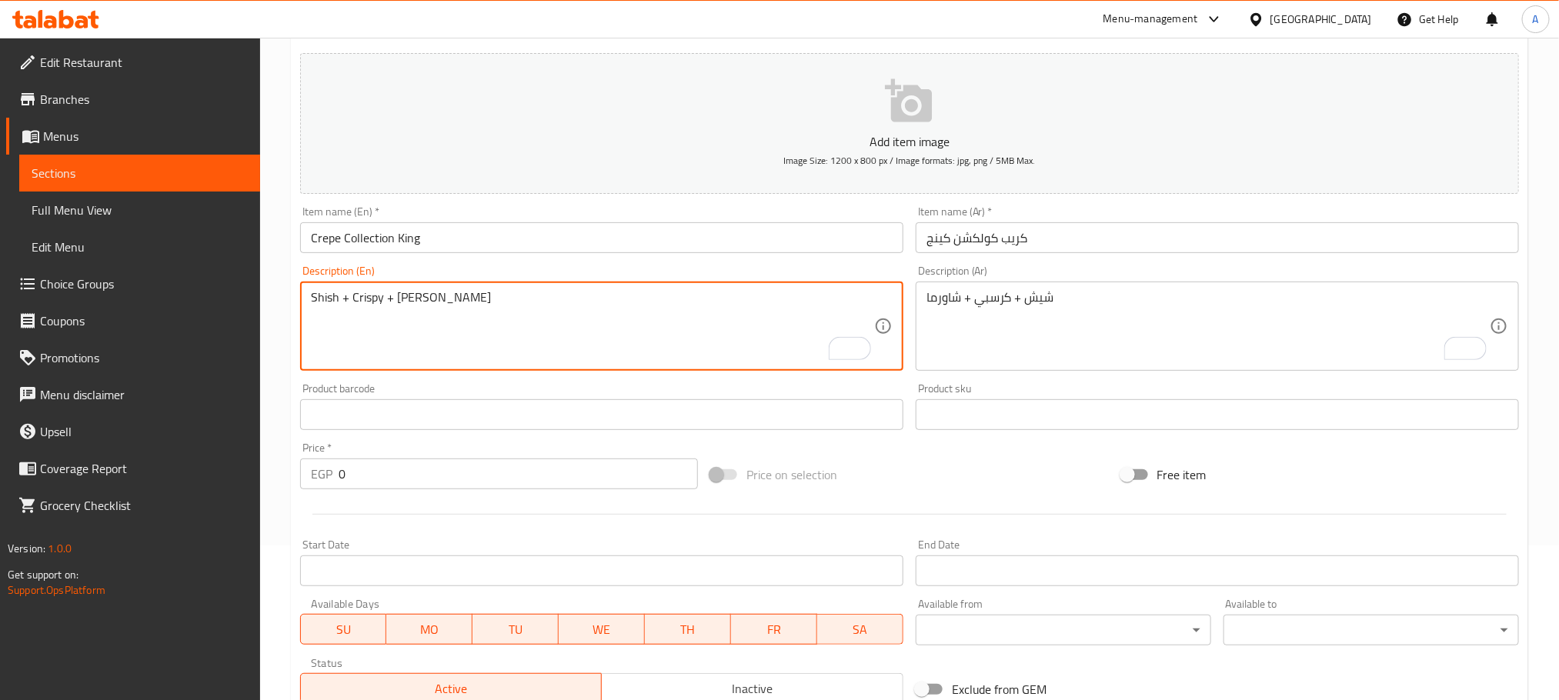
click at [358, 319] on textarea "Shish + Crispy + [PERSON_NAME]" at bounding box center [592, 326] width 563 height 73
click at [1053, 289] on div "شيش + كرسبي + شاورما Description (Ar)" at bounding box center [1217, 326] width 603 height 89
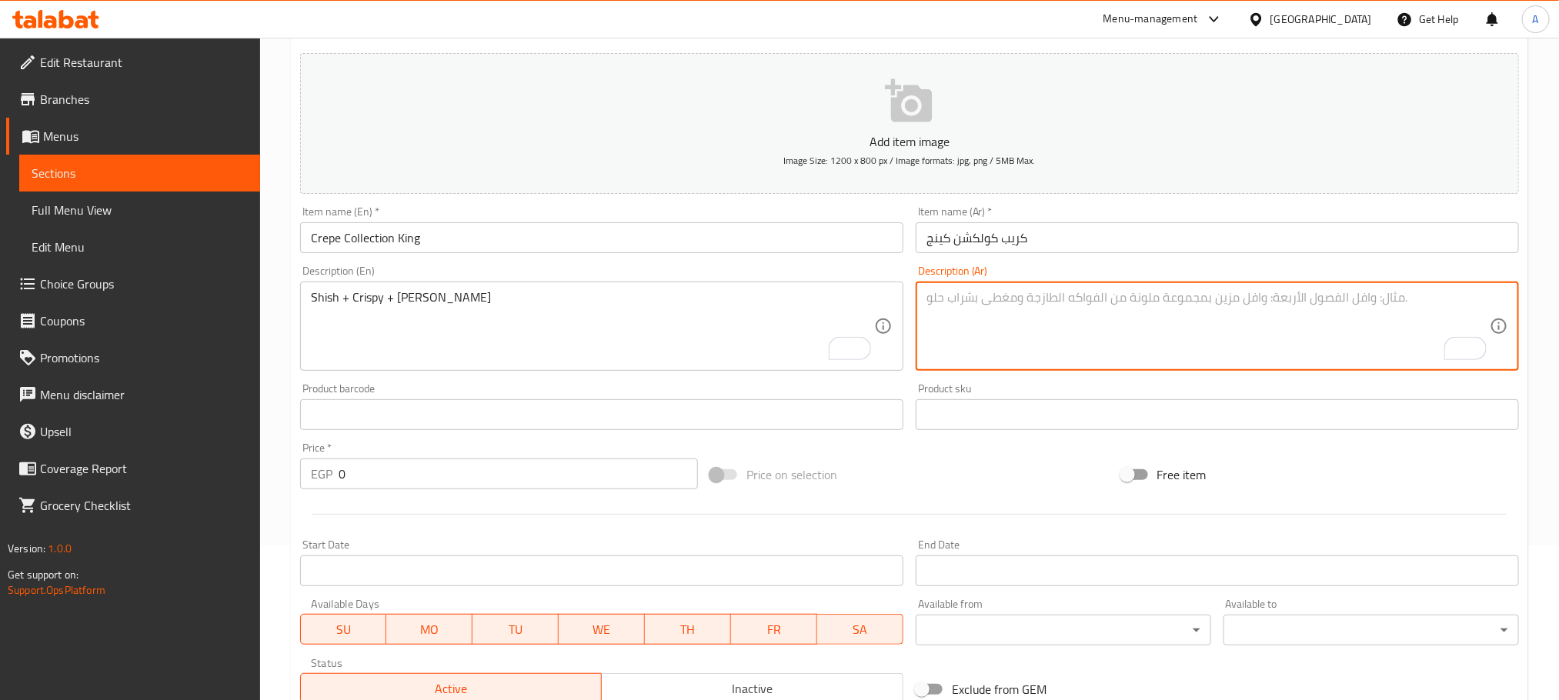
paste textarea "إستربس + برجر + شيش + شاورما"
click at [1041, 298] on textarea "إستربس + برجر + شيش + شاورما" at bounding box center [1207, 326] width 563 height 73
type textarea "إستربس + برجر + شيش + شاورما"
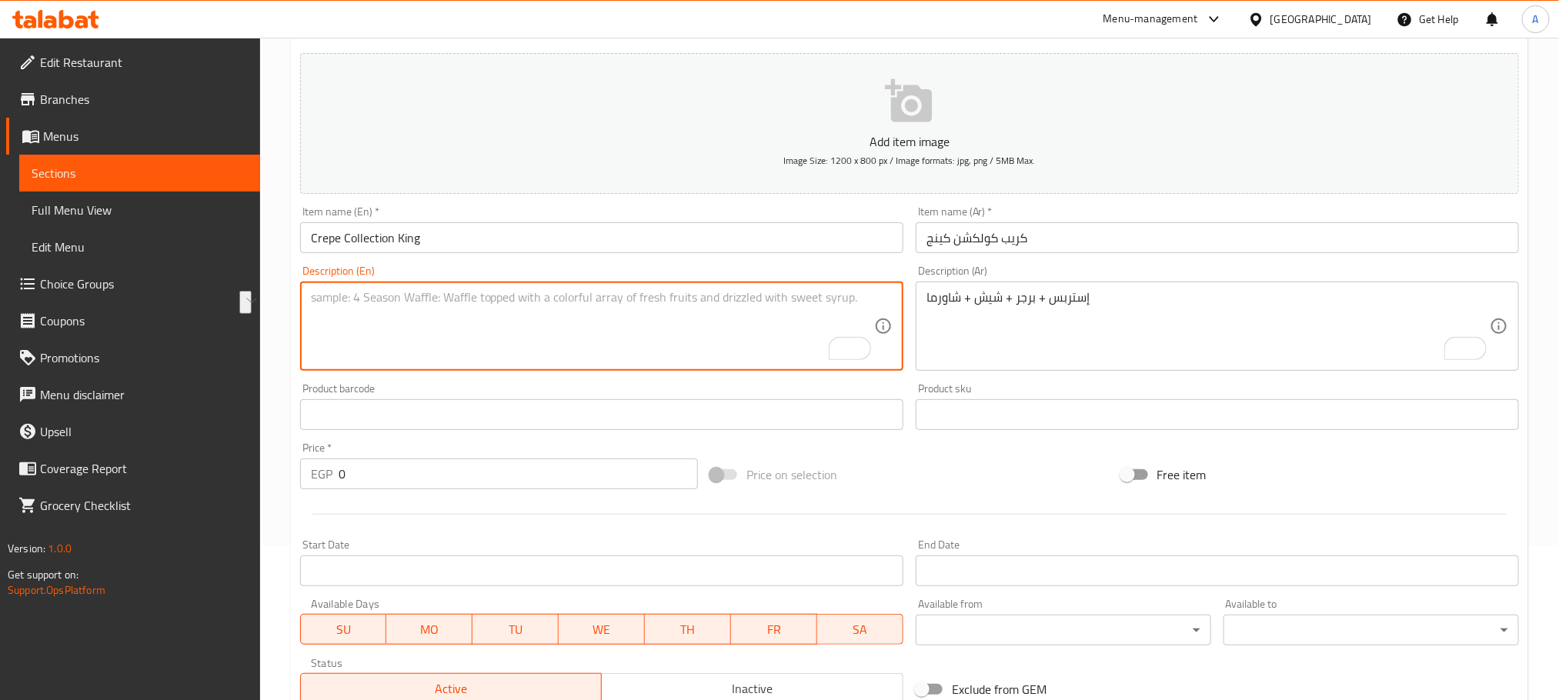
paste textarea "Strips + Burger + Shish + Shawarma"
click at [476, 302] on textarea "Strips + Burger + Shish + Shawarma" at bounding box center [592, 326] width 563 height 73
type textarea "Strips + Burger + Shish + Shawerma"
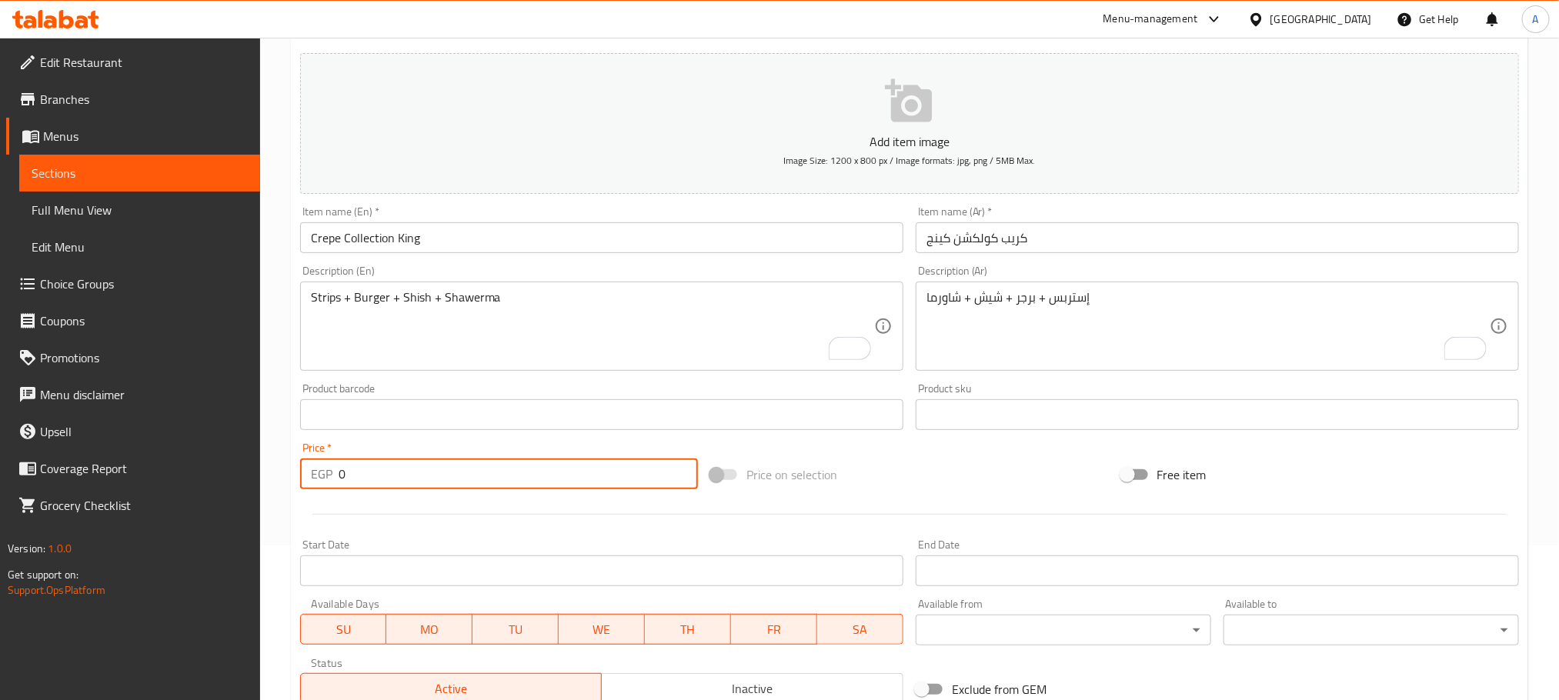
drag, startPoint x: 361, startPoint y: 473, endPoint x: 247, endPoint y: 478, distance: 114.0
click at [247, 478] on div "Edit Restaurant Branches Menus Sections Full Menu View Edit Menu Choice Groups …" at bounding box center [779, 407] width 1559 height 1049
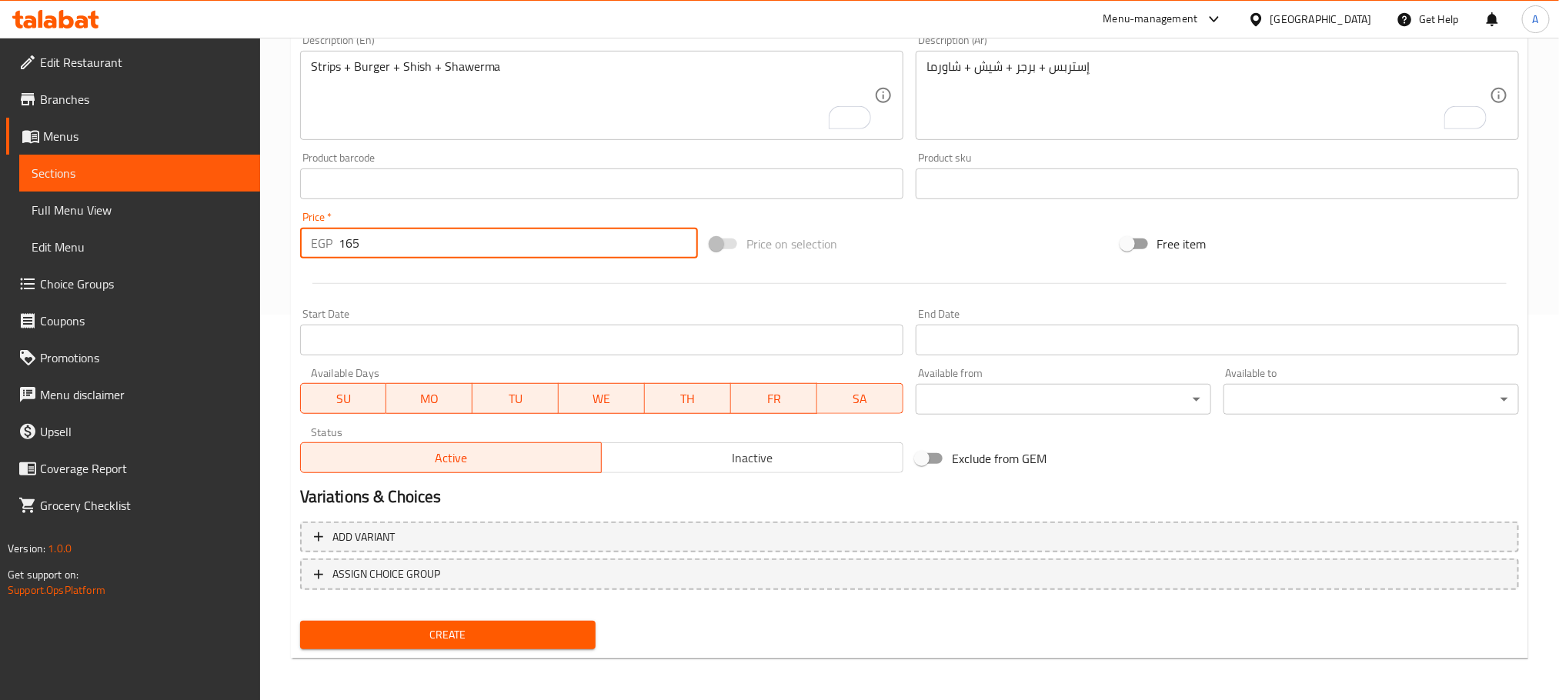
type input "165"
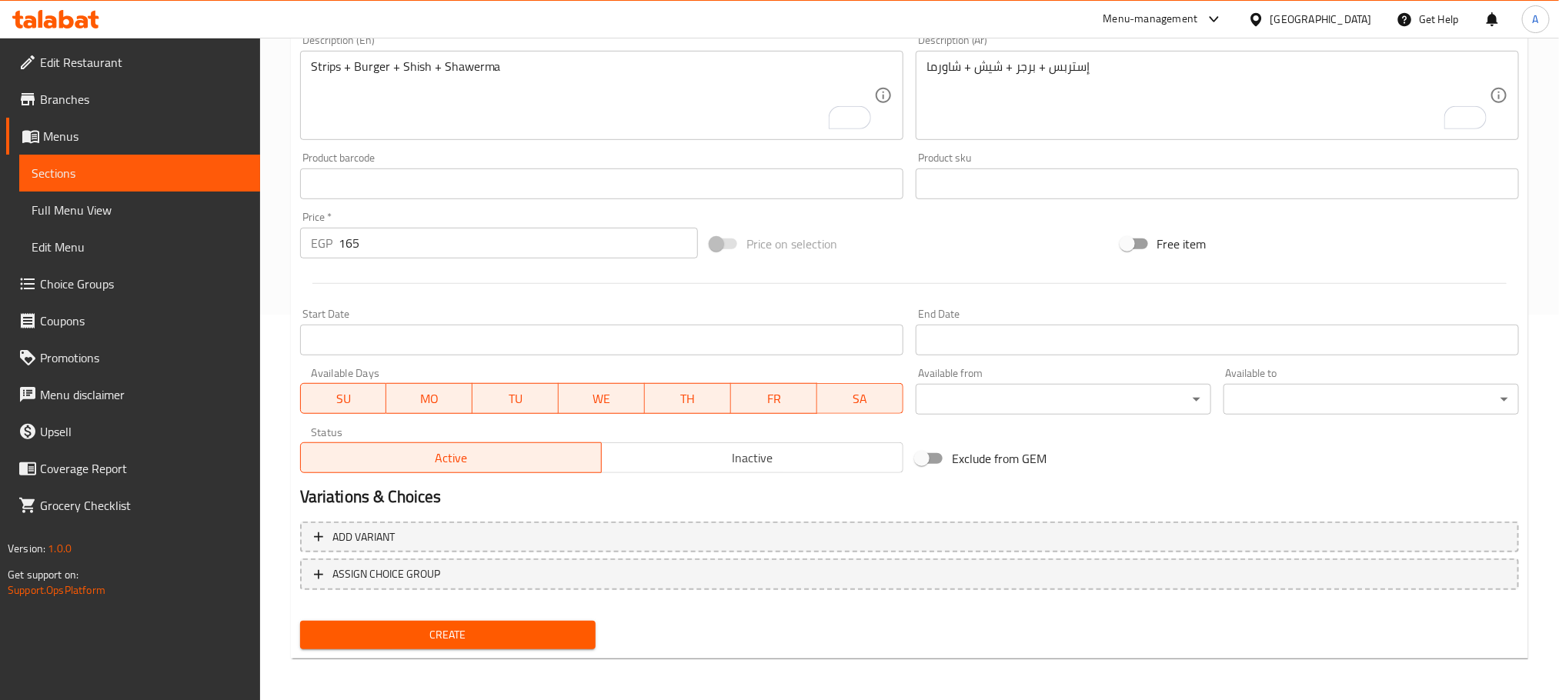
click at [511, 651] on div "Create" at bounding box center [448, 635] width 308 height 41
click at [513, 636] on span "Create" at bounding box center [447, 635] width 271 height 19
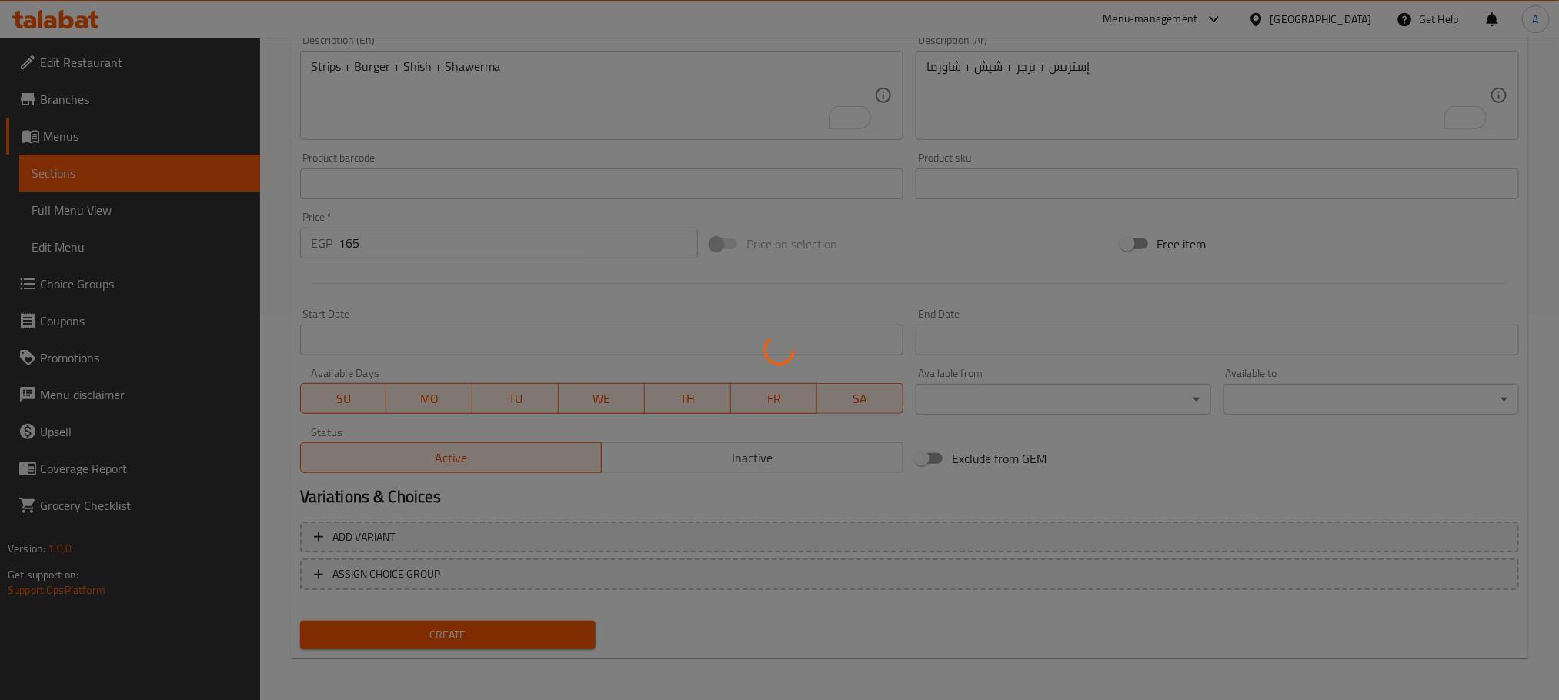
type input "0"
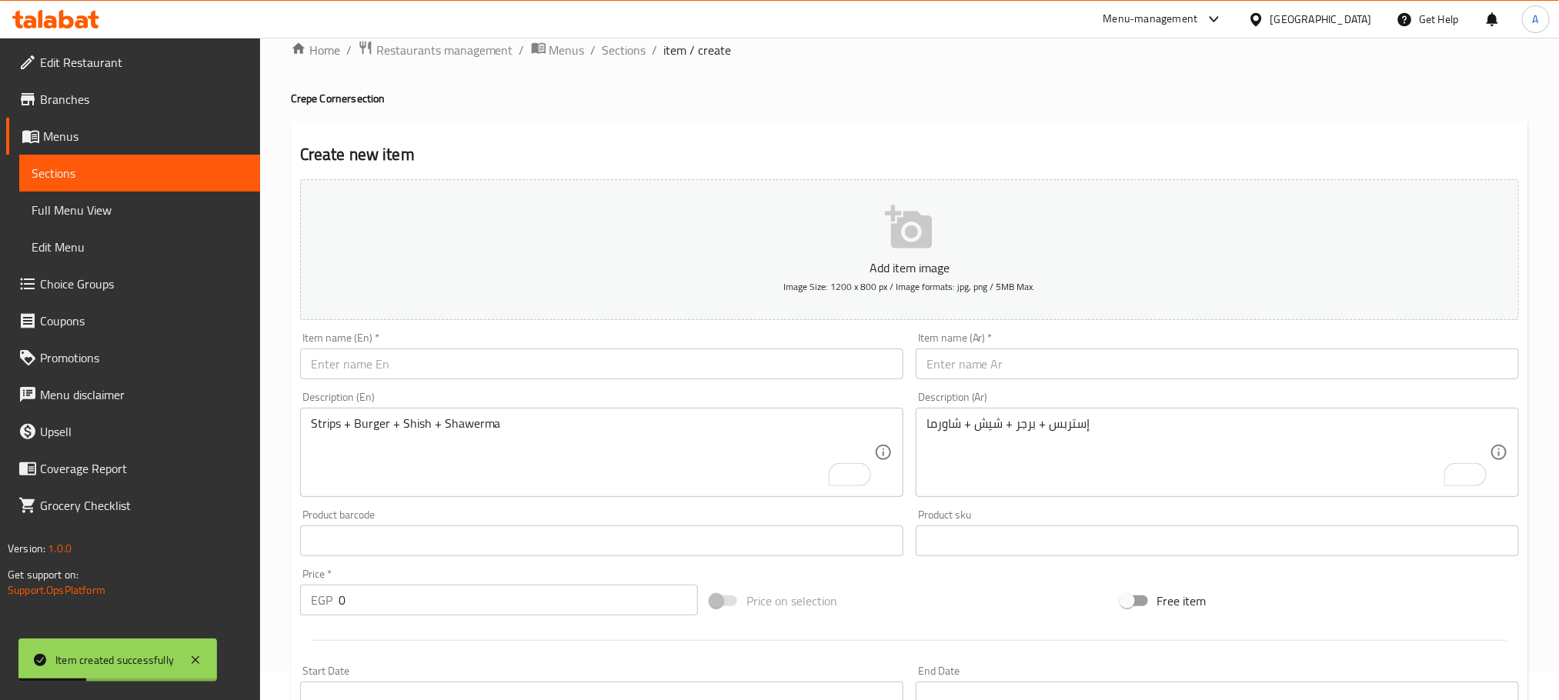
scroll to position [0, 0]
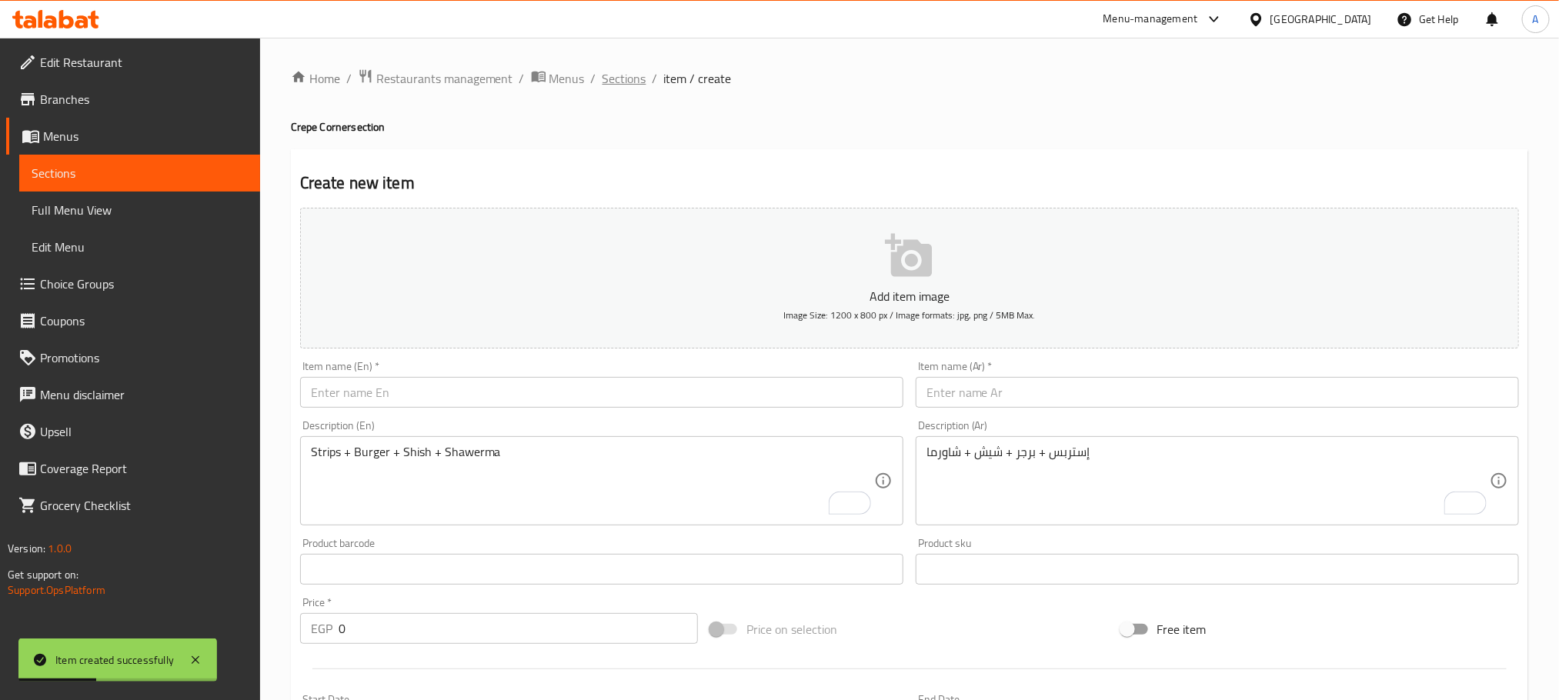
click at [612, 72] on span "Sections" at bounding box center [624, 78] width 44 height 18
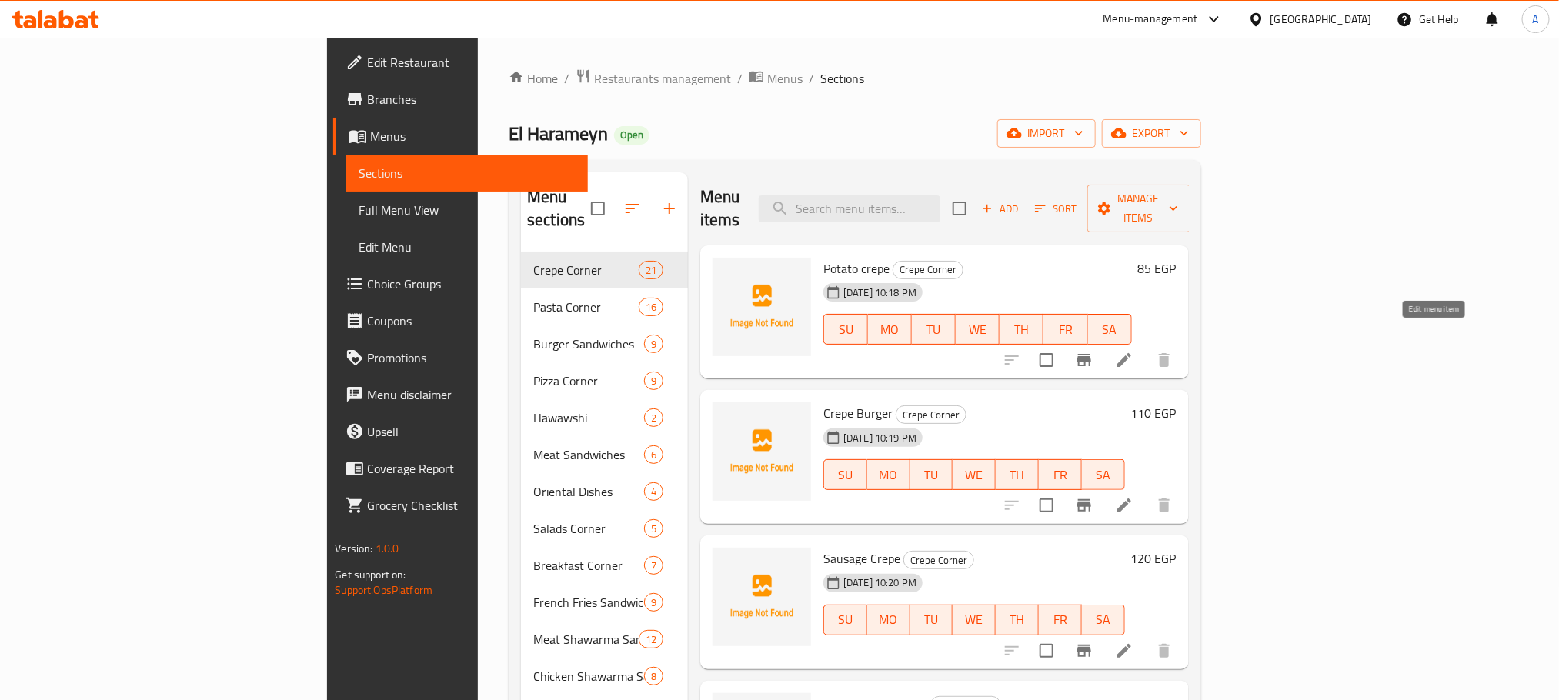
click at [1133, 351] on icon at bounding box center [1124, 360] width 18 height 18
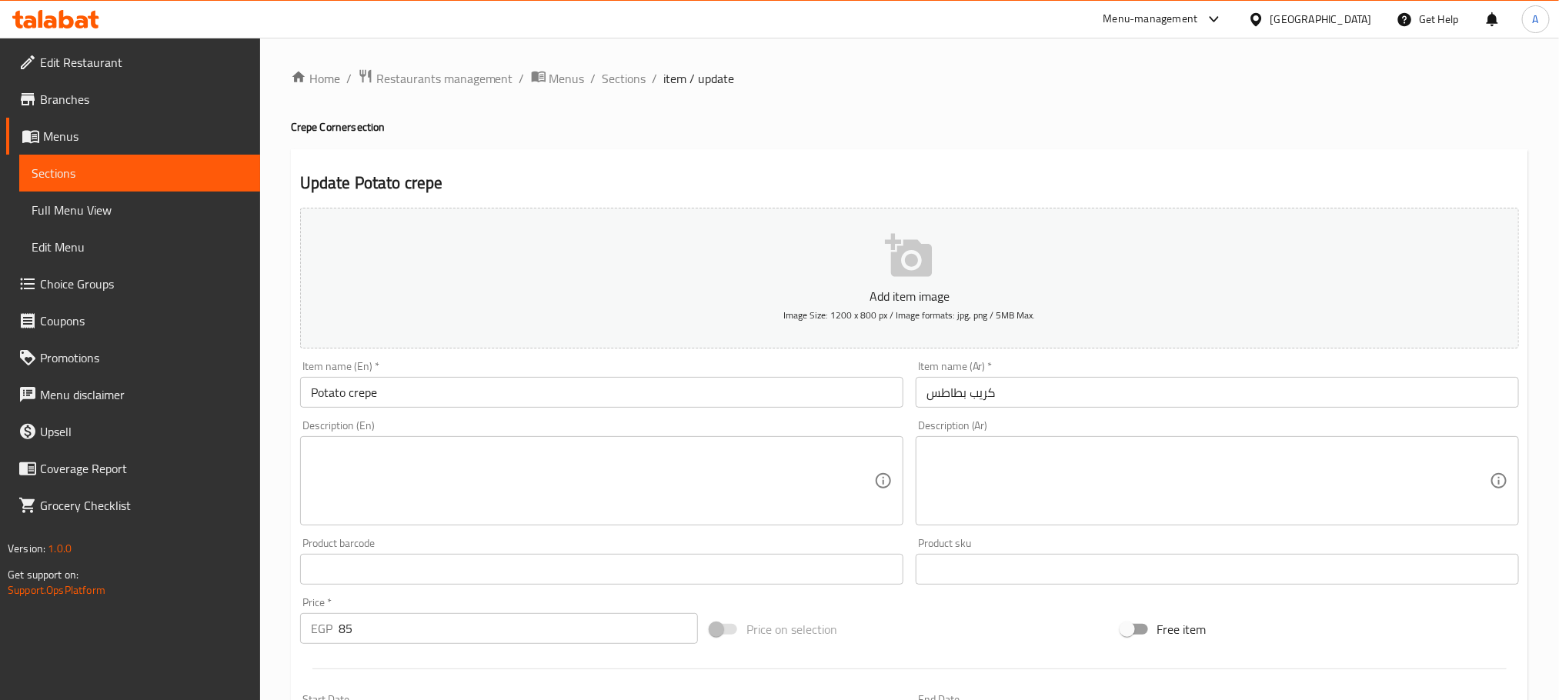
scroll to position [385, 0]
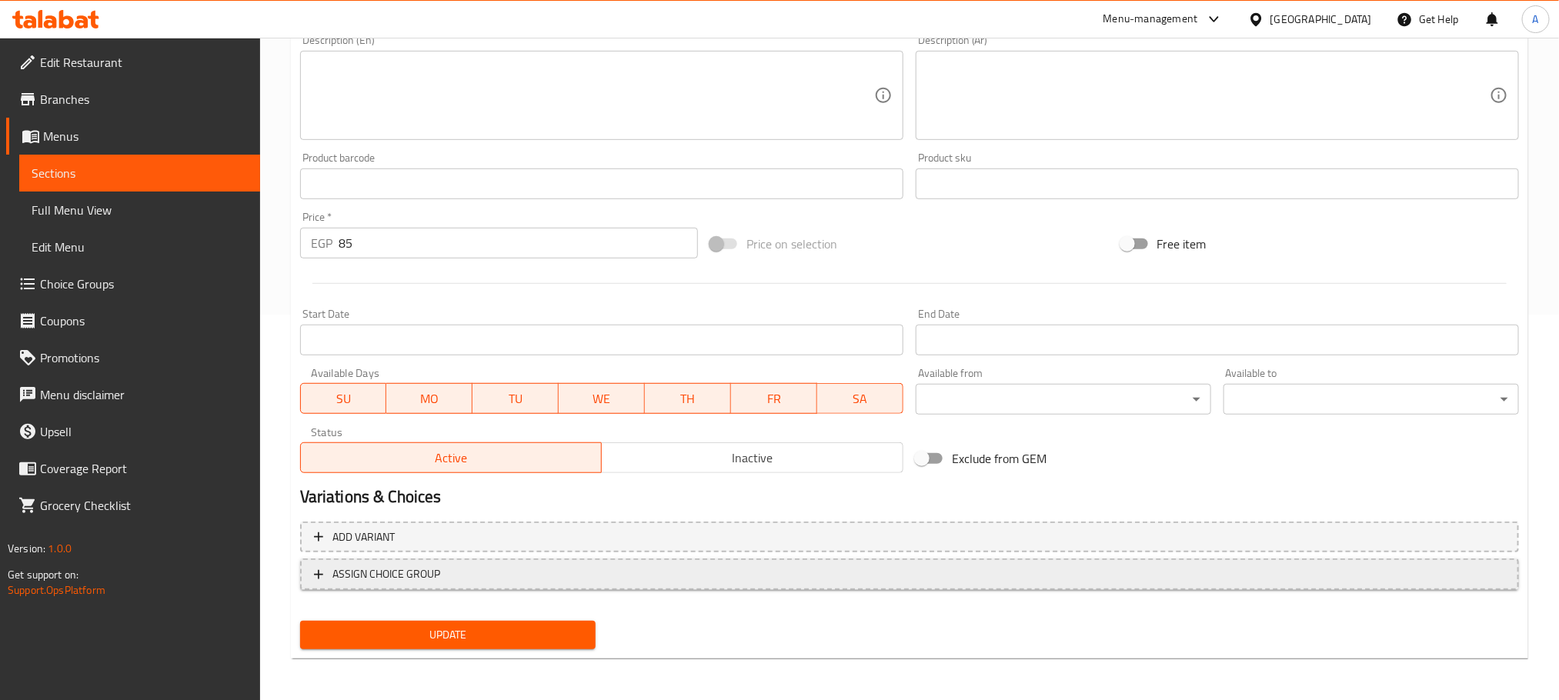
click at [465, 572] on span "ASSIGN CHOICE GROUP" at bounding box center [909, 574] width 1191 height 19
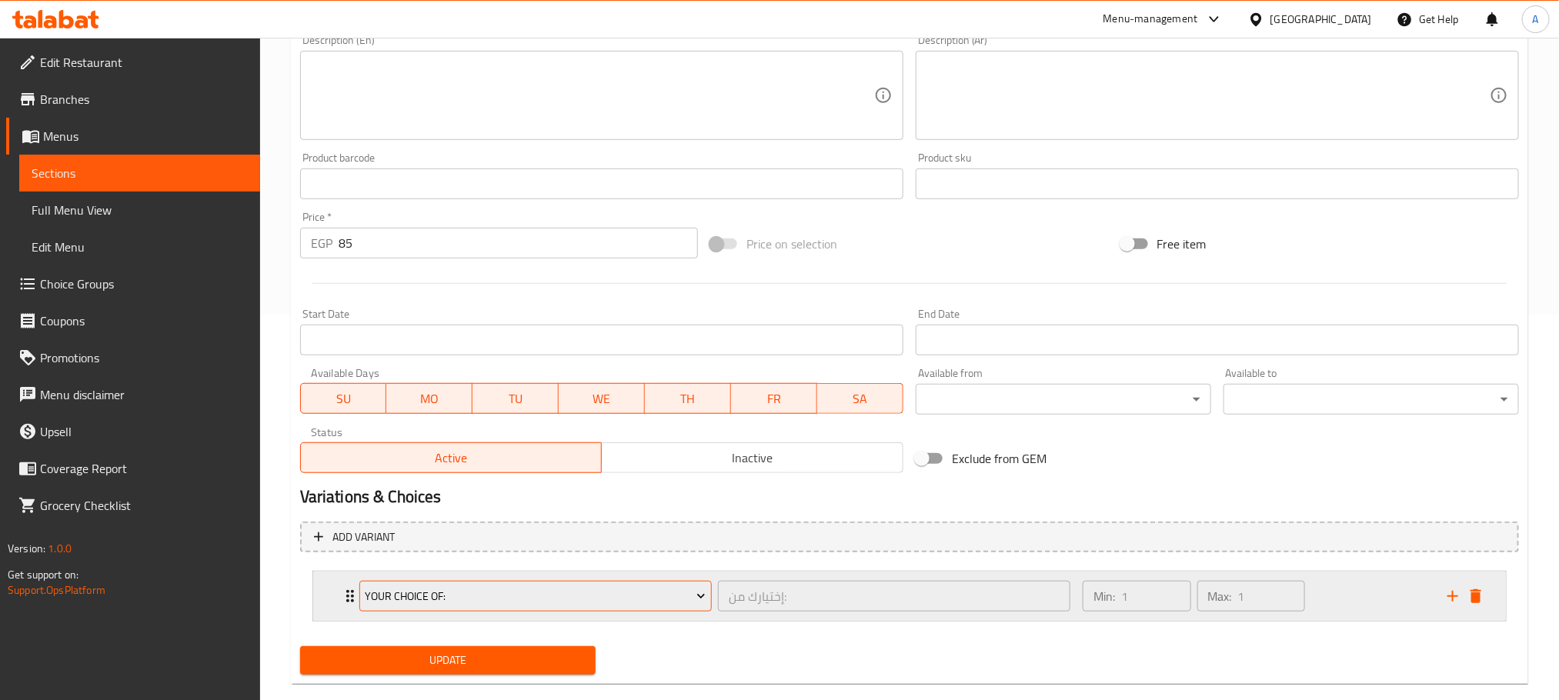
click at [490, 587] on span "Your Choice Of:" at bounding box center [535, 596] width 341 height 19
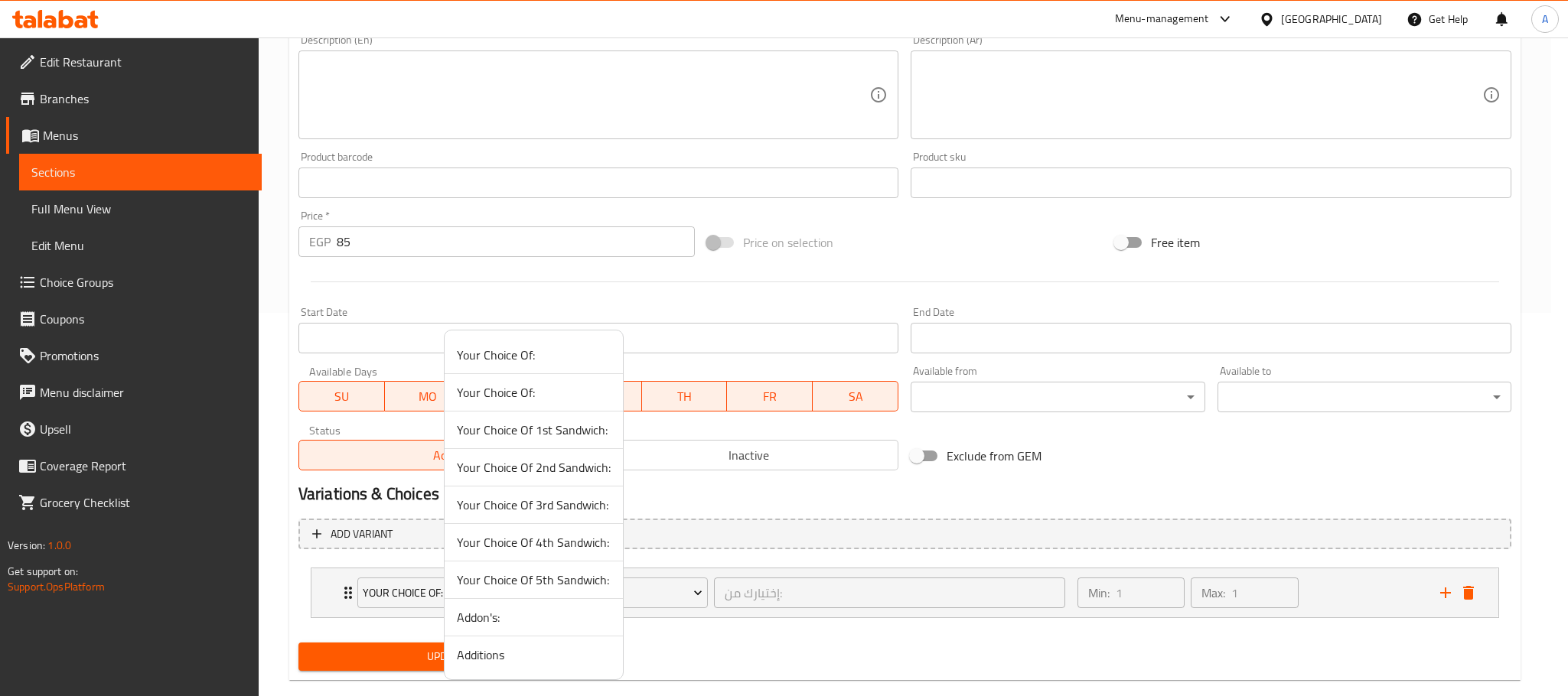
click at [493, 645] on span "Additions" at bounding box center [533, 654] width 154 height 18
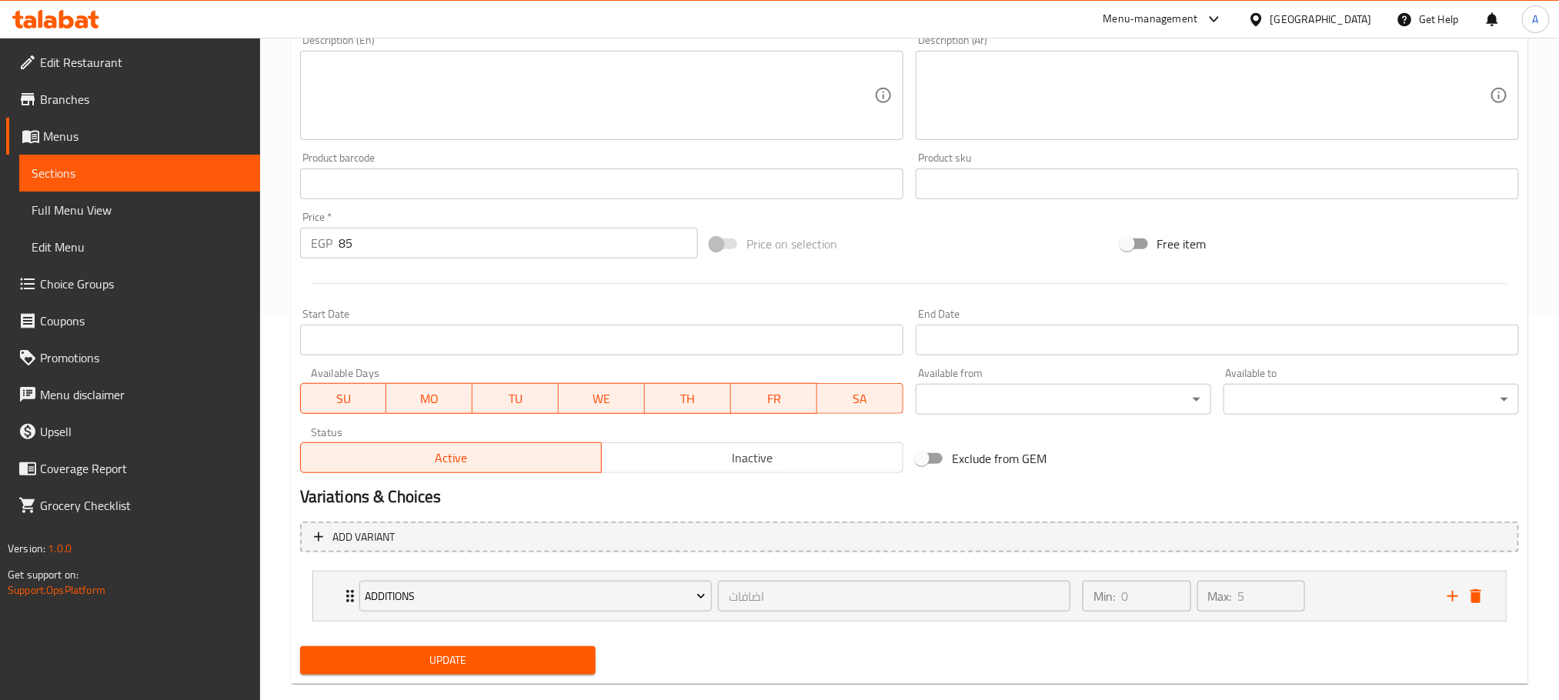
click at [482, 661] on span "Update" at bounding box center [447, 660] width 271 height 19
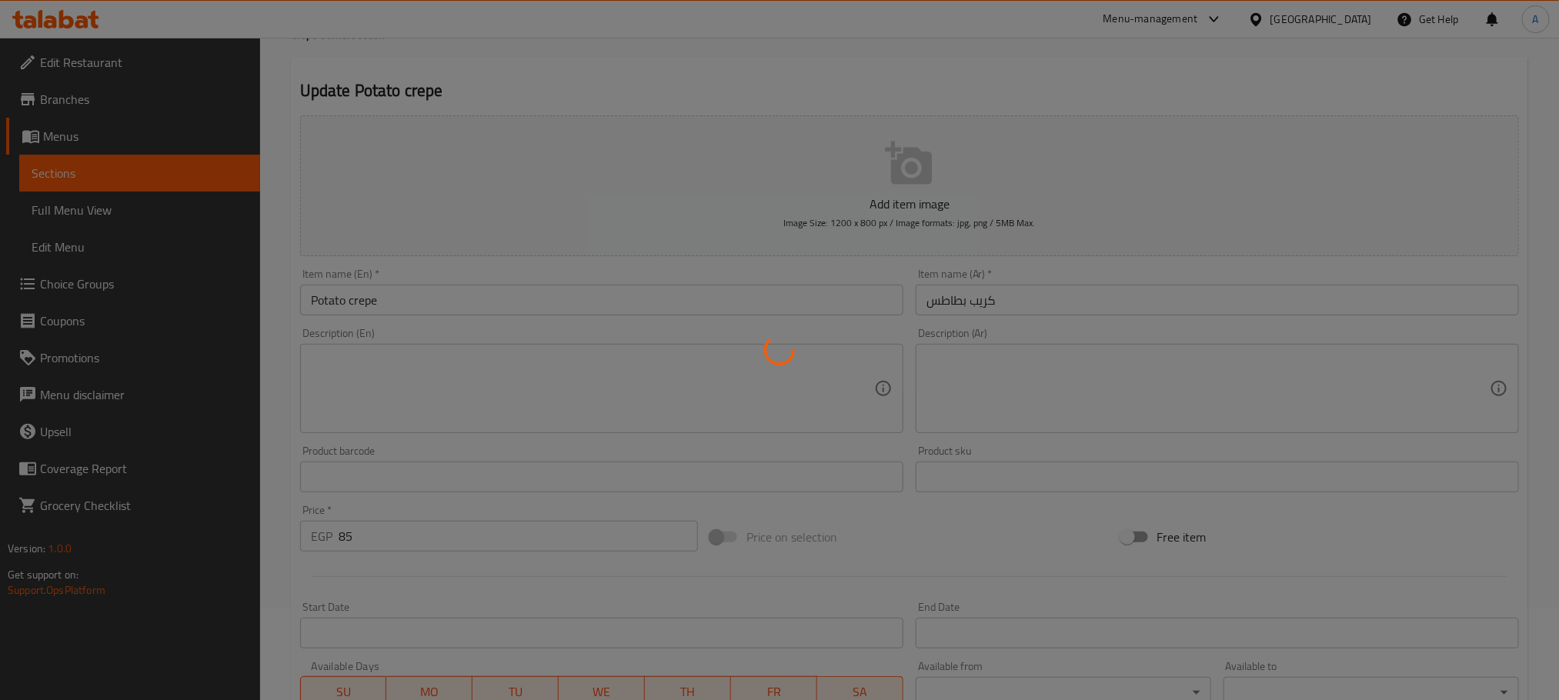
scroll to position [0, 0]
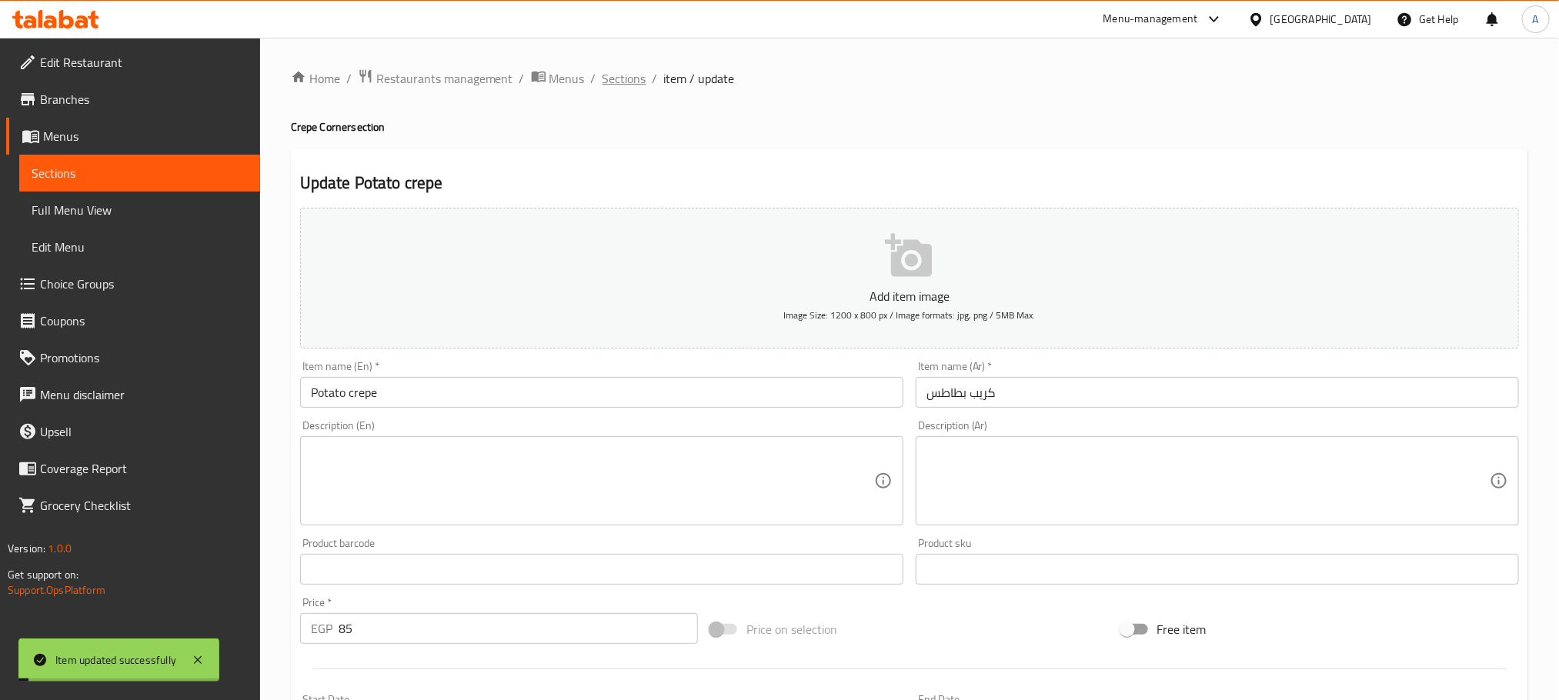
click at [640, 82] on span "Sections" at bounding box center [624, 78] width 44 height 18
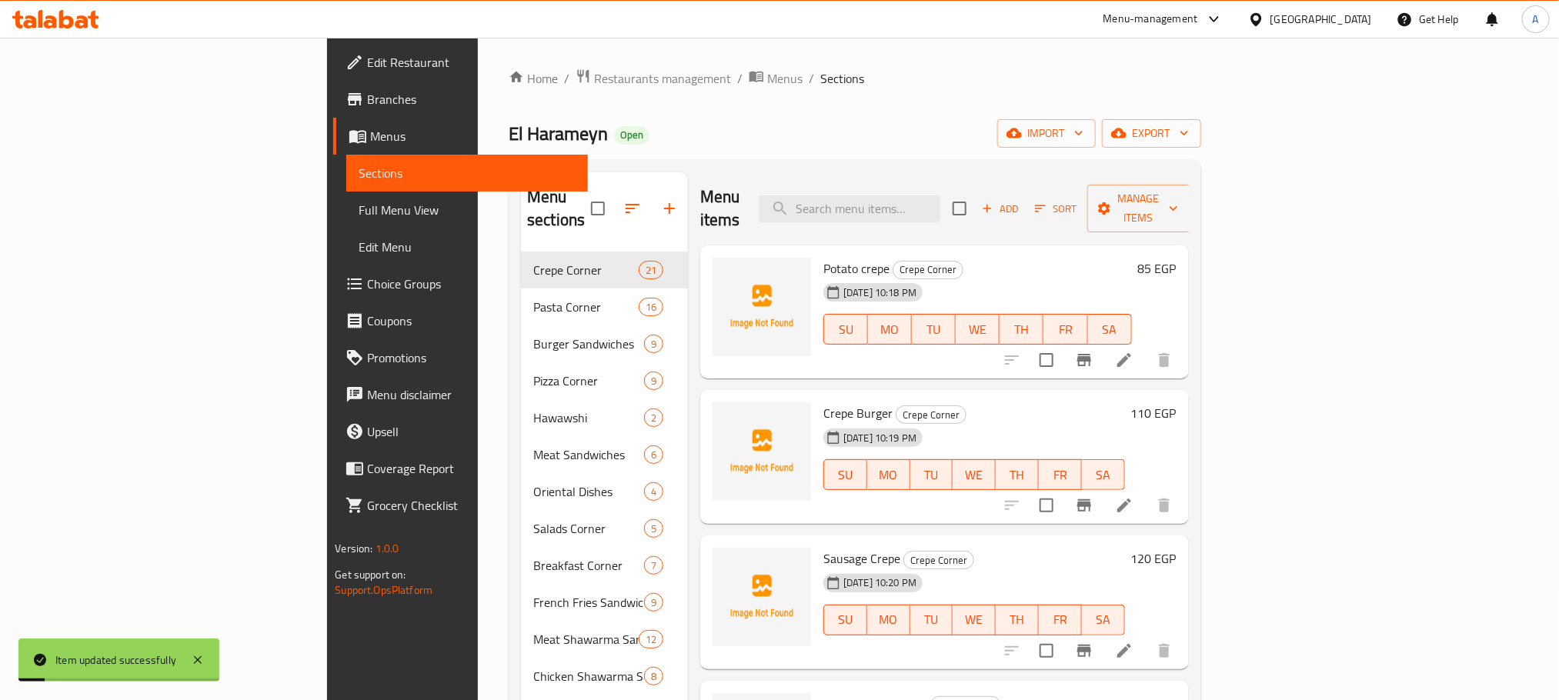
click at [1133, 496] on icon at bounding box center [1124, 505] width 18 height 18
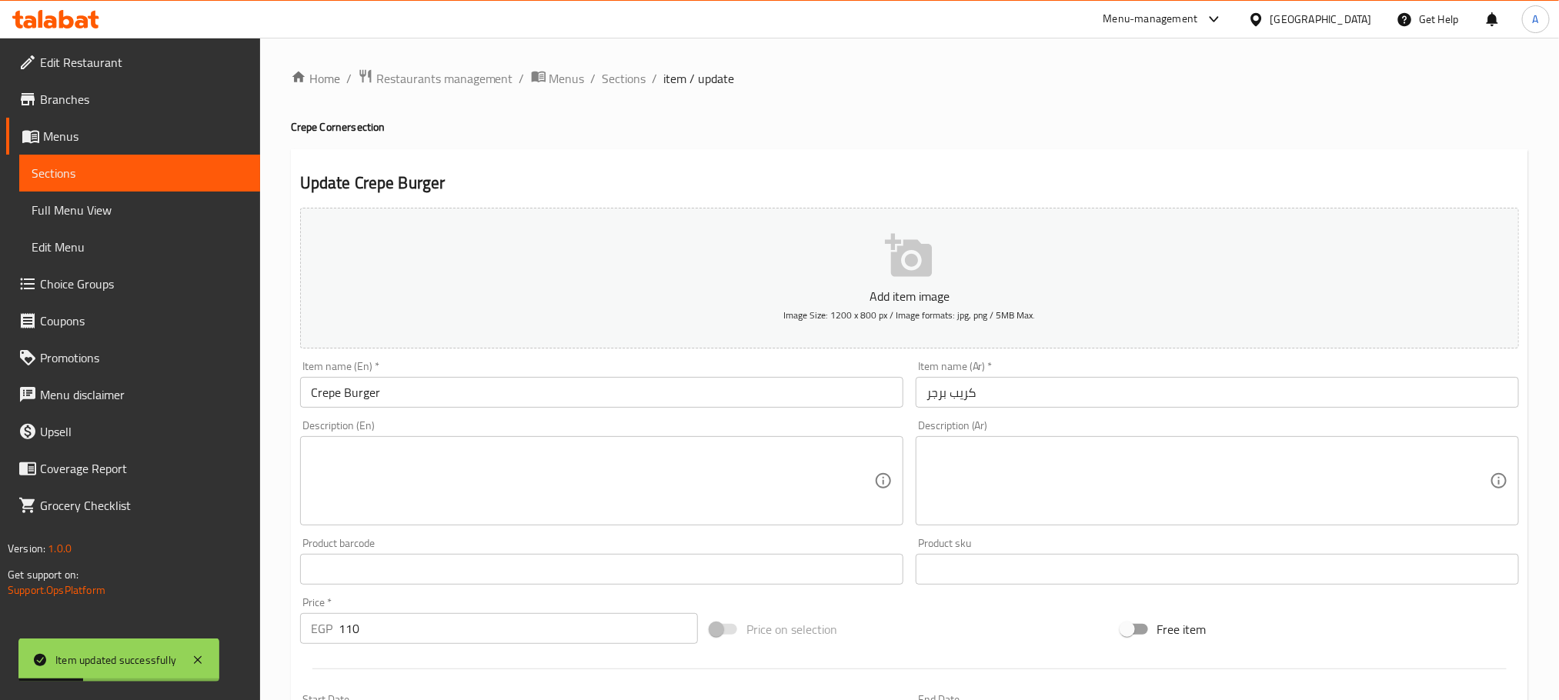
scroll to position [385, 0]
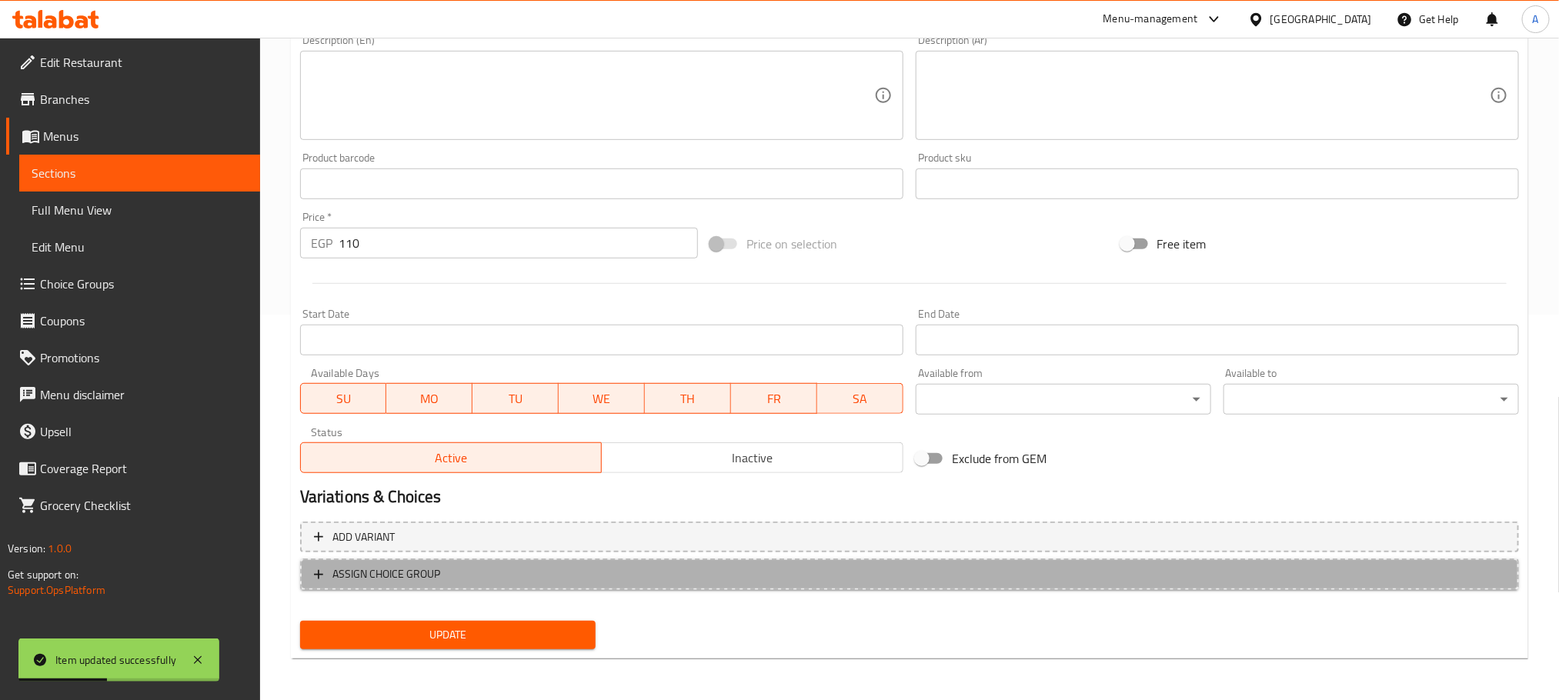
click at [494, 565] on span "ASSIGN CHOICE GROUP" at bounding box center [909, 574] width 1191 height 19
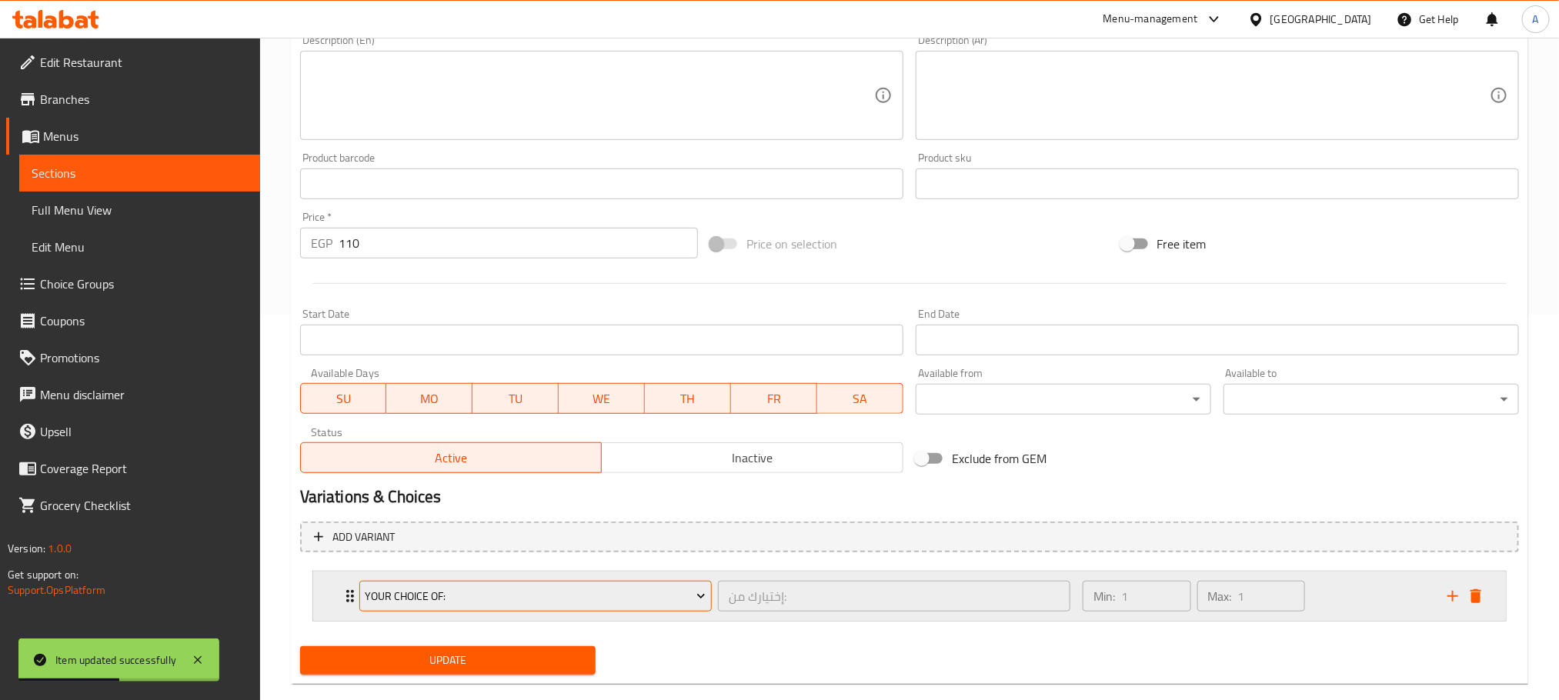
click at [570, 598] on span "Your Choice Of:" at bounding box center [535, 596] width 341 height 19
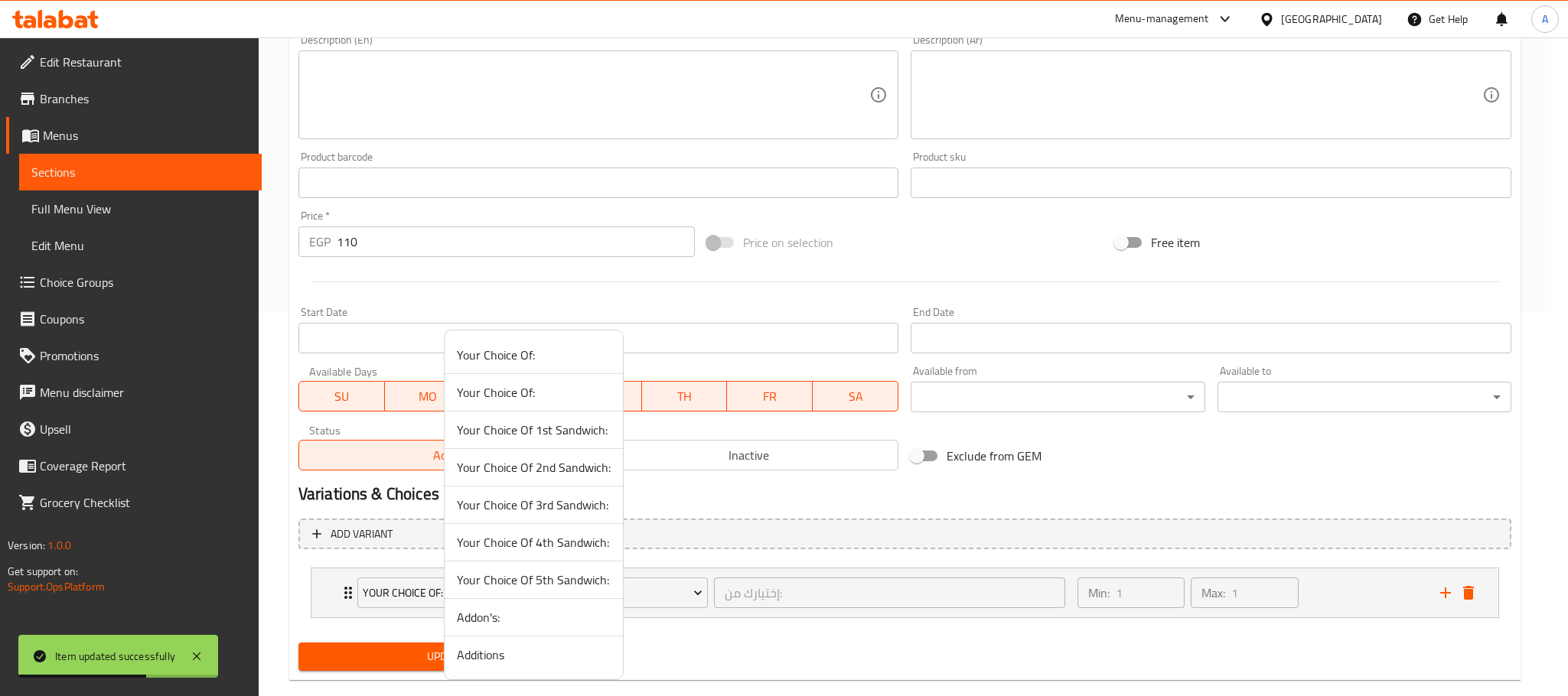
click at [519, 654] on span "Additions" at bounding box center [533, 654] width 154 height 18
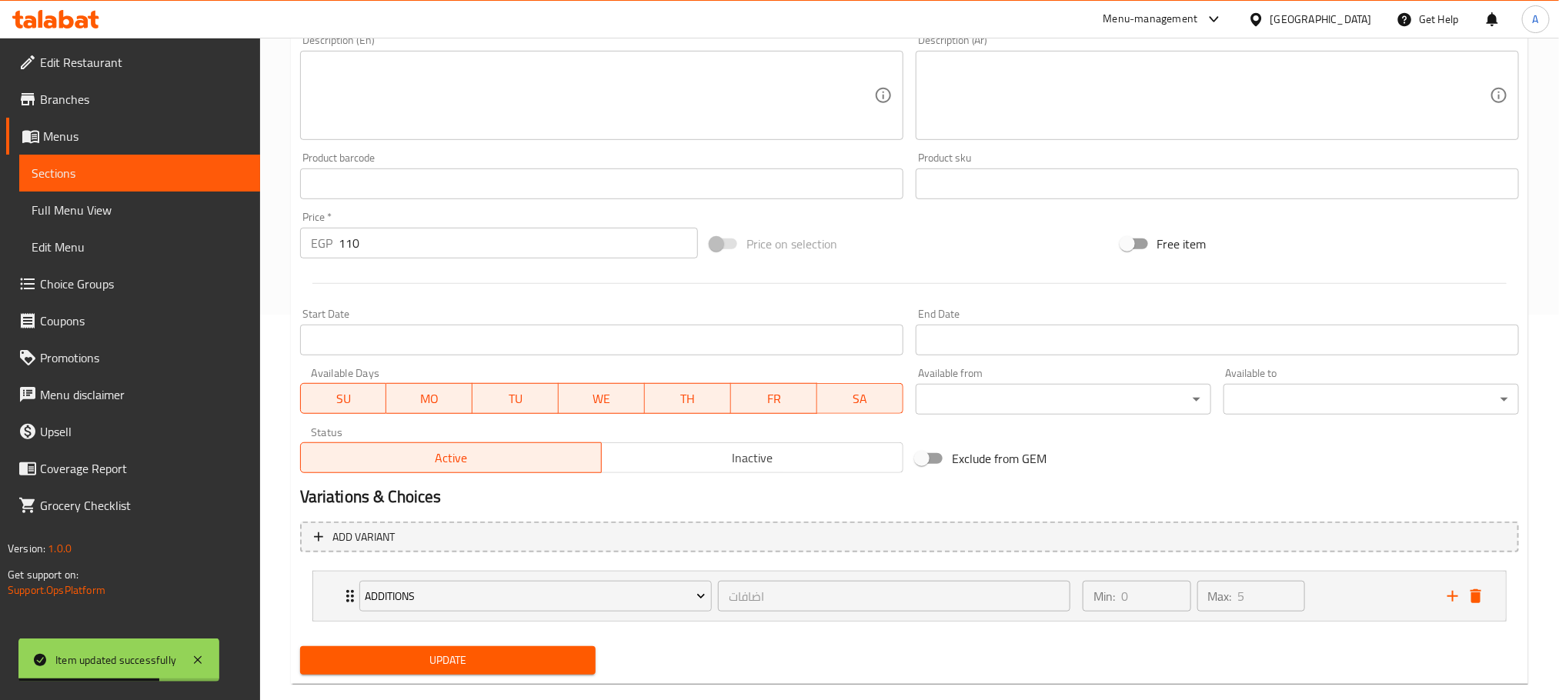
click at [472, 667] on span "Update" at bounding box center [447, 660] width 271 height 19
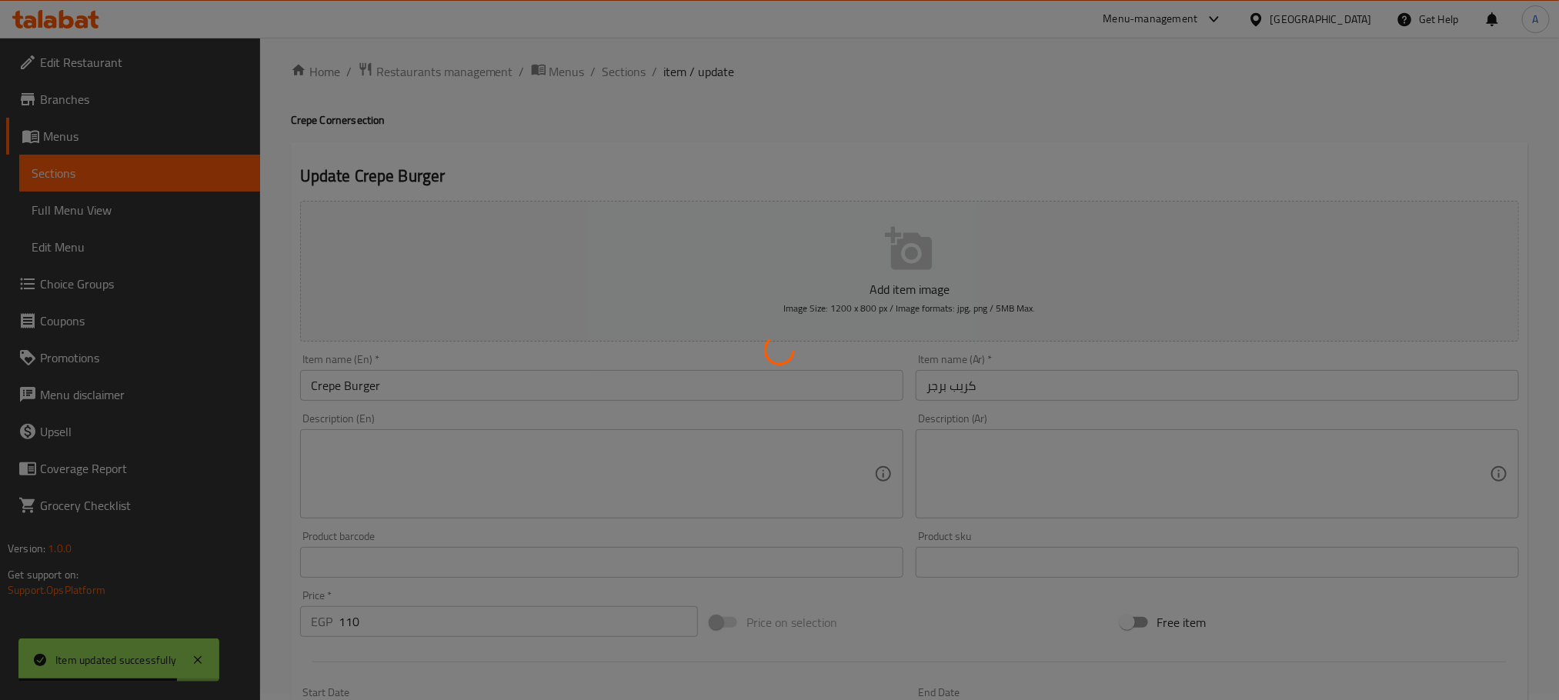
scroll to position [0, 0]
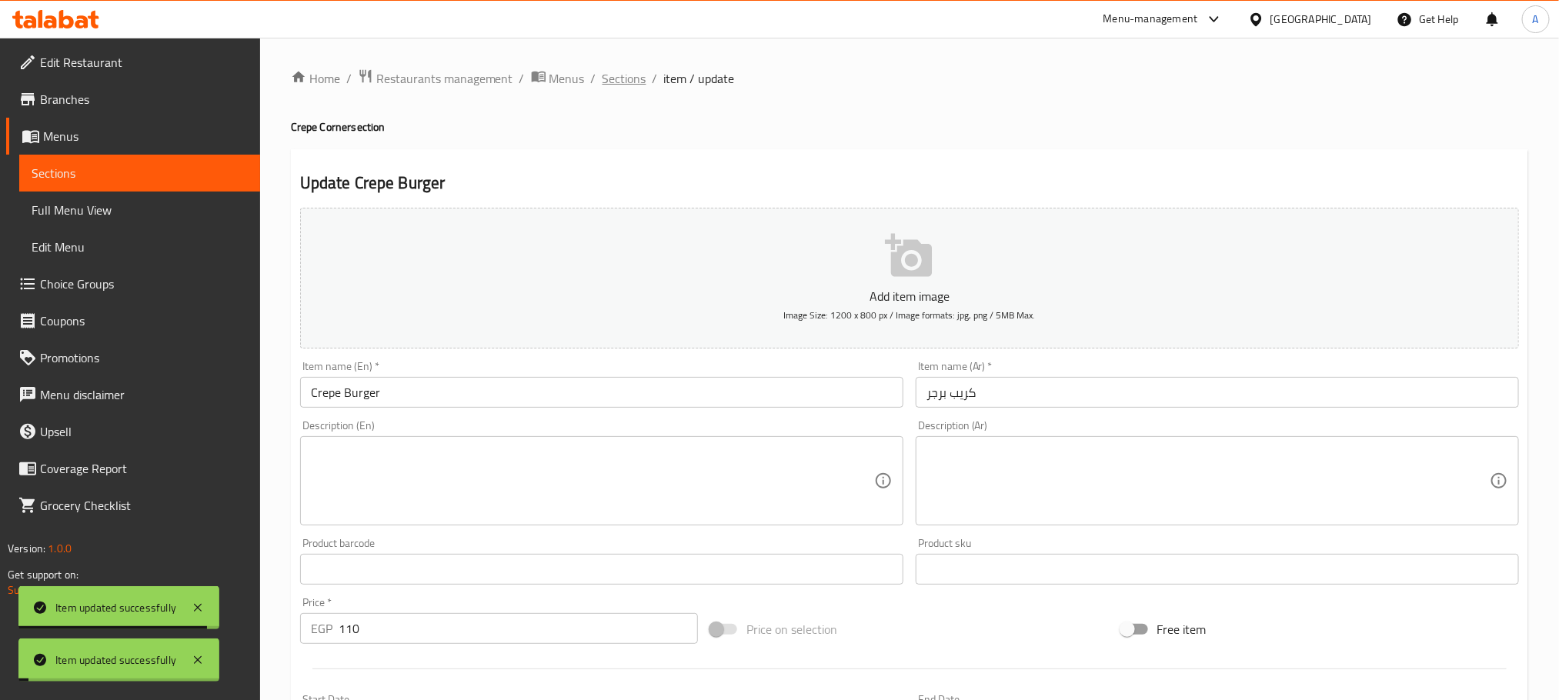
click at [609, 79] on span "Sections" at bounding box center [624, 78] width 44 height 18
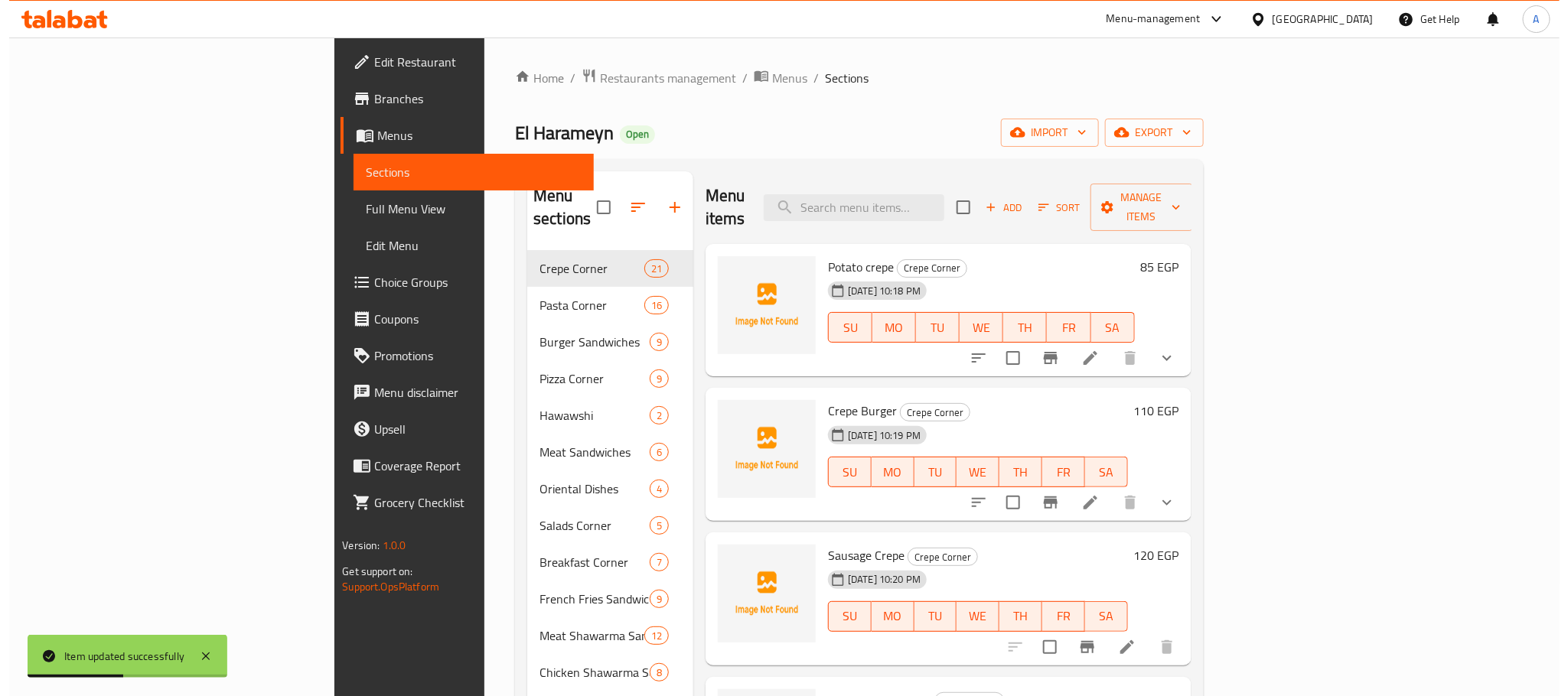
scroll to position [114, 0]
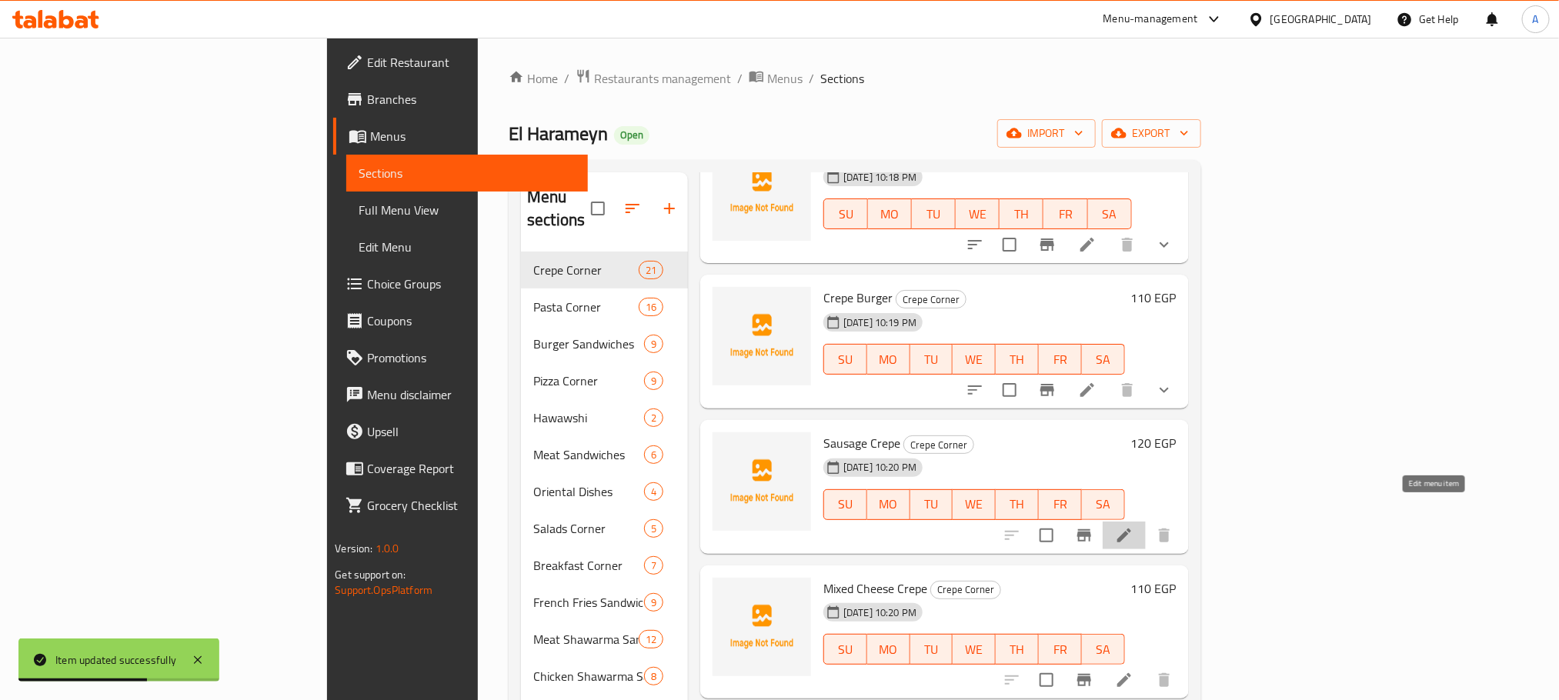
click at [1131, 529] on icon at bounding box center [1124, 536] width 14 height 14
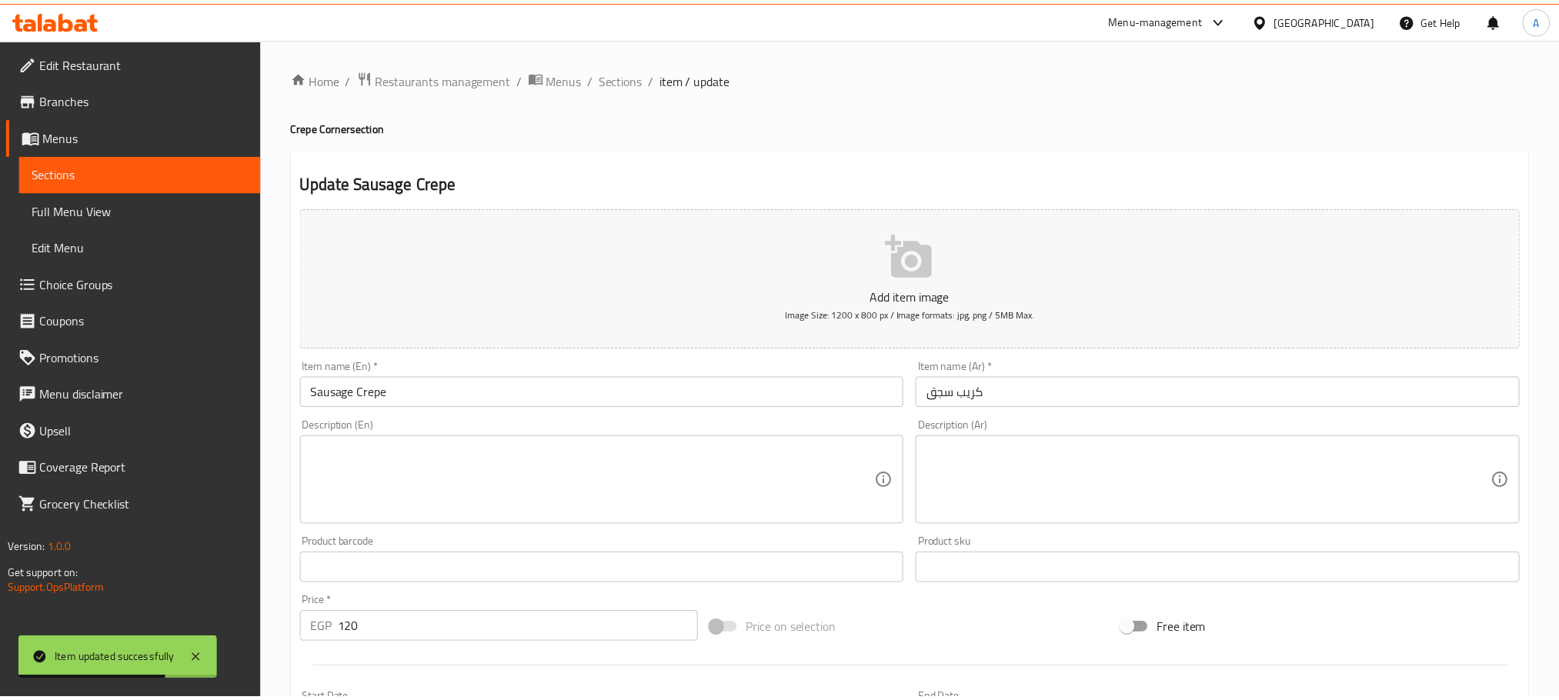
scroll to position [385, 0]
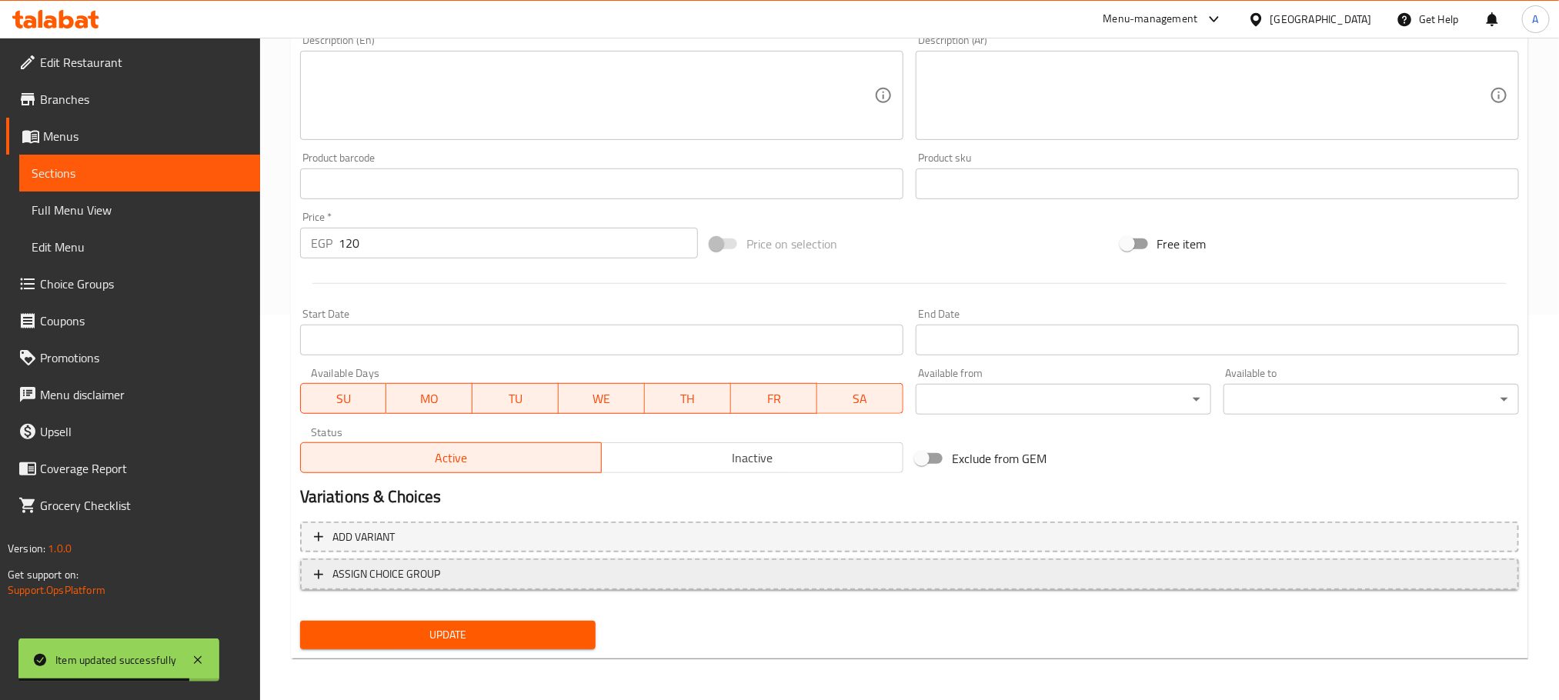
click at [501, 571] on span "ASSIGN CHOICE GROUP" at bounding box center [909, 574] width 1191 height 19
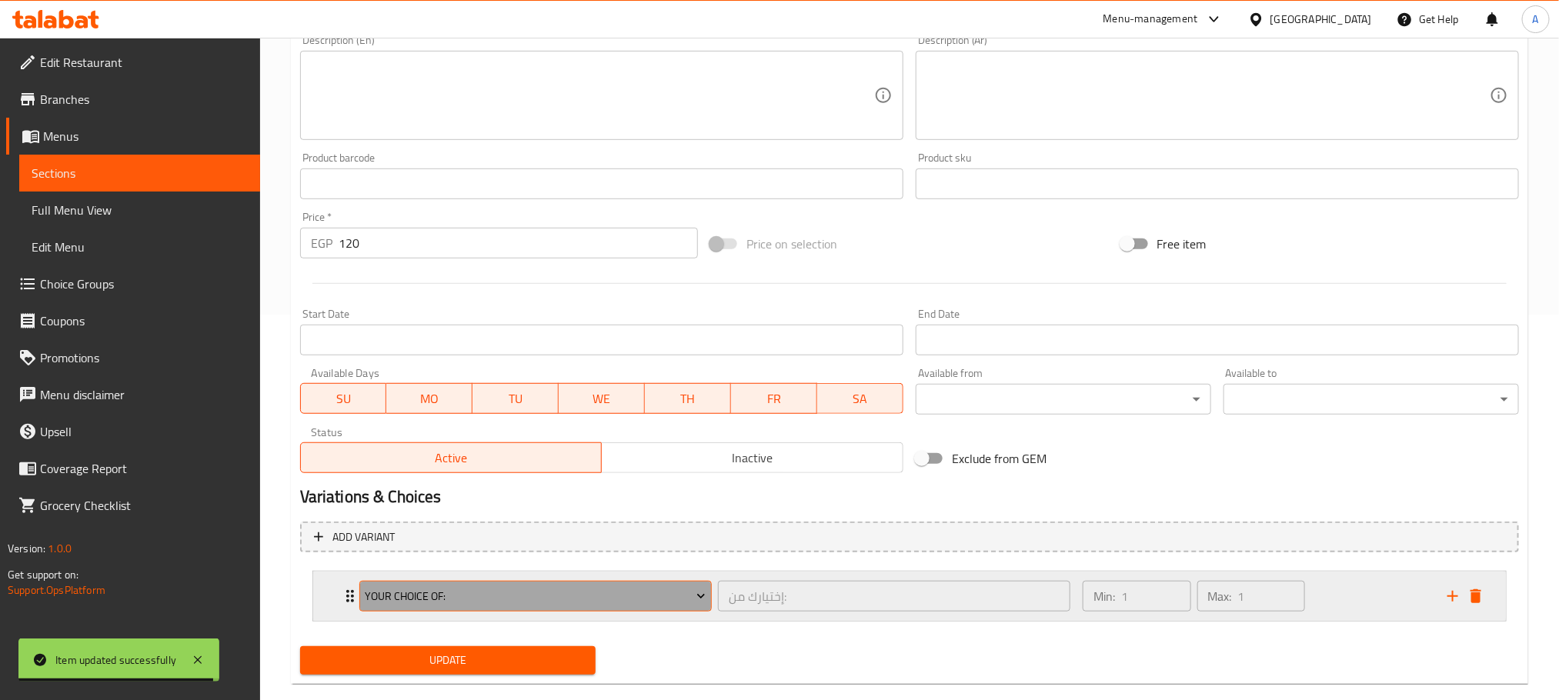
click at [538, 593] on span "Your Choice Of:" at bounding box center [535, 596] width 341 height 19
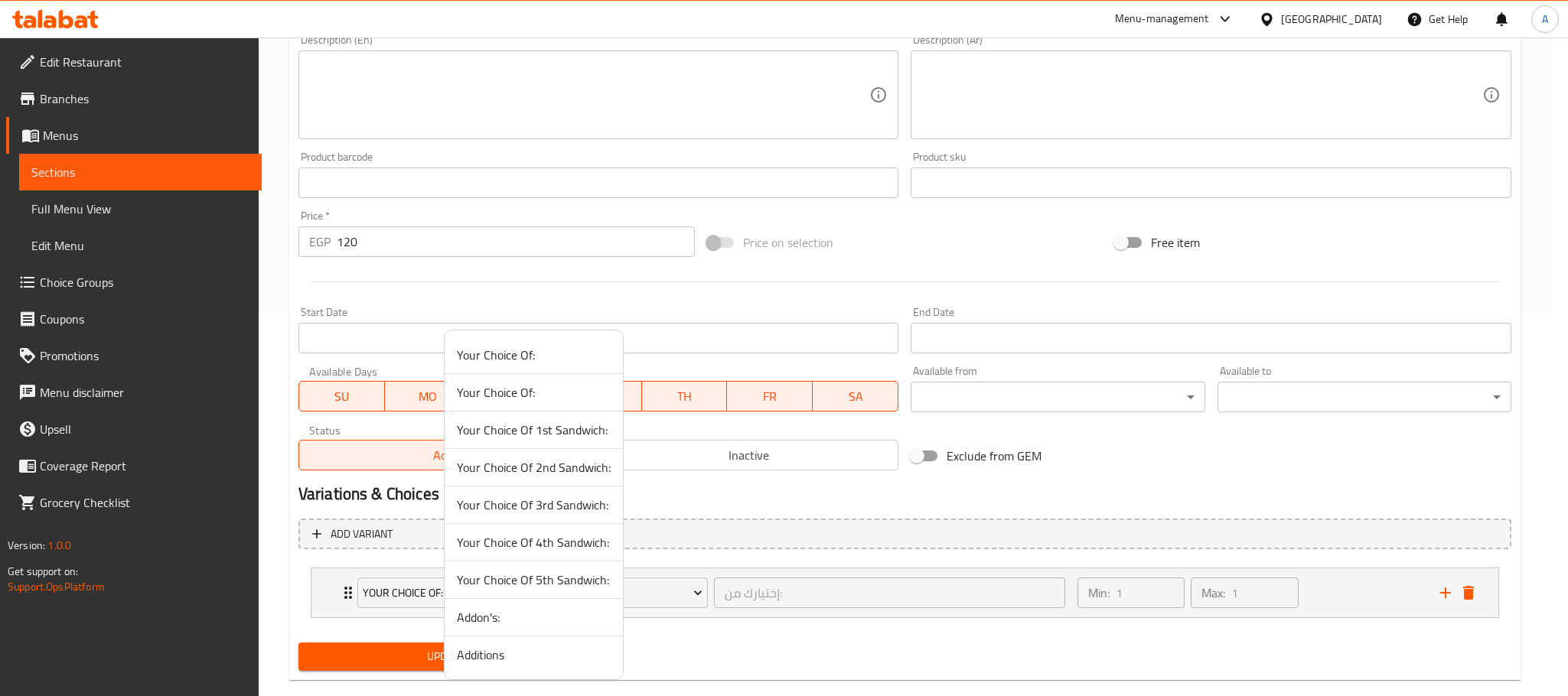
click at [498, 664] on span "Additions" at bounding box center [533, 654] width 154 height 18
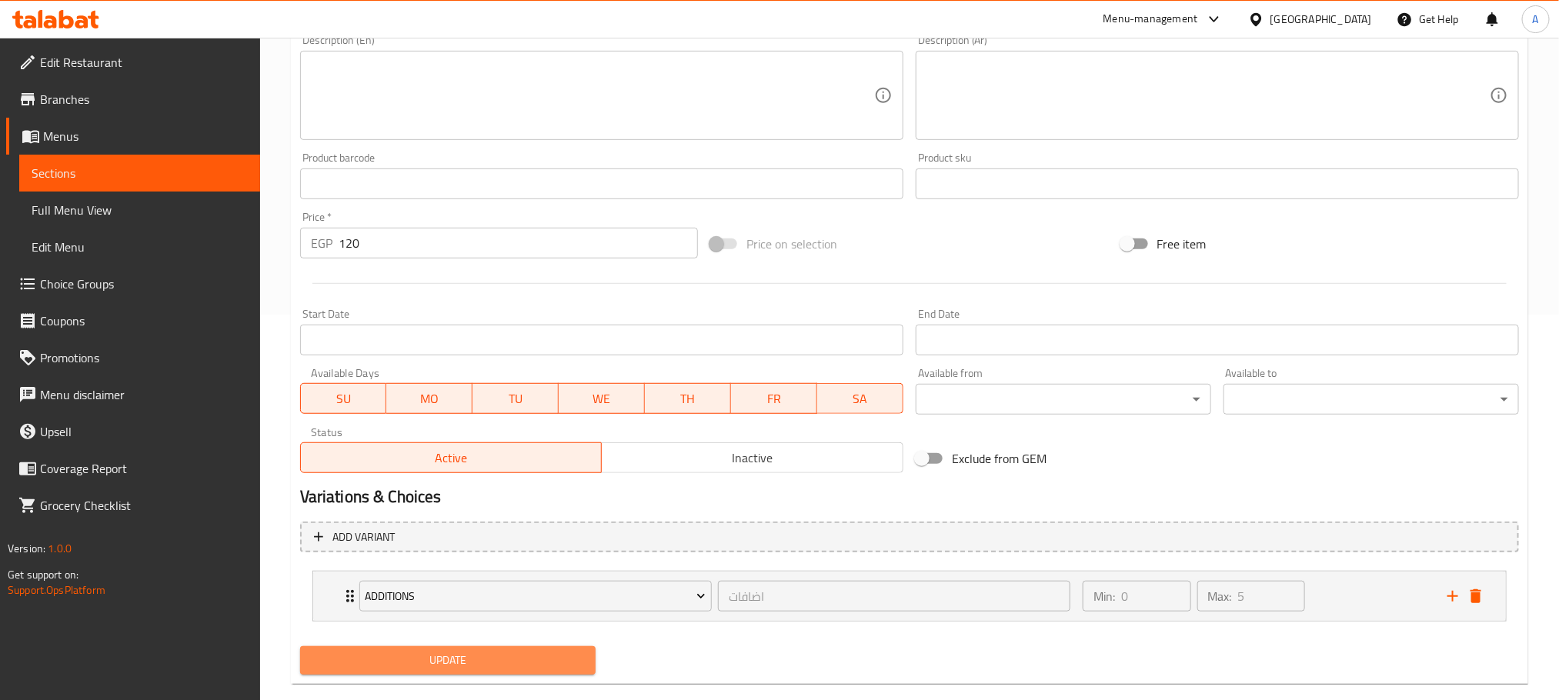
click at [436, 668] on span "Update" at bounding box center [447, 660] width 271 height 19
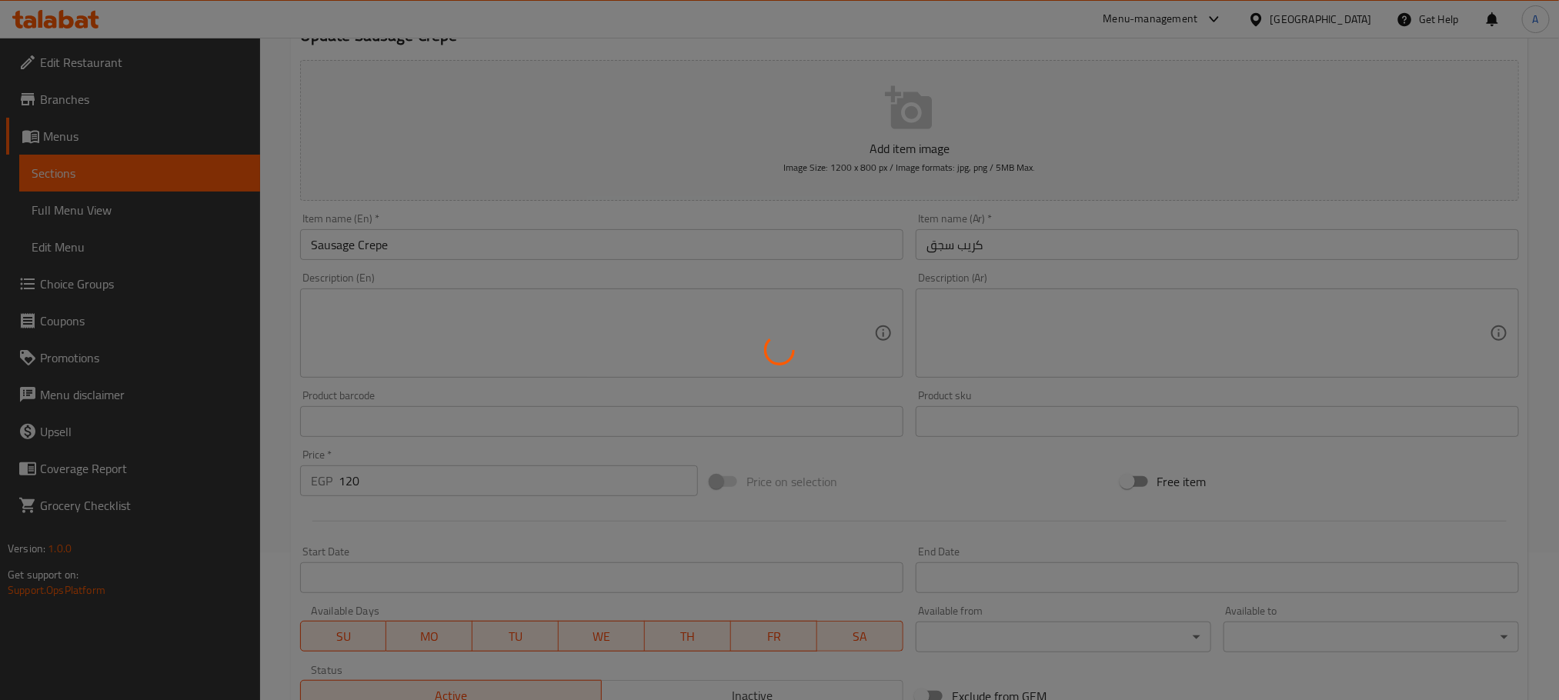
scroll to position [0, 0]
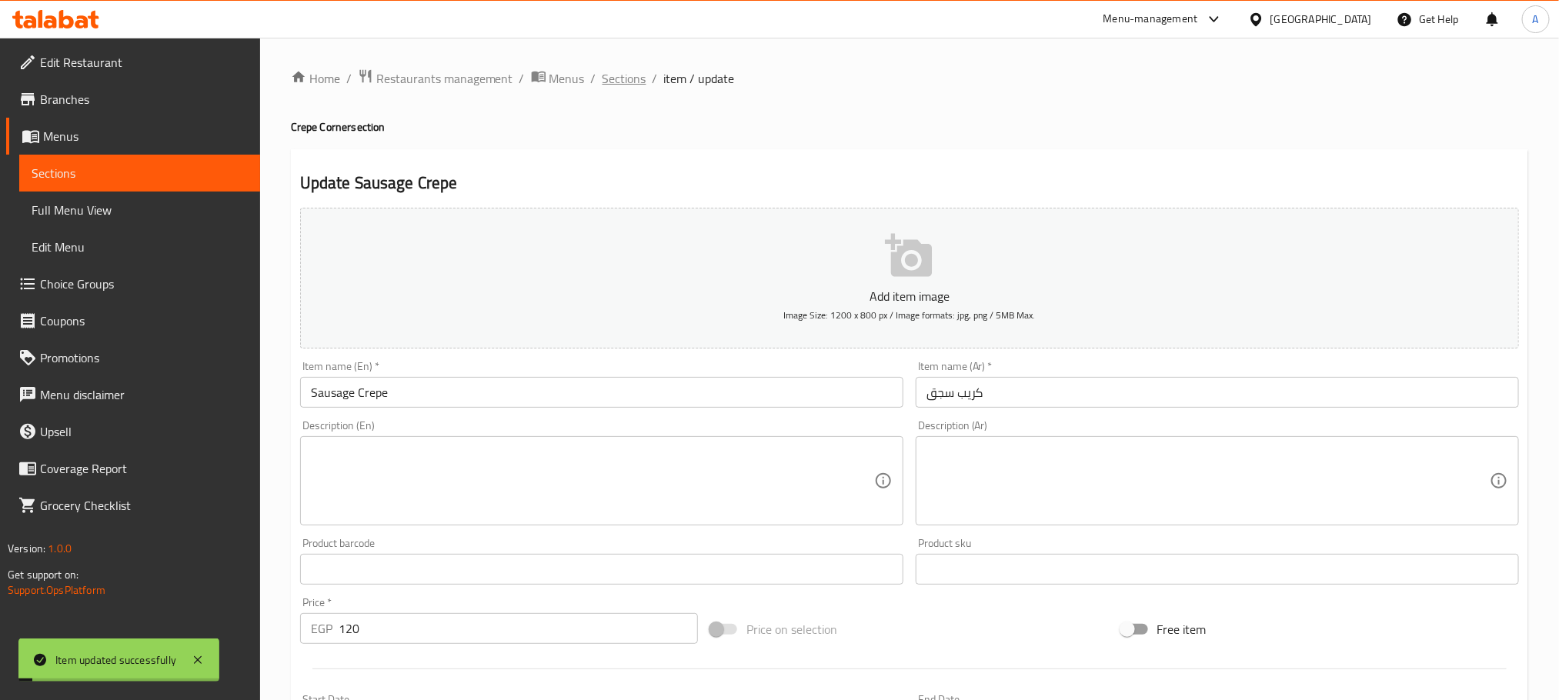
click at [631, 81] on span "Sections" at bounding box center [624, 78] width 44 height 18
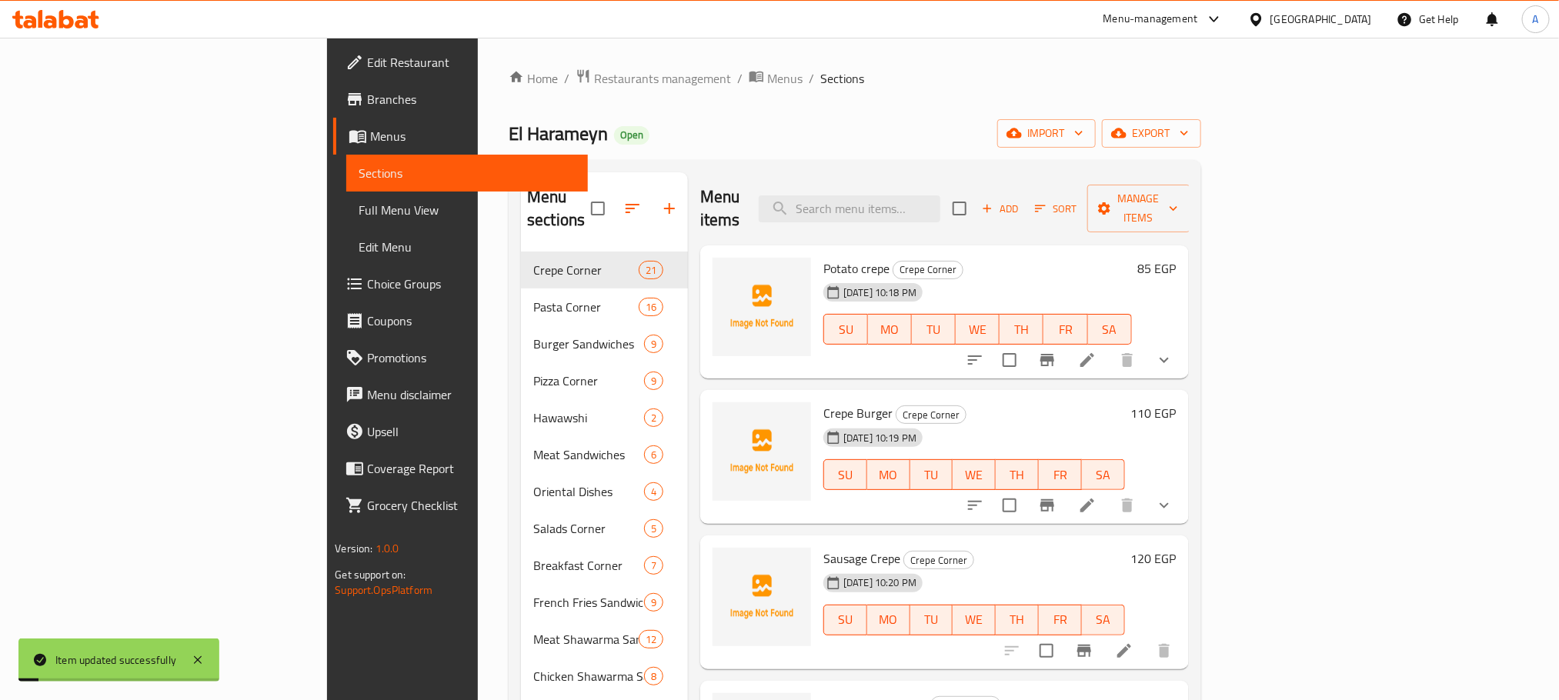
scroll to position [346, 0]
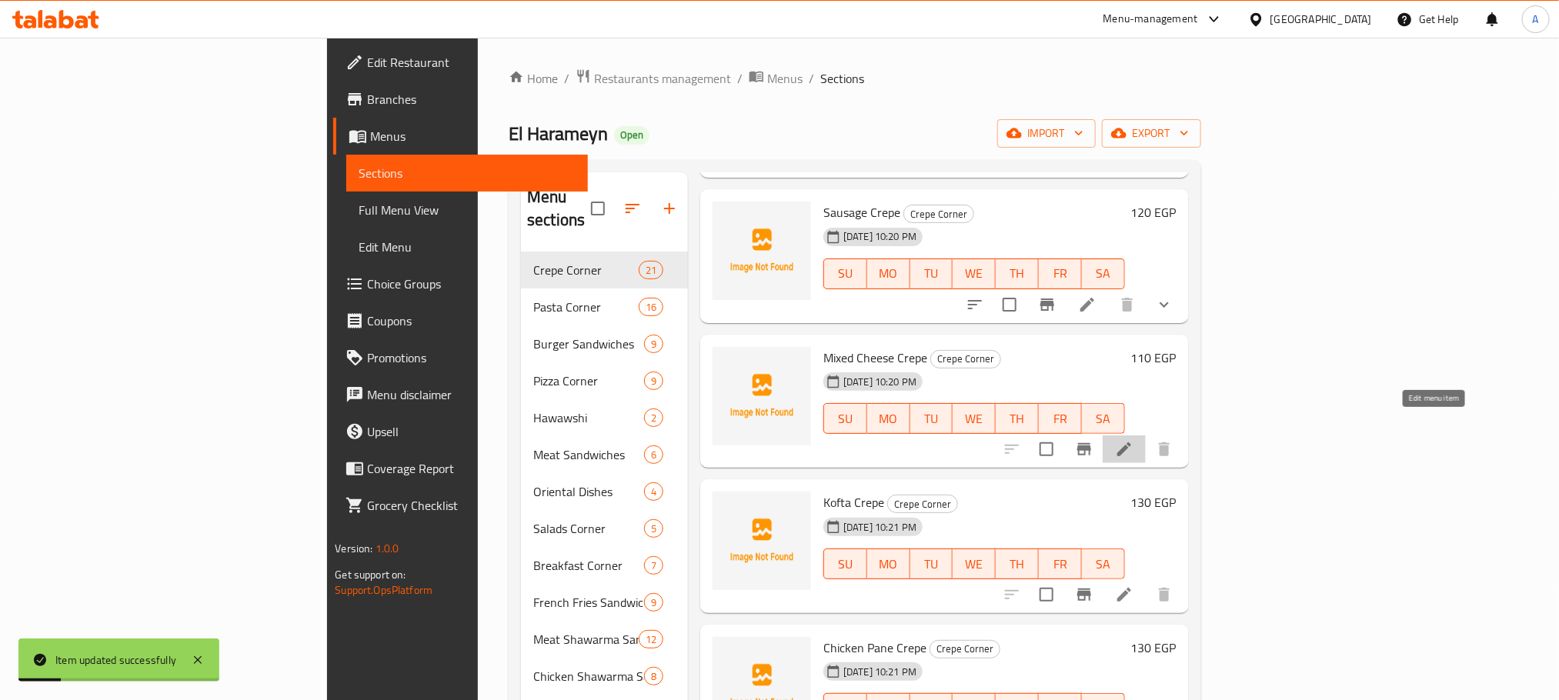
click at [1133, 440] on icon at bounding box center [1124, 449] width 18 height 18
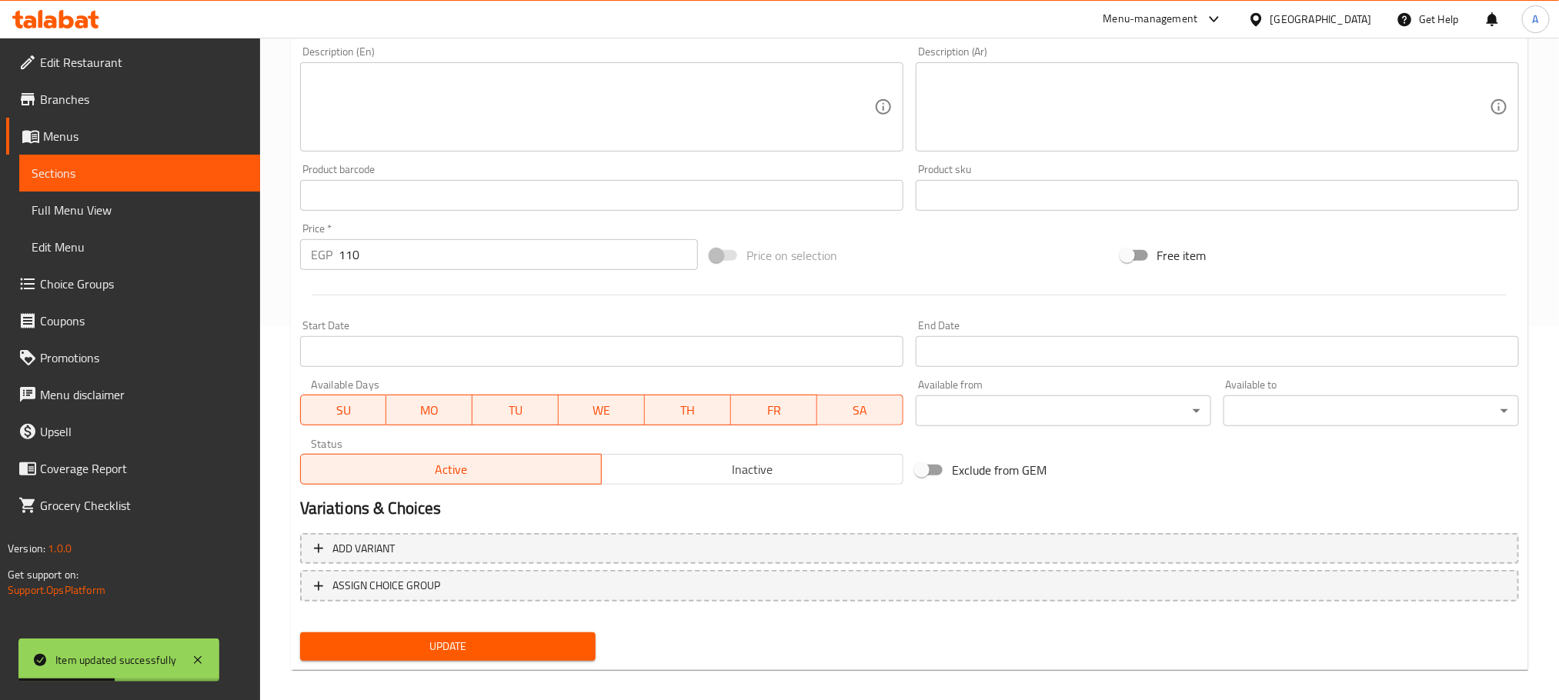
scroll to position [385, 0]
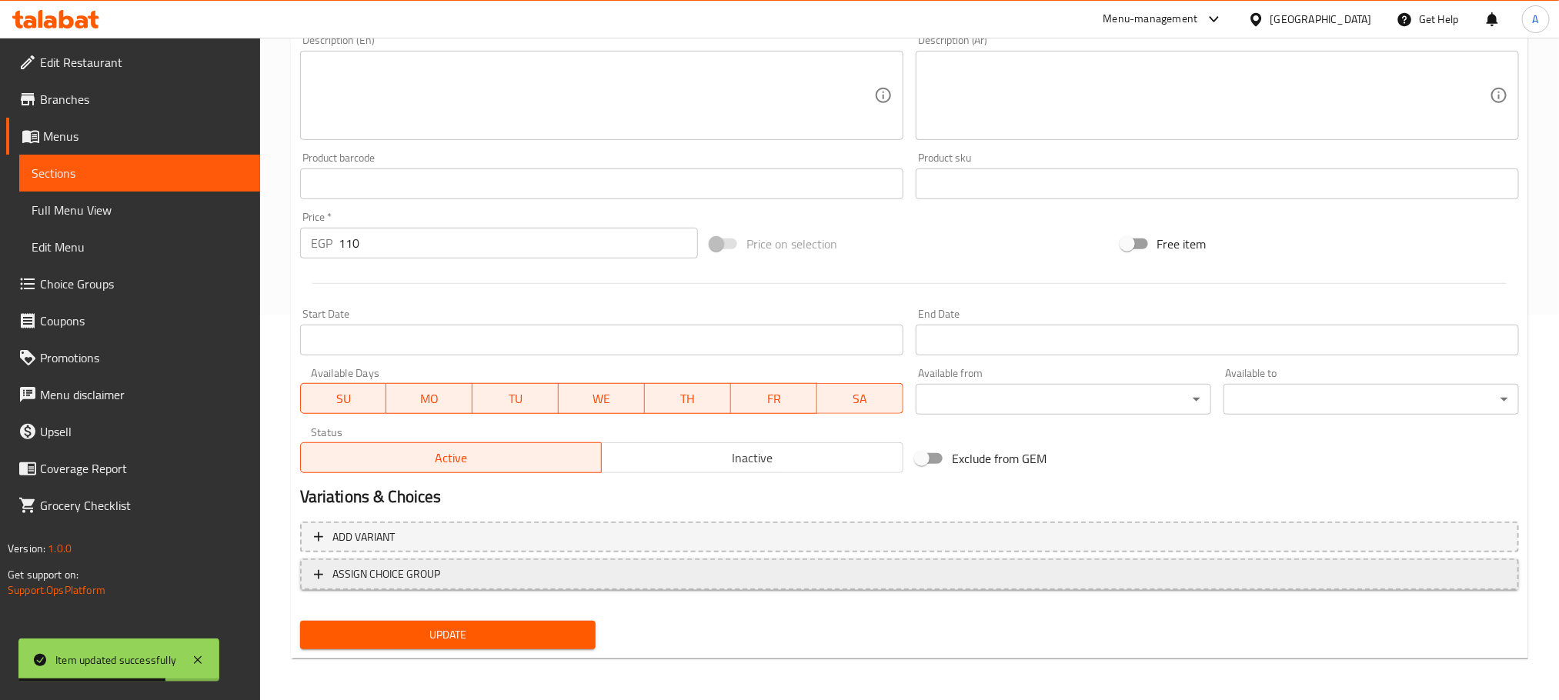
click at [479, 569] on span "ASSIGN CHOICE GROUP" at bounding box center [909, 574] width 1191 height 19
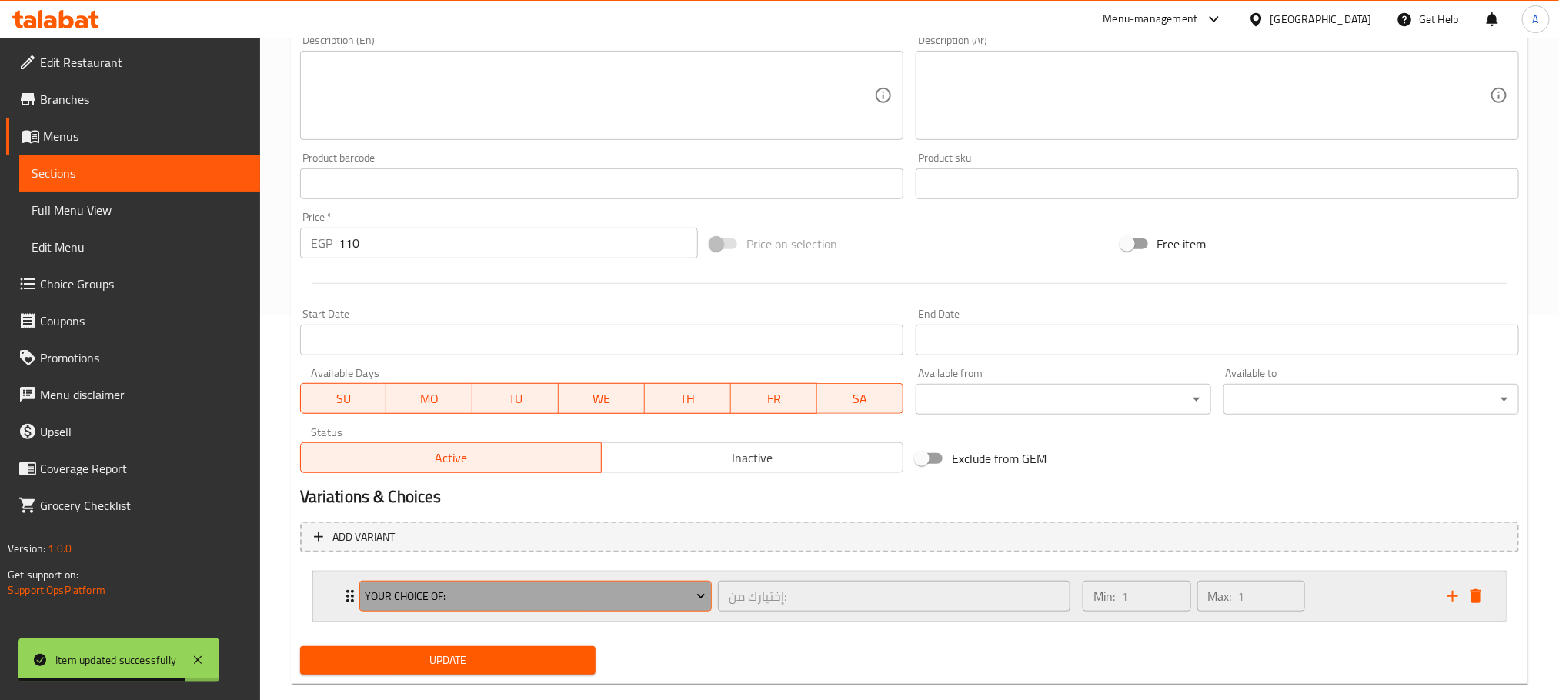
click at [508, 609] on button "Your Choice Of:" at bounding box center [535, 596] width 352 height 31
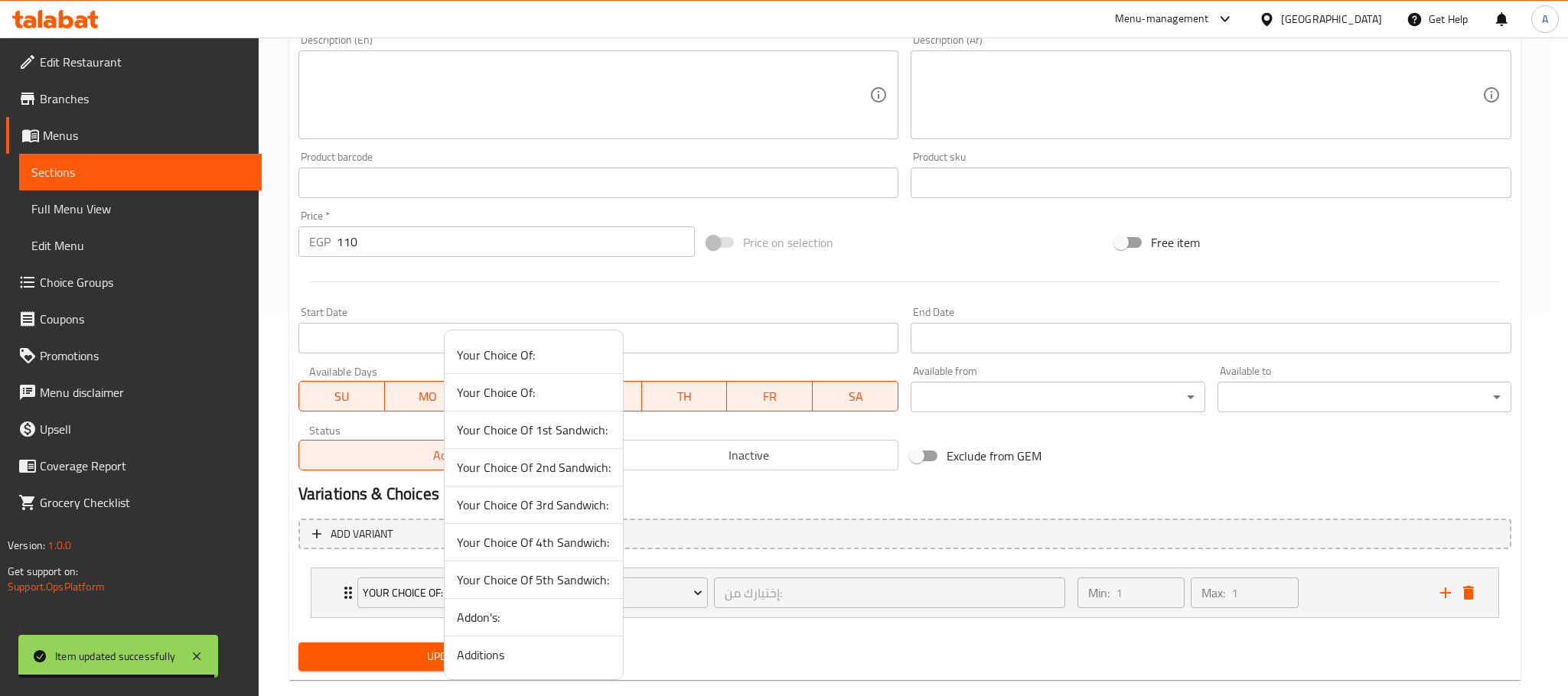
click at [509, 655] on span "Additions" at bounding box center [533, 654] width 154 height 18
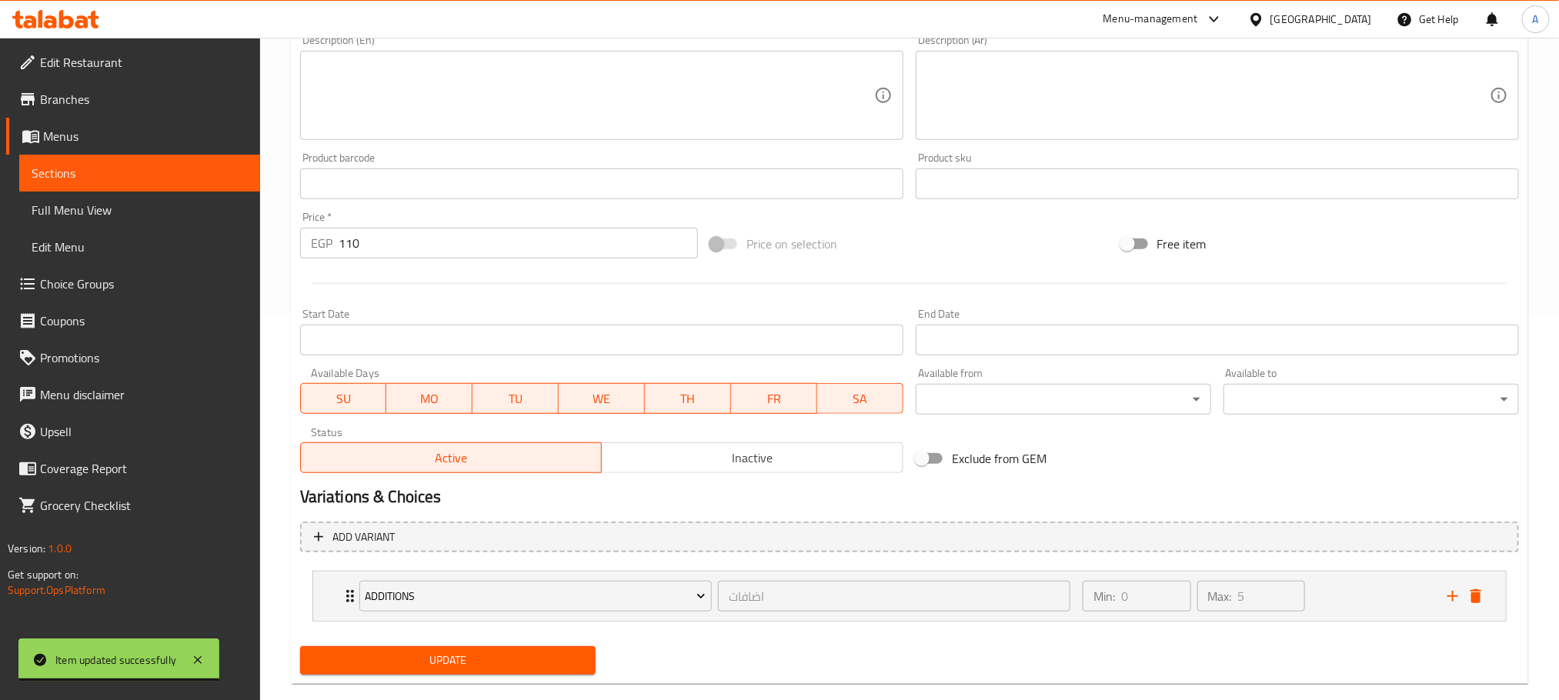
click at [423, 659] on span "Update" at bounding box center [447, 660] width 271 height 19
click at [462, 649] on button "Update" at bounding box center [447, 660] width 295 height 28
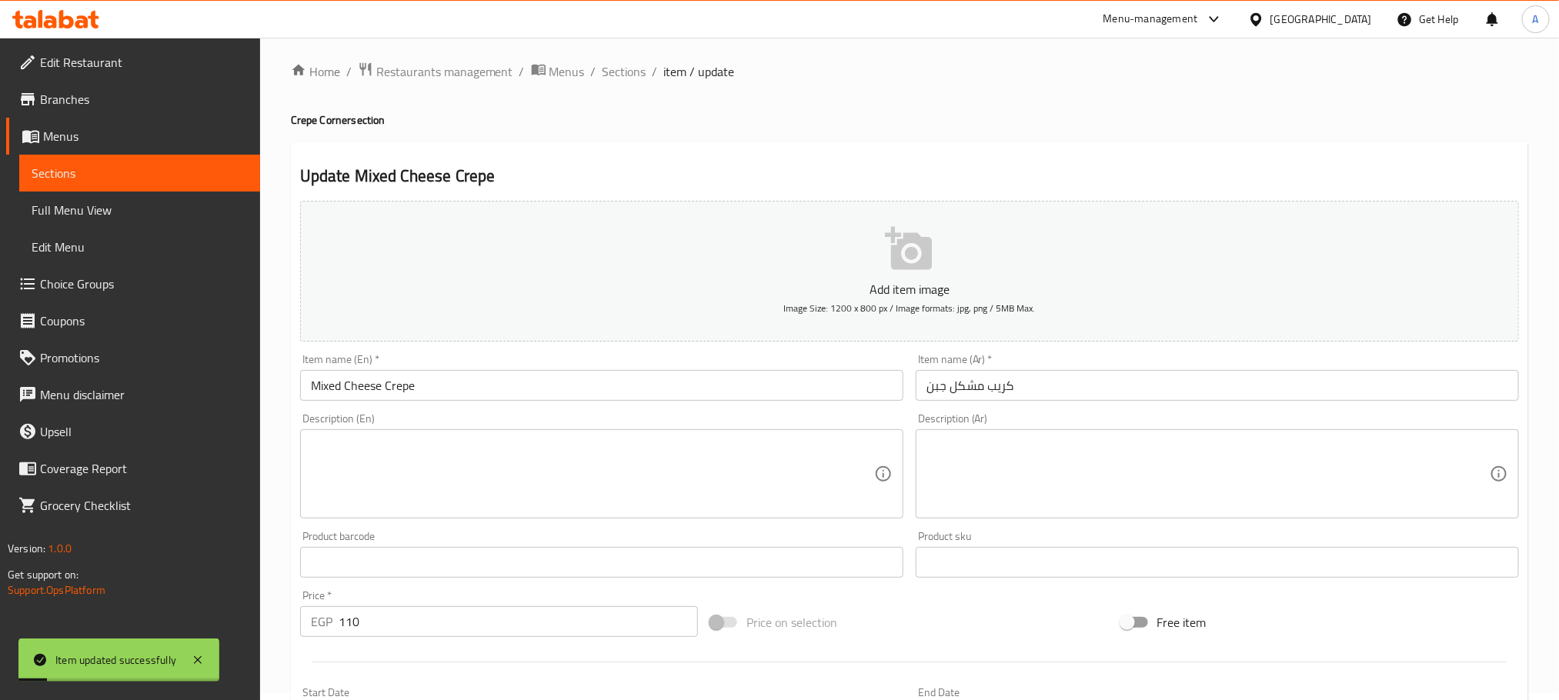
scroll to position [5, 0]
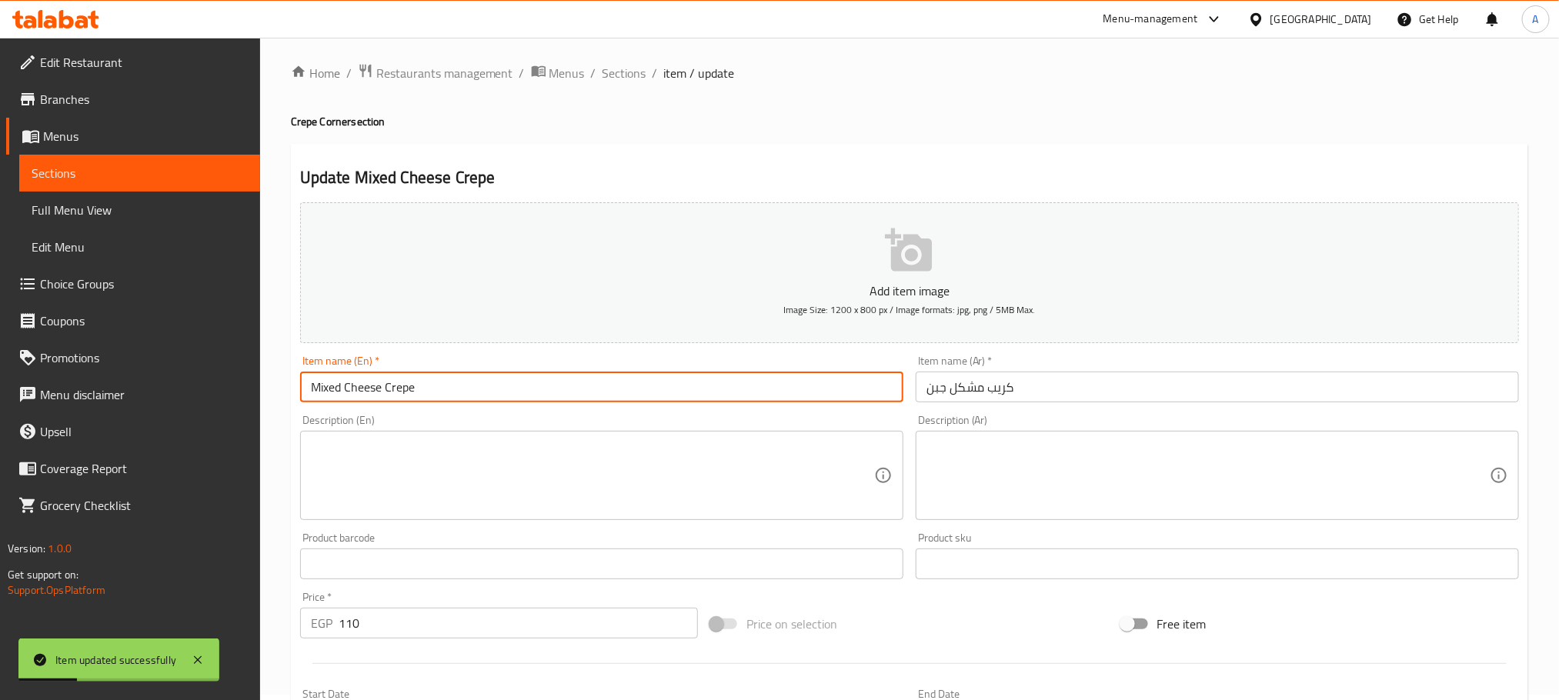
click at [422, 385] on input "Mixed Cheese Crepe" at bounding box center [601, 387] width 603 height 31
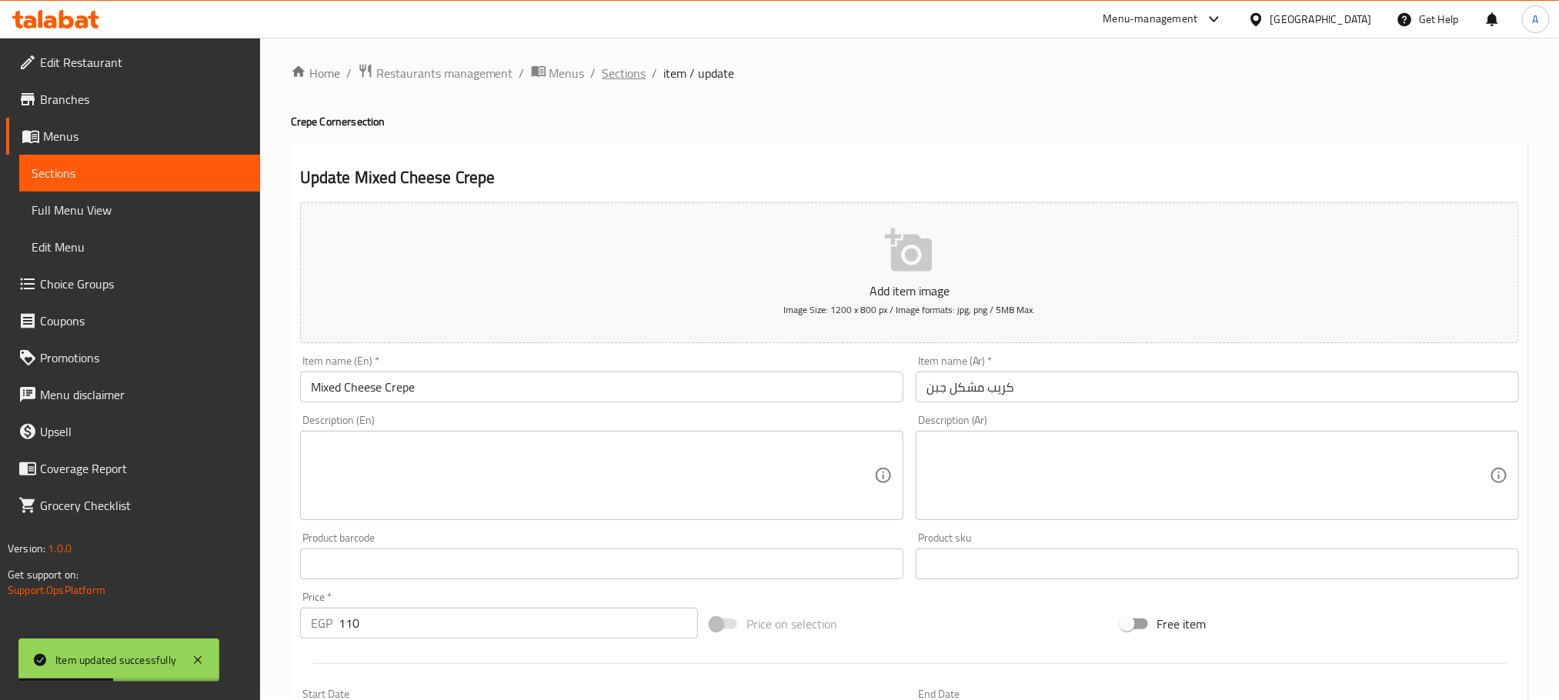
click at [605, 72] on span "Sections" at bounding box center [624, 73] width 44 height 18
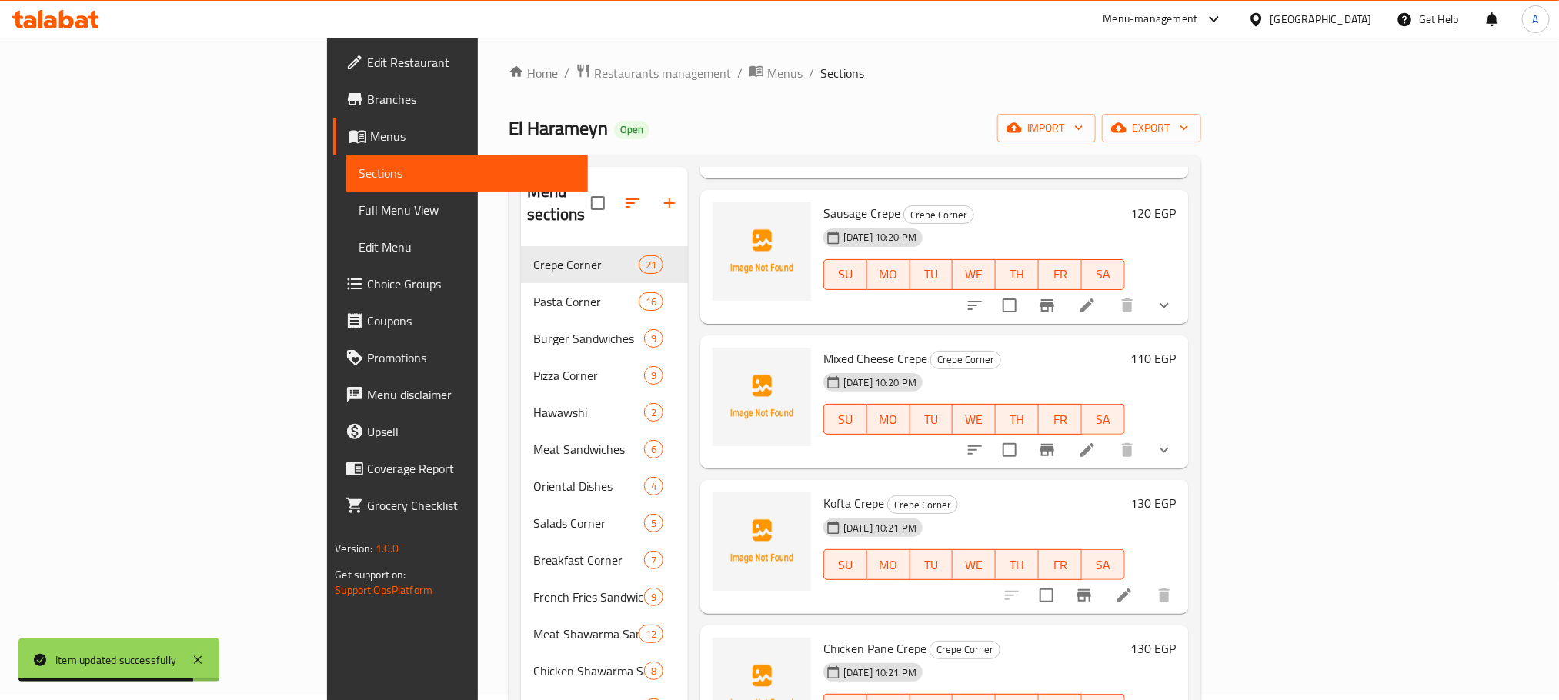
scroll to position [346, 0]
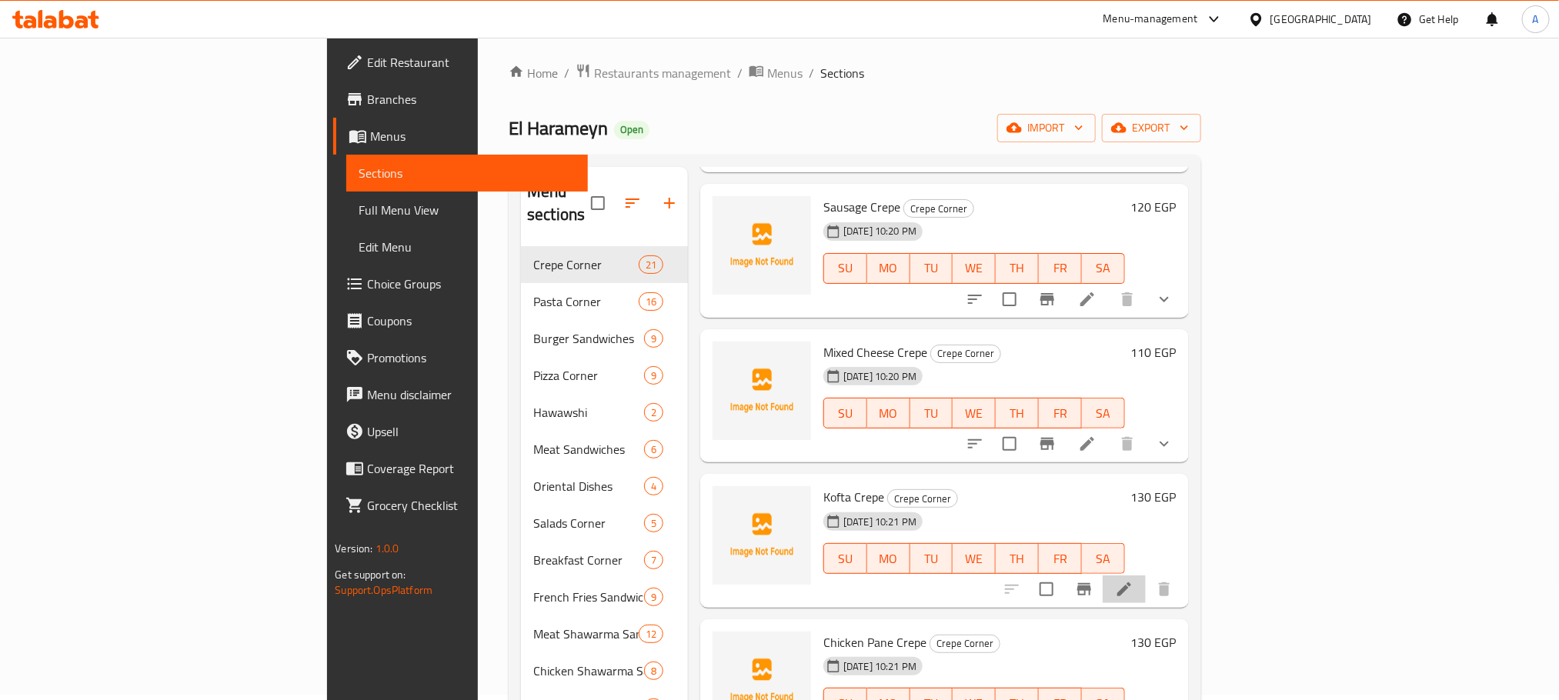
click at [1133, 580] on icon at bounding box center [1124, 589] width 18 height 18
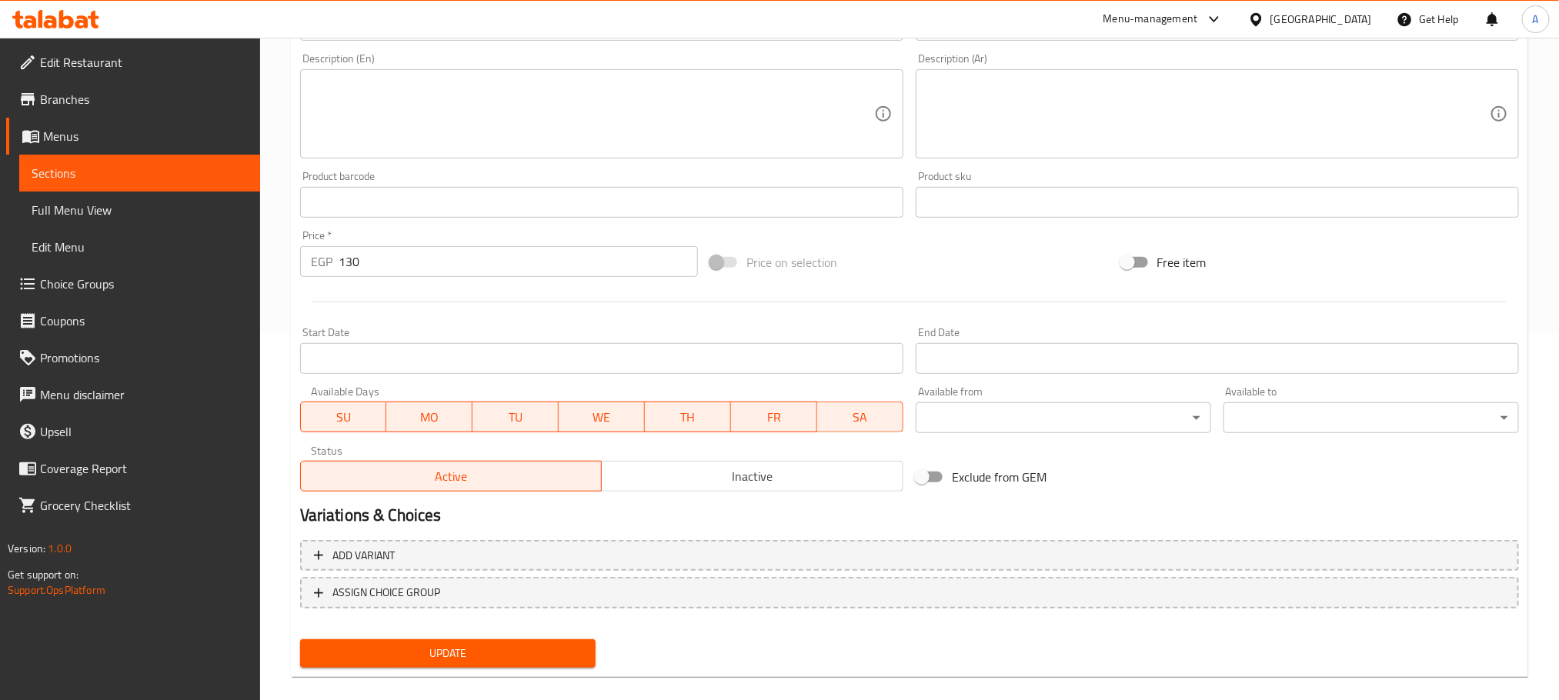
scroll to position [385, 0]
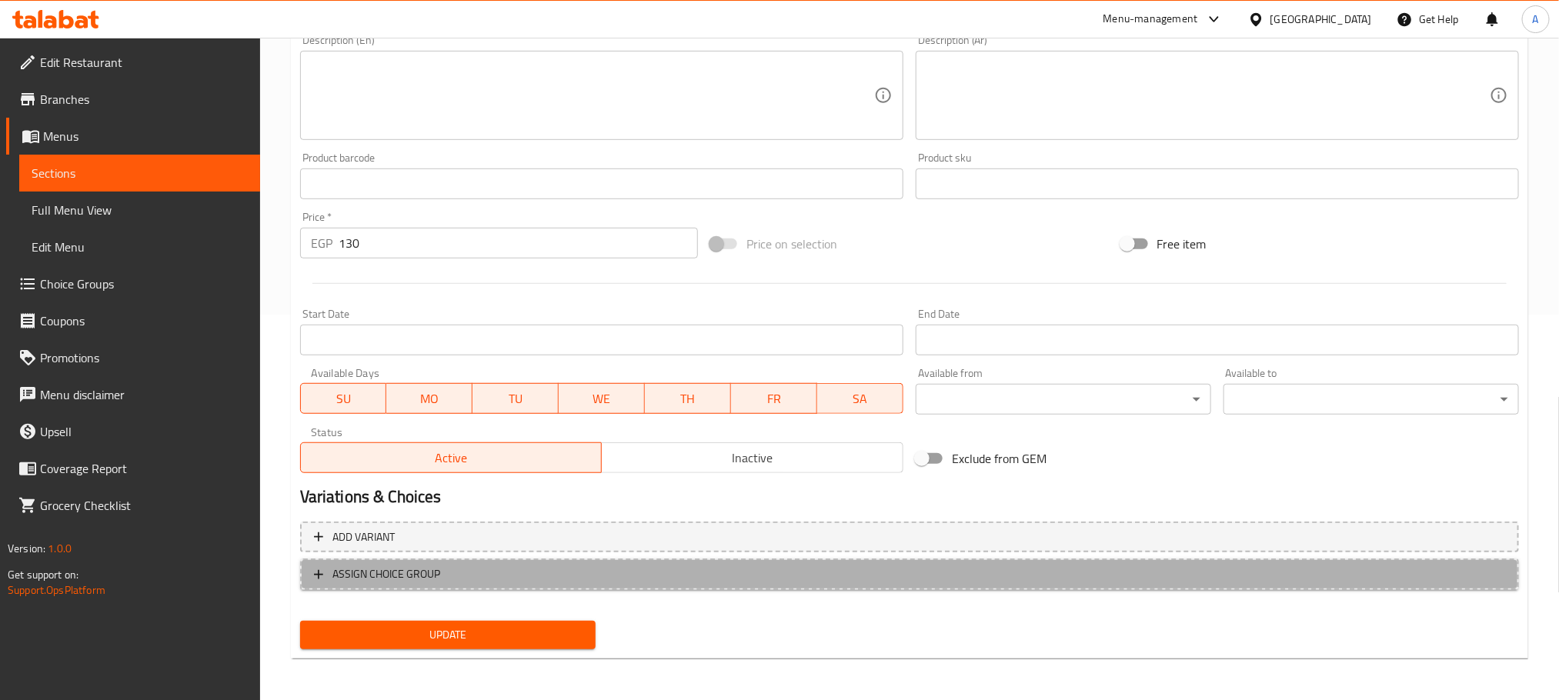
click at [404, 575] on span "ASSIGN CHOICE GROUP" at bounding box center [386, 574] width 108 height 19
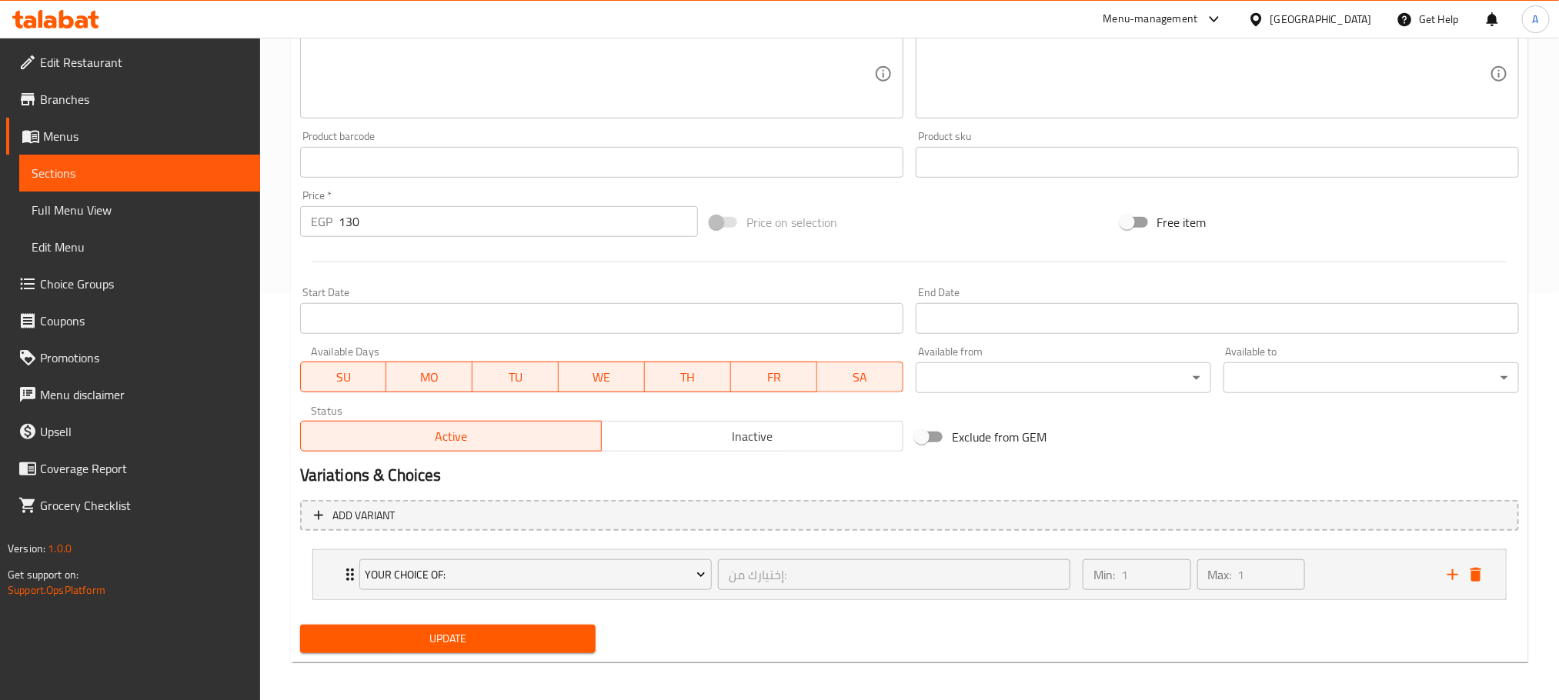
scroll to position [413, 0]
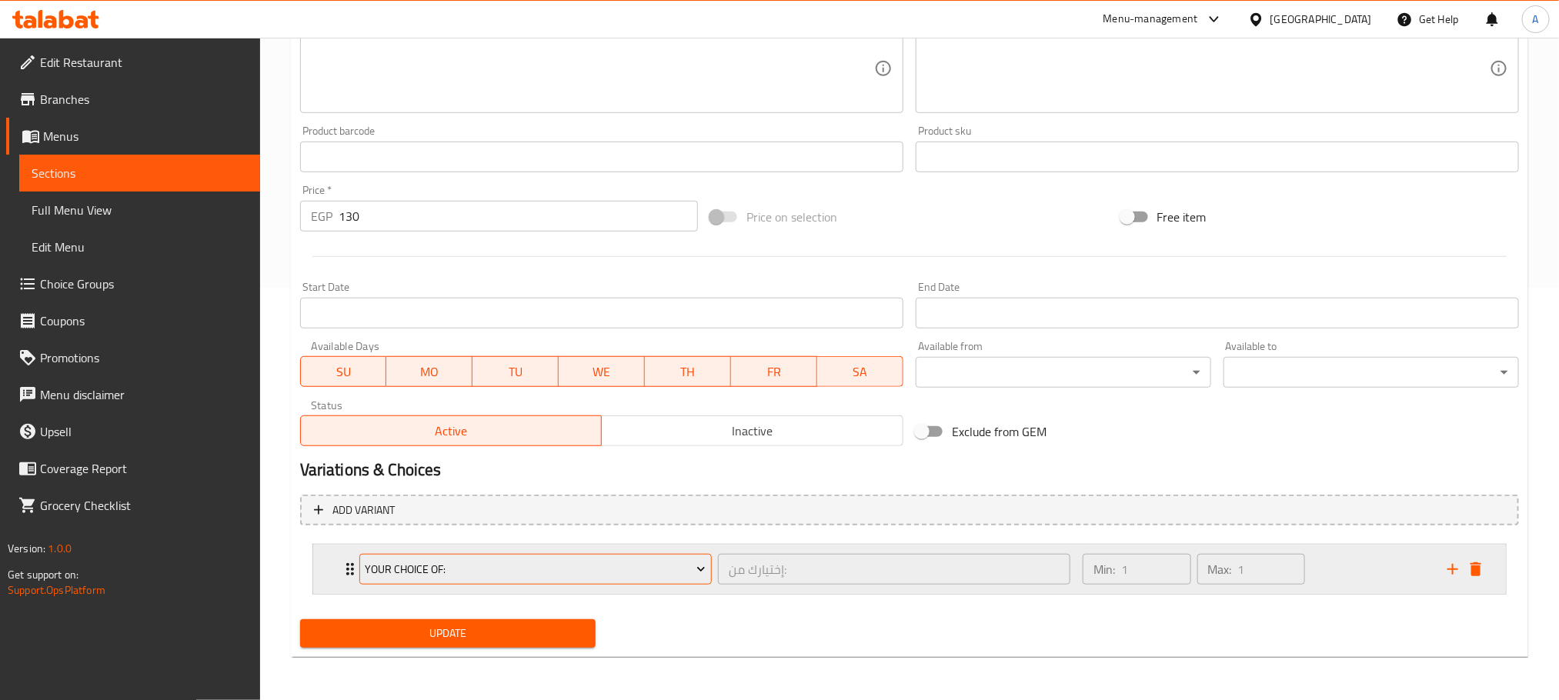
click at [510, 572] on span "Your Choice Of:" at bounding box center [535, 569] width 341 height 19
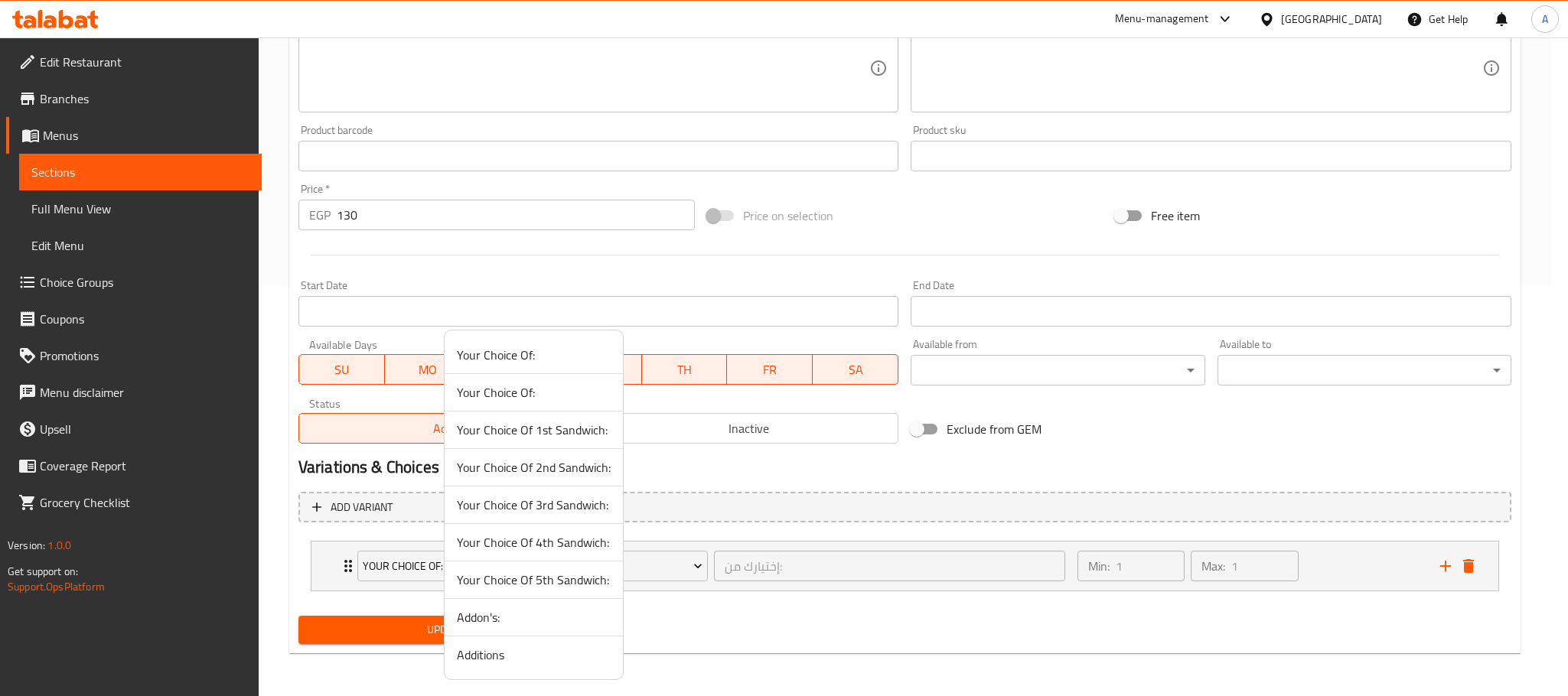
click at [473, 645] on li "Additions" at bounding box center [533, 654] width 178 height 37
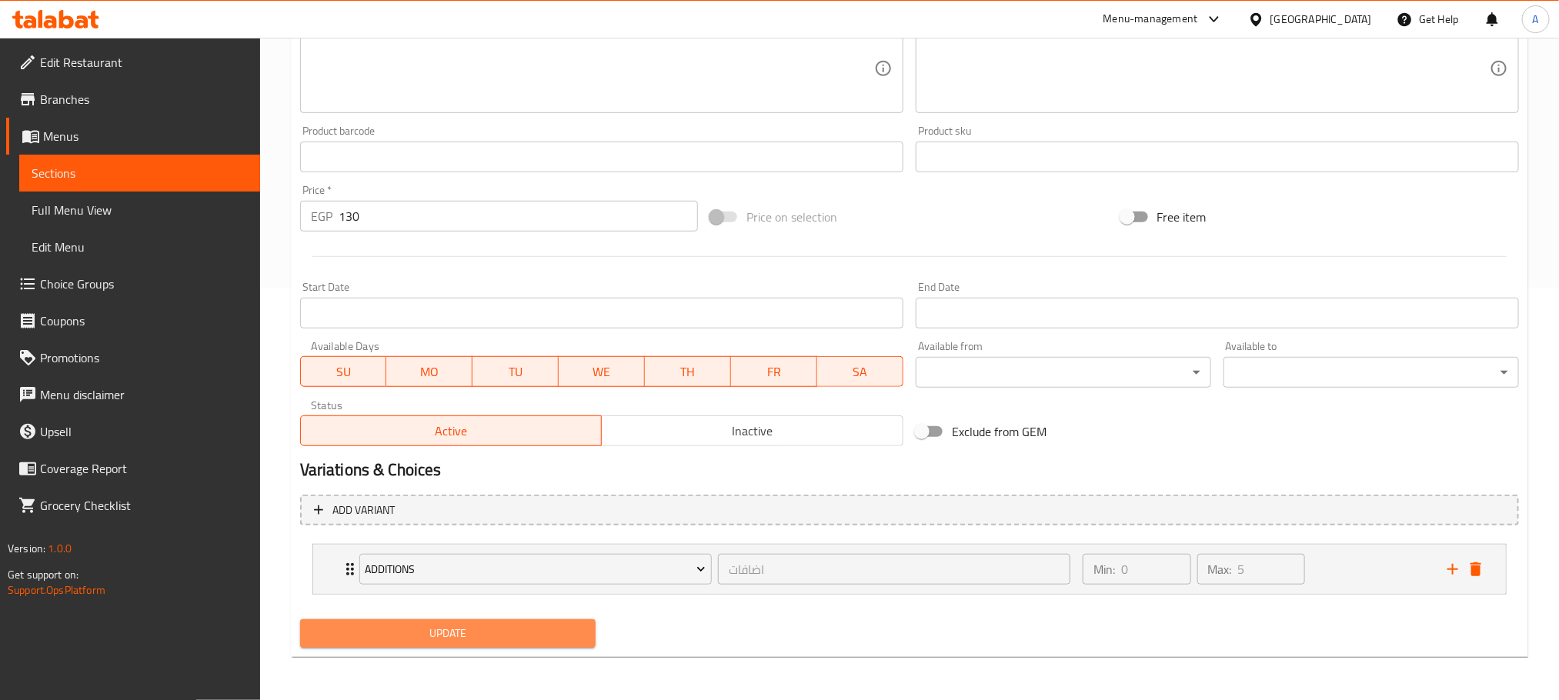
click at [464, 635] on span "Update" at bounding box center [447, 633] width 271 height 19
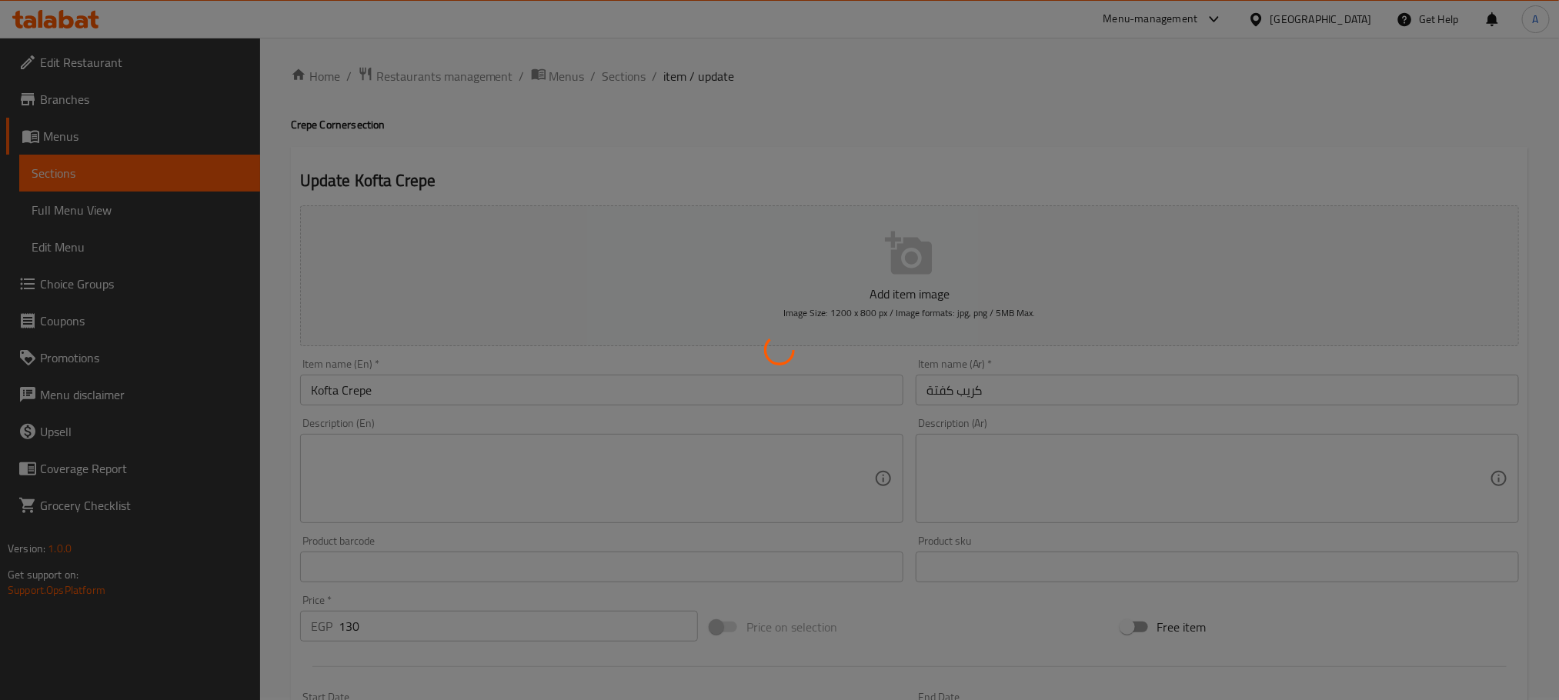
scroll to position [0, 0]
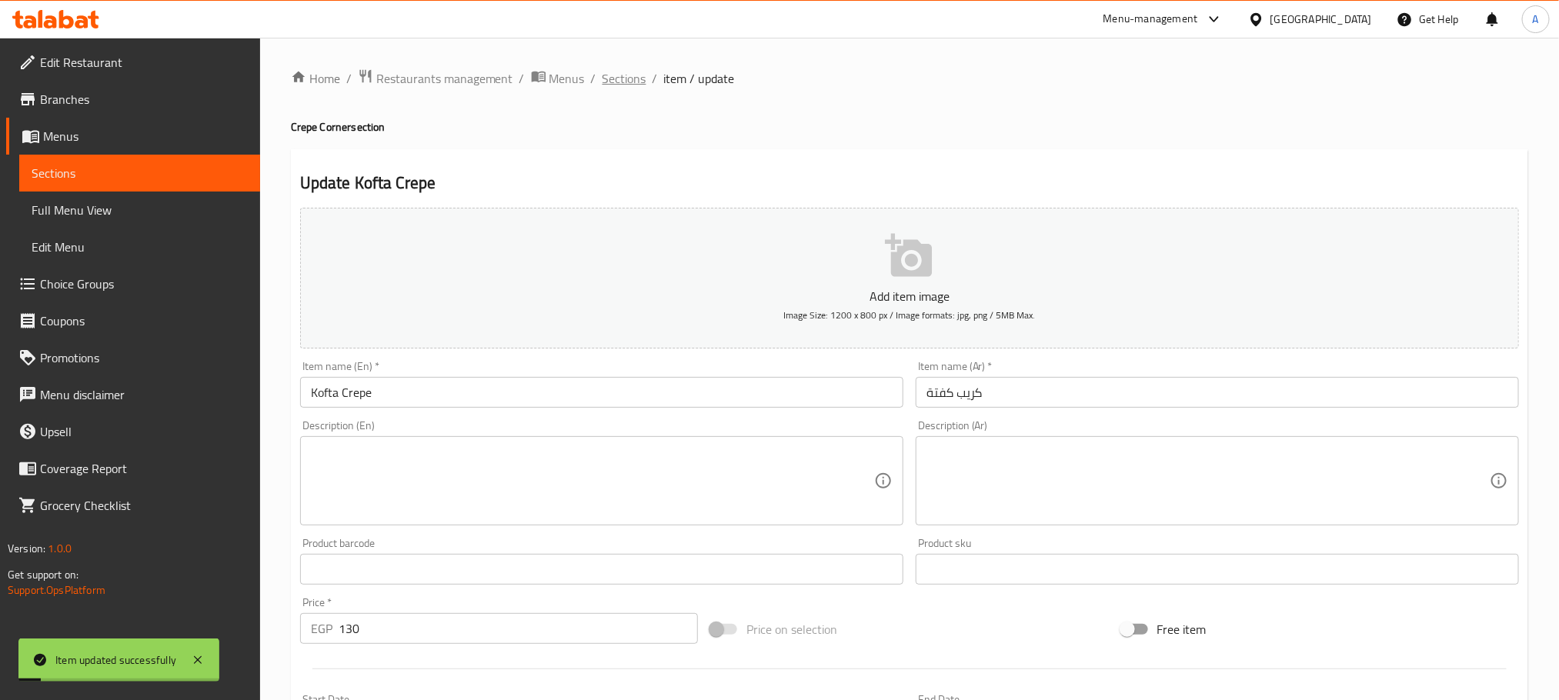
click at [635, 72] on span "Sections" at bounding box center [624, 78] width 44 height 18
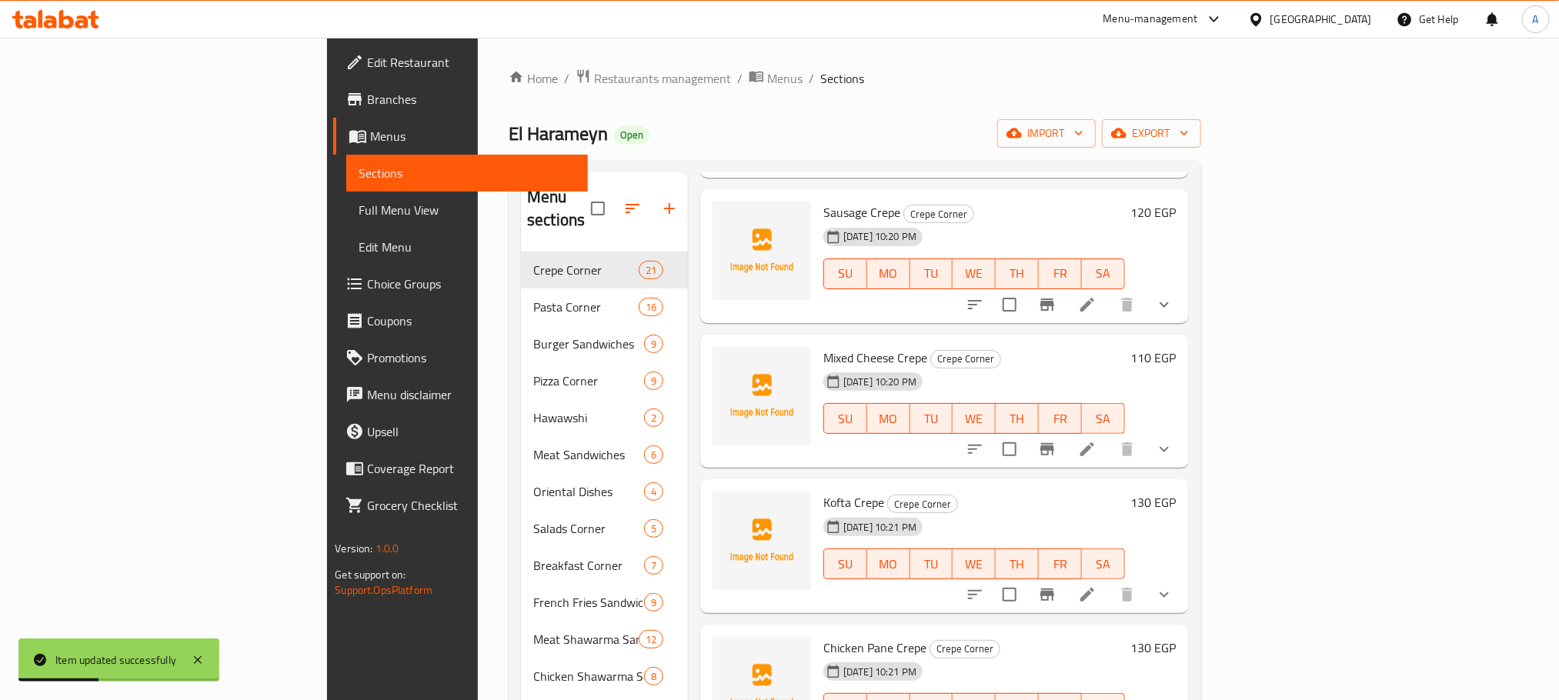
scroll to position [462, 0]
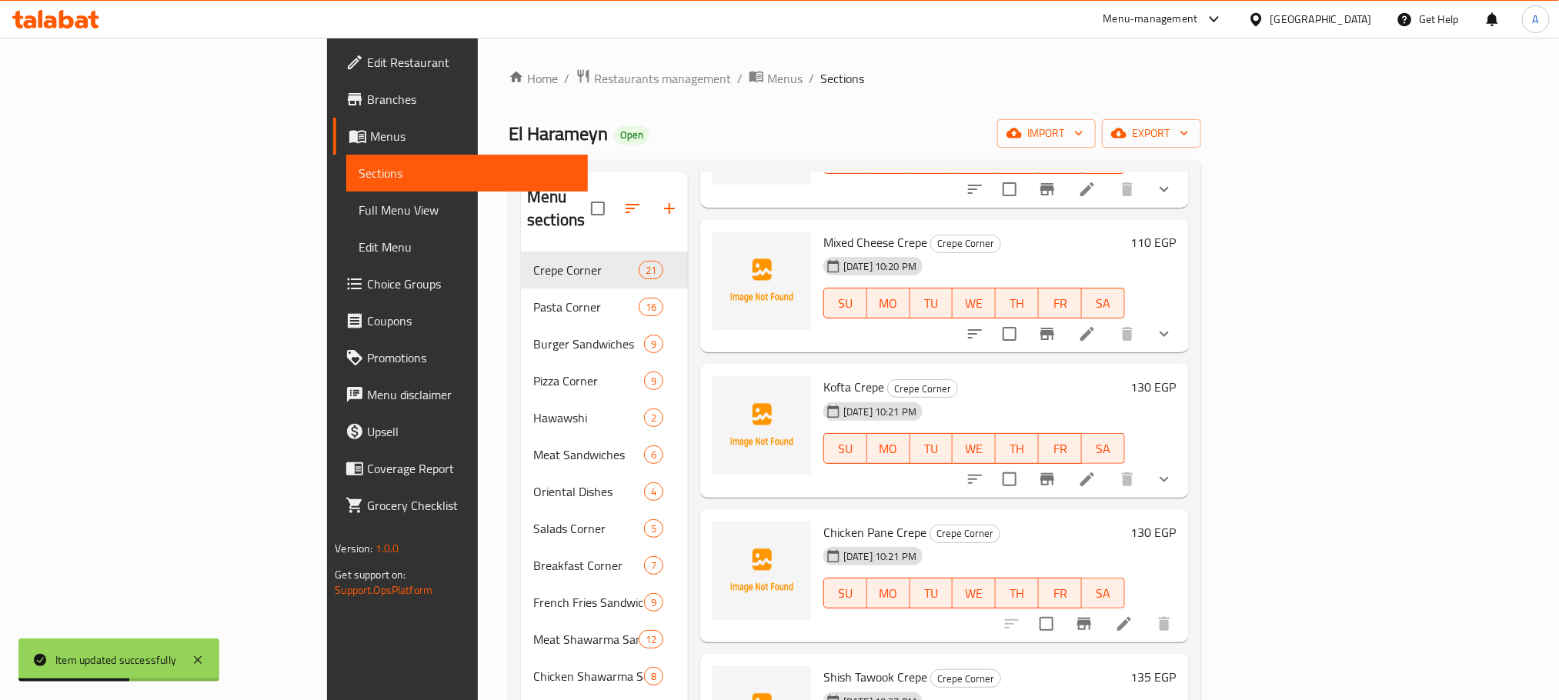
click at [1146, 612] on li at bounding box center [1124, 624] width 43 height 28
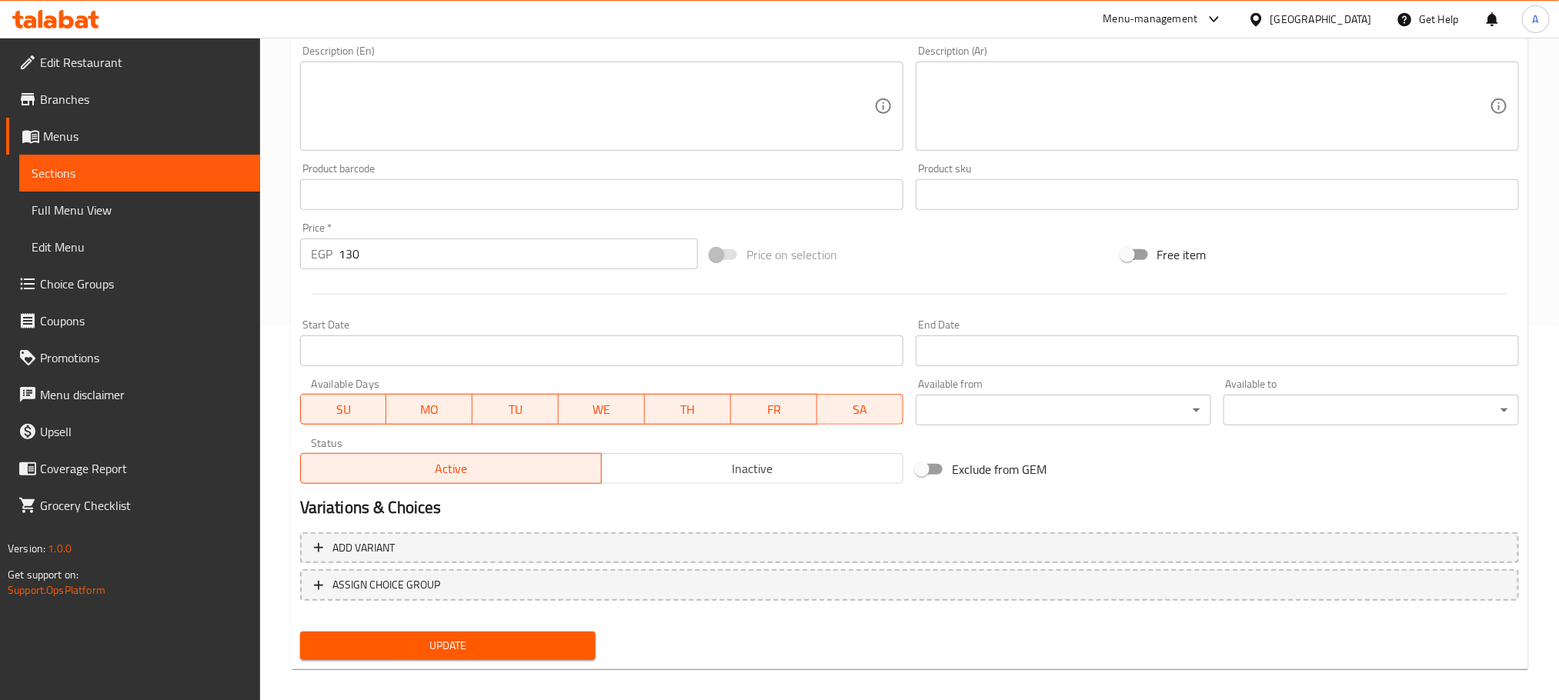
scroll to position [385, 0]
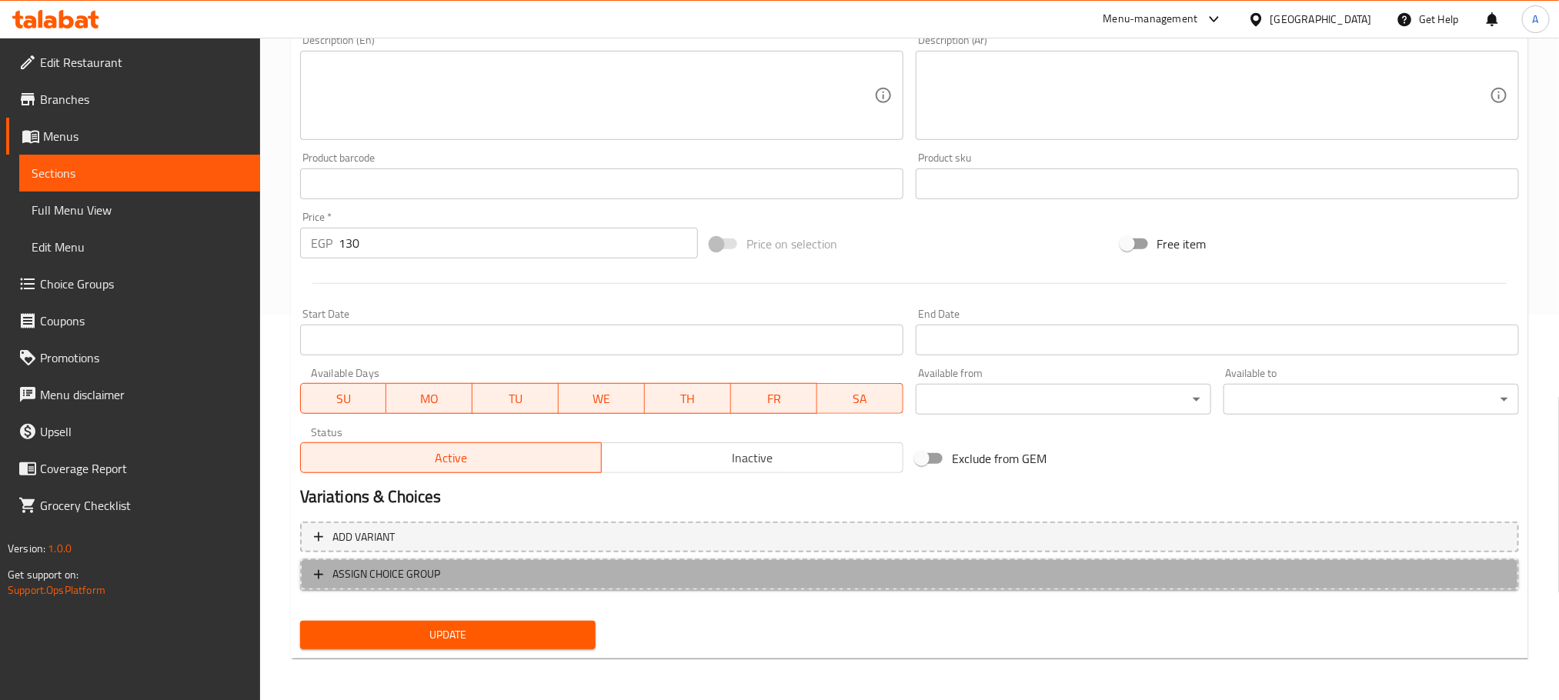
click at [452, 565] on span "ASSIGN CHOICE GROUP" at bounding box center [909, 574] width 1191 height 19
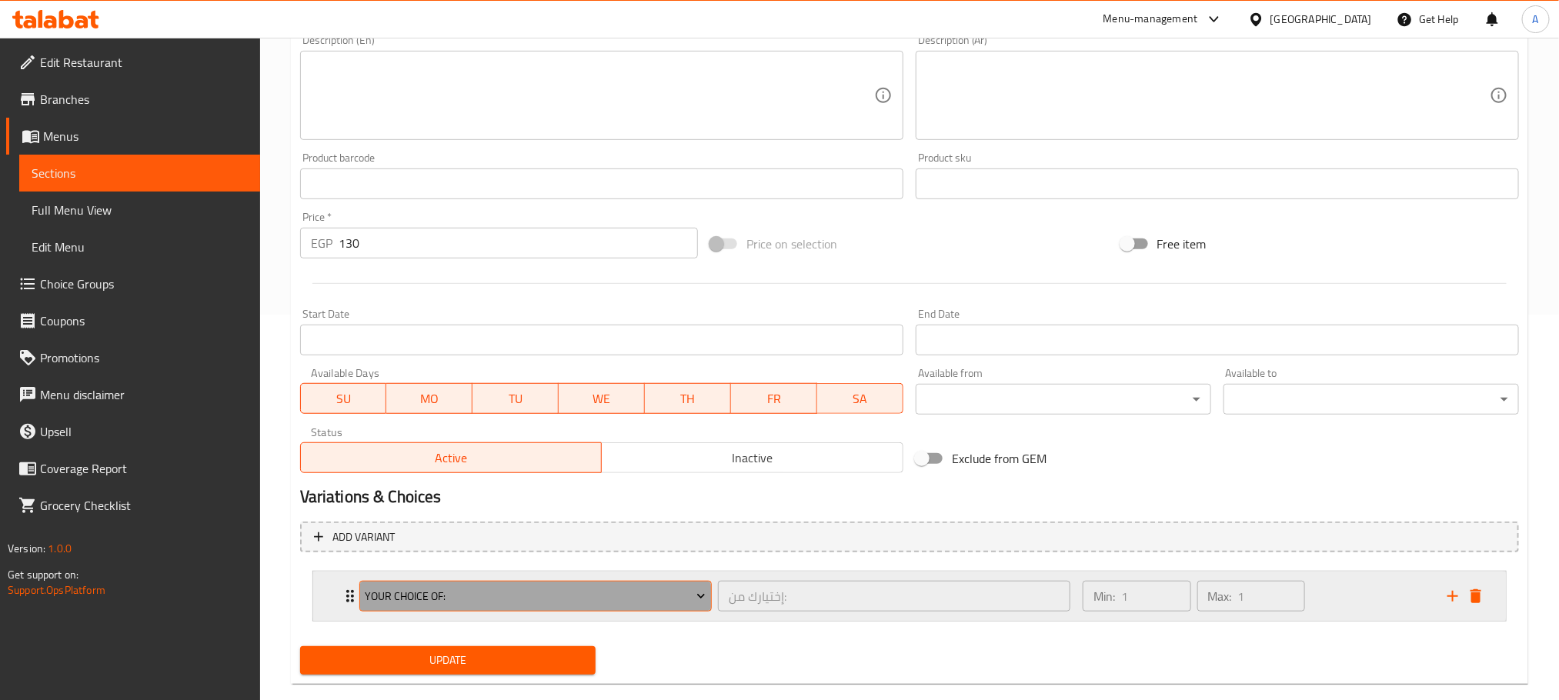
click at [460, 605] on span "Your Choice Of:" at bounding box center [535, 596] width 341 height 19
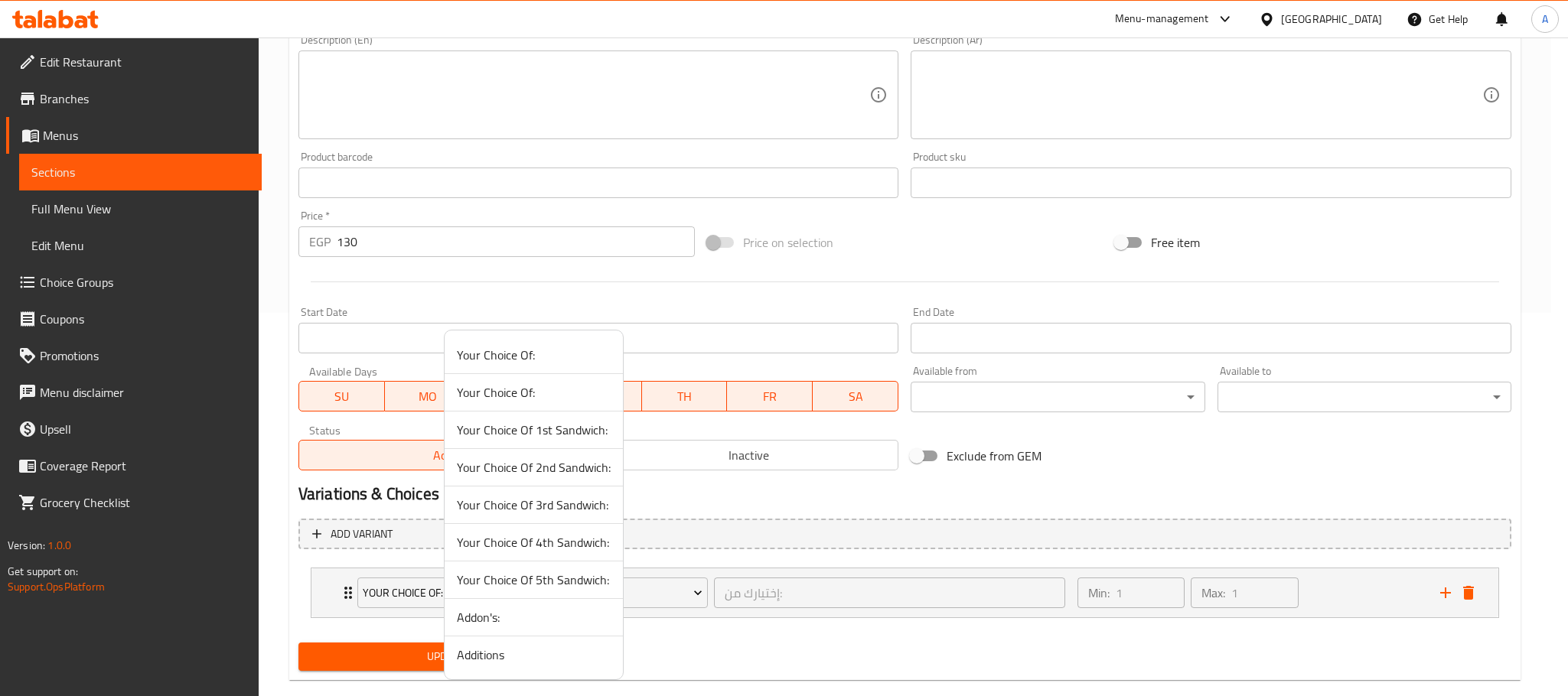
click at [514, 652] on span "Additions" at bounding box center [533, 654] width 154 height 18
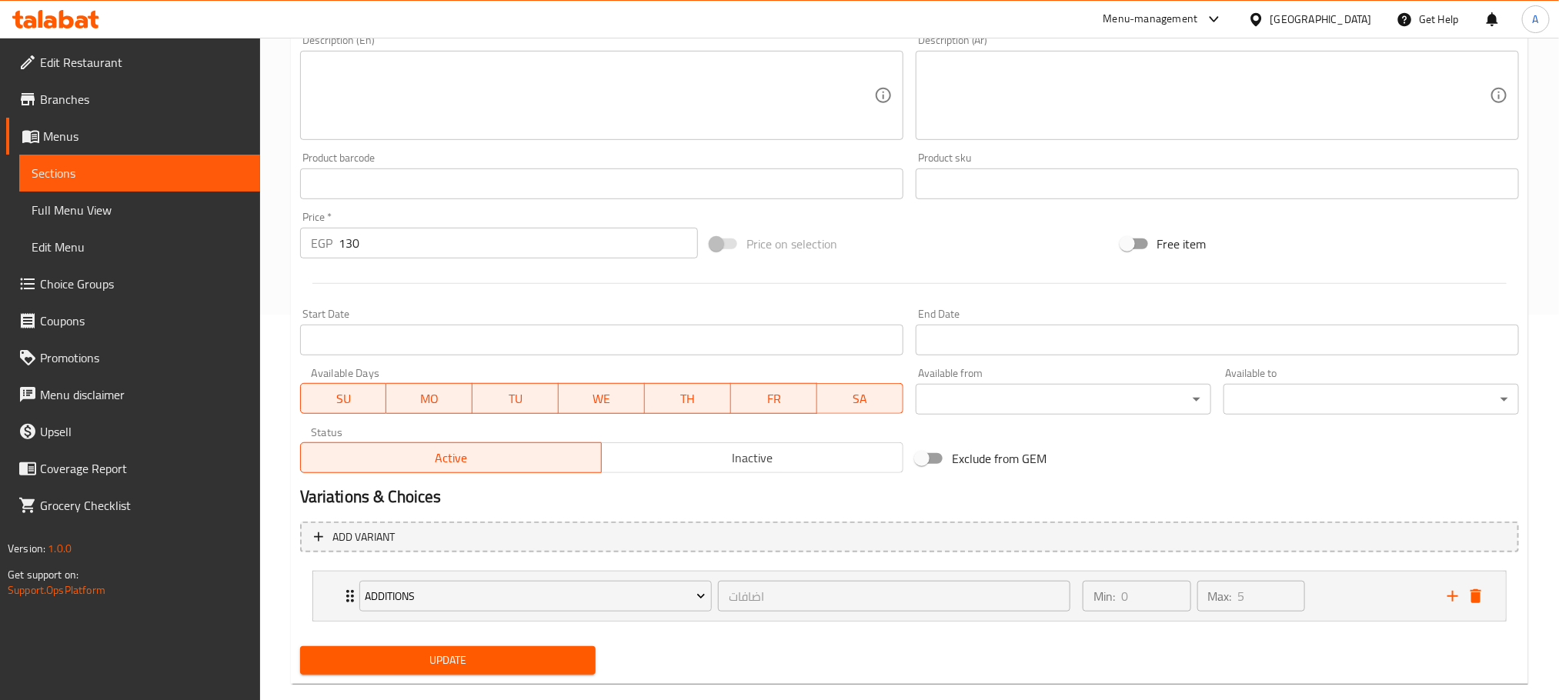
click at [487, 646] on div "Update" at bounding box center [448, 660] width 308 height 41
click at [483, 656] on span "Update" at bounding box center [447, 660] width 271 height 19
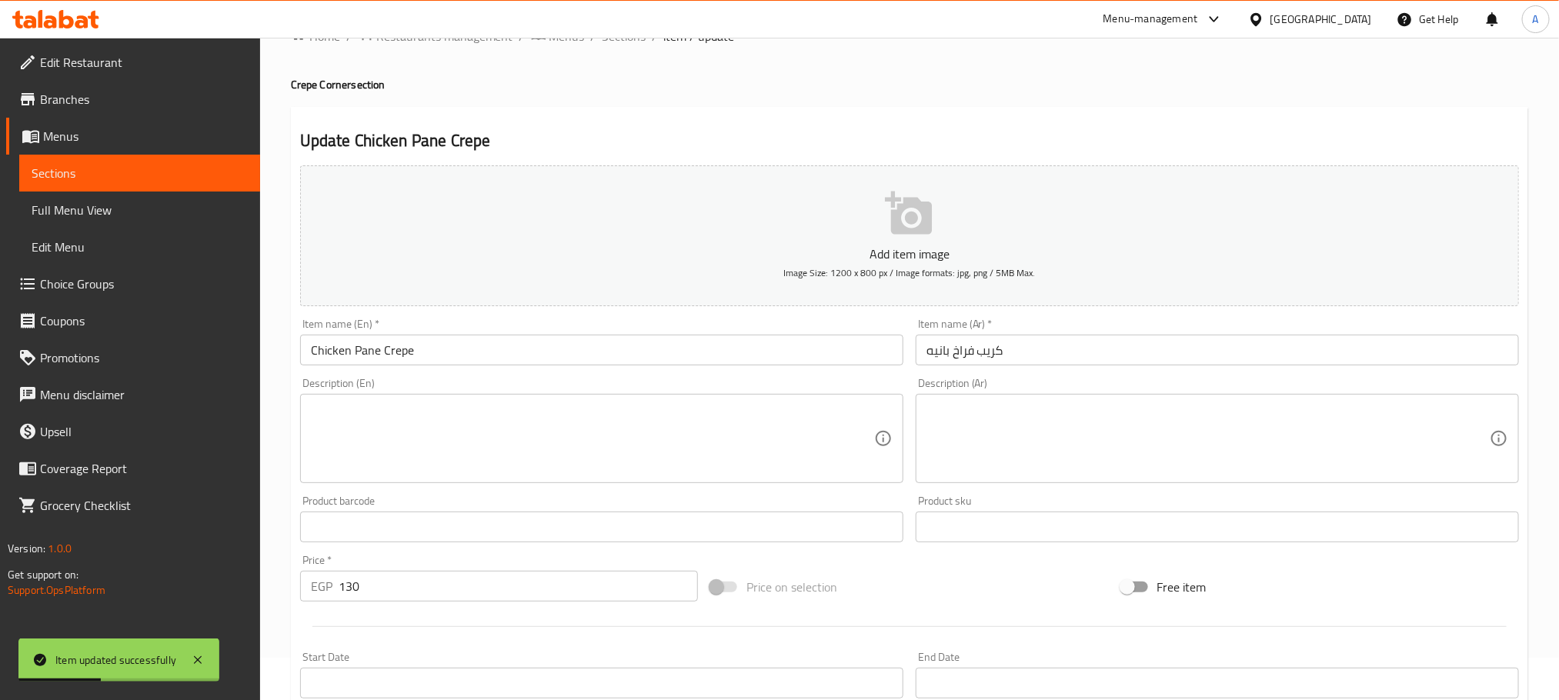
scroll to position [39, 0]
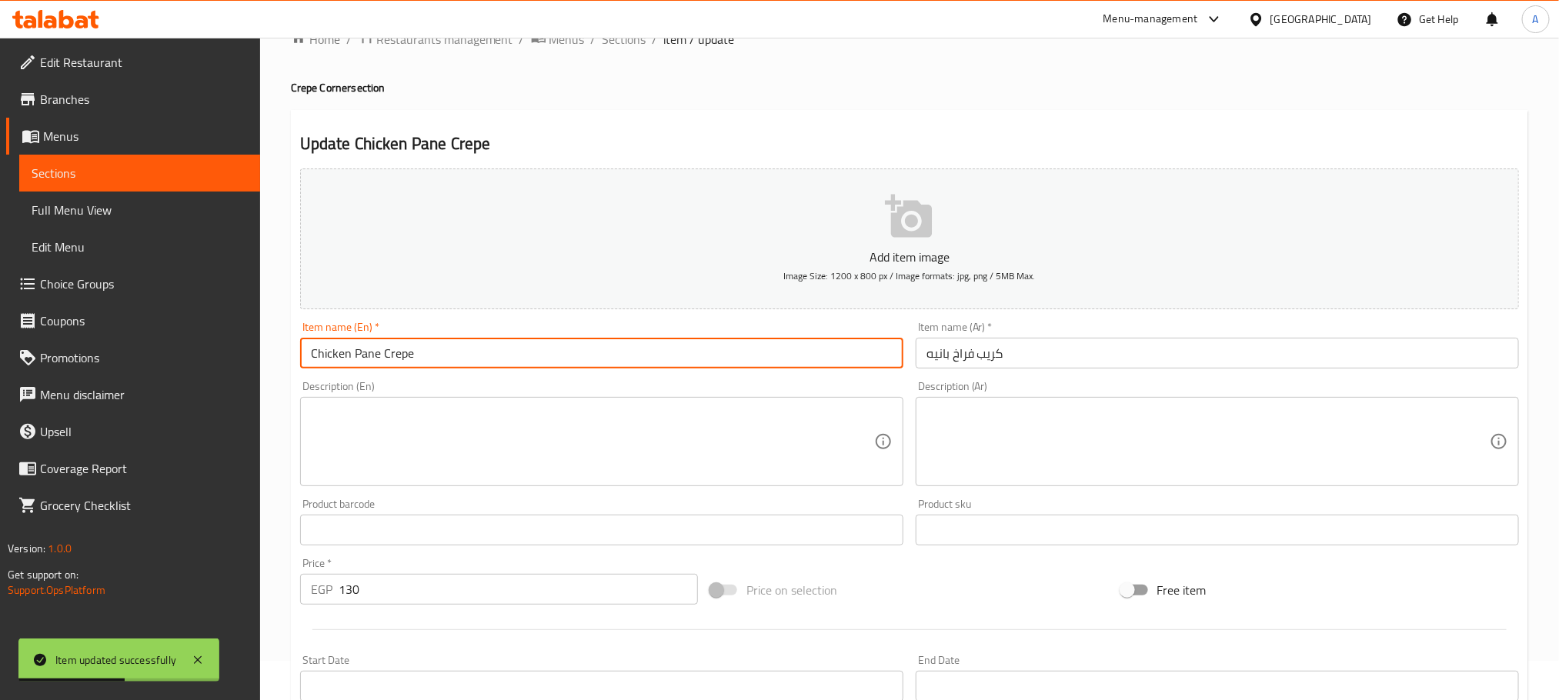
drag, startPoint x: 425, startPoint y: 356, endPoint x: 261, endPoint y: 342, distance: 164.5
click at [261, 342] on div "Home / Restaurants management / Menus / Sections / item / update Crepe Corner s…" at bounding box center [909, 535] width 1299 height 1075
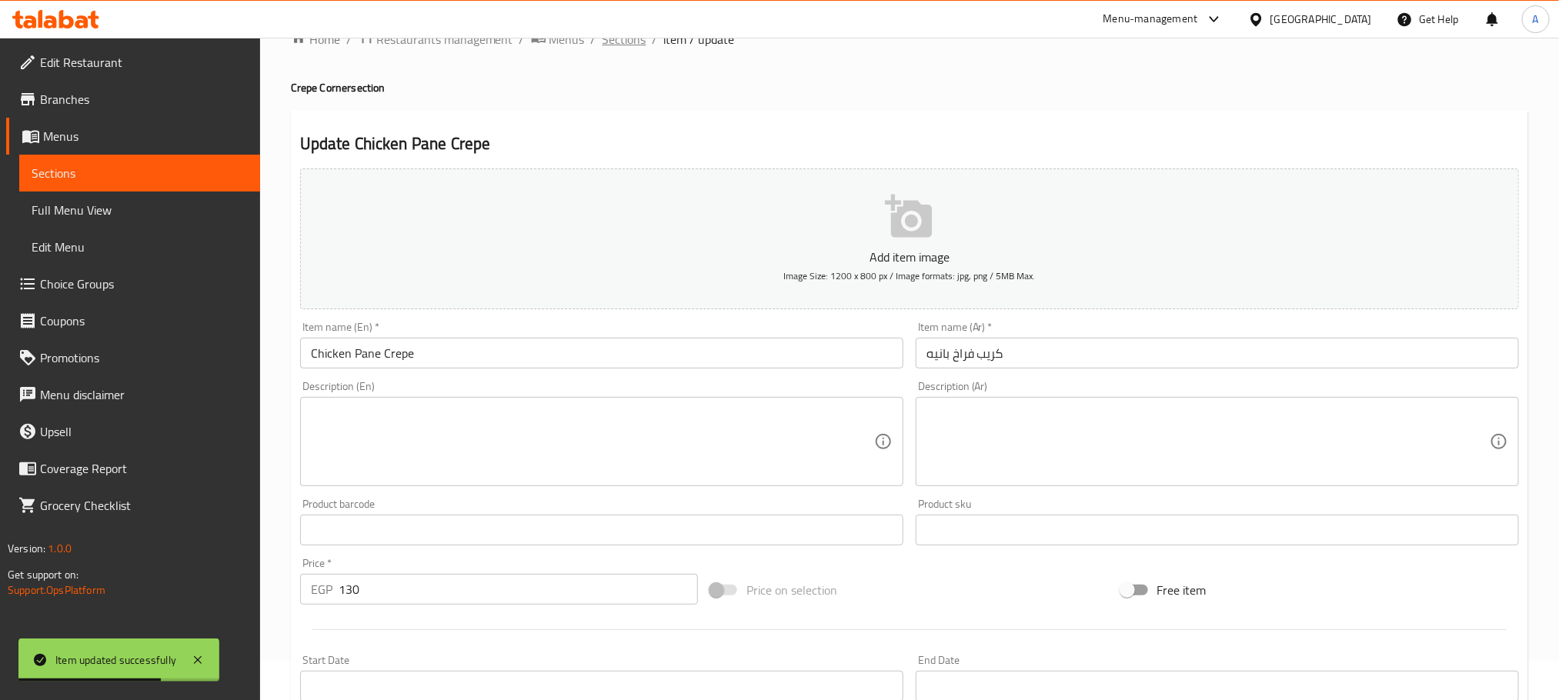
click at [626, 45] on span "Sections" at bounding box center [624, 39] width 44 height 18
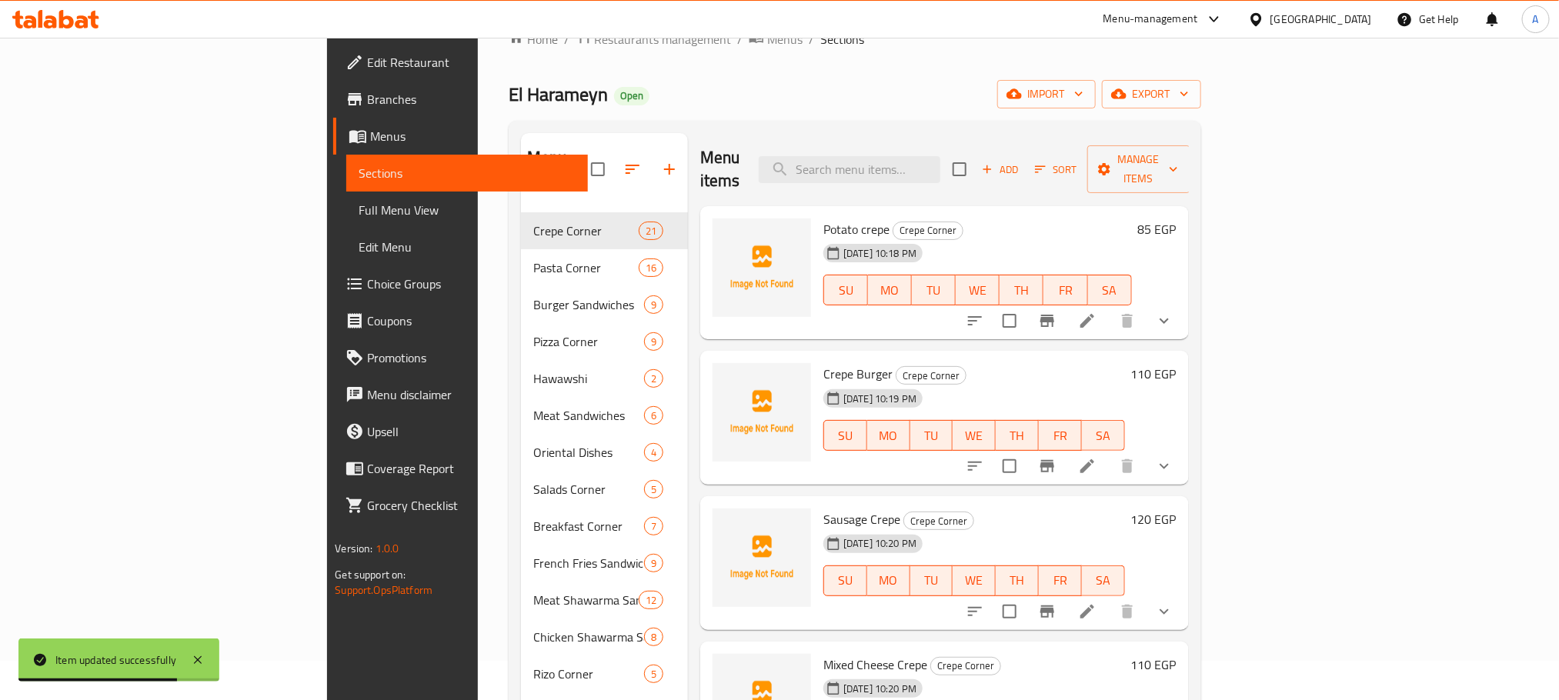
scroll to position [647, 0]
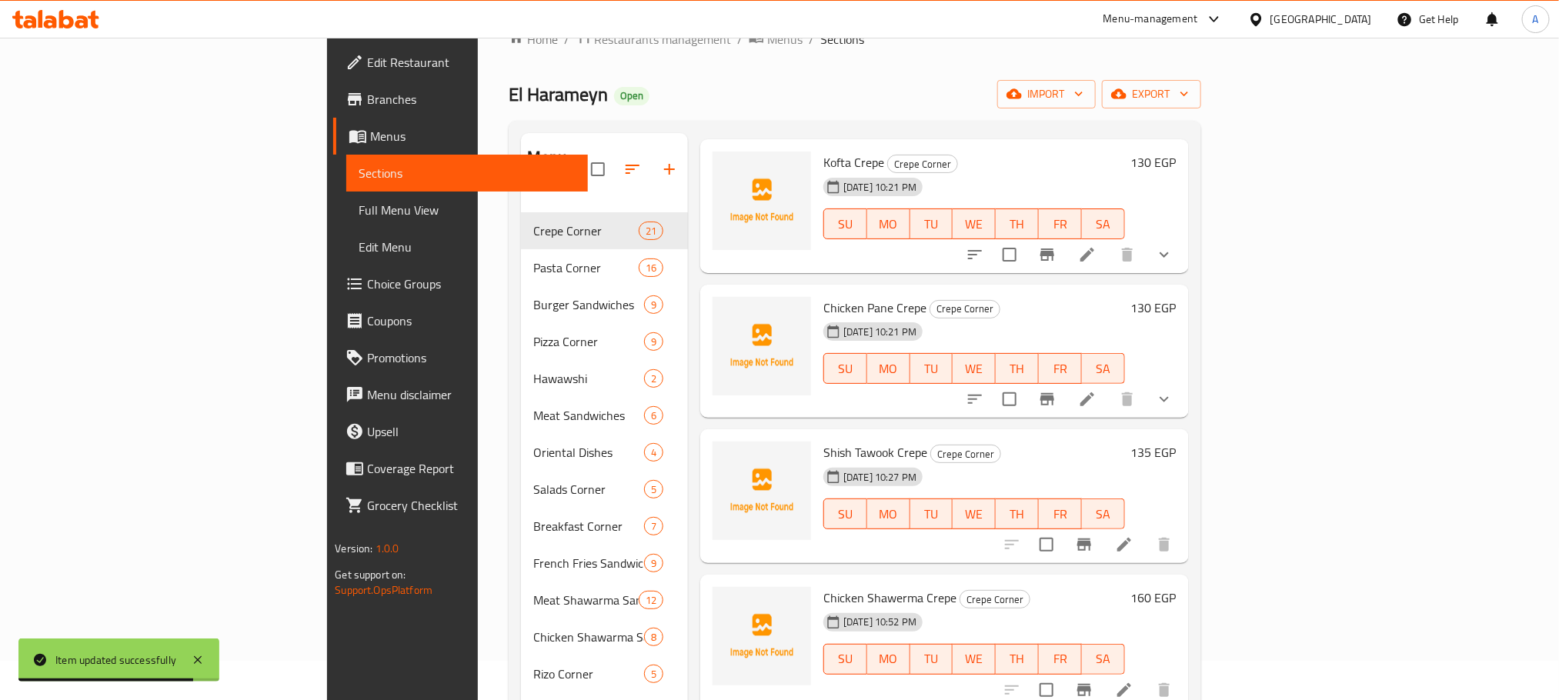
click at [1133, 535] on icon at bounding box center [1124, 544] width 18 height 18
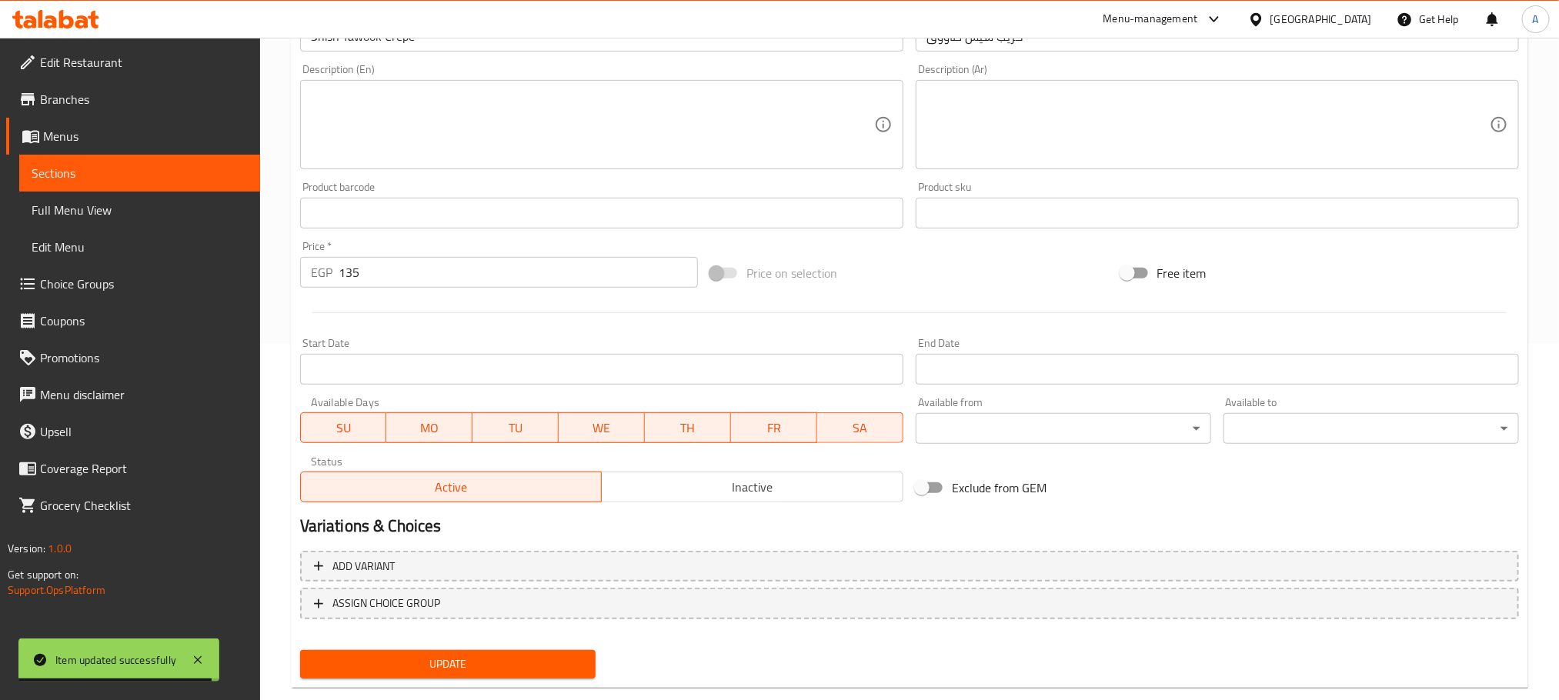
scroll to position [385, 0]
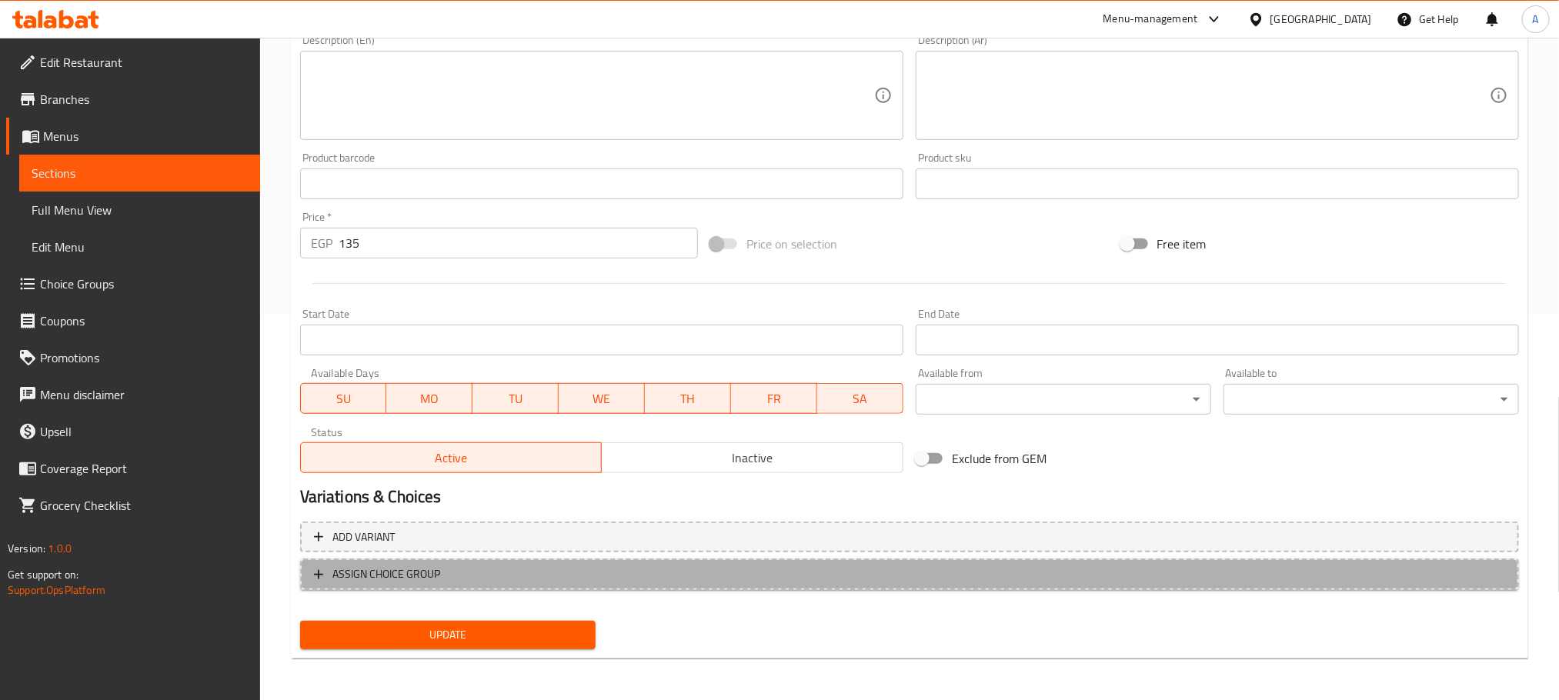
click at [478, 576] on span "ASSIGN CHOICE GROUP" at bounding box center [909, 574] width 1191 height 19
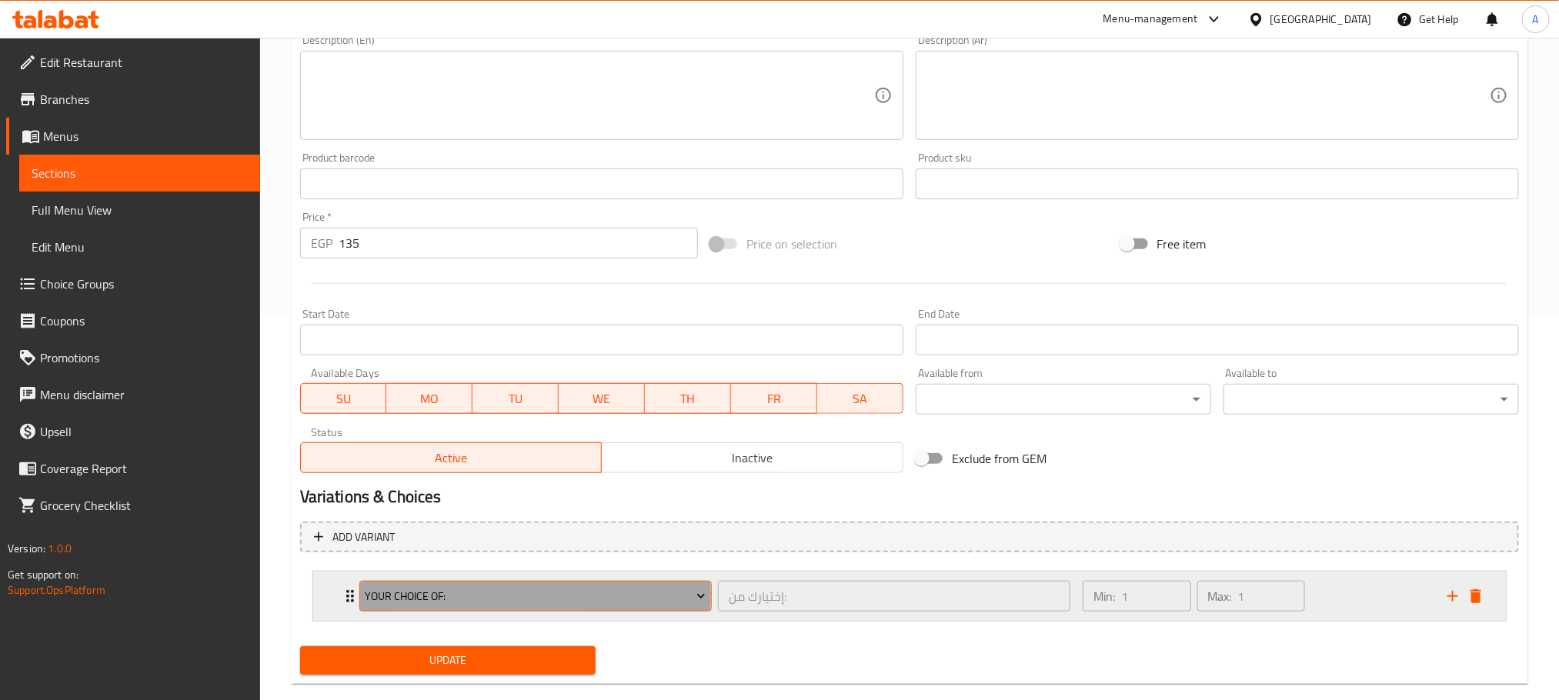
click at [495, 596] on span "Your Choice Of:" at bounding box center [535, 596] width 341 height 19
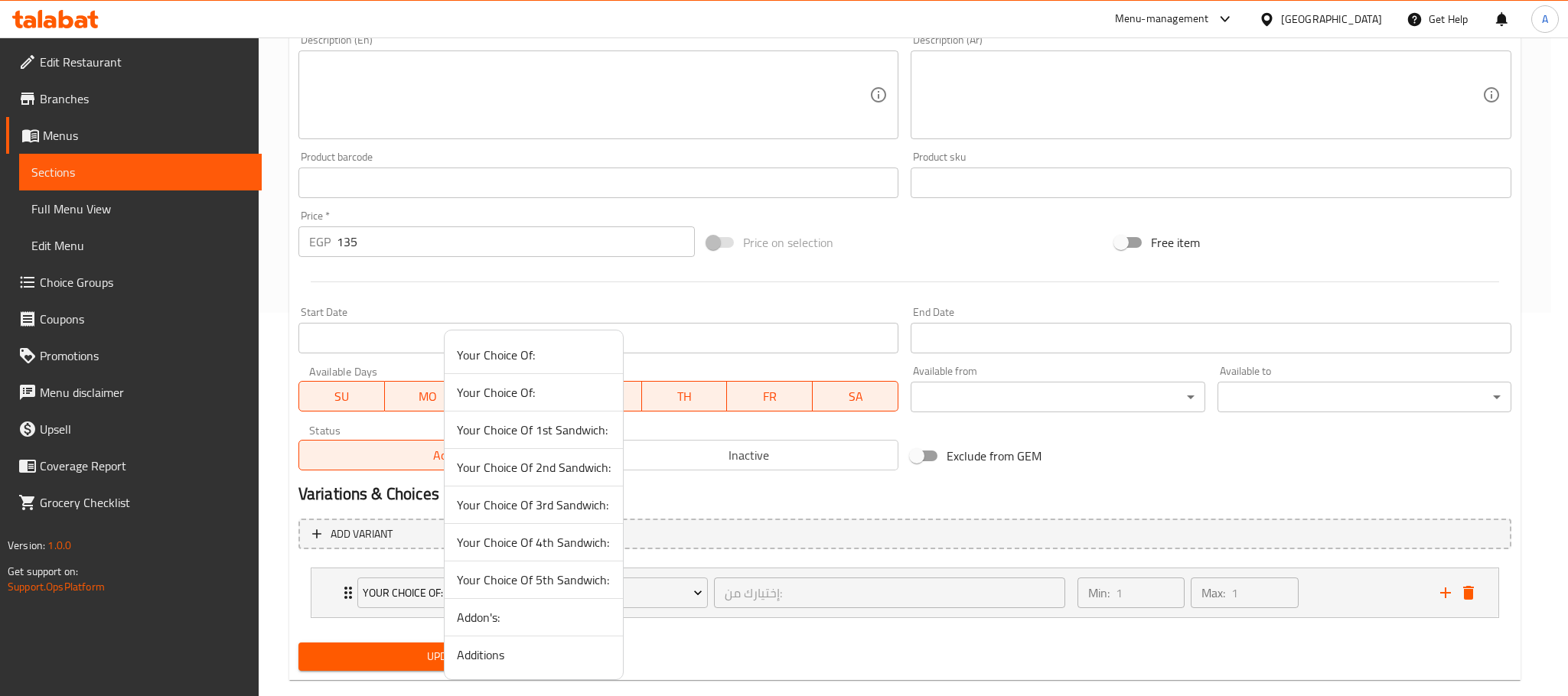
click at [485, 659] on span "Additions" at bounding box center [533, 654] width 154 height 18
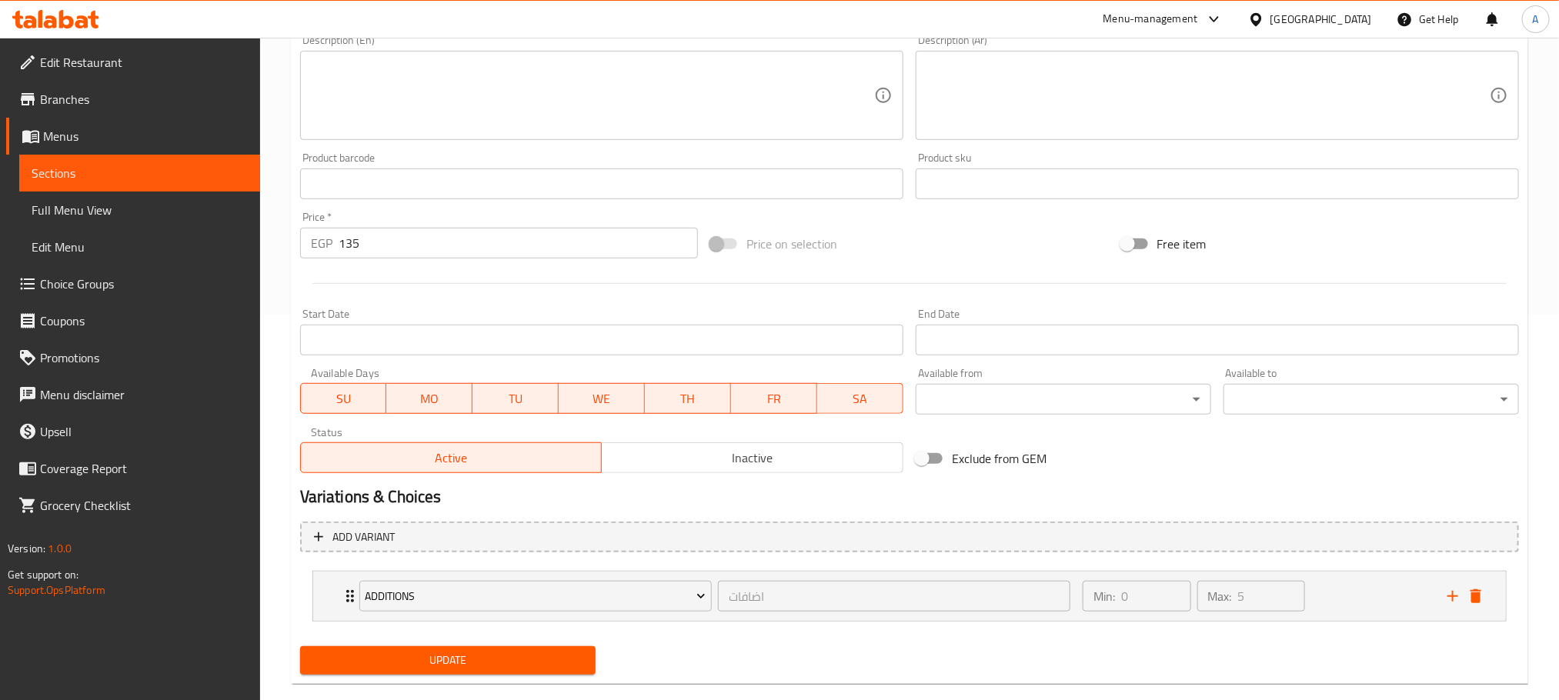
click at [459, 656] on span "Update" at bounding box center [447, 660] width 271 height 19
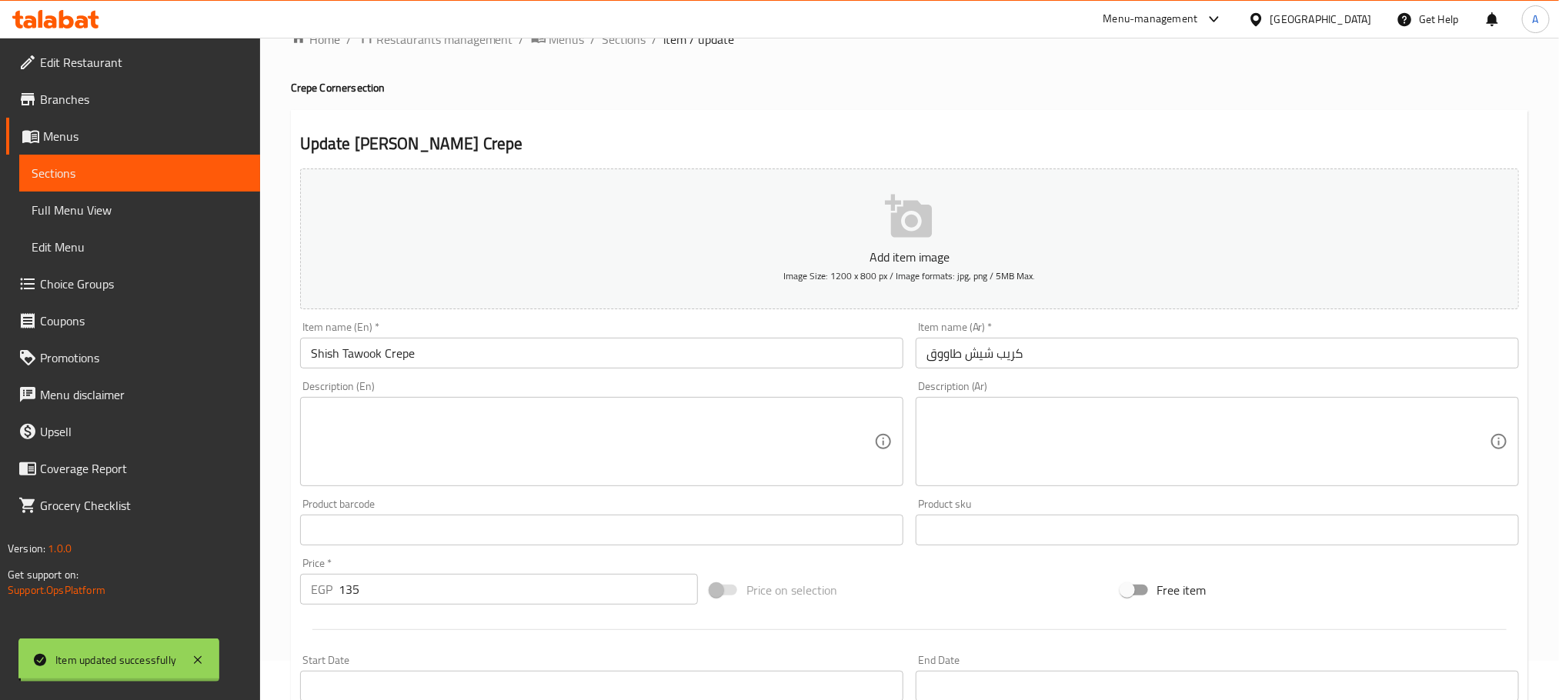
scroll to position [0, 0]
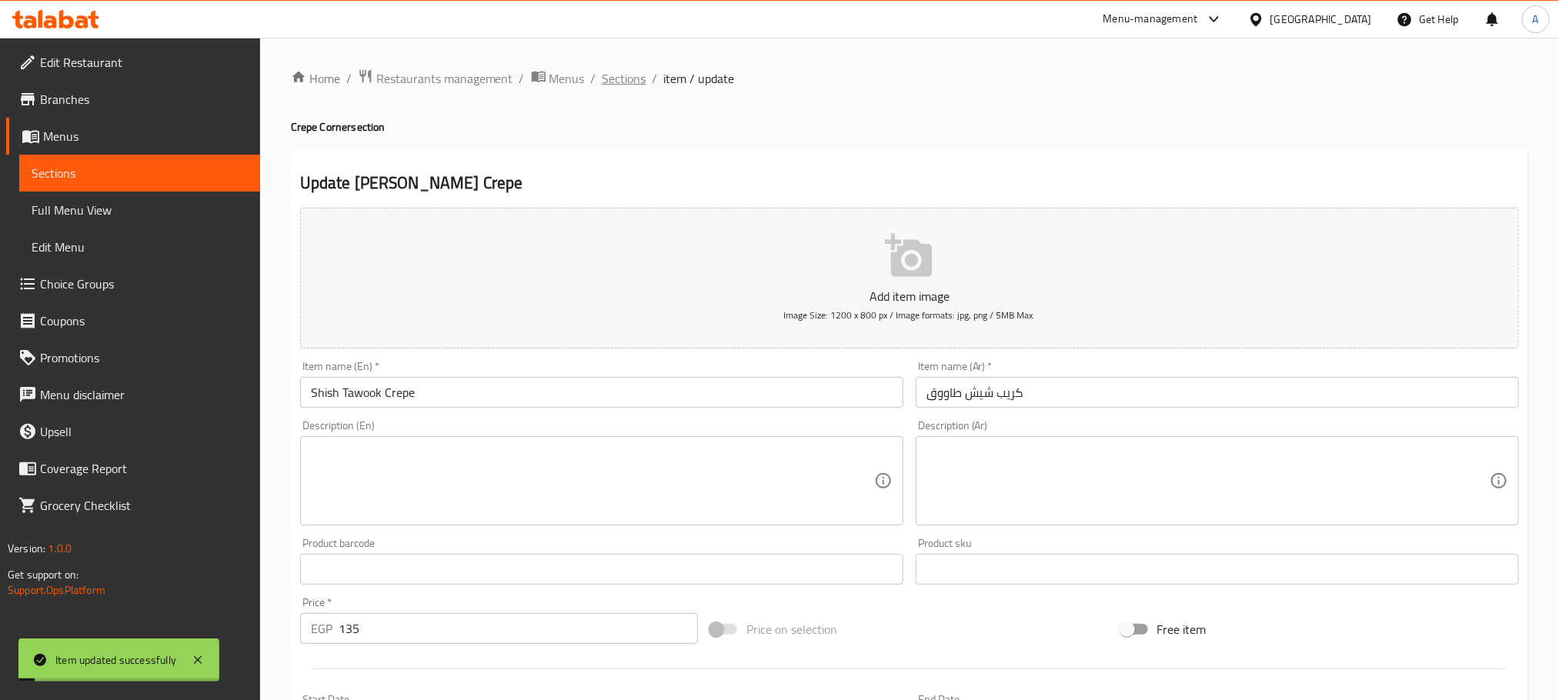
click at [628, 79] on span "Sections" at bounding box center [624, 78] width 44 height 18
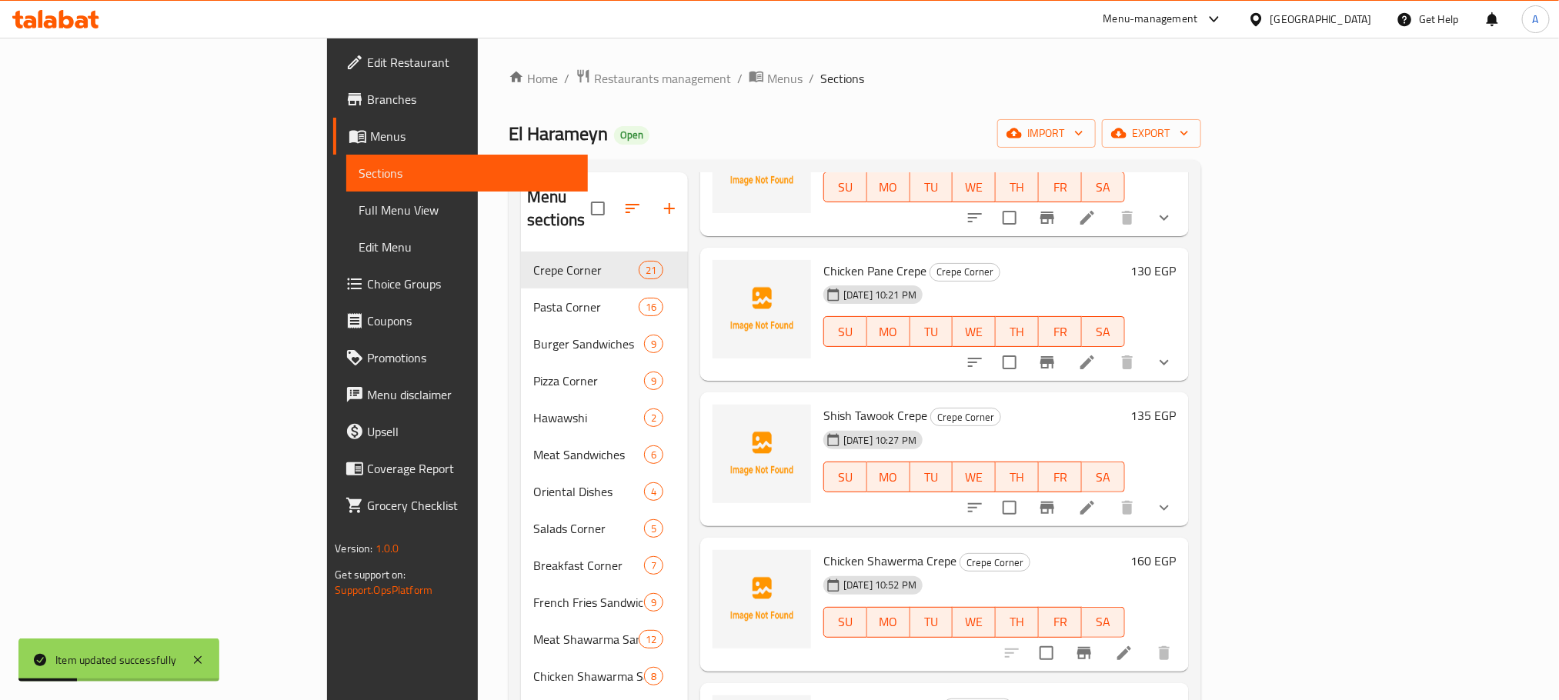
scroll to position [762, 0]
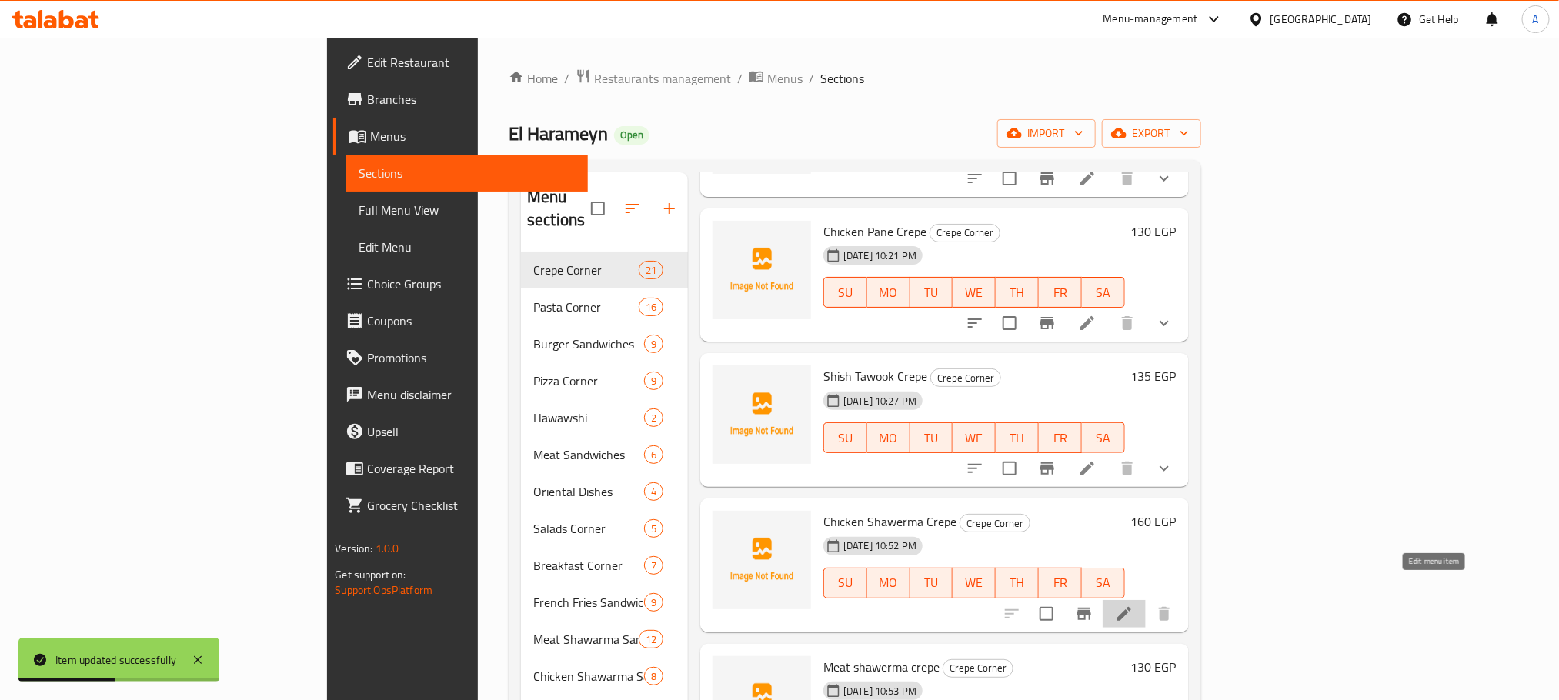
click at [1131, 607] on icon at bounding box center [1124, 614] width 14 height 14
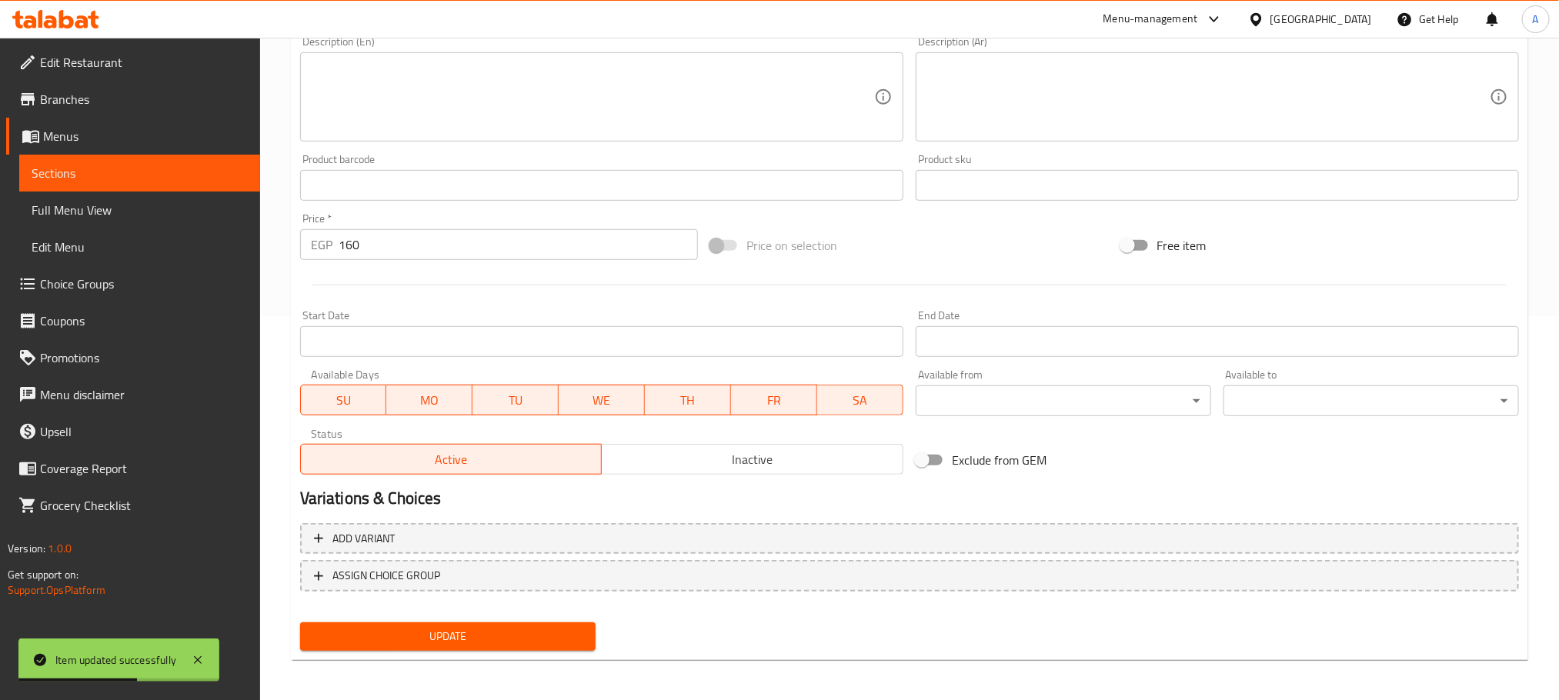
scroll to position [385, 0]
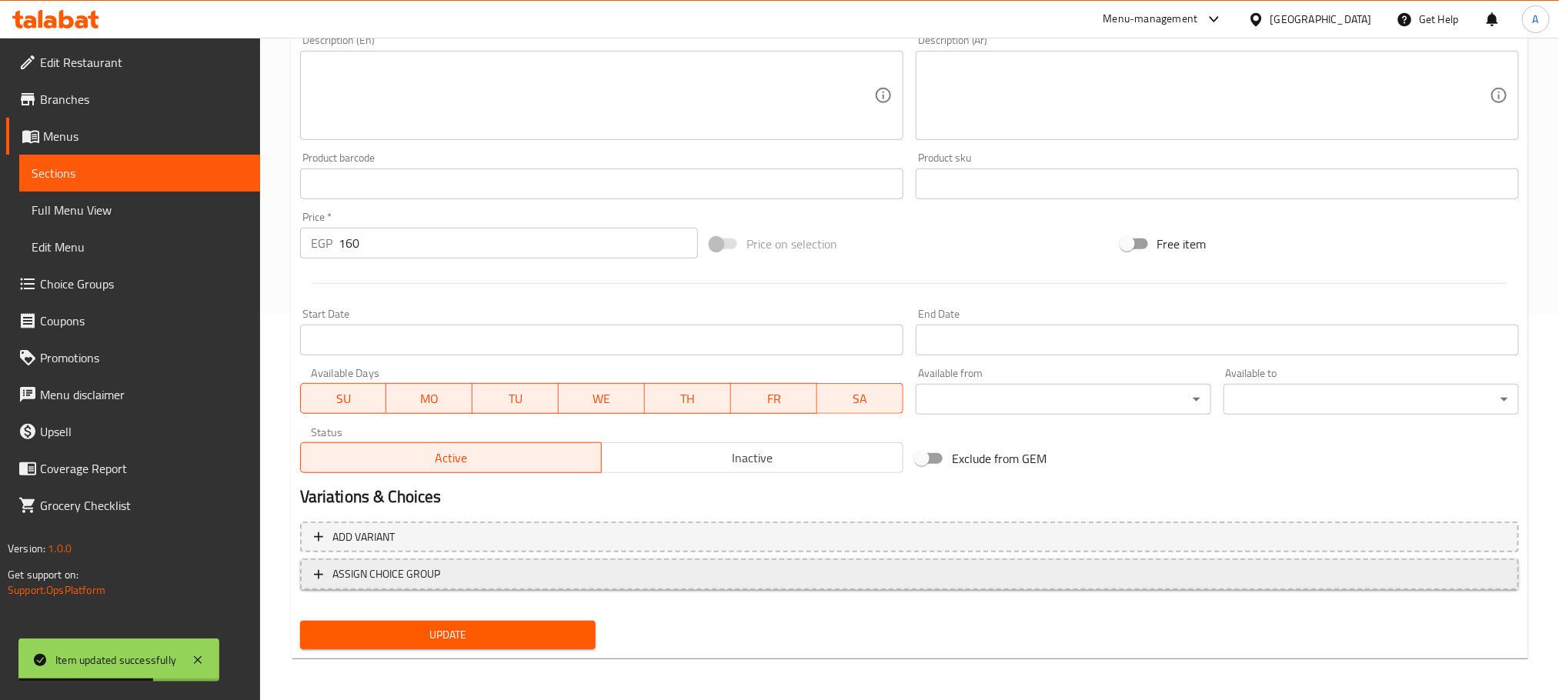
click at [472, 578] on span "ASSIGN CHOICE GROUP" at bounding box center [909, 574] width 1191 height 19
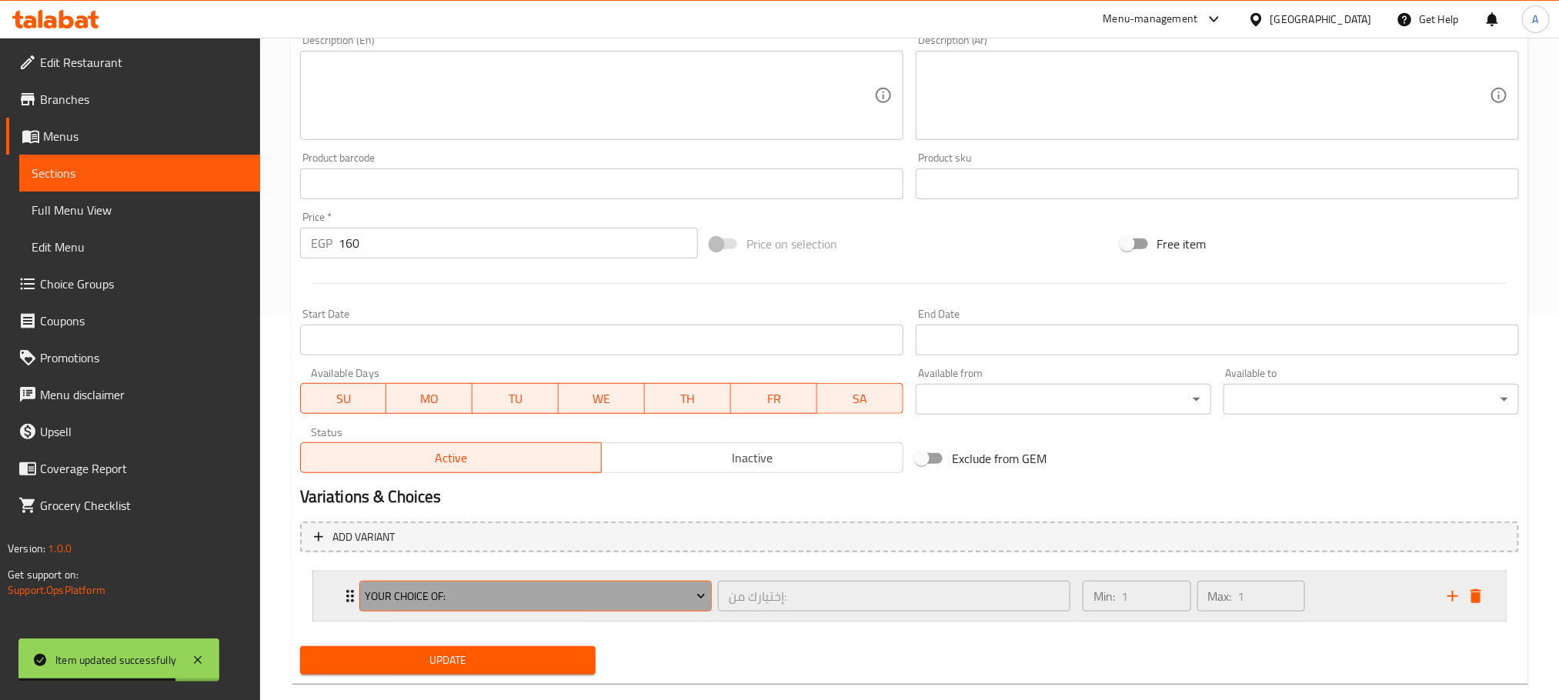
click at [552, 594] on span "Your Choice Of:" at bounding box center [535, 596] width 341 height 19
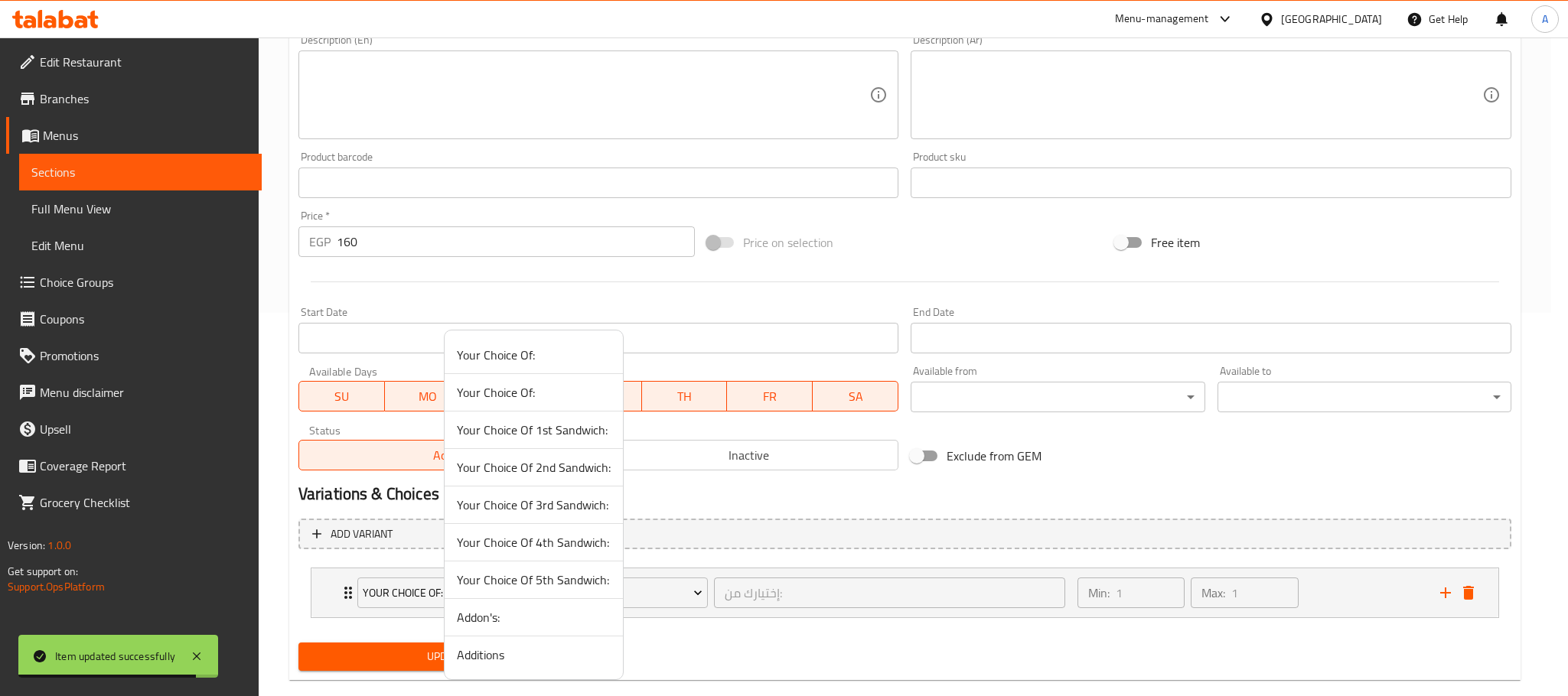
click at [478, 650] on span "Additions" at bounding box center [533, 654] width 154 height 18
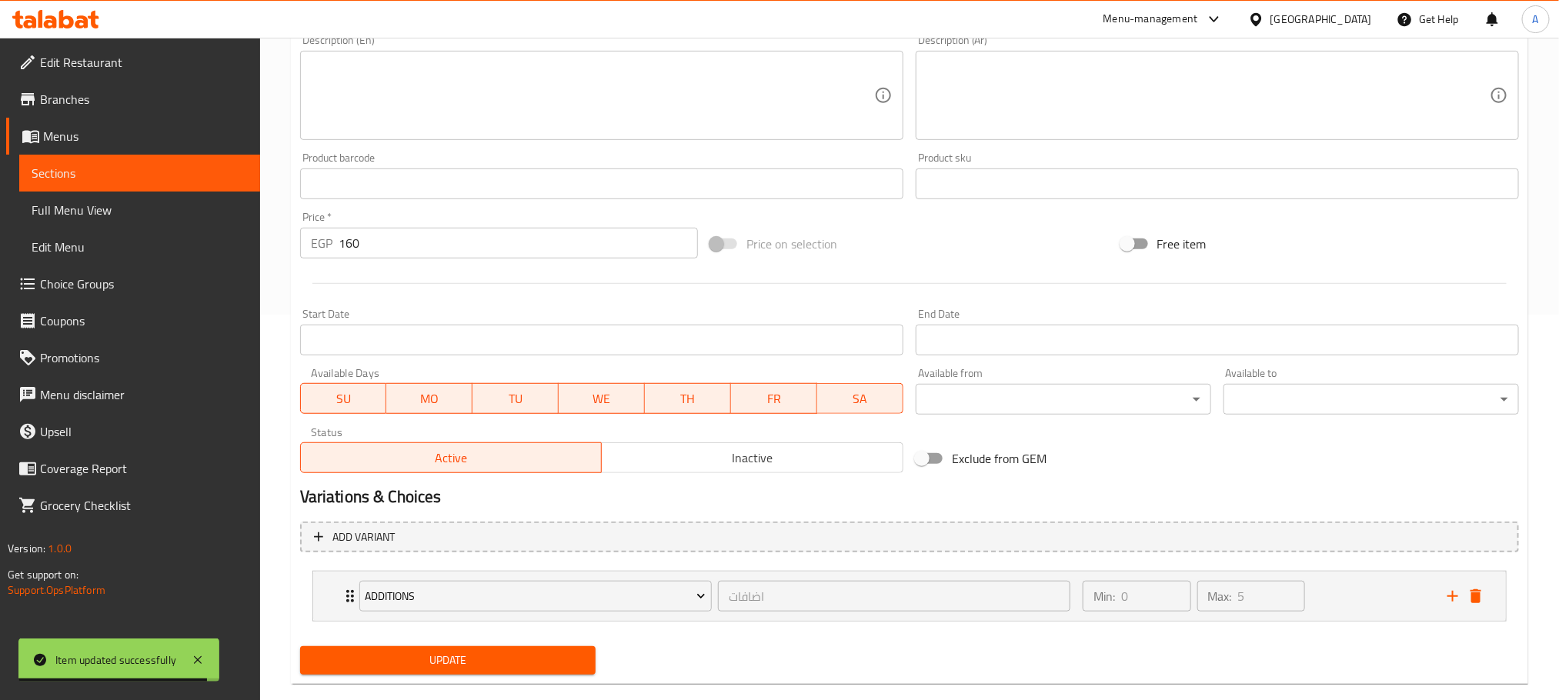
click at [444, 665] on span "Update" at bounding box center [447, 660] width 271 height 19
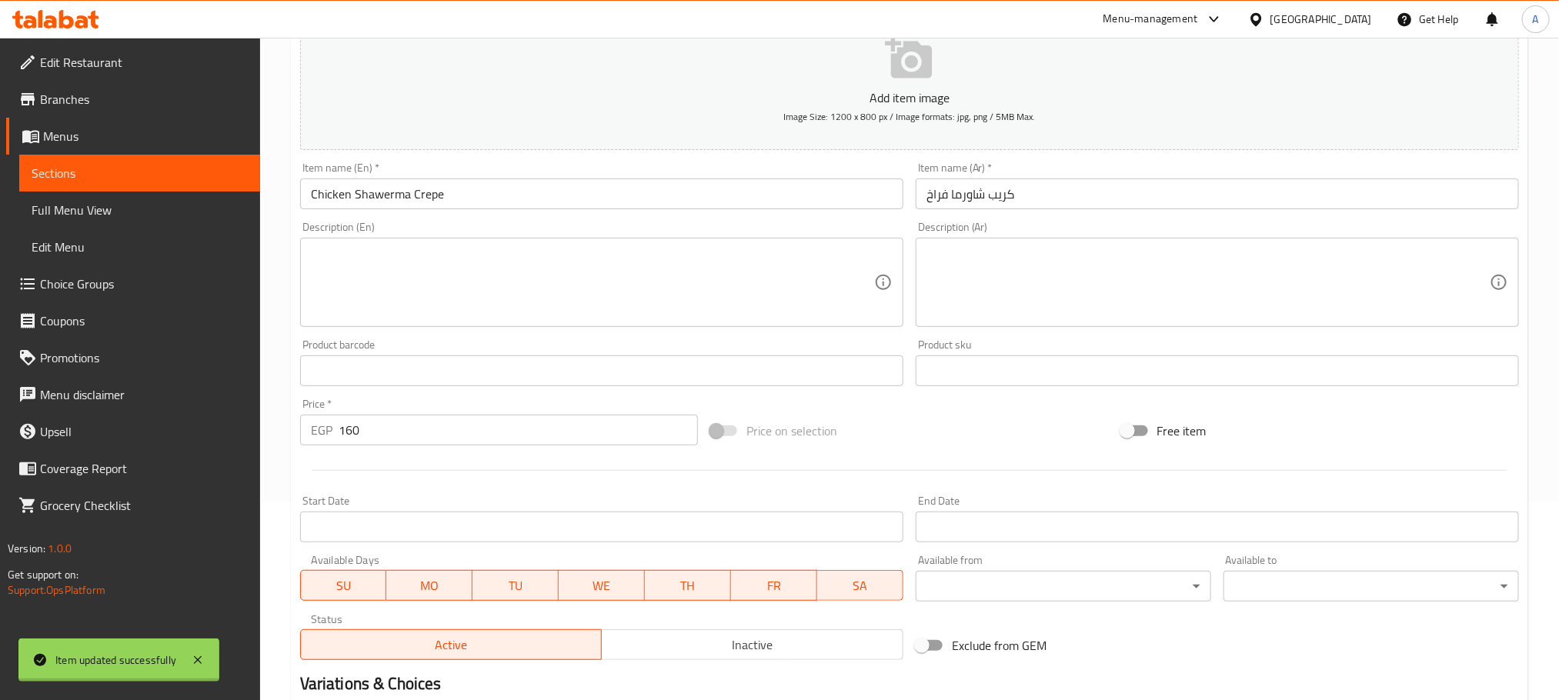
scroll to position [0, 0]
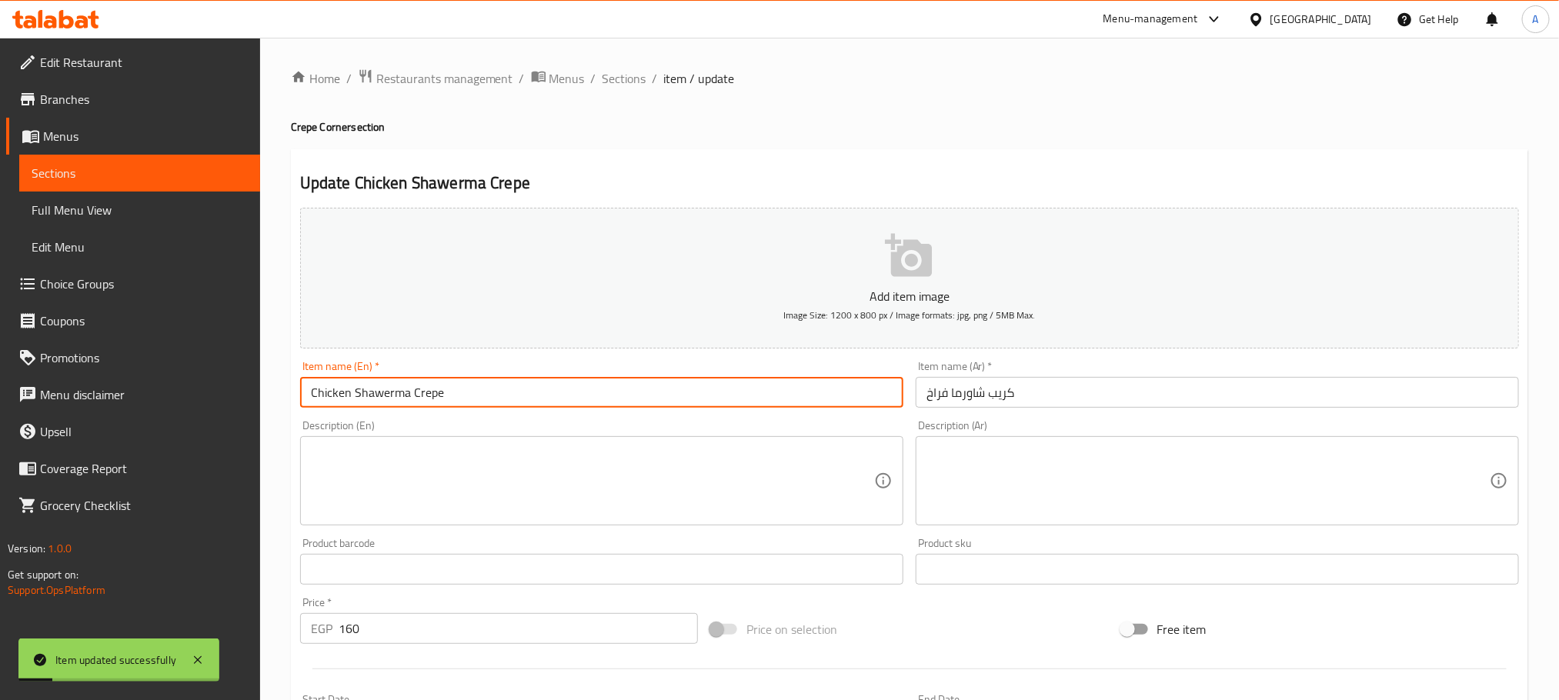
drag, startPoint x: 455, startPoint y: 400, endPoint x: 234, endPoint y: 379, distance: 221.8
click at [234, 379] on div "Edit Restaurant Branches Menus Sections Full Menu View Edit Menu Choice Groups …" at bounding box center [779, 575] width 1559 height 1075
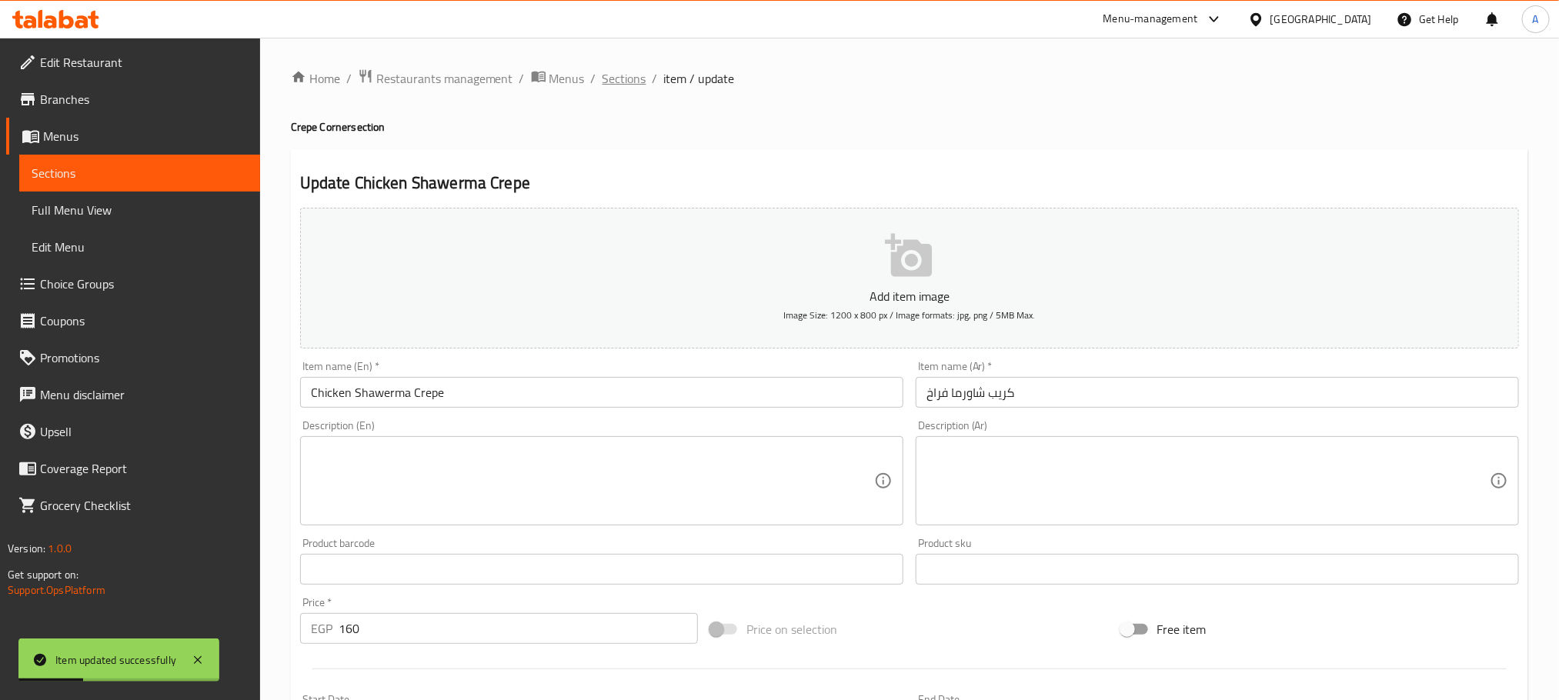
click at [640, 83] on span "Sections" at bounding box center [624, 78] width 44 height 18
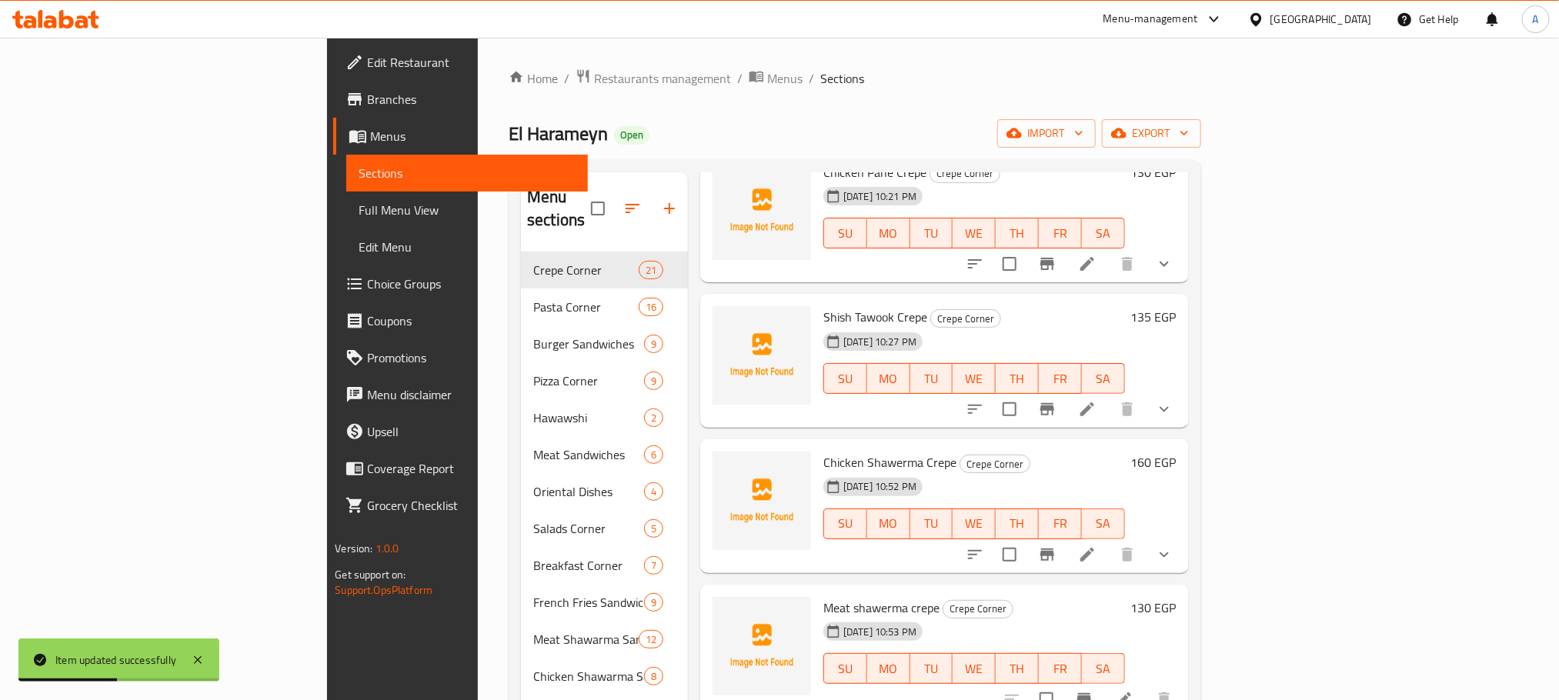
scroll to position [937, 0]
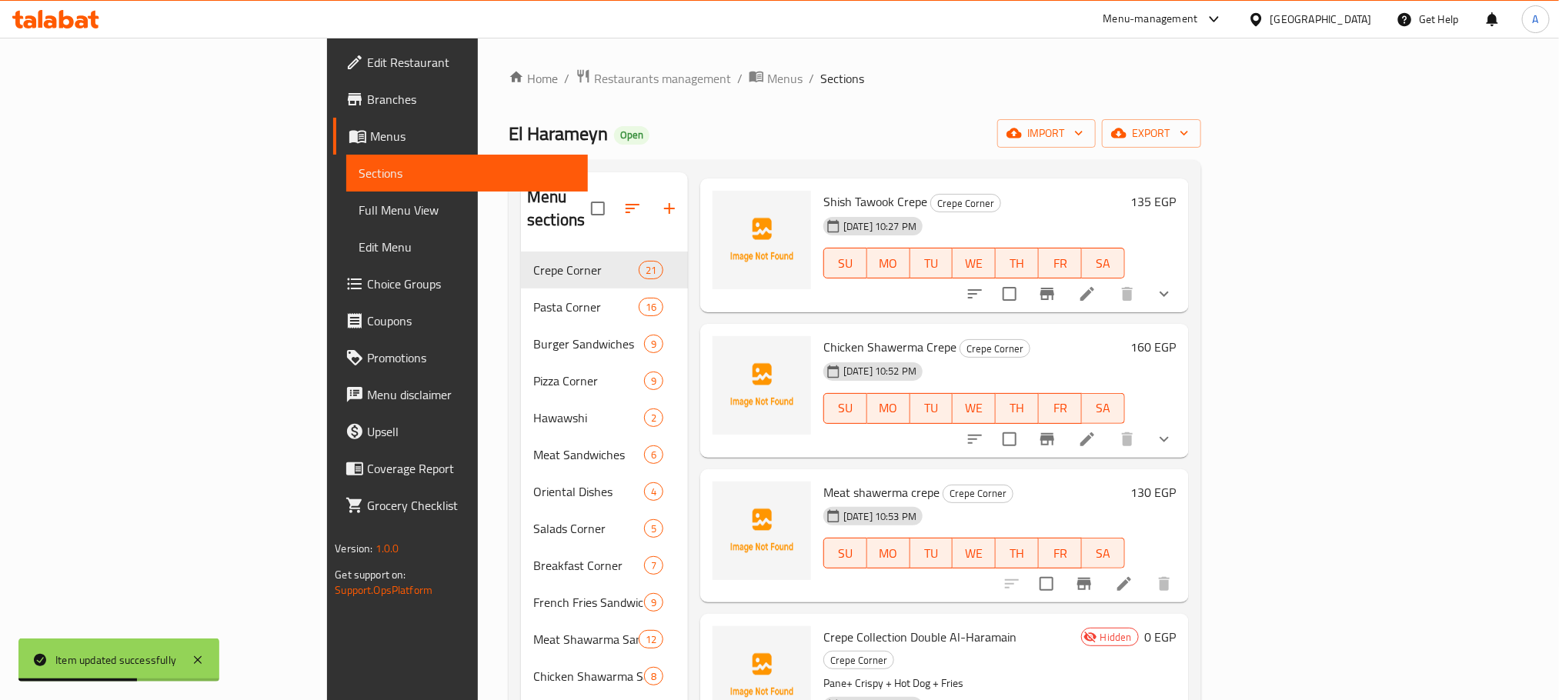
click at [1131, 577] on icon at bounding box center [1124, 584] width 14 height 14
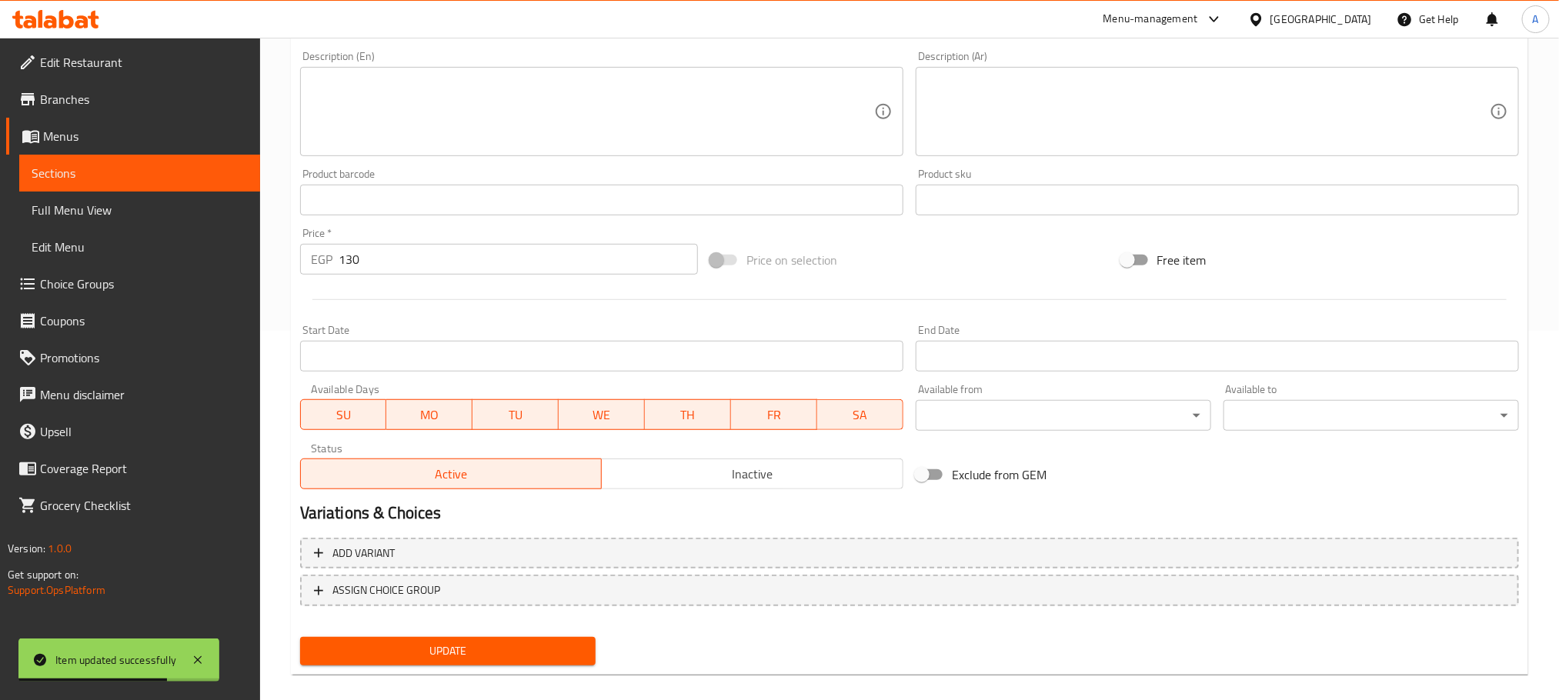
scroll to position [385, 0]
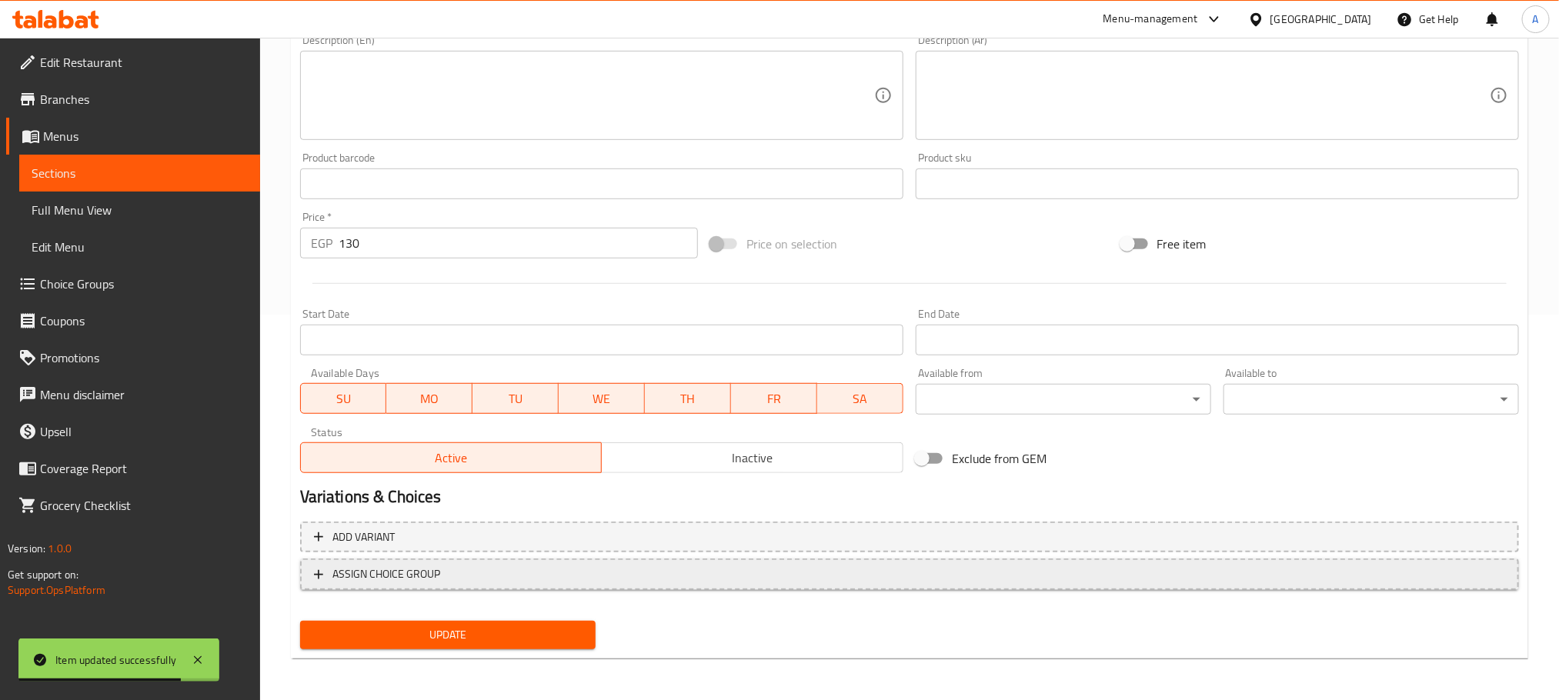
click at [569, 571] on span "ASSIGN CHOICE GROUP" at bounding box center [909, 574] width 1191 height 19
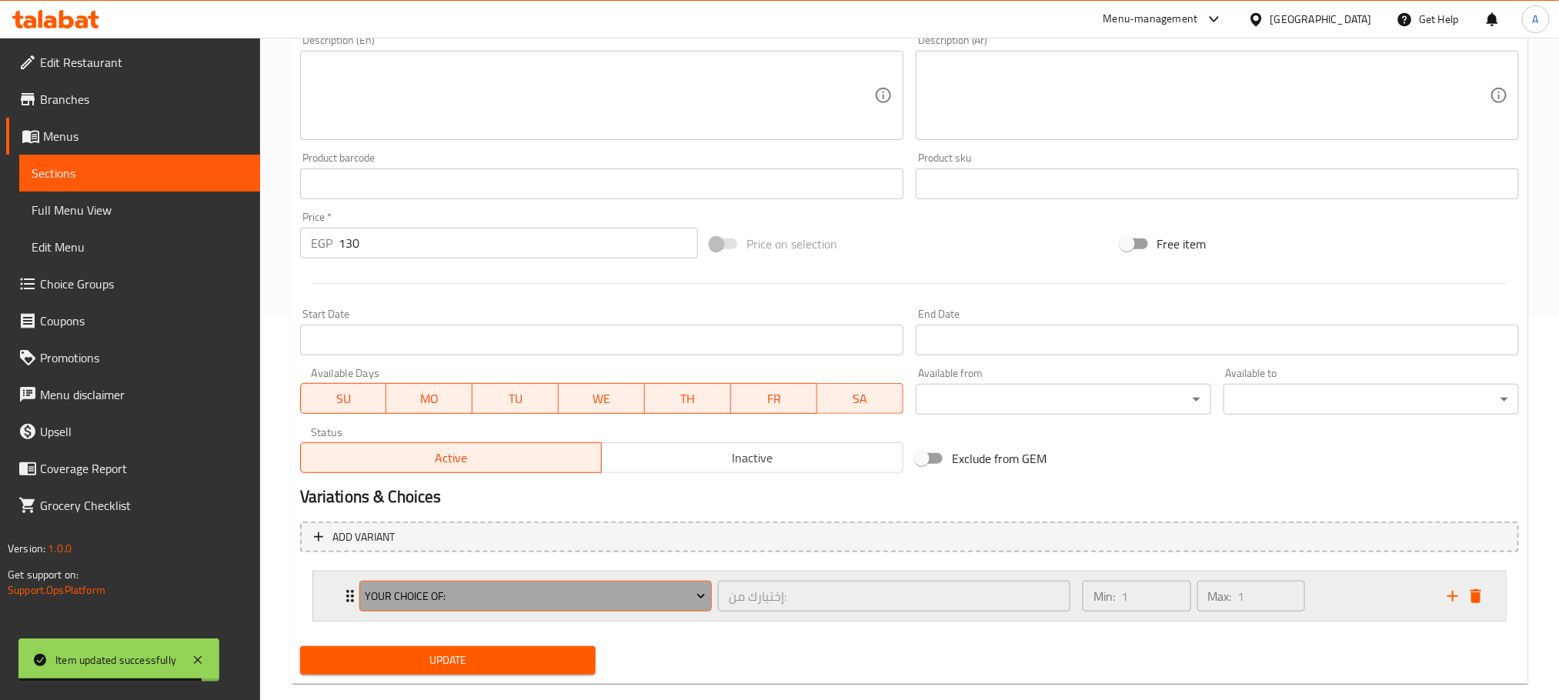
click at [554, 596] on span "Your Choice Of:" at bounding box center [535, 596] width 341 height 19
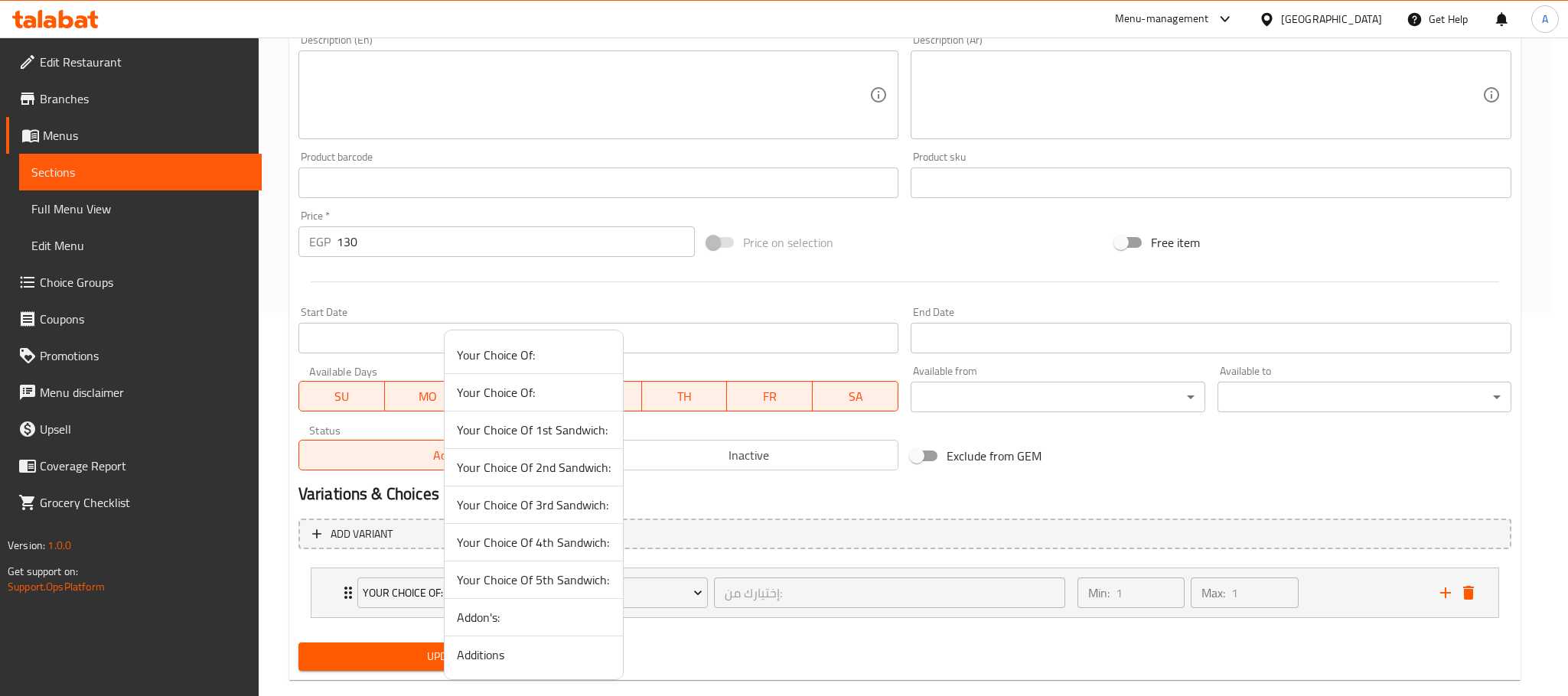
click at [510, 649] on span "Additions" at bounding box center [533, 654] width 154 height 18
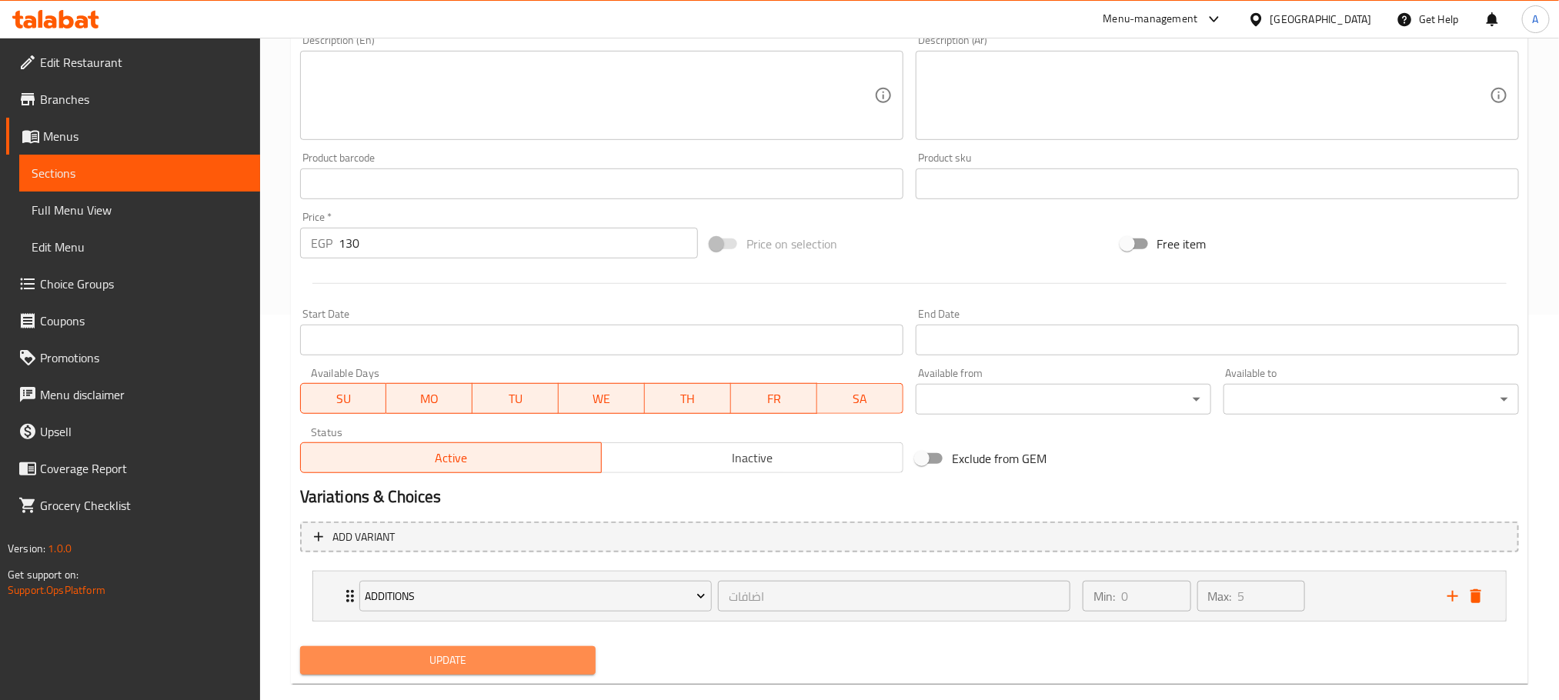
click at [429, 658] on span "Update" at bounding box center [447, 660] width 271 height 19
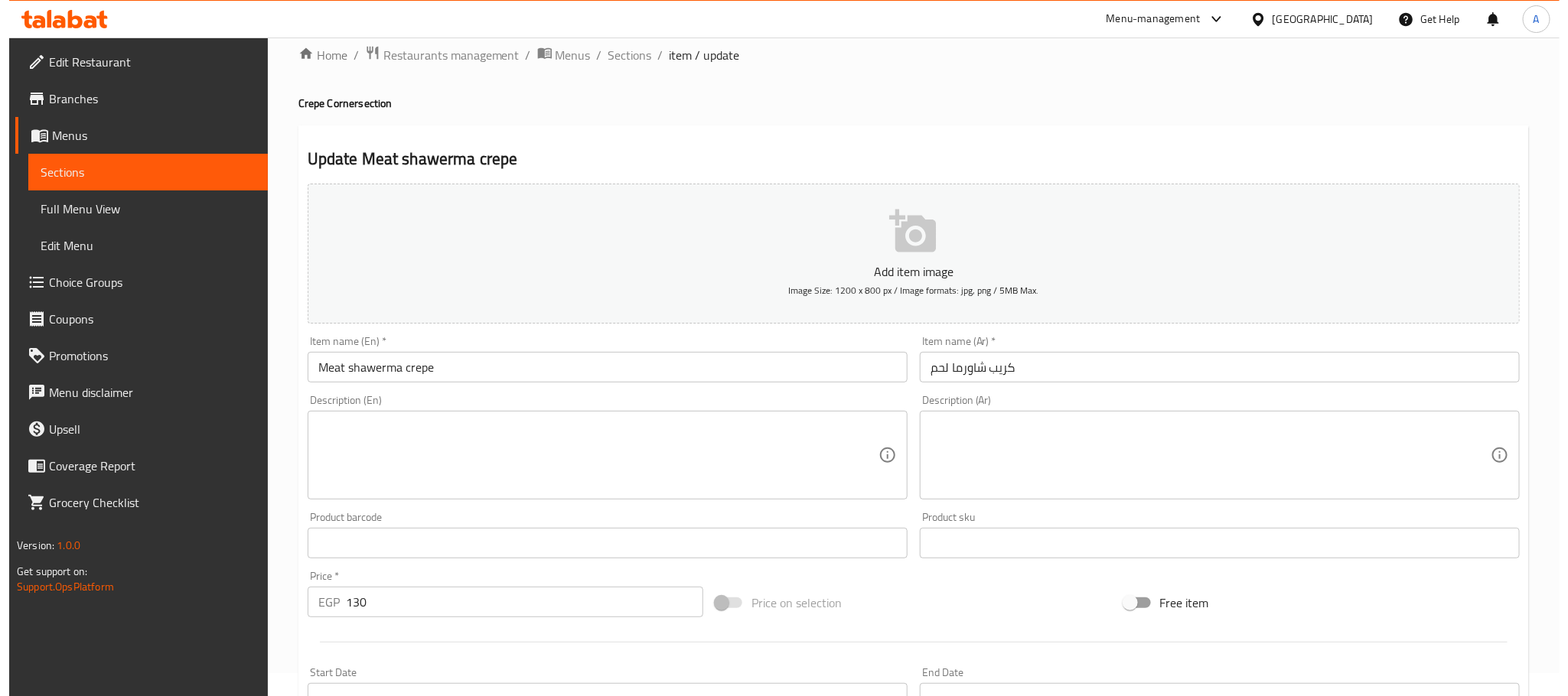
scroll to position [0, 0]
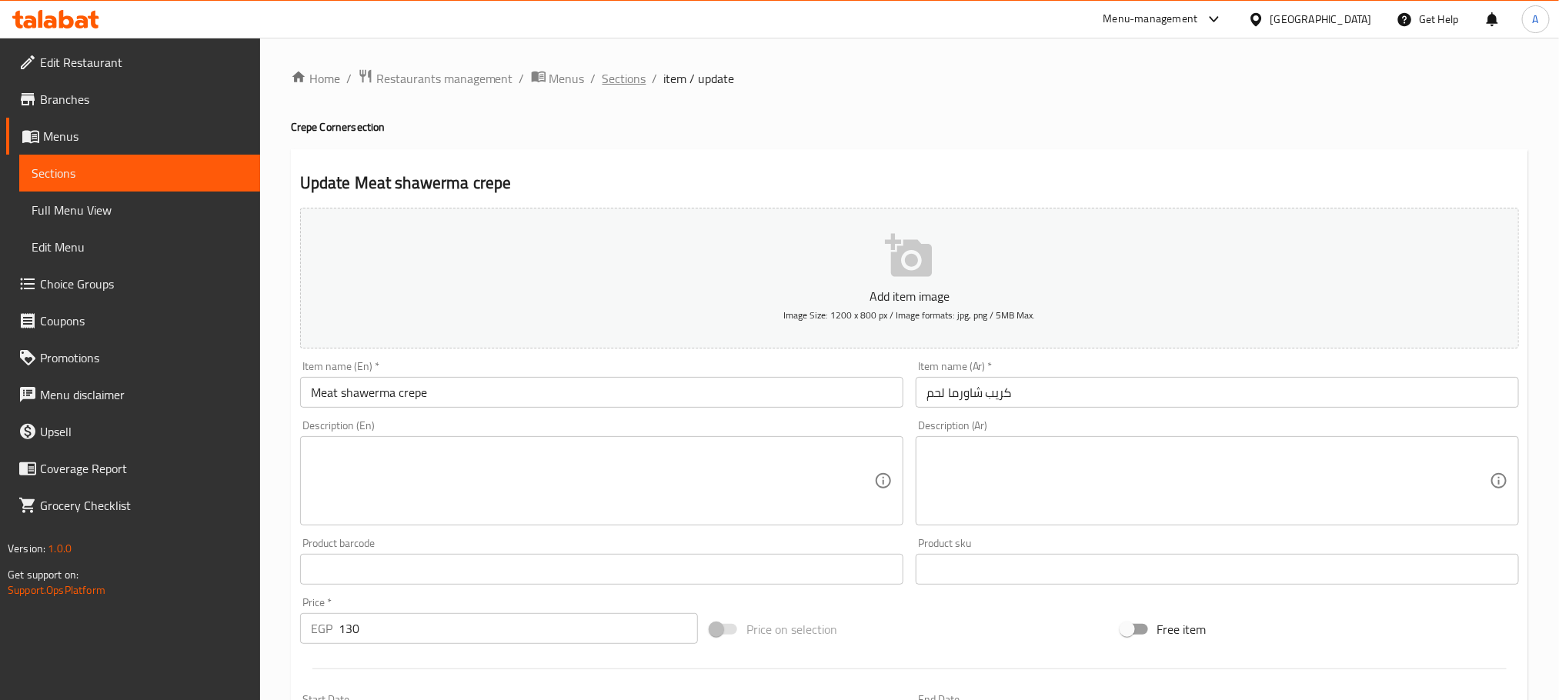
click at [628, 81] on span "Sections" at bounding box center [624, 78] width 44 height 18
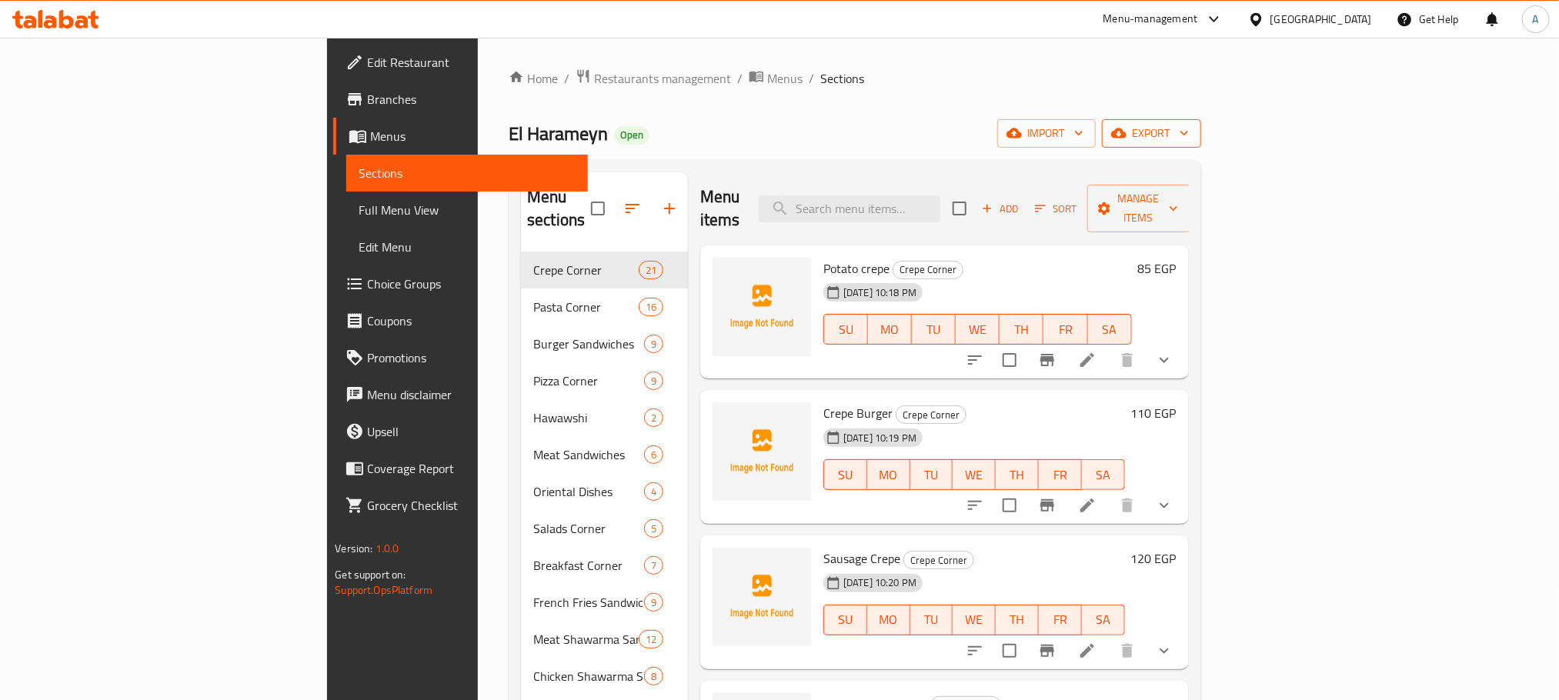
click at [1189, 135] on span "export" at bounding box center [1151, 133] width 75 height 19
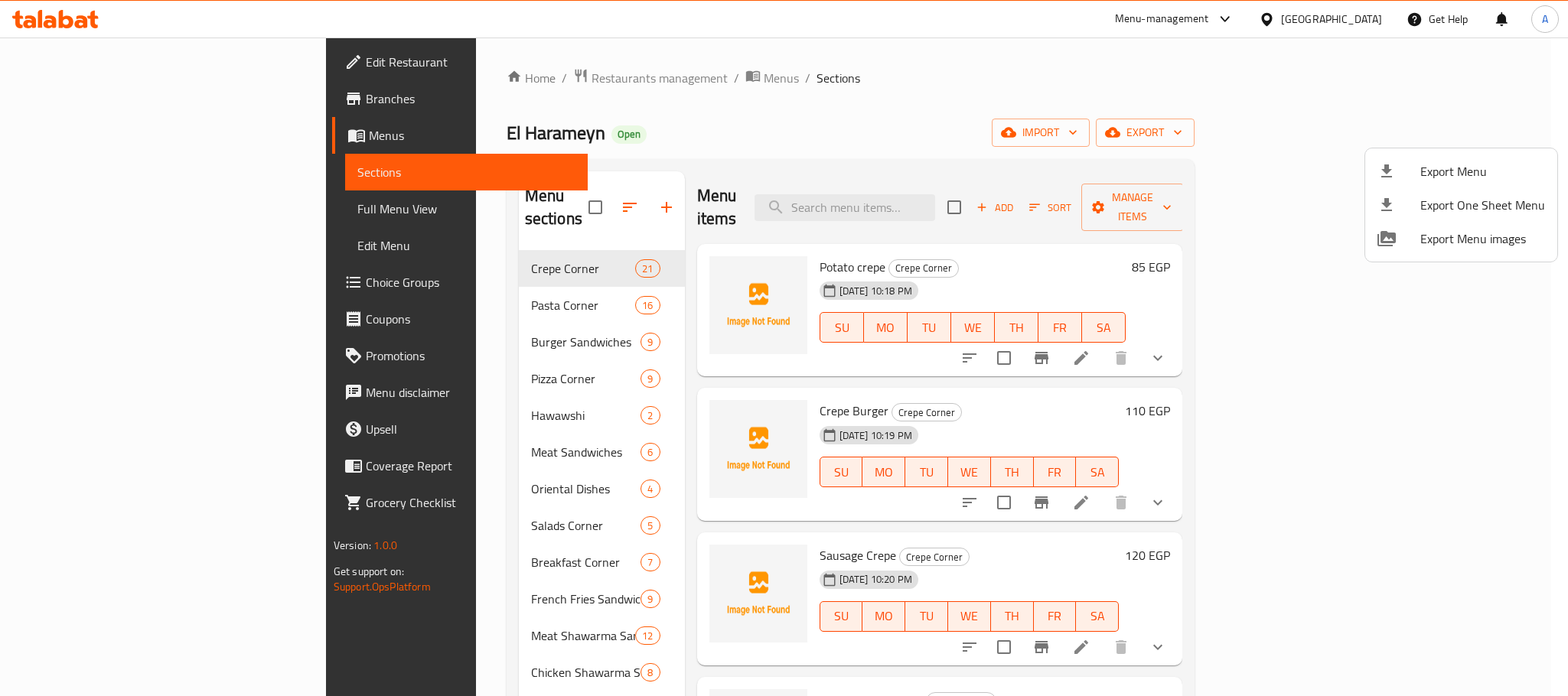
click at [1459, 168] on span "Export Menu" at bounding box center [1482, 171] width 124 height 18
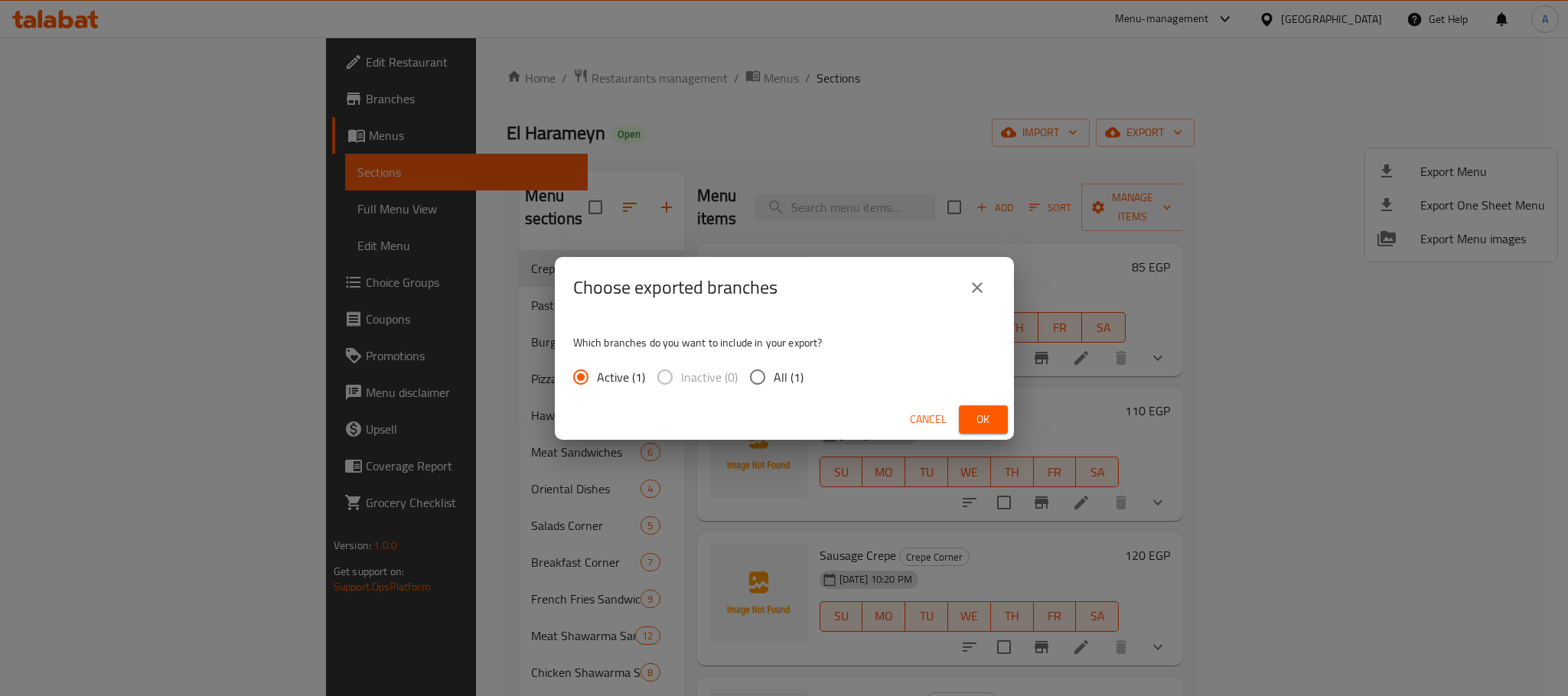
click at [745, 373] on input "All (1)" at bounding box center [758, 377] width 32 height 32
radio input "true"
click at [981, 425] on span "Ok" at bounding box center [983, 419] width 25 height 19
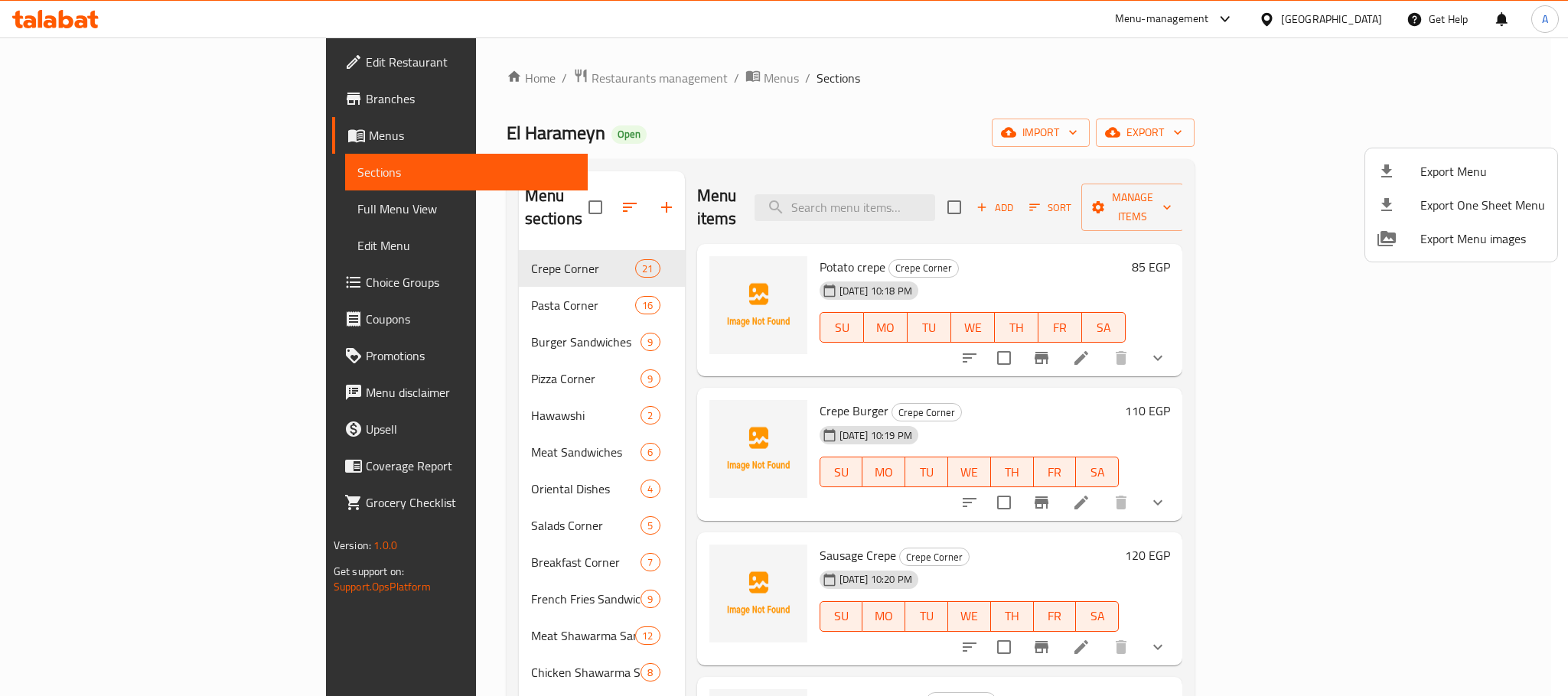
click at [1431, 162] on span "Export Menu" at bounding box center [1482, 171] width 124 height 18
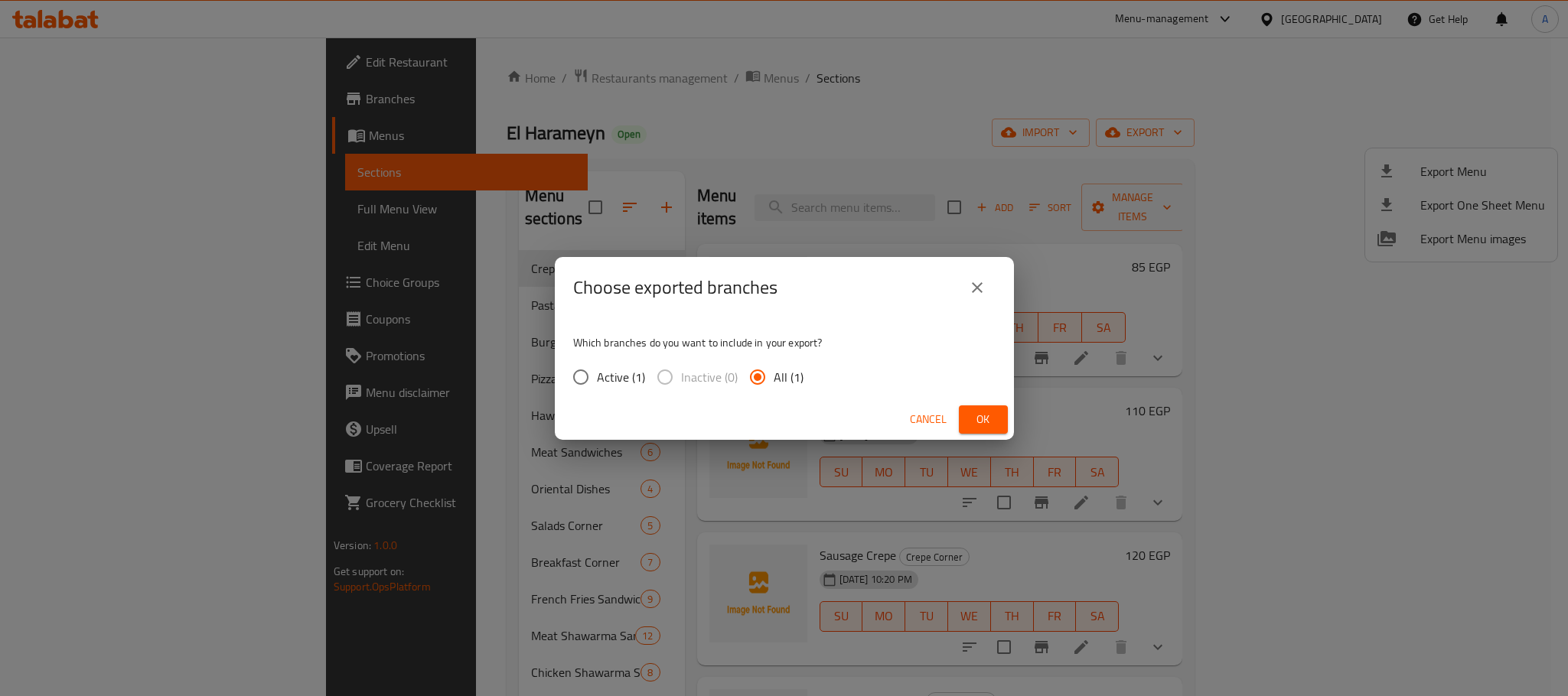
click at [972, 419] on span "Ok" at bounding box center [983, 419] width 25 height 19
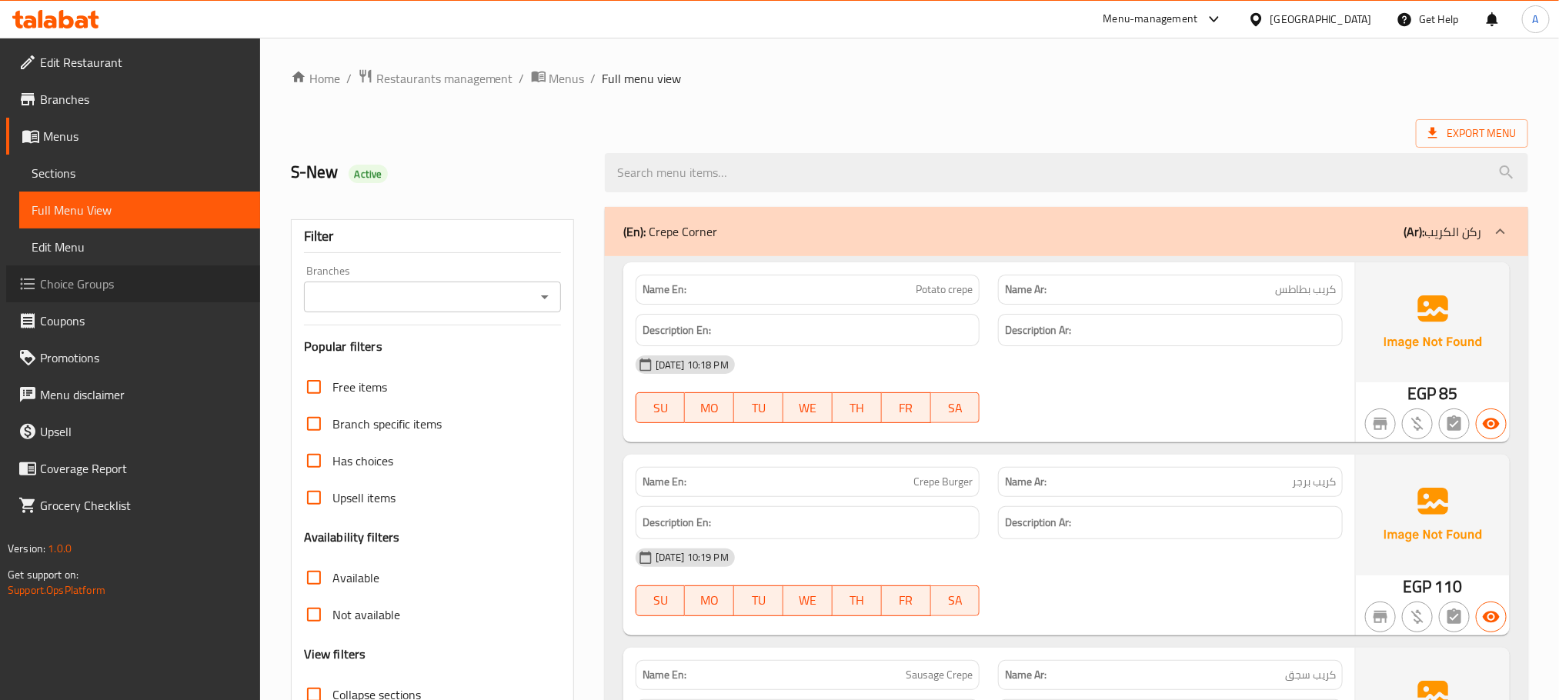
click at [86, 275] on span "Choice Groups" at bounding box center [144, 284] width 208 height 18
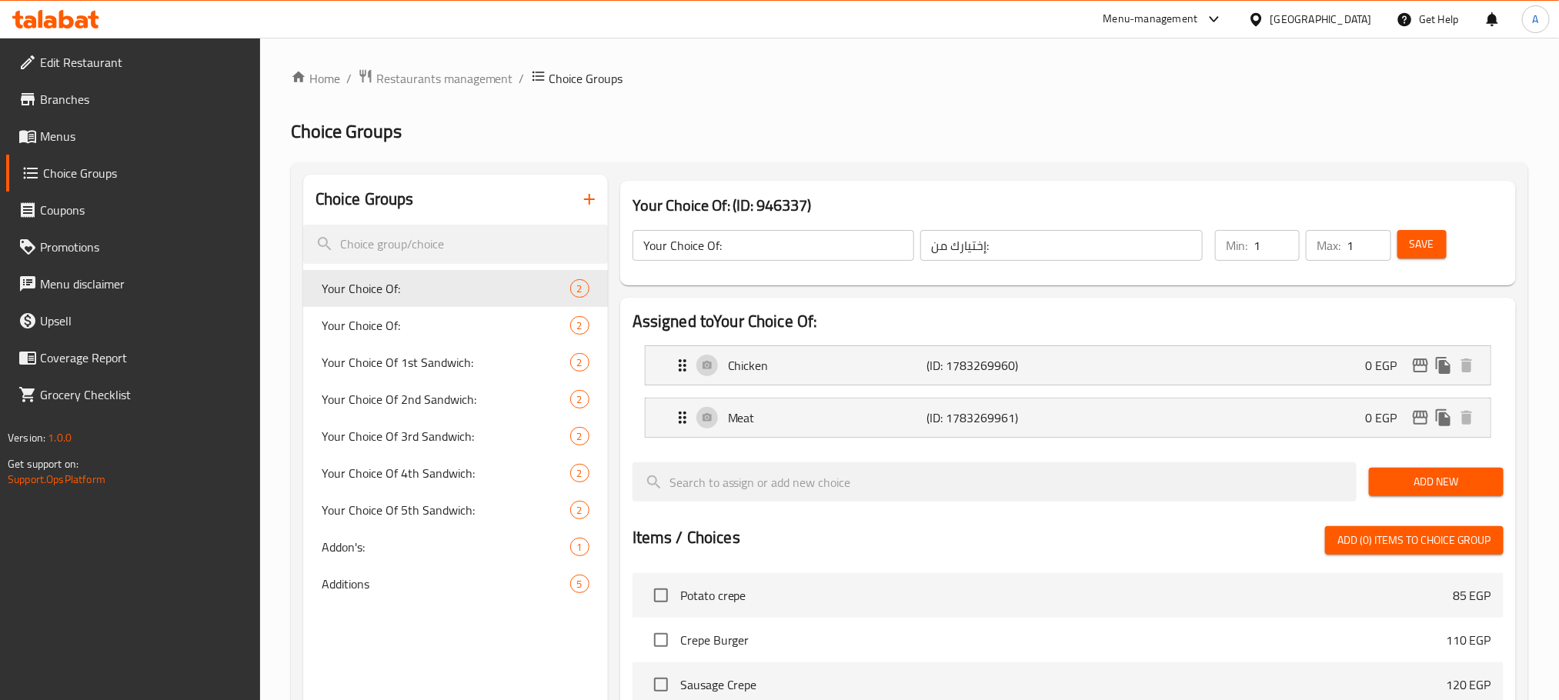
click at [441, 552] on span "Addon's:" at bounding box center [446, 547] width 249 height 18
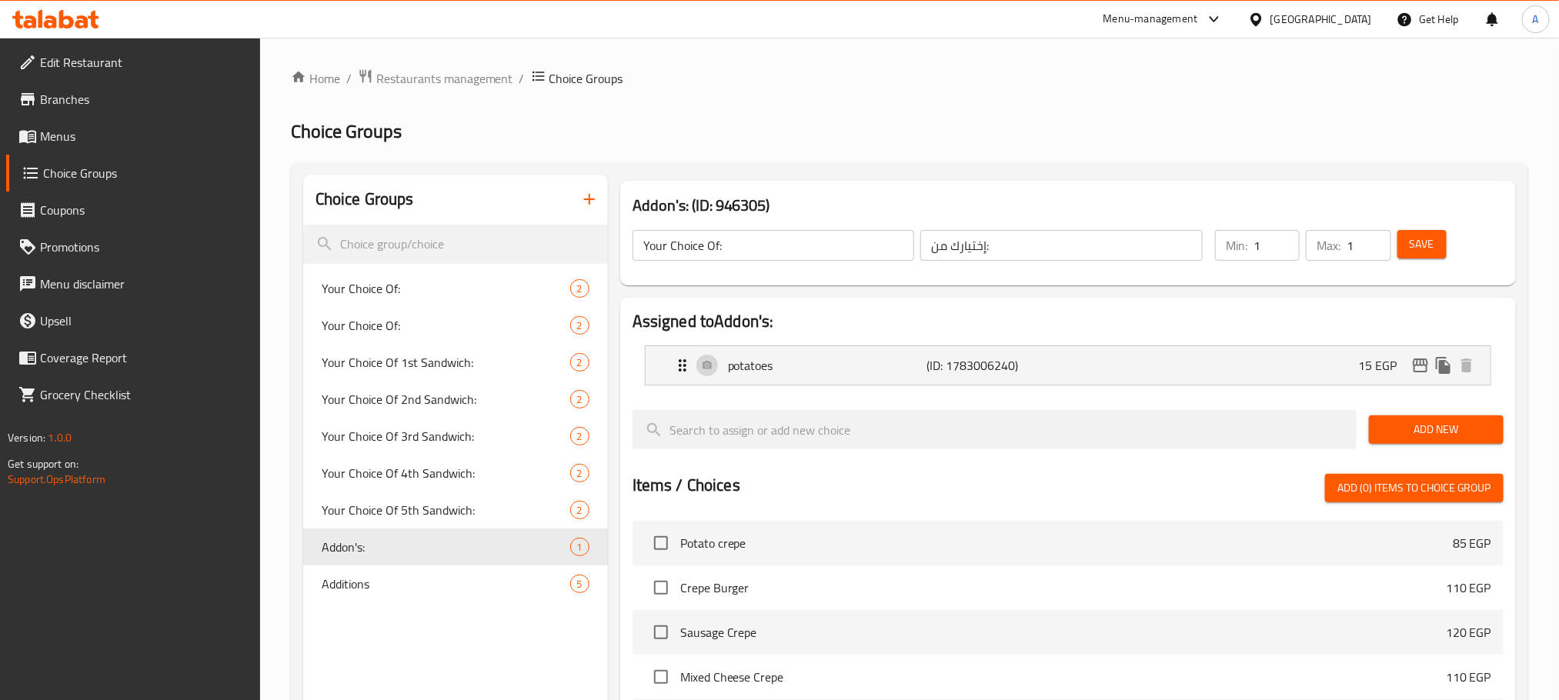
type input "Addon's:"
type input "الإضافات:"
type input "0"
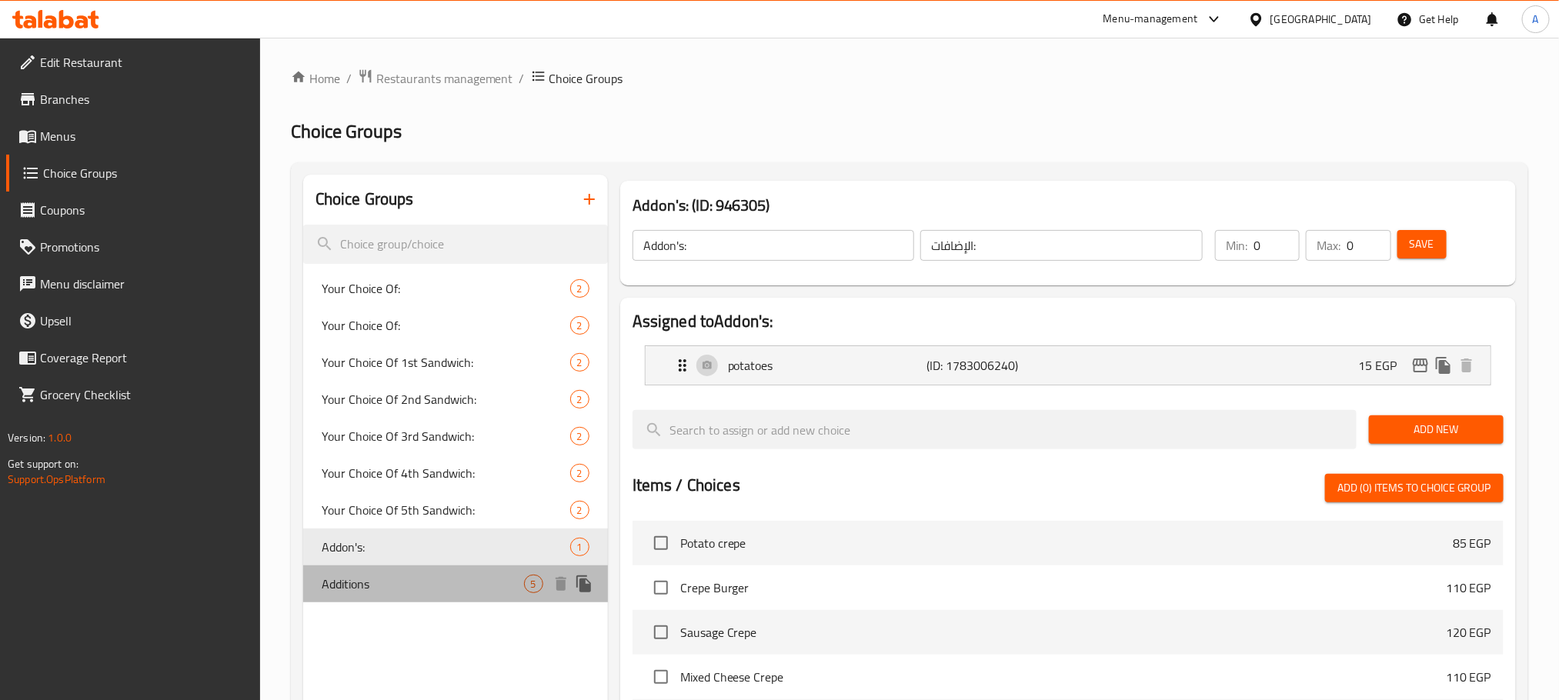
click at [445, 576] on span "Additions" at bounding box center [423, 584] width 202 height 18
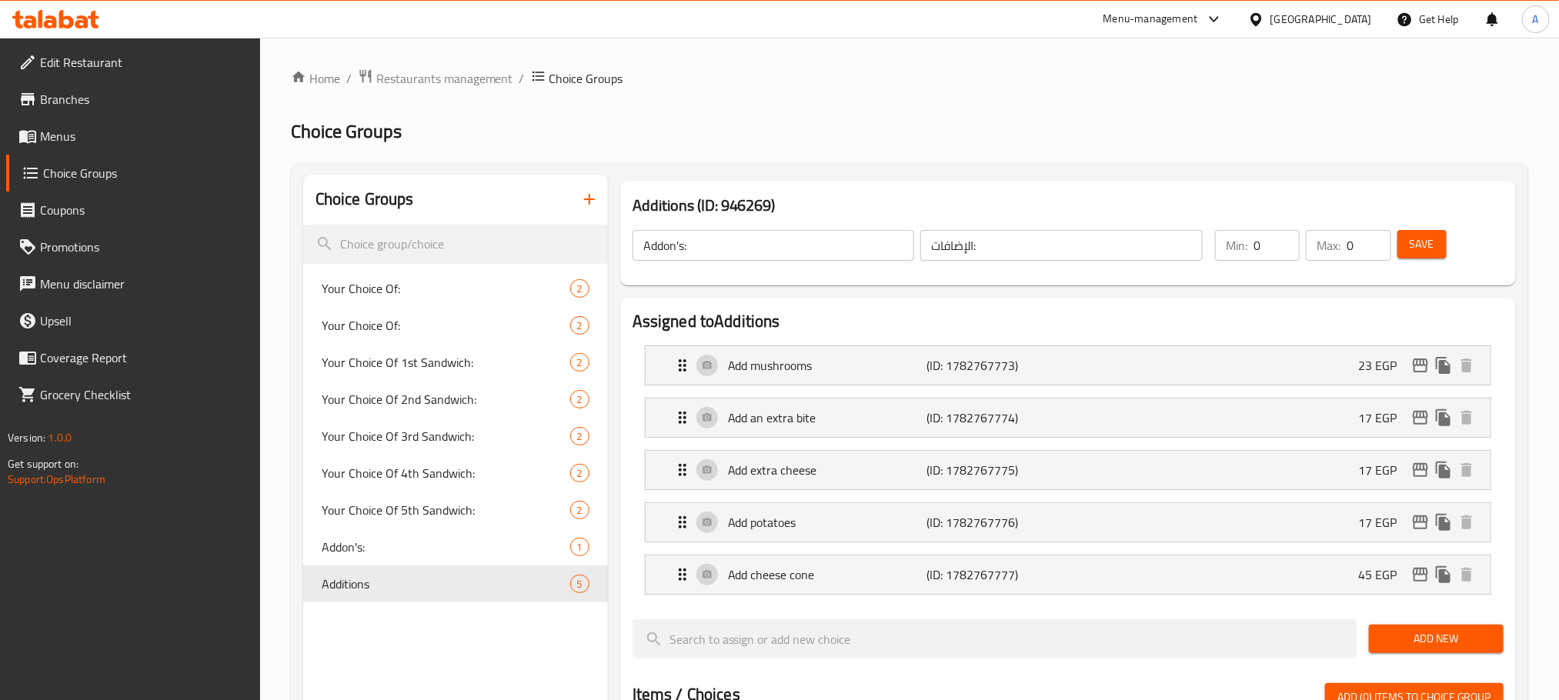
type input "Additions"
type input "اضافات"
type input "5"
drag, startPoint x: 739, startPoint y: 250, endPoint x: 630, endPoint y: 255, distance: 108.6
click at [630, 255] on div "Additions ​" at bounding box center [773, 245] width 289 height 37
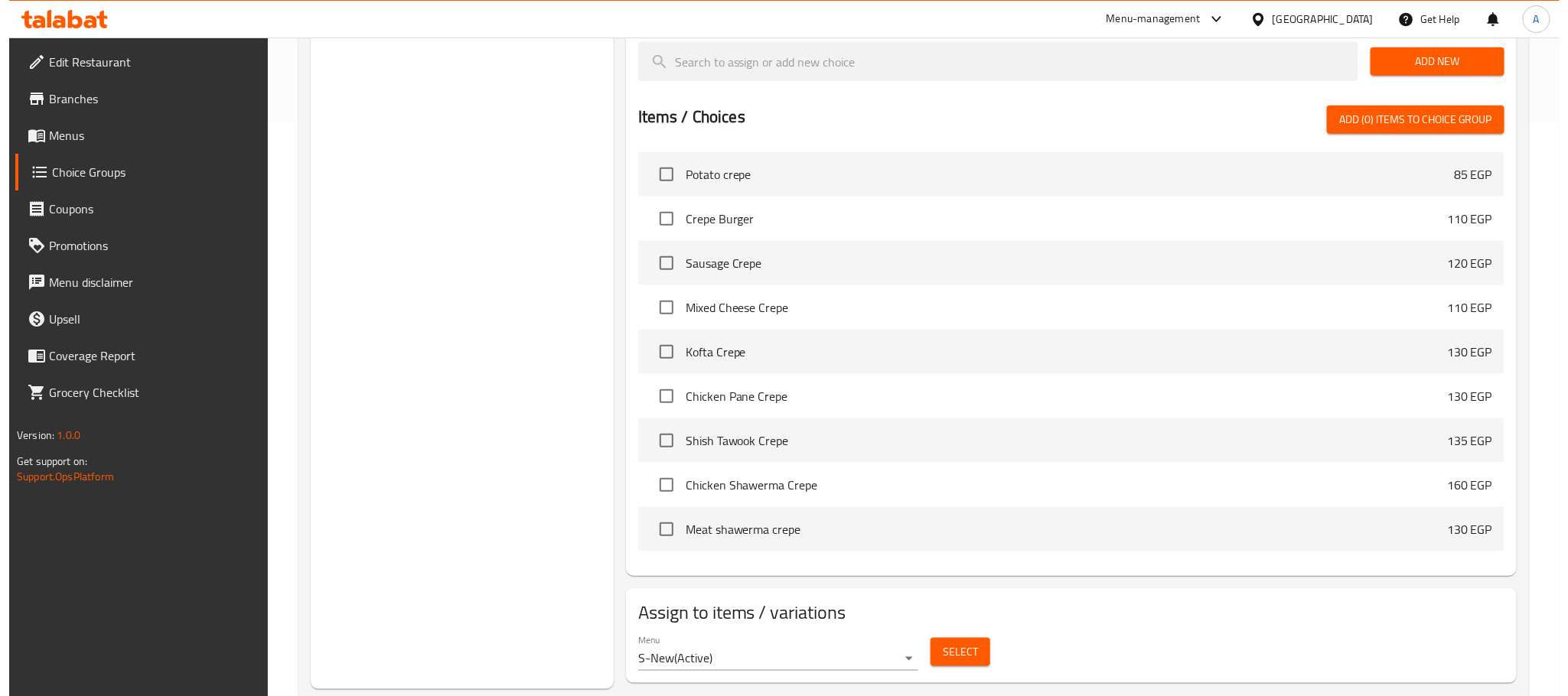
scroll to position [612, 0]
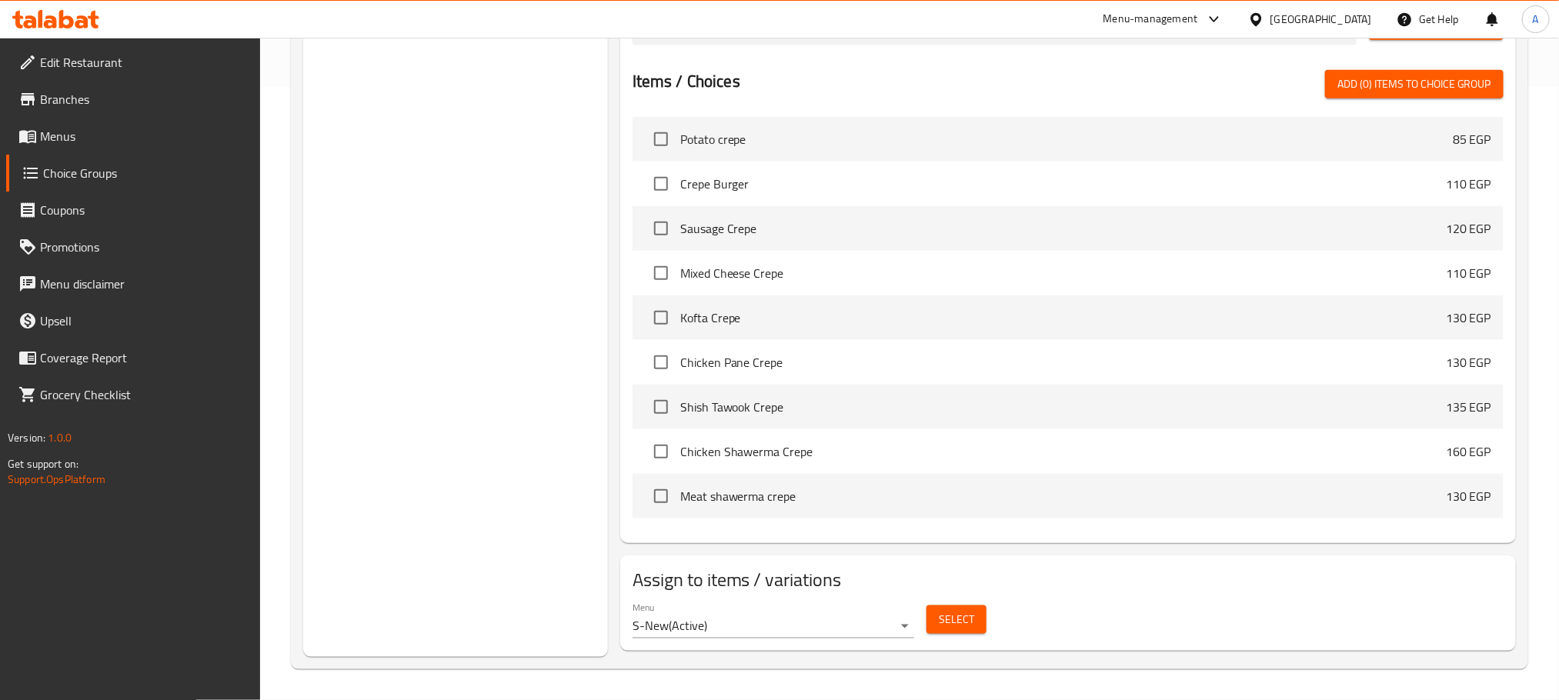
click at [947, 626] on span "Select" at bounding box center [956, 619] width 35 height 19
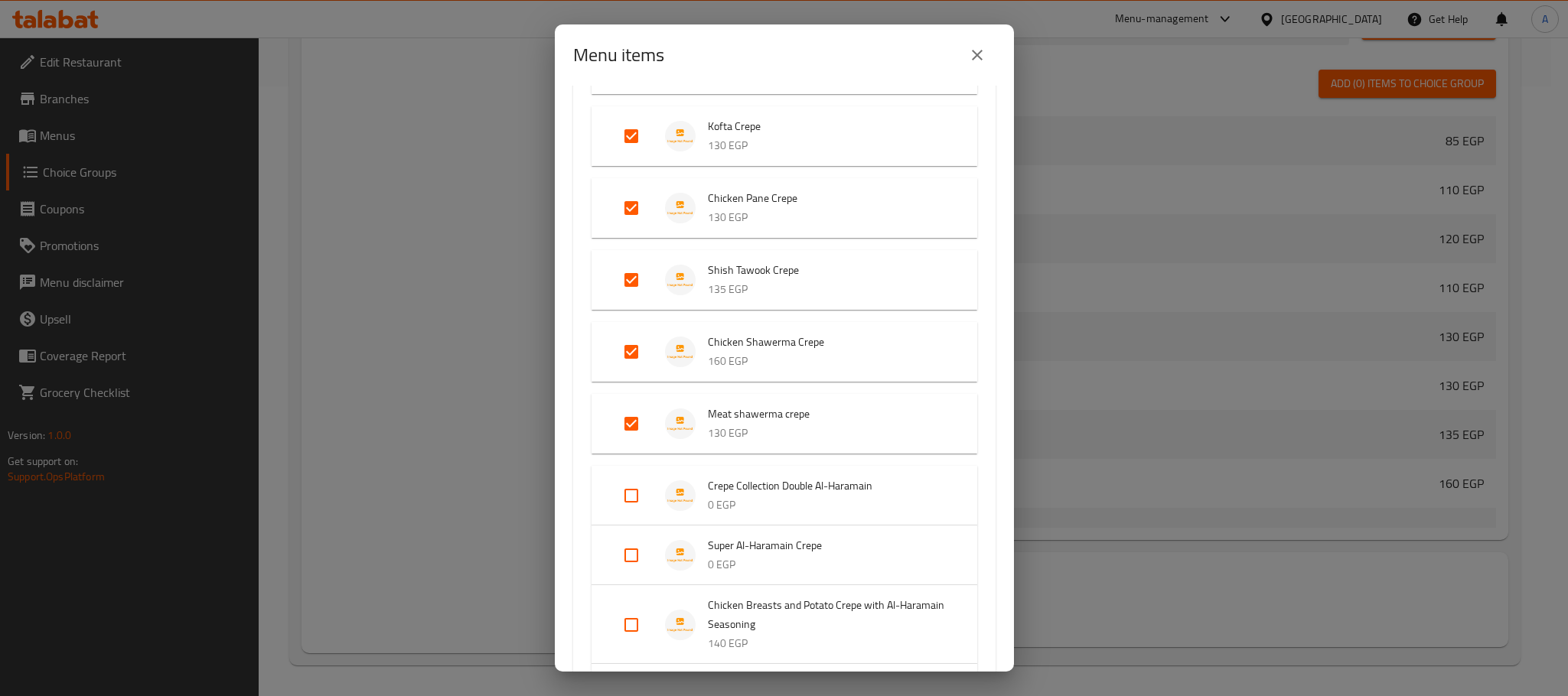
scroll to position [459, 0]
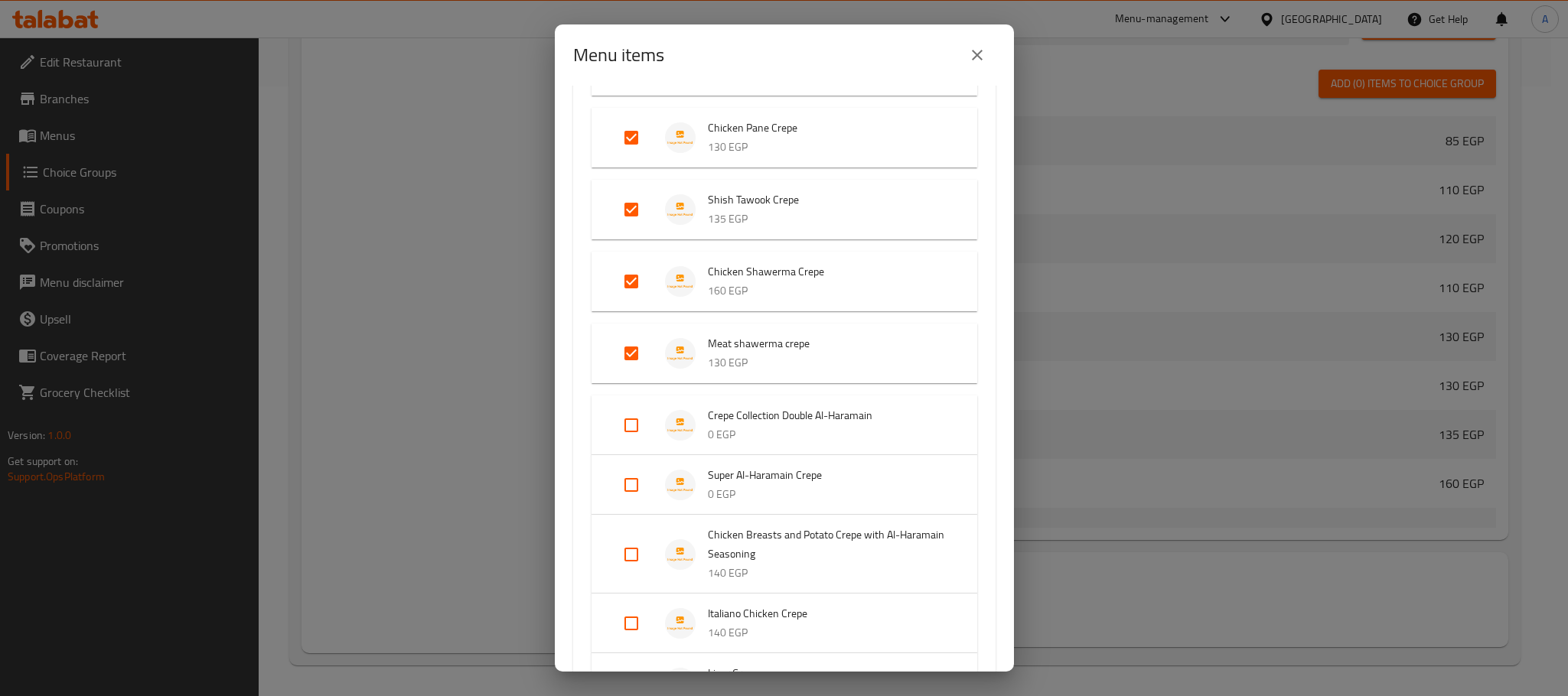
click at [628, 425] on input "Expand" at bounding box center [631, 425] width 37 height 37
checkbox input "true"
click at [632, 486] on input "Expand" at bounding box center [631, 497] width 37 height 37
checkbox input "true"
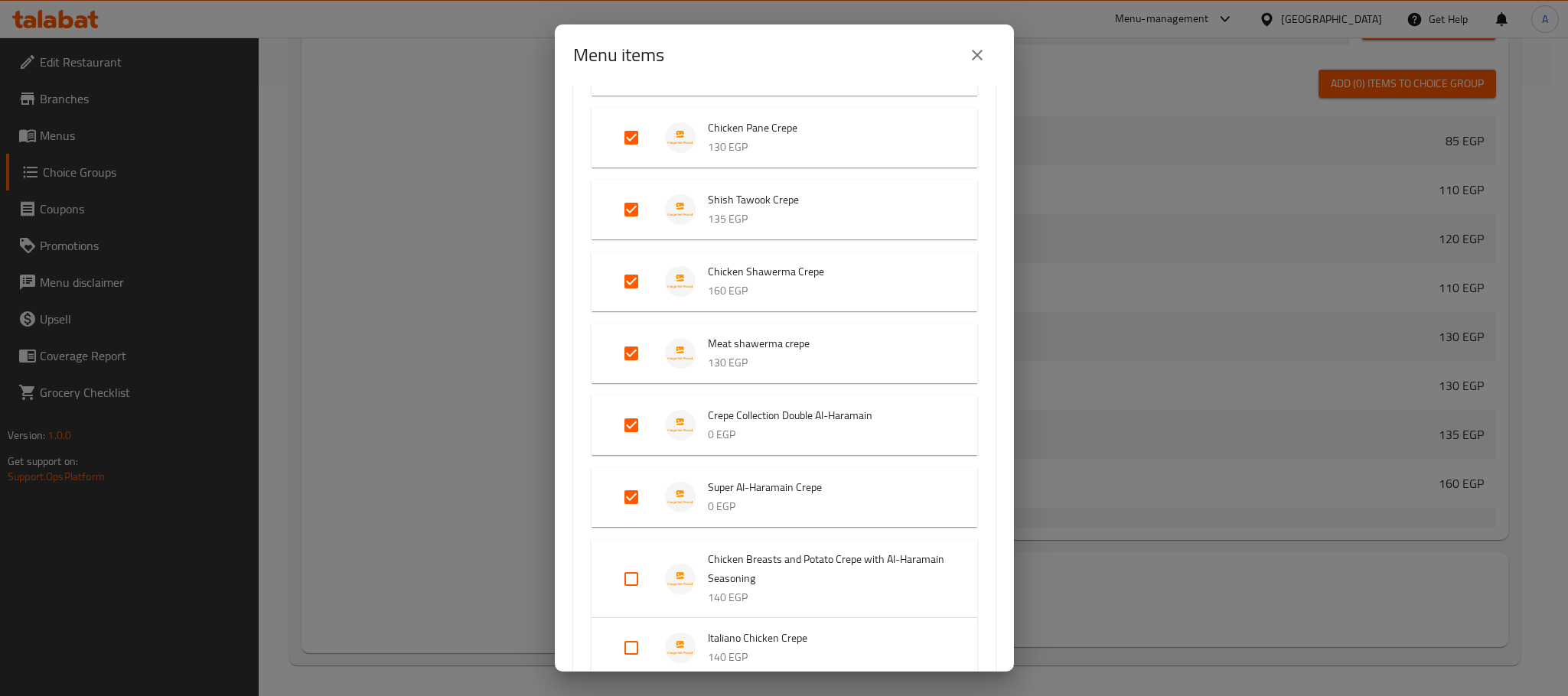
drag, startPoint x: 628, startPoint y: 561, endPoint x: 707, endPoint y: 428, distance: 154.7
click at [629, 563] on input "Expand" at bounding box center [631, 579] width 37 height 37
checkbox input "true"
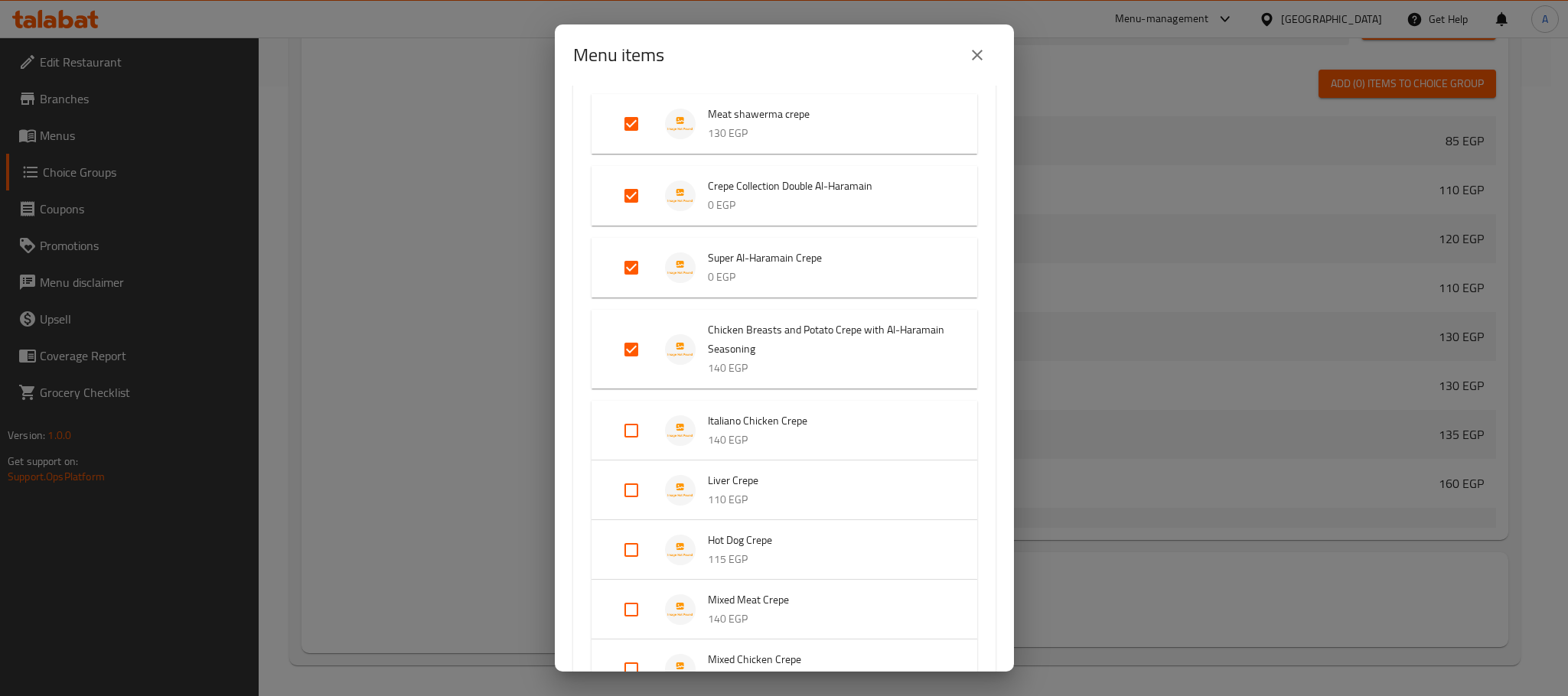
click at [636, 432] on input "Expand" at bounding box center [631, 431] width 37 height 37
checkbox input "true"
click at [626, 494] on input "Expand" at bounding box center [631, 502] width 37 height 37
checkbox input "true"
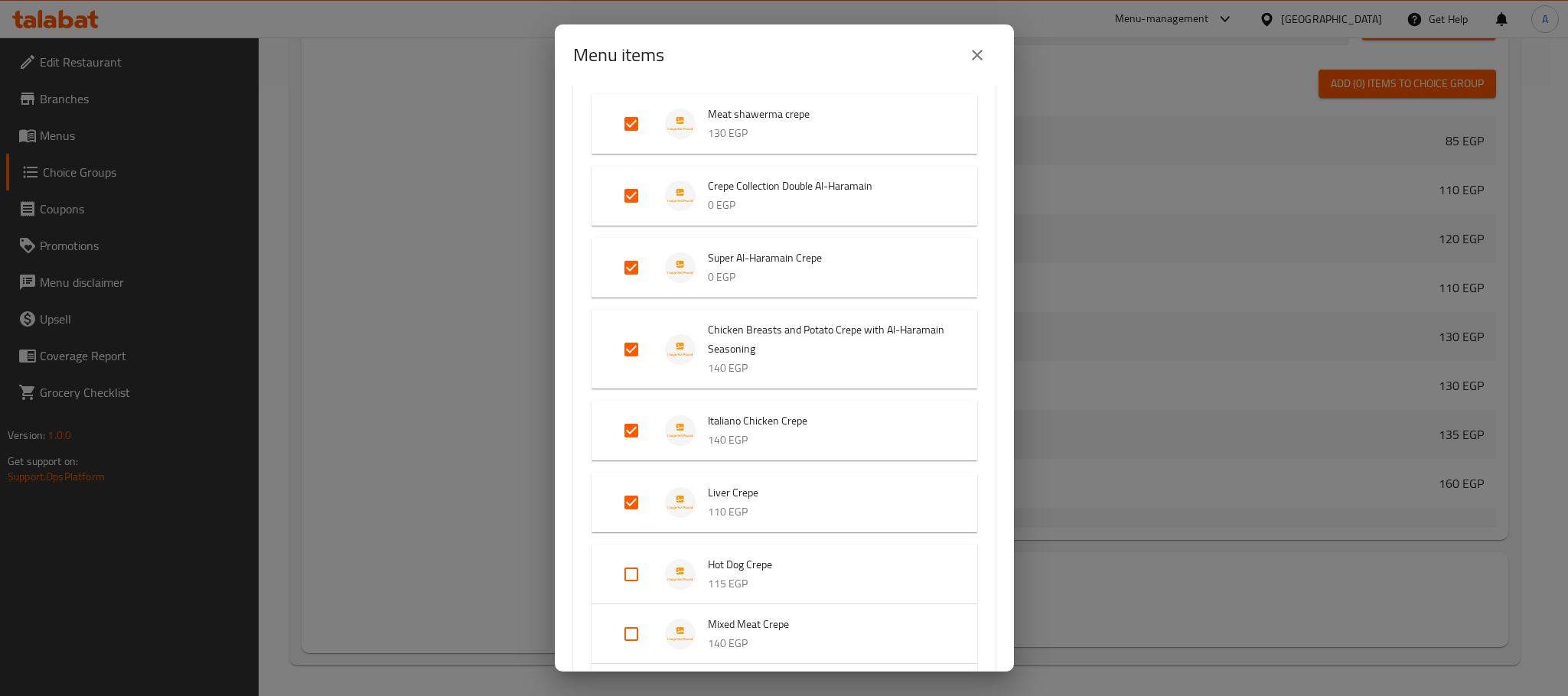
click at [628, 575] on input "Expand" at bounding box center [631, 574] width 37 height 37
checkbox input "true"
click at [628, 638] on input "Expand" at bounding box center [631, 646] width 37 height 37
checkbox input "true"
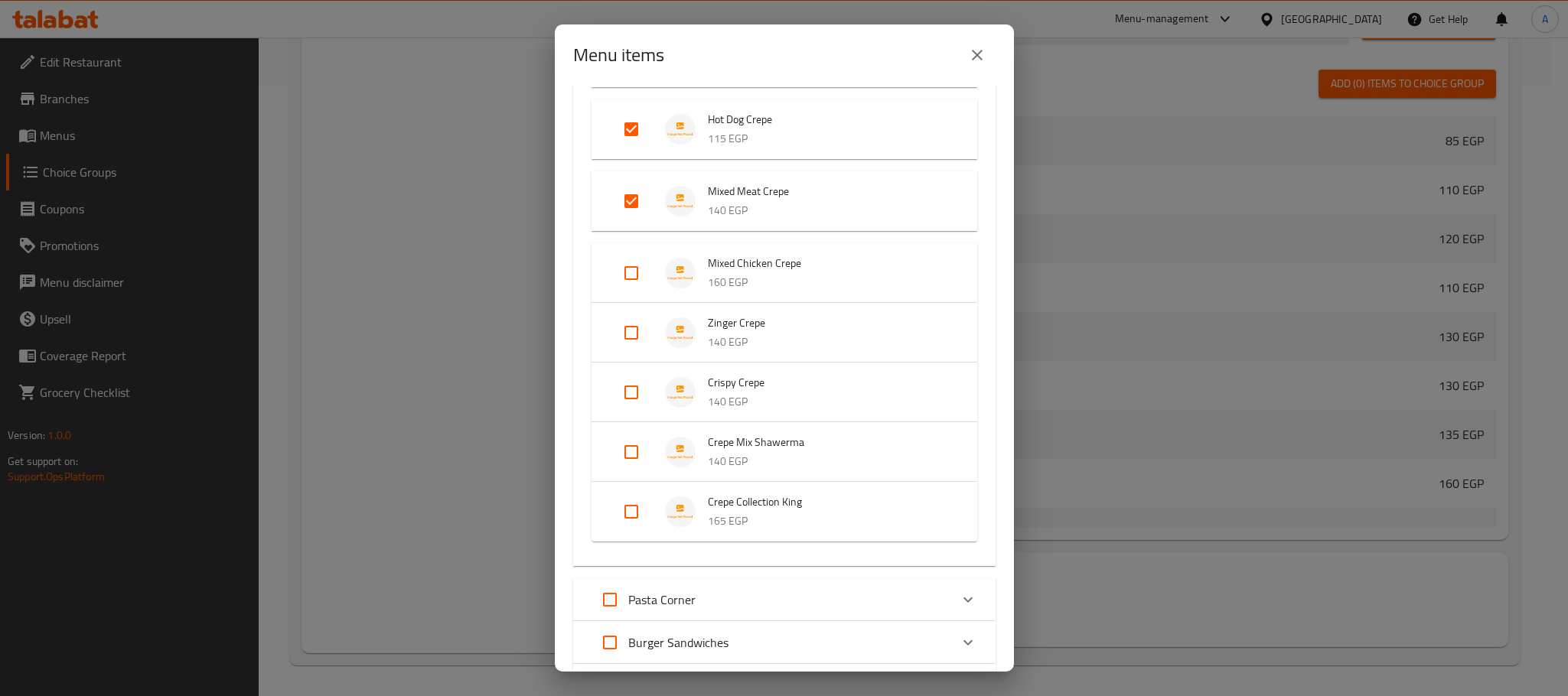
scroll to position [1147, 0]
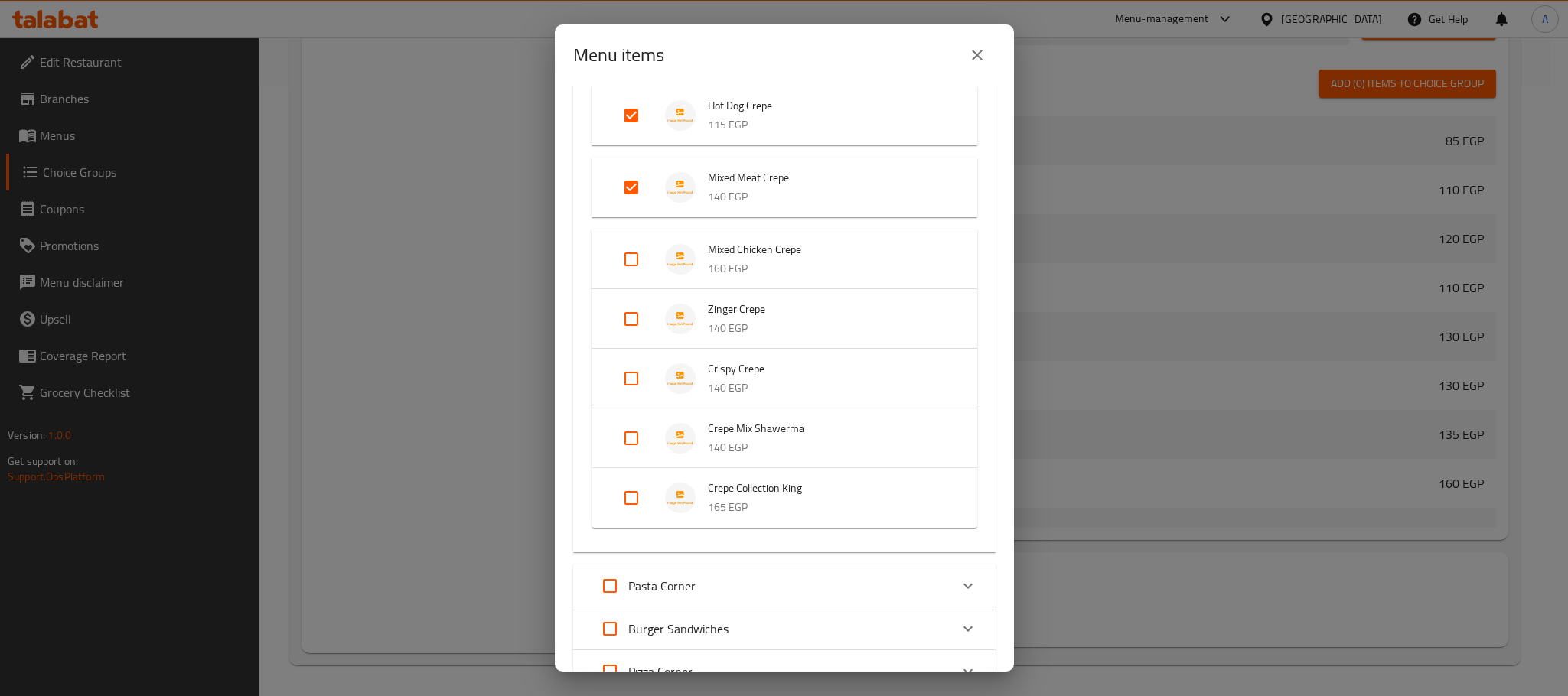
click at [637, 261] on input "Expand" at bounding box center [631, 259] width 37 height 37
checkbox input "true"
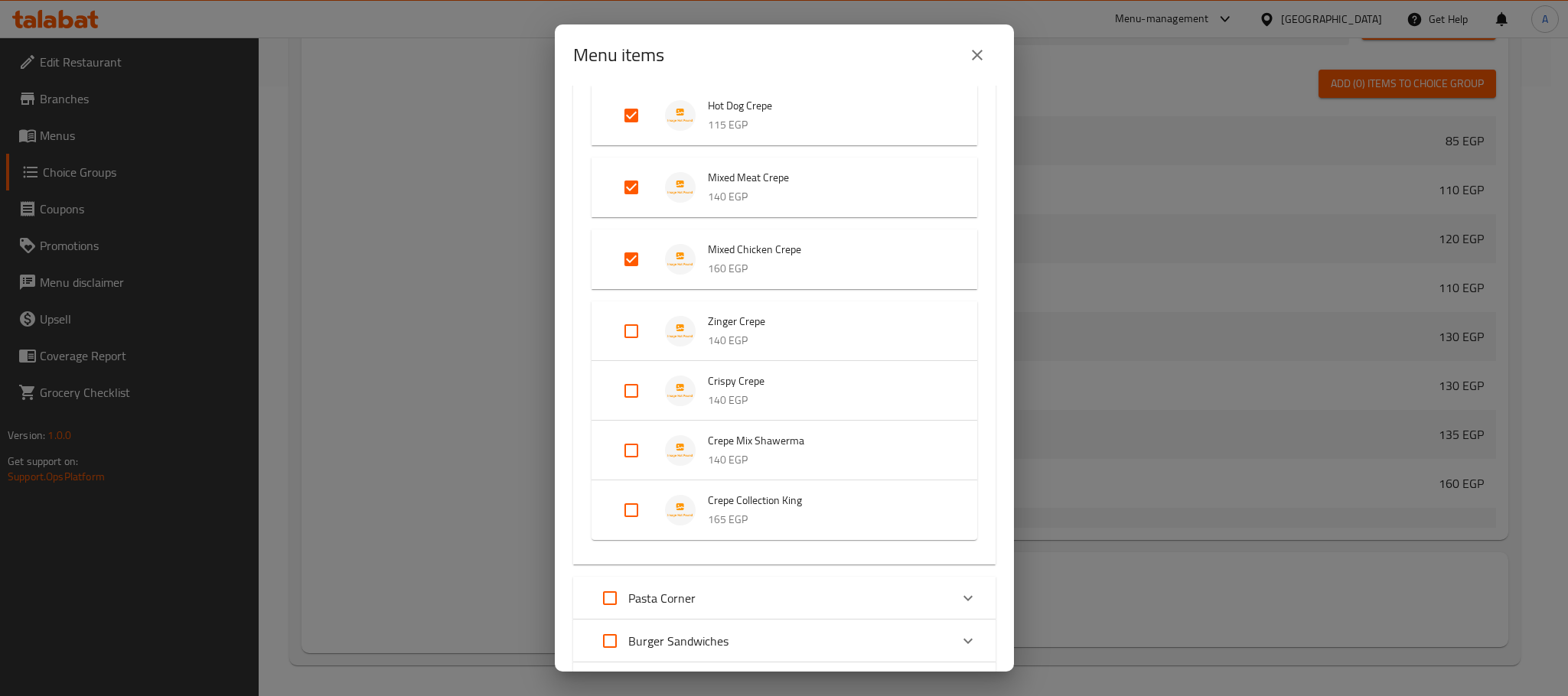
click at [635, 315] on input "Expand" at bounding box center [631, 331] width 37 height 37
checkbox input "true"
drag, startPoint x: 629, startPoint y: 404, endPoint x: 629, endPoint y: 448, distance: 44.0
click at [629, 405] on input "Expand" at bounding box center [631, 403] width 37 height 37
checkbox input "true"
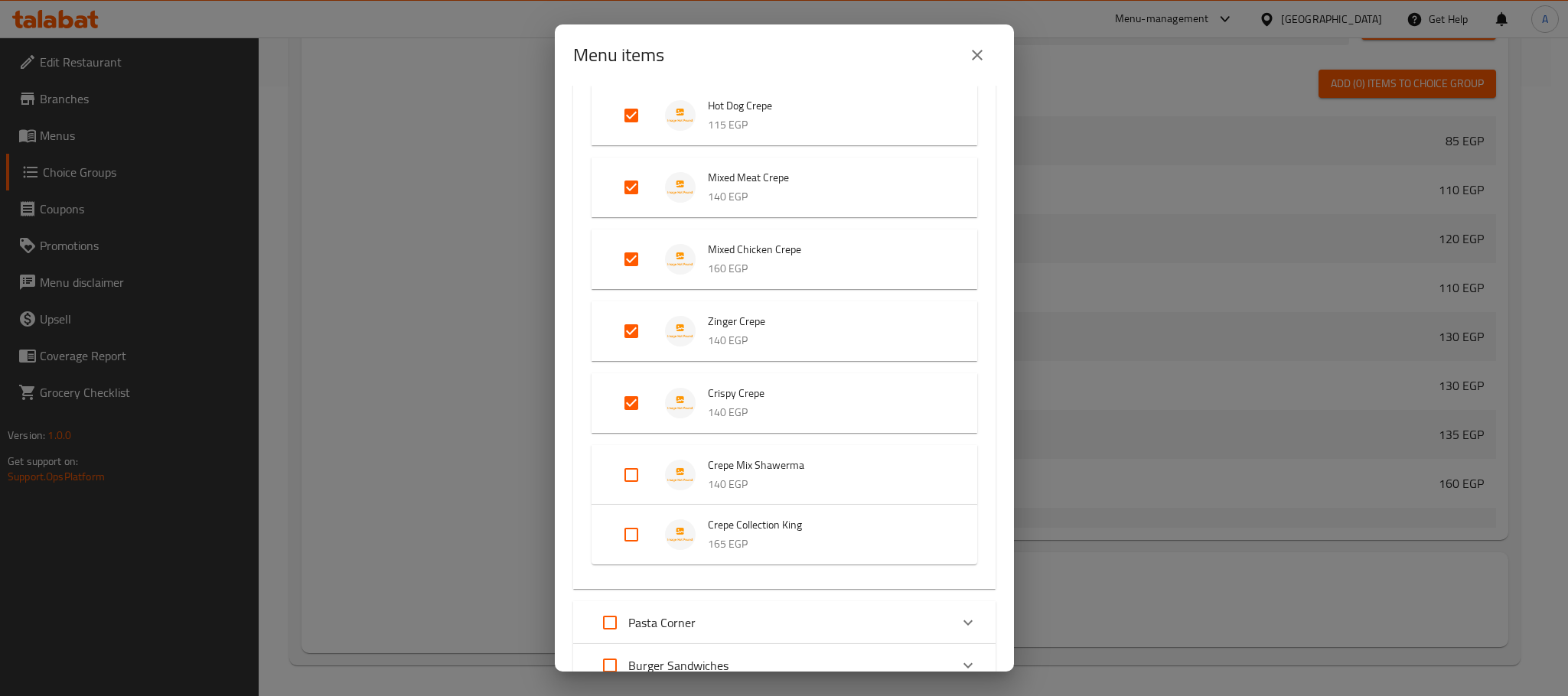
click at [627, 466] on input "Expand" at bounding box center [631, 474] width 37 height 37
checkbox input "true"
click at [633, 552] on input "Expand" at bounding box center [631, 547] width 37 height 37
checkbox input "true"
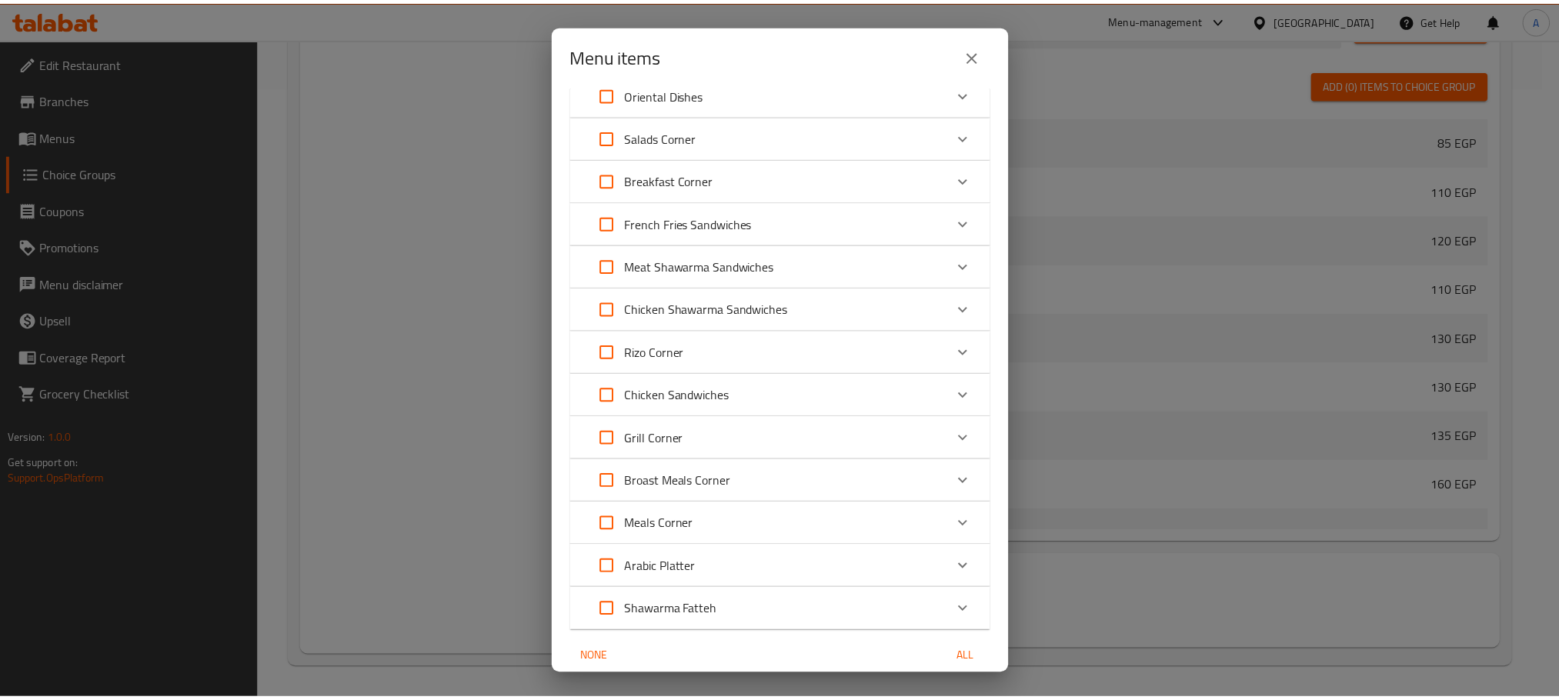
scroll to position [1974, 0]
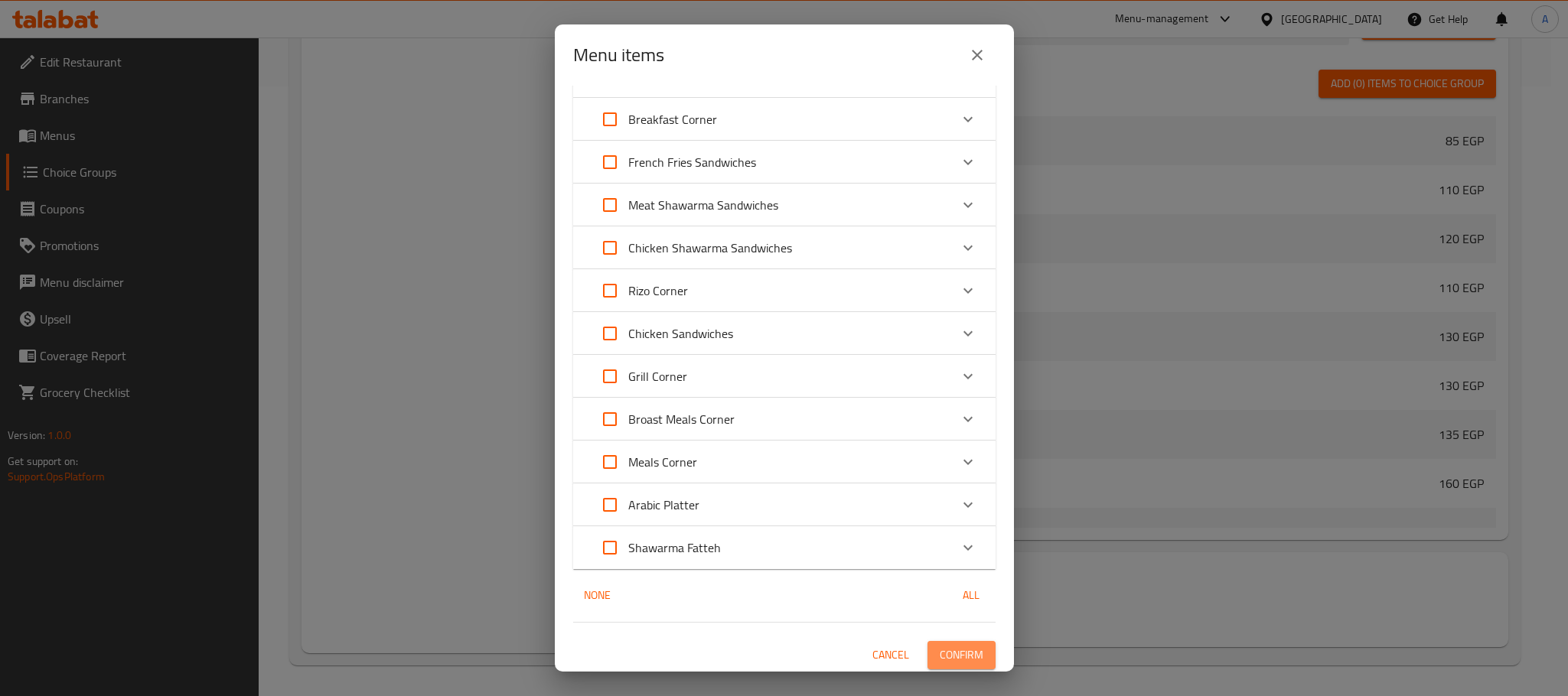
click at [942, 645] on span "Confirm" at bounding box center [962, 654] width 44 height 19
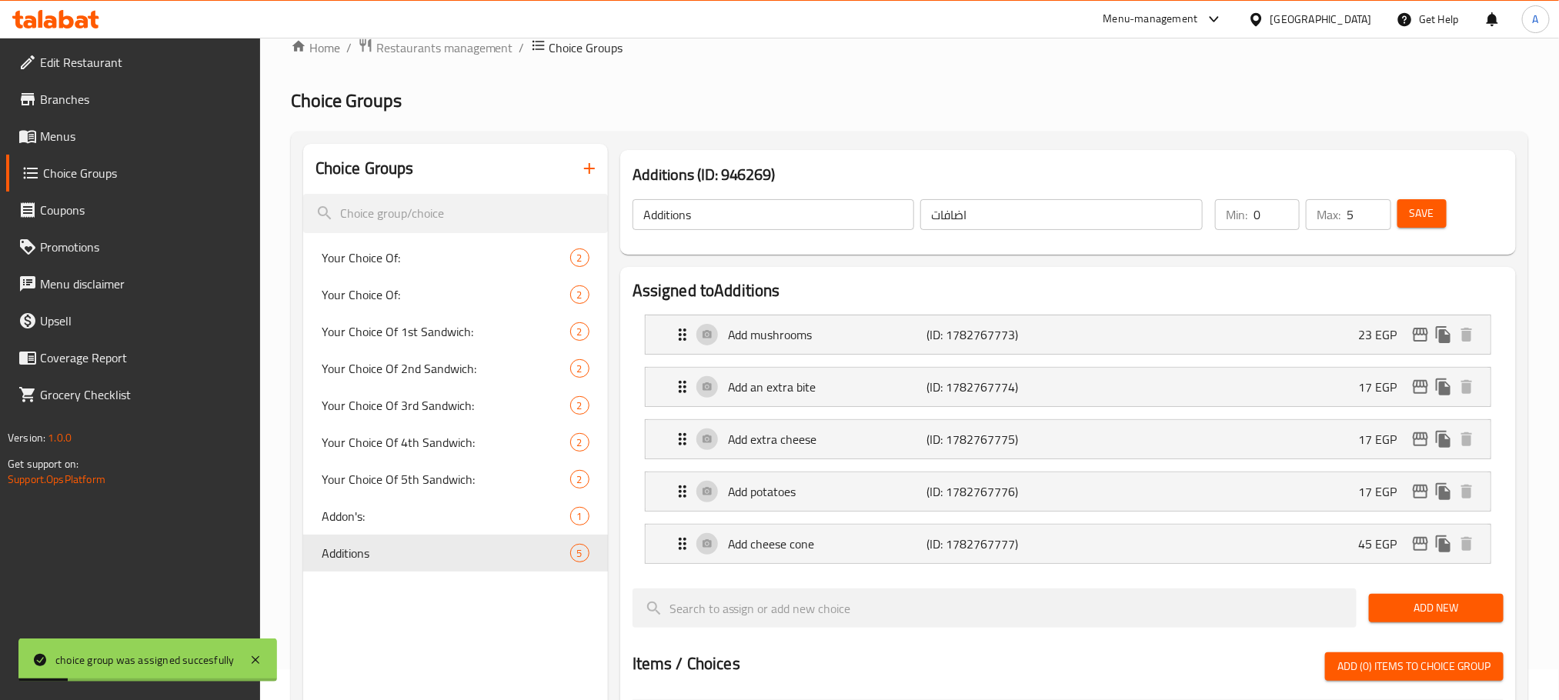
scroll to position [0, 0]
